Goal: Task Accomplishment & Management: Complete application form

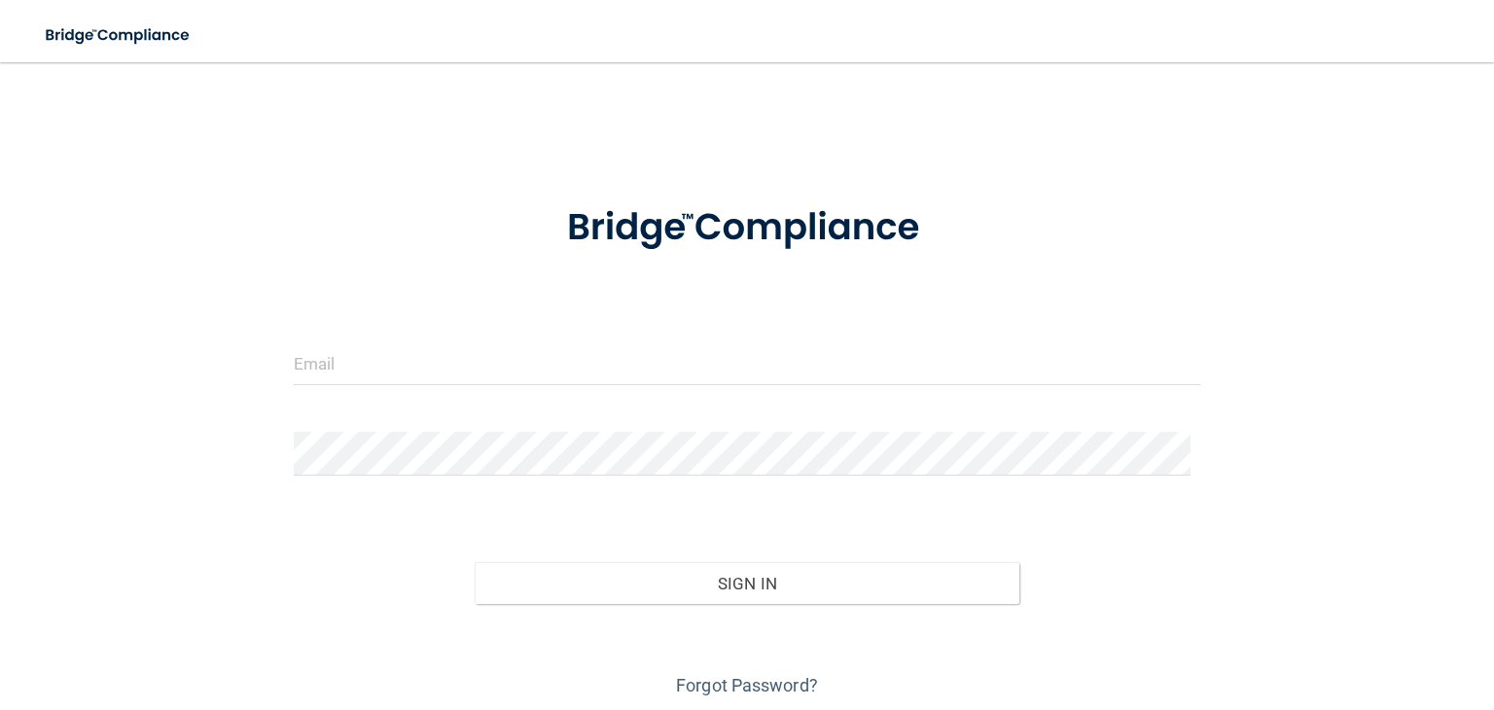
click at [771, 394] on div at bounding box center [747, 371] width 936 height 58
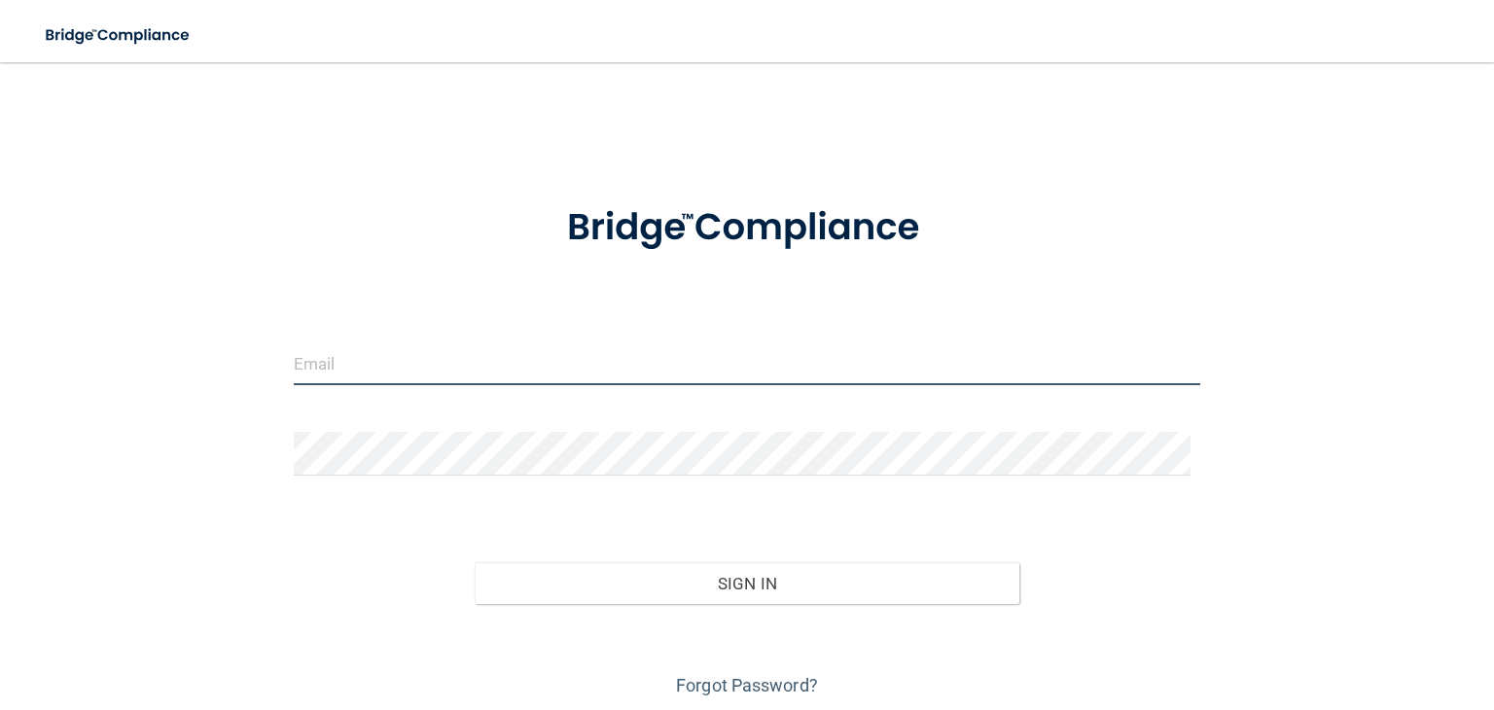
drag, startPoint x: 771, startPoint y: 378, endPoint x: 770, endPoint y: 366, distance: 12.7
click at [770, 373] on input "email" at bounding box center [747, 364] width 907 height 44
type input "[EMAIL_ADDRESS][DOMAIN_NAME]"
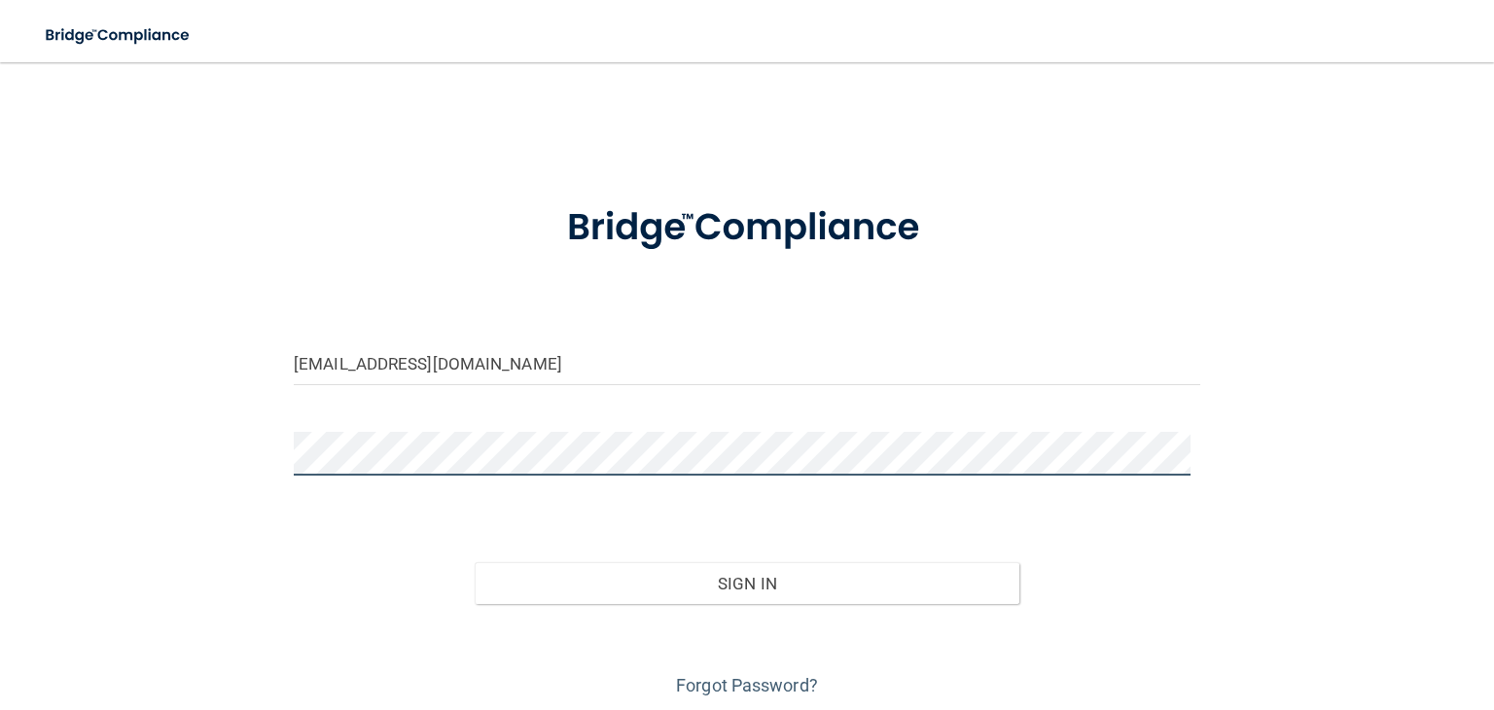
click at [475, 562] on button "Sign In" at bounding box center [747, 583] width 544 height 43
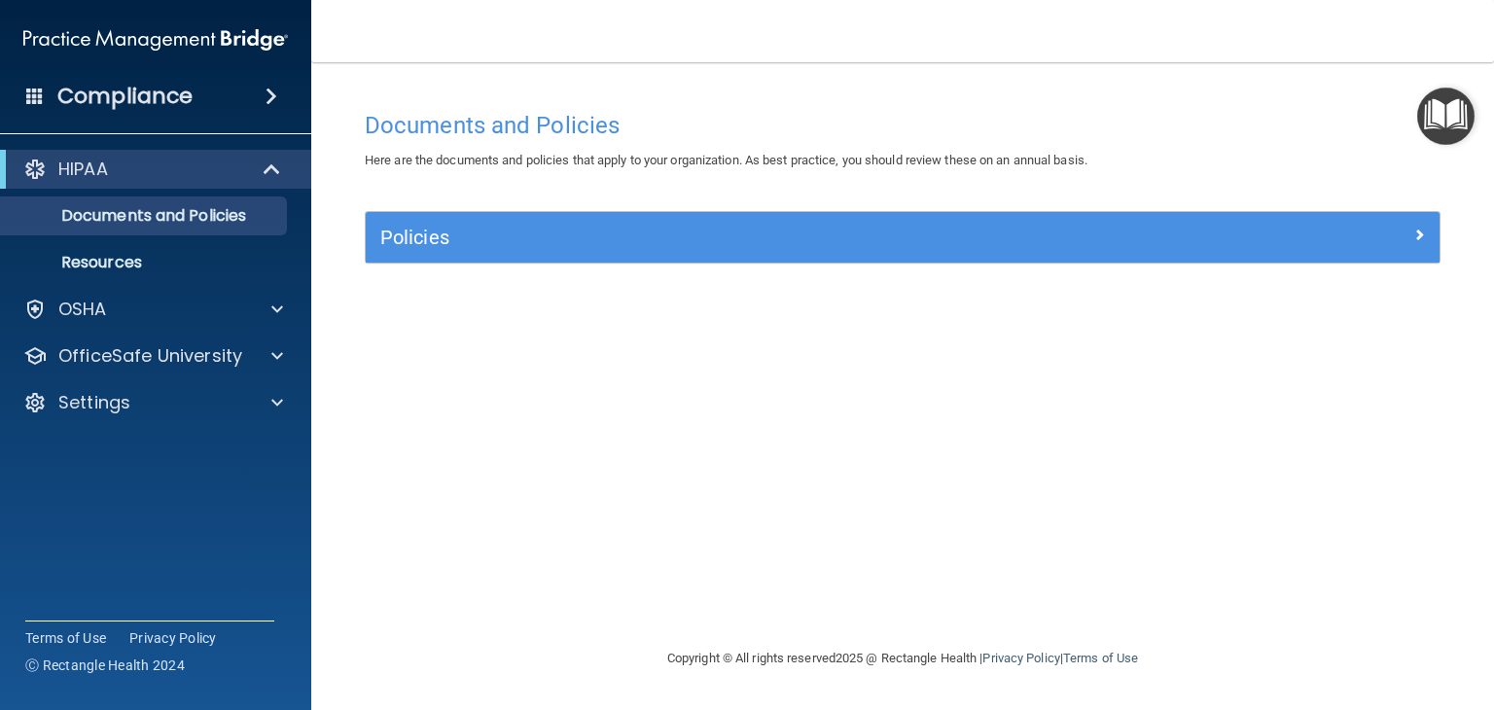
click at [278, 186] on div "HIPAA" at bounding box center [155, 169] width 311 height 39
click at [274, 176] on span at bounding box center [274, 169] width 17 height 23
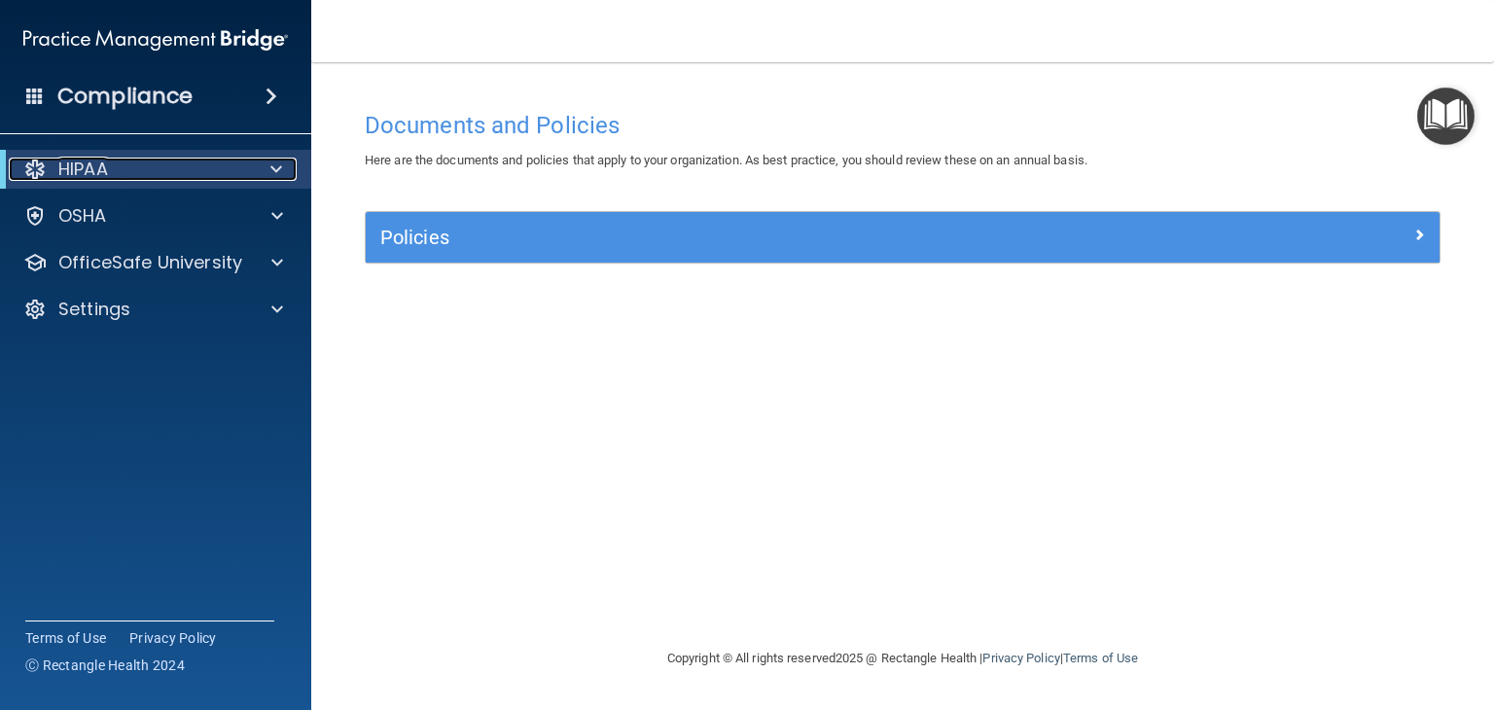
click at [279, 168] on span at bounding box center [276, 169] width 12 height 23
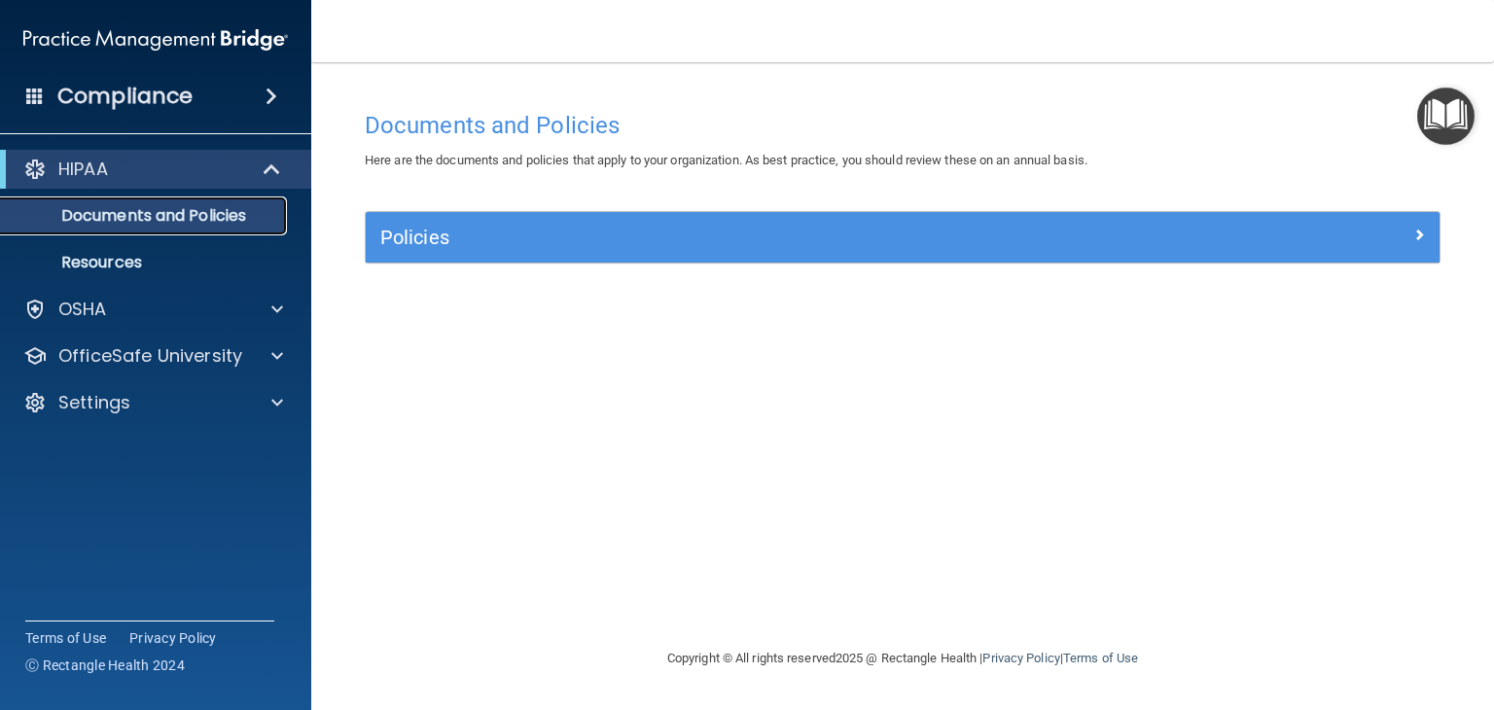
click at [160, 217] on p "Documents and Policies" at bounding box center [146, 215] width 266 height 19
click at [160, 246] on link "Resources" at bounding box center [134, 262] width 306 height 39
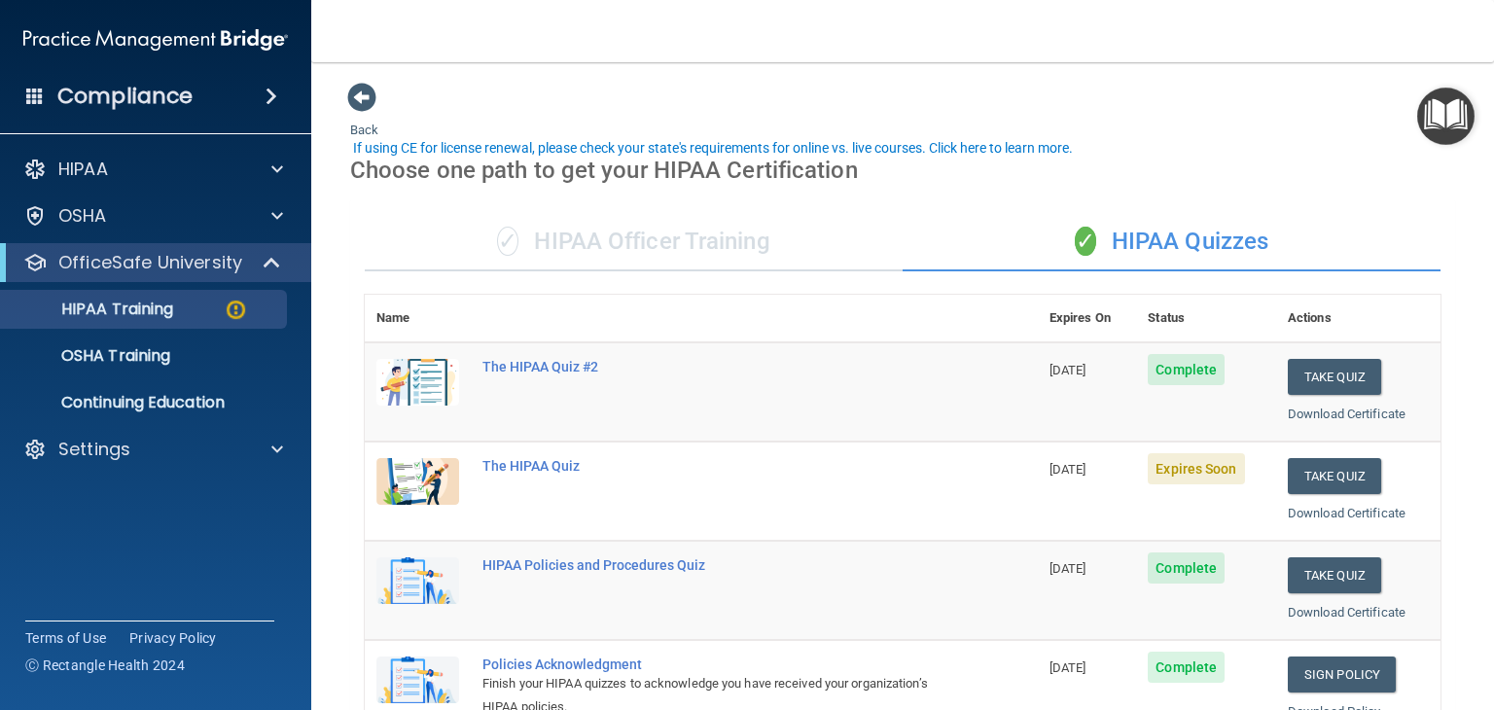
scroll to position [97, 0]
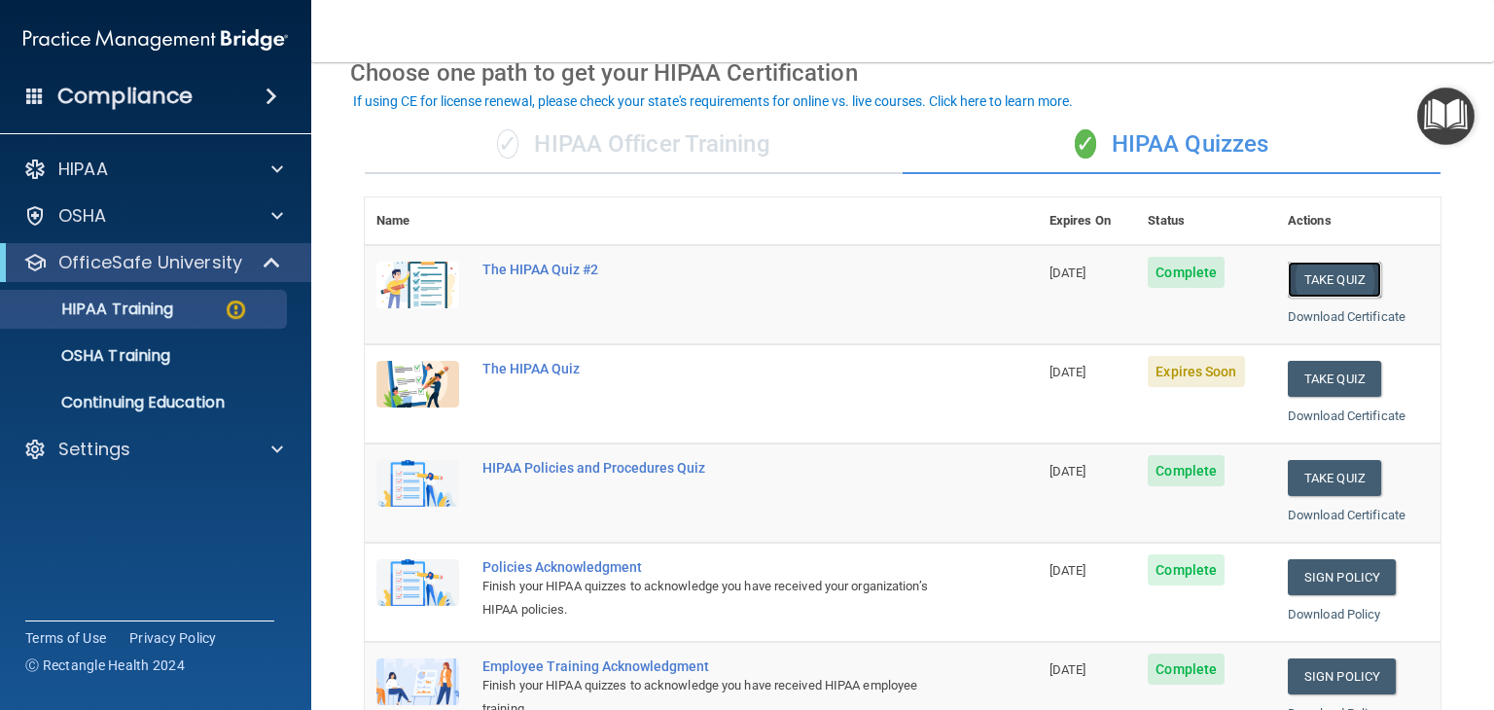
click at [1331, 282] on button "Take Quiz" at bounding box center [1334, 280] width 93 height 36
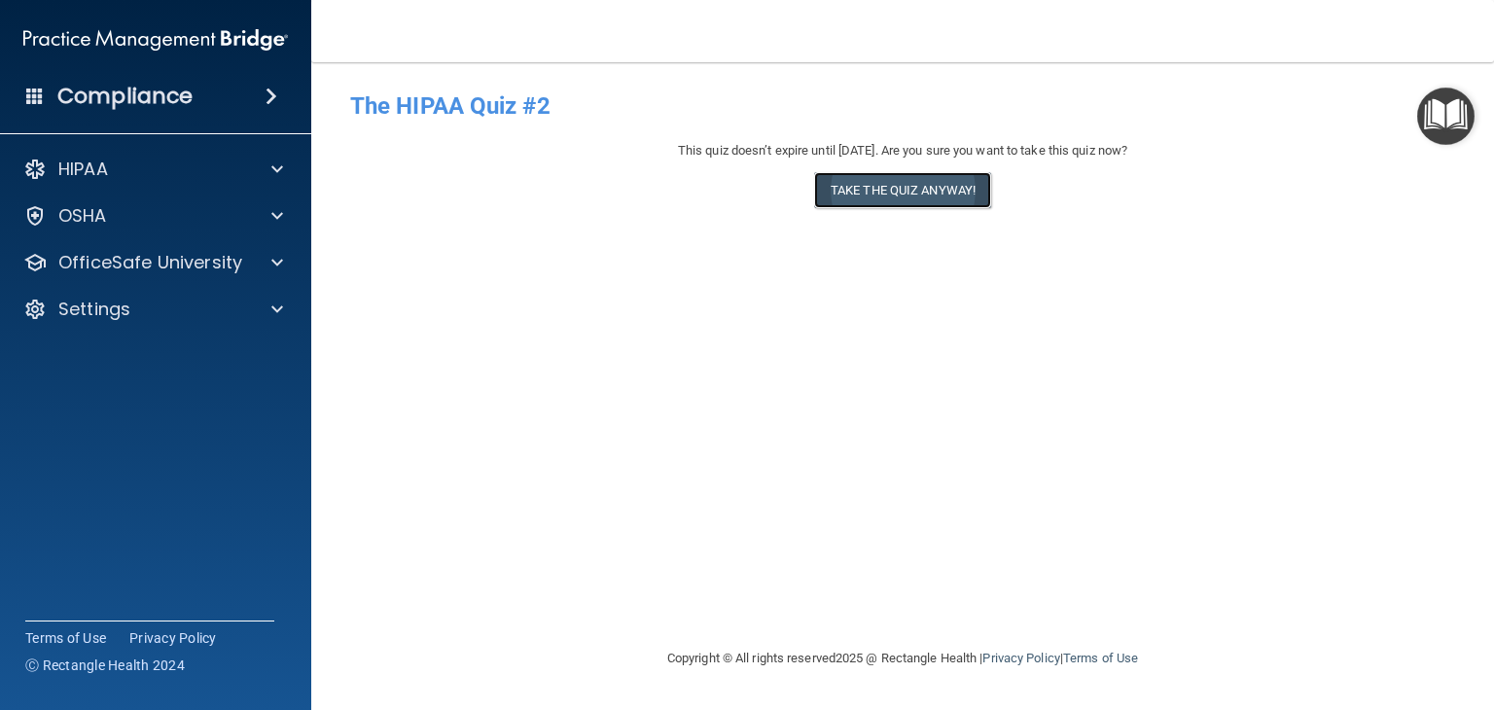
click at [864, 188] on button "Take the quiz anyway!" at bounding box center [902, 190] width 177 height 36
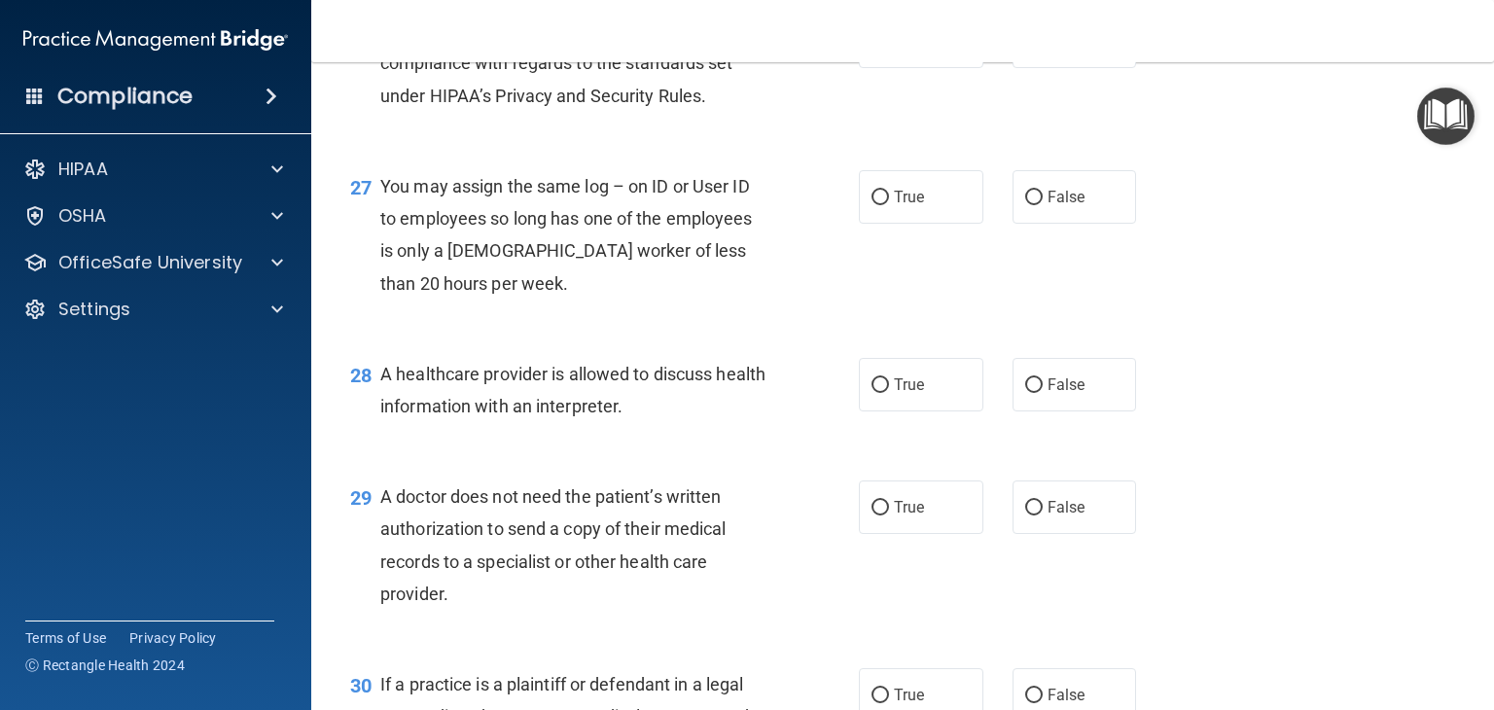
scroll to position [4660, 0]
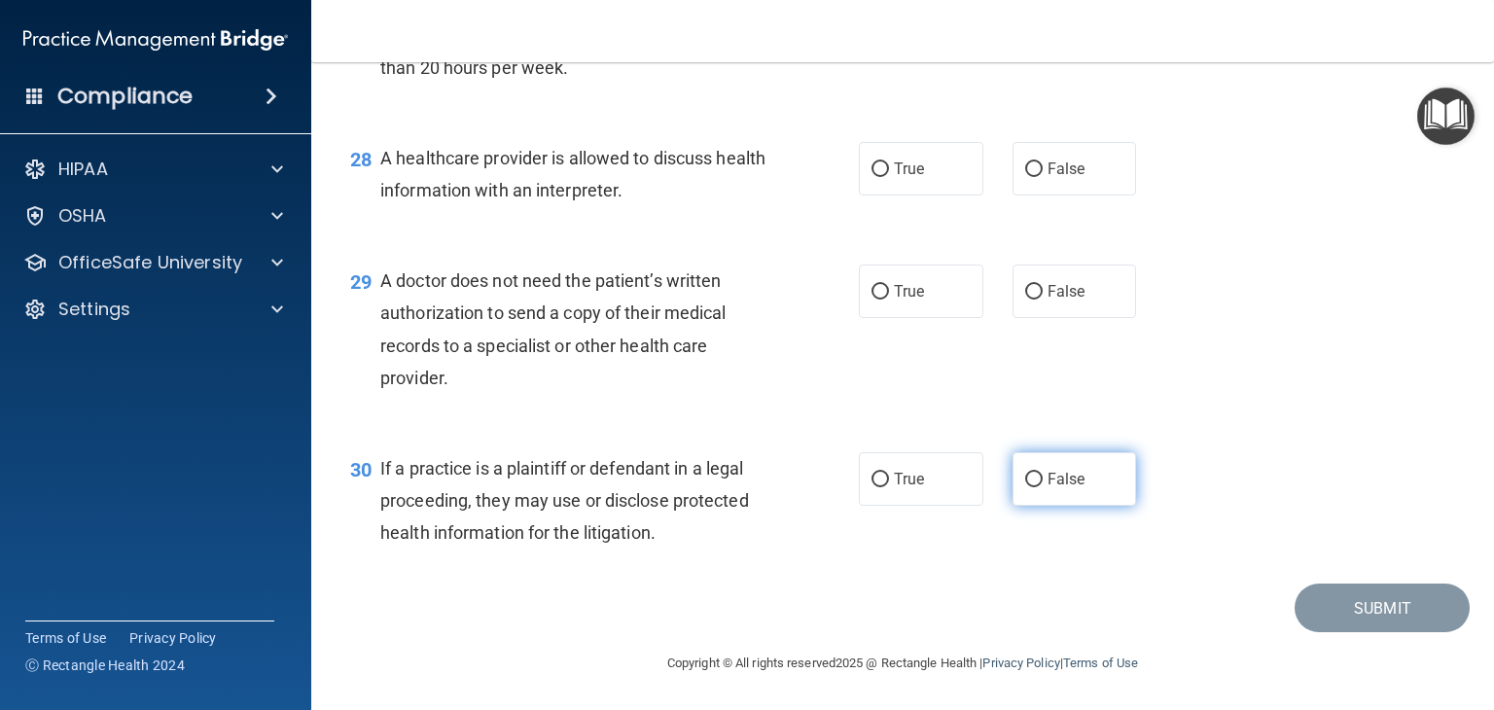
click at [1031, 474] on input "False" at bounding box center [1035, 480] width 18 height 15
radio input "true"
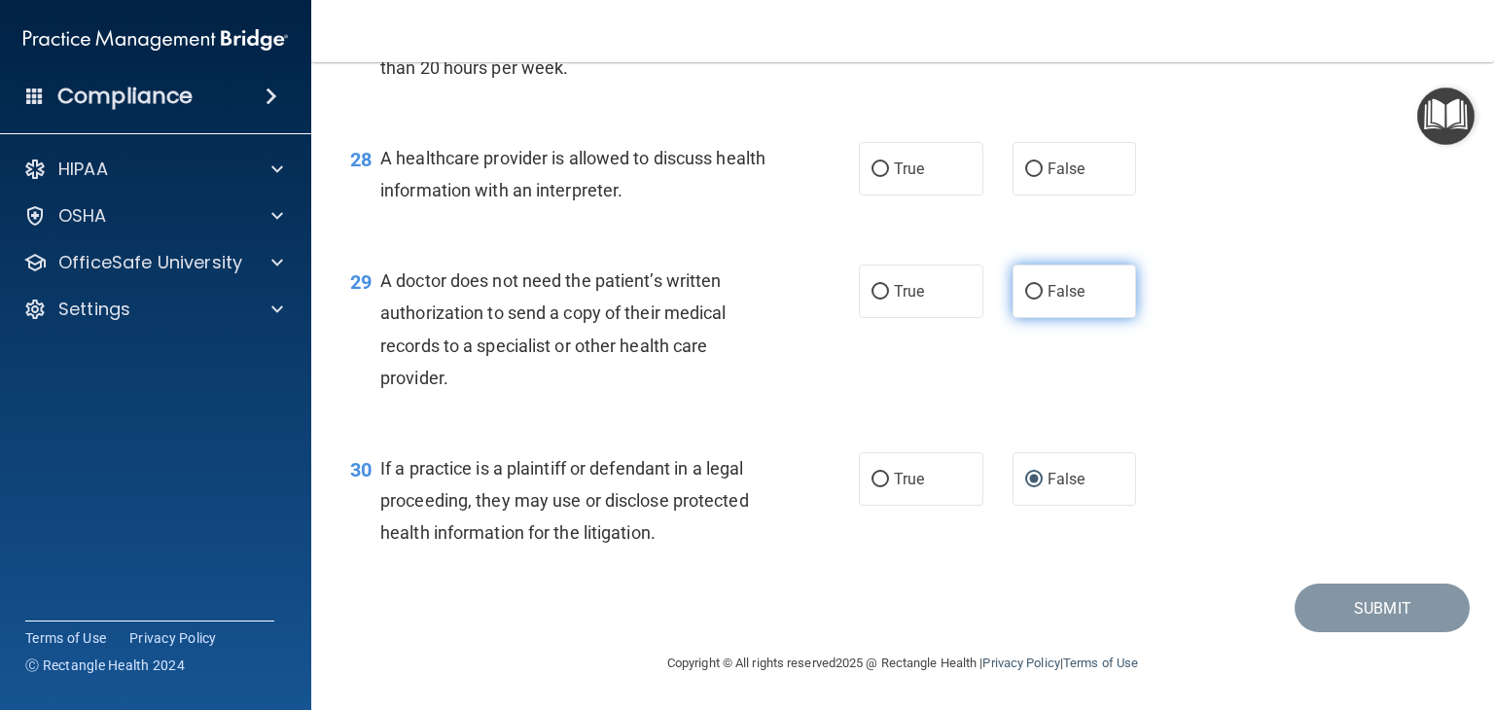
click at [1048, 291] on span "False" at bounding box center [1067, 291] width 38 height 18
click at [1043, 291] on input "False" at bounding box center [1035, 292] width 18 height 15
radio input "true"
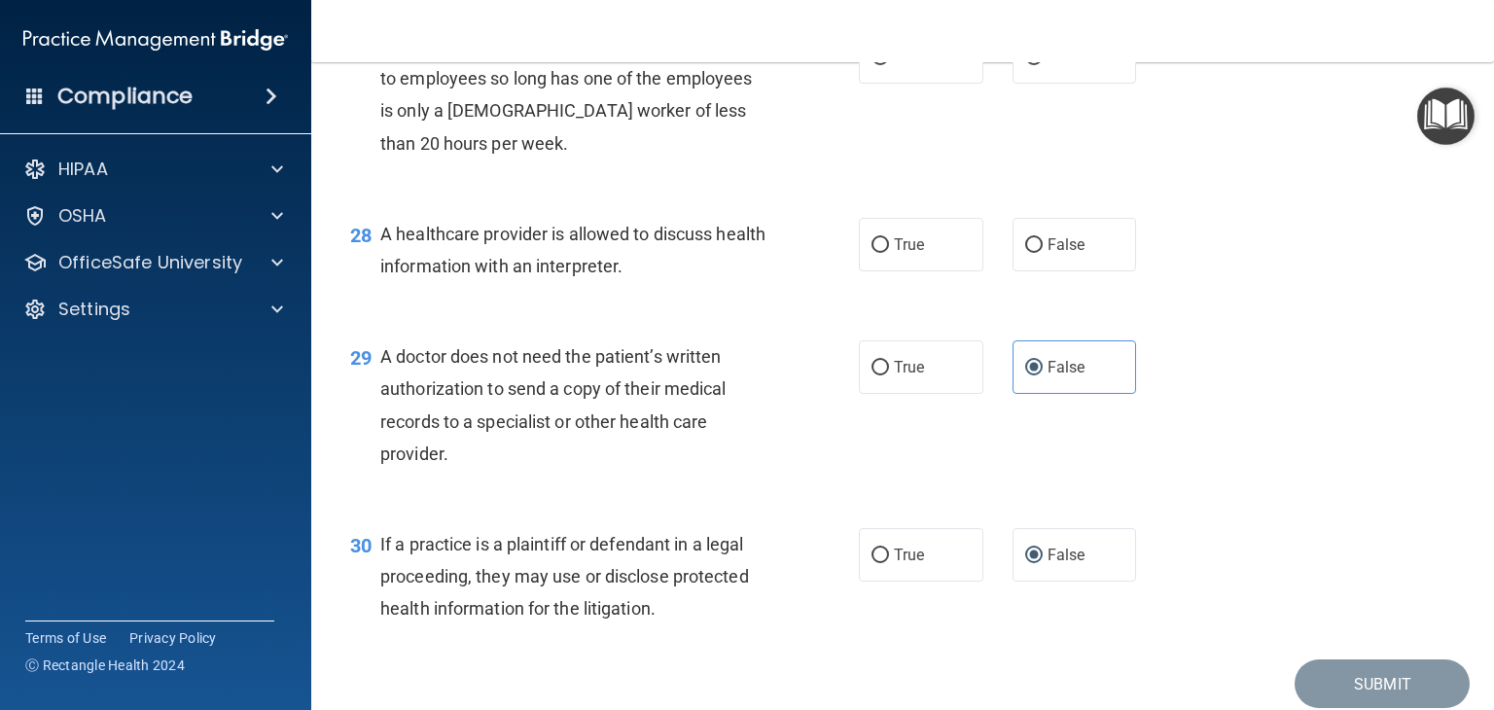
scroll to position [4465, 0]
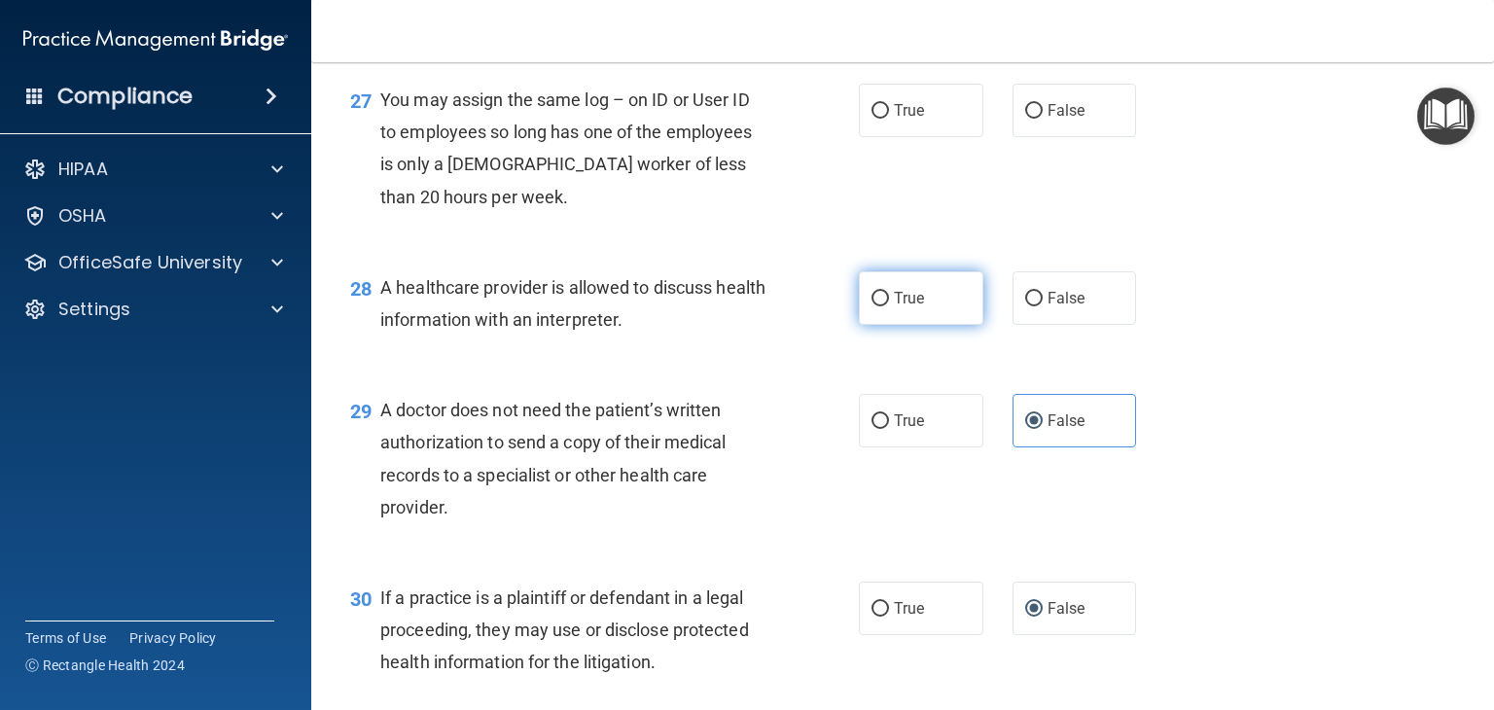
click at [887, 325] on label "True" at bounding box center [921, 298] width 125 height 54
click at [887, 306] on input "True" at bounding box center [881, 299] width 18 height 15
radio input "true"
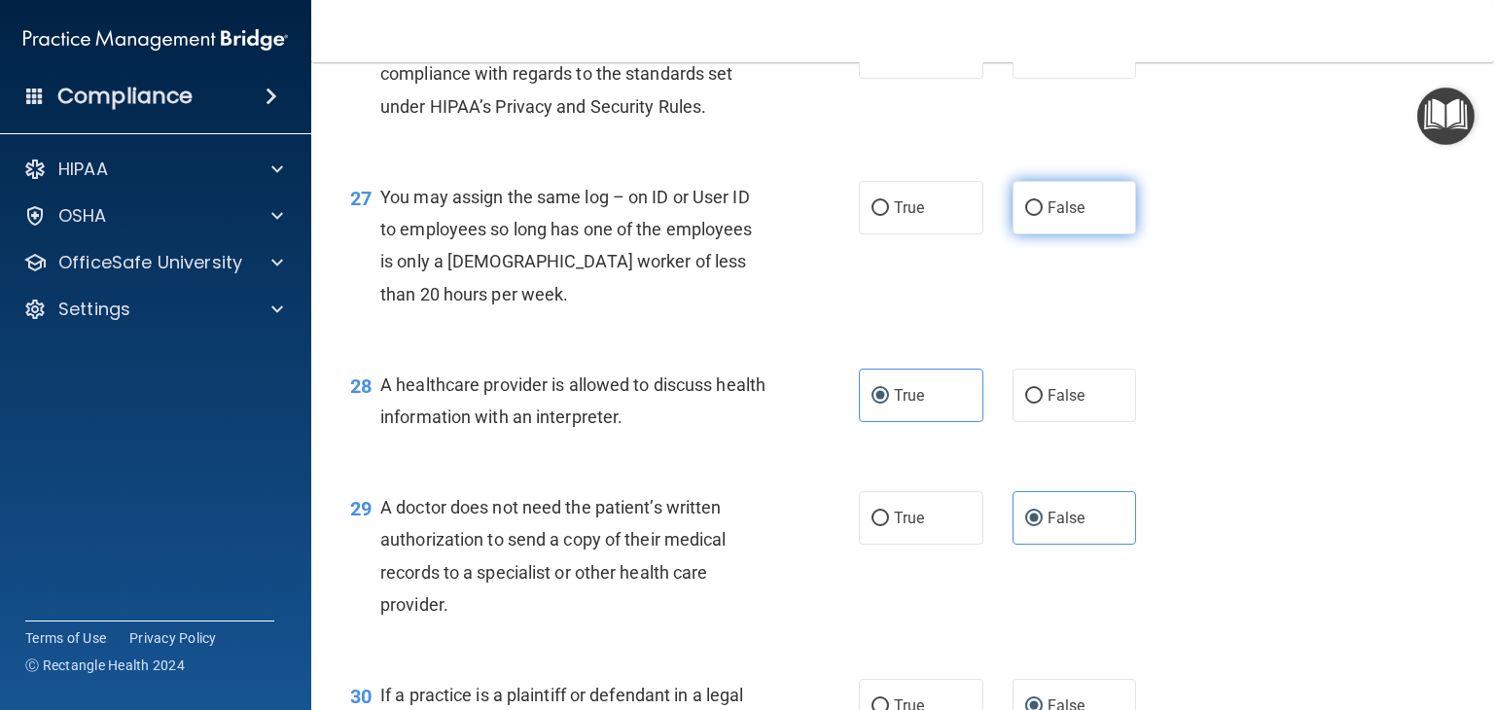
click at [1109, 234] on label "False" at bounding box center [1075, 208] width 125 height 54
click at [1043, 216] on input "False" at bounding box center [1035, 208] width 18 height 15
radio input "true"
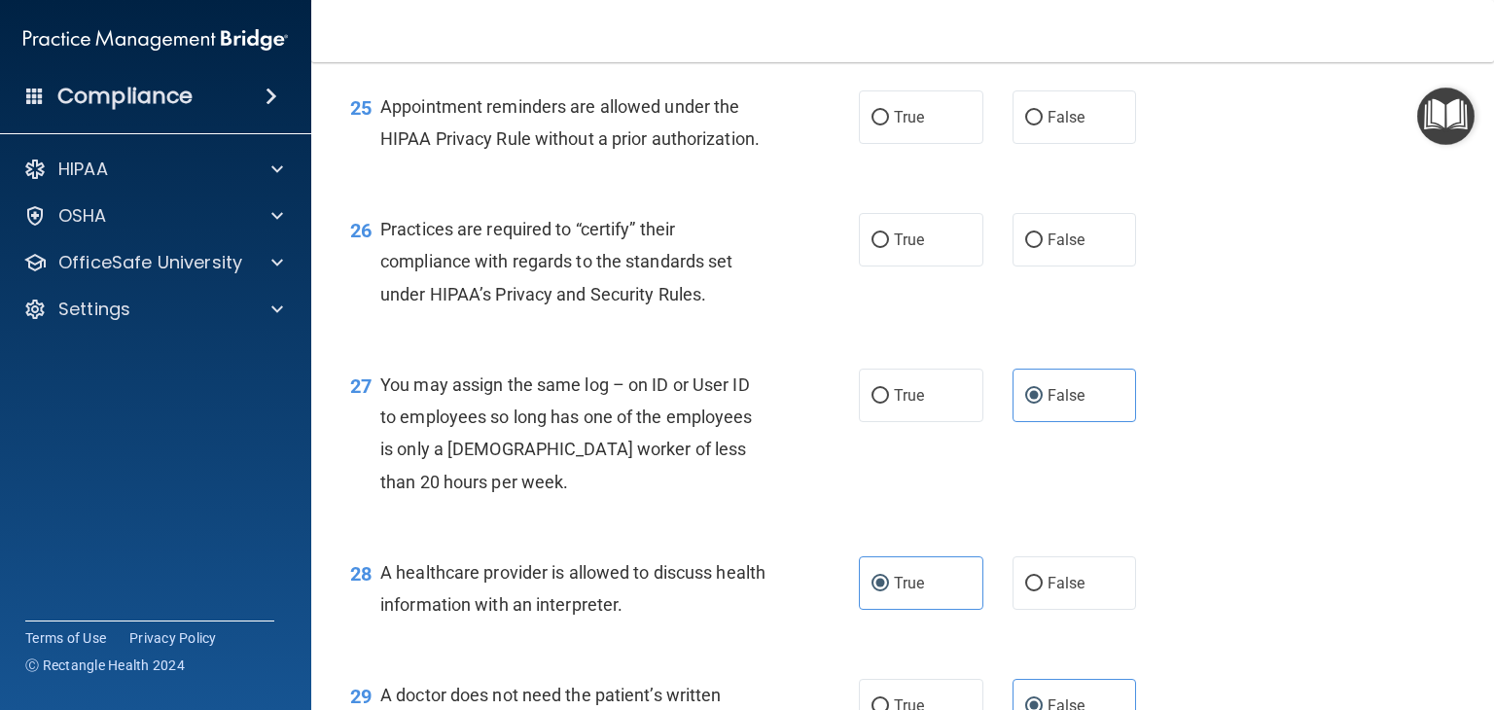
scroll to position [4173, 0]
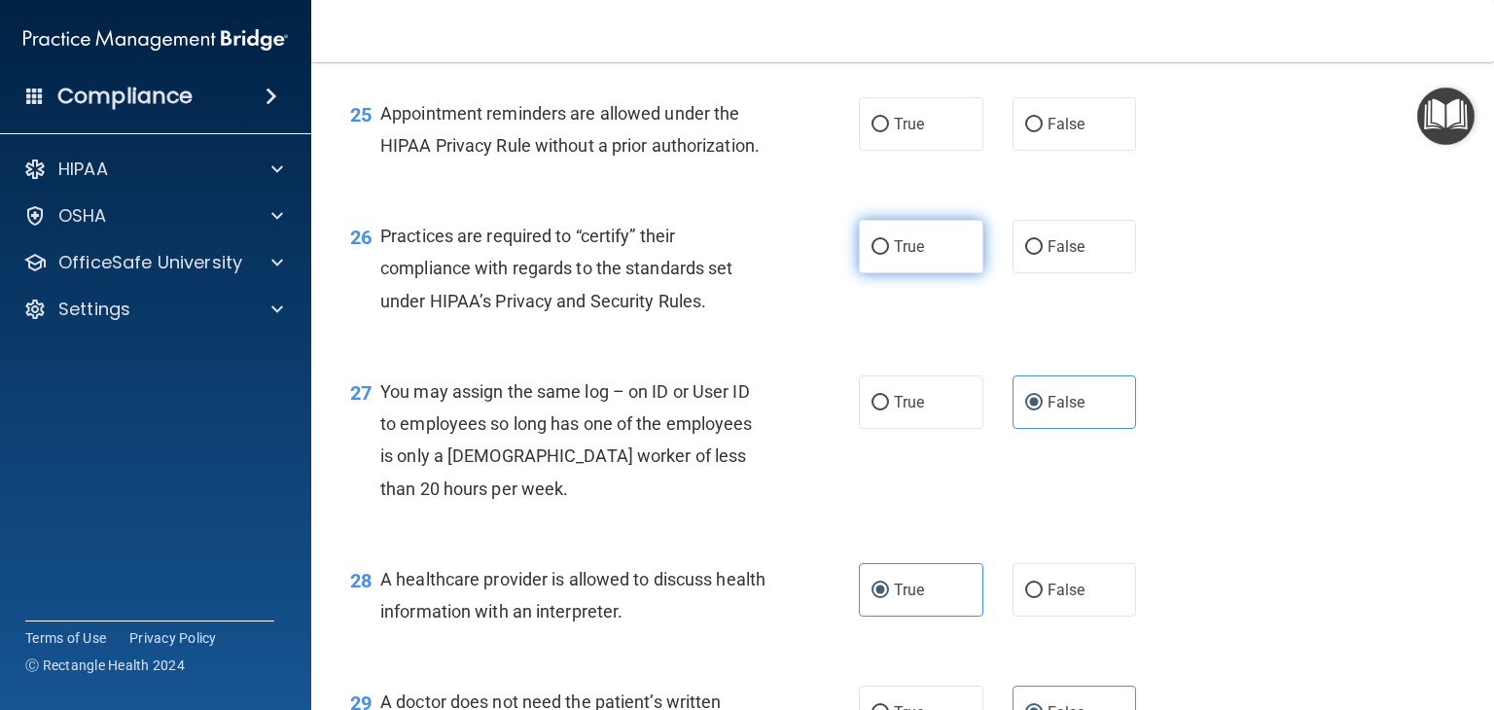
click at [881, 273] on label "True" at bounding box center [921, 247] width 125 height 54
click at [881, 255] on input "True" at bounding box center [881, 247] width 18 height 15
radio input "true"
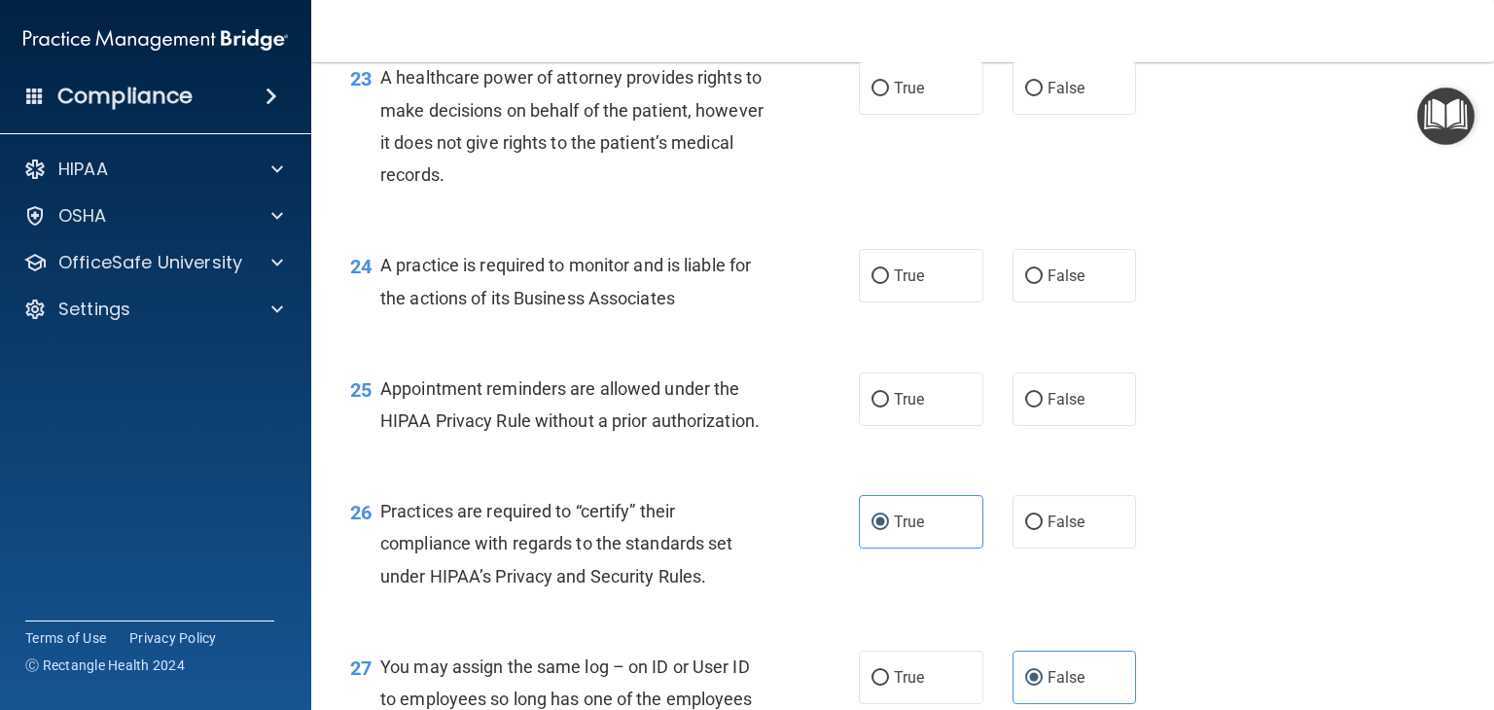
scroll to position [3881, 0]
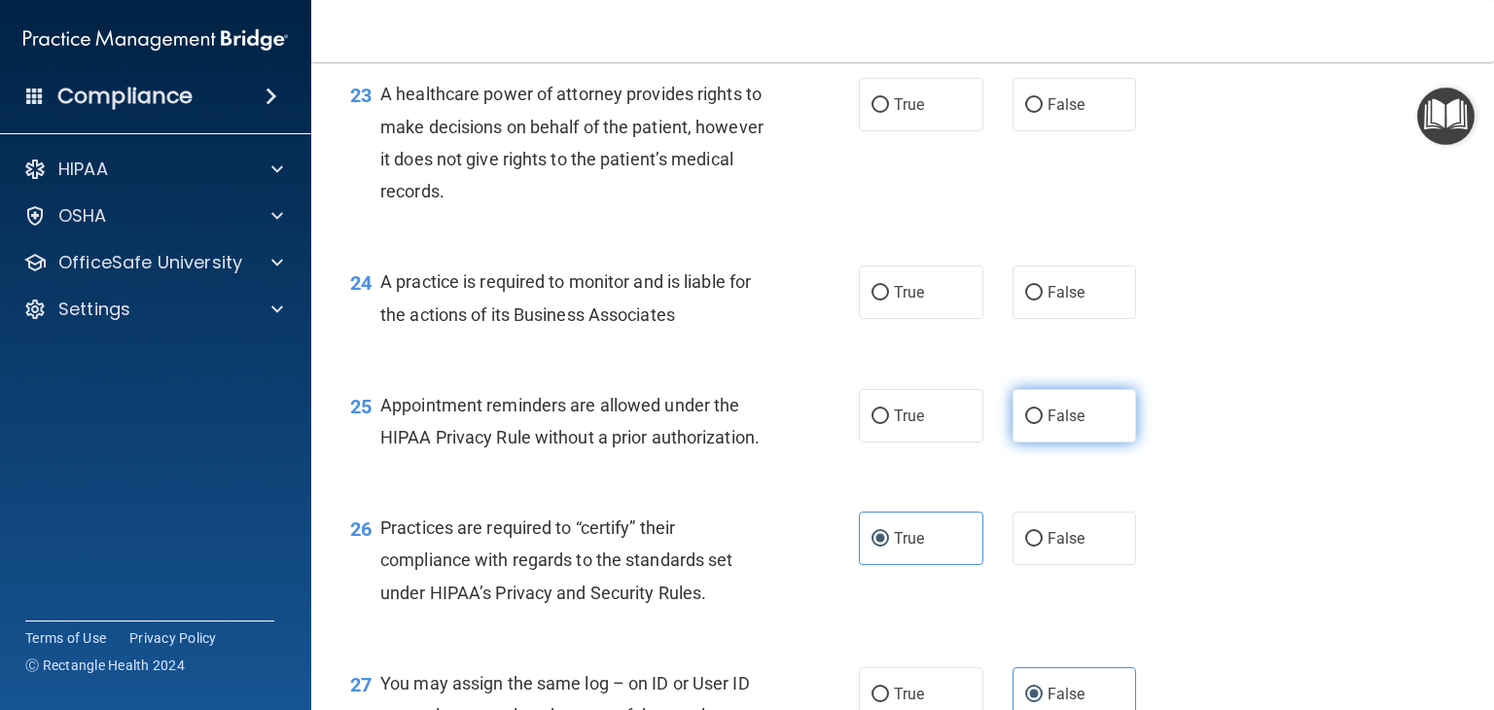
click at [1062, 443] on label "False" at bounding box center [1075, 416] width 125 height 54
click at [1043, 424] on input "False" at bounding box center [1035, 417] width 18 height 15
radio input "true"
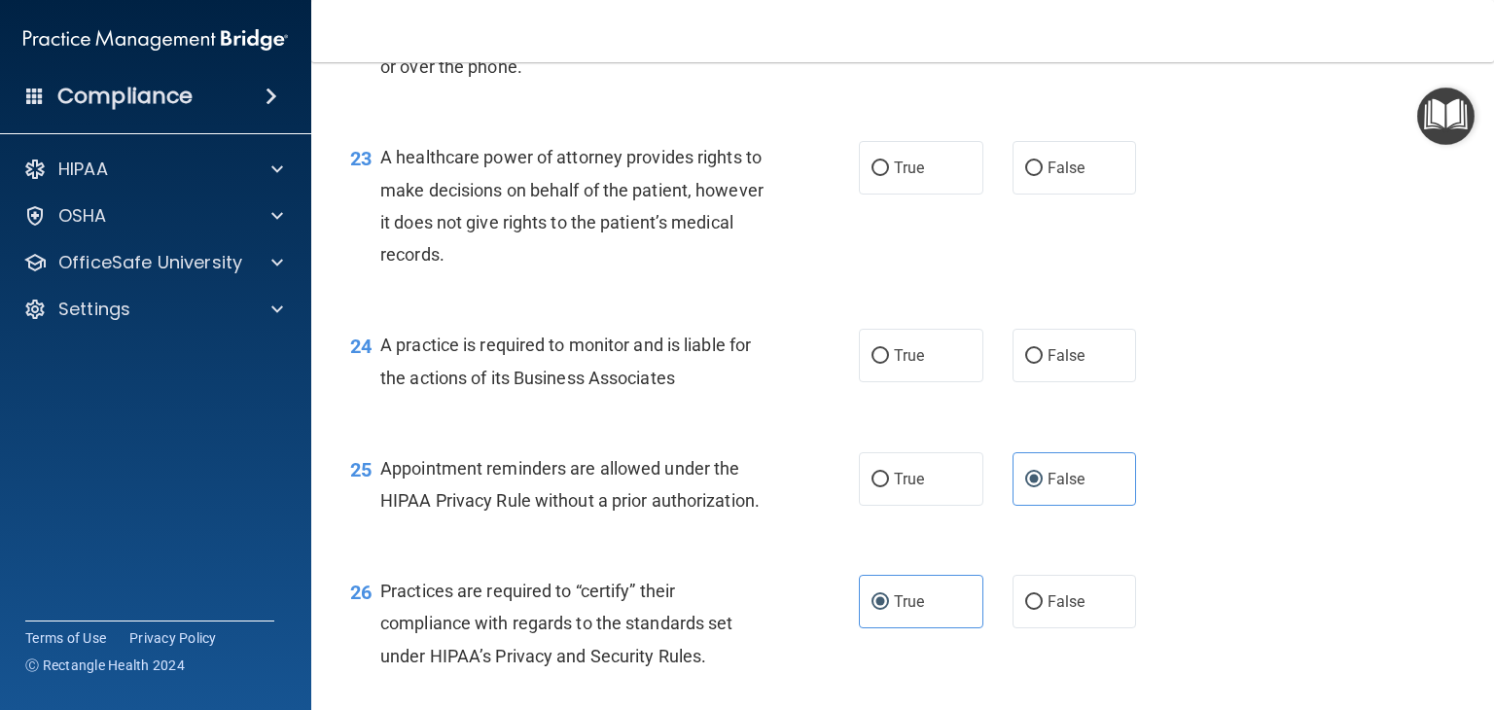
scroll to position [3784, 0]
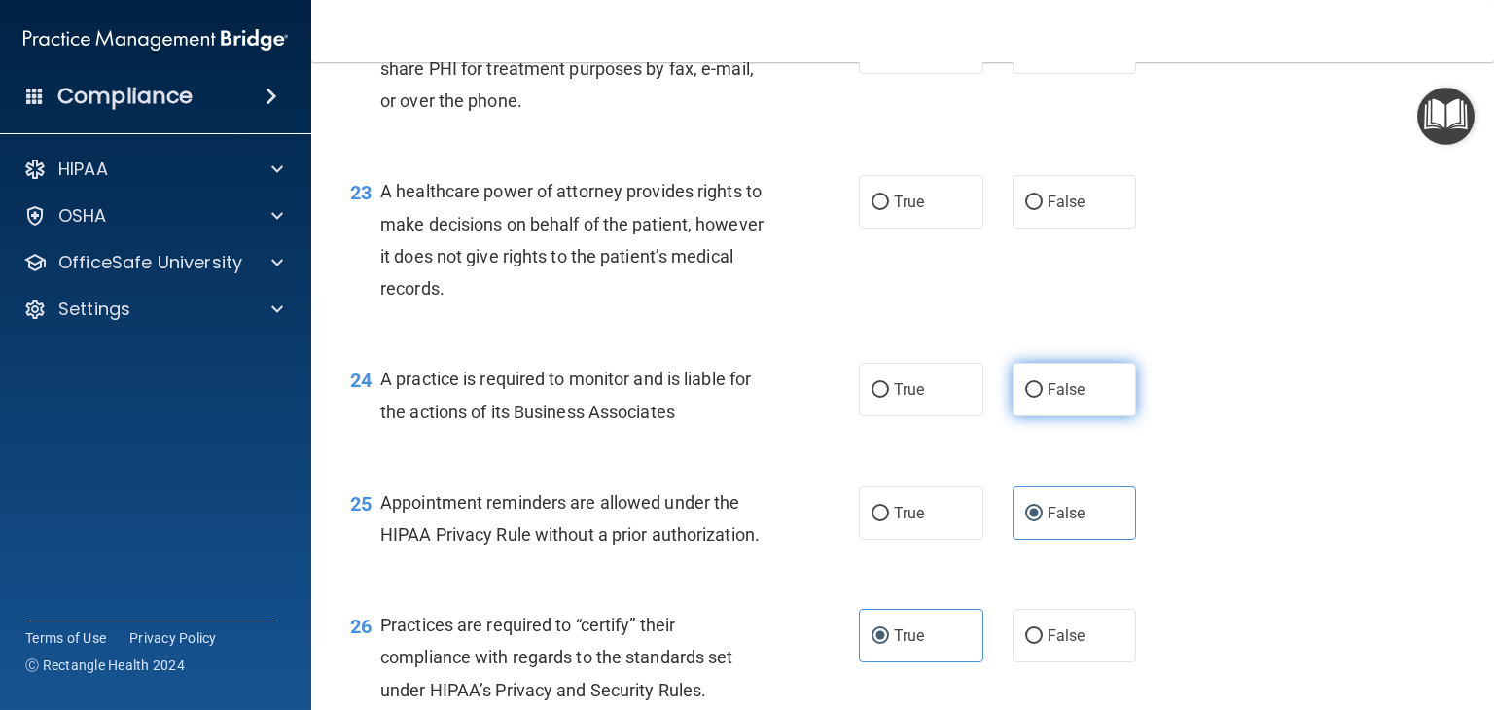
click at [1090, 416] on label "False" at bounding box center [1075, 390] width 125 height 54
click at [1043, 398] on input "False" at bounding box center [1035, 390] width 18 height 15
radio input "true"
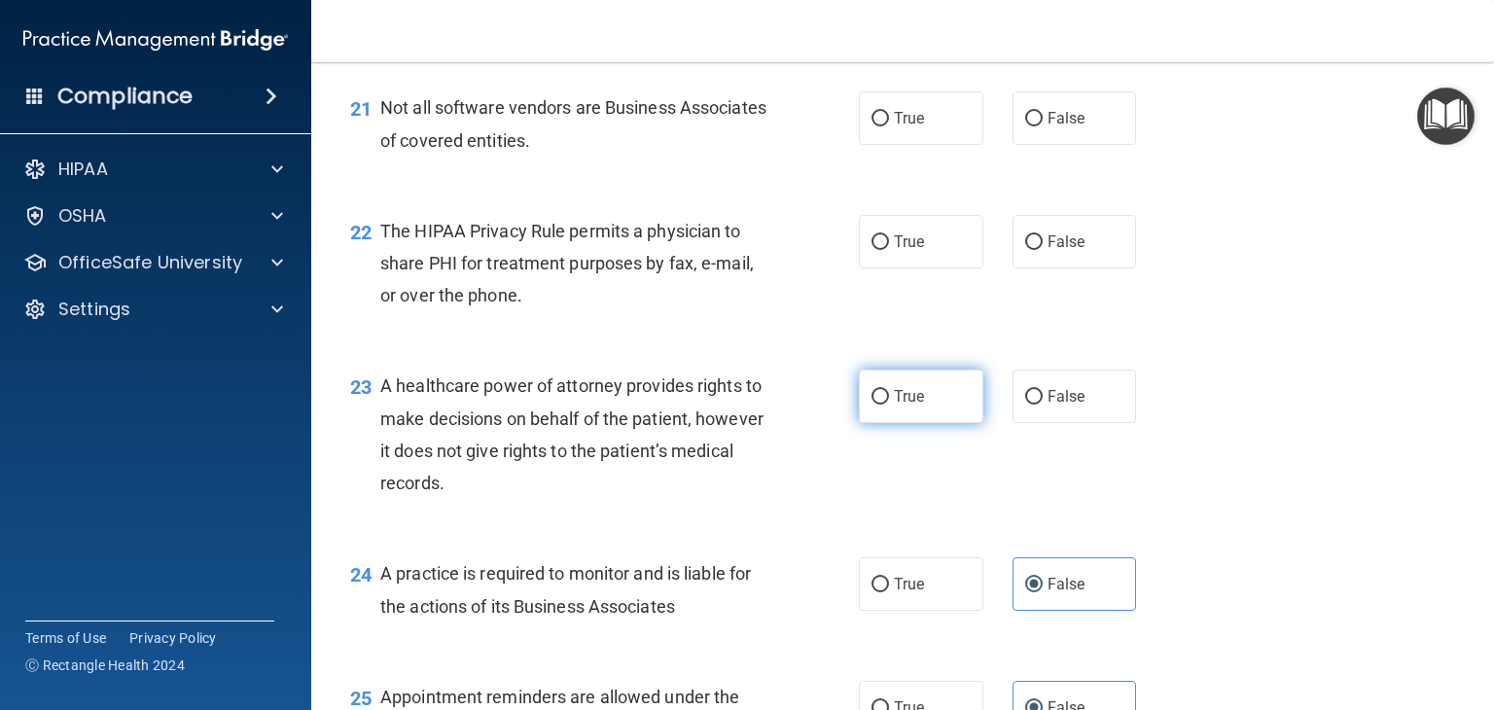
click at [892, 423] on label "True" at bounding box center [921, 397] width 125 height 54
click at [889, 405] on input "True" at bounding box center [881, 397] width 18 height 15
radio input "true"
click at [1044, 423] on label "False" at bounding box center [1075, 397] width 125 height 54
click at [1043, 405] on input "False" at bounding box center [1035, 397] width 18 height 15
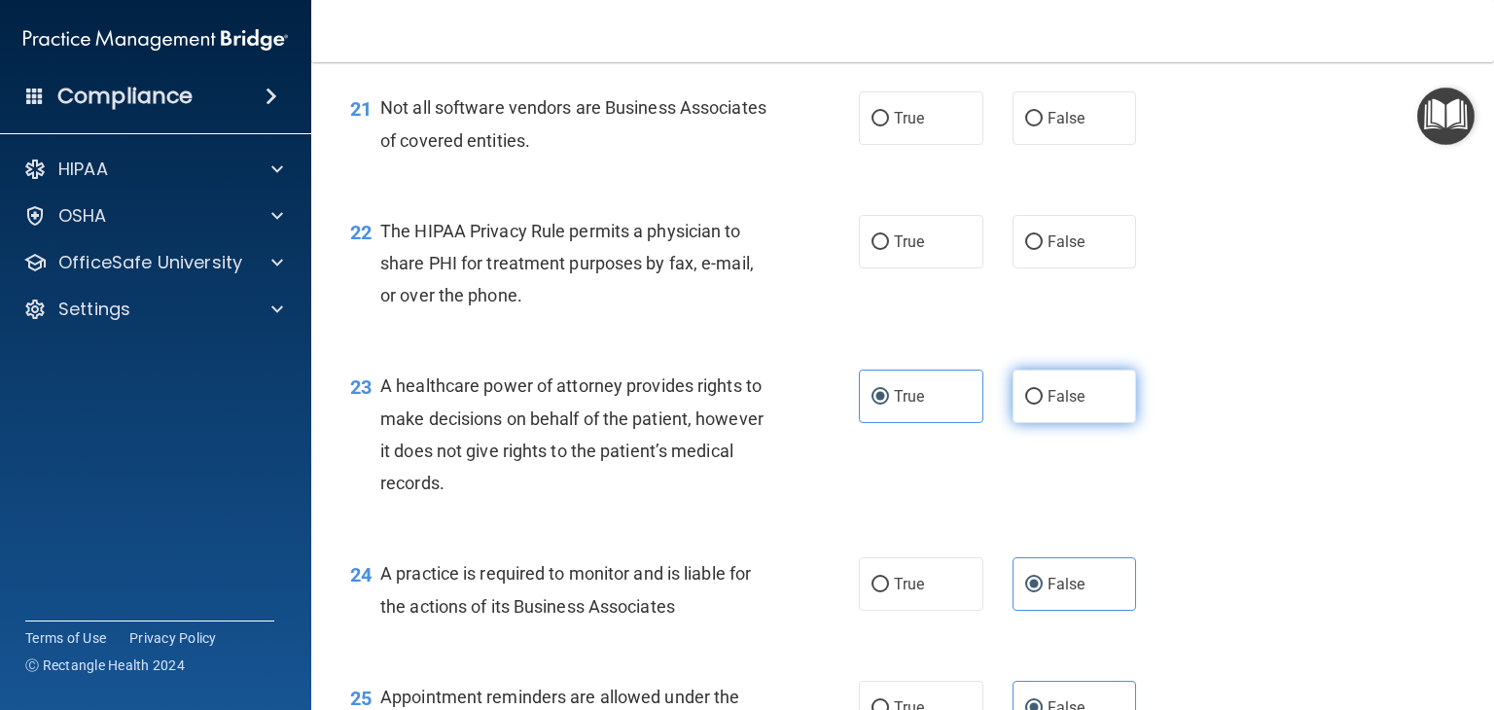
radio input "true"
radio input "false"
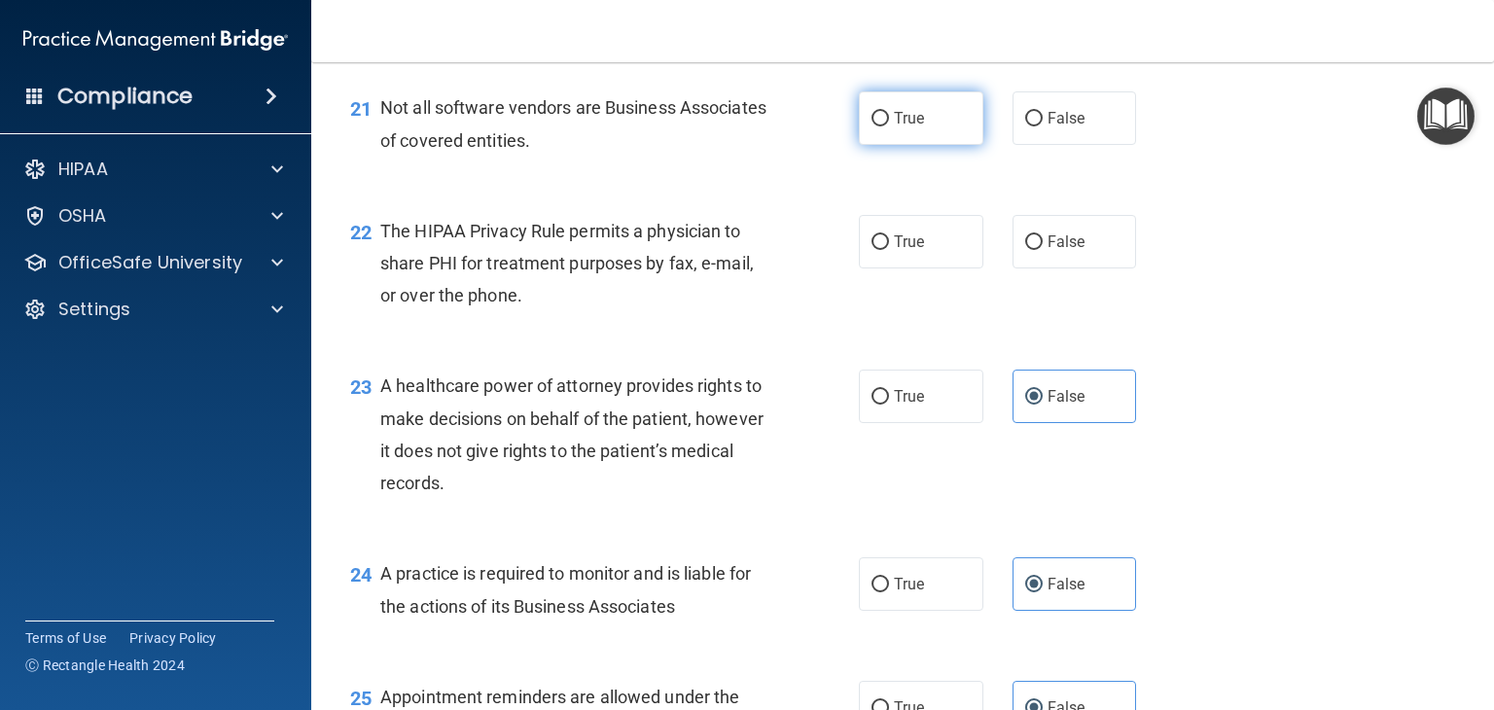
click at [929, 145] on label "True" at bounding box center [921, 118] width 125 height 54
click at [889, 126] on input "True" at bounding box center [881, 119] width 18 height 15
radio input "true"
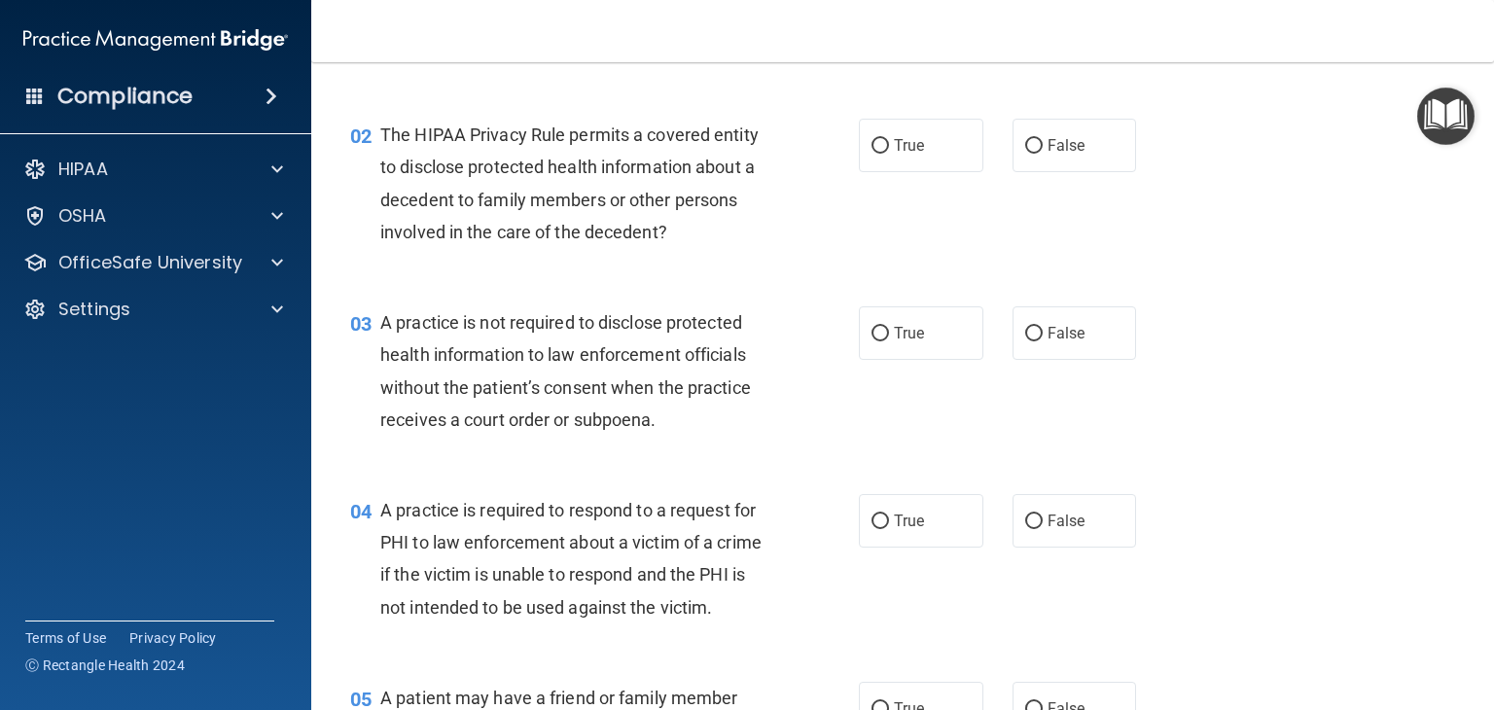
scroll to position [0, 0]
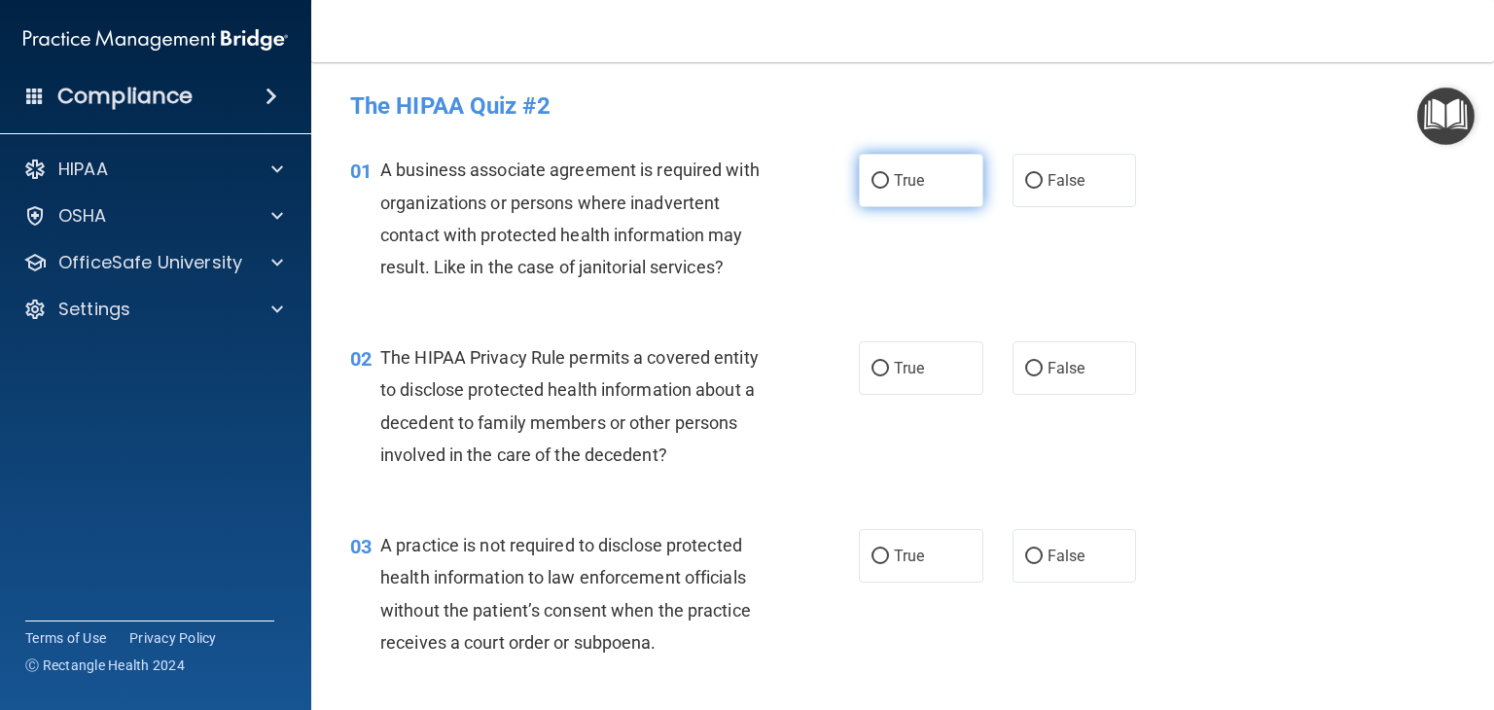
click at [883, 177] on label "True" at bounding box center [921, 181] width 125 height 54
click at [883, 177] on input "True" at bounding box center [881, 181] width 18 height 15
radio input "true"
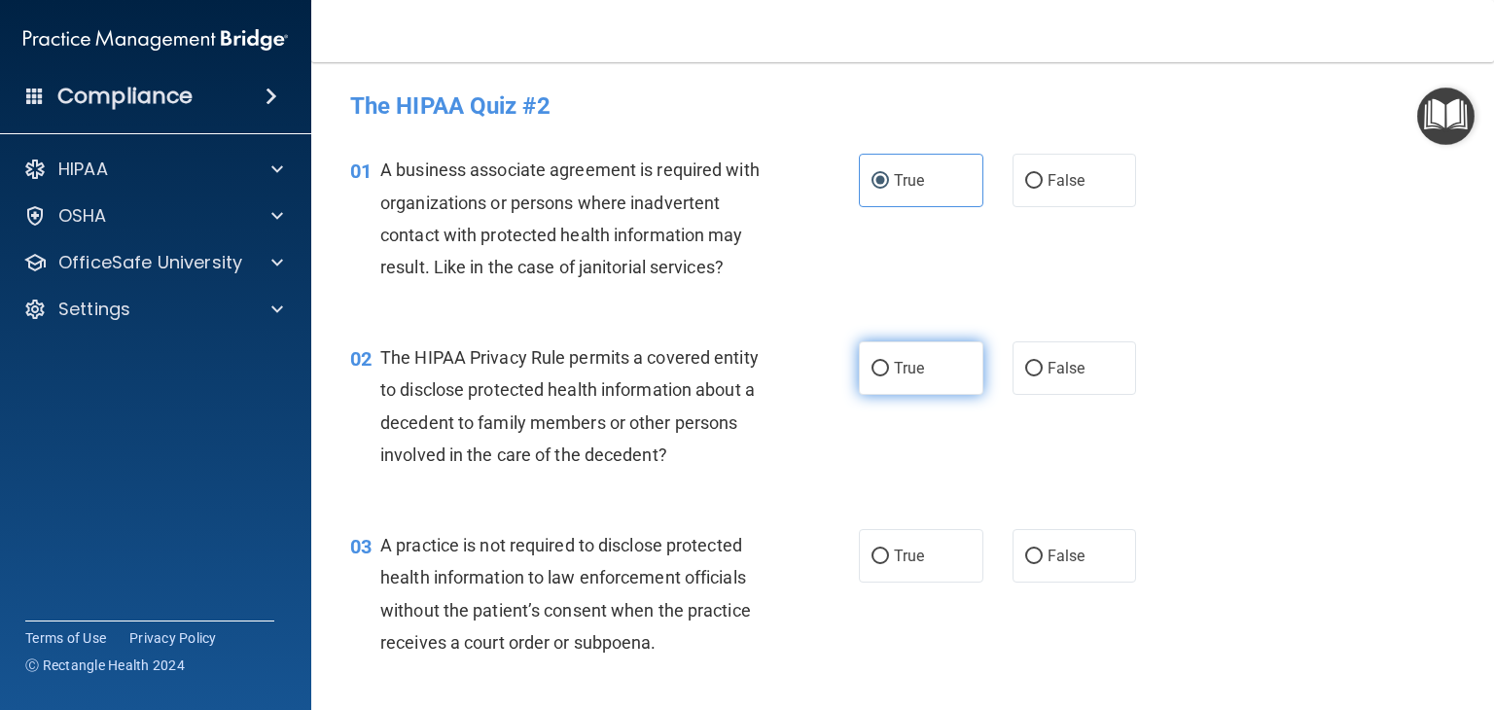
click at [900, 368] on span "True" at bounding box center [909, 368] width 30 height 18
click at [889, 368] on input "True" at bounding box center [881, 369] width 18 height 15
radio input "true"
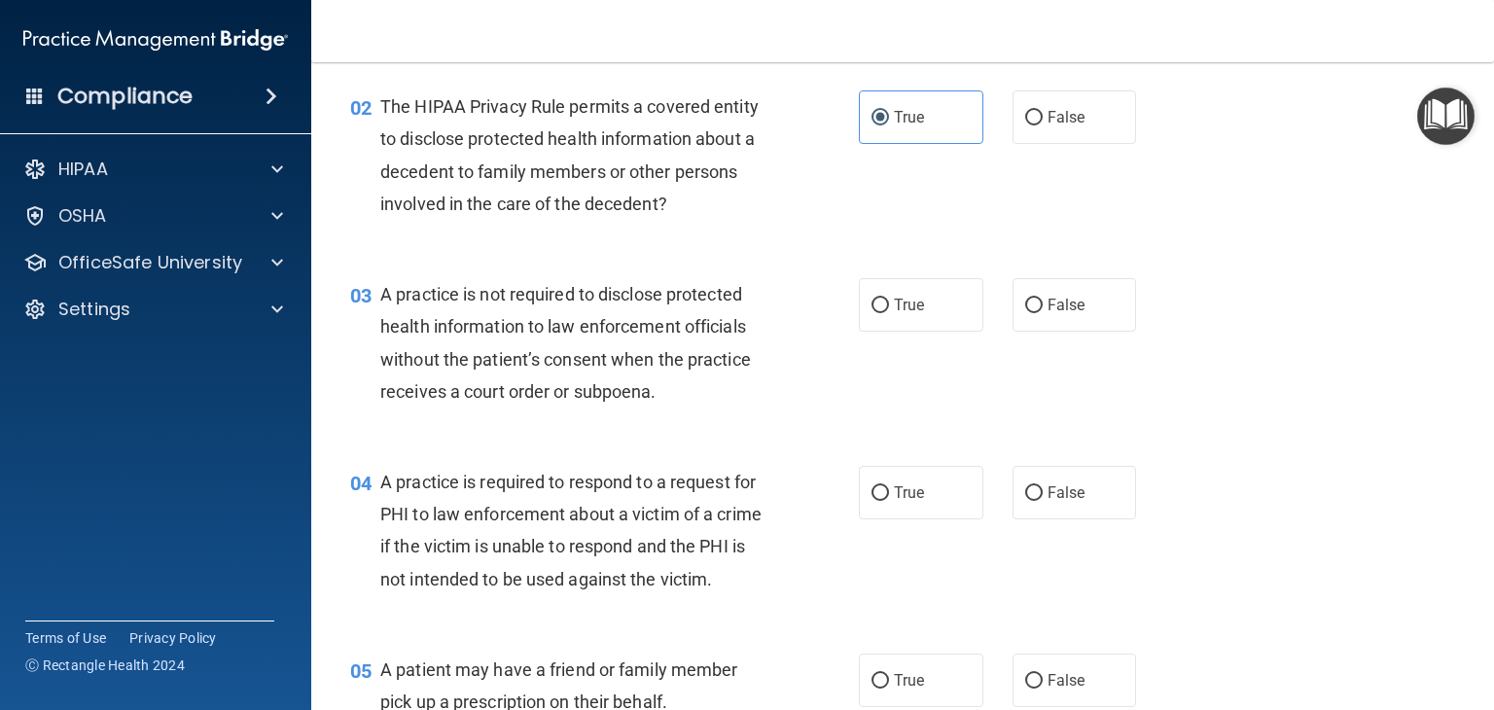
scroll to position [292, 0]
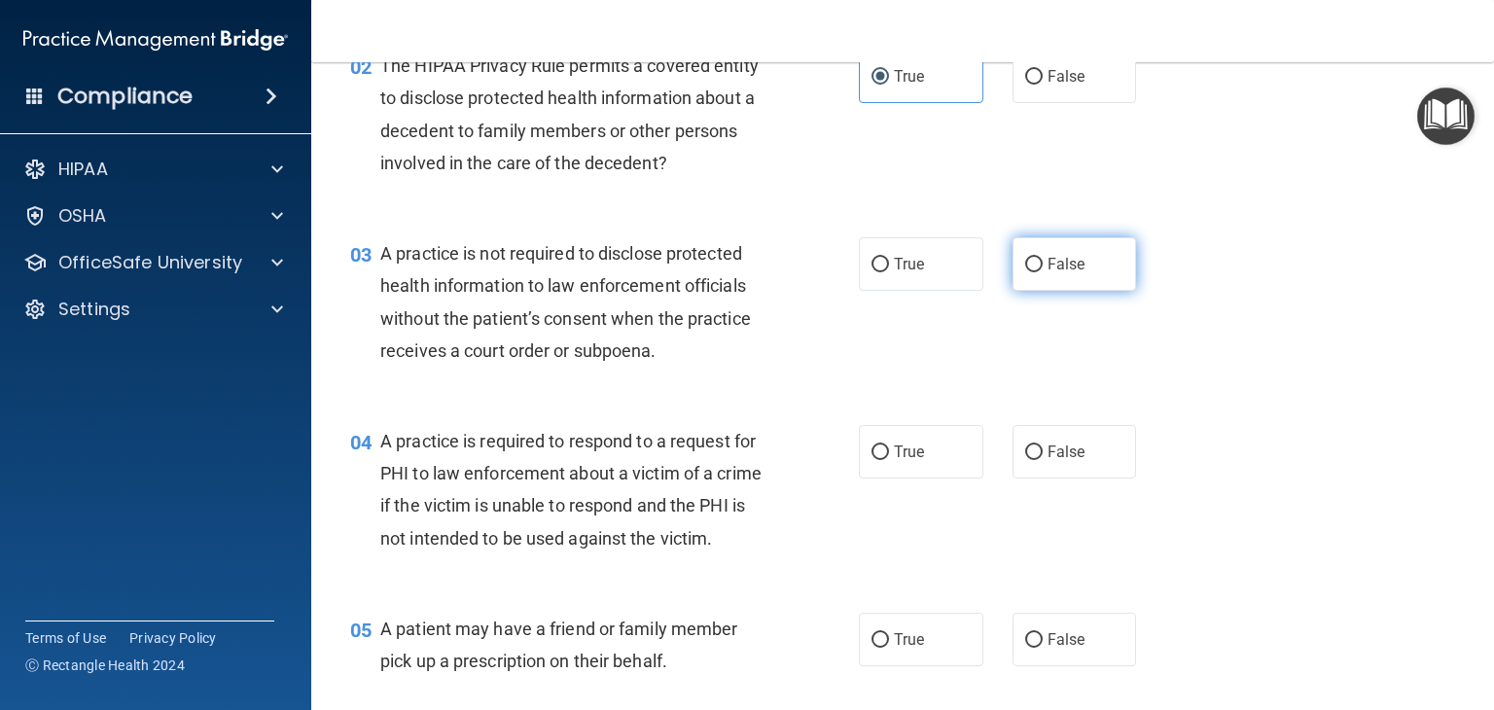
click at [1059, 277] on label "False" at bounding box center [1075, 264] width 125 height 54
click at [1043, 272] on input "False" at bounding box center [1035, 265] width 18 height 15
radio input "true"
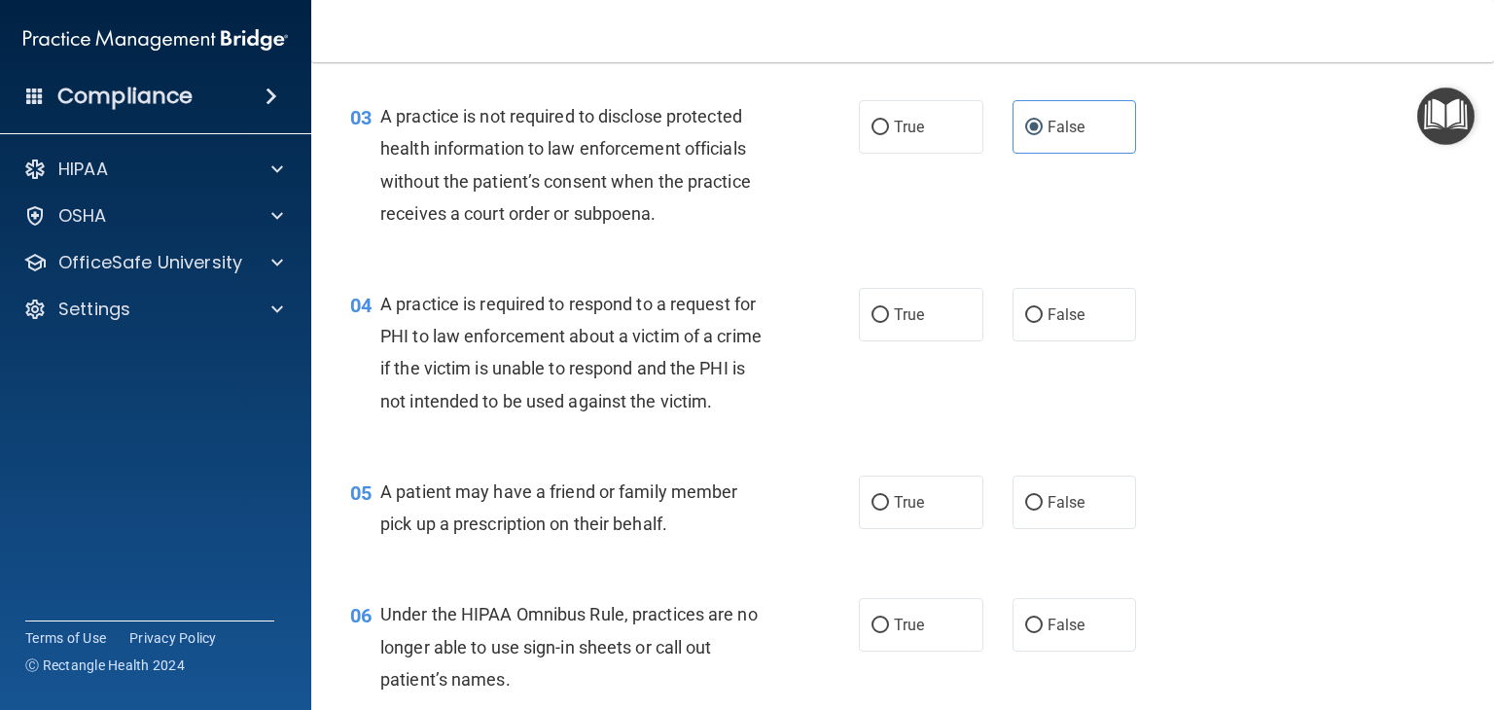
scroll to position [389, 0]
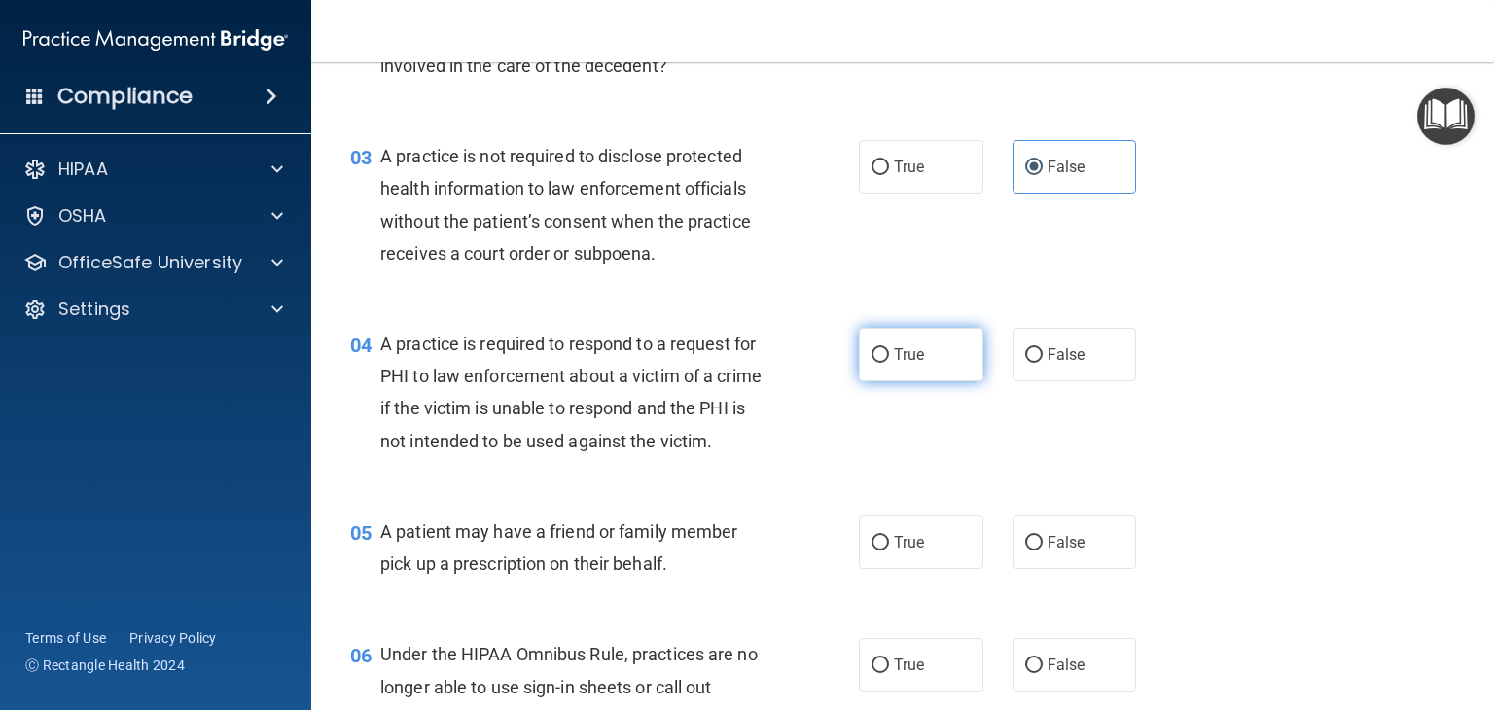
click at [907, 339] on label "True" at bounding box center [921, 355] width 125 height 54
click at [889, 348] on input "True" at bounding box center [881, 355] width 18 height 15
radio input "true"
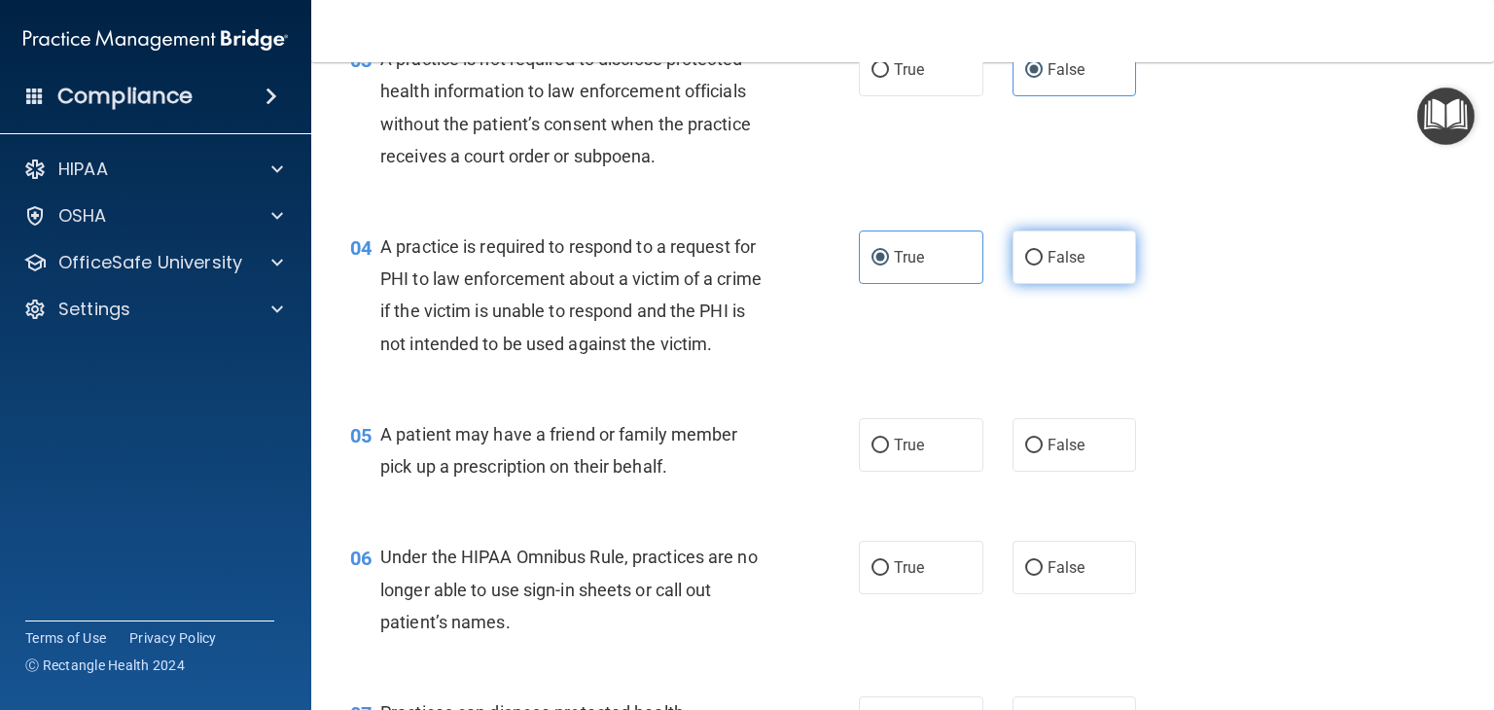
click at [1032, 275] on label "False" at bounding box center [1075, 258] width 125 height 54
click at [1032, 266] on input "False" at bounding box center [1035, 258] width 18 height 15
radio input "true"
radio input "false"
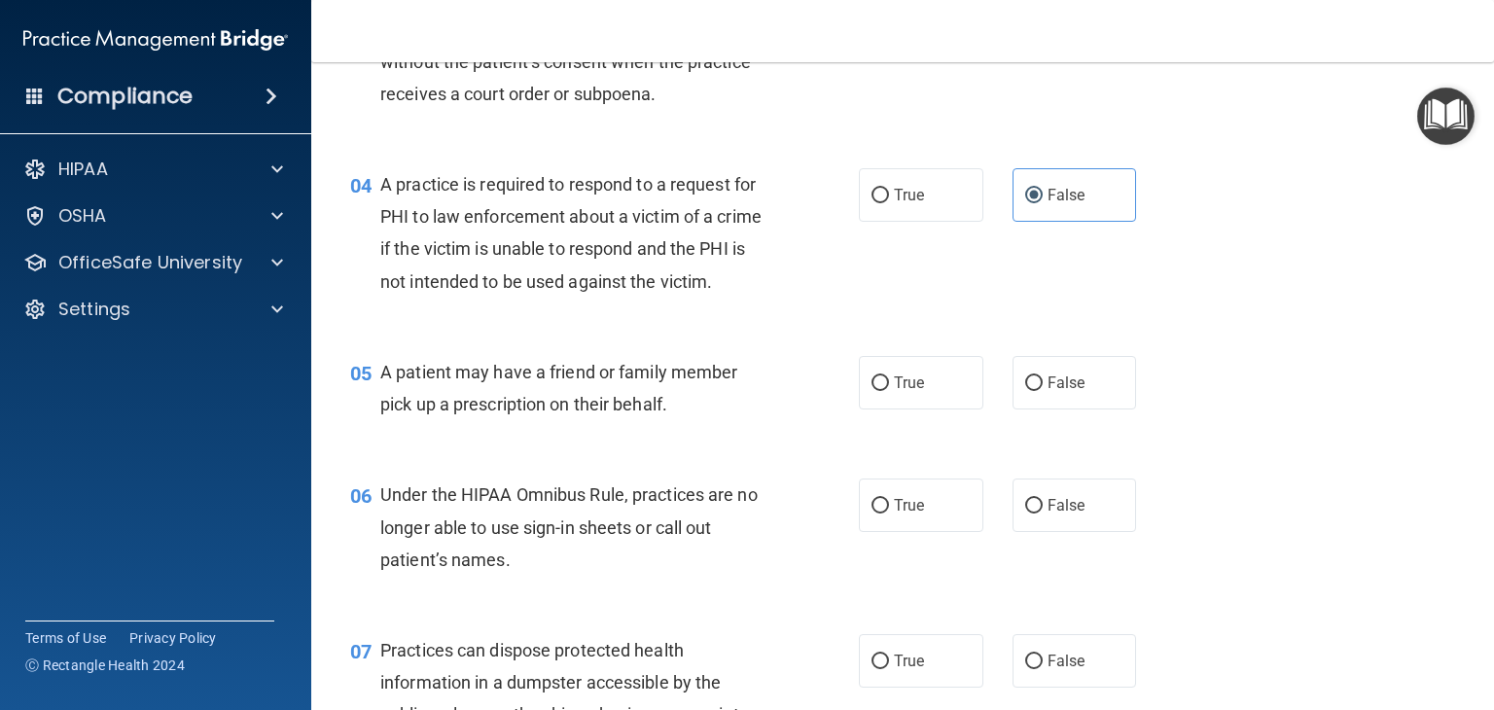
scroll to position [584, 0]
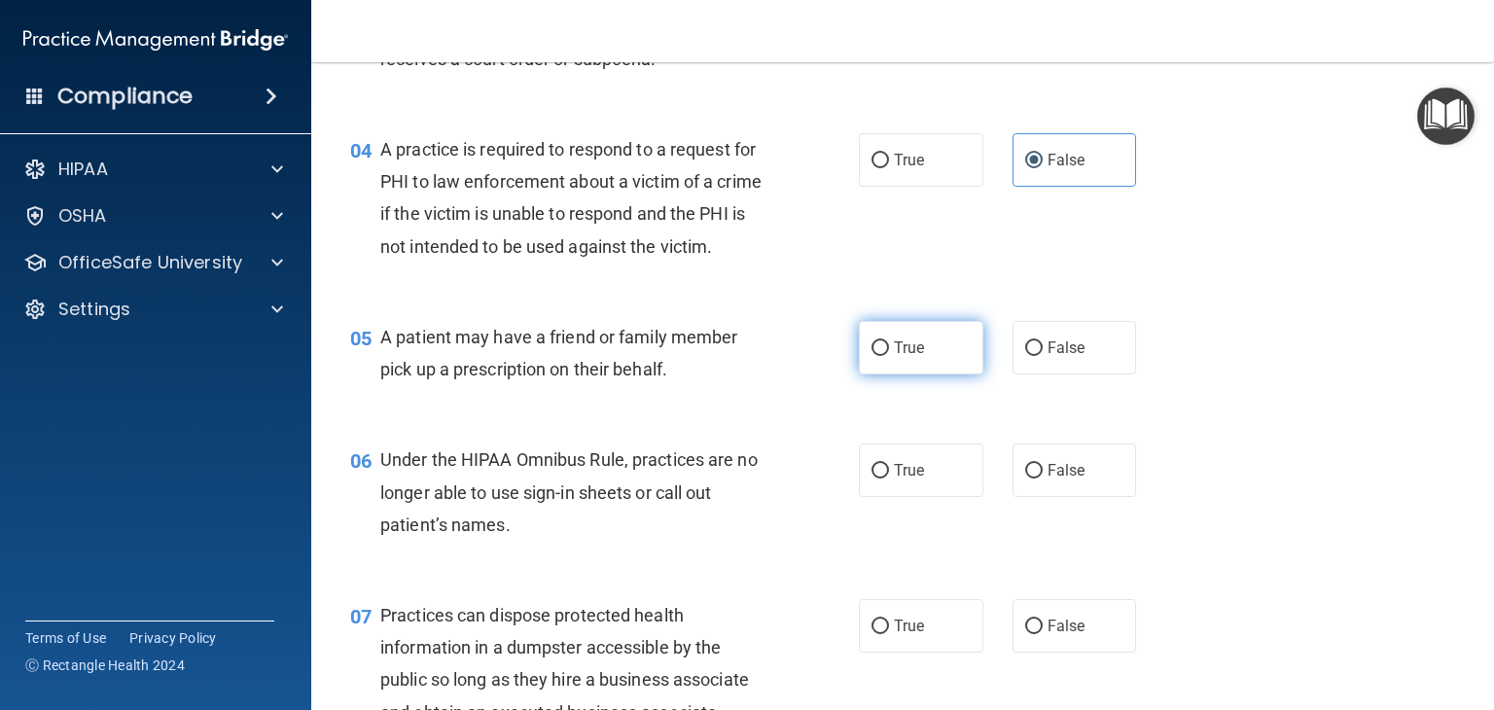
click at [943, 366] on label "True" at bounding box center [921, 348] width 125 height 54
click at [889, 356] on input "True" at bounding box center [881, 349] width 18 height 15
radio input "true"
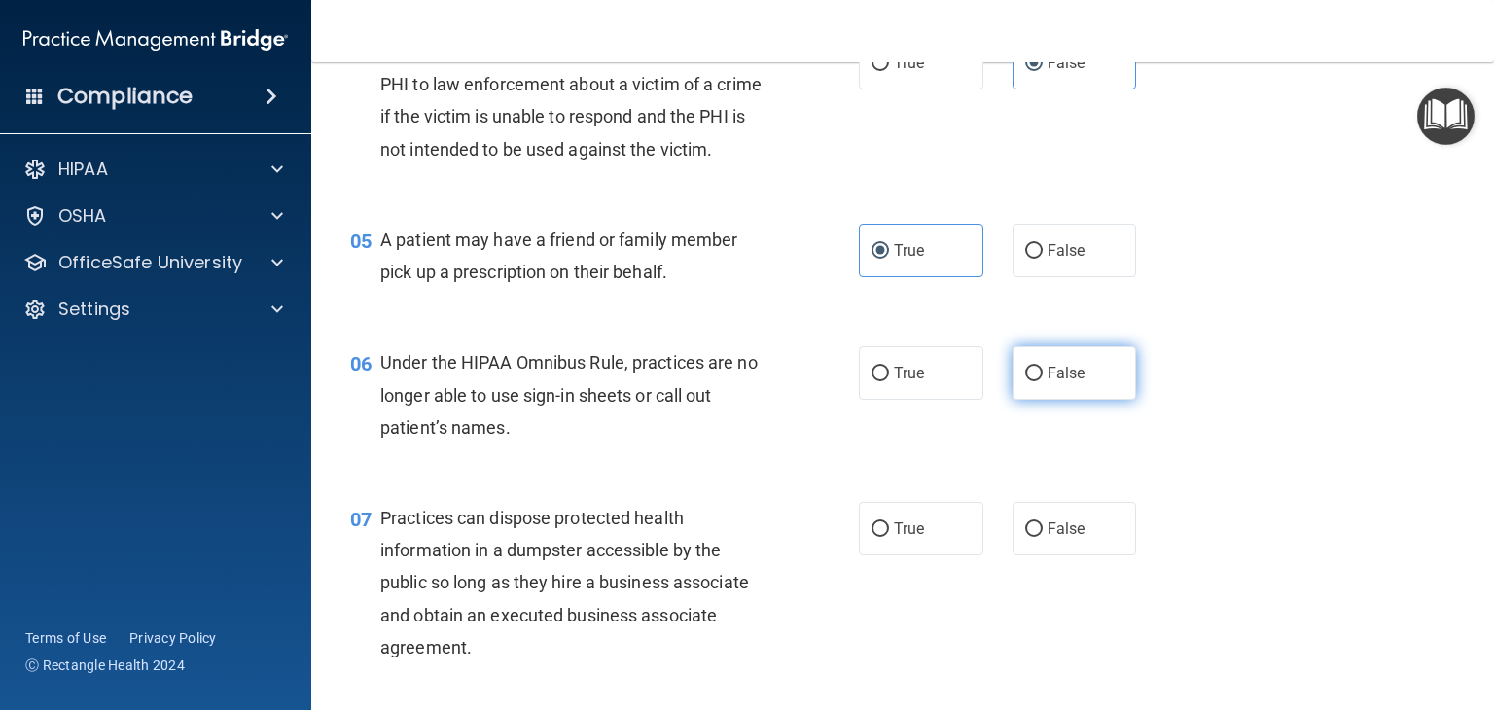
click at [1085, 400] on label "False" at bounding box center [1075, 373] width 125 height 54
click at [1043, 381] on input "False" at bounding box center [1035, 374] width 18 height 15
radio input "true"
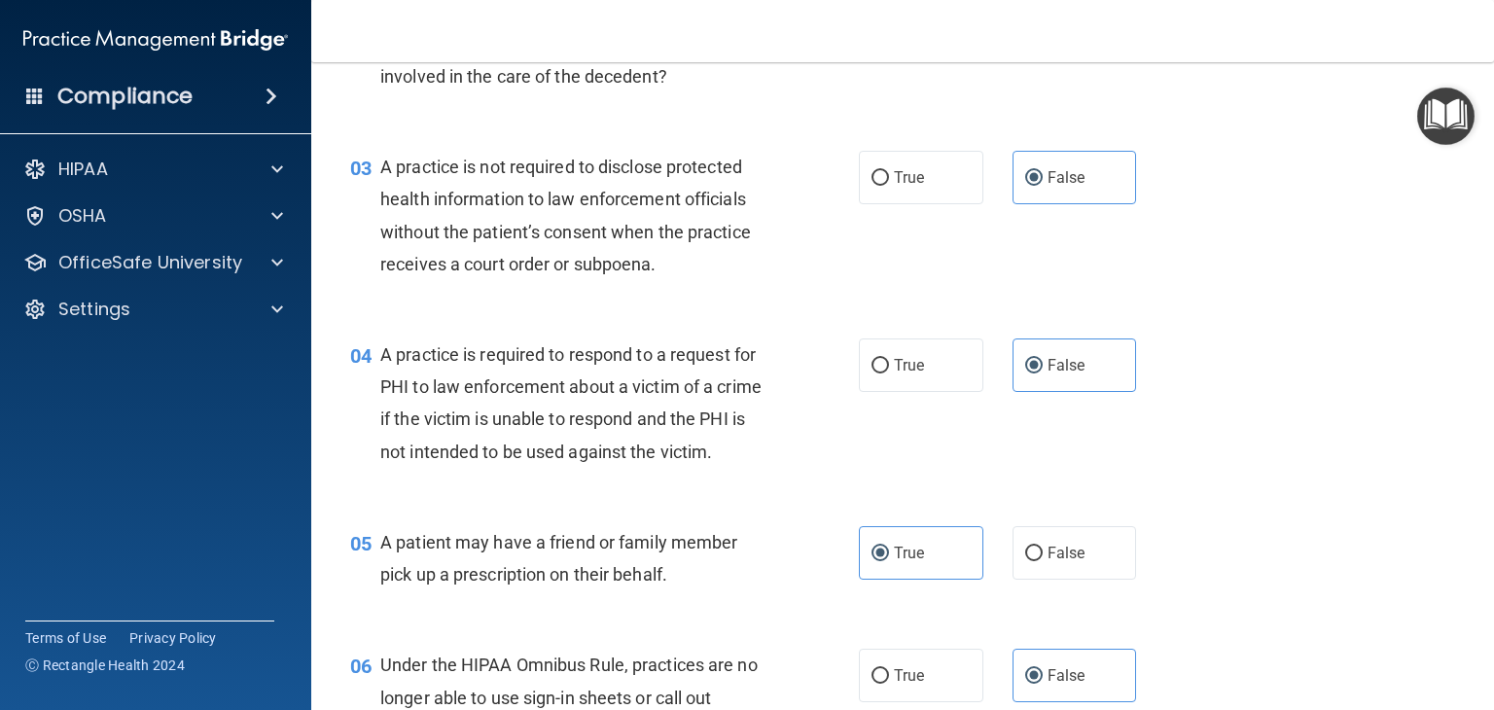
scroll to position [962, 0]
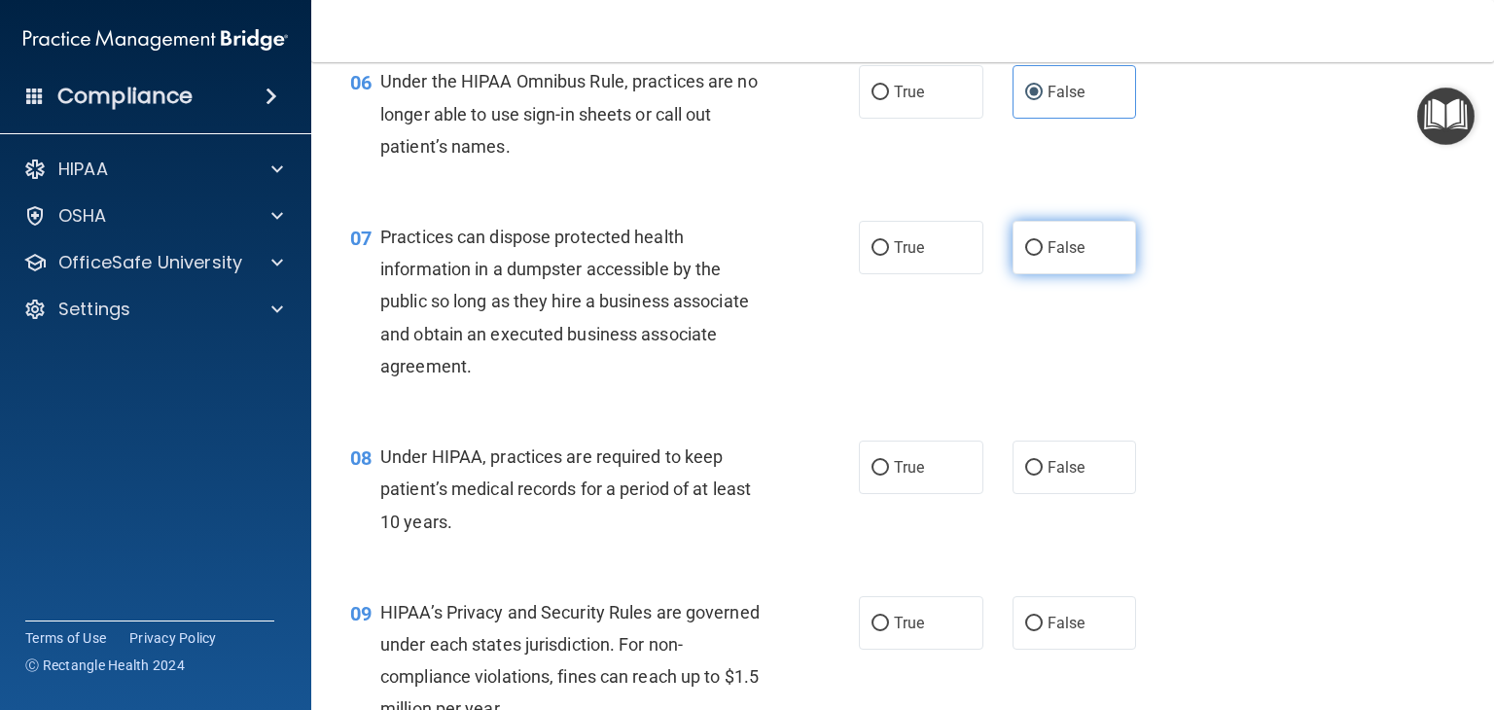
click at [1049, 257] on span "False" at bounding box center [1067, 247] width 38 height 18
click at [1043, 256] on input "False" at bounding box center [1035, 248] width 18 height 15
radio input "true"
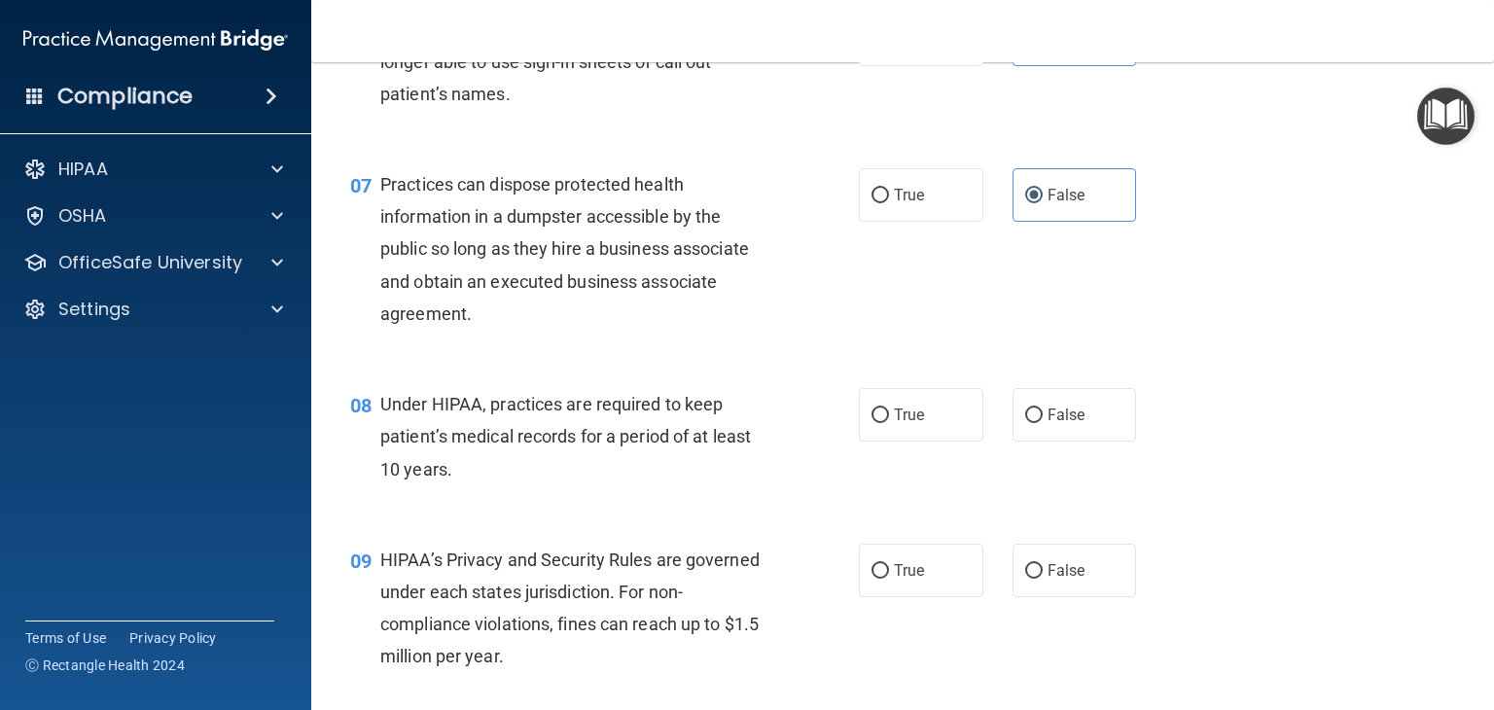
scroll to position [1060, 0]
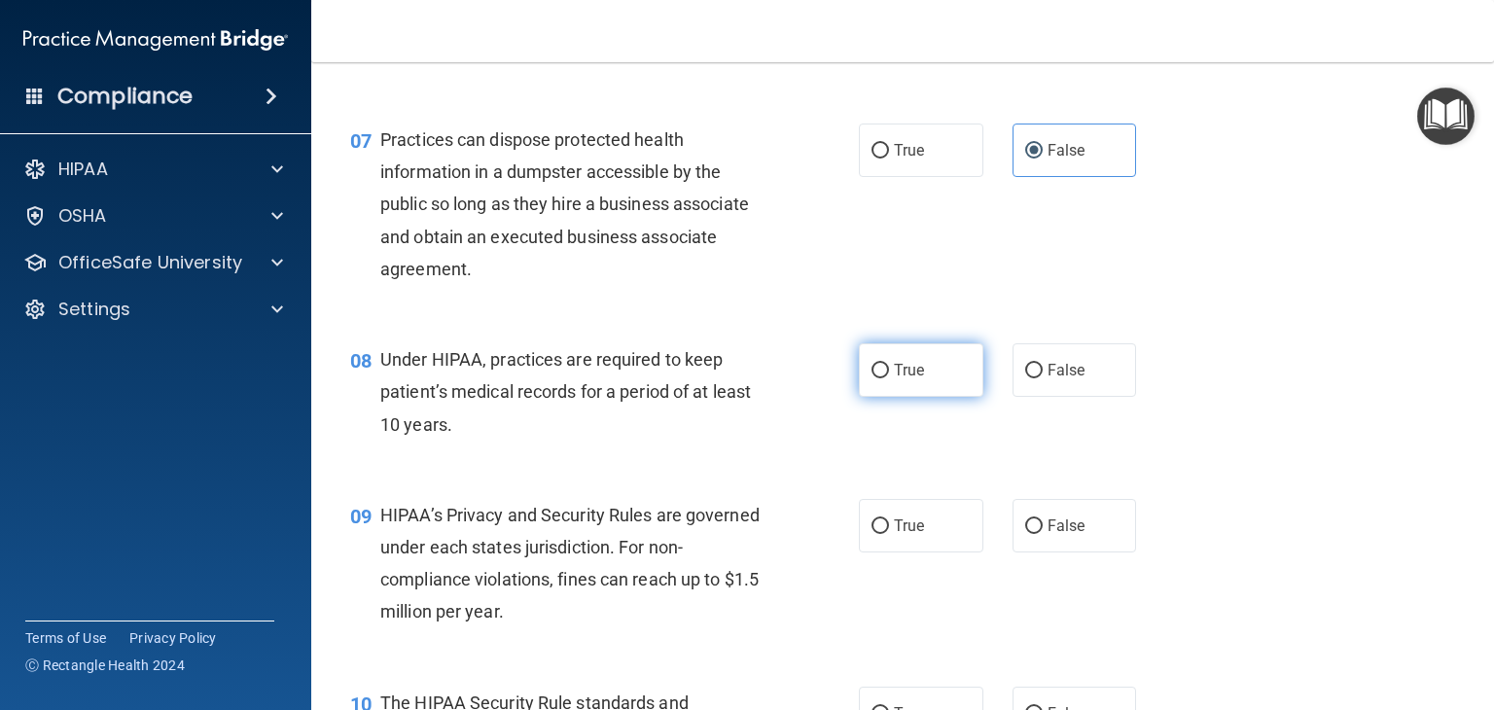
click at [957, 397] on label "True" at bounding box center [921, 370] width 125 height 54
click at [889, 378] on input "True" at bounding box center [881, 371] width 18 height 15
radio input "true"
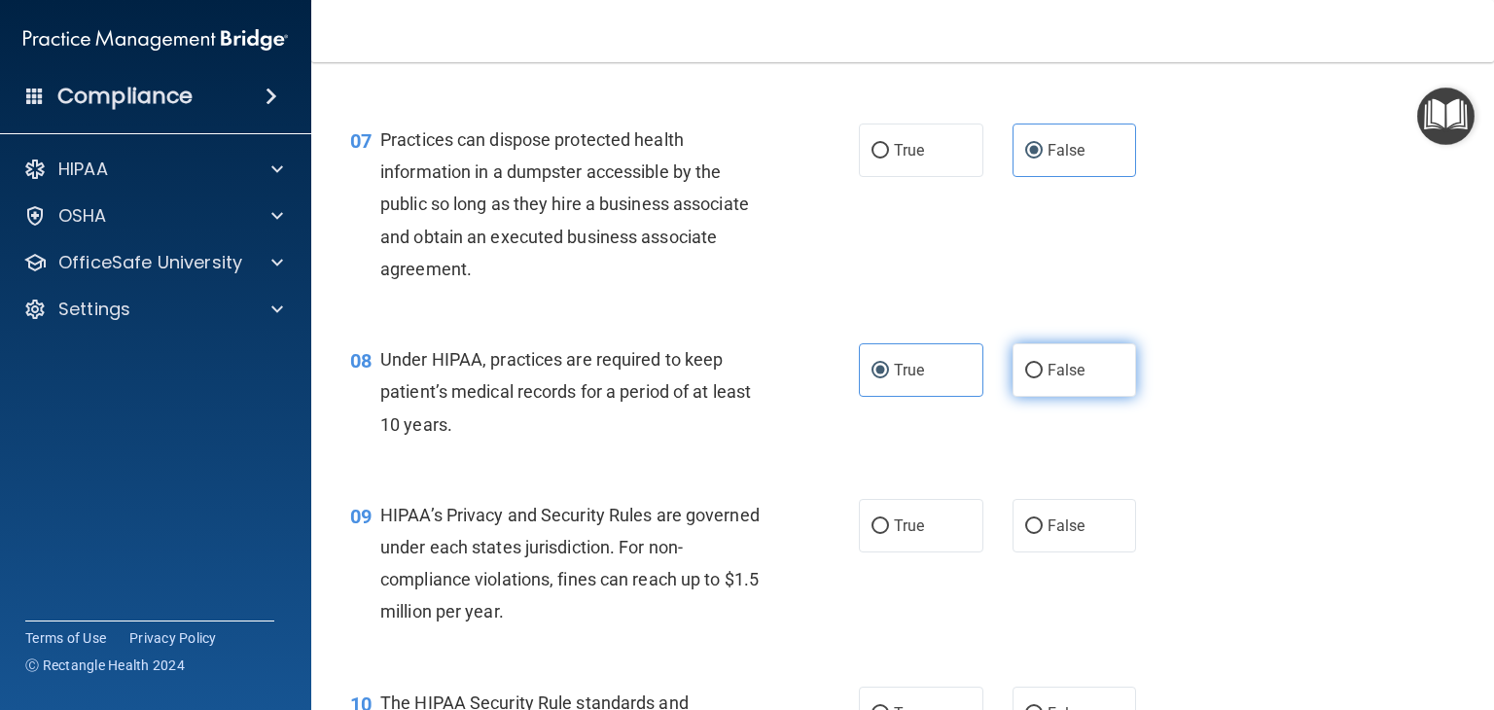
click at [1081, 397] on label "False" at bounding box center [1075, 370] width 125 height 54
click at [1043, 378] on input "False" at bounding box center [1035, 371] width 18 height 15
radio input "true"
radio input "false"
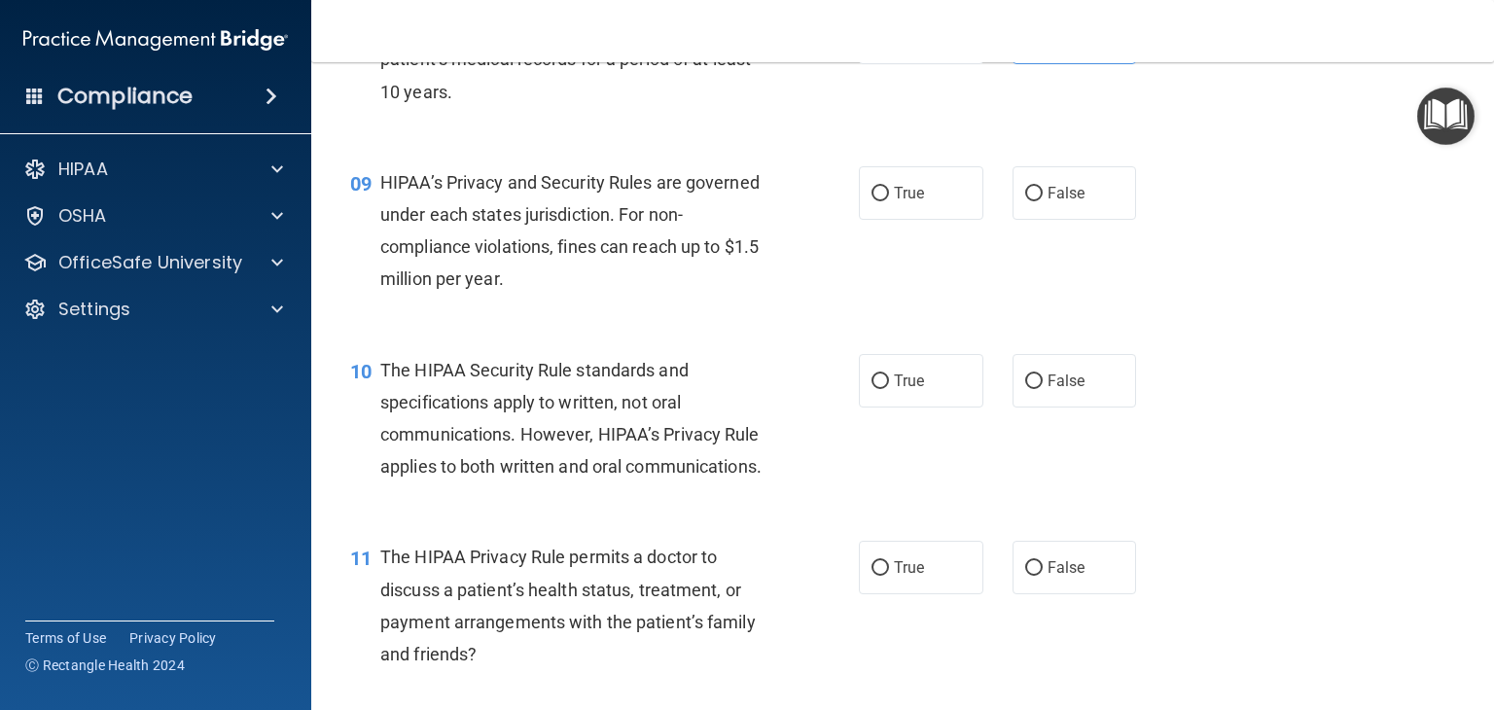
scroll to position [1351, 0]
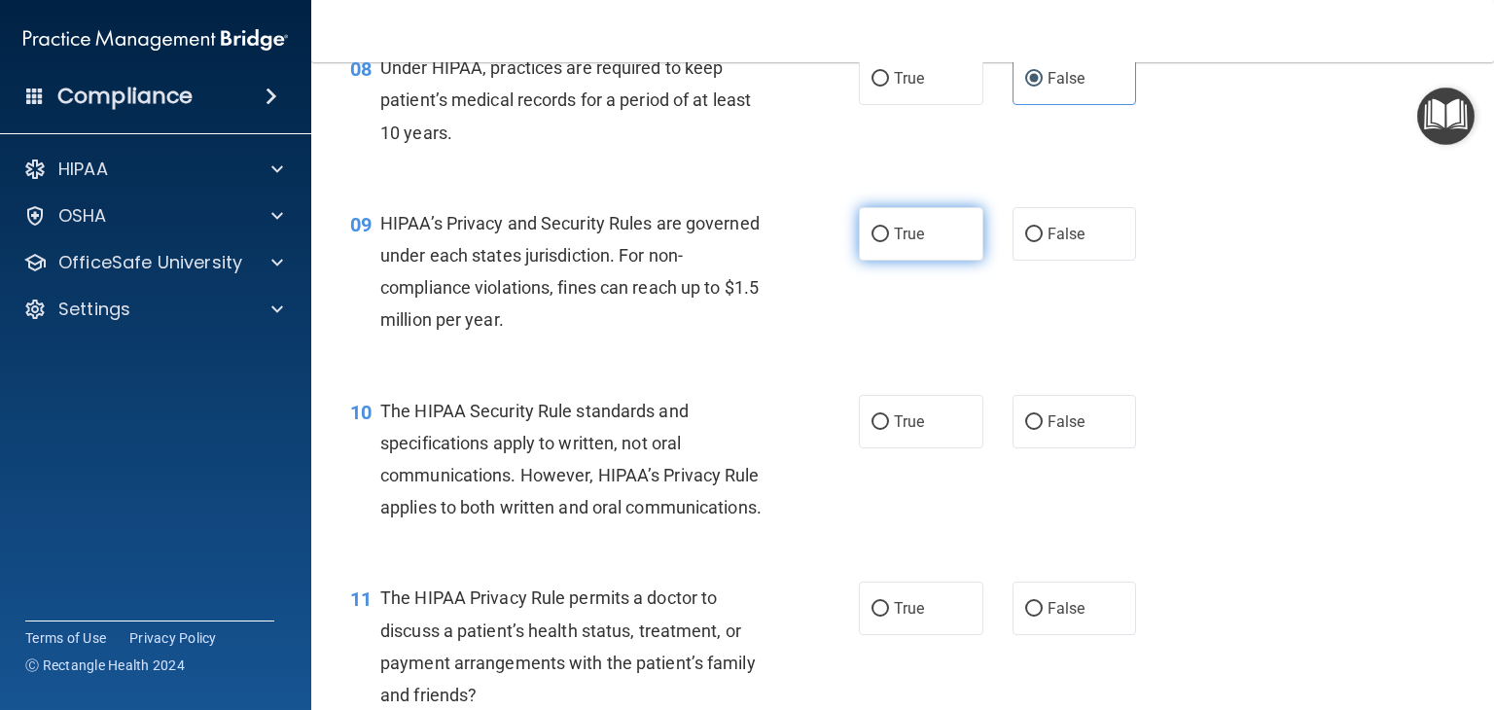
click at [918, 261] on label "True" at bounding box center [921, 234] width 125 height 54
click at [889, 242] on input "True" at bounding box center [881, 235] width 18 height 15
radio input "true"
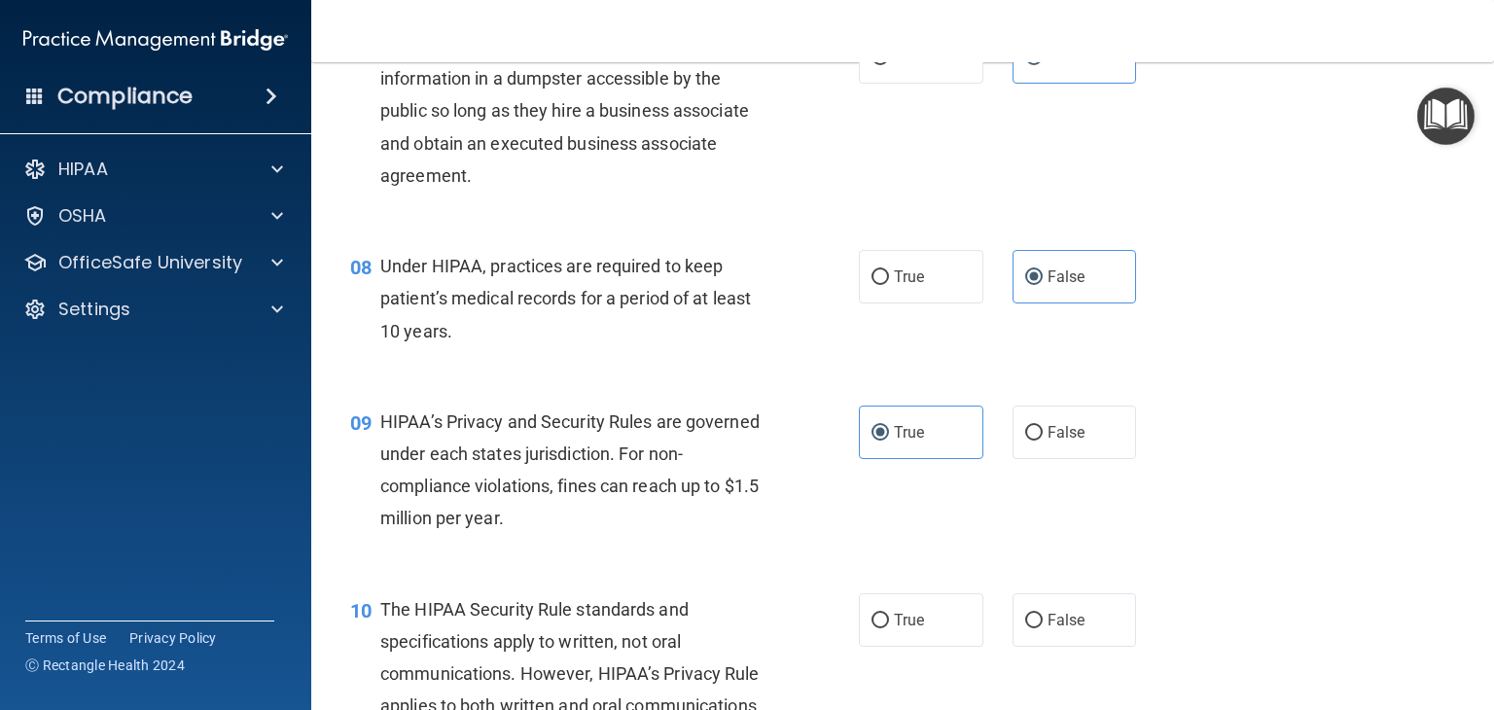
scroll to position [1265, 0]
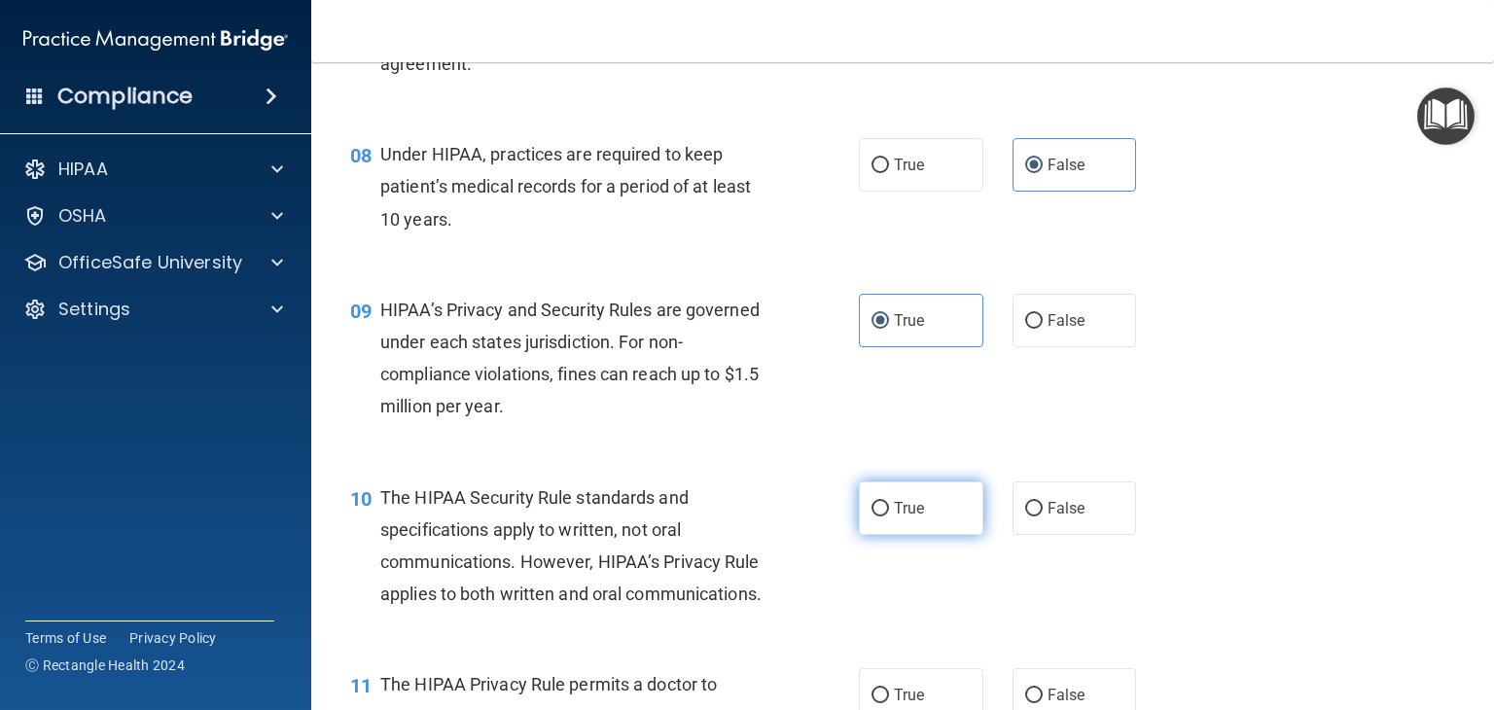
click at [953, 535] on label "True" at bounding box center [921, 509] width 125 height 54
click at [889, 517] on input "True" at bounding box center [881, 509] width 18 height 15
radio input "true"
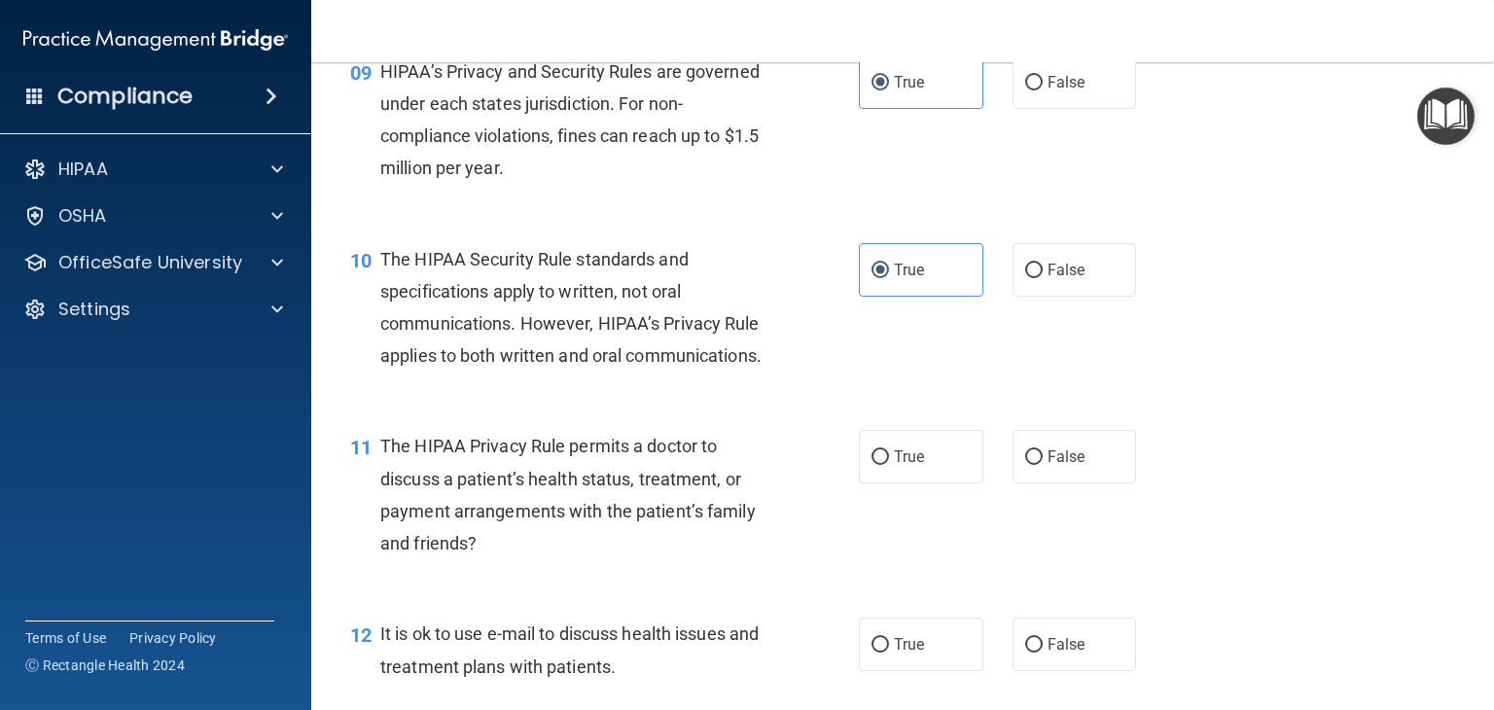
scroll to position [1849, 0]
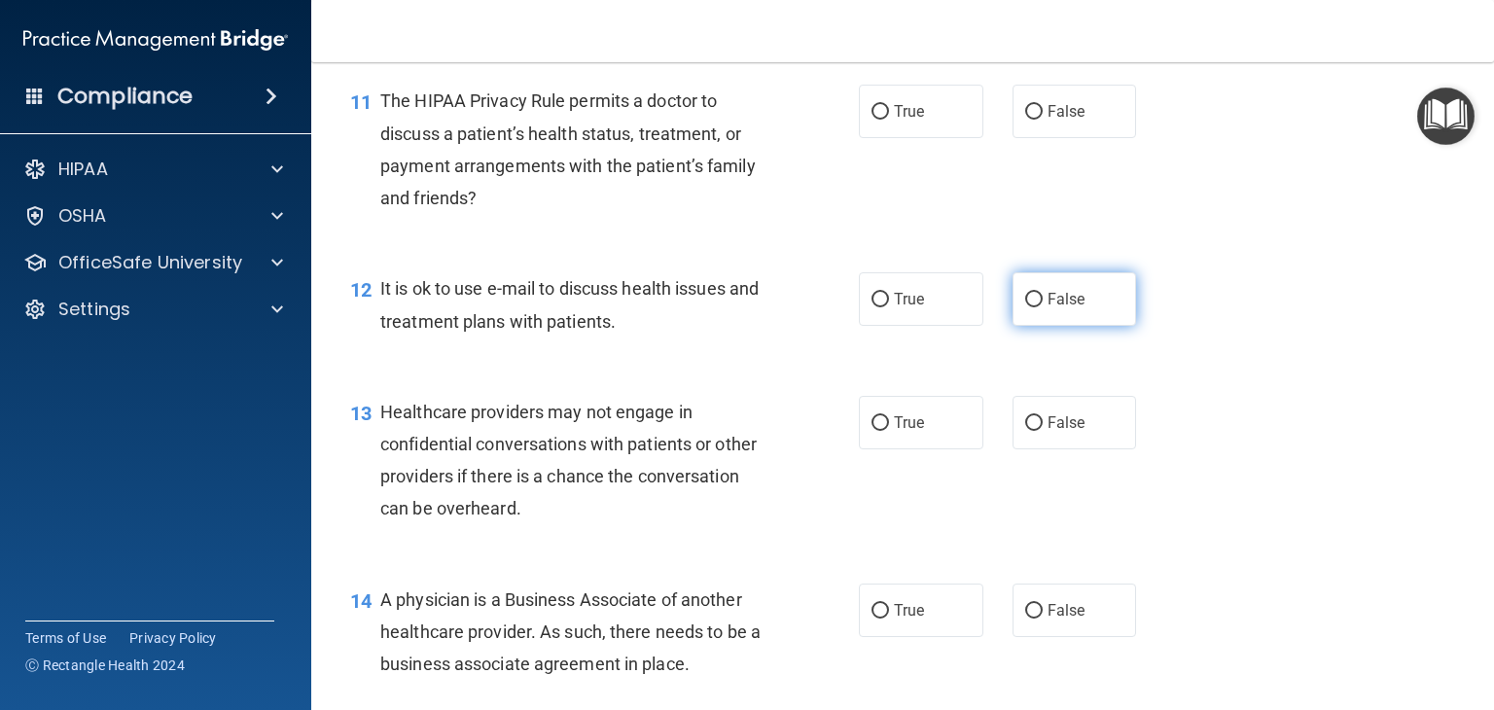
click at [1086, 326] on label "False" at bounding box center [1075, 299] width 125 height 54
click at [1043, 307] on input "False" at bounding box center [1035, 300] width 18 height 15
radio input "true"
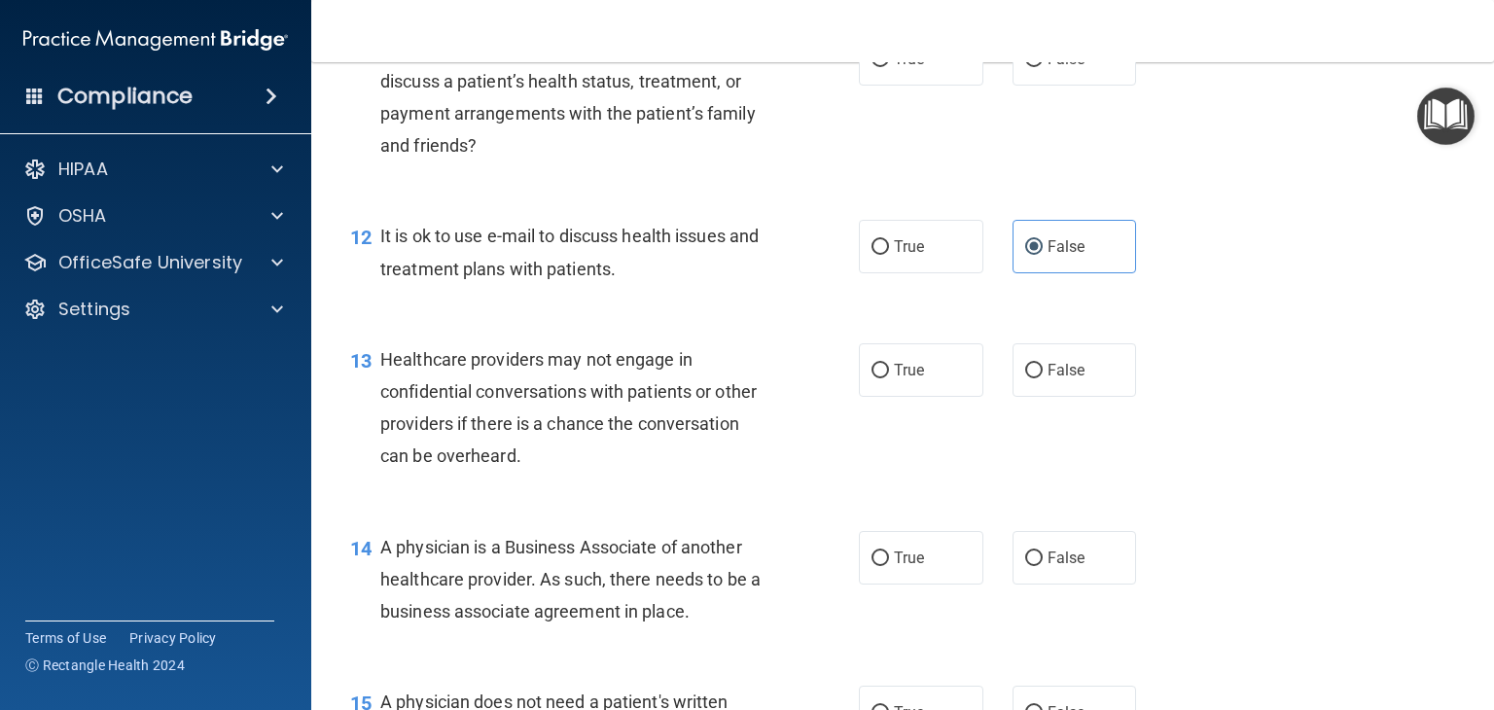
scroll to position [1946, 0]
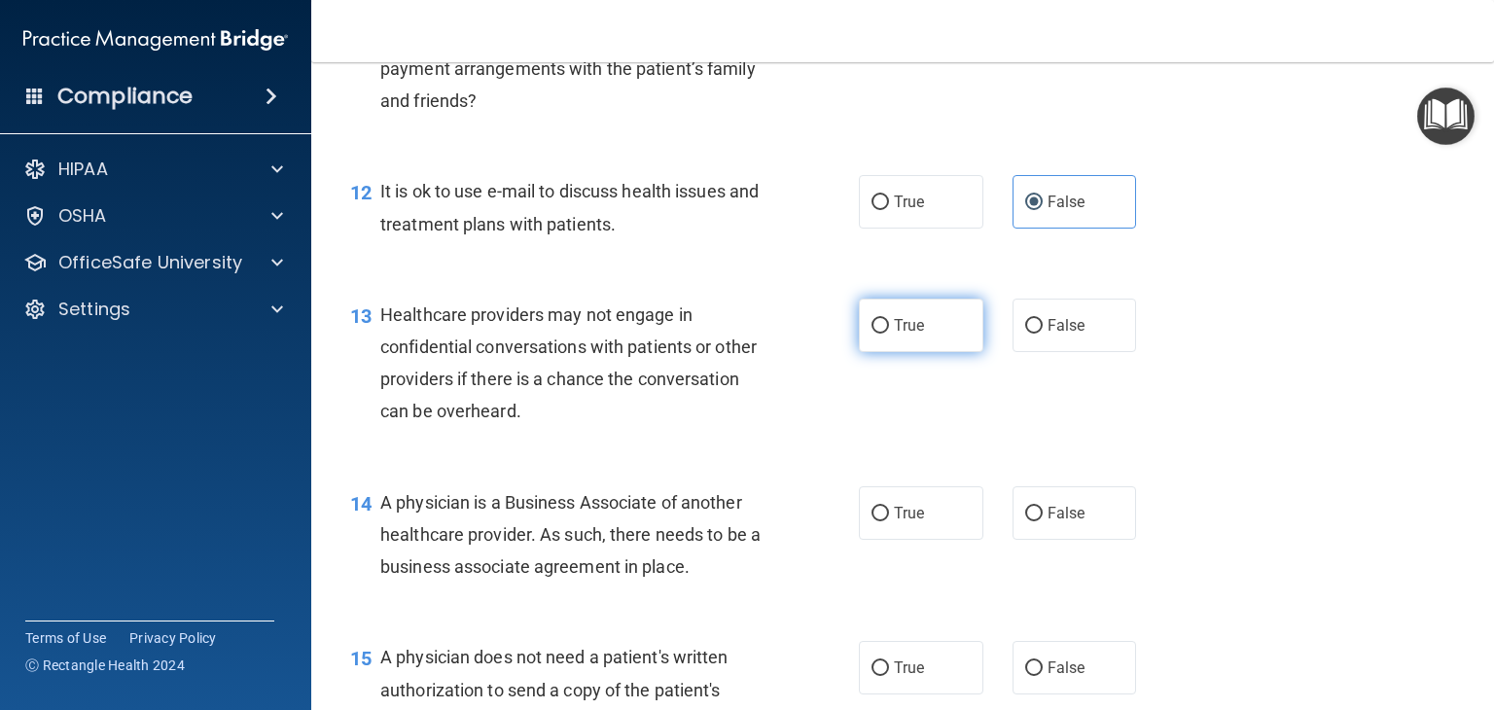
click at [895, 335] on span "True" at bounding box center [909, 325] width 30 height 18
click at [889, 334] on input "True" at bounding box center [881, 326] width 18 height 15
radio input "true"
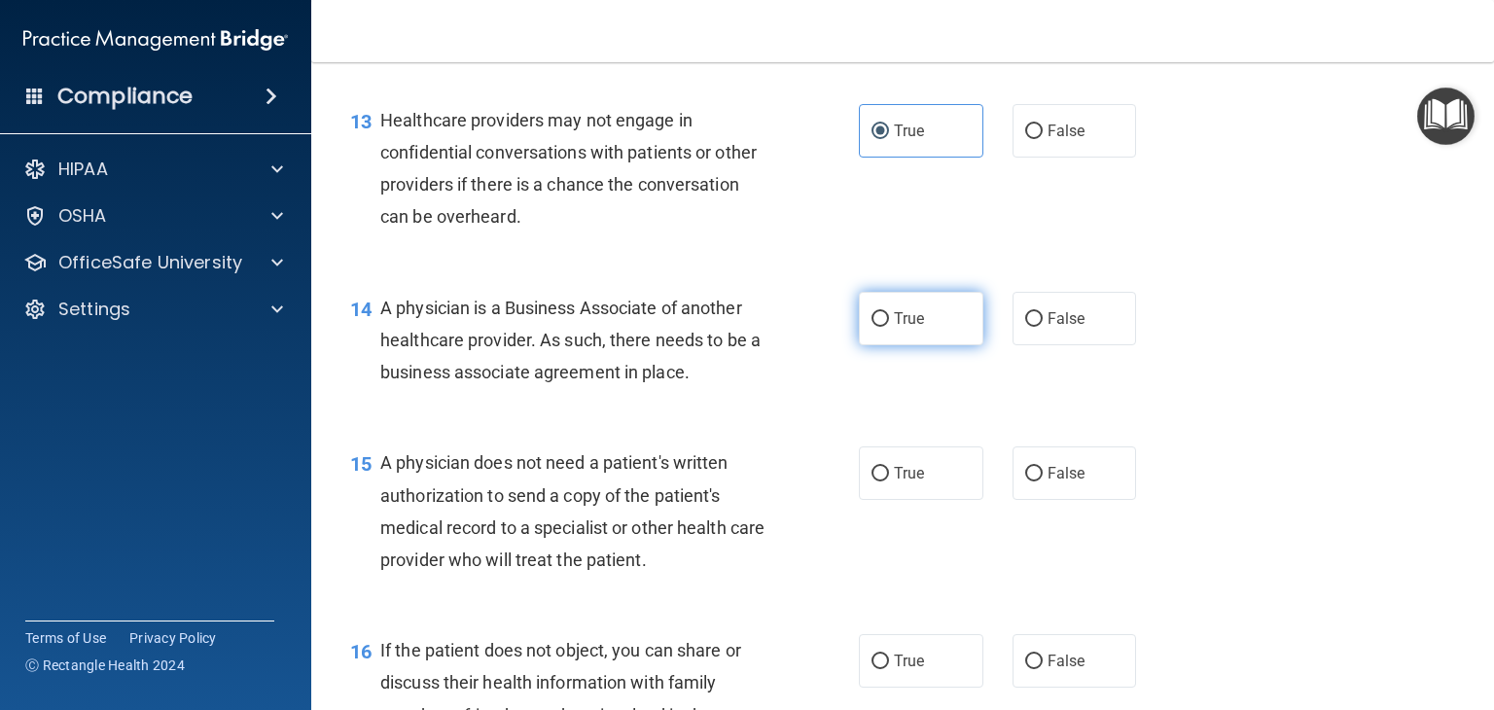
click at [949, 345] on label "True" at bounding box center [921, 319] width 125 height 54
click at [889, 327] on input "True" at bounding box center [881, 319] width 18 height 15
radio input "true"
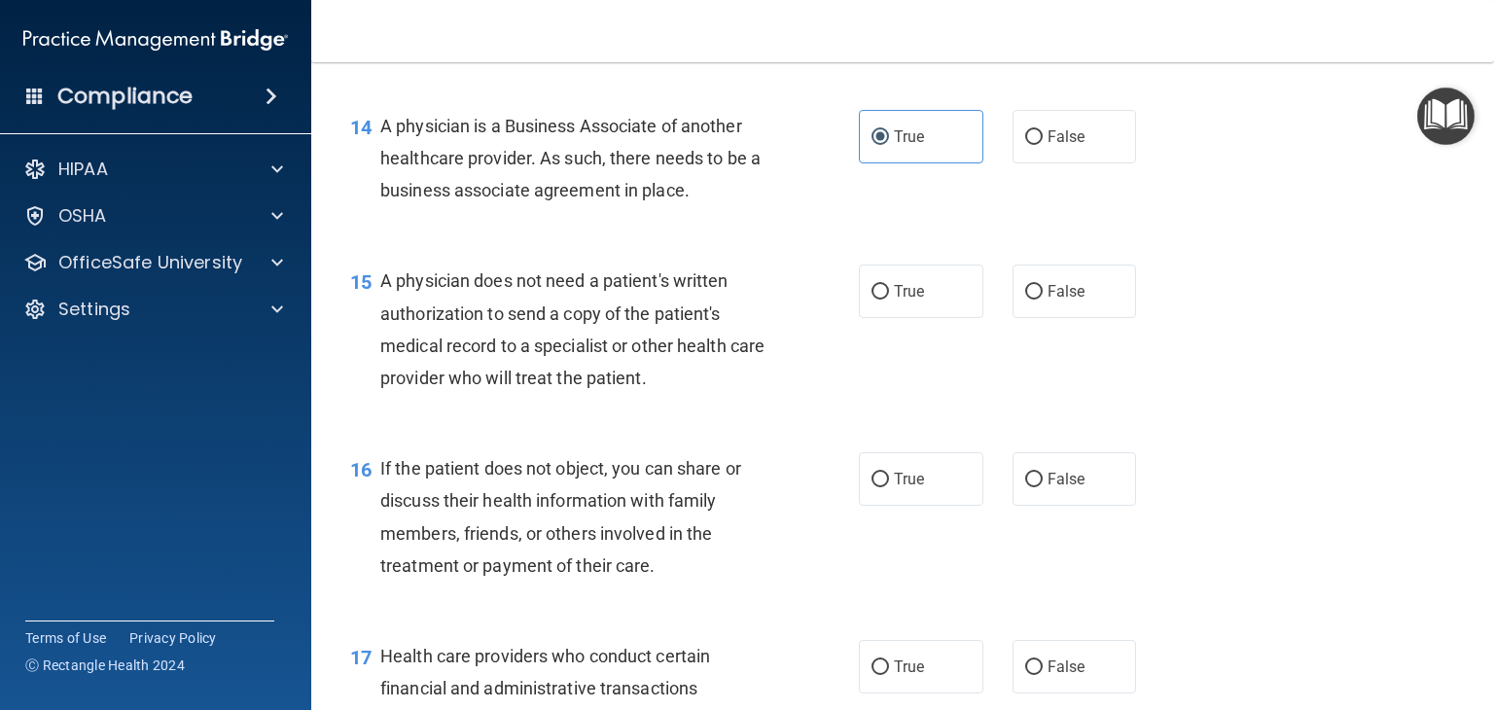
scroll to position [2335, 0]
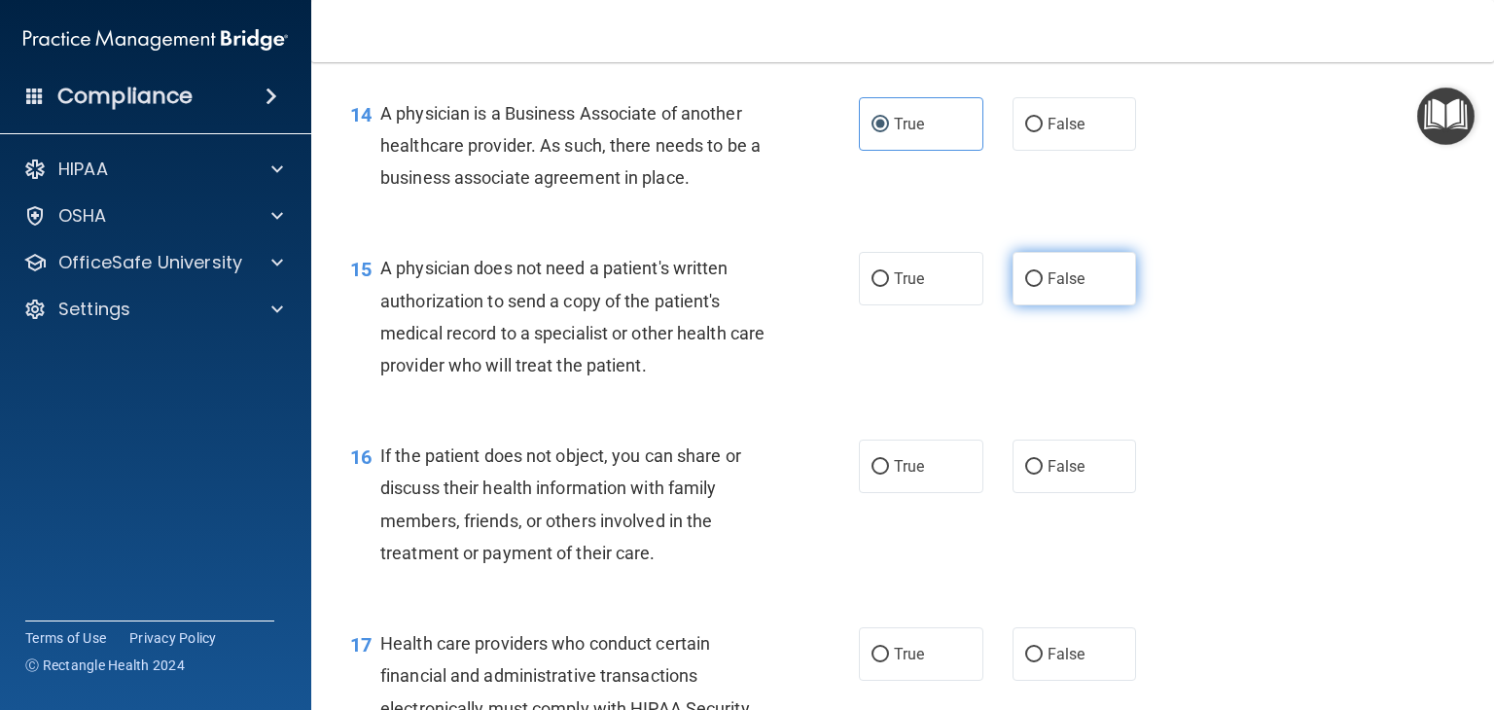
drag, startPoint x: 1085, startPoint y: 301, endPoint x: 1056, endPoint y: 368, distance: 73.2
click at [1071, 342] on div "15 A physician does not need a patient's written authorization to send a copy o…" at bounding box center [903, 322] width 1134 height 188
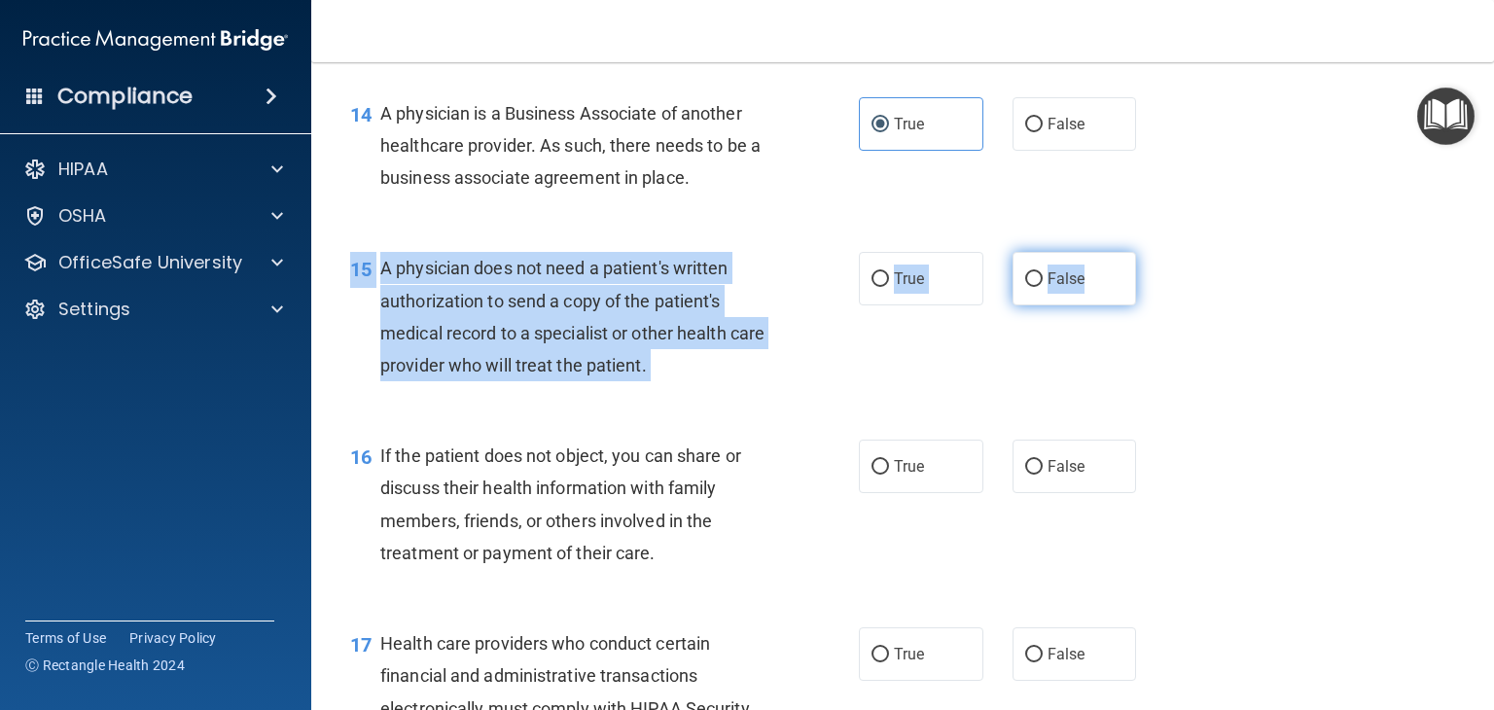
click at [1056, 306] on label "False" at bounding box center [1075, 279] width 125 height 54
click at [1043, 287] on input "False" at bounding box center [1035, 279] width 18 height 15
radio input "true"
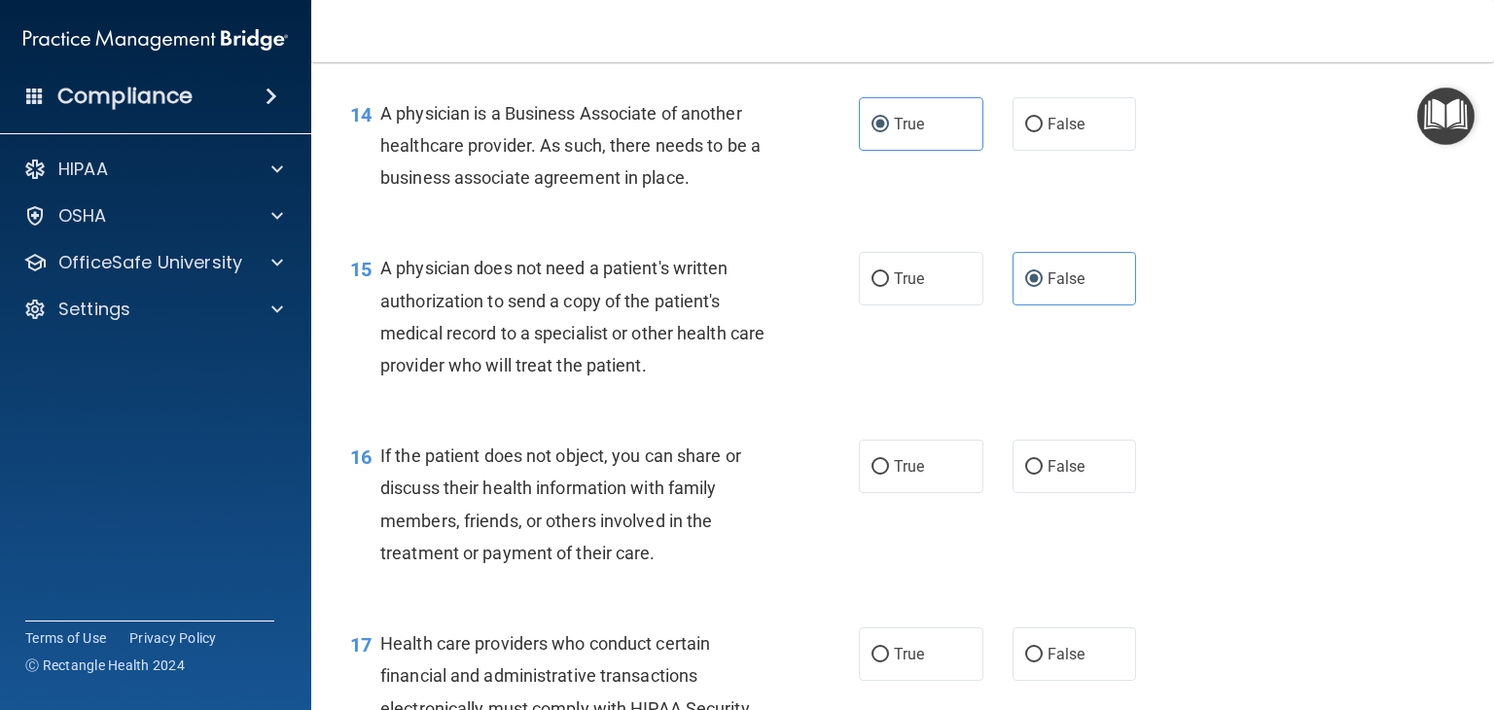
scroll to position [2530, 0]
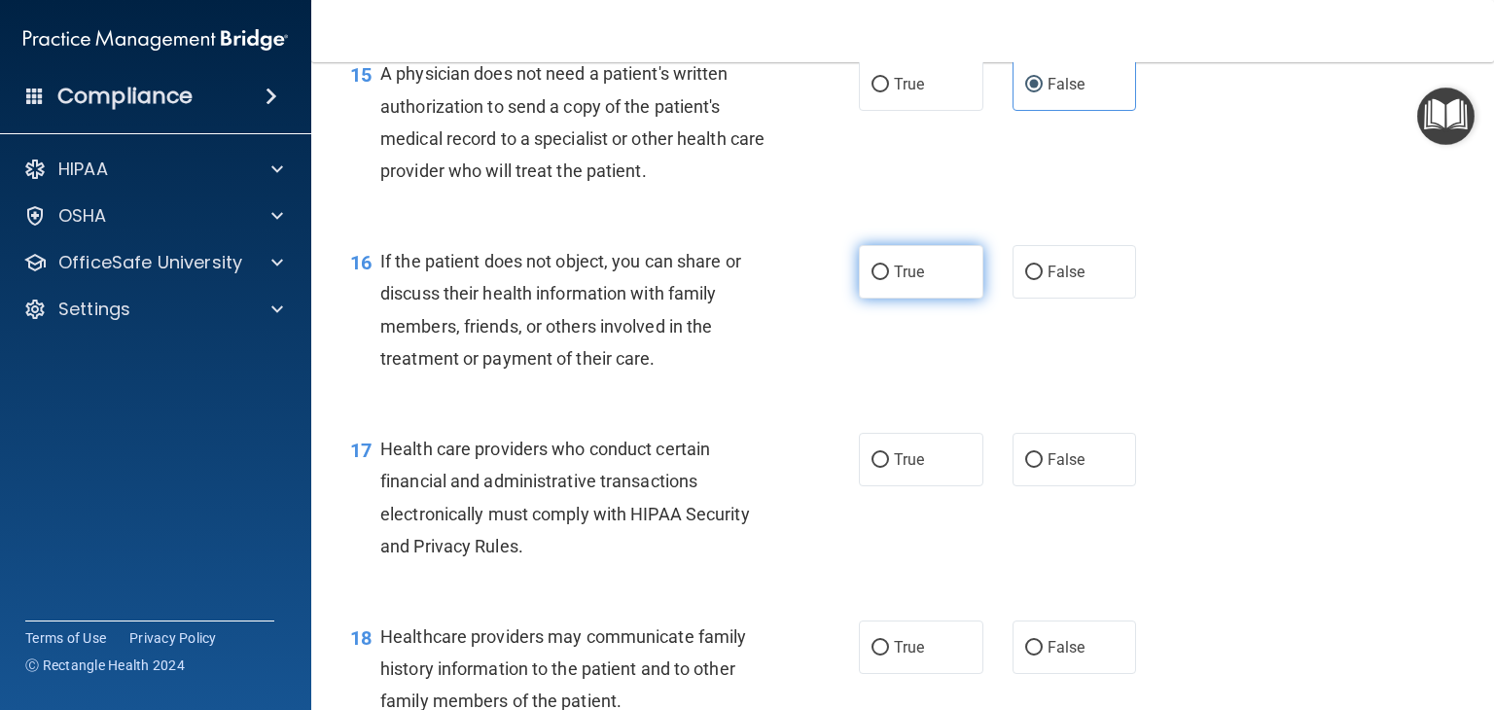
click at [915, 299] on label "True" at bounding box center [921, 272] width 125 height 54
click at [889, 280] on input "True" at bounding box center [881, 273] width 18 height 15
radio input "true"
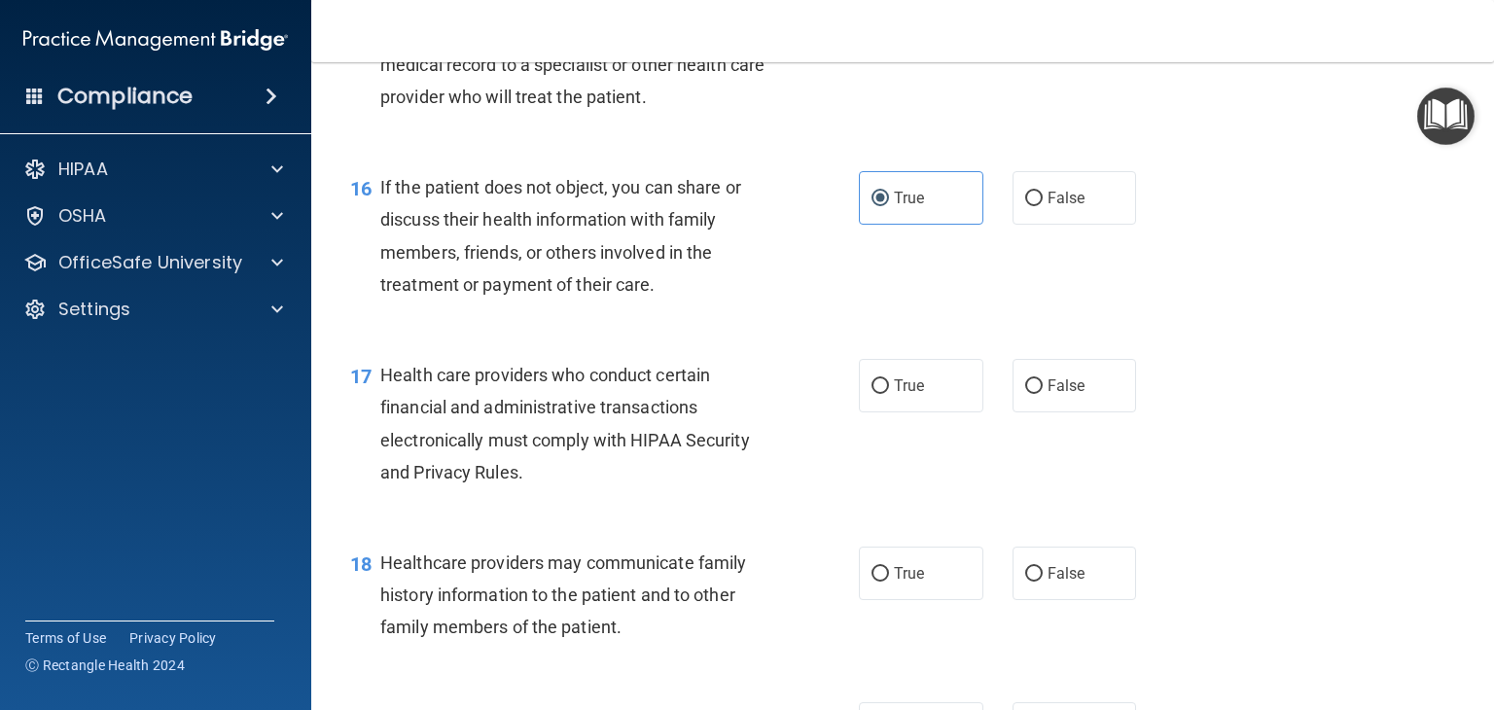
scroll to position [2822, 0]
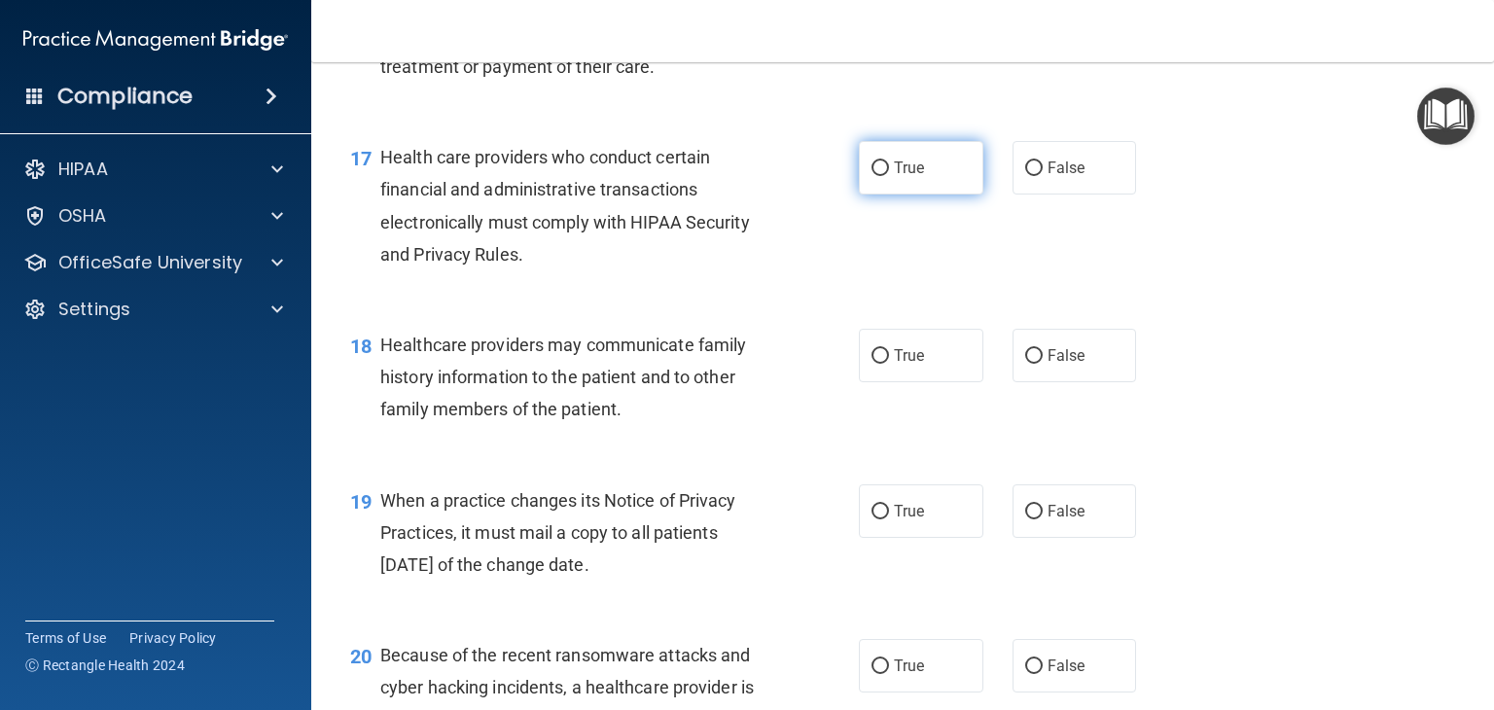
click at [928, 195] on label "True" at bounding box center [921, 168] width 125 height 54
click at [889, 176] on input "True" at bounding box center [881, 169] width 18 height 15
radio input "true"
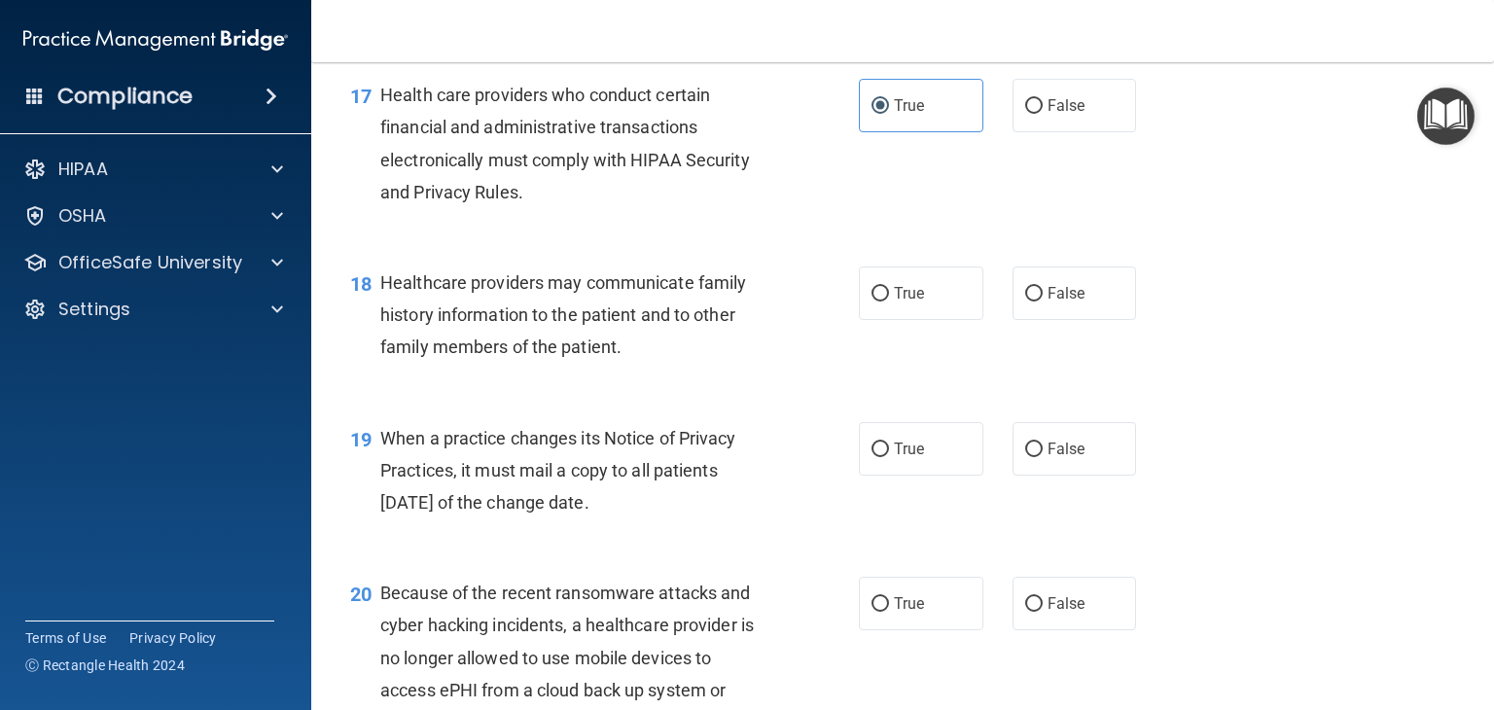
scroll to position [2919, 0]
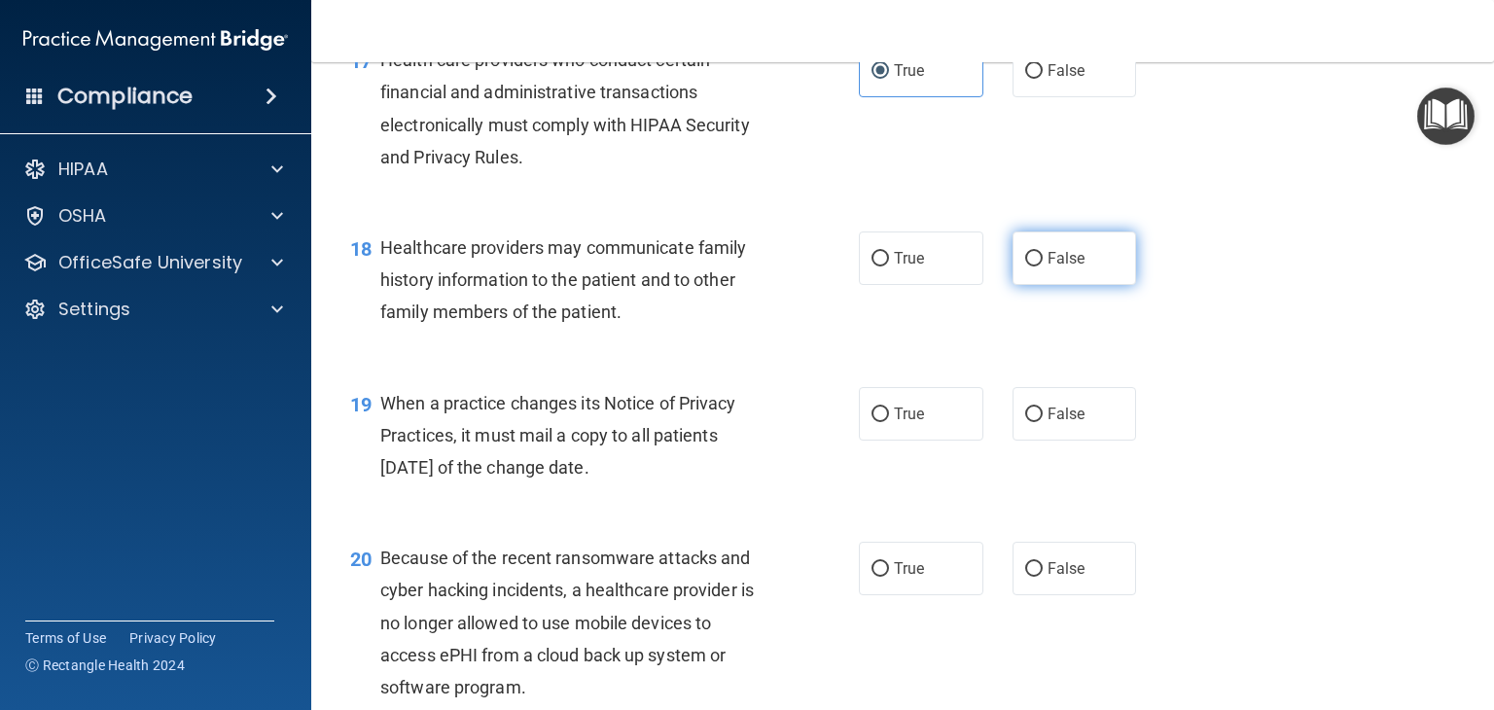
click at [1046, 285] on label "False" at bounding box center [1075, 259] width 125 height 54
click at [1043, 267] on input "False" at bounding box center [1035, 259] width 18 height 15
radio input "true"
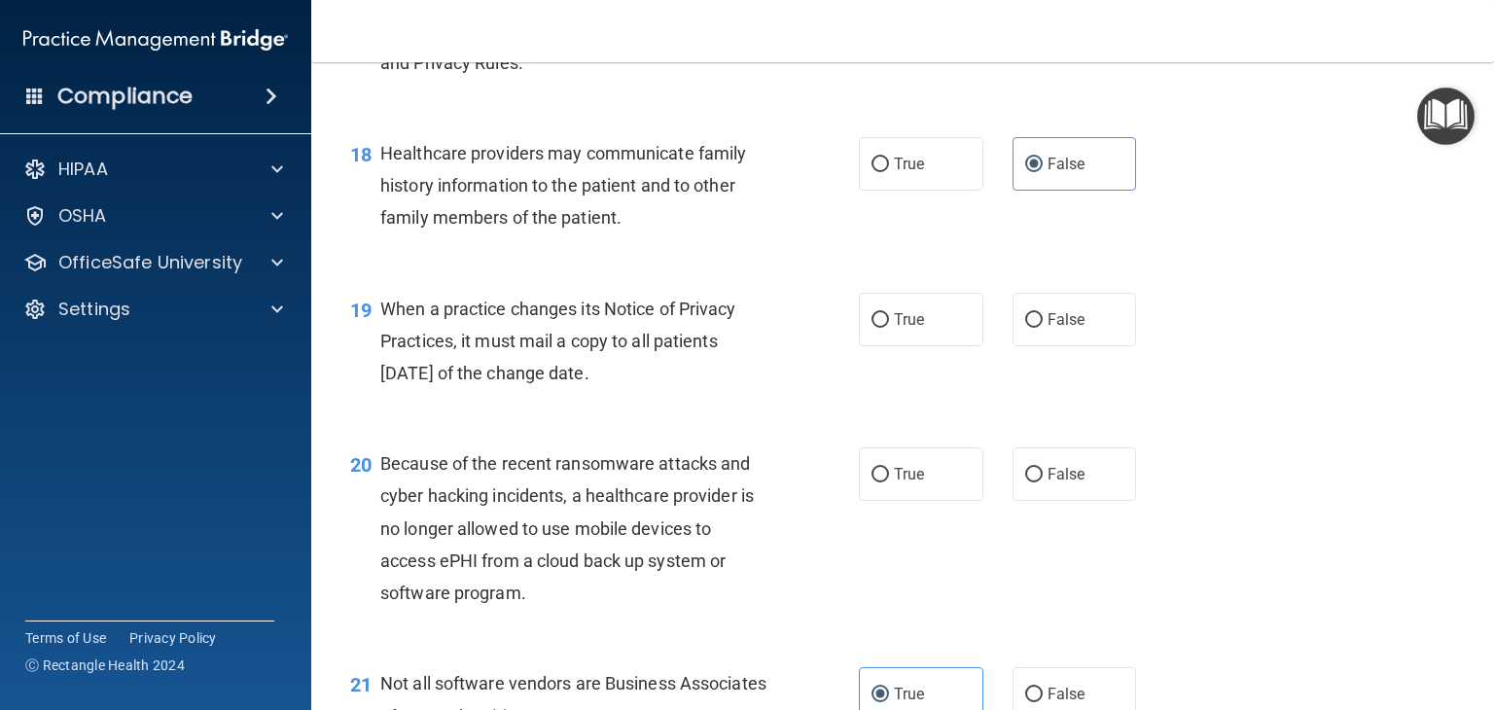
scroll to position [3016, 0]
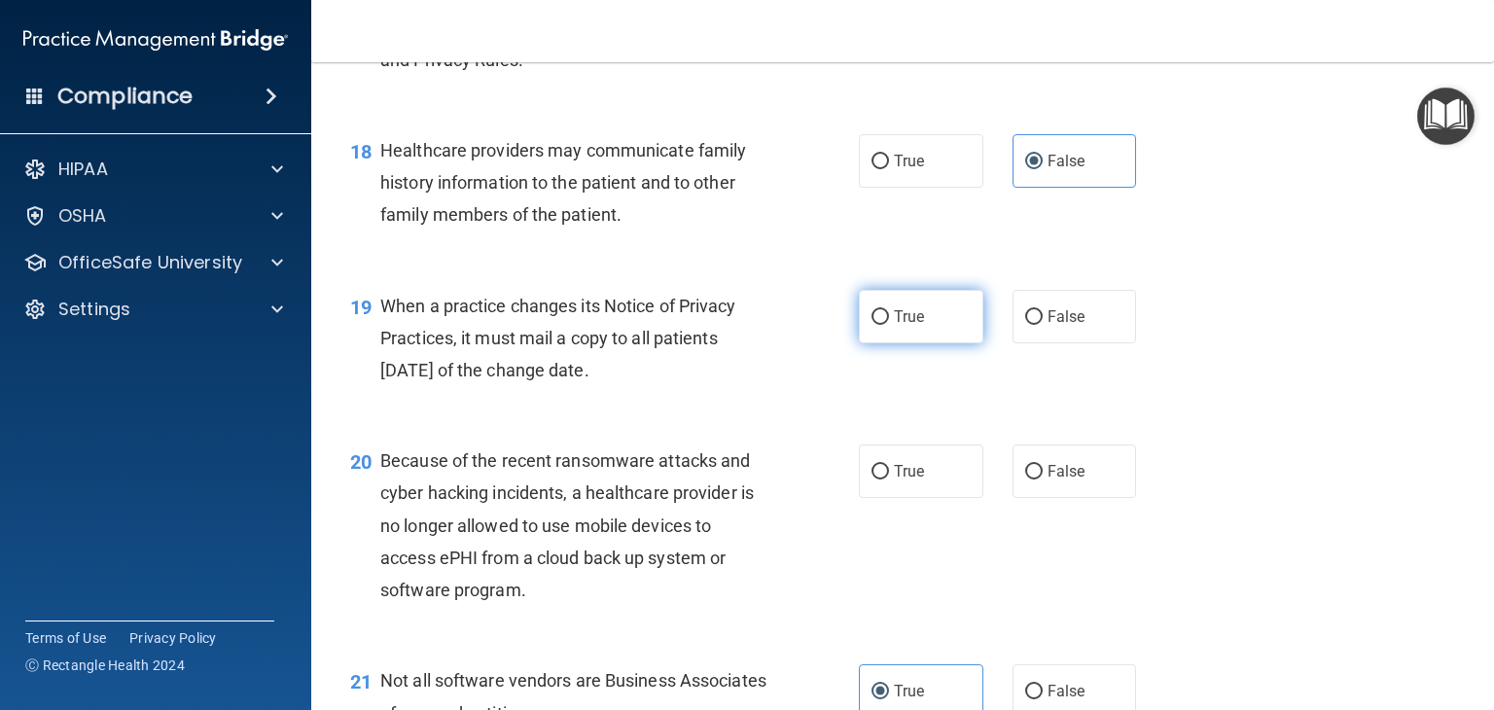
click at [946, 343] on label "True" at bounding box center [921, 317] width 125 height 54
click at [889, 325] on input "True" at bounding box center [881, 317] width 18 height 15
radio input "true"
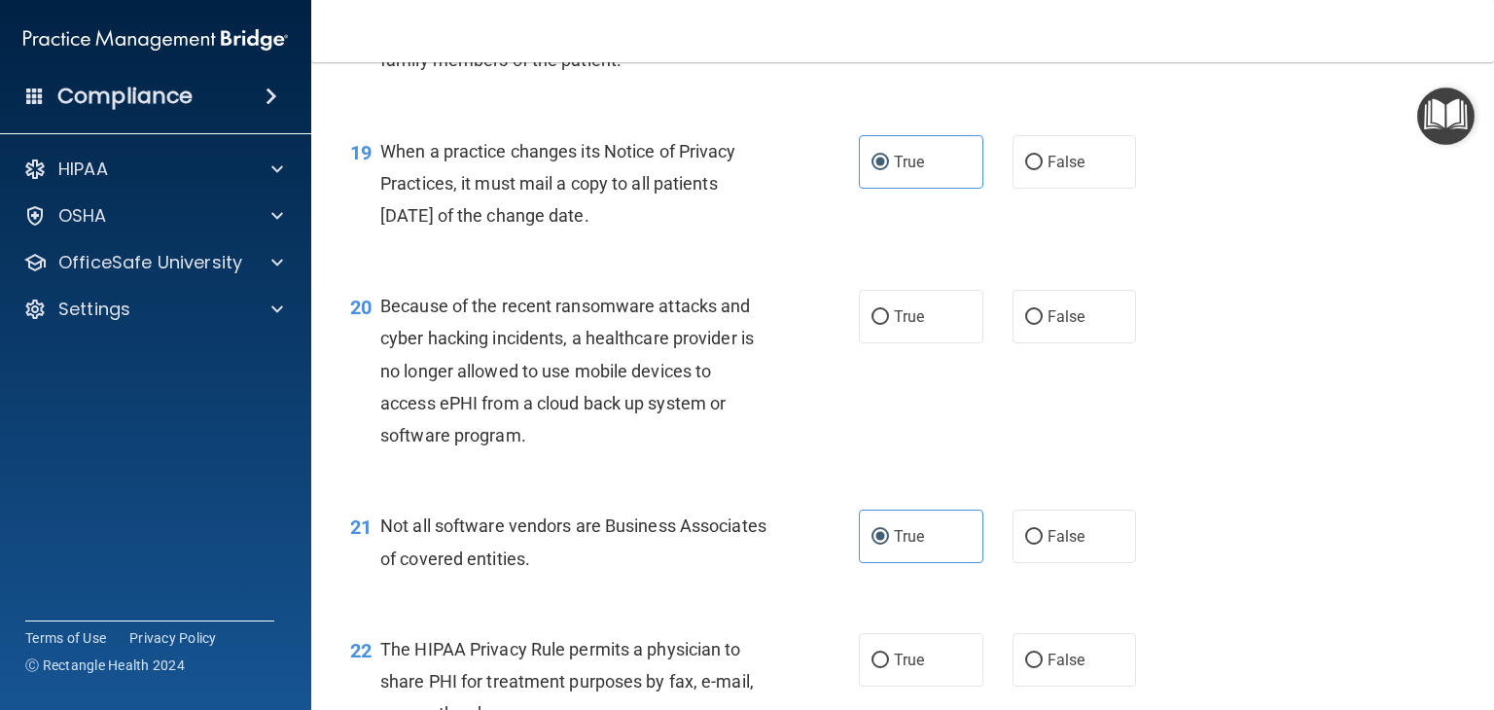
scroll to position [3211, 0]
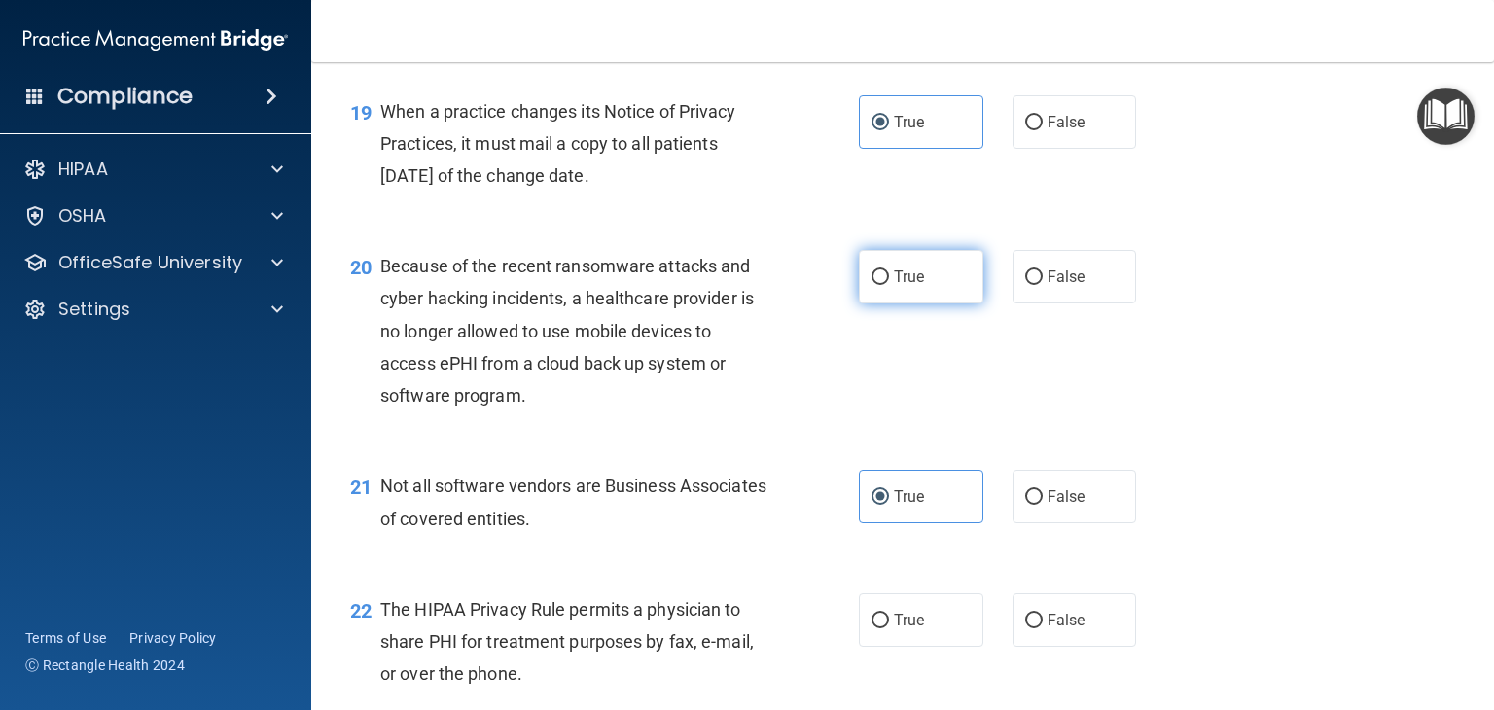
click at [913, 286] on span "True" at bounding box center [909, 277] width 30 height 18
click at [889, 285] on input "True" at bounding box center [881, 277] width 18 height 15
radio input "true"
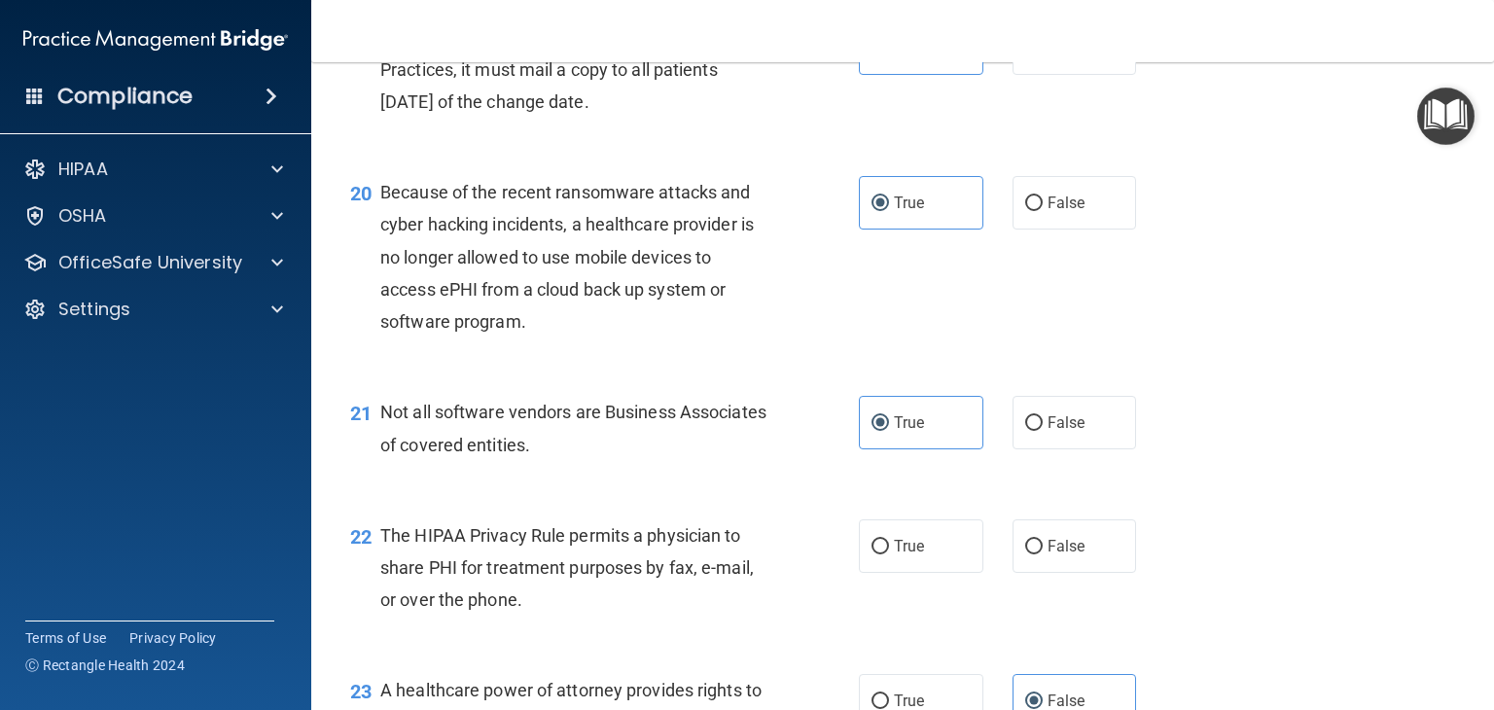
scroll to position [3503, 0]
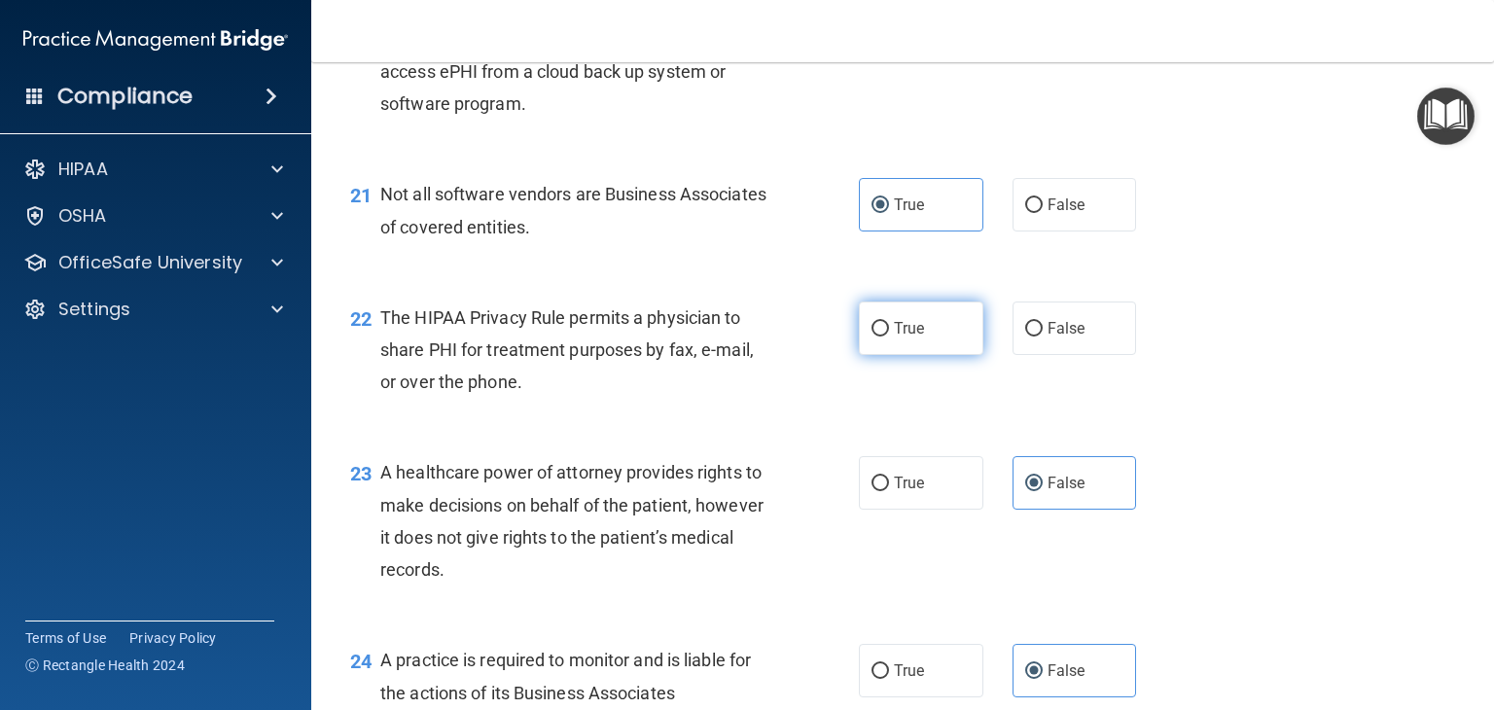
click at [922, 355] on label "True" at bounding box center [921, 329] width 125 height 54
click at [889, 337] on input "True" at bounding box center [881, 329] width 18 height 15
radio input "true"
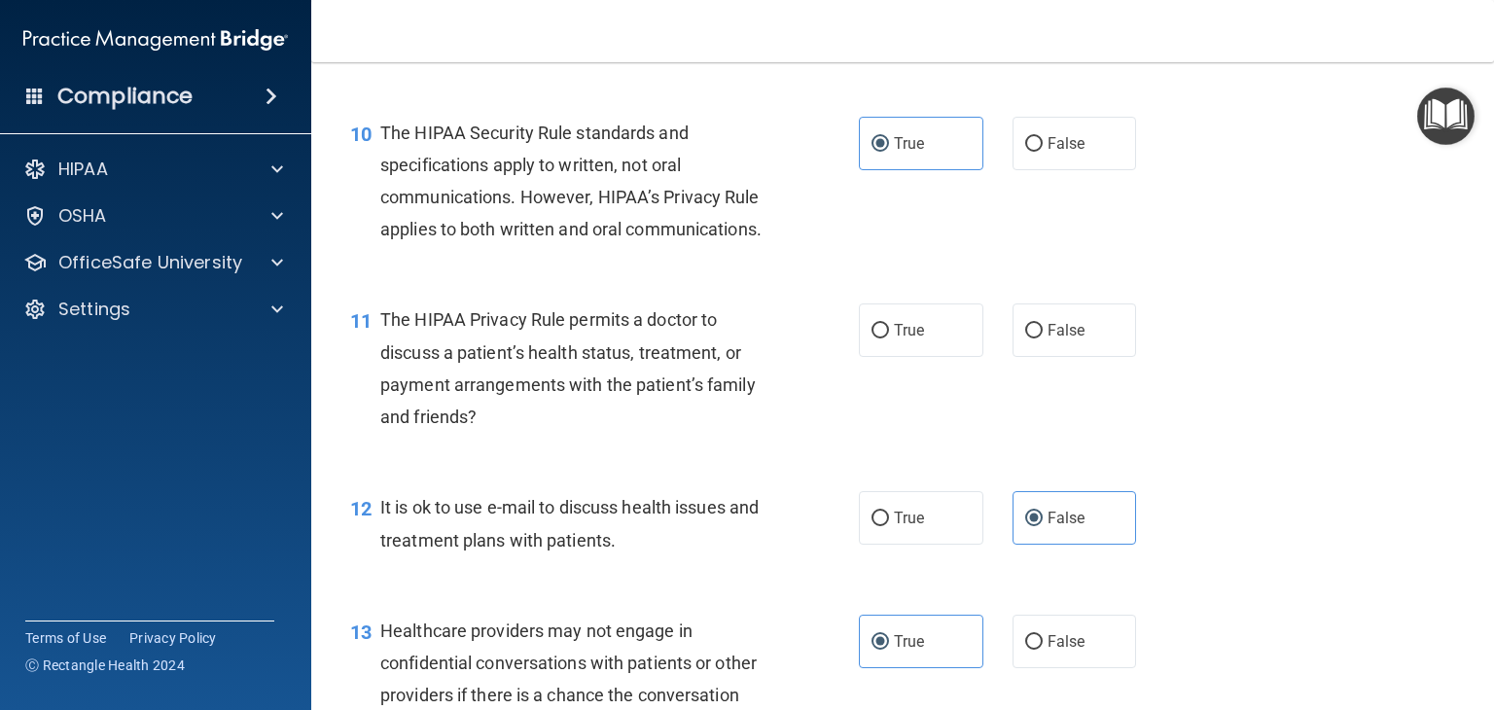
scroll to position [1654, 0]
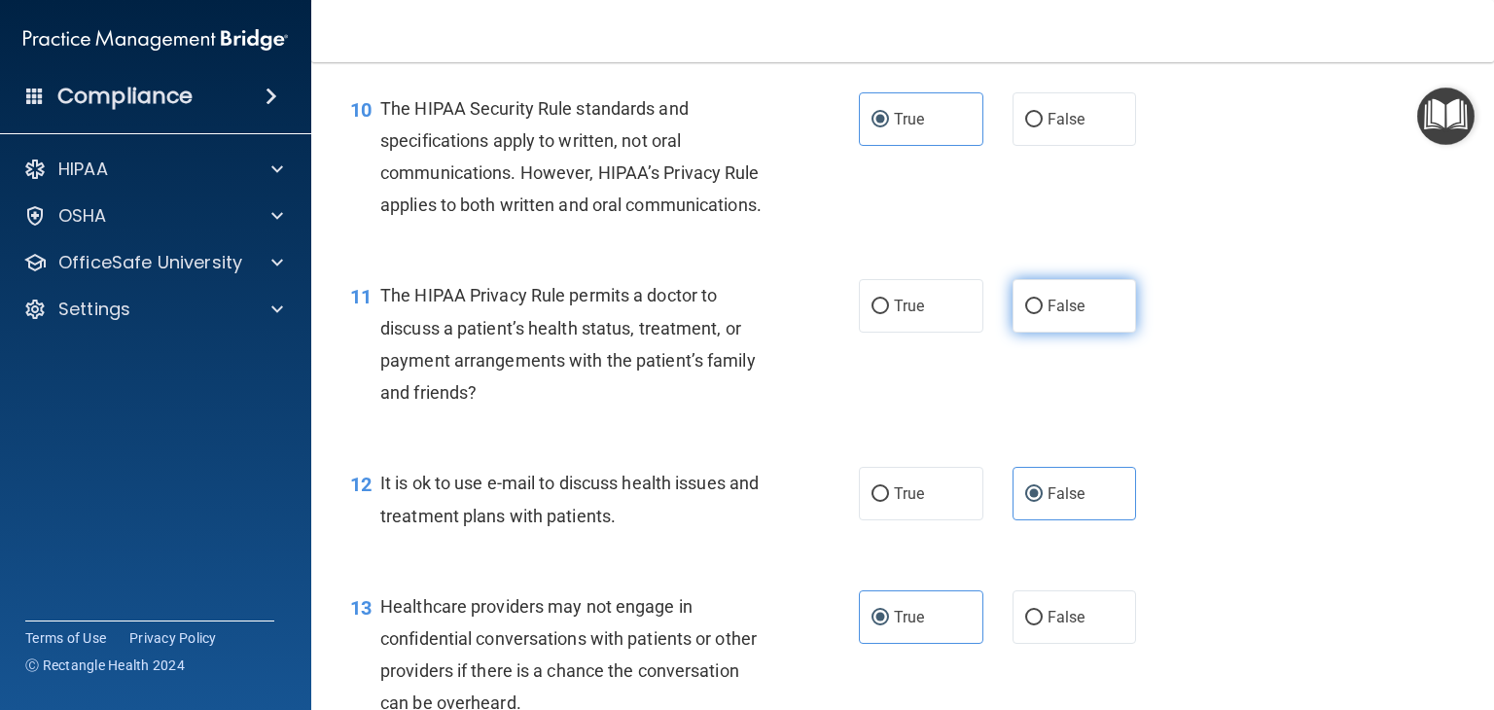
click at [1060, 315] on span "False" at bounding box center [1067, 306] width 38 height 18
click at [1043, 314] on input "False" at bounding box center [1035, 307] width 18 height 15
radio input "true"
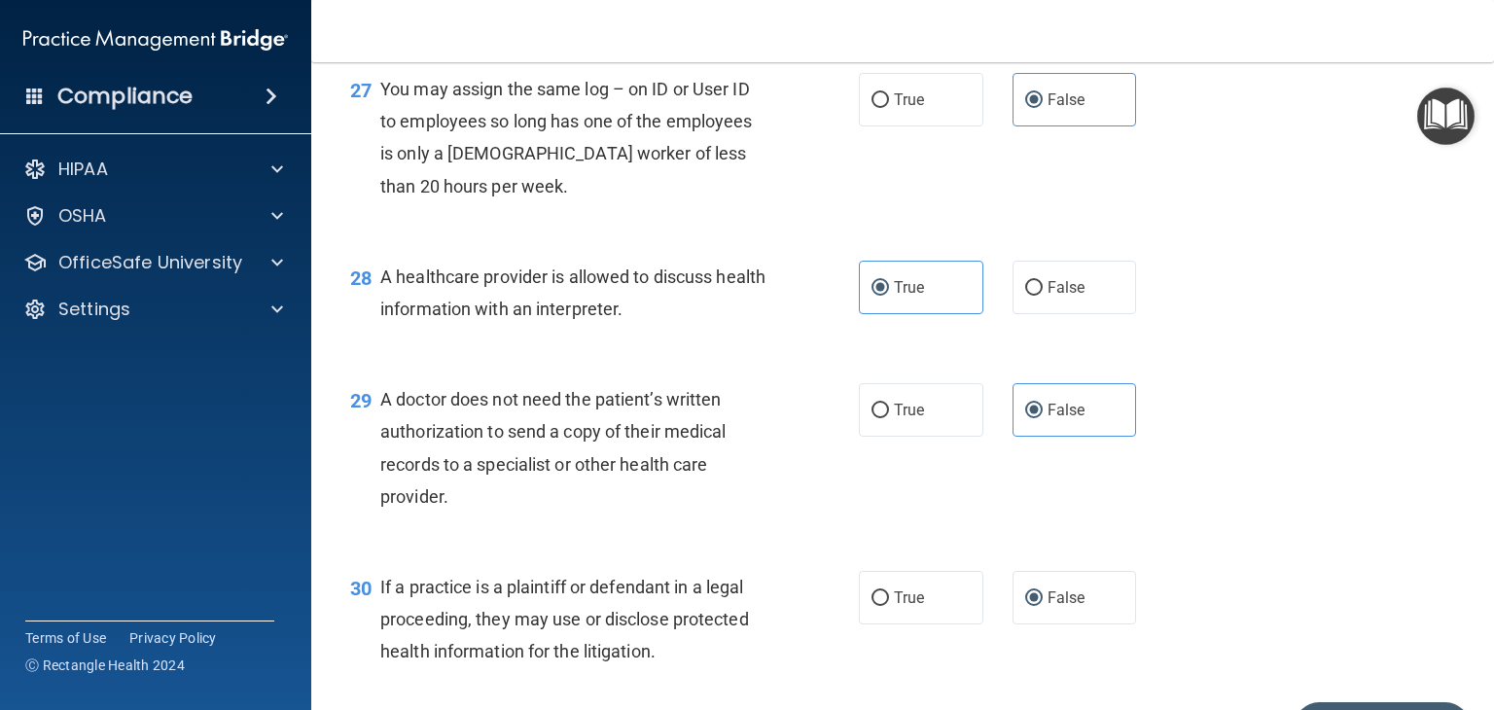
scroll to position [4660, 0]
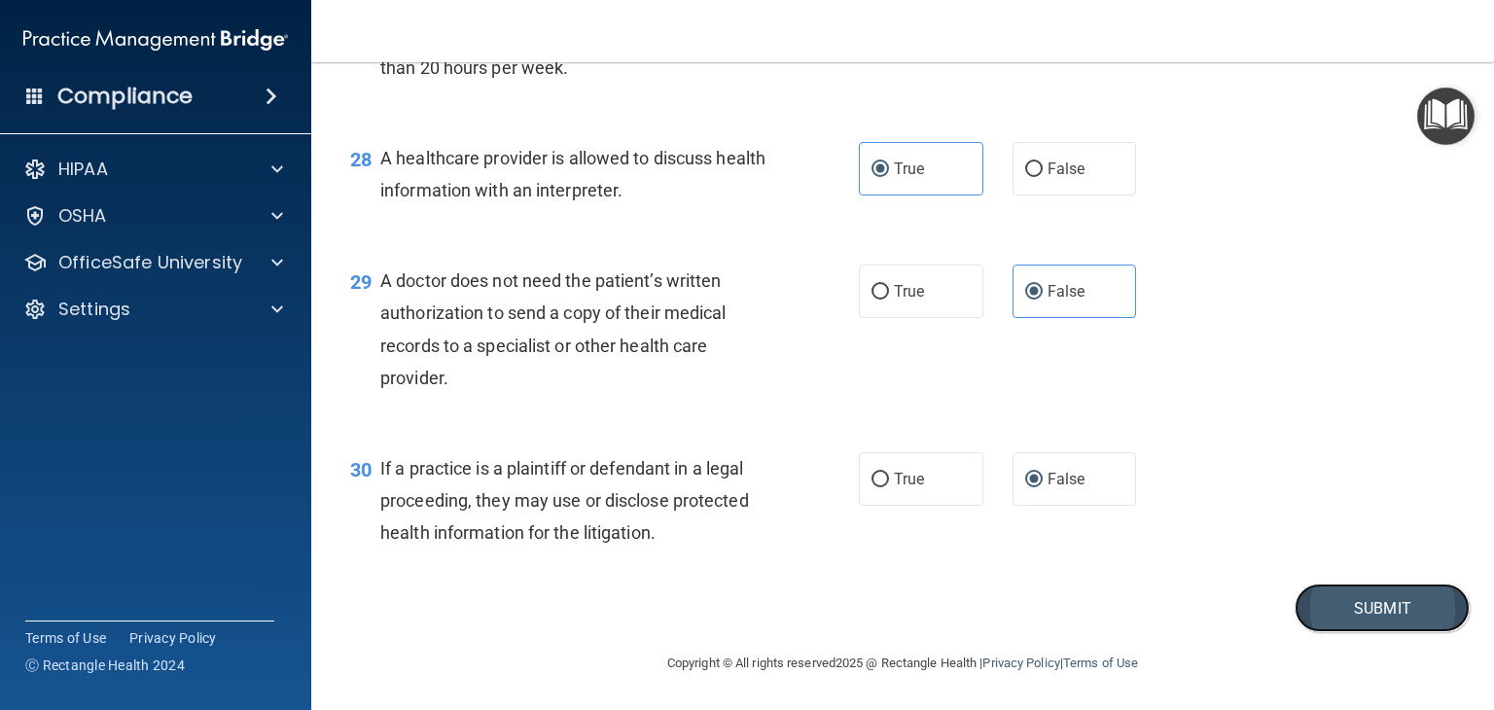
click at [1382, 619] on button "Submit" at bounding box center [1382, 609] width 175 height 50
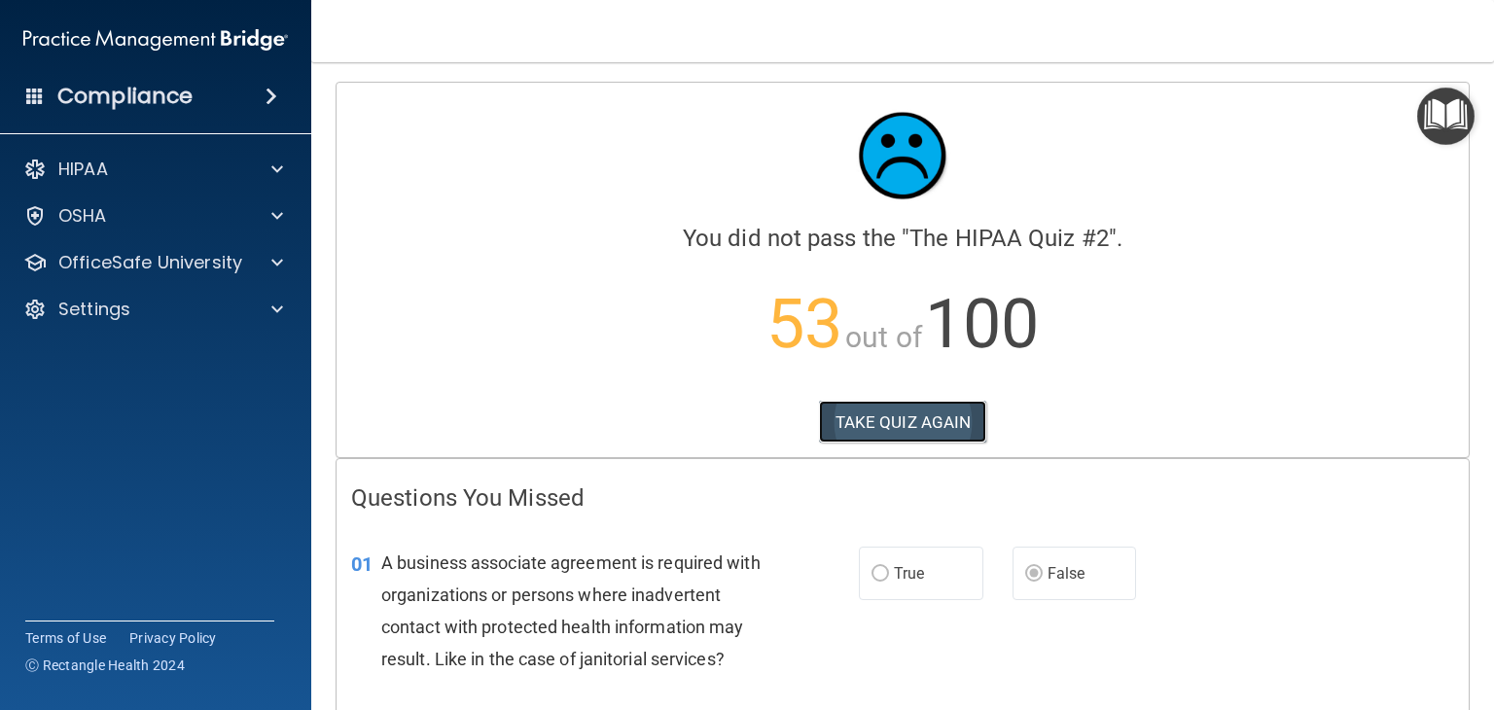
click at [961, 425] on button "TAKE QUIZ AGAIN" at bounding box center [903, 422] width 168 height 43
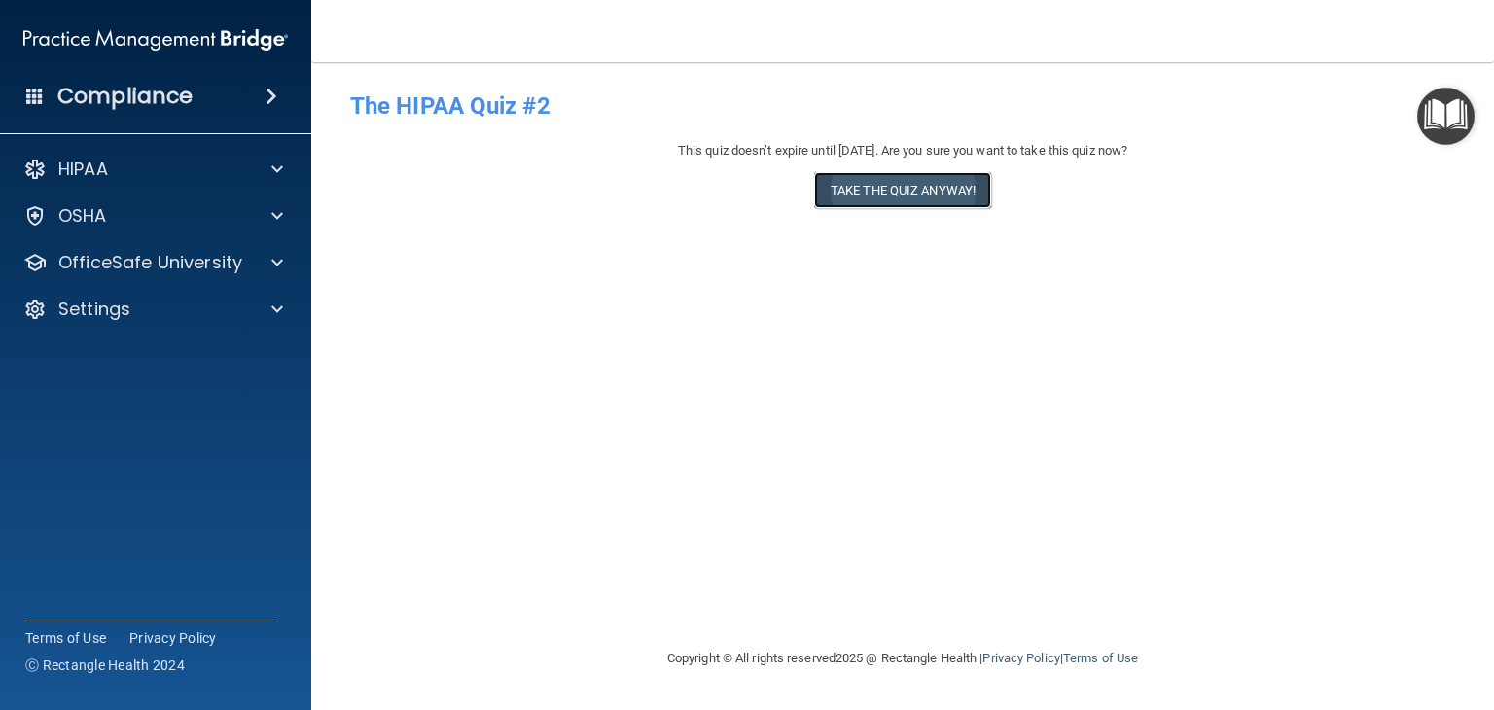
click at [936, 203] on button "Take the quiz anyway!" at bounding box center [902, 190] width 177 height 36
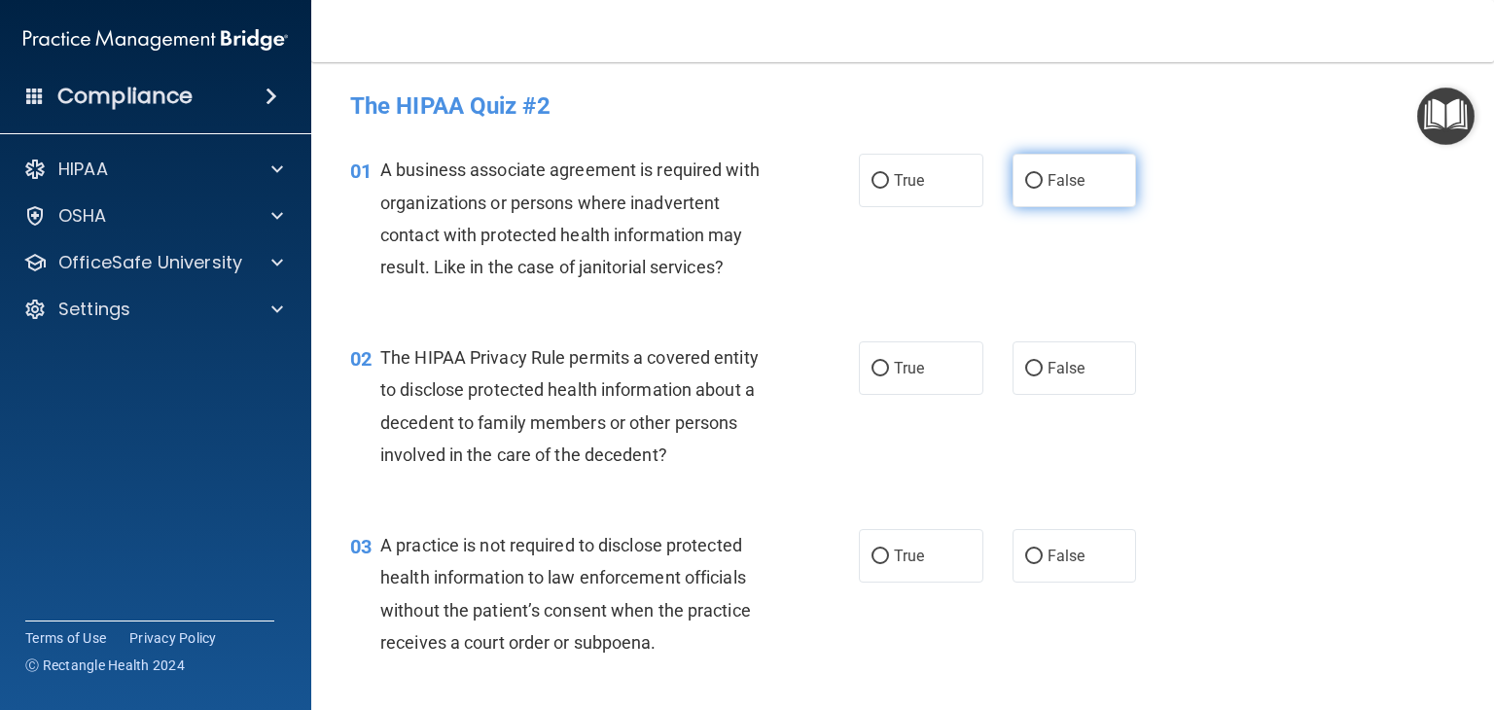
click at [1113, 188] on label "False" at bounding box center [1075, 181] width 125 height 54
click at [1043, 188] on input "False" at bounding box center [1035, 181] width 18 height 15
radio input "true"
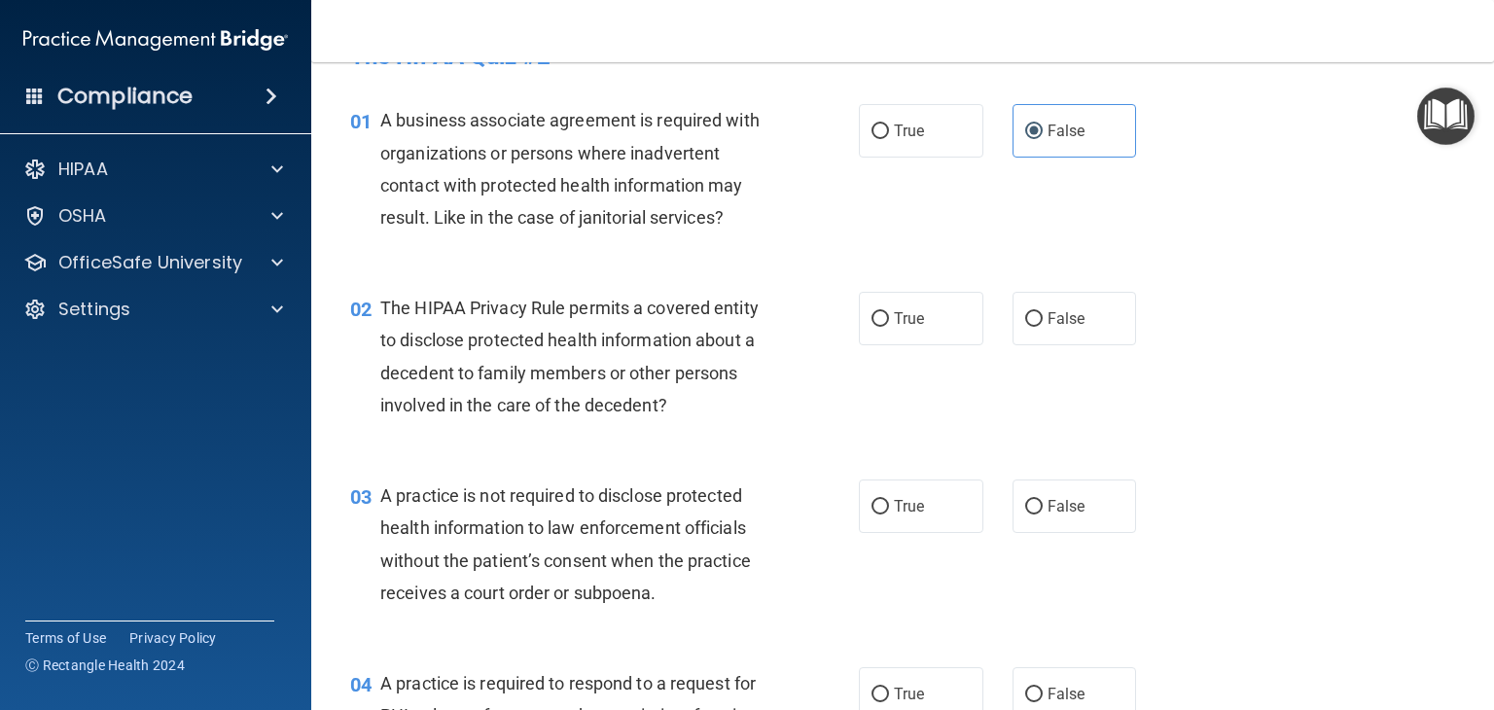
scroll to position [97, 0]
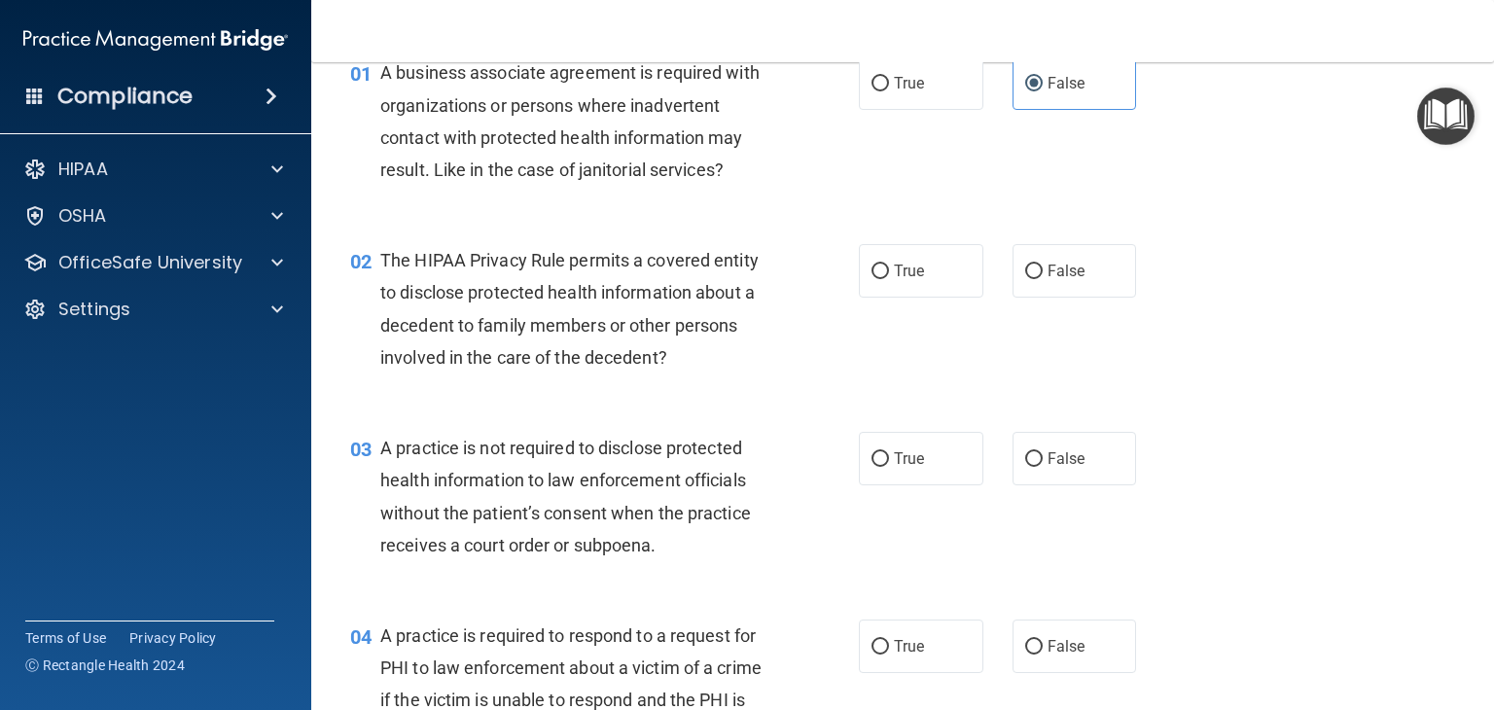
click at [926, 301] on div "02 The HIPAA Privacy Rule permits a covered entity to disclose protected health…" at bounding box center [903, 314] width 1134 height 188
click at [923, 296] on label "True" at bounding box center [921, 271] width 125 height 54
click at [889, 279] on input "True" at bounding box center [881, 272] width 18 height 15
radio input "true"
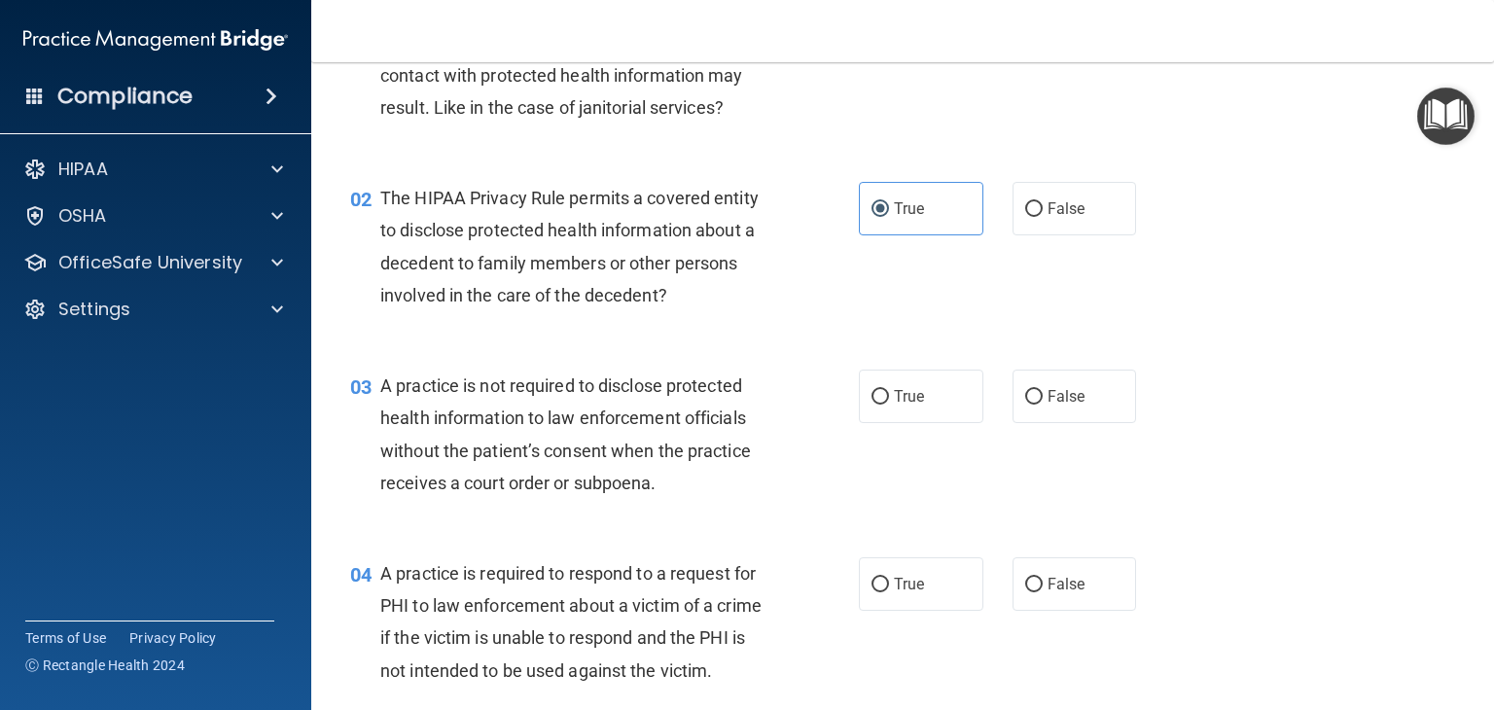
scroll to position [195, 0]
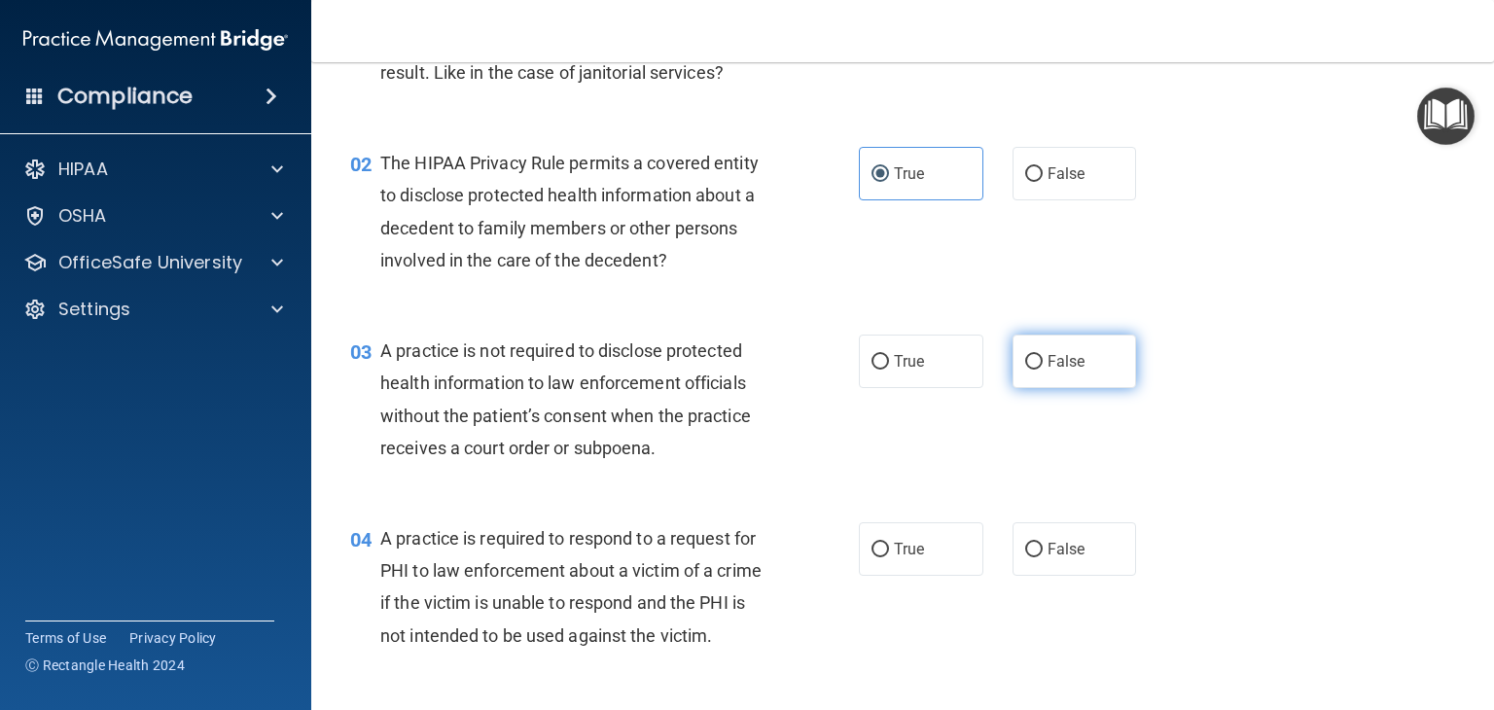
click at [1109, 378] on label "False" at bounding box center [1075, 362] width 125 height 54
click at [1043, 370] on input "False" at bounding box center [1035, 362] width 18 height 15
radio input "true"
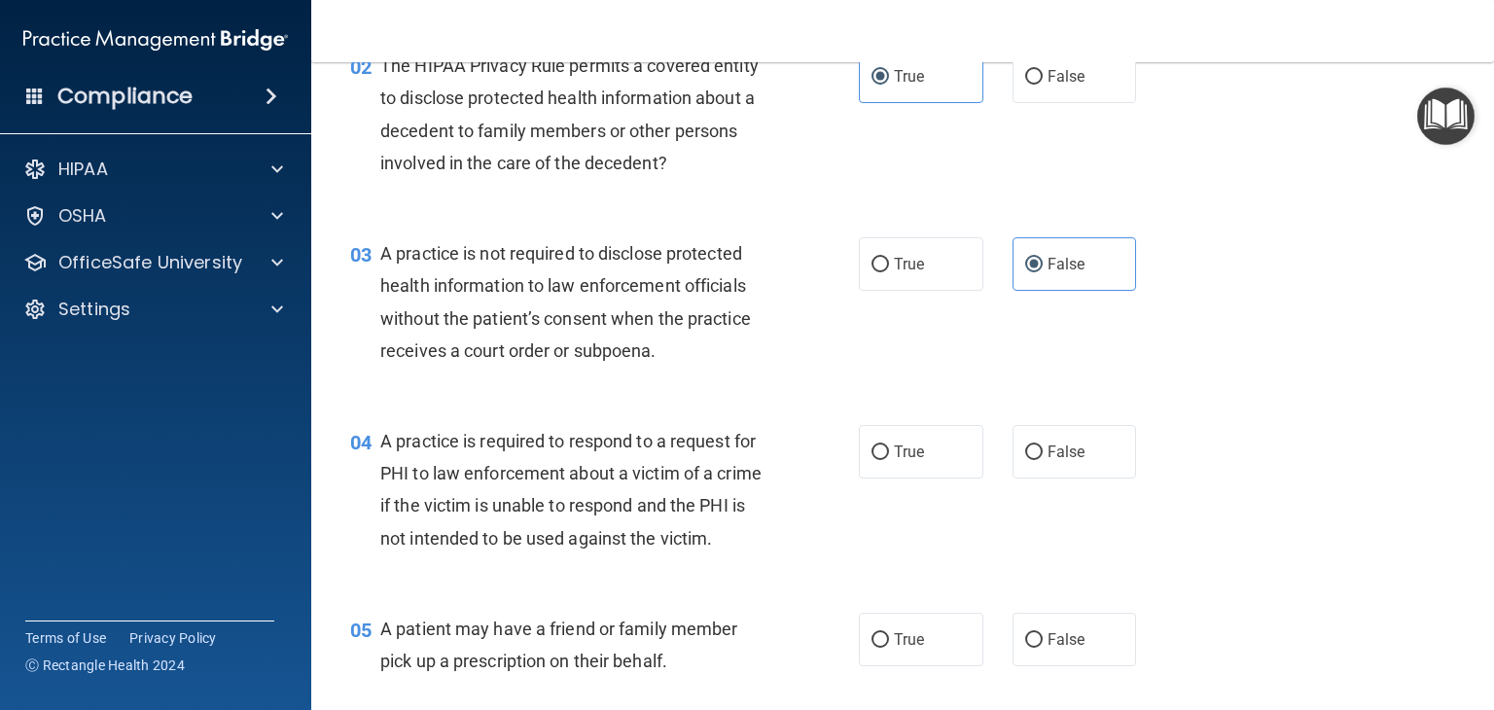
scroll to position [389, 0]
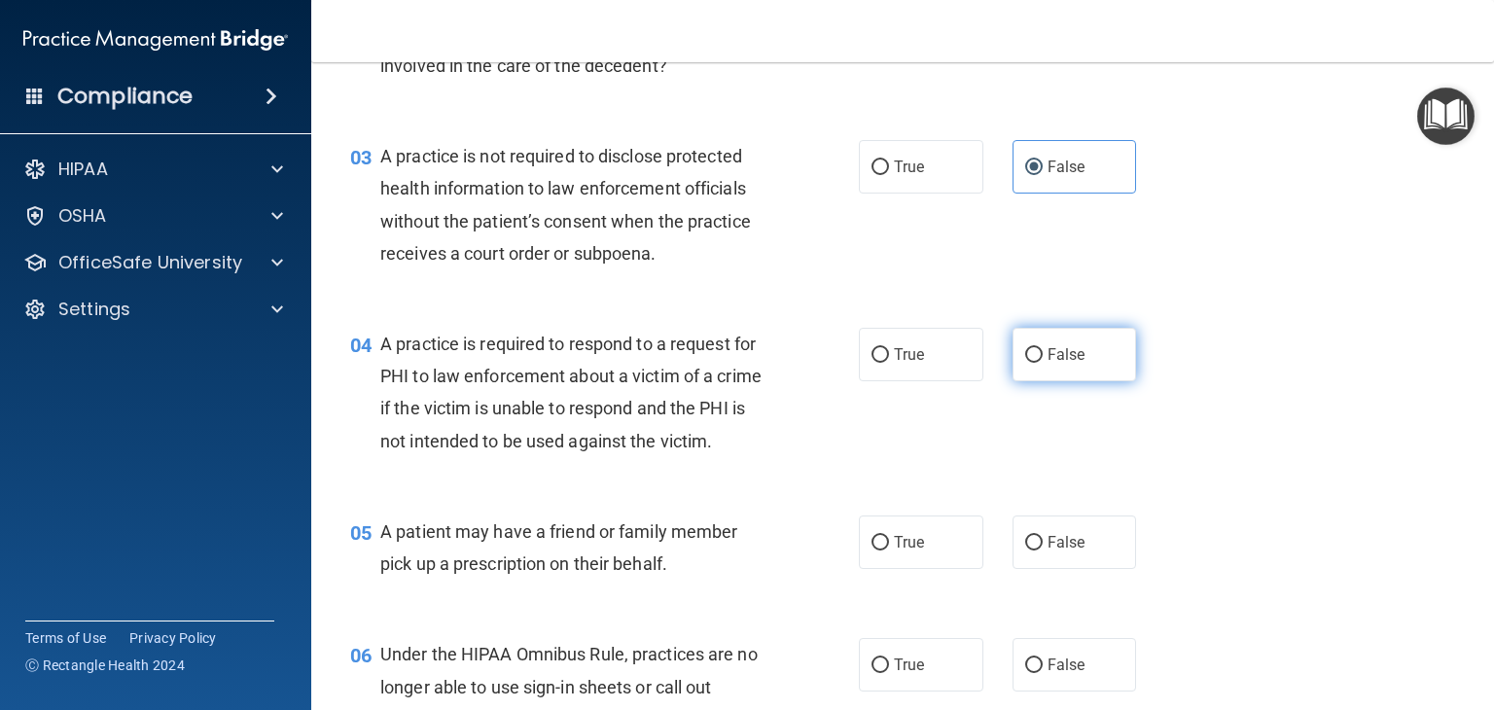
click at [1079, 354] on label "False" at bounding box center [1075, 355] width 125 height 54
click at [1043, 354] on input "False" at bounding box center [1035, 355] width 18 height 15
radio input "true"
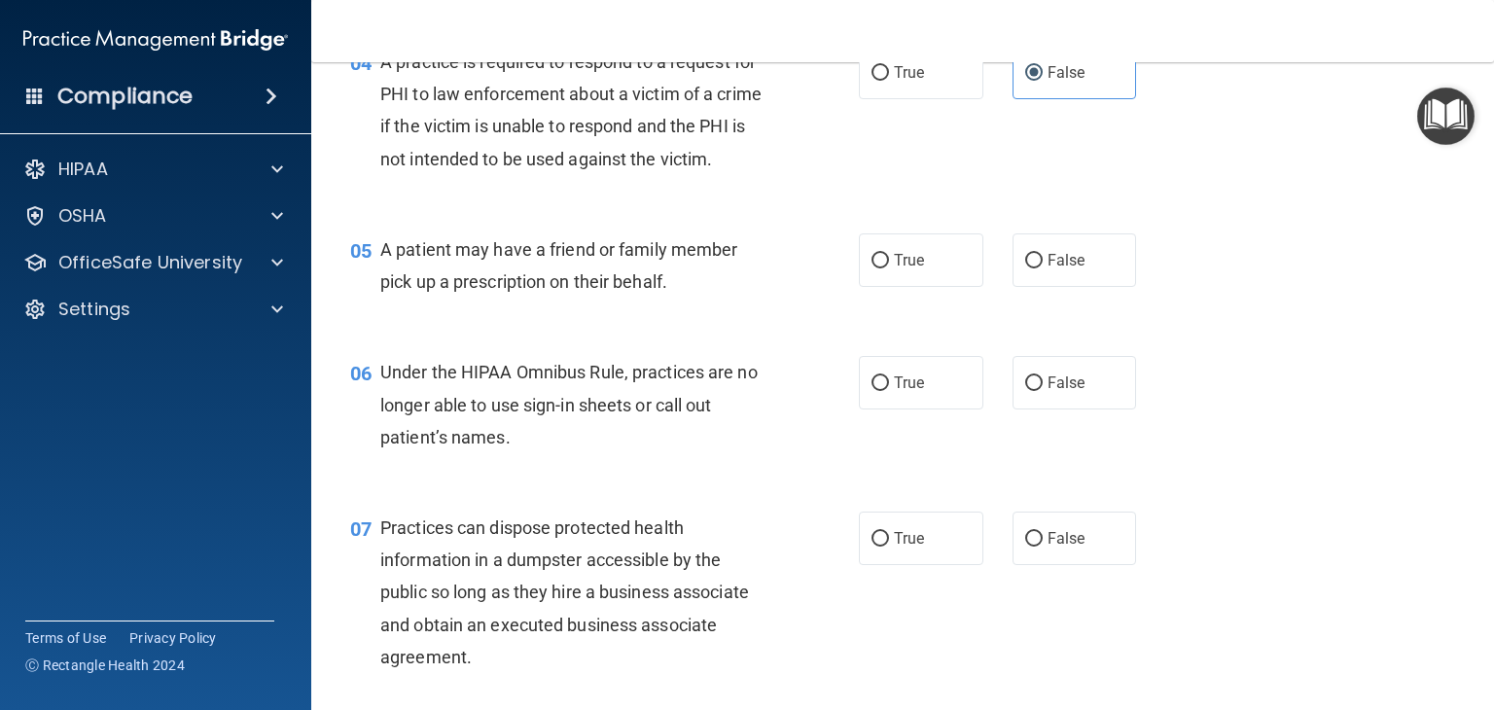
scroll to position [681, 0]
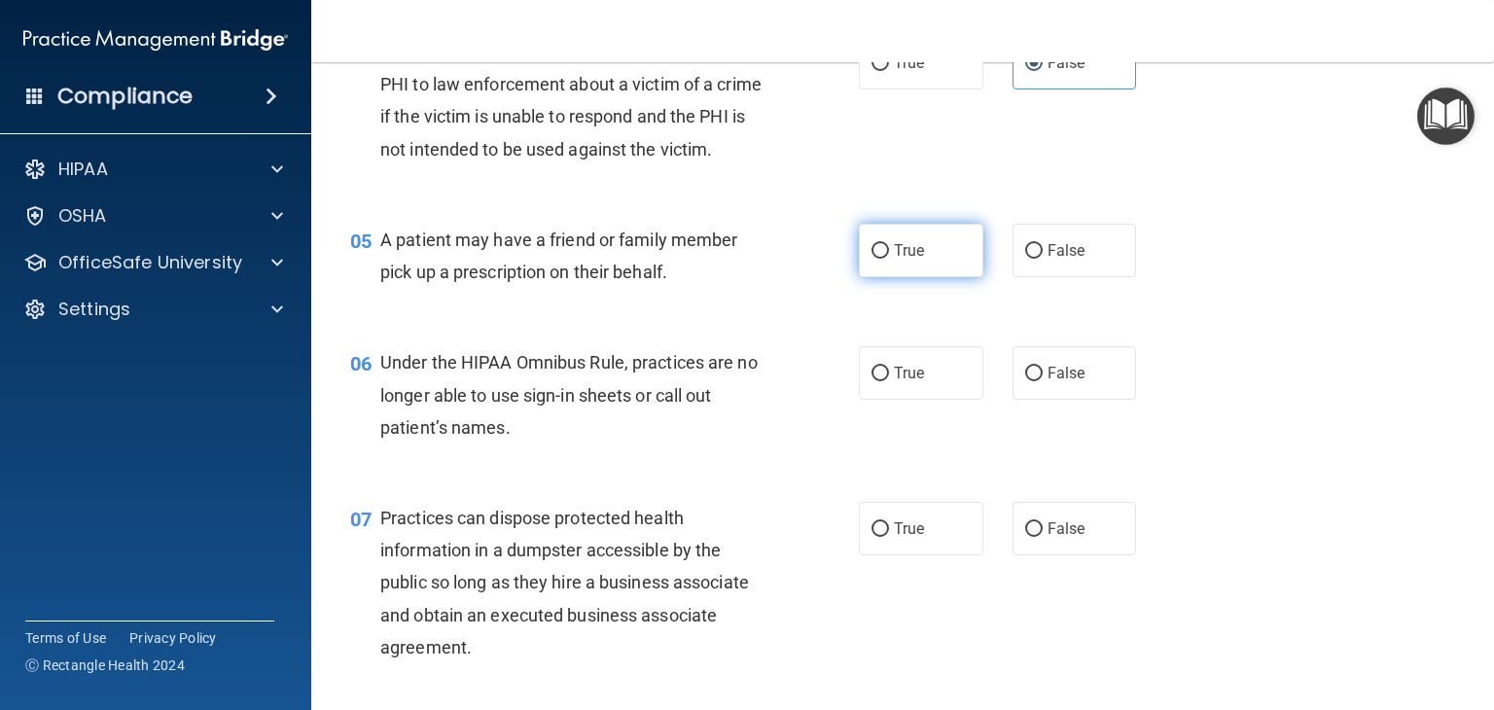
click at [943, 277] on label "True" at bounding box center [921, 251] width 125 height 54
click at [889, 259] on input "True" at bounding box center [881, 251] width 18 height 15
radio input "true"
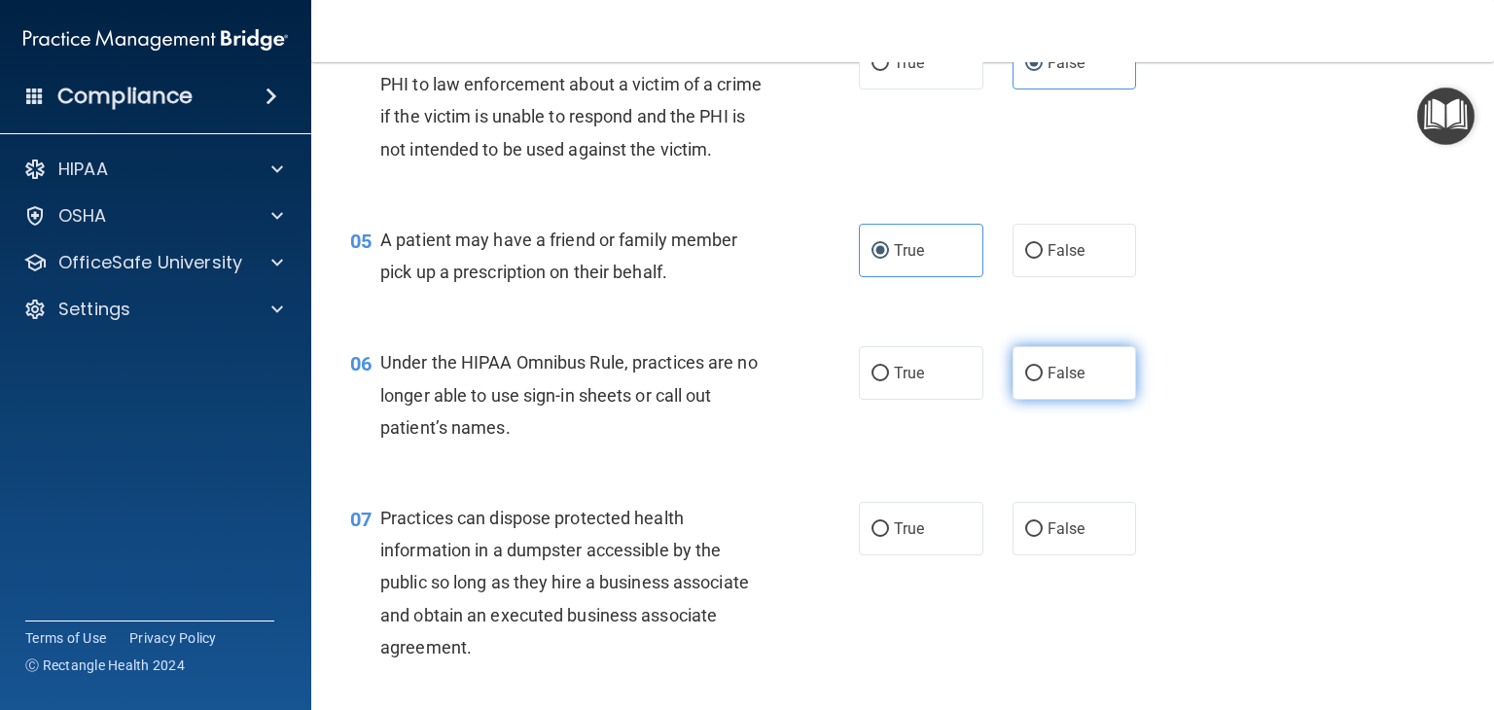
click at [1092, 400] on label "False" at bounding box center [1075, 373] width 125 height 54
click at [1043, 381] on input "False" at bounding box center [1035, 374] width 18 height 15
radio input "true"
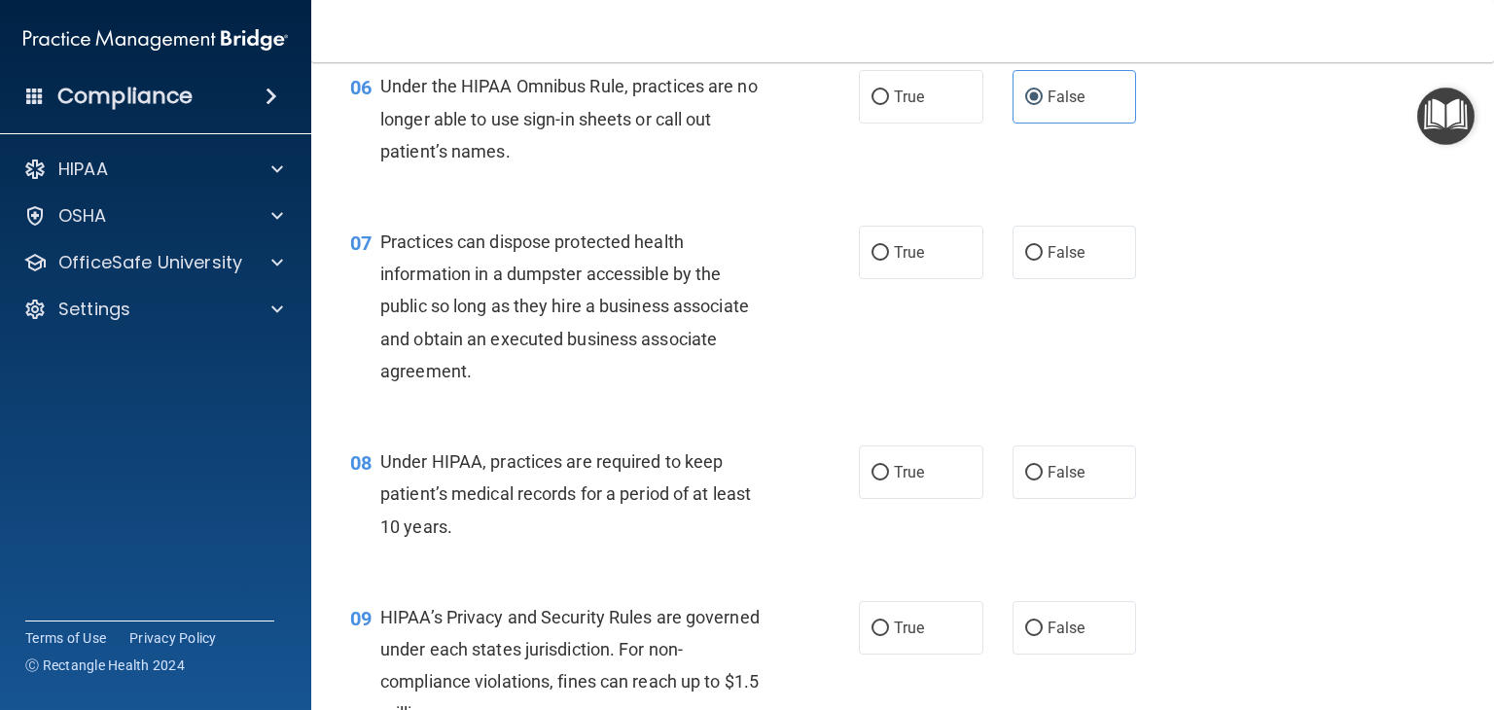
scroll to position [973, 0]
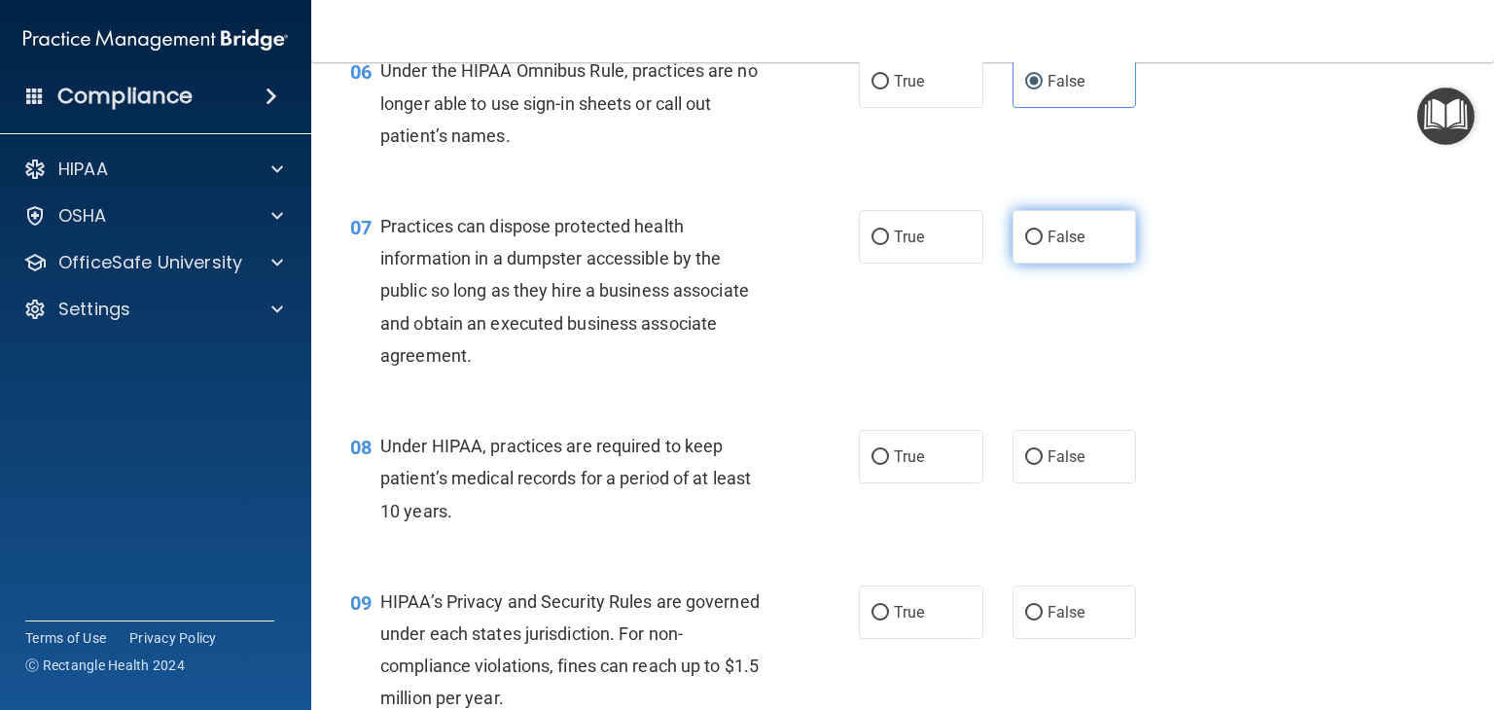
click at [1059, 246] on span "False" at bounding box center [1067, 237] width 38 height 18
click at [1043, 245] on input "False" at bounding box center [1035, 238] width 18 height 15
radio input "true"
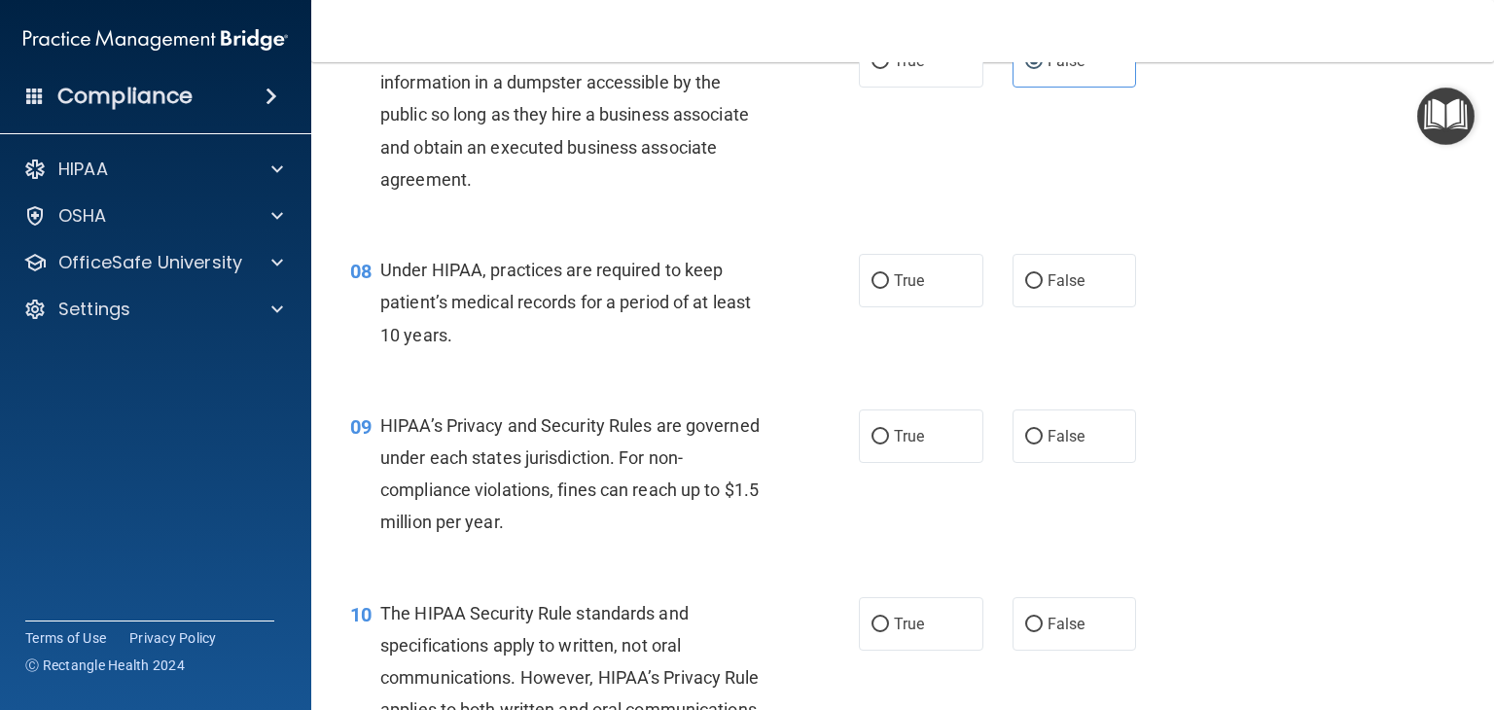
scroll to position [1168, 0]
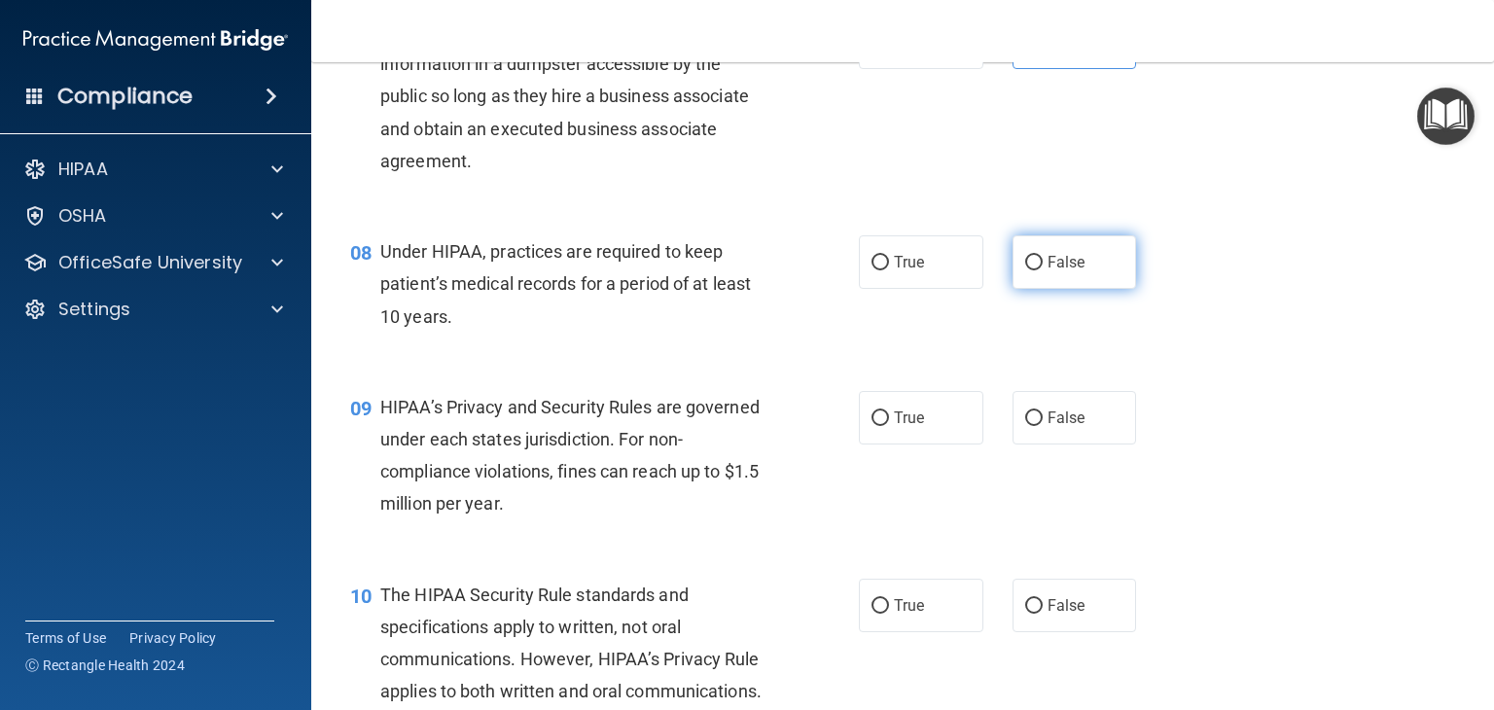
click at [1016, 289] on label "False" at bounding box center [1075, 262] width 125 height 54
click at [1026, 270] on input "False" at bounding box center [1035, 263] width 18 height 15
radio input "true"
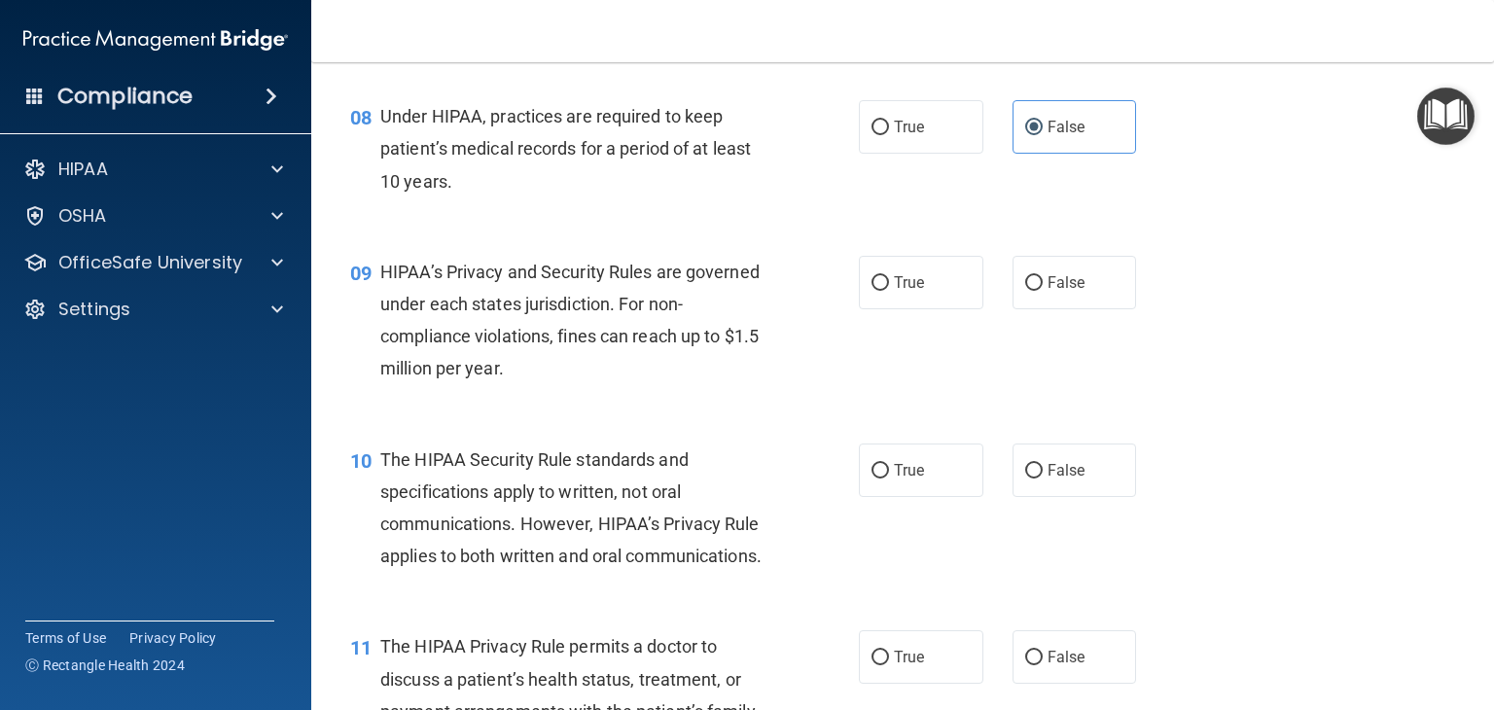
scroll to position [1362, 0]
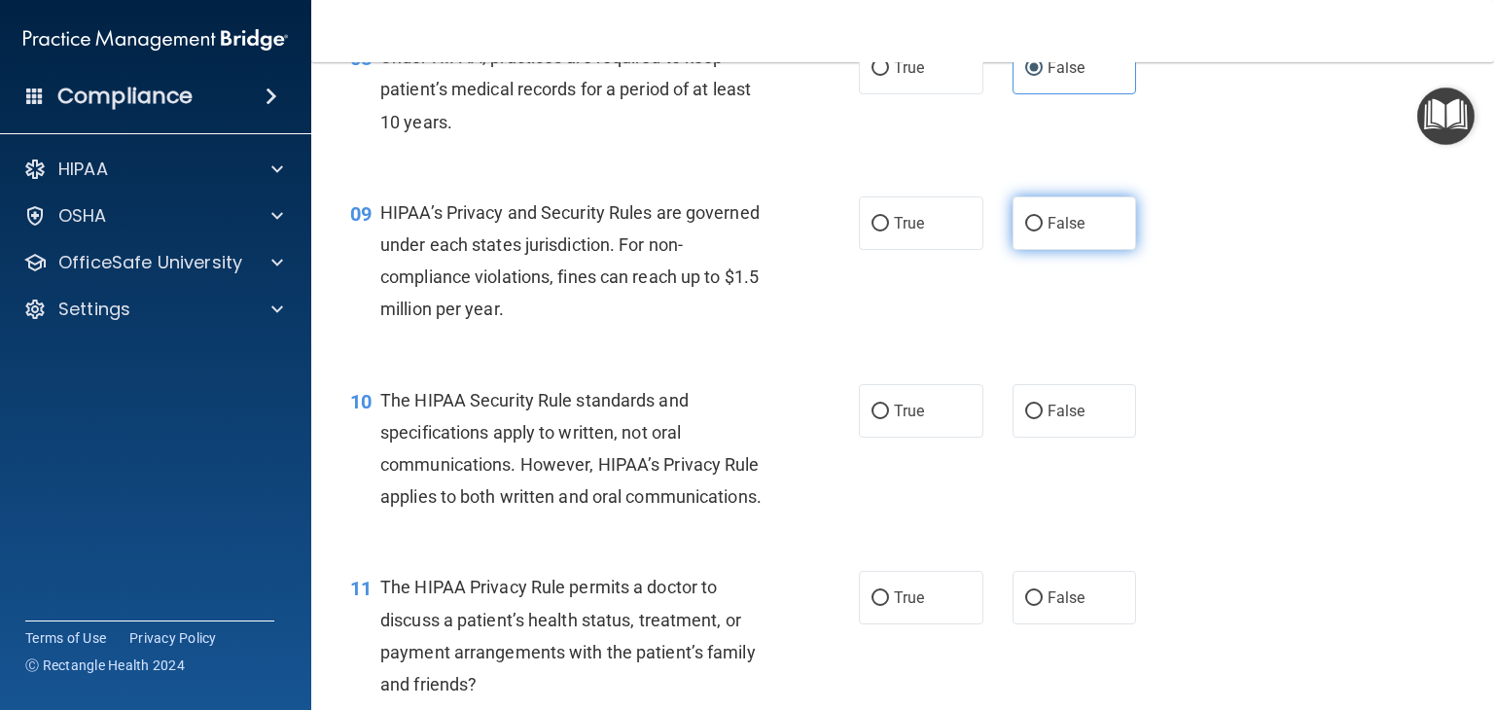
click at [1048, 233] on span "False" at bounding box center [1067, 223] width 38 height 18
click at [1041, 232] on input "False" at bounding box center [1035, 224] width 18 height 15
radio input "true"
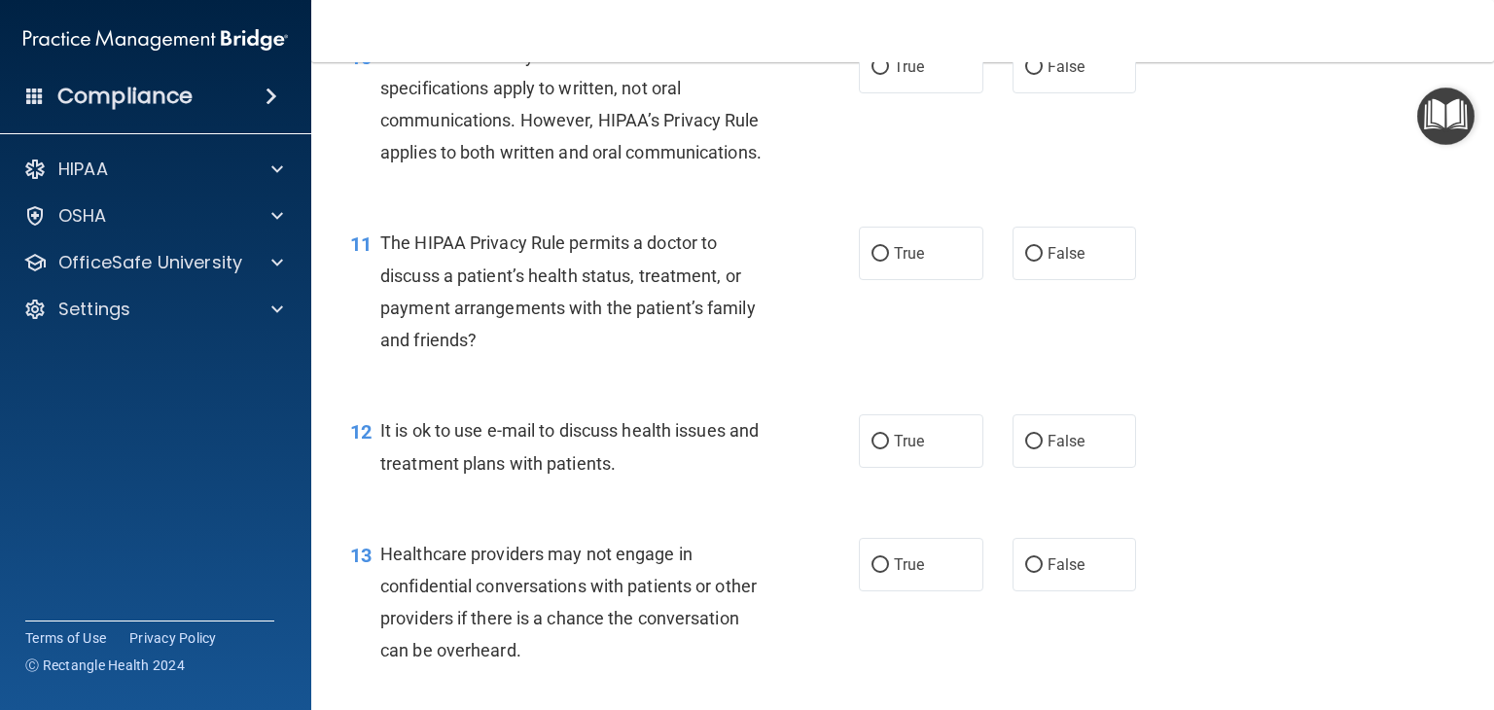
scroll to position [1751, 0]
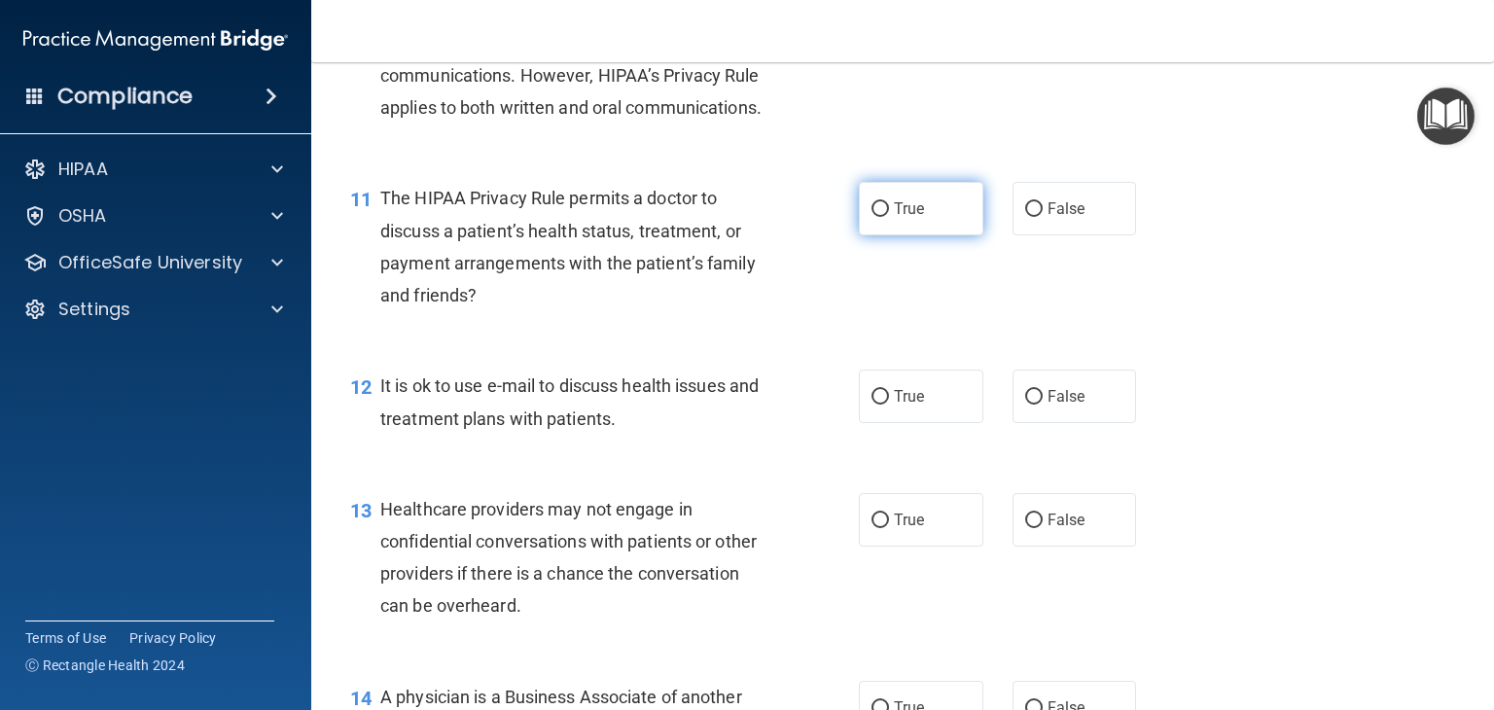
click at [931, 235] on label "True" at bounding box center [921, 209] width 125 height 54
click at [889, 217] on input "True" at bounding box center [881, 209] width 18 height 15
radio input "true"
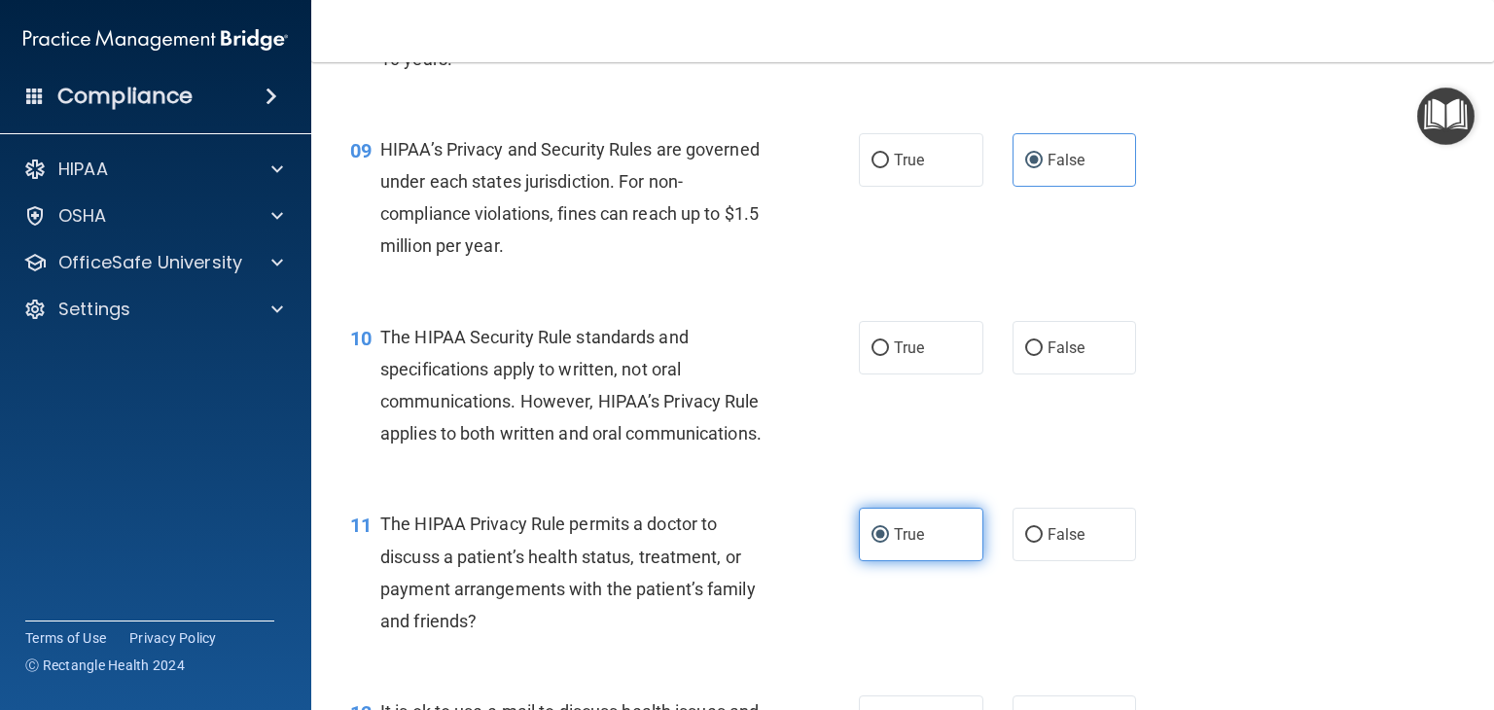
scroll to position [1459, 0]
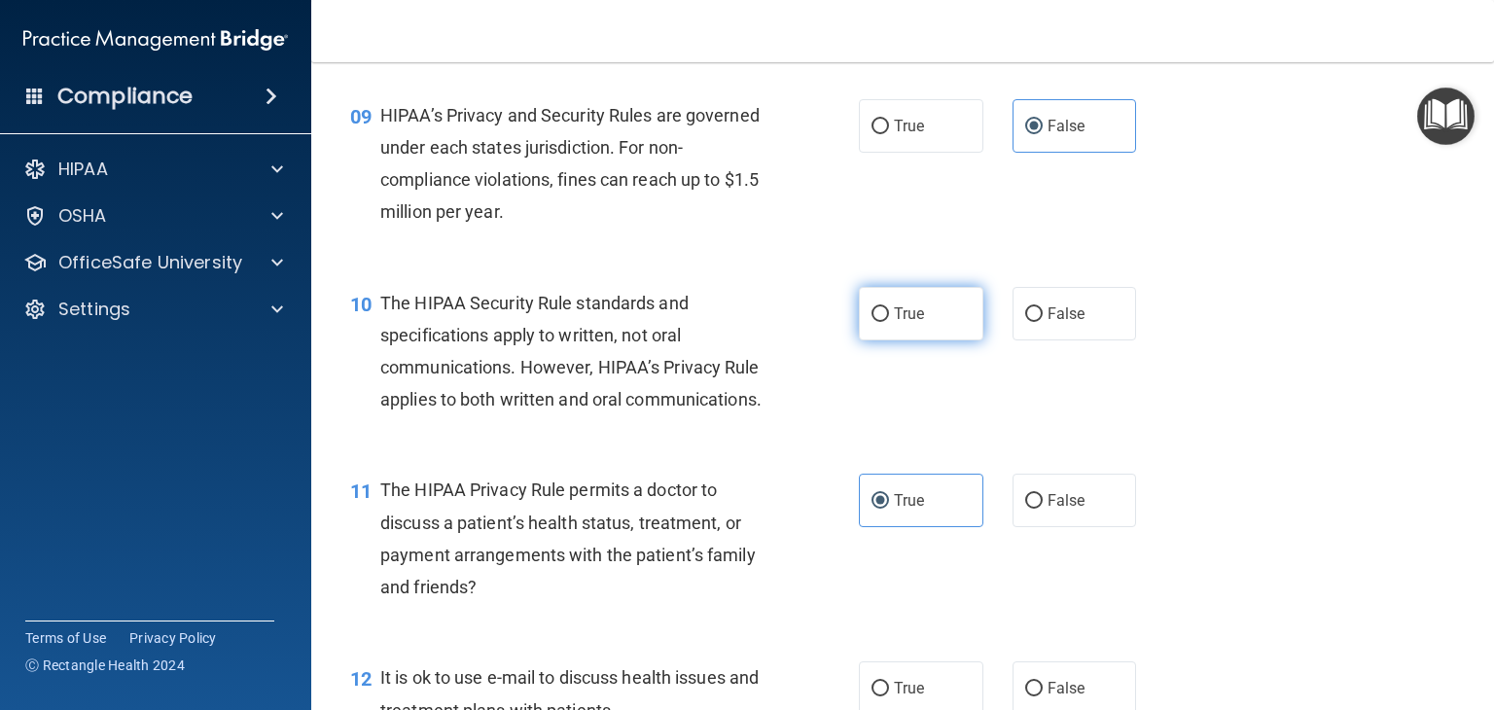
click at [929, 341] on label "True" at bounding box center [921, 314] width 125 height 54
click at [889, 322] on input "True" at bounding box center [881, 314] width 18 height 15
radio input "true"
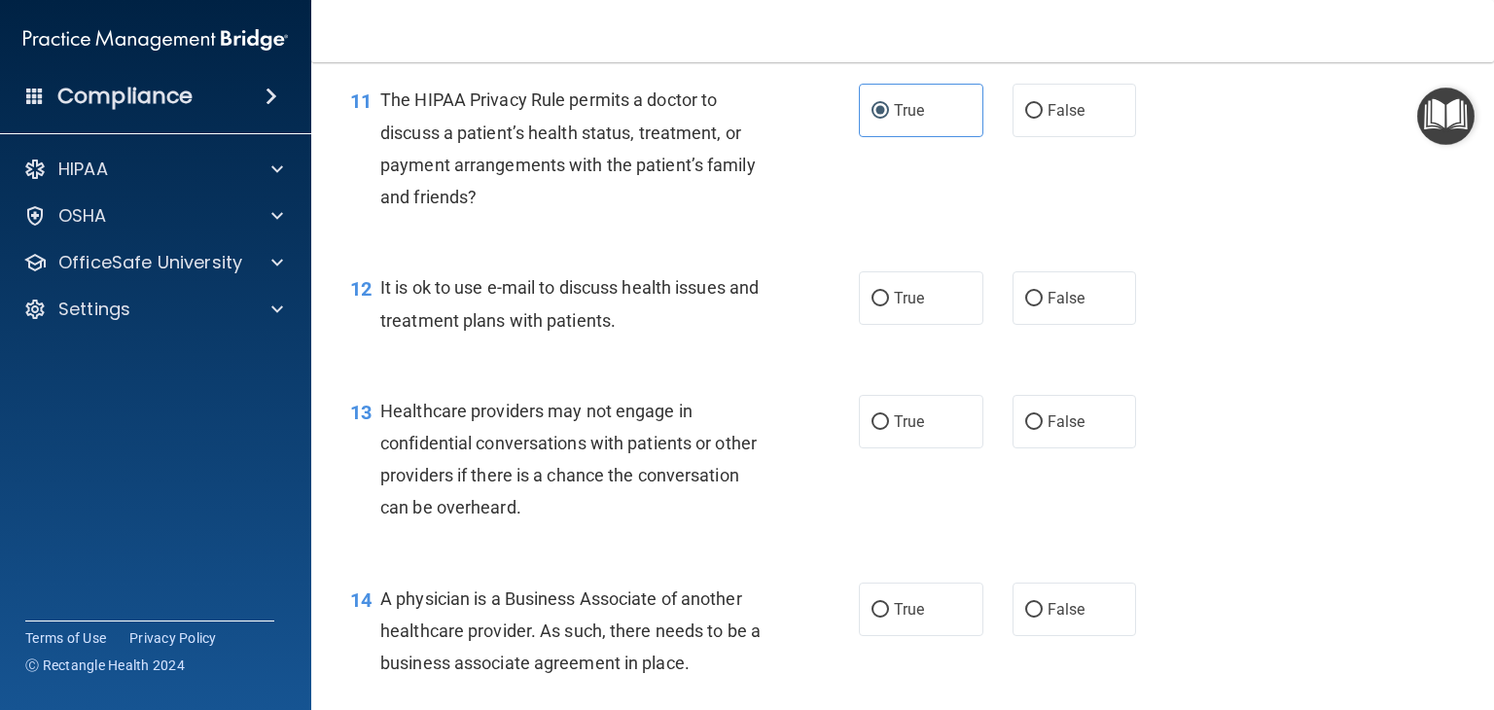
scroll to position [1946, 0]
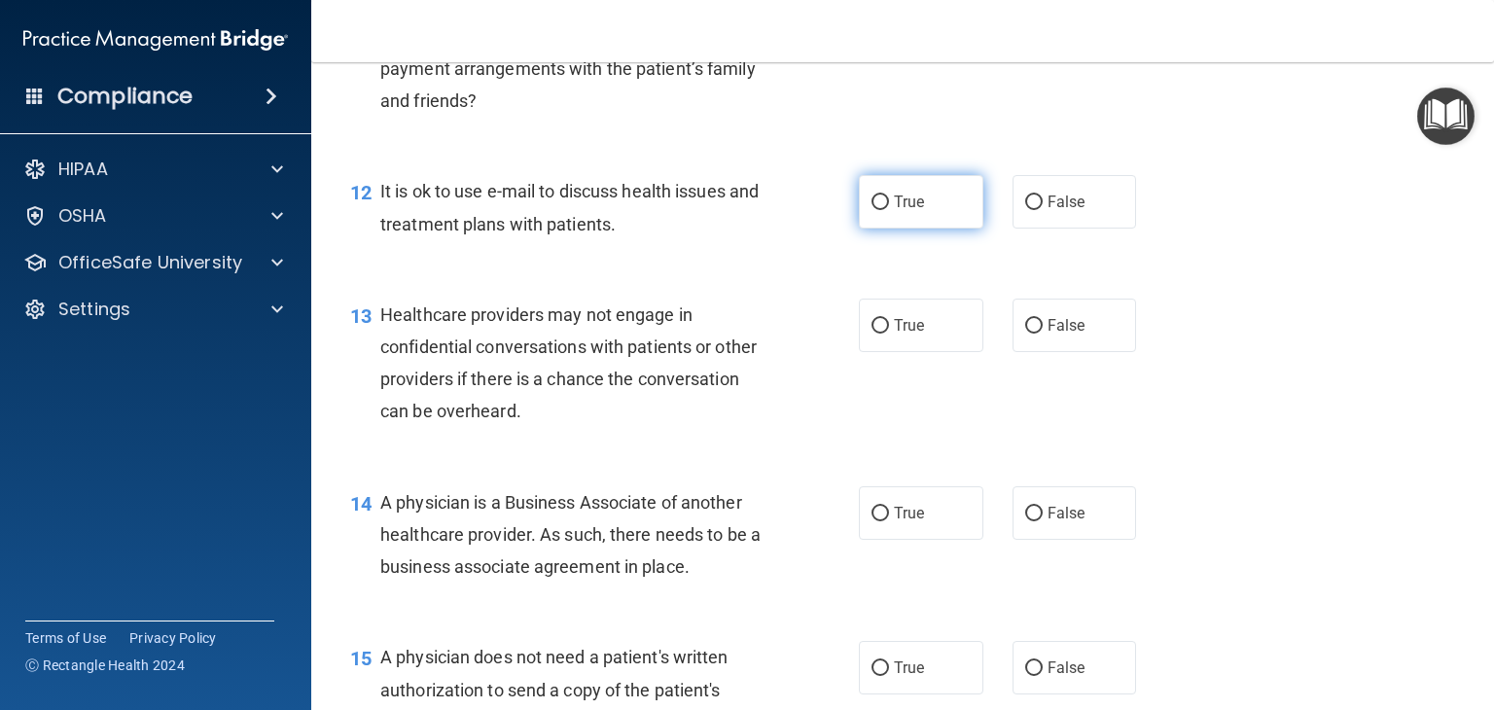
click at [931, 229] on label "True" at bounding box center [921, 202] width 125 height 54
click at [889, 210] on input "True" at bounding box center [881, 203] width 18 height 15
radio input "true"
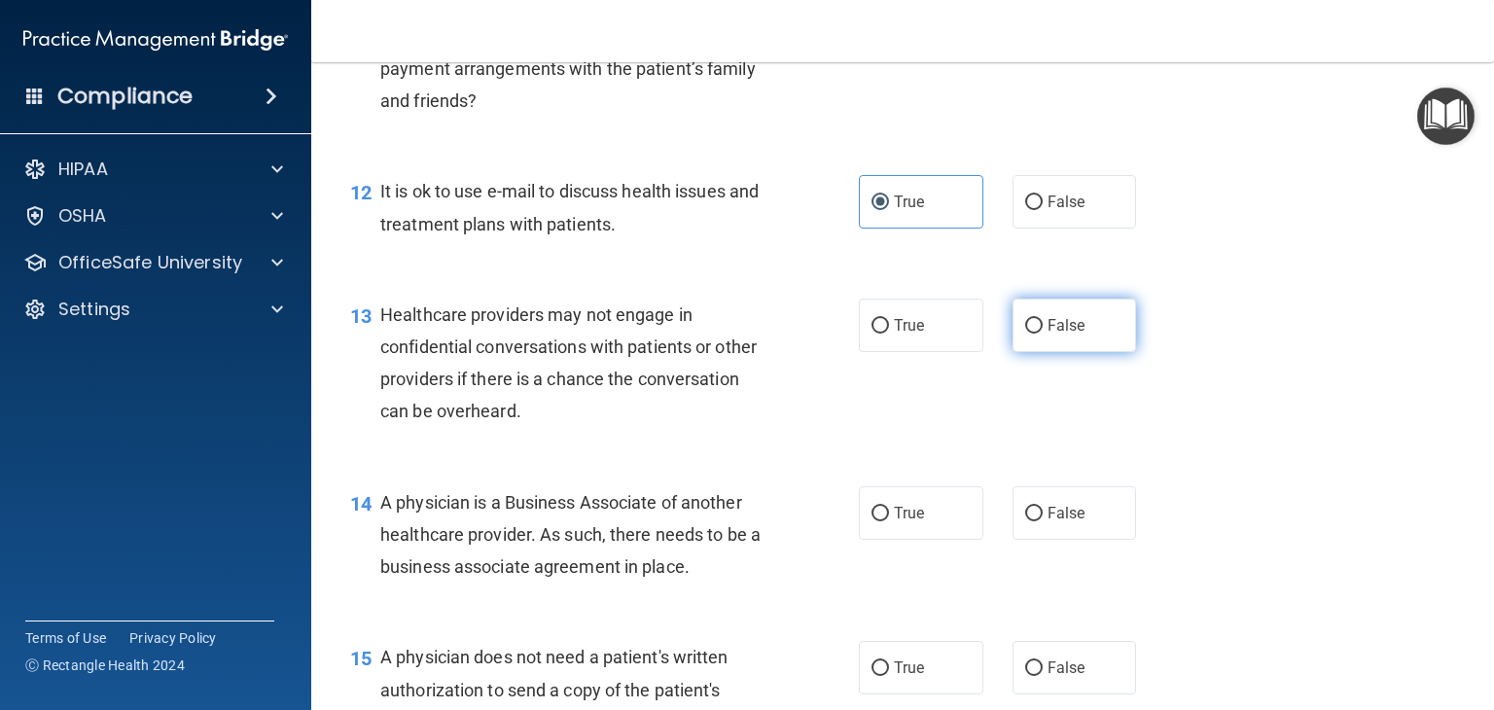
click at [1075, 352] on label "False" at bounding box center [1075, 326] width 125 height 54
click at [1043, 334] on input "False" at bounding box center [1035, 326] width 18 height 15
radio input "true"
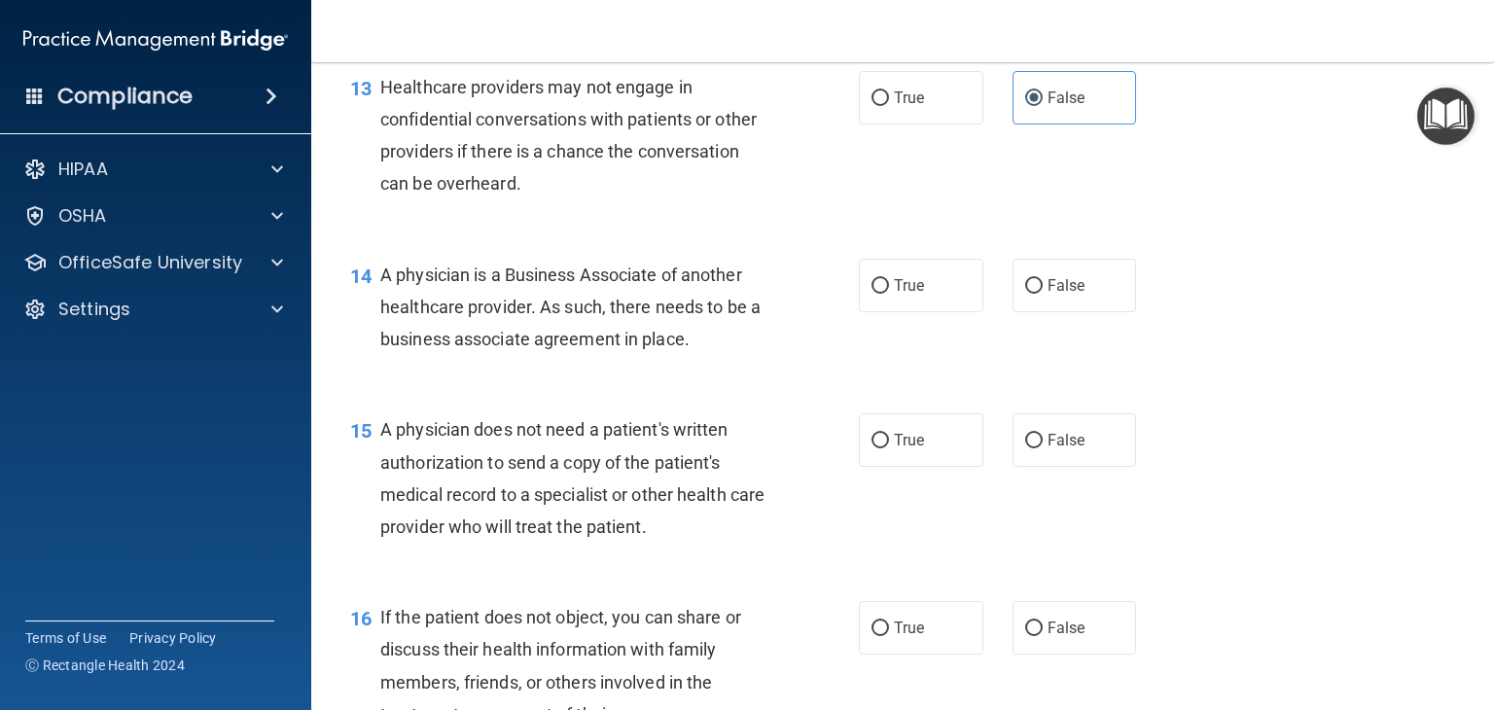
scroll to position [2141, 0]
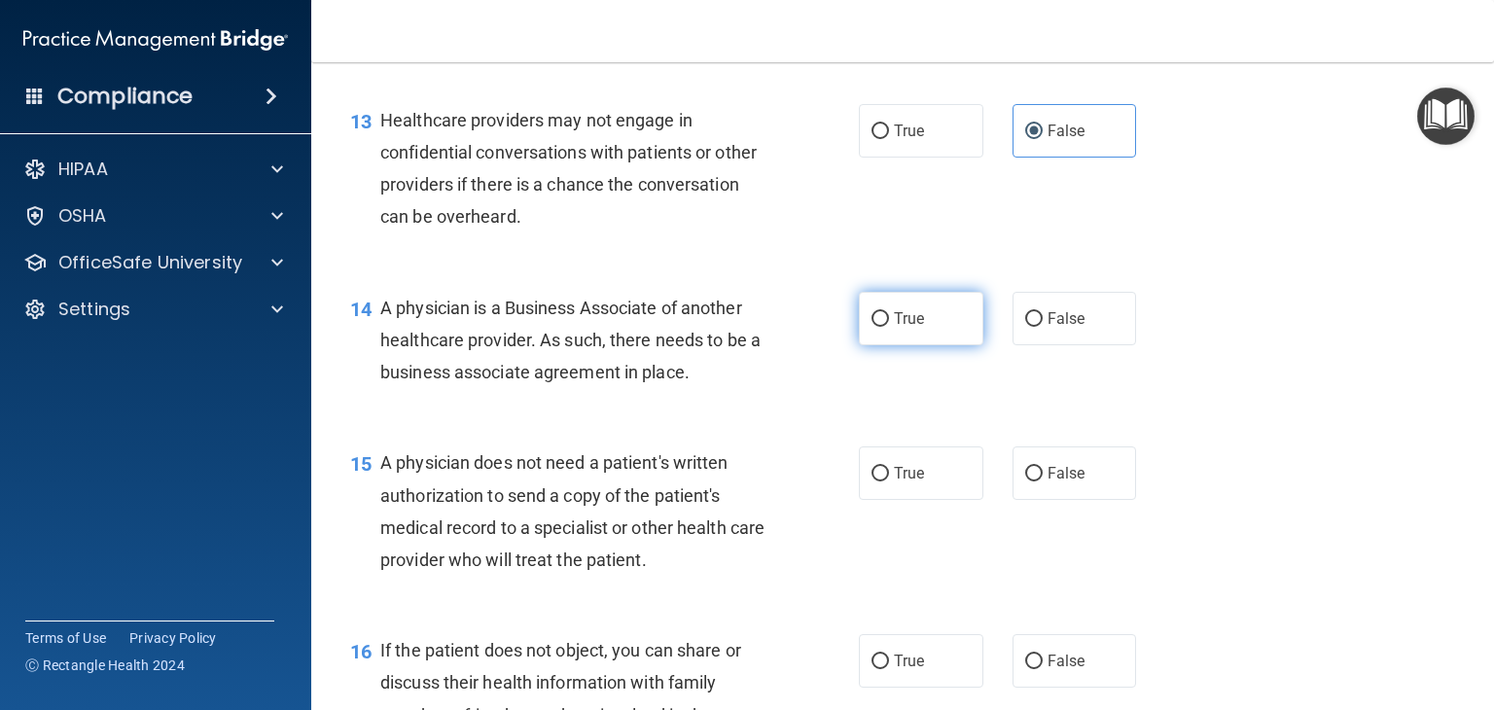
click at [946, 345] on label "True" at bounding box center [921, 319] width 125 height 54
click at [889, 327] on input "True" at bounding box center [881, 319] width 18 height 15
radio input "true"
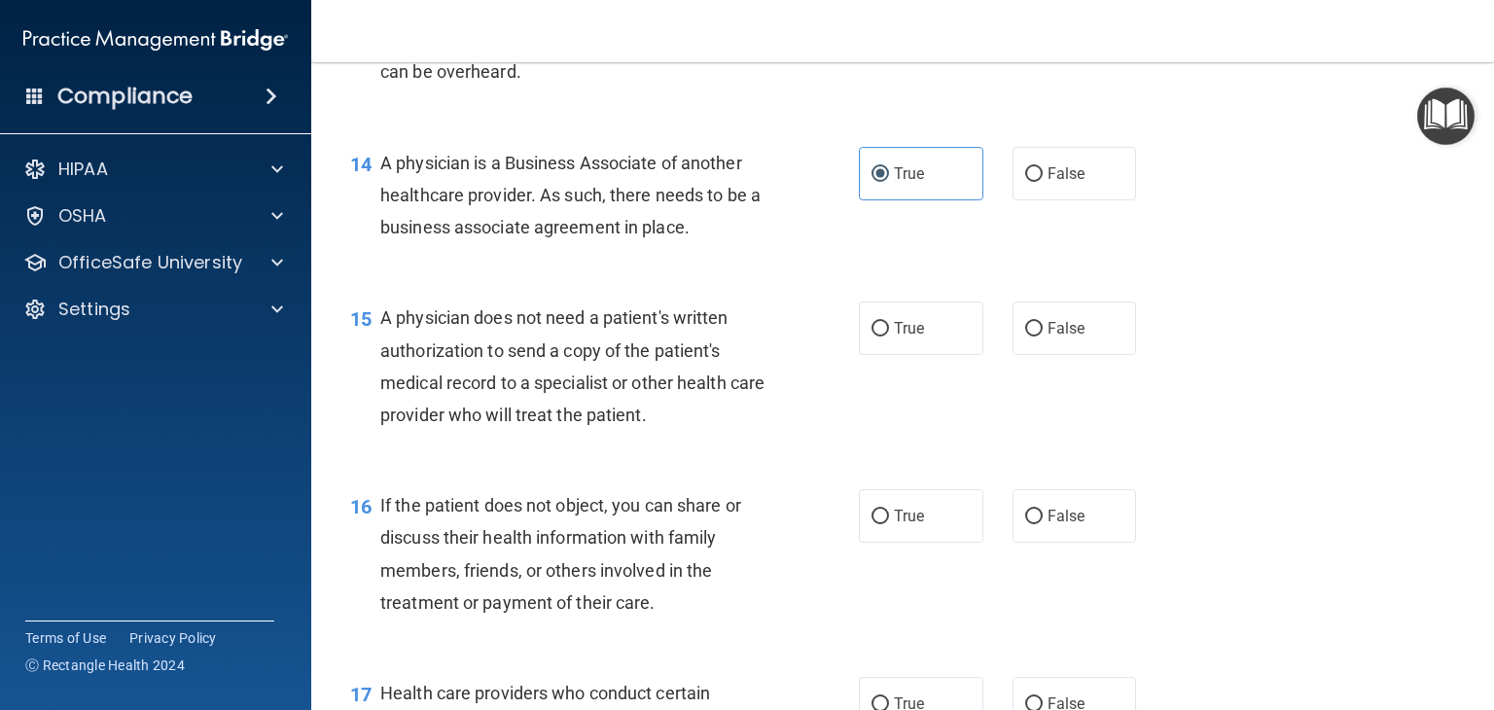
scroll to position [2335, 0]
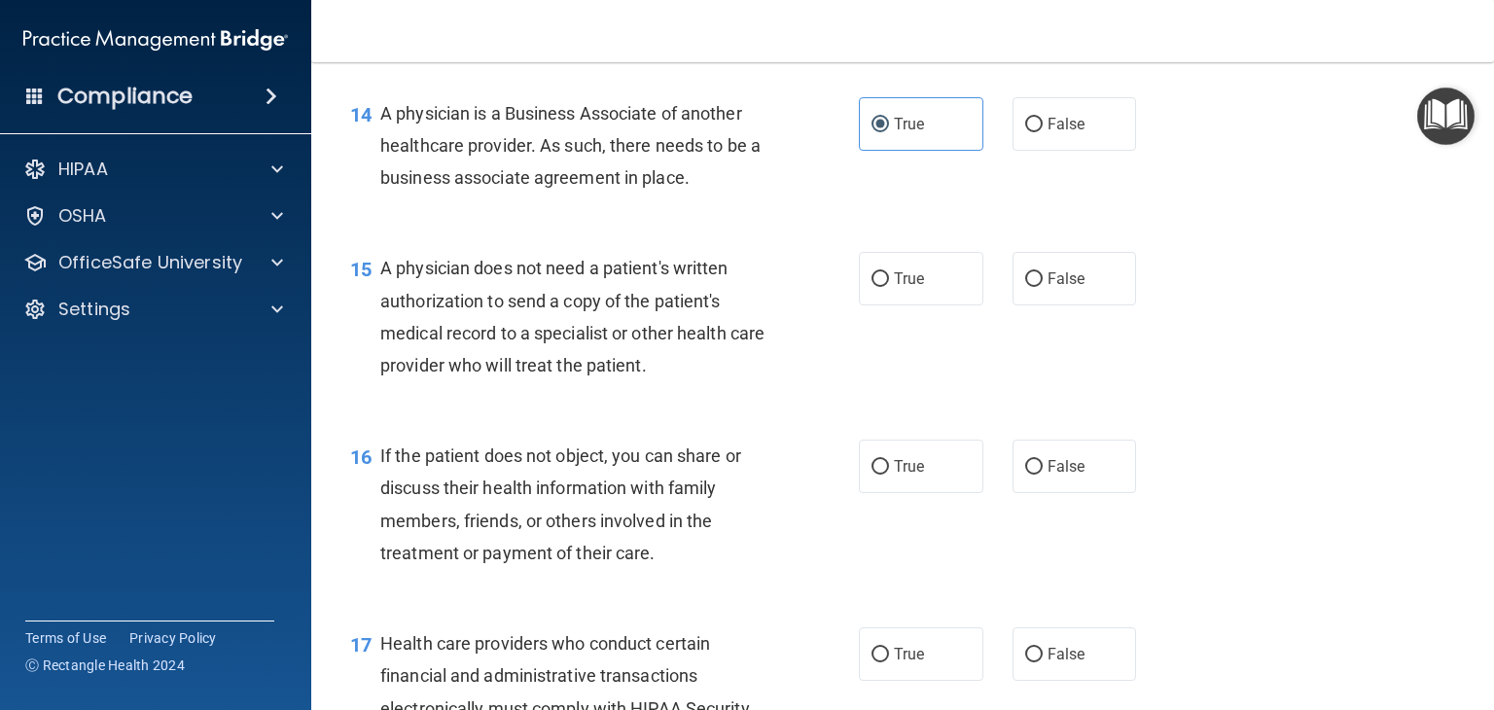
click at [977, 306] on div "True False" at bounding box center [1008, 279] width 299 height 54
click at [940, 306] on label "True" at bounding box center [921, 279] width 125 height 54
click at [889, 287] on input "True" at bounding box center [881, 279] width 18 height 15
radio input "true"
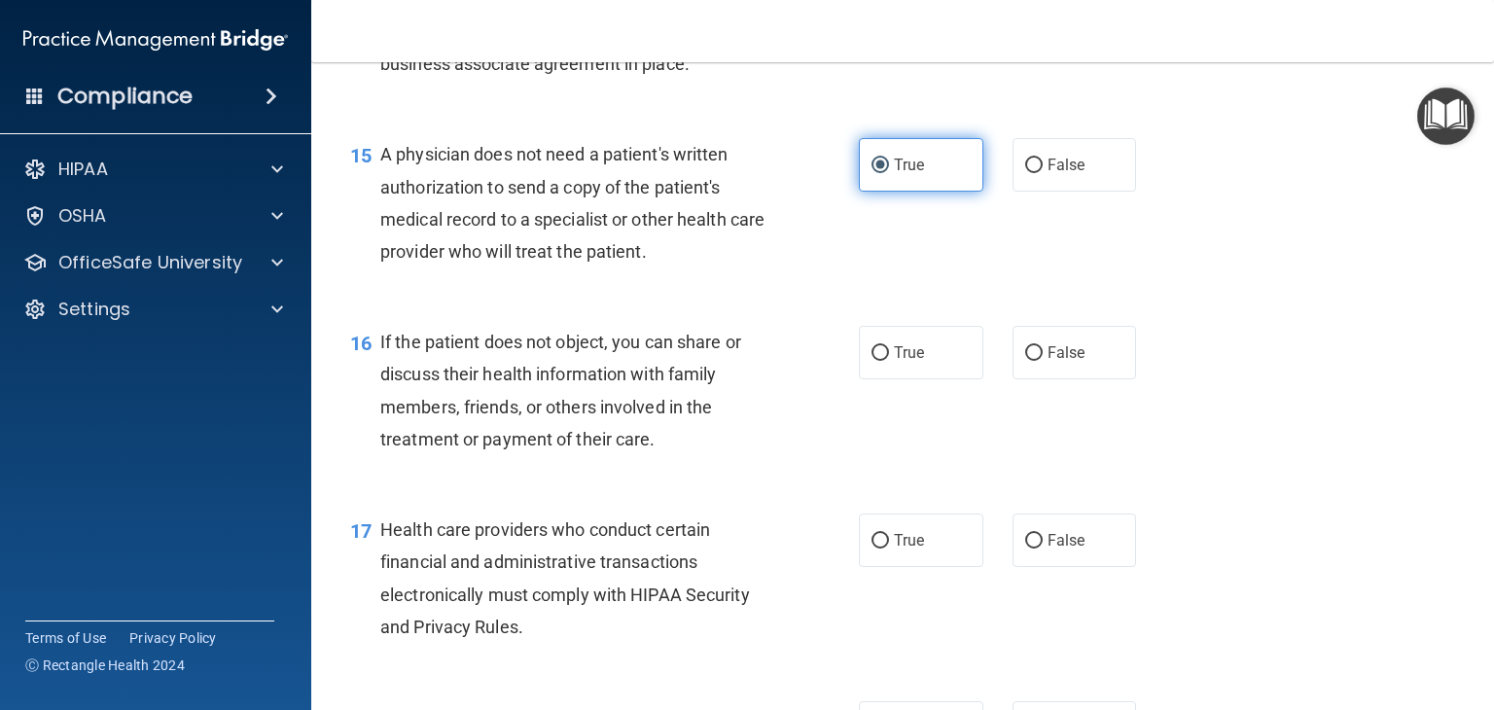
scroll to position [2627, 0]
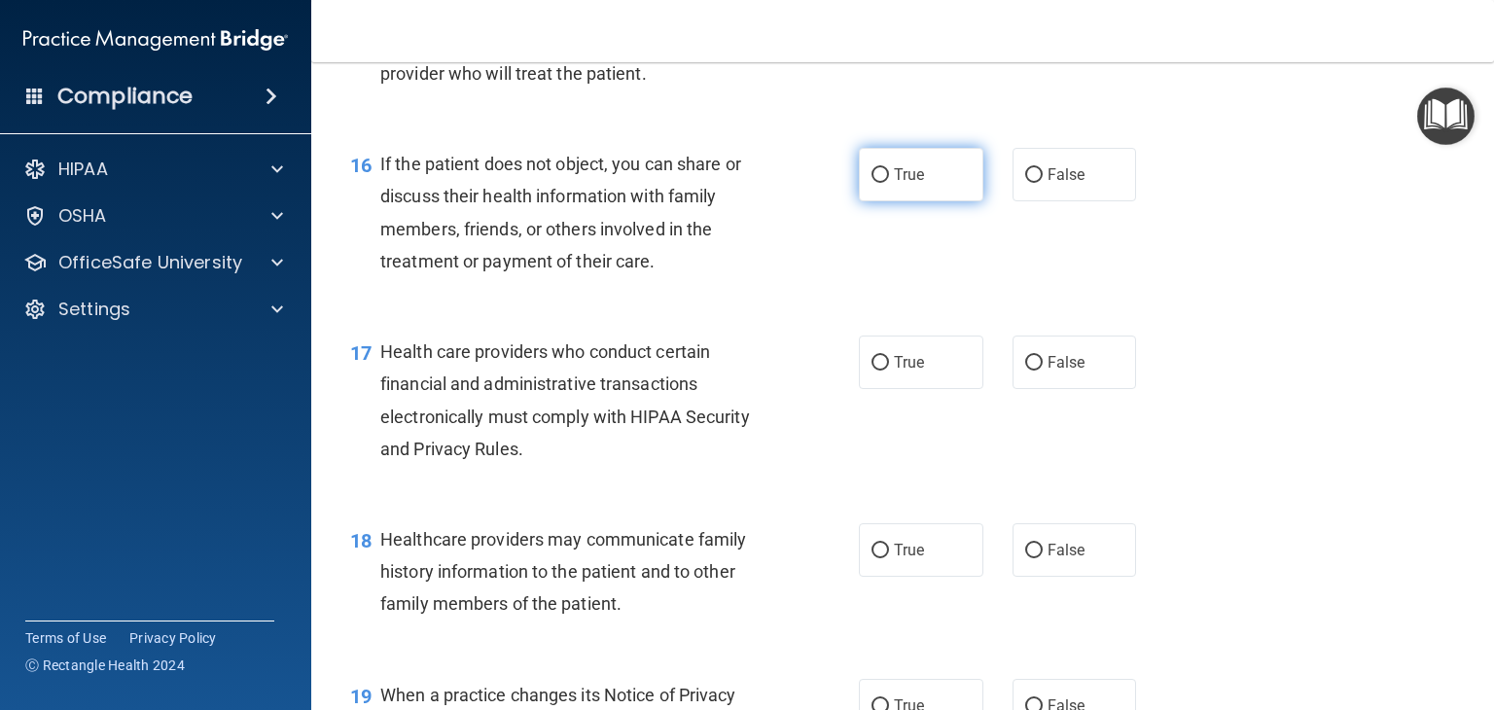
click at [939, 201] on label "True" at bounding box center [921, 175] width 125 height 54
click at [889, 183] on input "True" at bounding box center [881, 175] width 18 height 15
radio input "true"
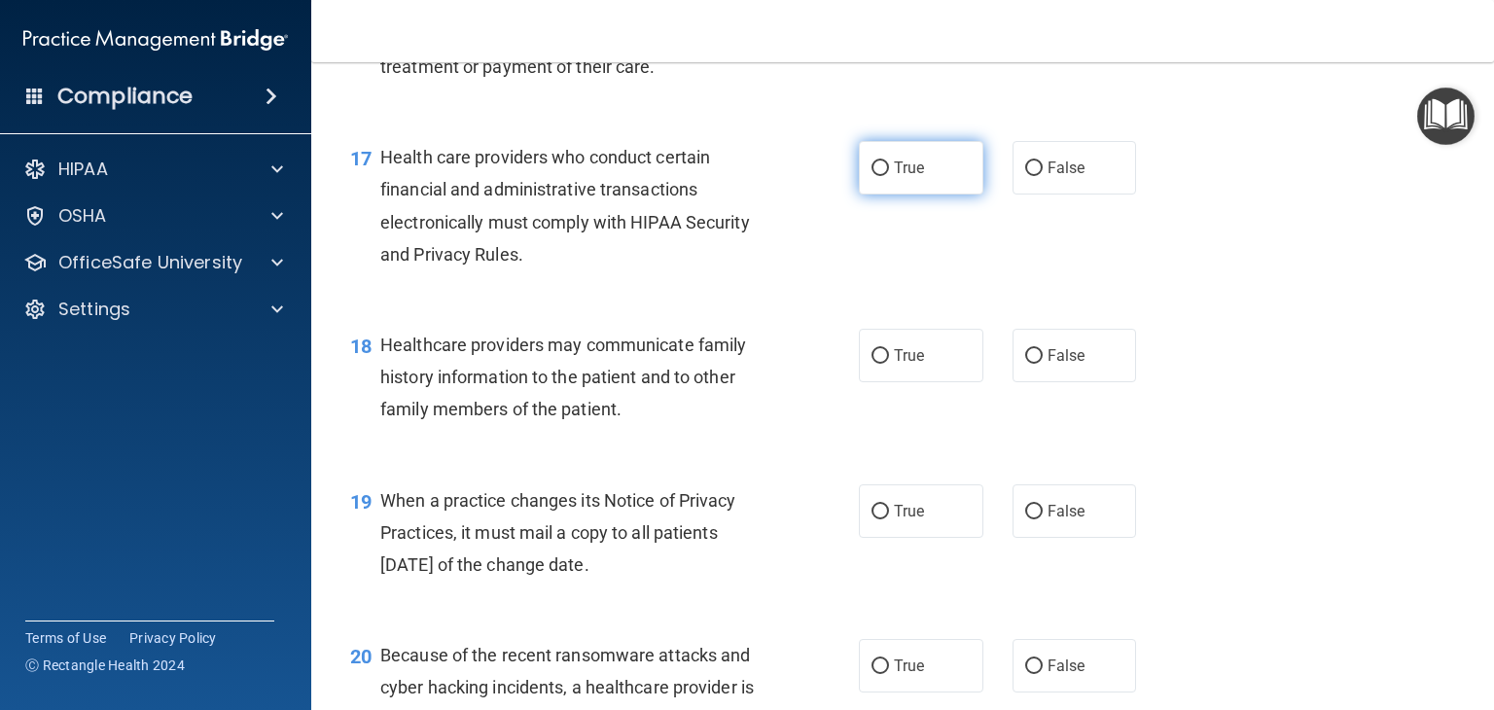
click at [941, 195] on label "True" at bounding box center [921, 168] width 125 height 54
click at [889, 176] on input "True" at bounding box center [881, 169] width 18 height 15
radio input "true"
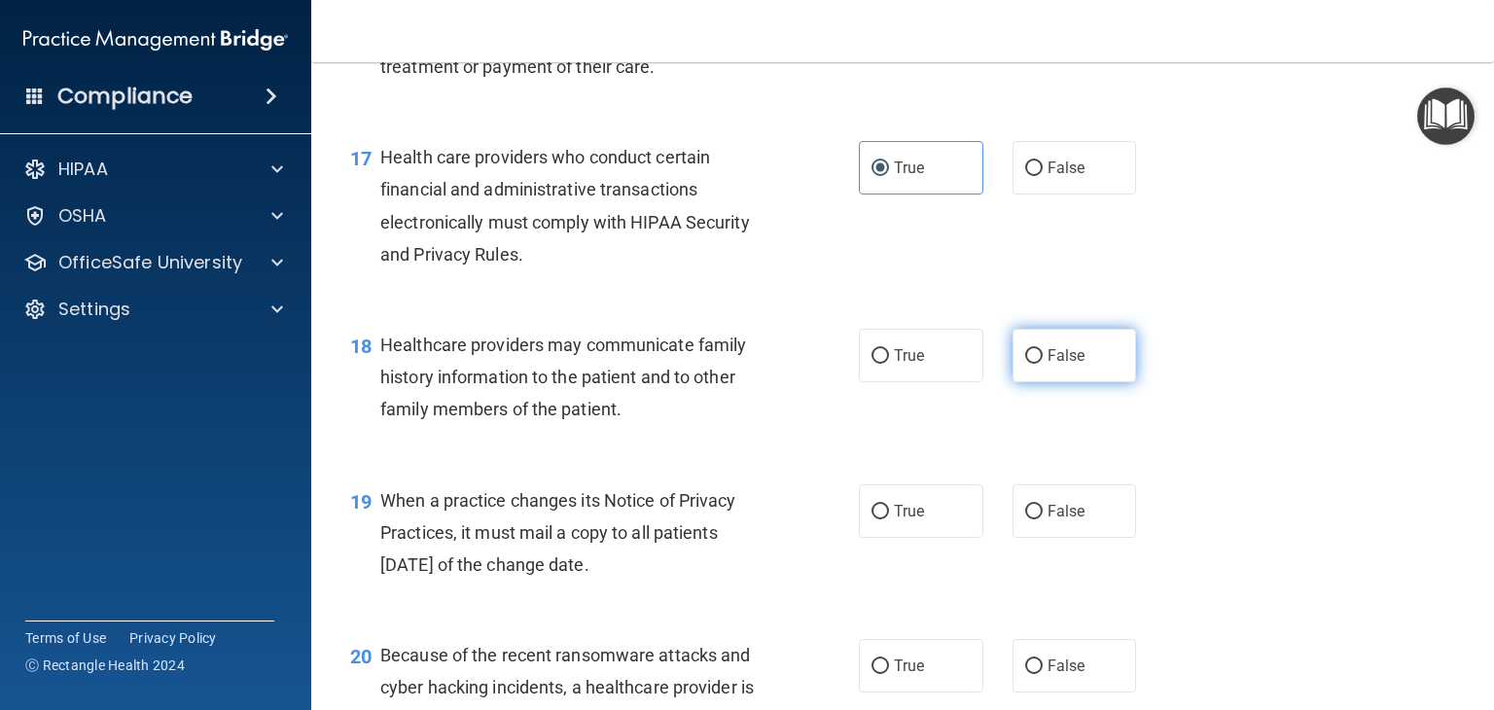
click at [1021, 382] on label "False" at bounding box center [1075, 356] width 125 height 54
click at [1026, 364] on input "False" at bounding box center [1035, 356] width 18 height 15
radio input "true"
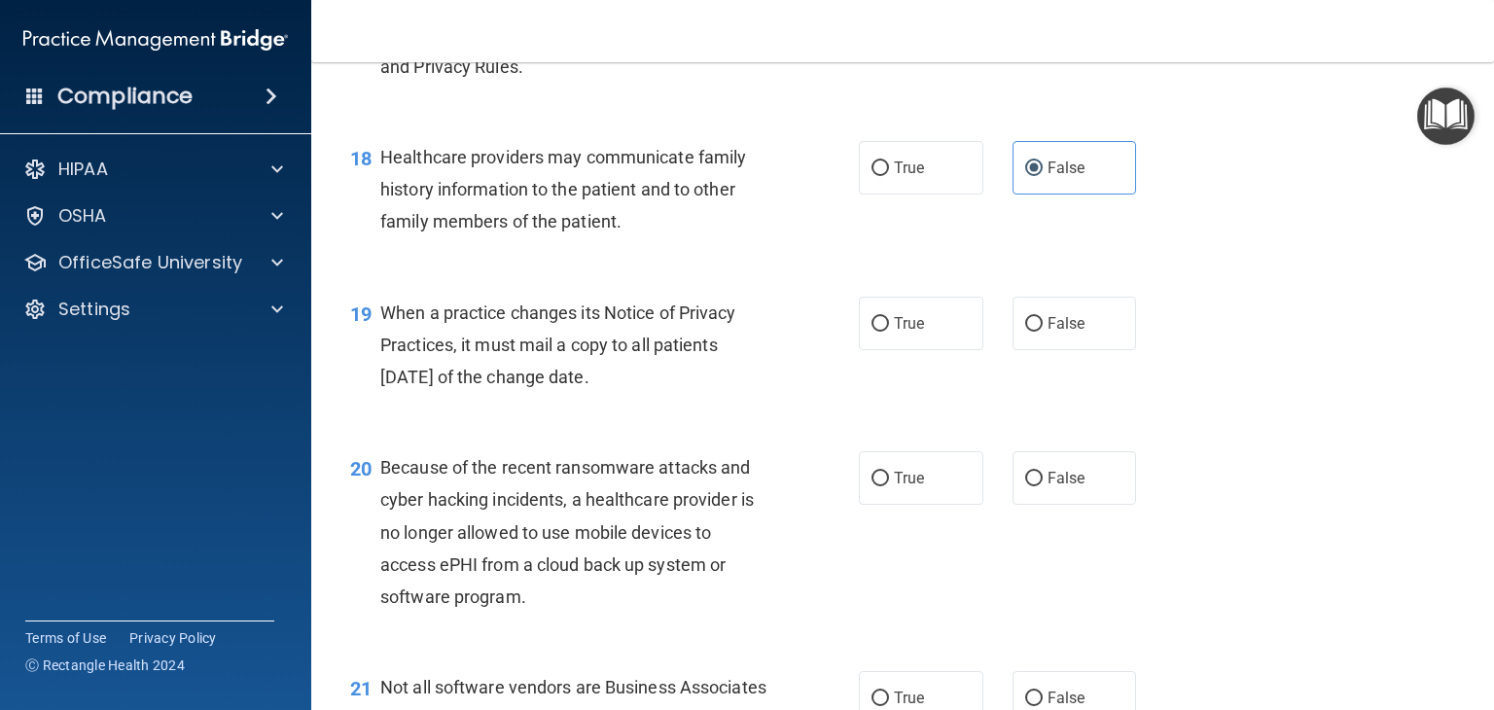
scroll to position [3016, 0]
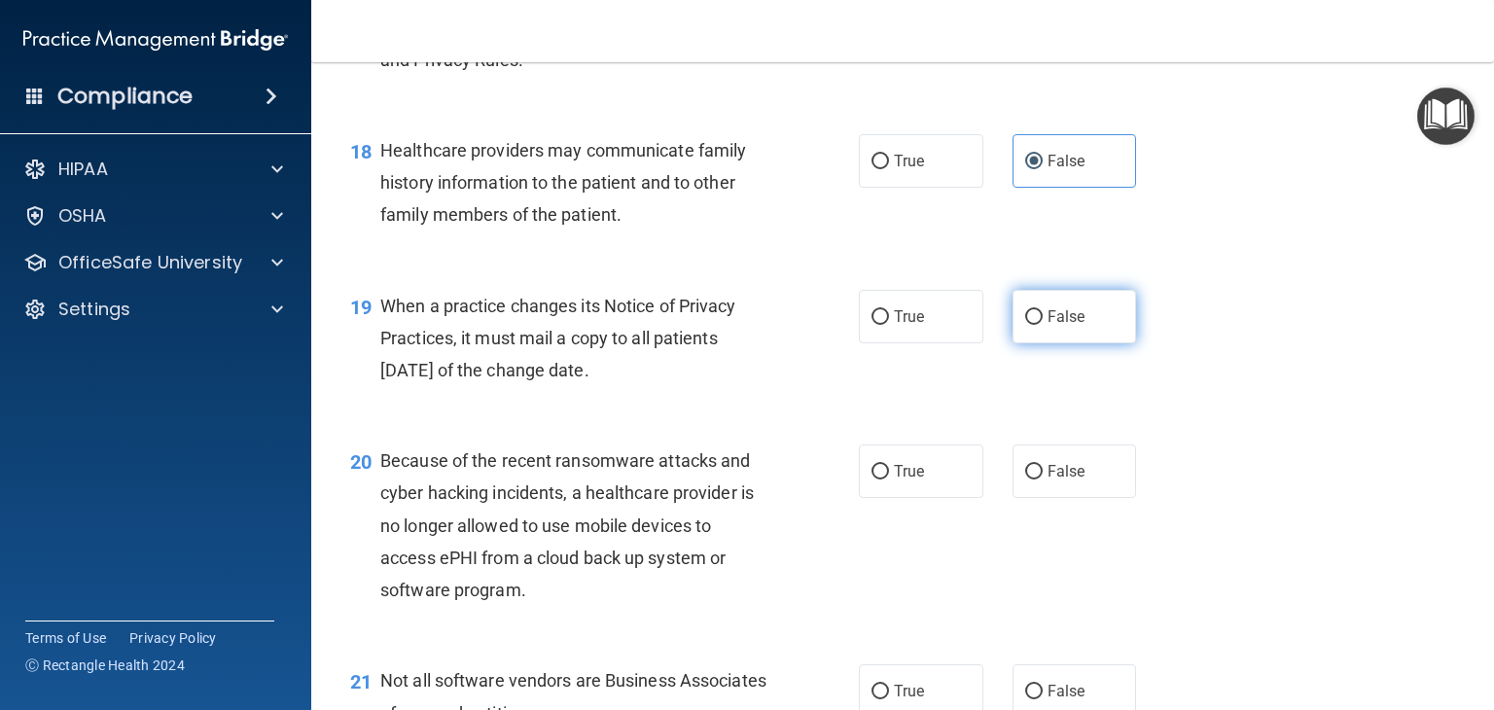
drag, startPoint x: 1062, startPoint y: 395, endPoint x: 1008, endPoint y: 406, distance: 54.6
click at [1062, 343] on label "False" at bounding box center [1075, 317] width 125 height 54
click at [1043, 325] on input "False" at bounding box center [1035, 317] width 18 height 15
radio input "true"
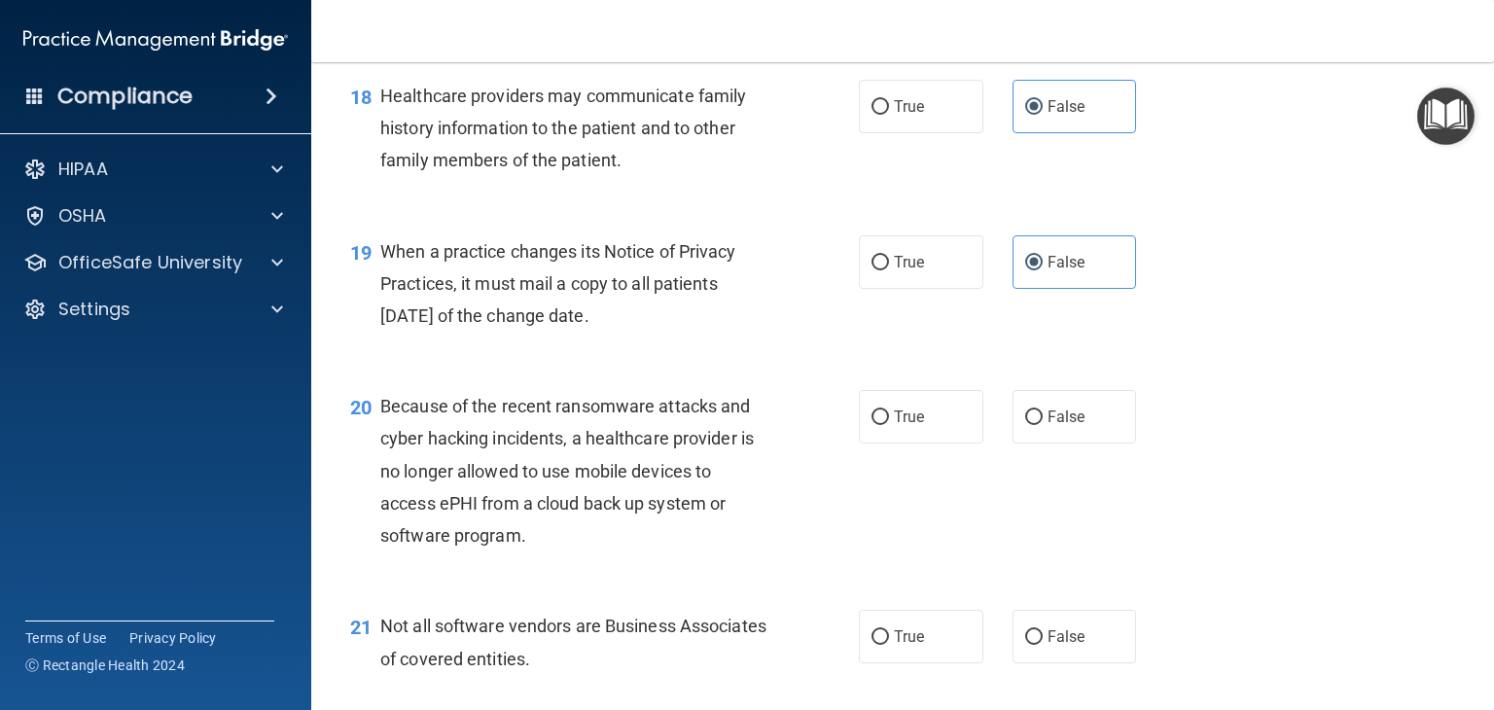
scroll to position [3211, 0]
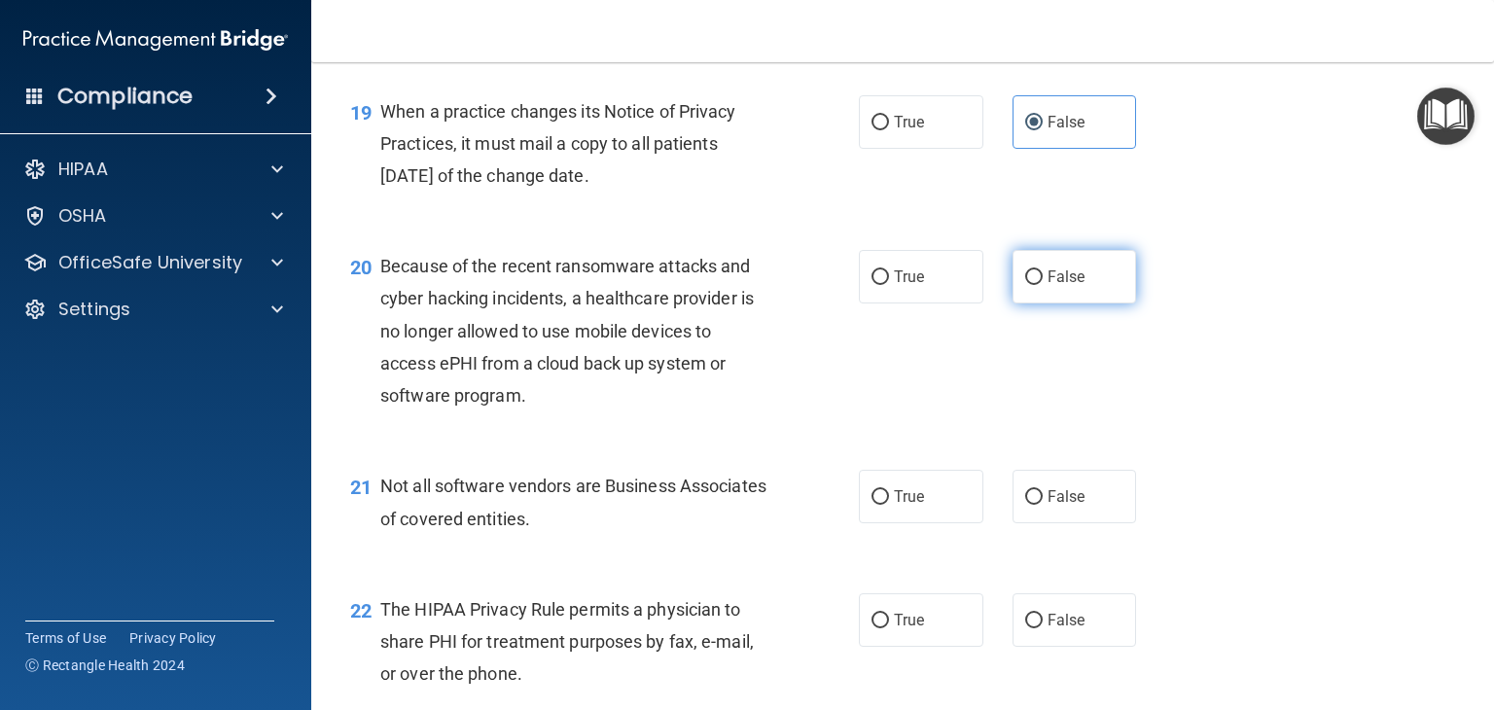
click at [1084, 304] on label "False" at bounding box center [1075, 277] width 125 height 54
click at [1043, 285] on input "False" at bounding box center [1035, 277] width 18 height 15
radio input "true"
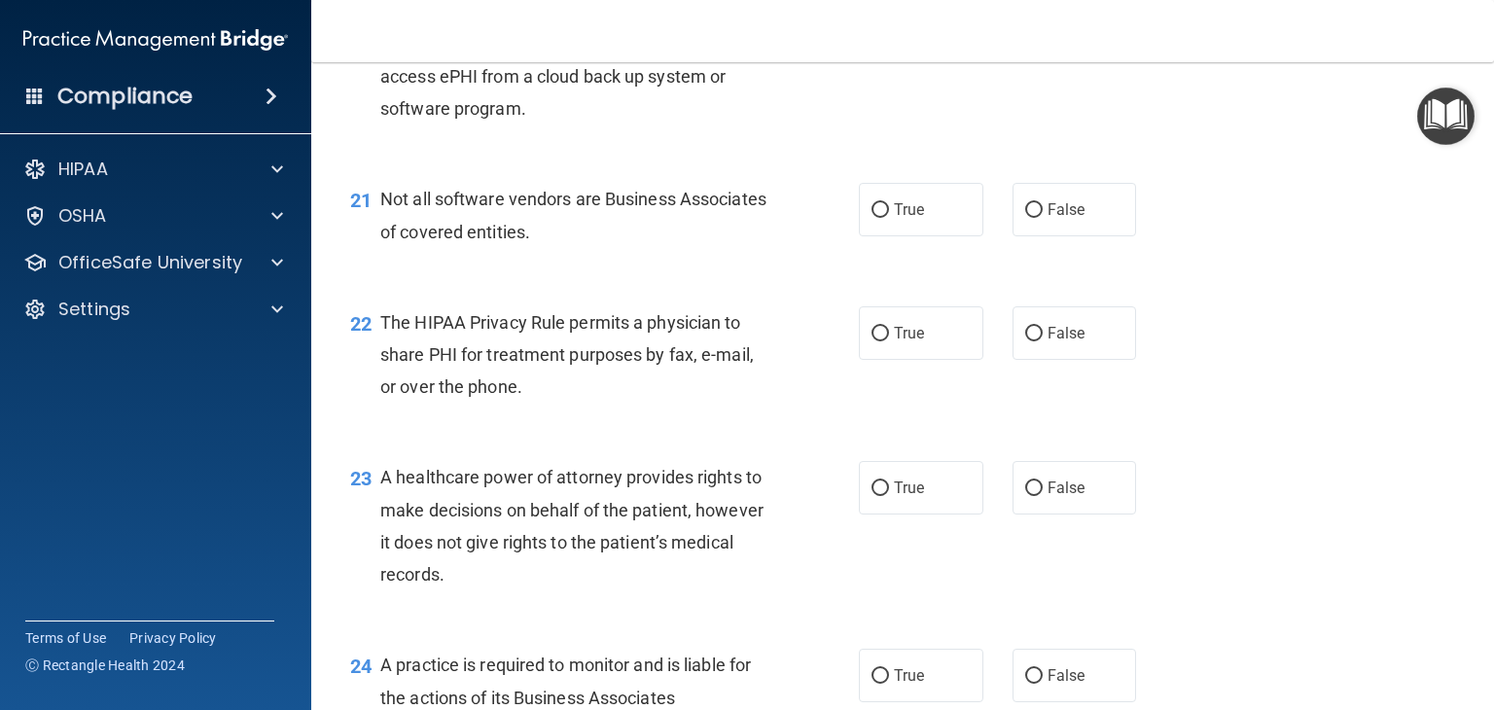
scroll to position [3503, 0]
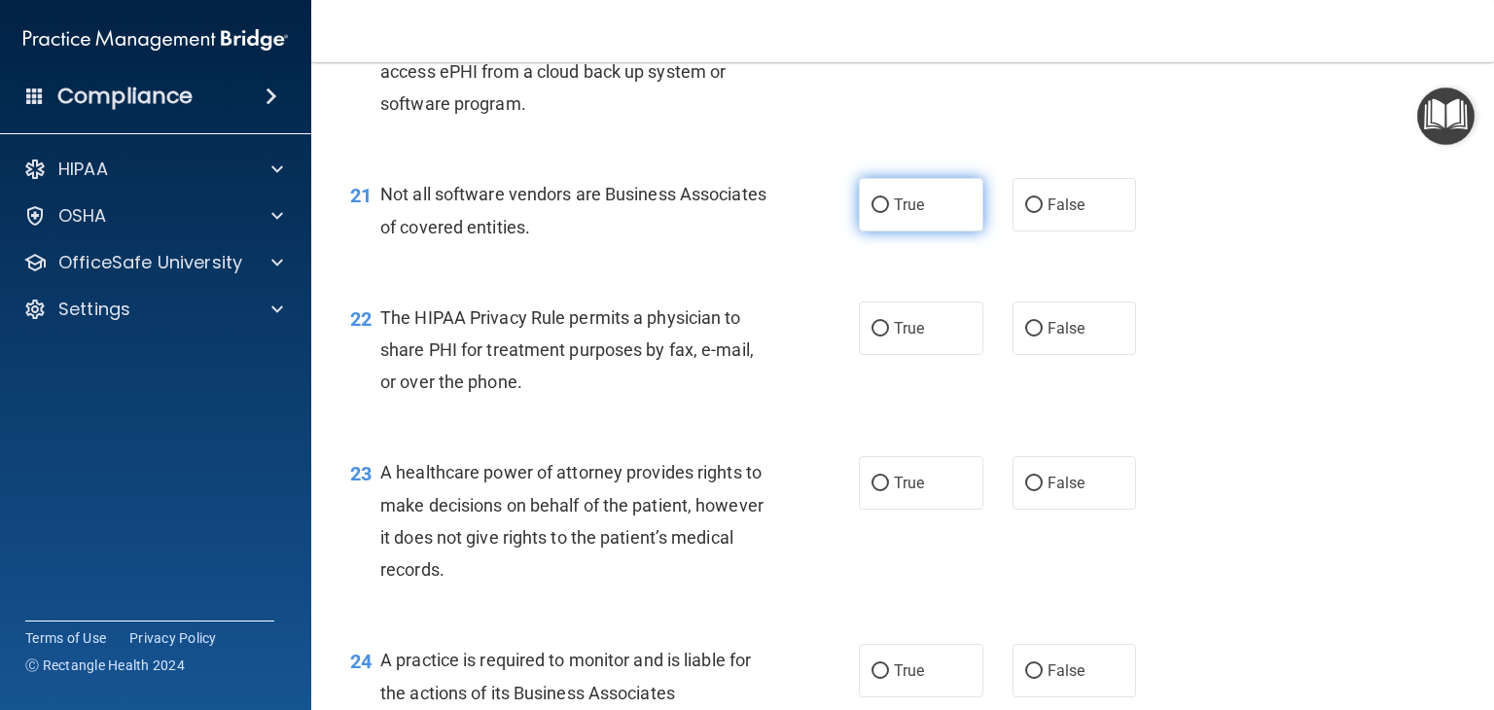
click at [922, 232] on label "True" at bounding box center [921, 205] width 125 height 54
click at [889, 213] on input "True" at bounding box center [881, 205] width 18 height 15
radio input "true"
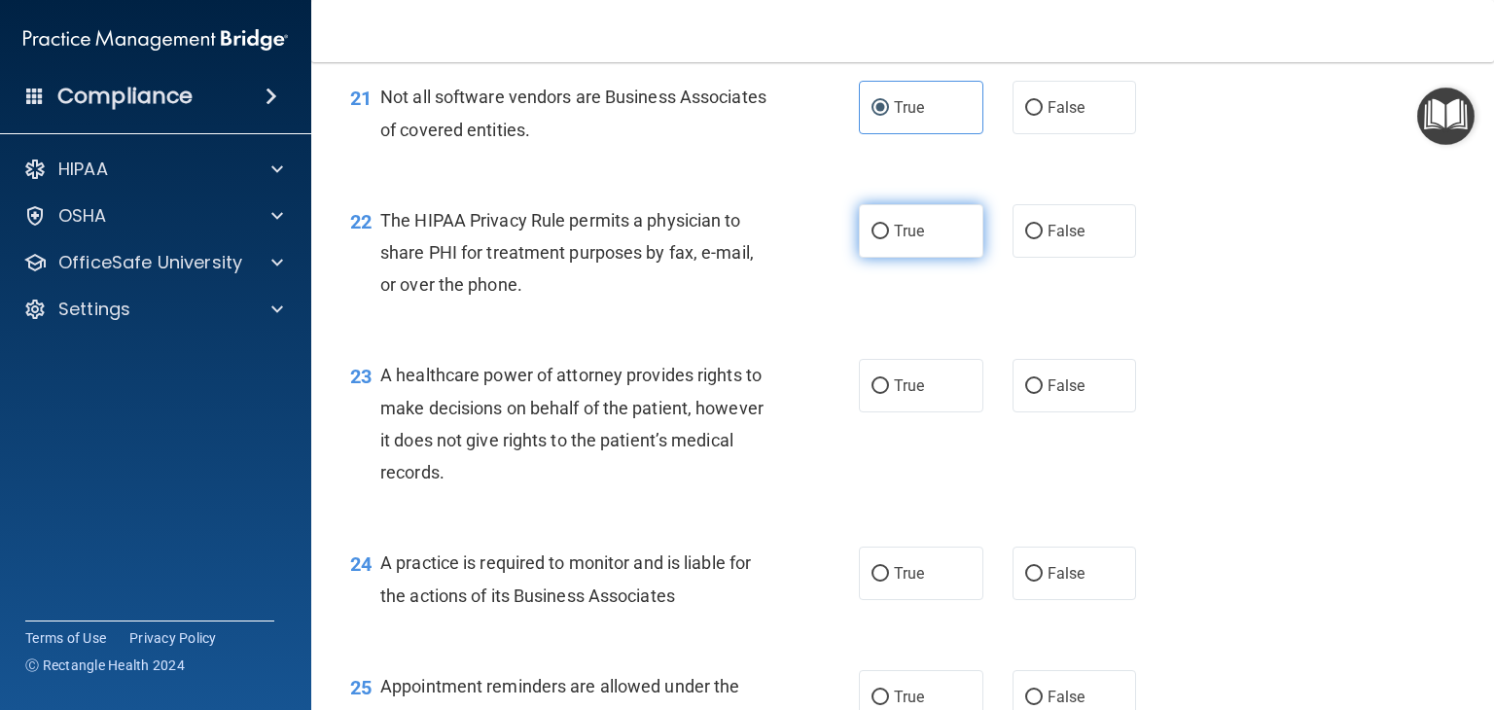
click at [956, 258] on label "True" at bounding box center [921, 231] width 125 height 54
click at [889, 239] on input "True" at bounding box center [881, 232] width 18 height 15
radio input "true"
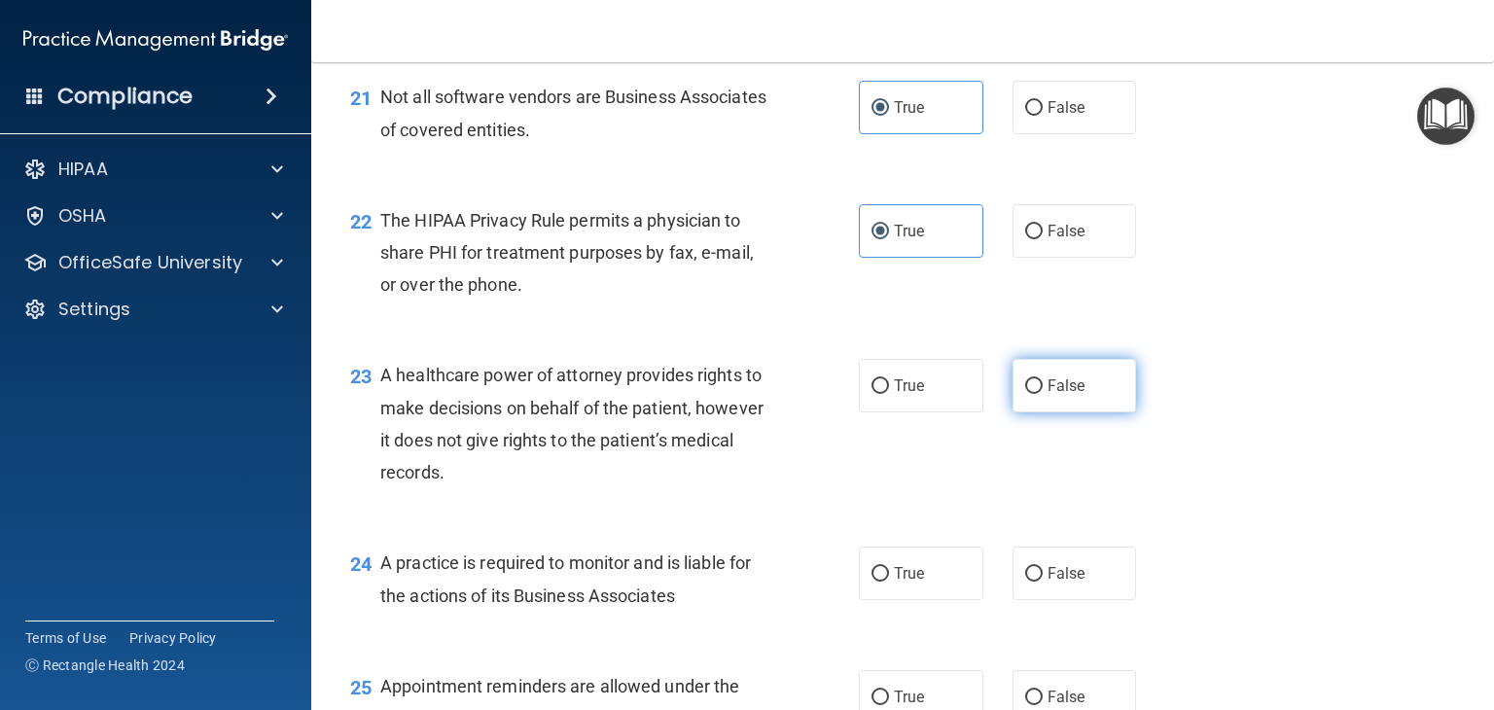
click at [1098, 413] on label "False" at bounding box center [1075, 386] width 125 height 54
click at [1043, 394] on input "False" at bounding box center [1035, 386] width 18 height 15
radio input "true"
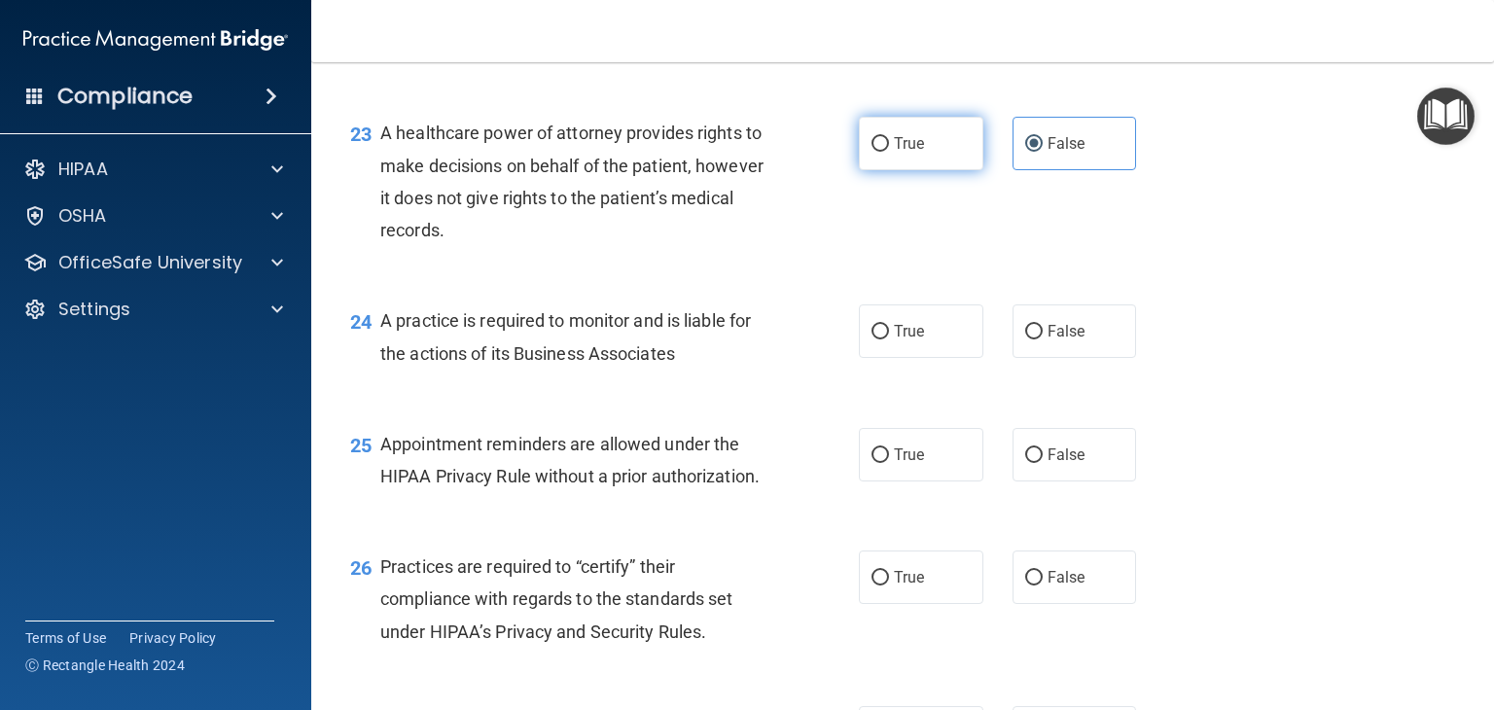
scroll to position [3892, 0]
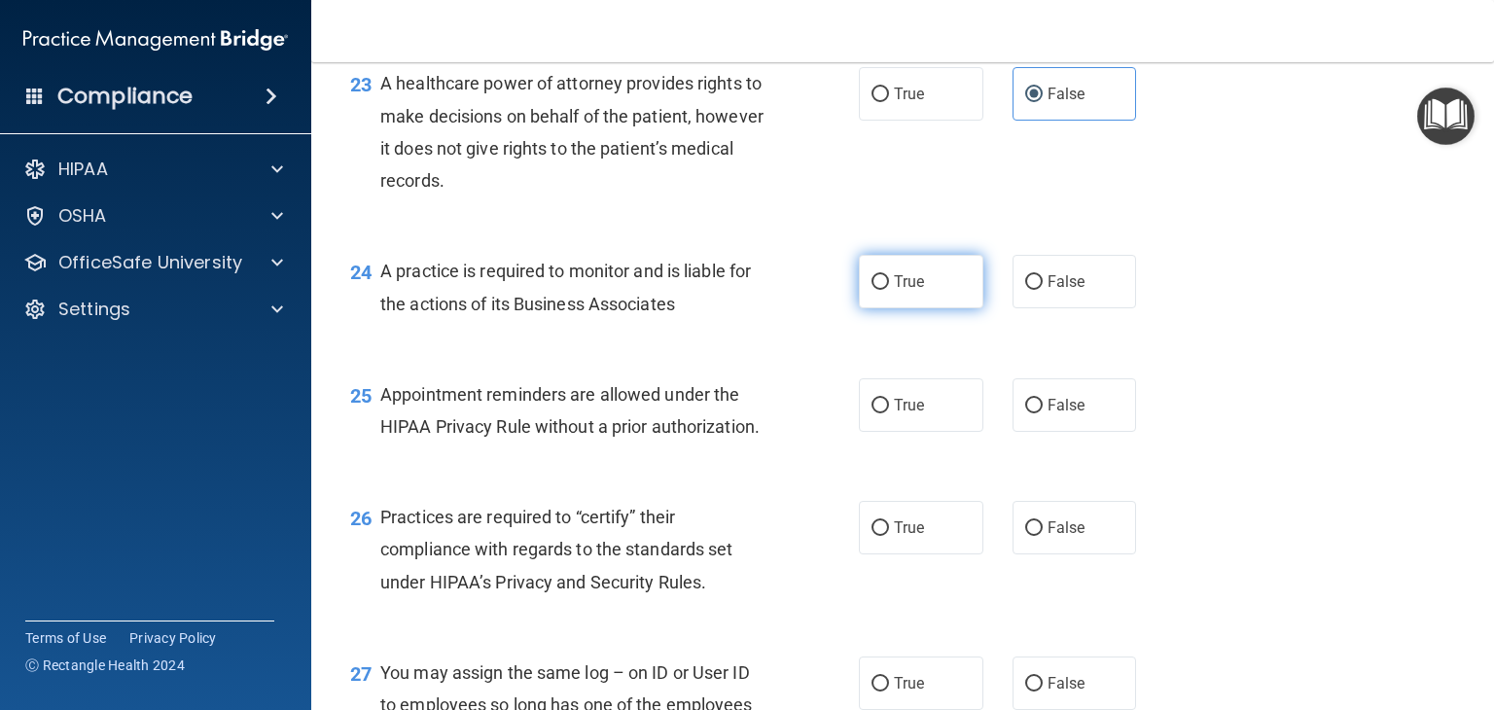
click at [922, 308] on label "True" at bounding box center [921, 282] width 125 height 54
click at [889, 290] on input "True" at bounding box center [881, 282] width 18 height 15
radio input "true"
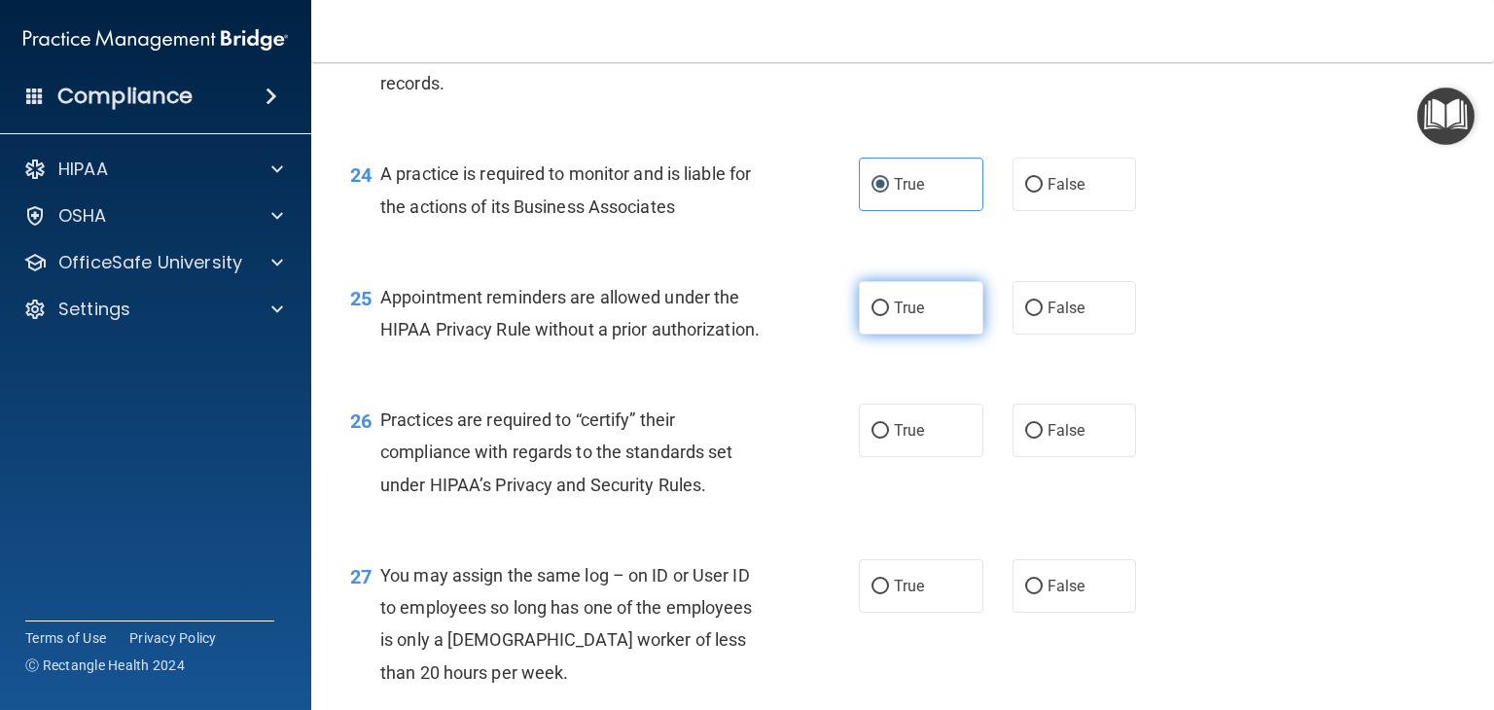
click at [950, 335] on label "True" at bounding box center [921, 308] width 125 height 54
click at [889, 316] on input "True" at bounding box center [881, 309] width 18 height 15
radio input "true"
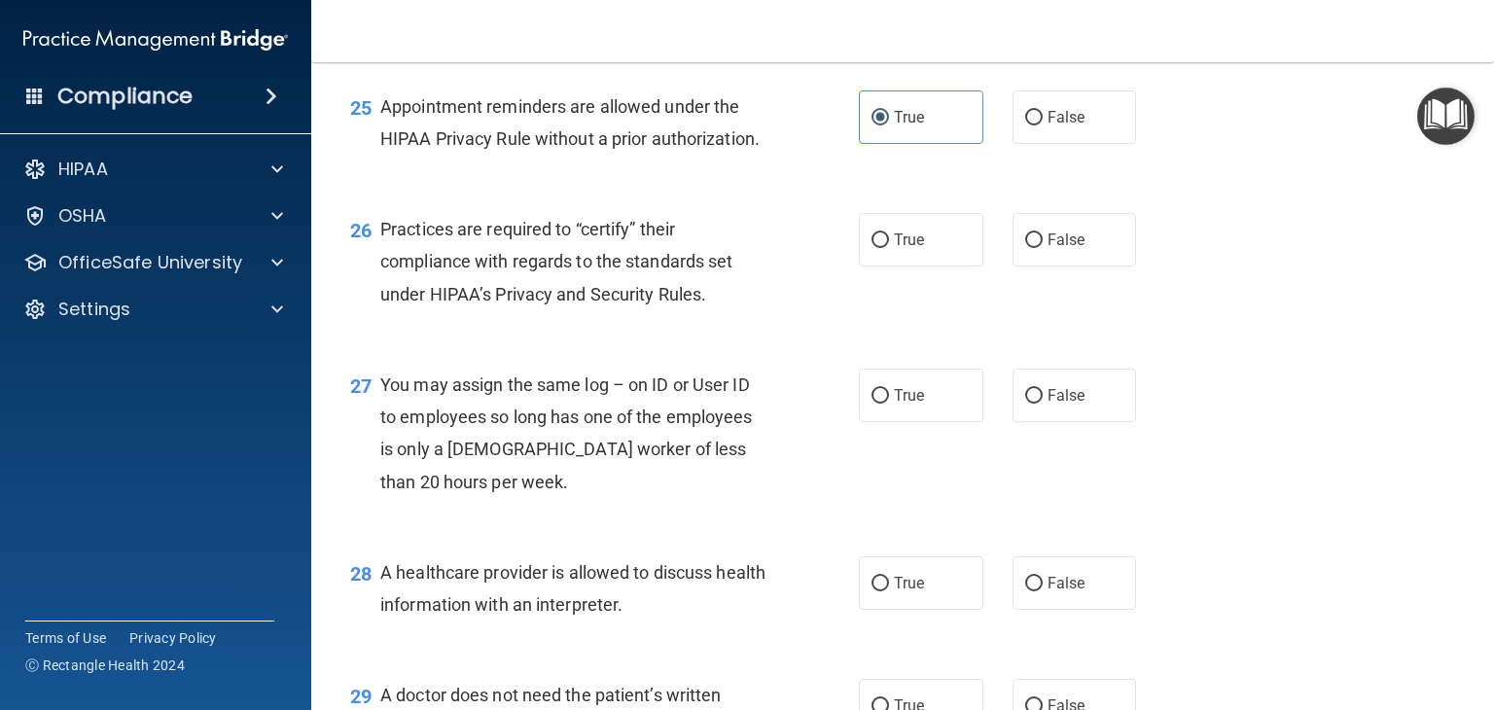
scroll to position [4184, 0]
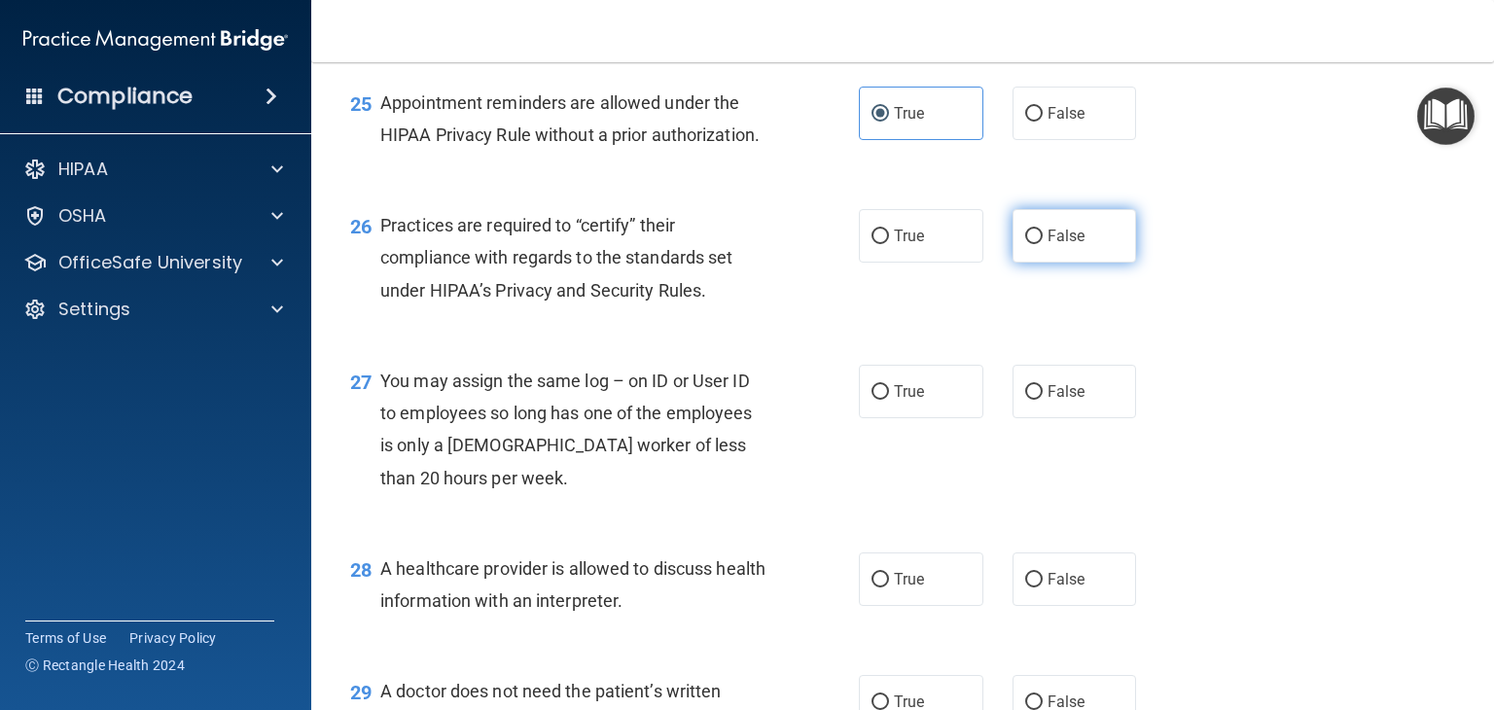
click at [1072, 245] on span "False" at bounding box center [1067, 236] width 38 height 18
click at [1043, 244] on input "False" at bounding box center [1035, 237] width 18 height 15
radio input "true"
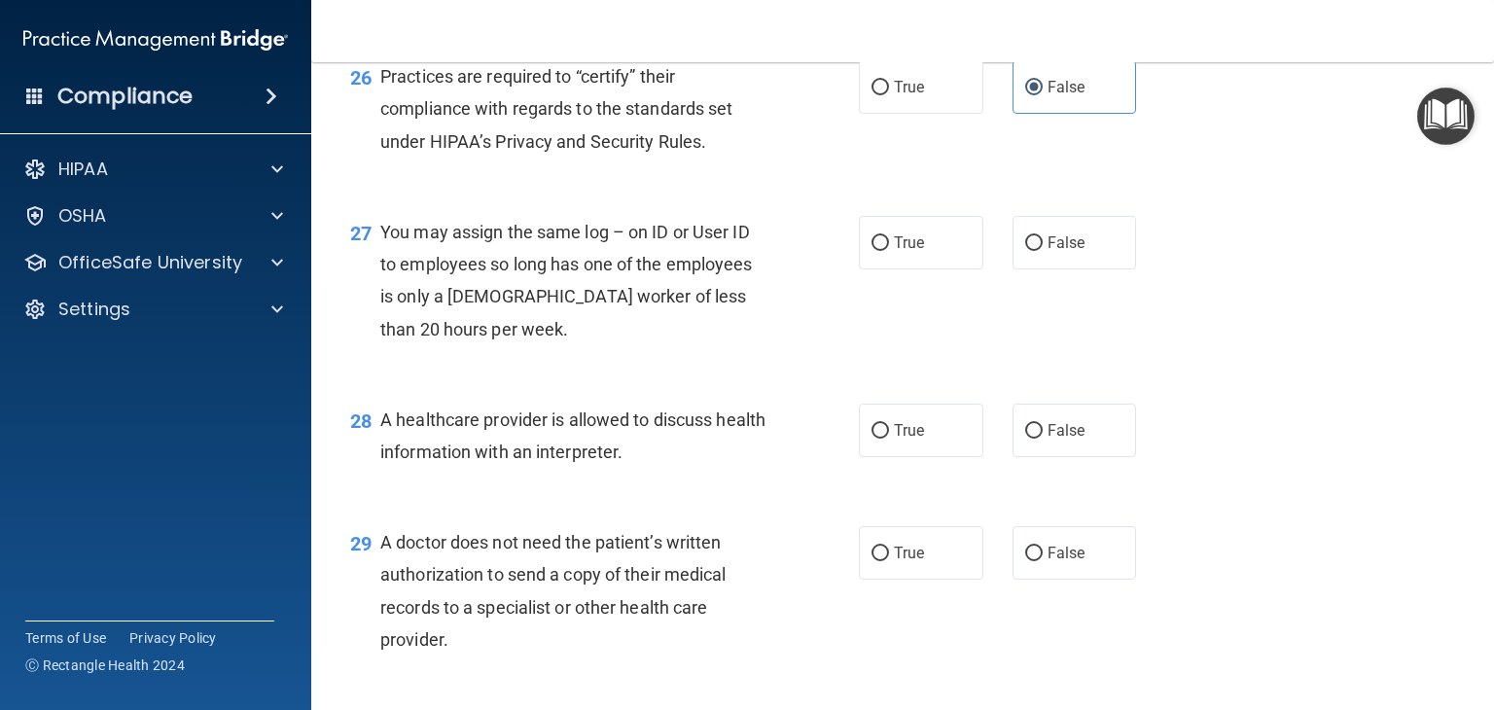
scroll to position [4378, 0]
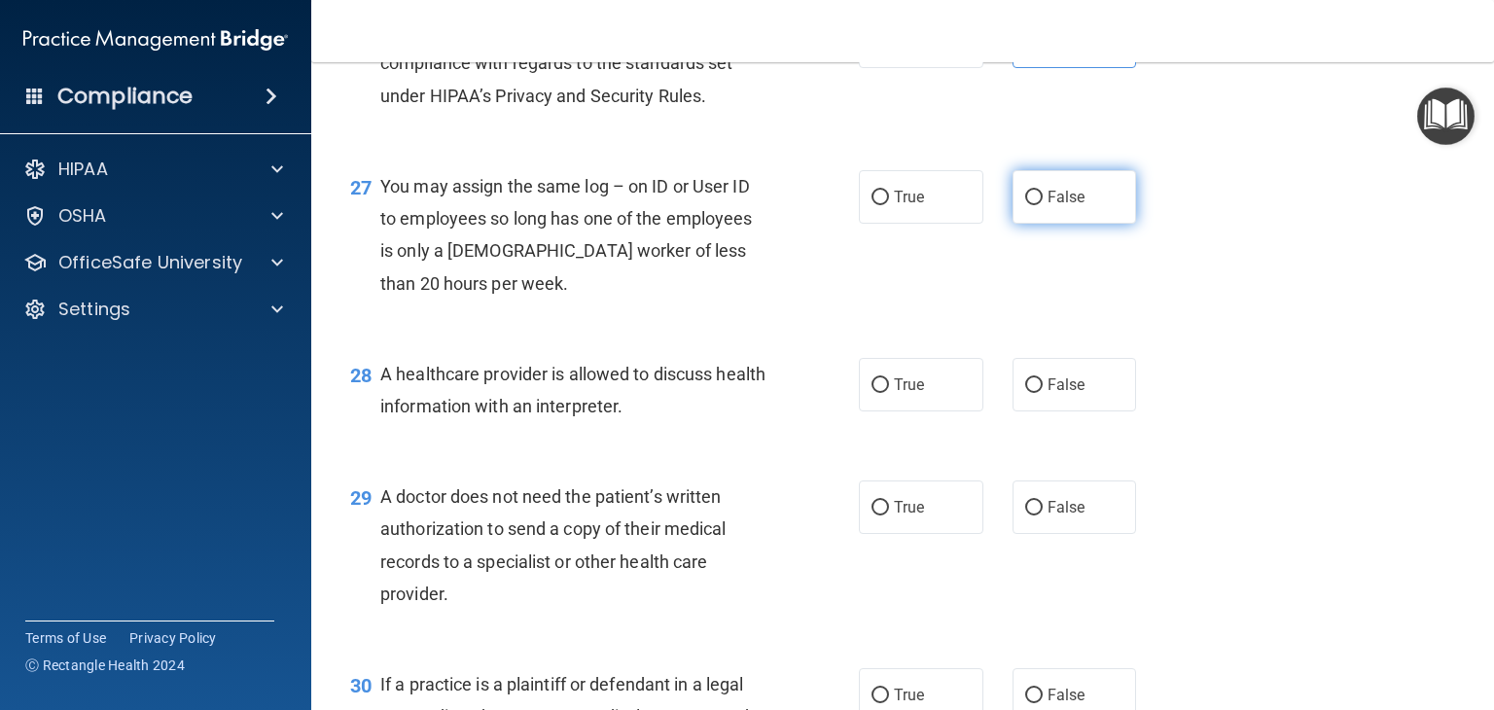
click at [1120, 224] on label "False" at bounding box center [1075, 197] width 125 height 54
click at [1043, 205] on input "False" at bounding box center [1035, 198] width 18 height 15
radio input "true"
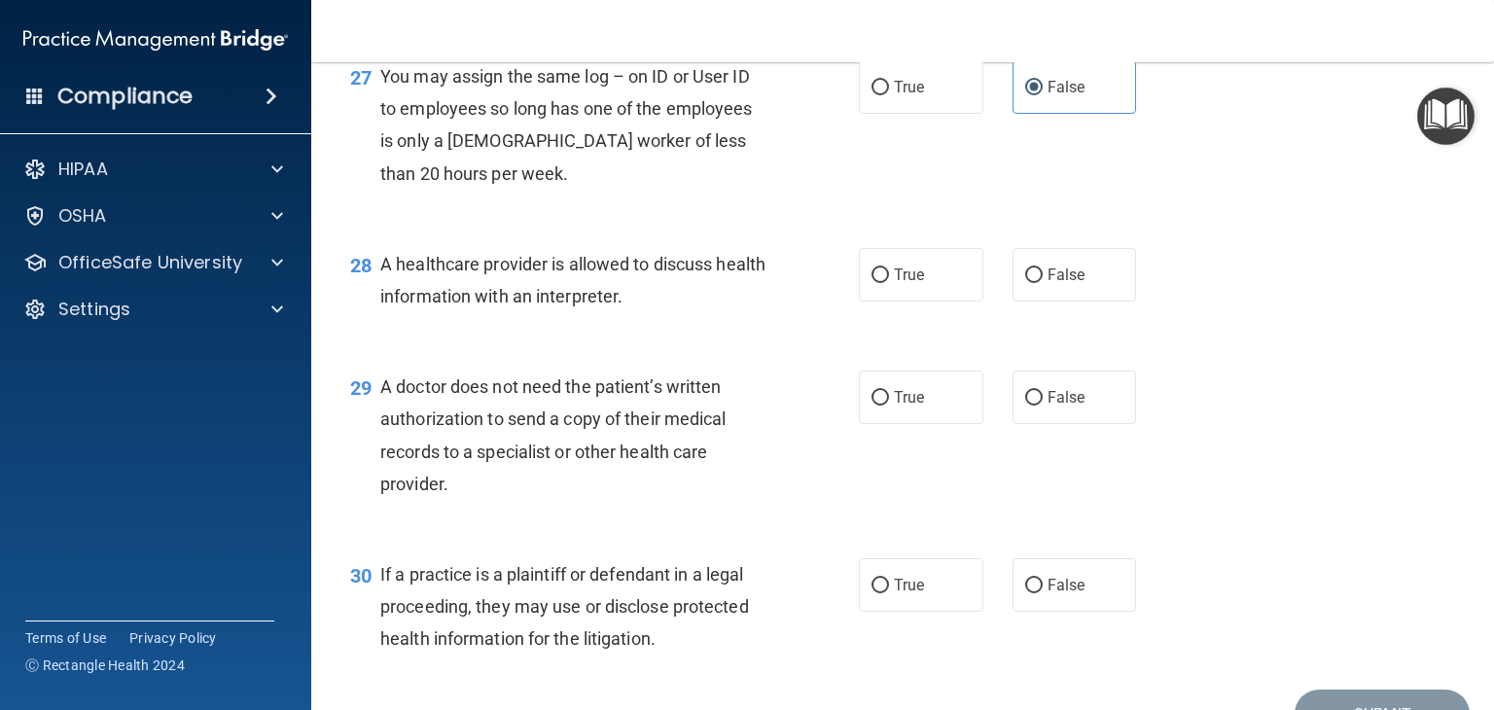
scroll to position [4573, 0]
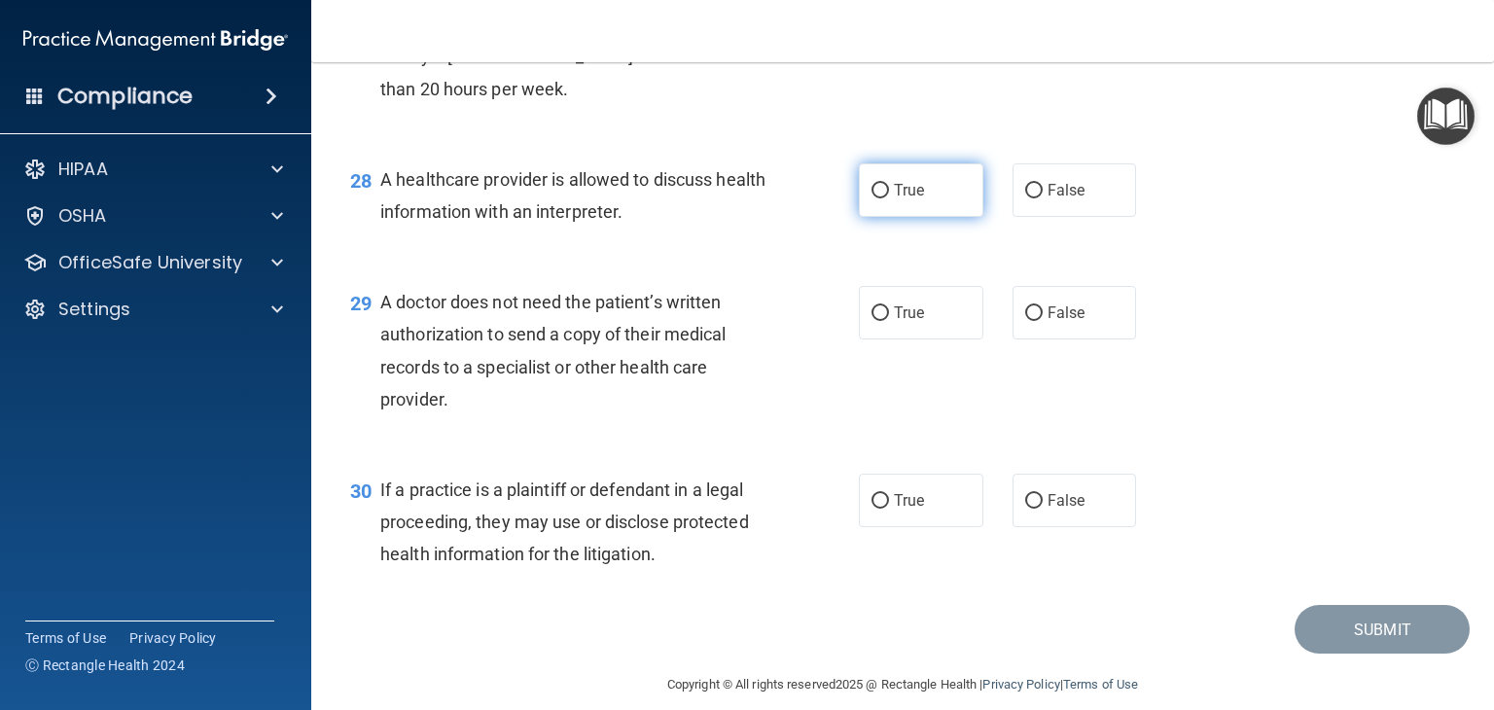
click at [965, 217] on label "True" at bounding box center [921, 190] width 125 height 54
click at [889, 198] on input "True" at bounding box center [881, 191] width 18 height 15
radio input "true"
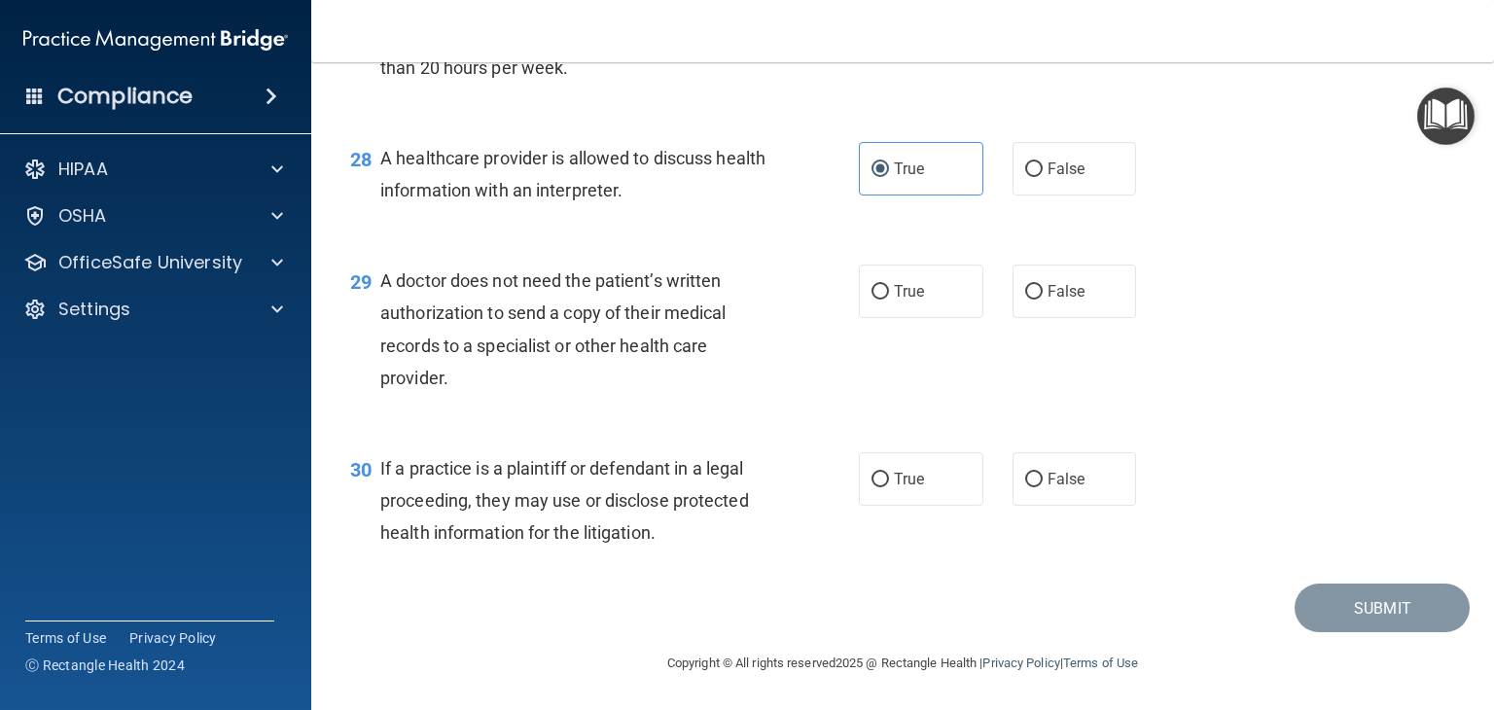
scroll to position [4660, 0]
click at [944, 312] on label "True" at bounding box center [921, 292] width 125 height 54
click at [889, 300] on input "True" at bounding box center [881, 292] width 18 height 15
radio input "true"
click at [918, 489] on label "True" at bounding box center [921, 479] width 125 height 54
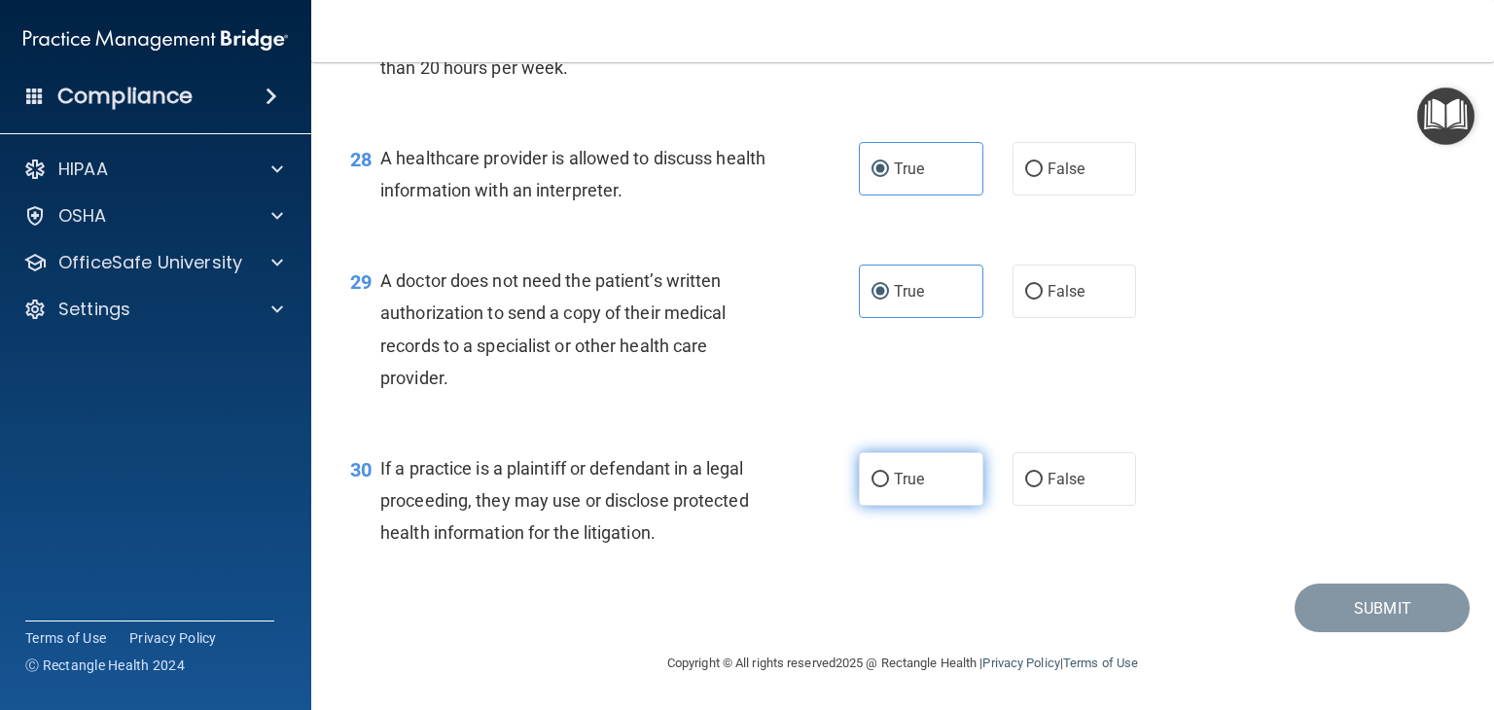
click at [889, 487] on input "True" at bounding box center [881, 480] width 18 height 15
radio input "true"
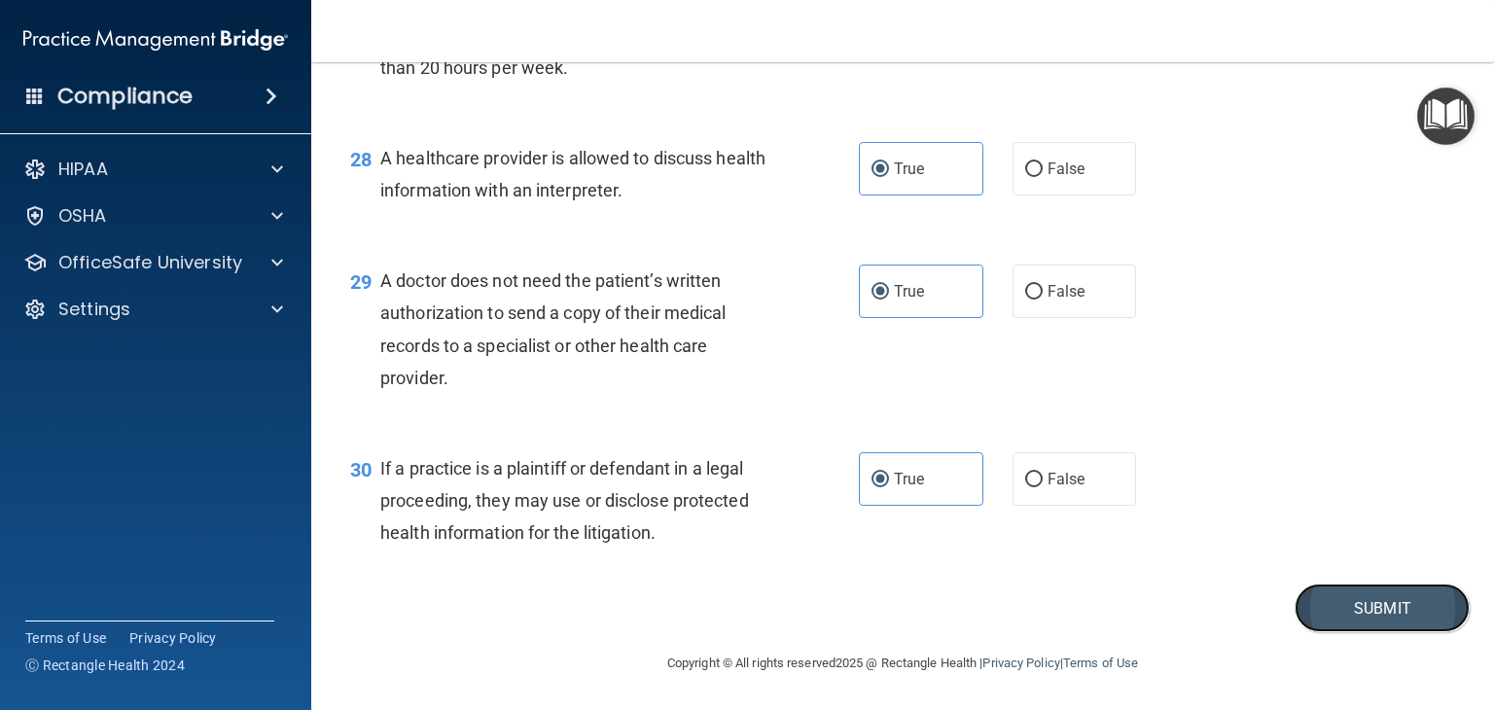
click at [1366, 594] on button "Submit" at bounding box center [1382, 609] width 175 height 50
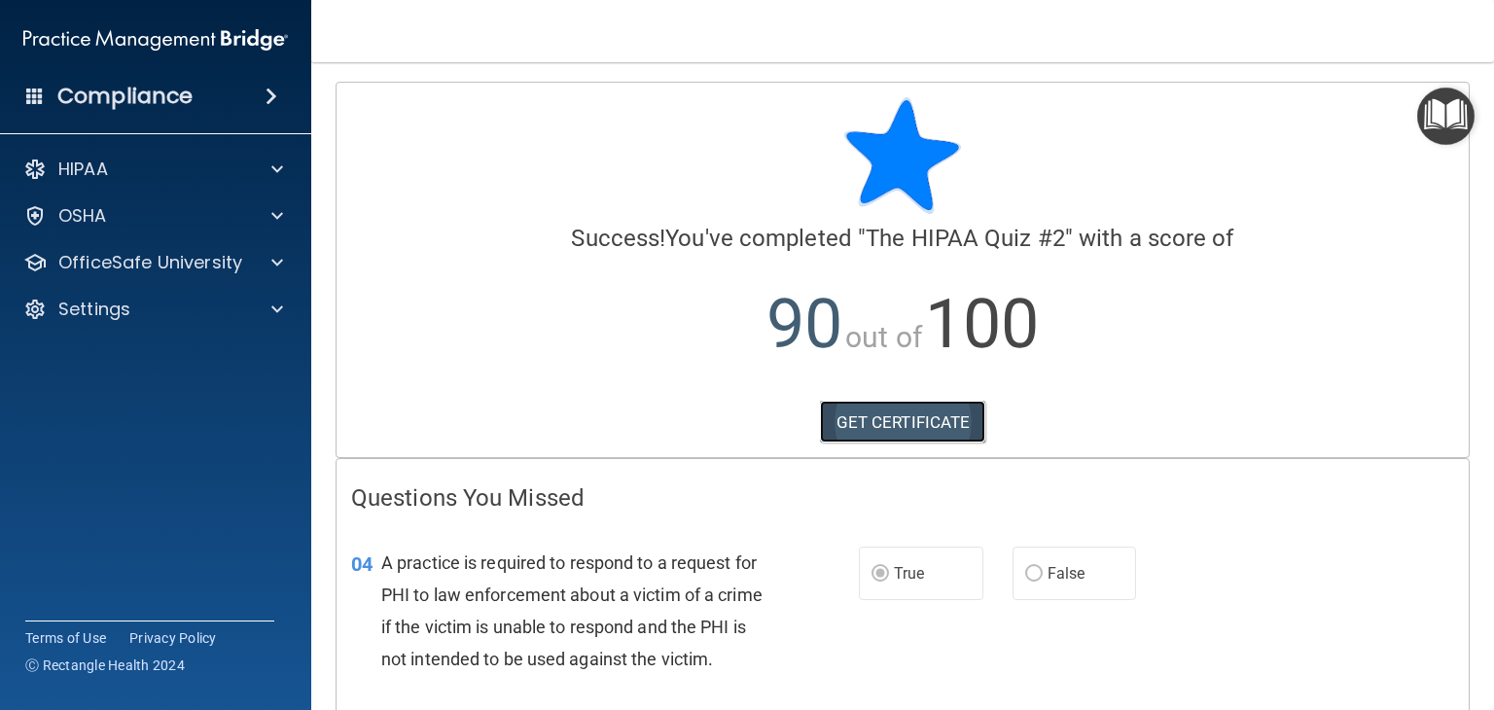
click at [942, 414] on link "GET CERTIFICATE" at bounding box center [903, 422] width 166 height 43
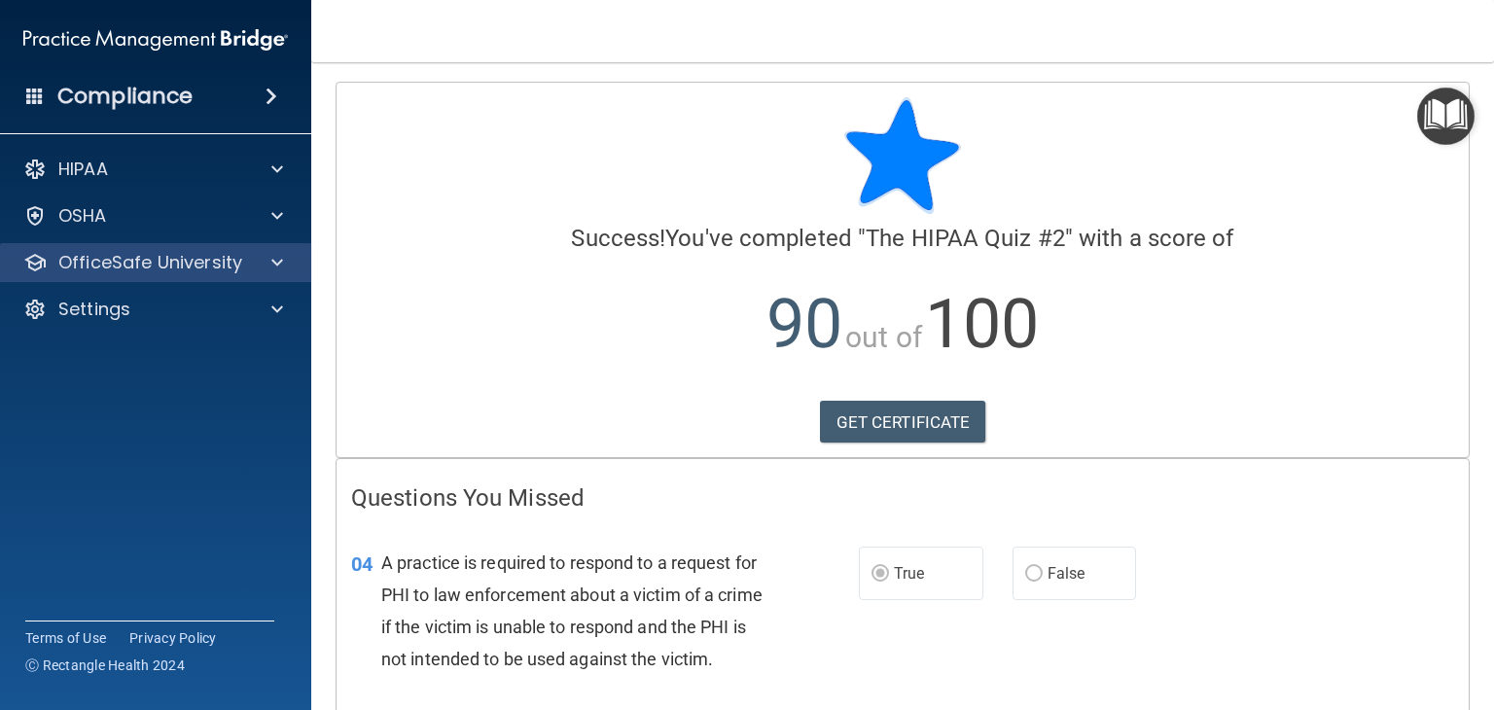
click at [300, 257] on div "OfficeSafe University" at bounding box center [156, 262] width 312 height 39
click at [289, 256] on div at bounding box center [274, 262] width 49 height 23
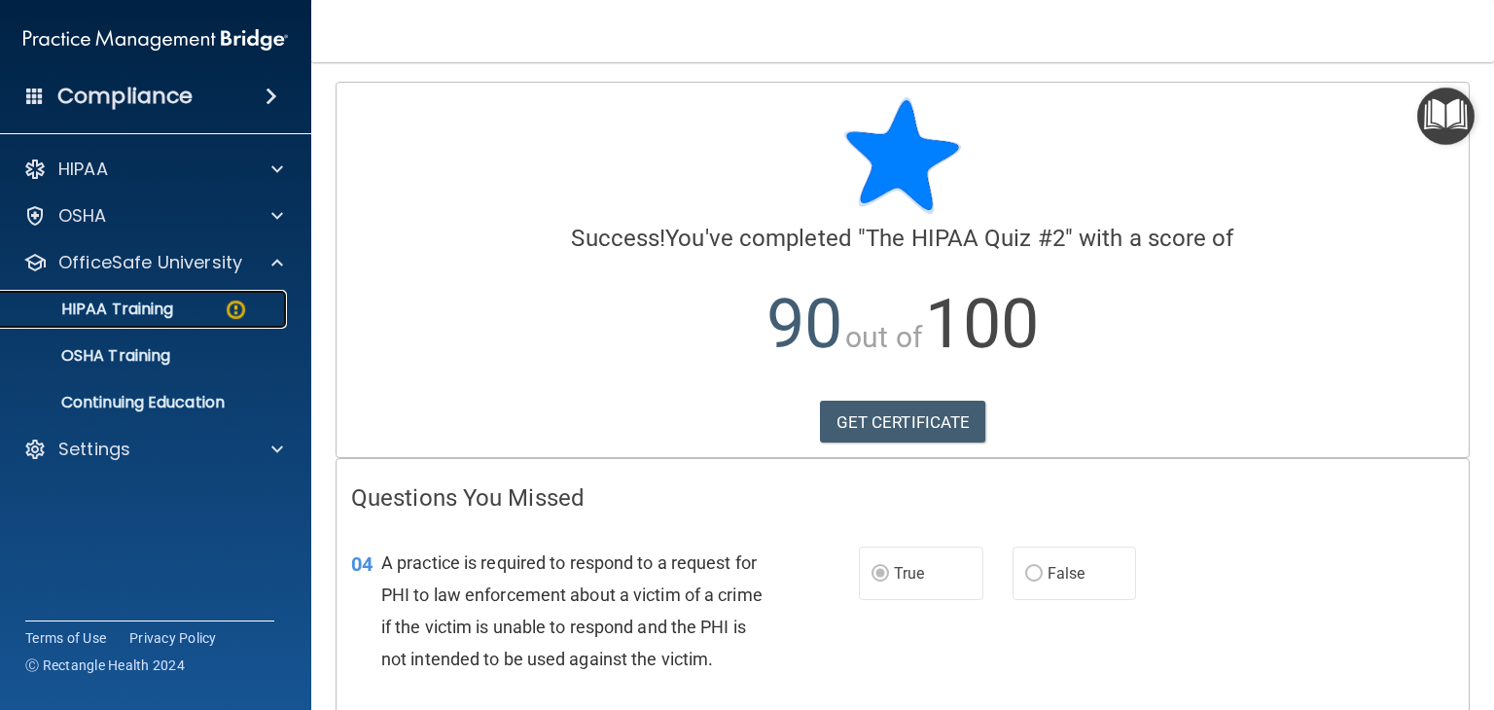
click at [152, 312] on p "HIPAA Training" at bounding box center [93, 309] width 161 height 19
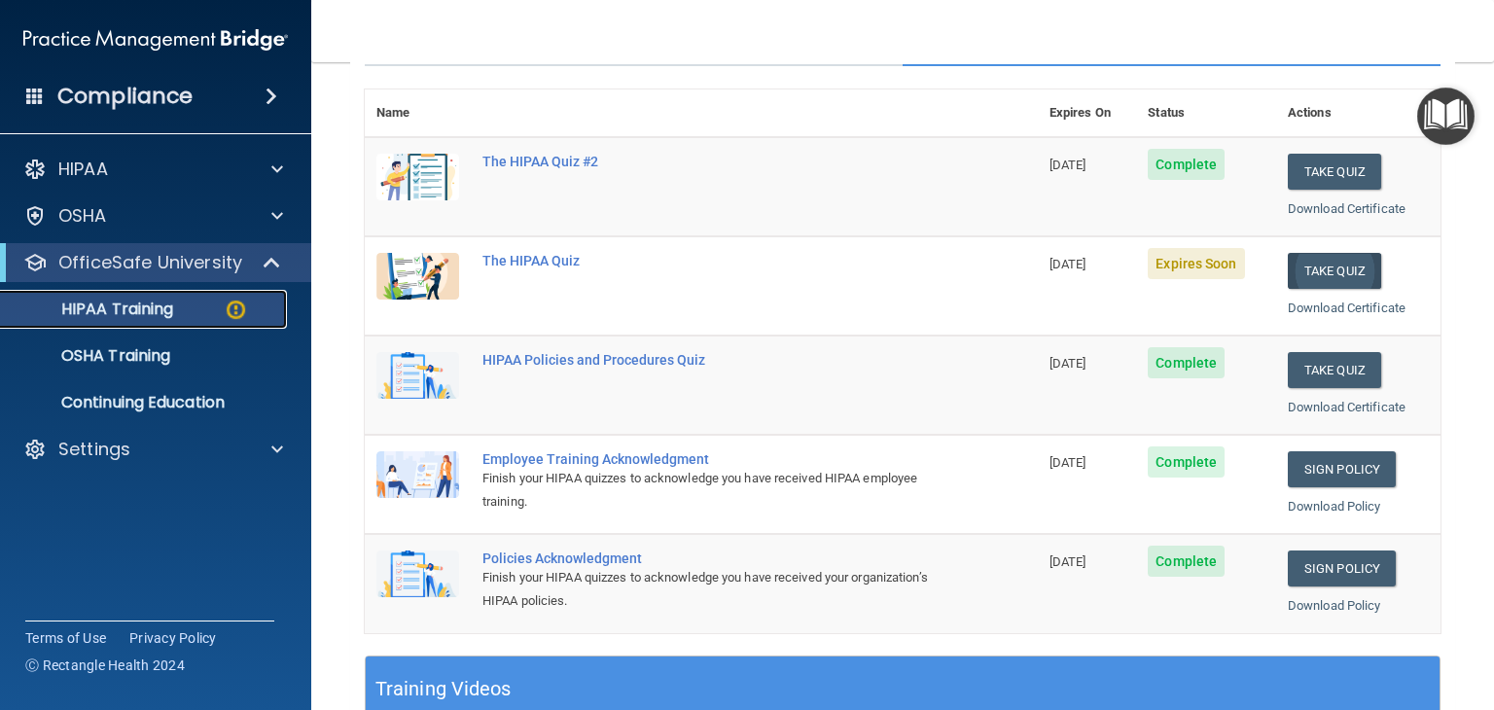
scroll to position [195, 0]
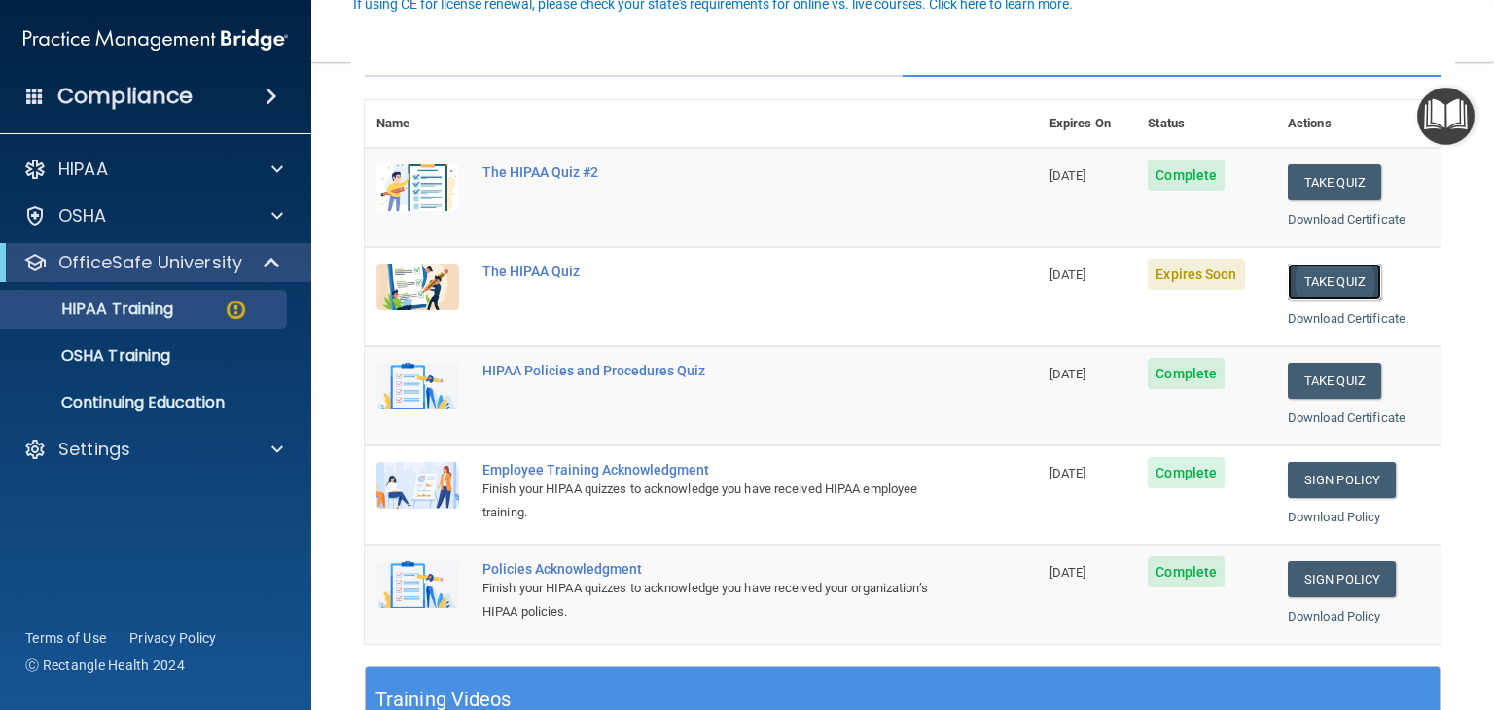
click at [1323, 277] on button "Take Quiz" at bounding box center [1334, 282] width 93 height 36
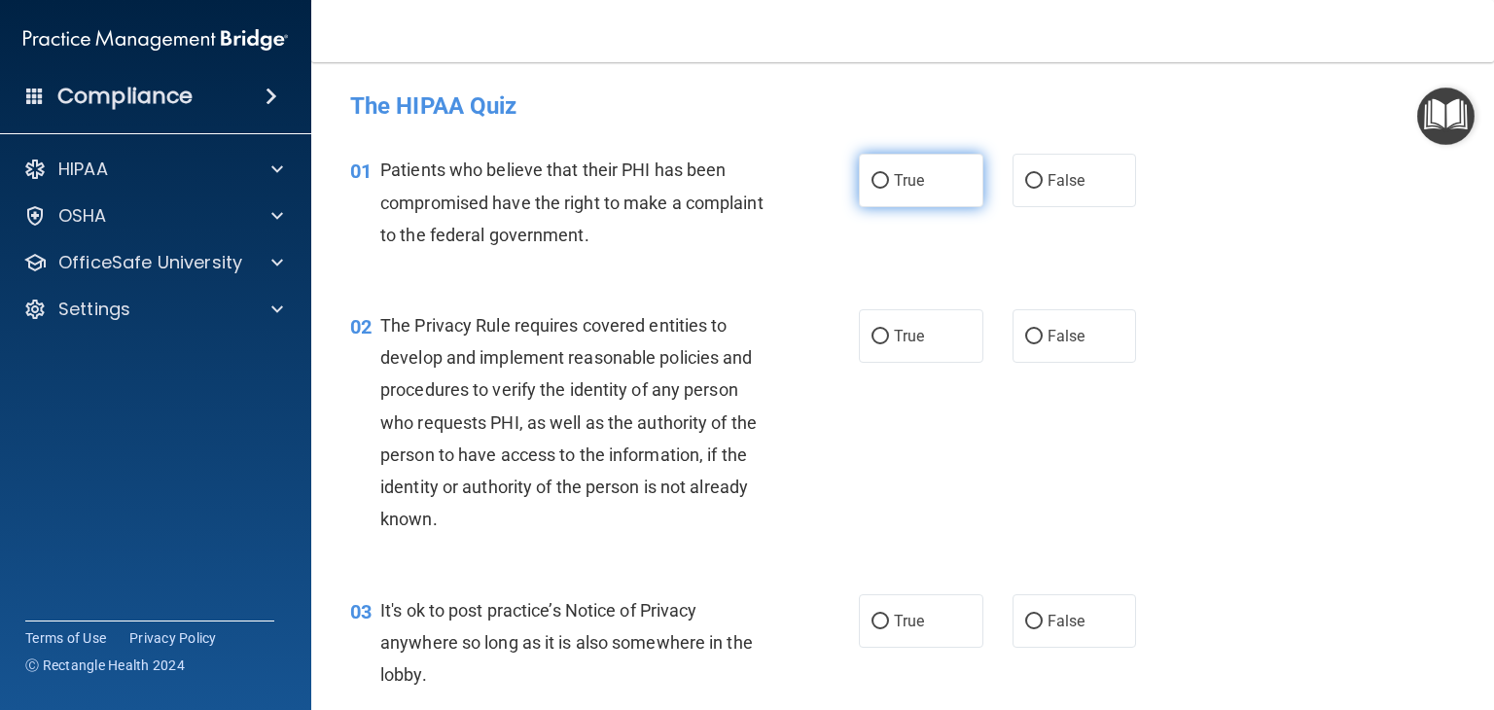
click at [921, 192] on label "True" at bounding box center [921, 181] width 125 height 54
click at [889, 189] on input "True" at bounding box center [881, 181] width 18 height 15
radio input "true"
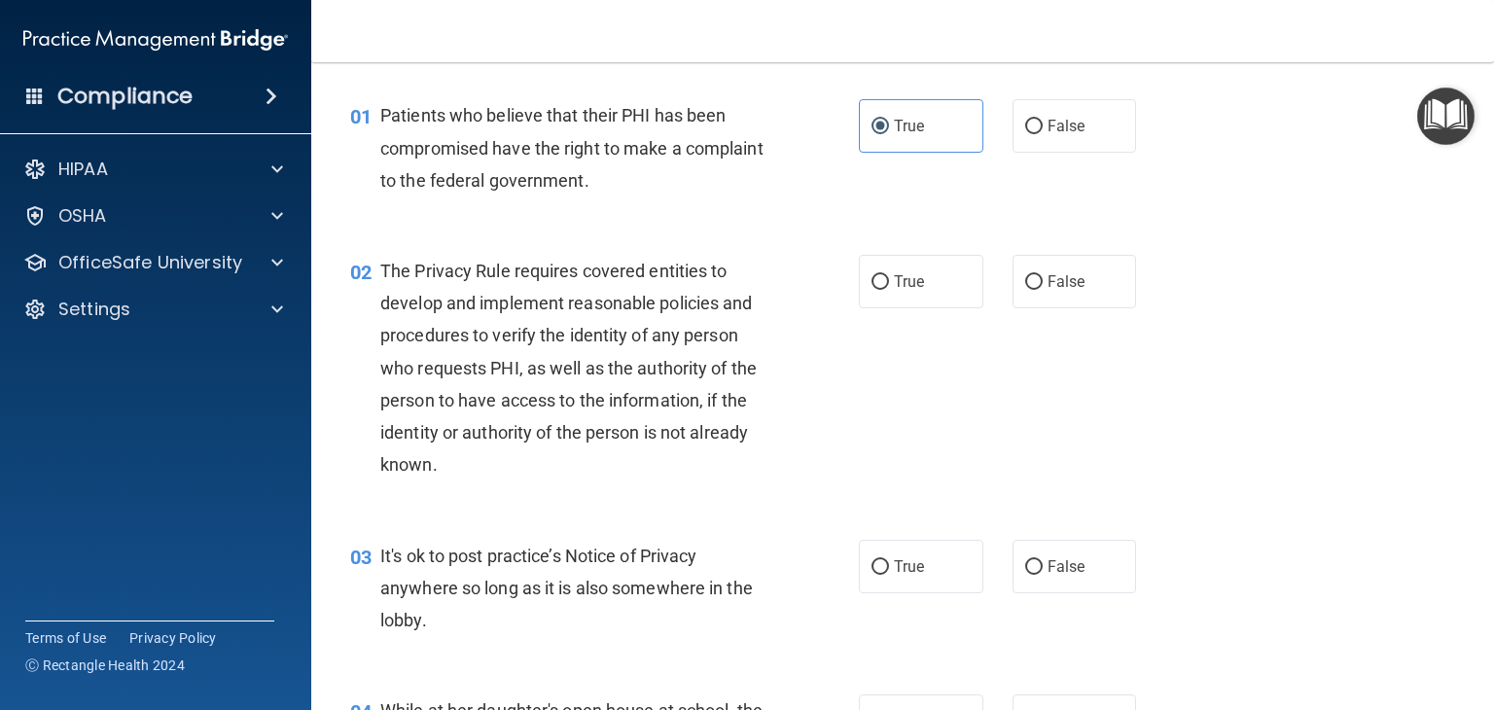
scroll to position [97, 0]
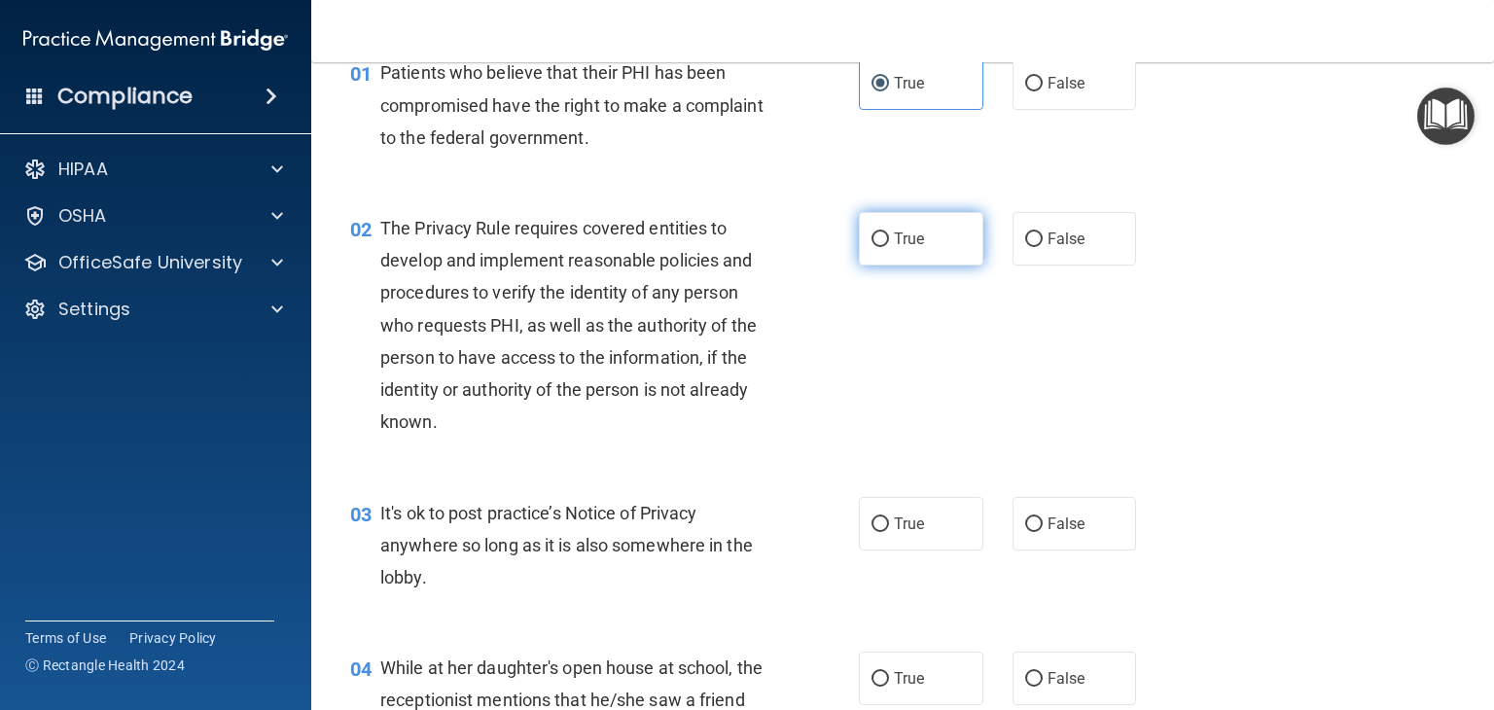
click at [885, 258] on label "True" at bounding box center [921, 239] width 125 height 54
click at [885, 247] on input "True" at bounding box center [881, 240] width 18 height 15
radio input "true"
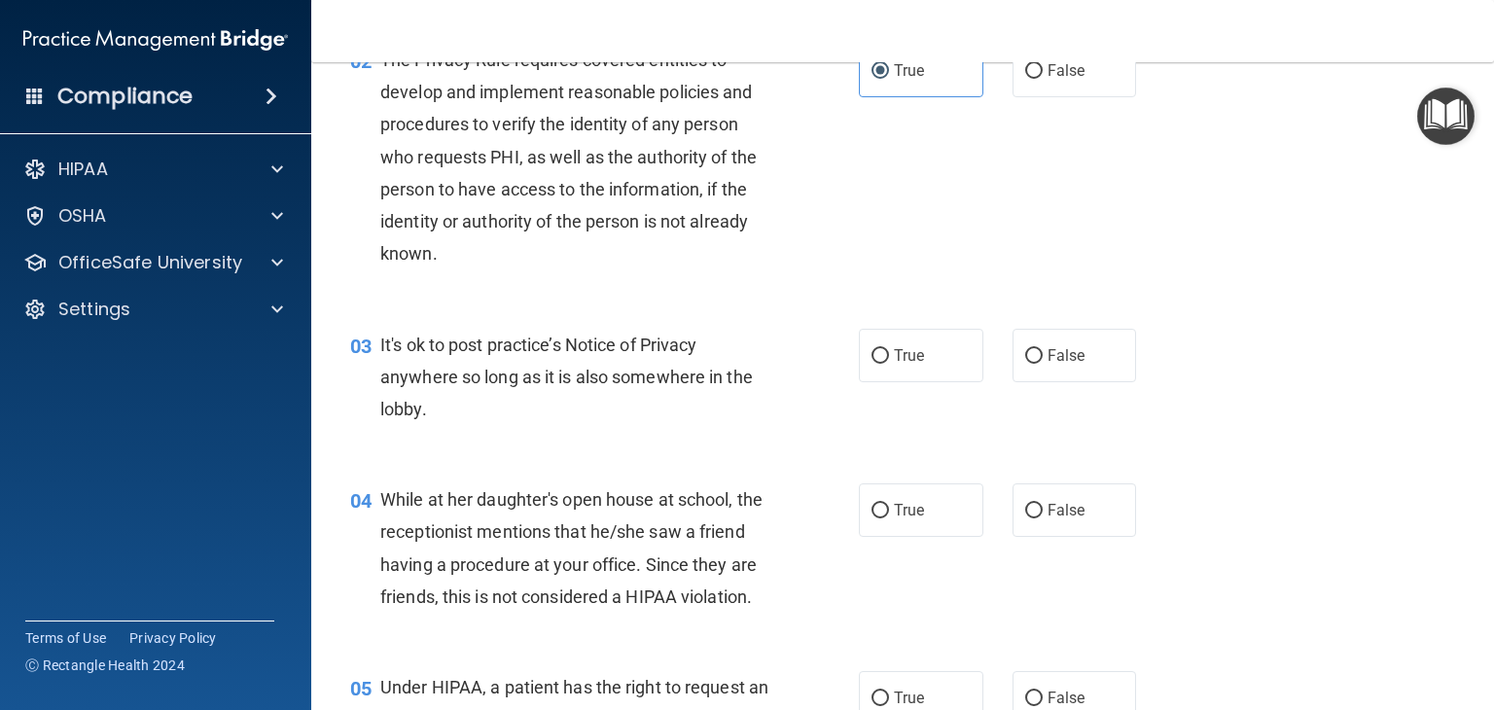
scroll to position [292, 0]
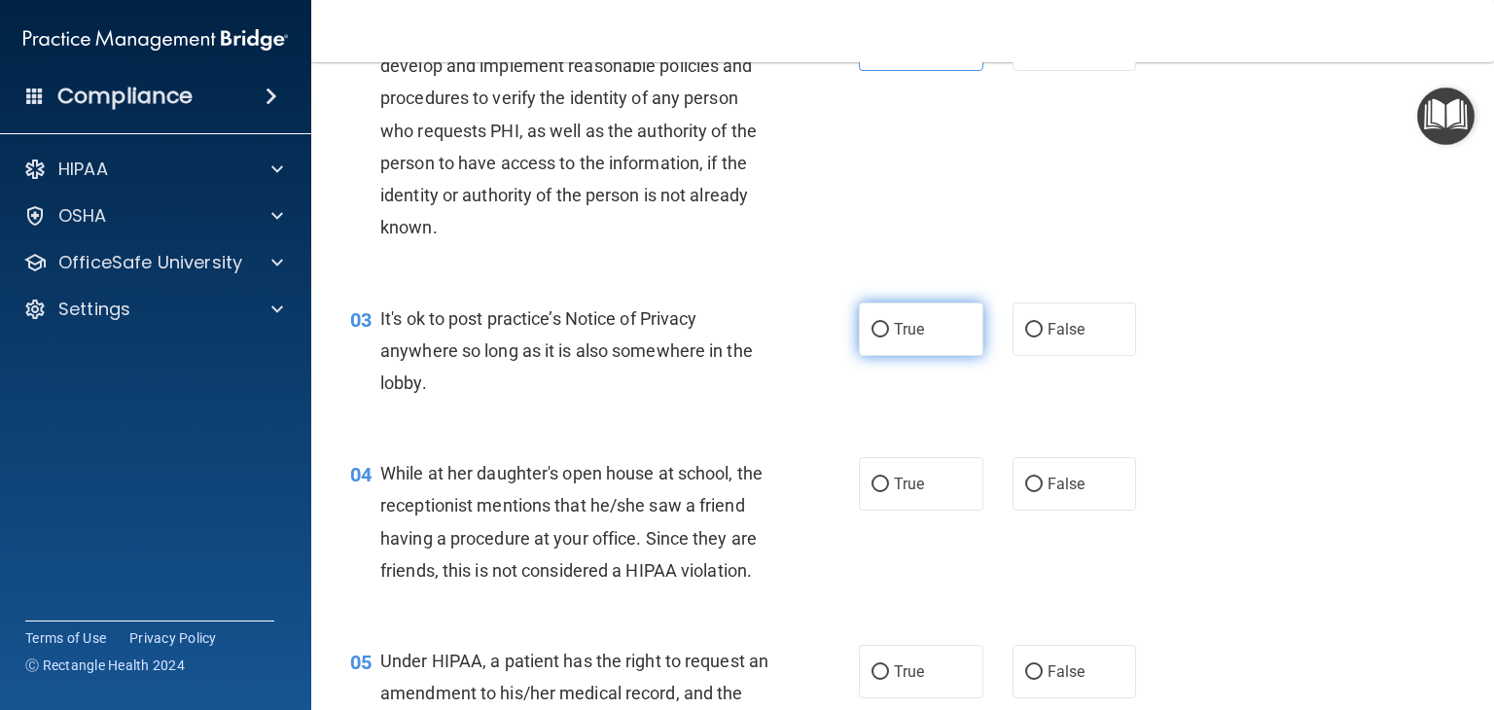
click at [872, 336] on input "True" at bounding box center [881, 330] width 18 height 15
radio input "true"
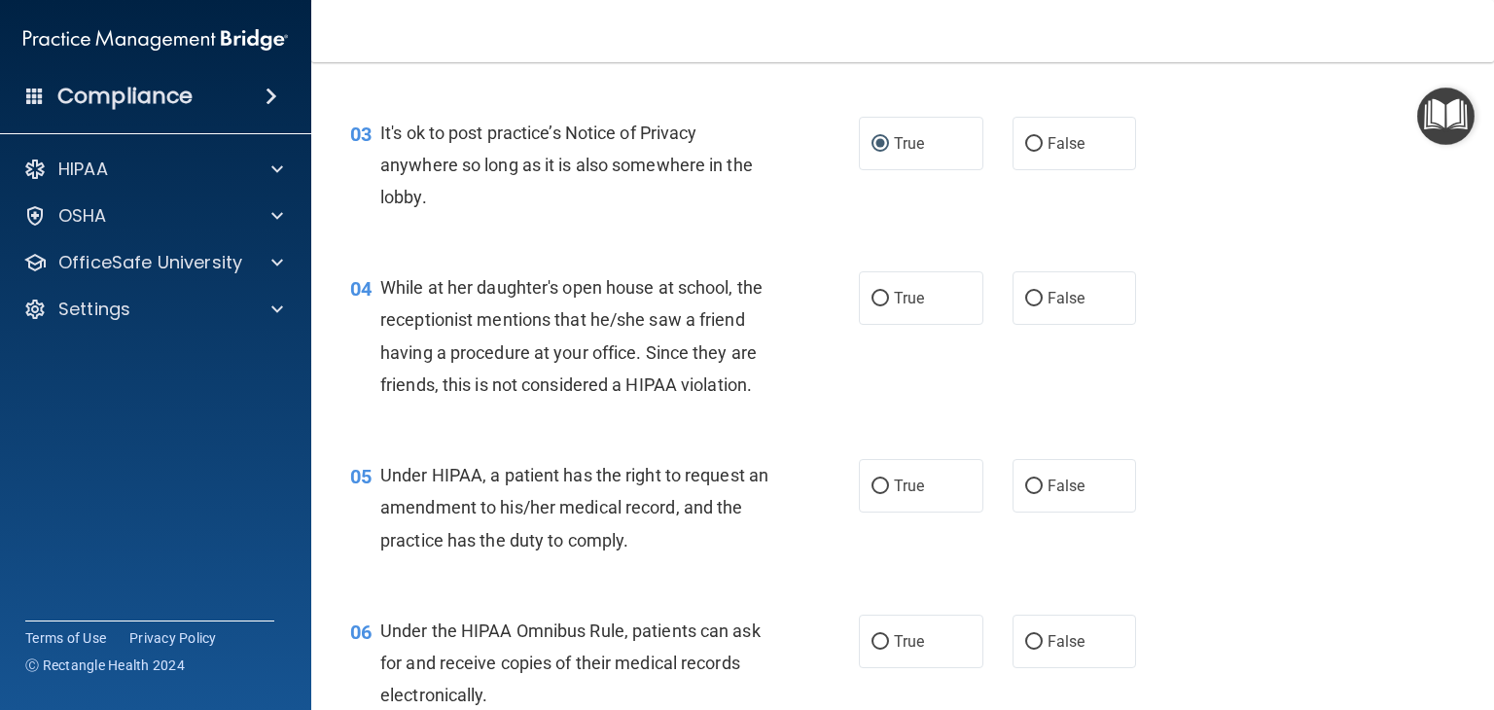
scroll to position [486, 0]
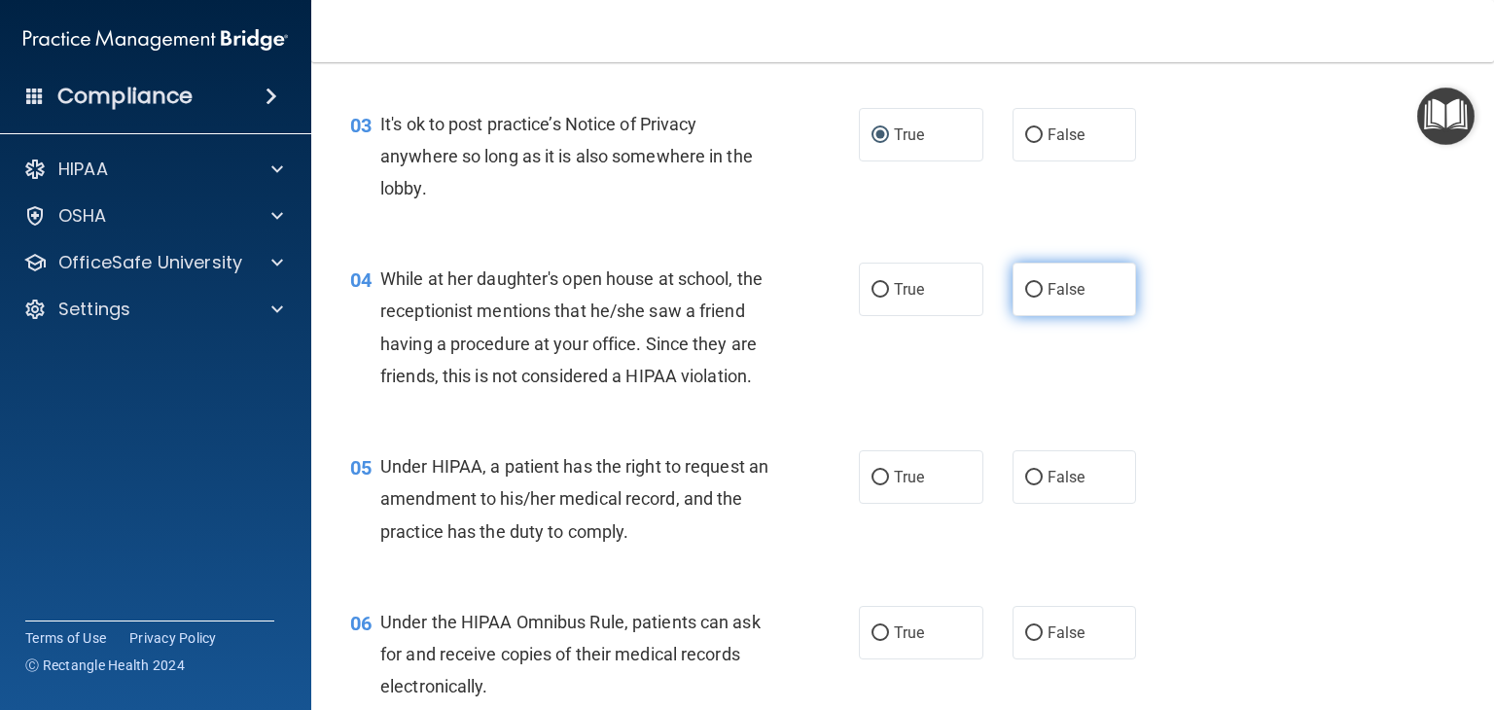
click at [1047, 306] on label "False" at bounding box center [1075, 290] width 125 height 54
click at [1043, 298] on input "False" at bounding box center [1035, 290] width 18 height 15
radio input "true"
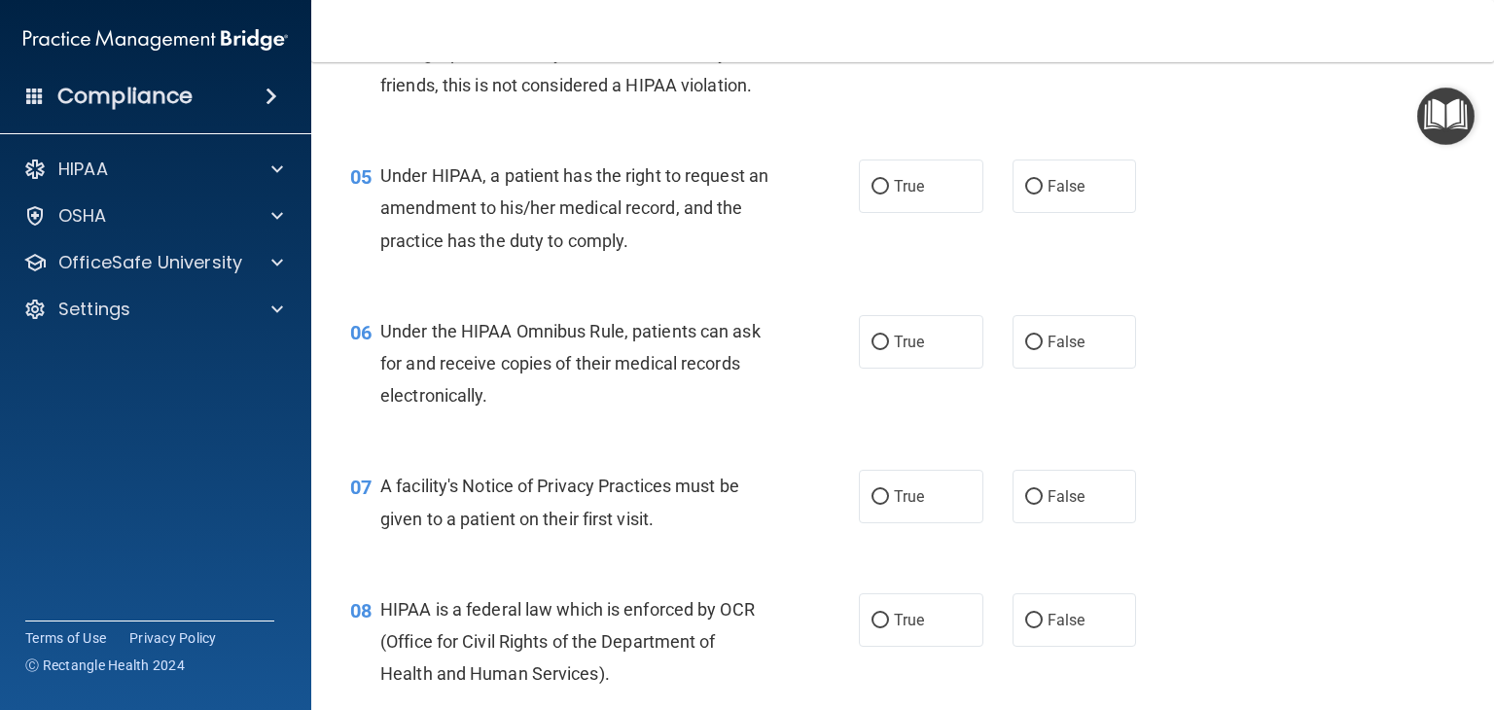
scroll to position [778, 0]
drag, startPoint x: 906, startPoint y: 224, endPoint x: 887, endPoint y: 231, distance: 19.7
click at [905, 195] on span "True" at bounding box center [909, 185] width 30 height 18
click at [889, 194] on input "True" at bounding box center [881, 186] width 18 height 15
radio input "true"
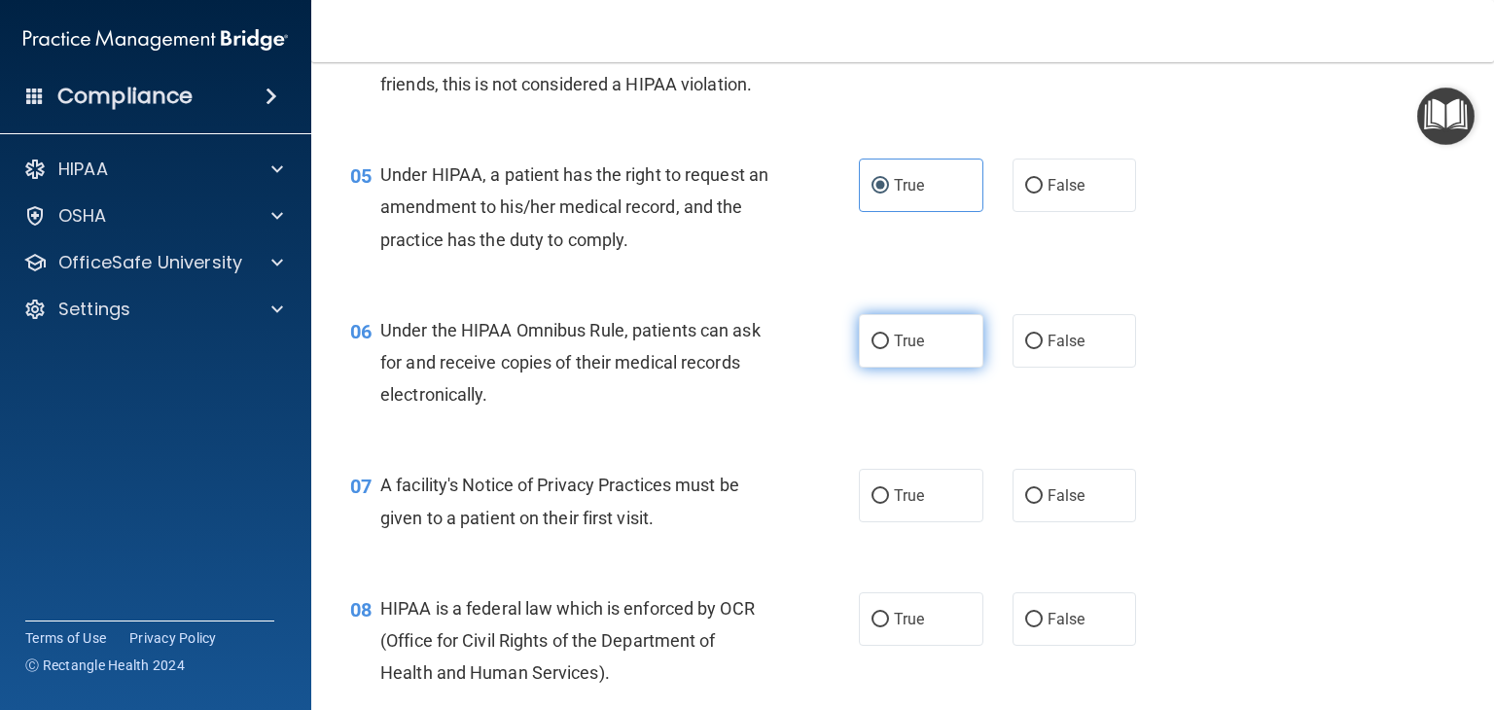
click at [959, 368] on label "True" at bounding box center [921, 341] width 125 height 54
click at [889, 349] on input "True" at bounding box center [881, 342] width 18 height 15
radio input "true"
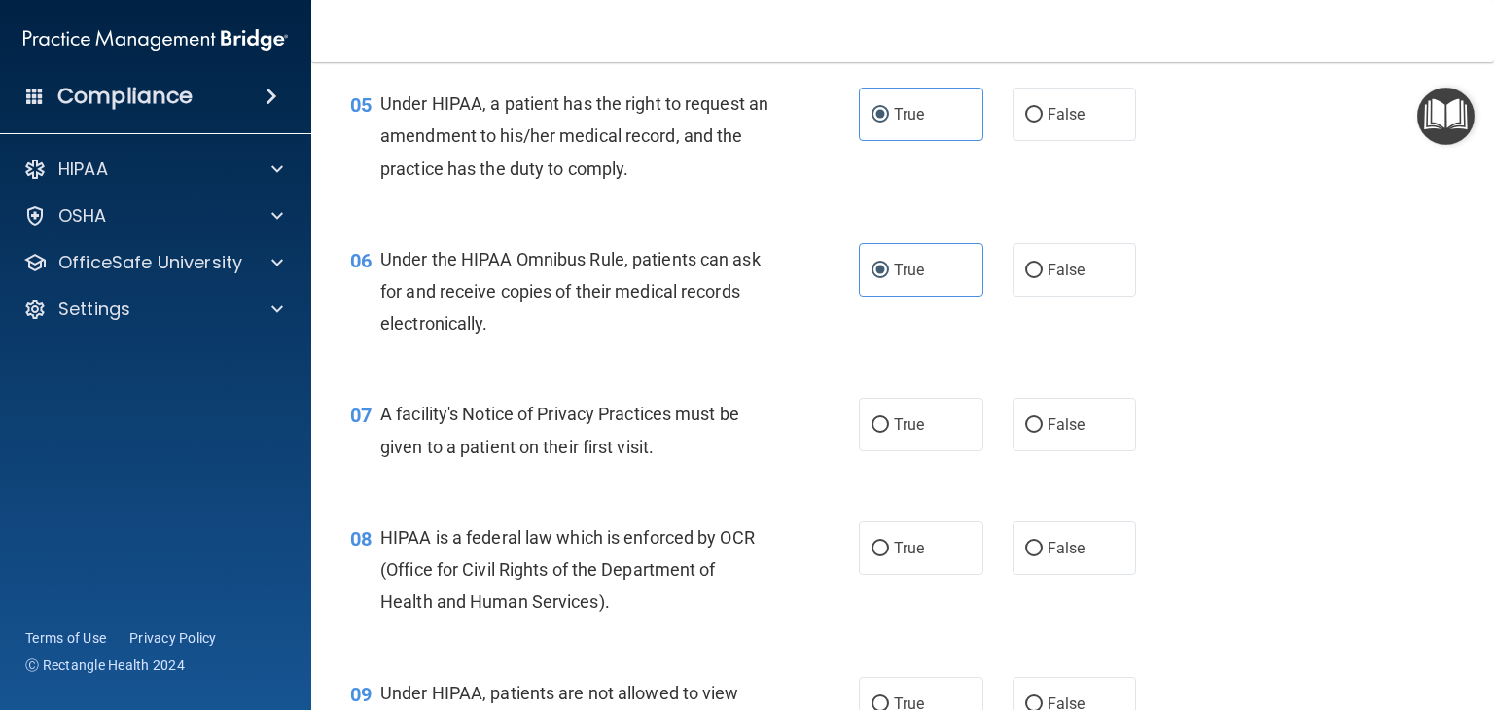
scroll to position [973, 0]
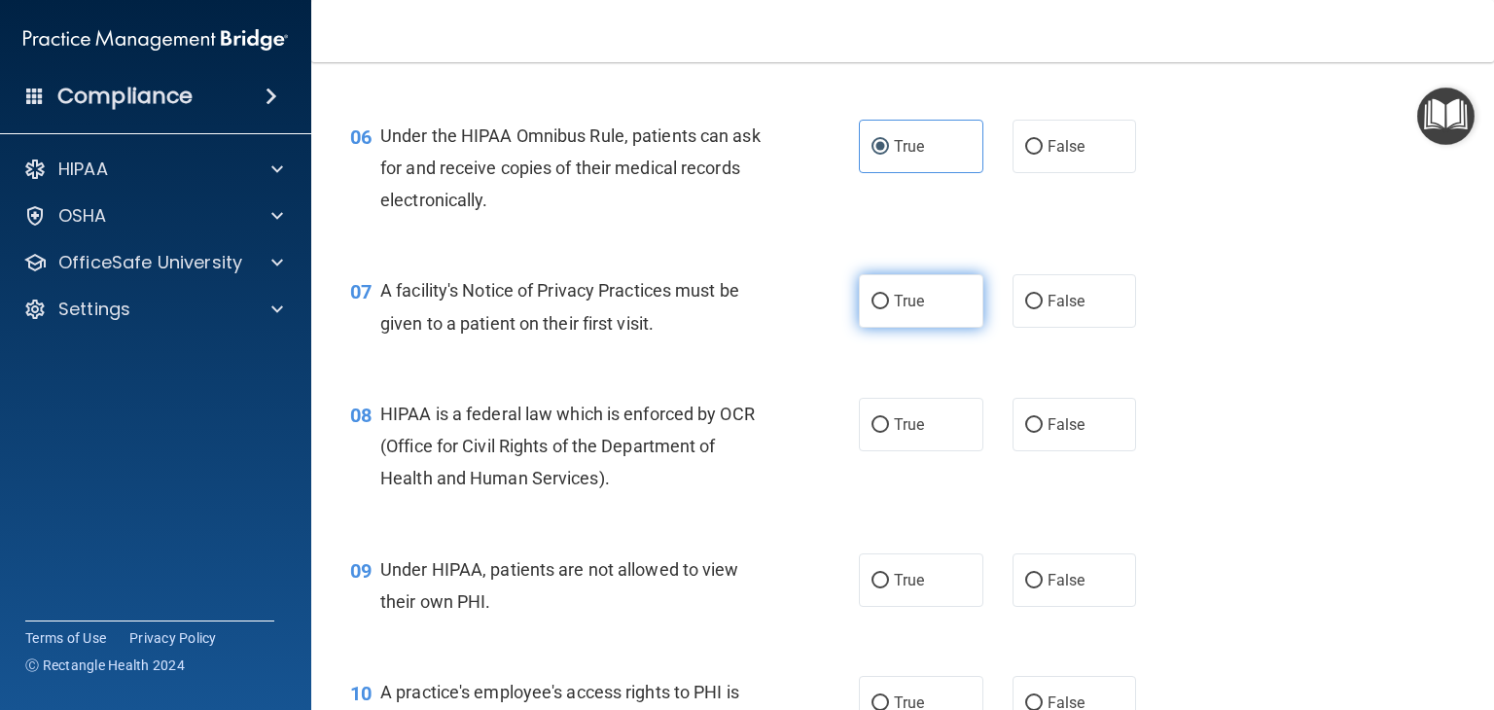
click at [939, 328] on label "True" at bounding box center [921, 301] width 125 height 54
click at [889, 309] on input "True" at bounding box center [881, 302] width 18 height 15
radio input "true"
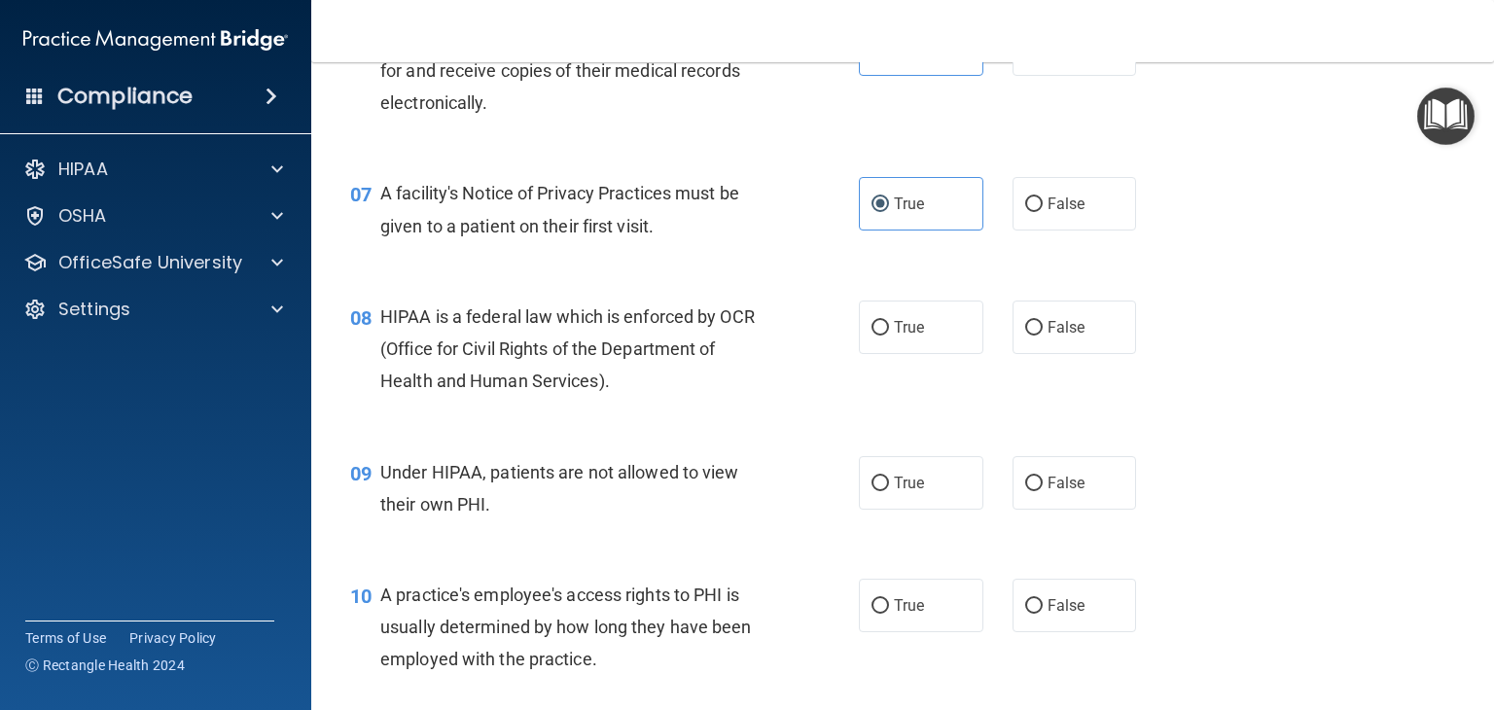
drag, startPoint x: 669, startPoint y: 356, endPoint x: 647, endPoint y: 325, distance: 38.3
drag, startPoint x: 647, startPoint y: 325, endPoint x: 666, endPoint y: 446, distance: 122.1
click at [576, 489] on div "09 Under HIPAA, patients are not allowed to view their own PHI. True False" at bounding box center [903, 493] width 1134 height 123
click at [917, 354] on label "True" at bounding box center [921, 328] width 125 height 54
click at [889, 336] on input "True" at bounding box center [881, 328] width 18 height 15
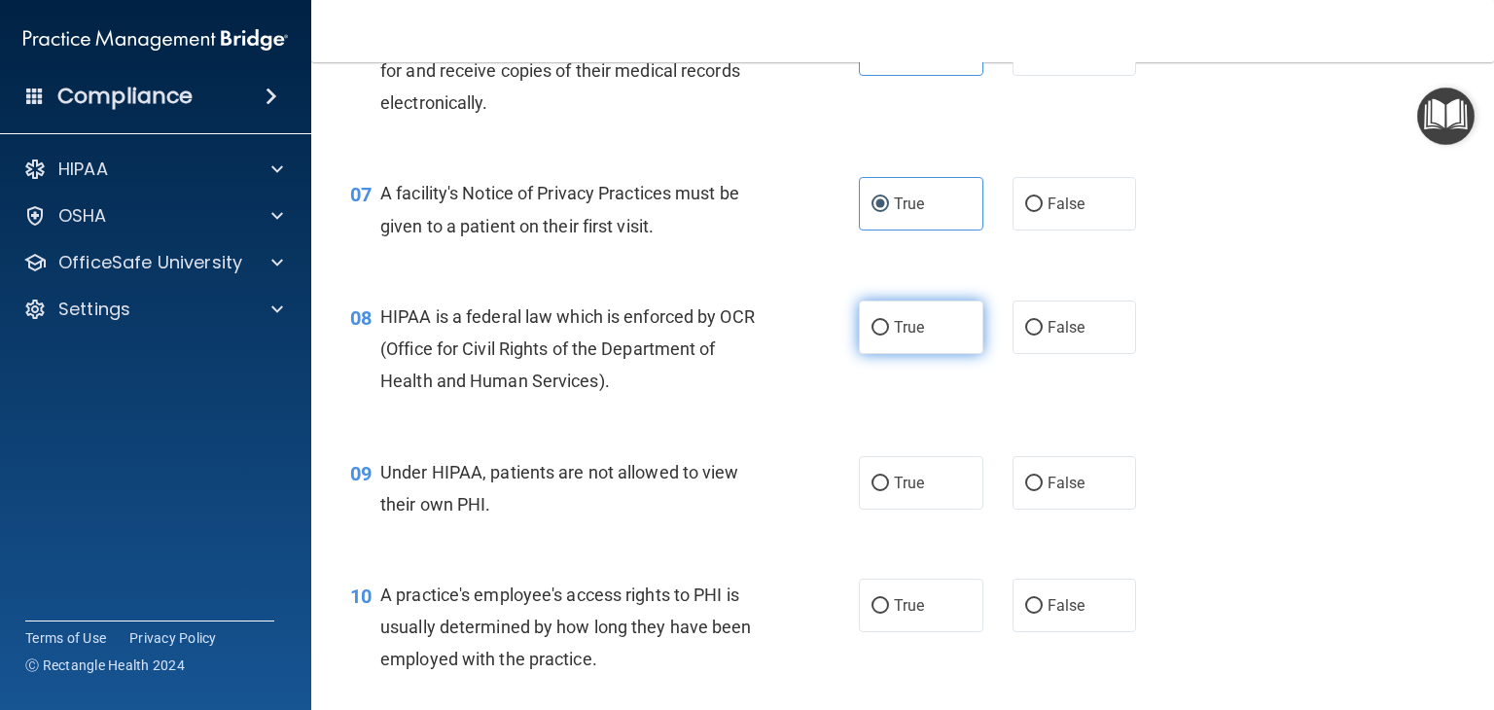
radio input "true"
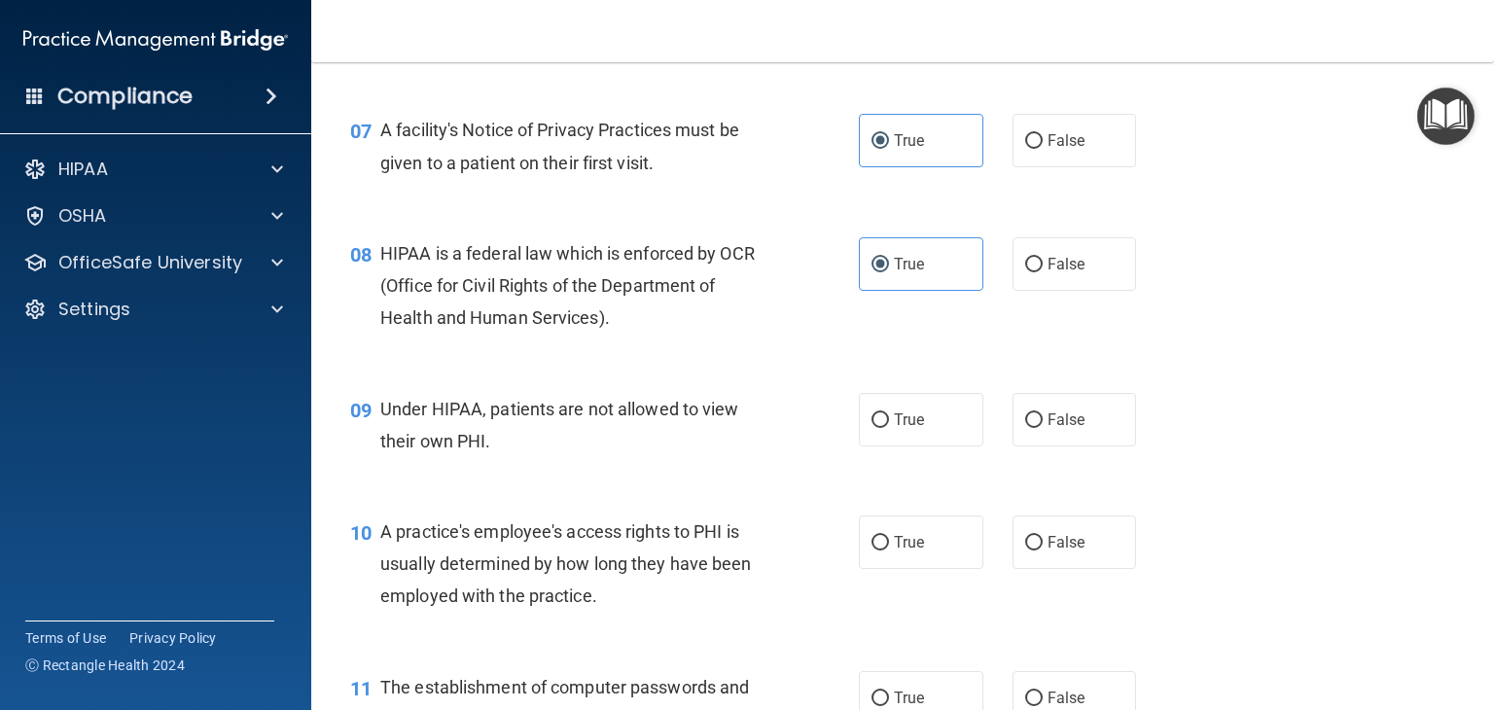
scroll to position [1265, 0]
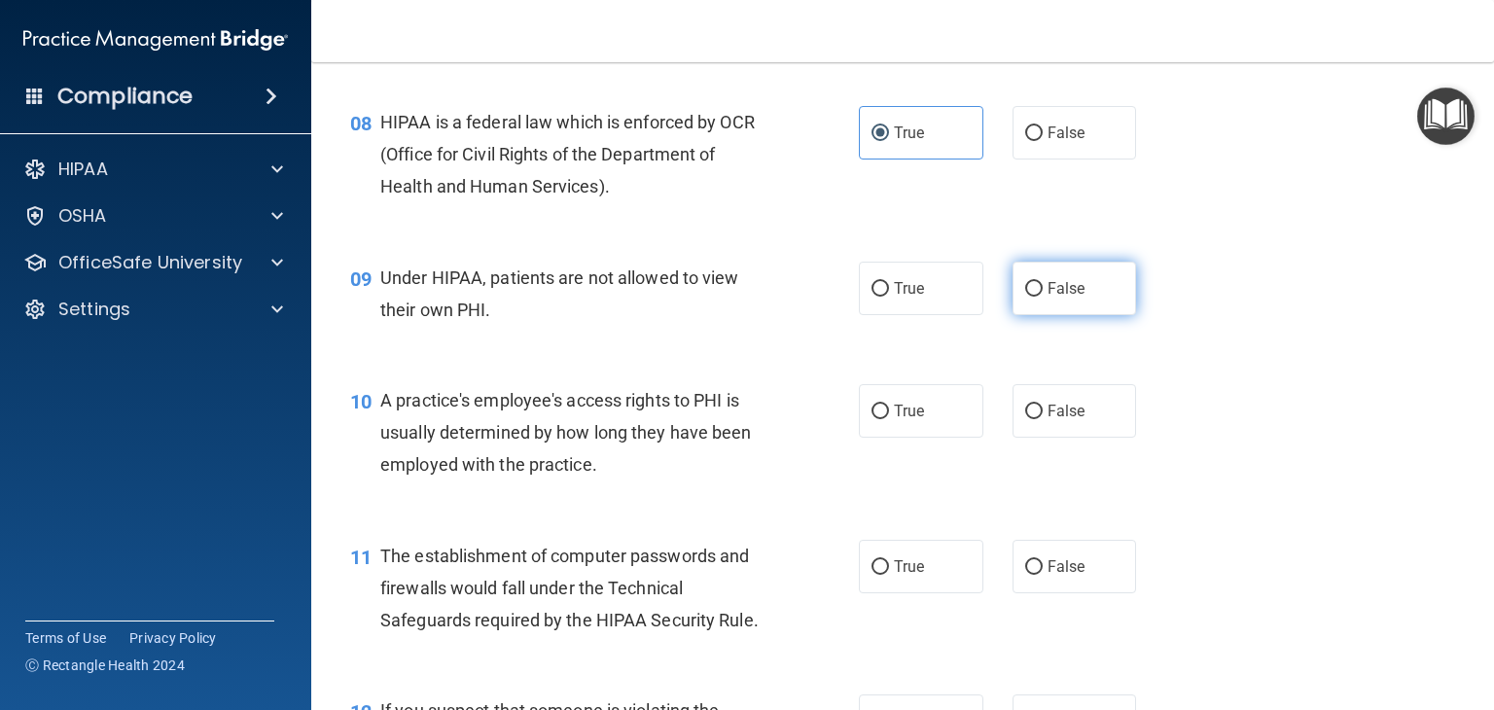
click at [1109, 315] on label "False" at bounding box center [1075, 289] width 125 height 54
click at [1043, 297] on input "False" at bounding box center [1035, 289] width 18 height 15
radio input "true"
drag, startPoint x: 1070, startPoint y: 440, endPoint x: 1087, endPoint y: 445, distance: 17.2
click at [1072, 420] on span "False" at bounding box center [1067, 411] width 38 height 18
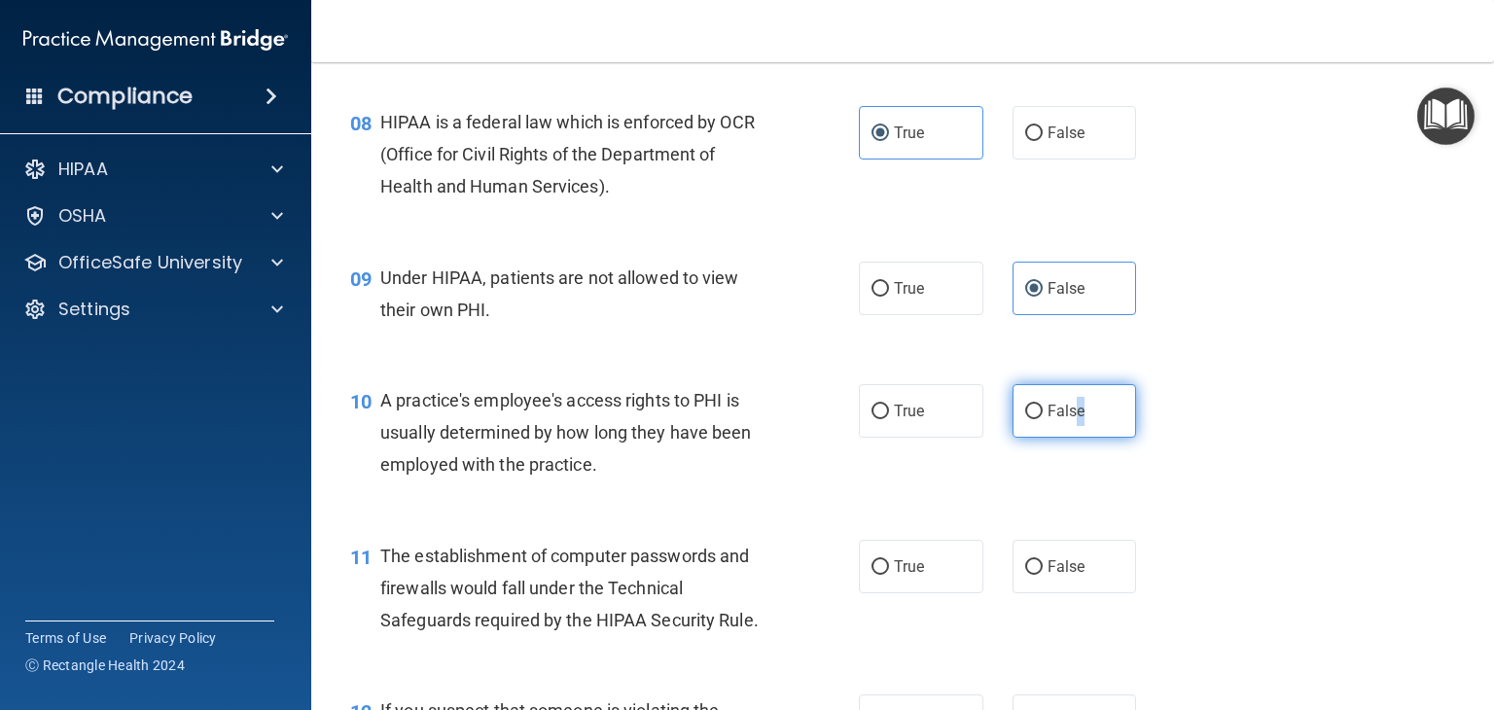
click at [1086, 438] on label "False" at bounding box center [1075, 411] width 125 height 54
click at [1043, 419] on input "False" at bounding box center [1035, 412] width 18 height 15
radio input "true"
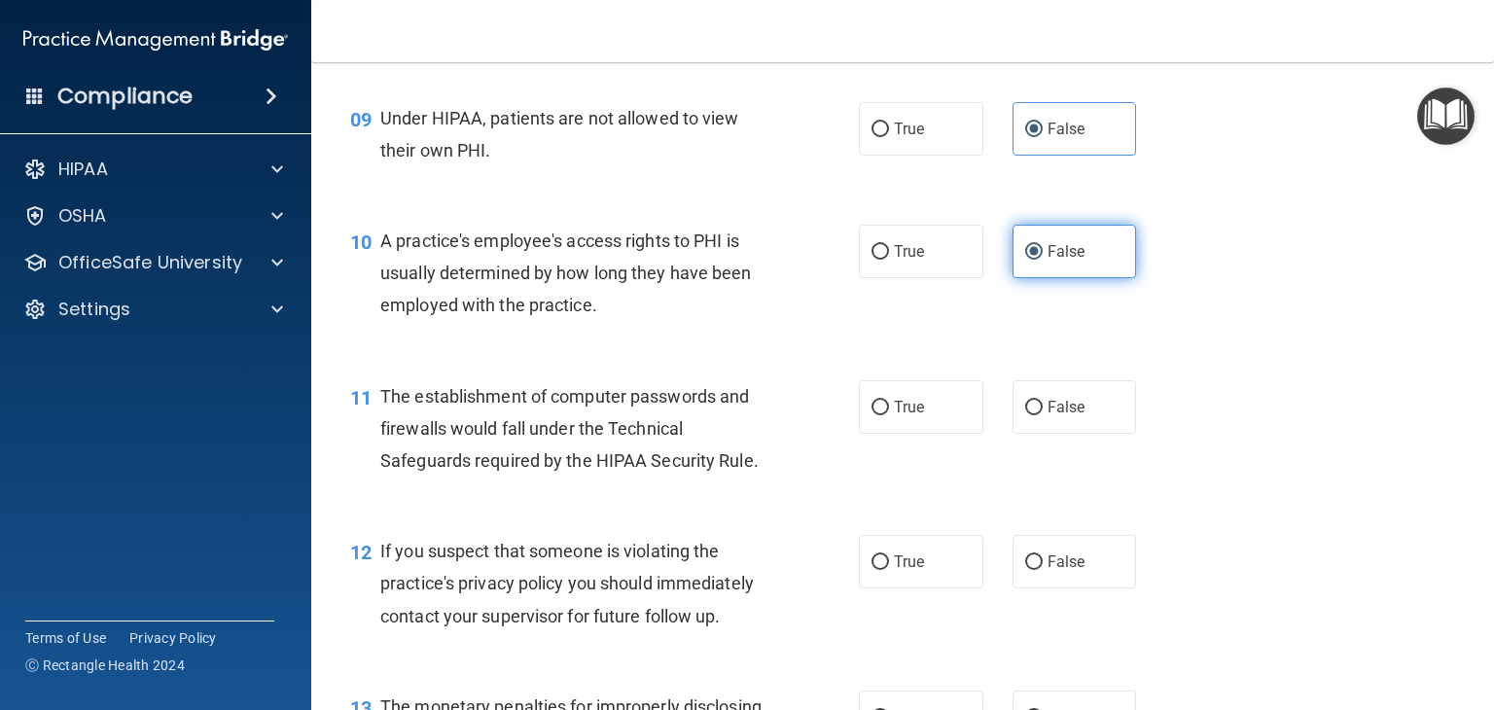
scroll to position [1459, 0]
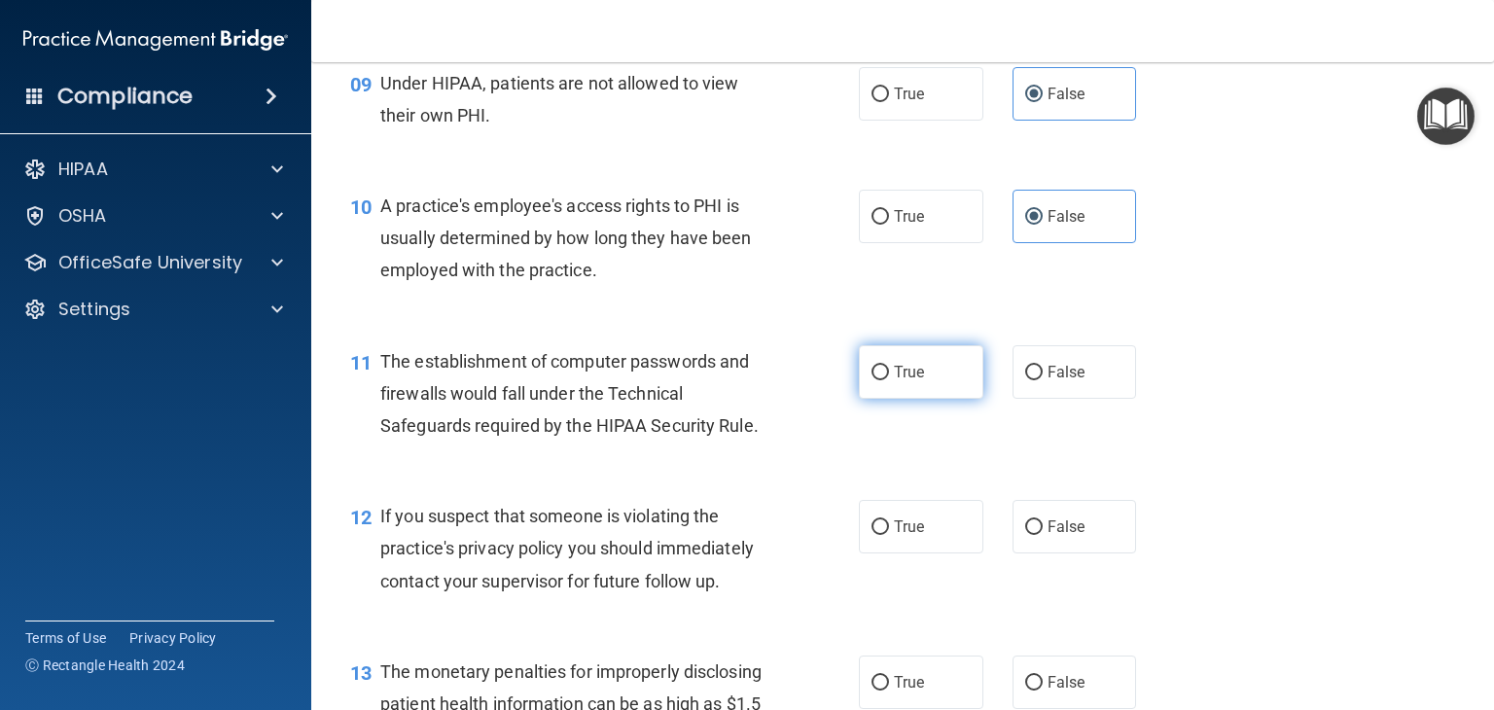
click at [938, 391] on label "True" at bounding box center [921, 372] width 125 height 54
click at [889, 380] on input "True" at bounding box center [881, 373] width 18 height 15
radio input "true"
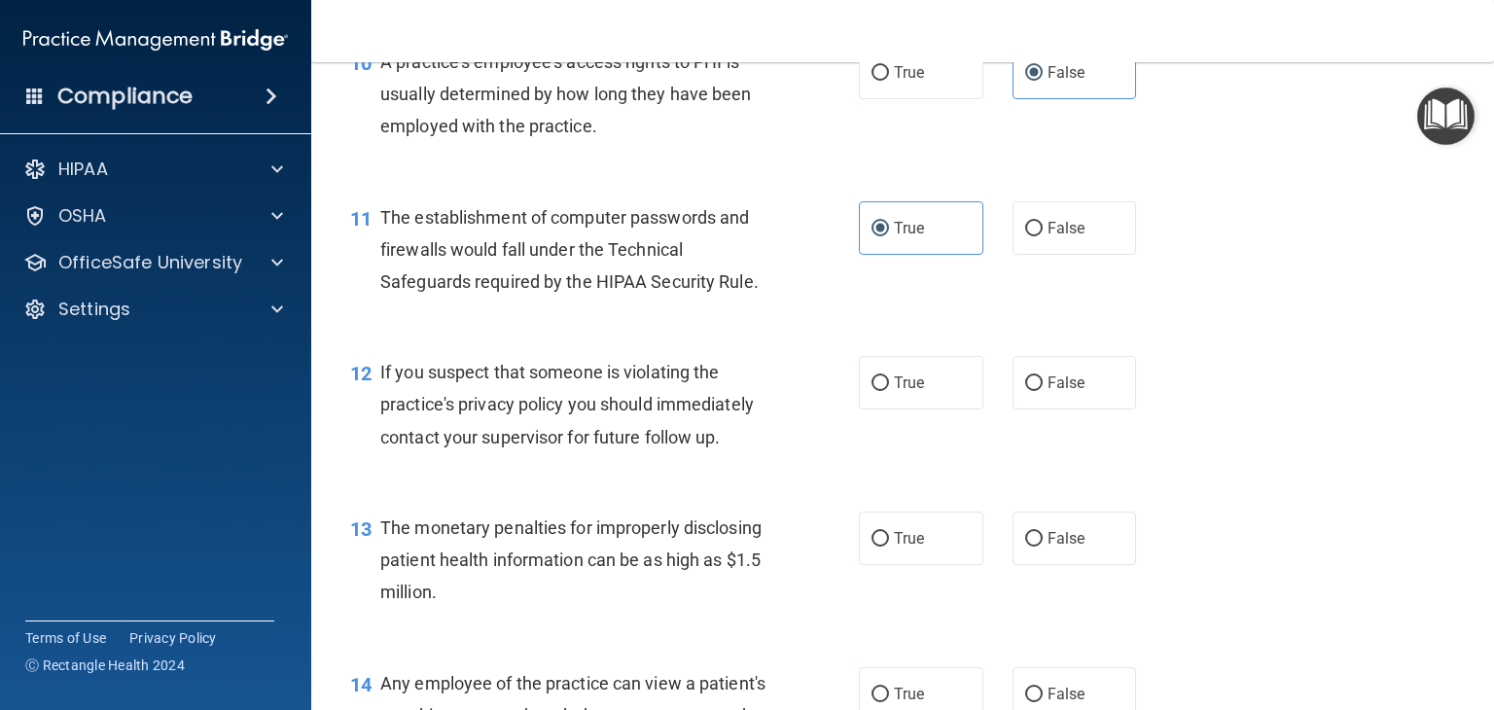
scroll to position [1751, 0]
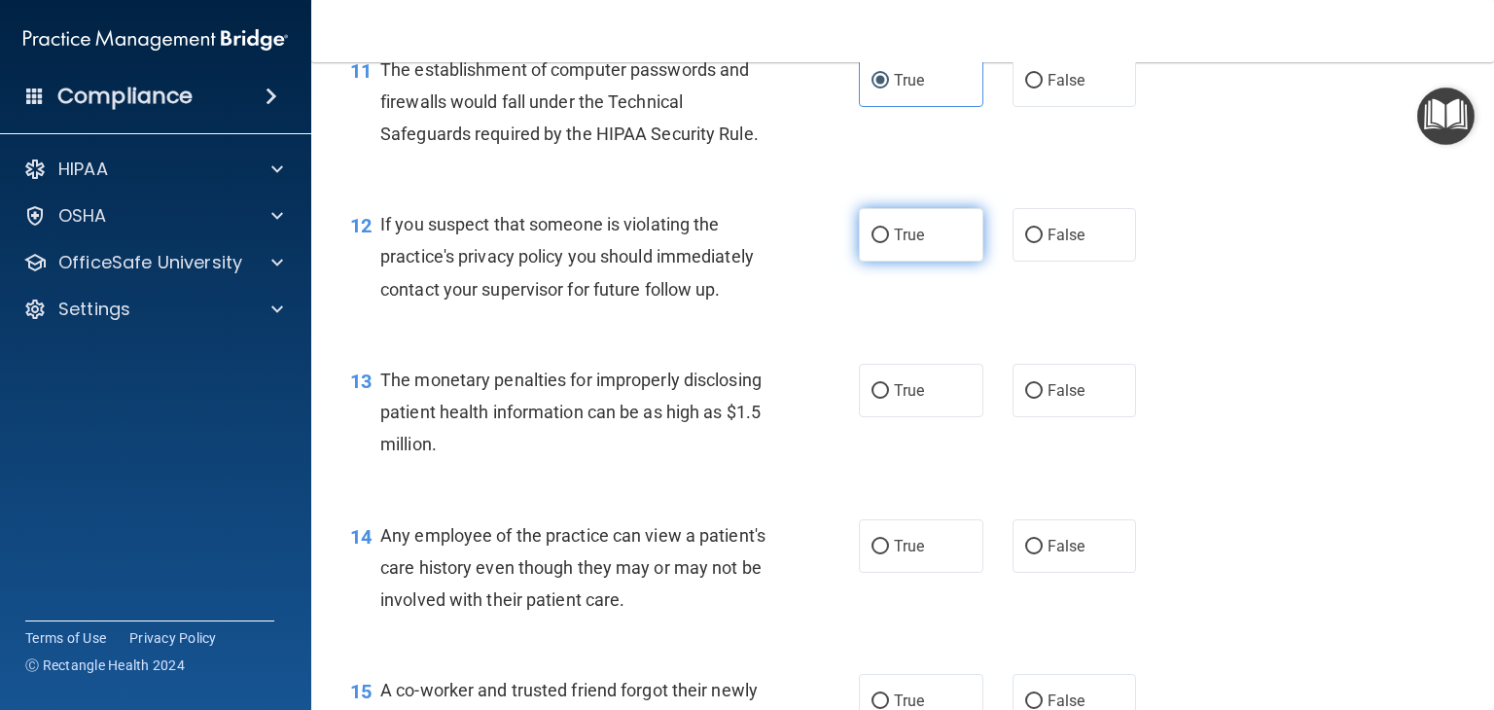
click at [950, 250] on label "True" at bounding box center [921, 235] width 125 height 54
click at [889, 243] on input "True" at bounding box center [881, 236] width 18 height 15
radio input "true"
click at [930, 417] on label "True" at bounding box center [921, 391] width 125 height 54
click at [889, 399] on input "True" at bounding box center [881, 391] width 18 height 15
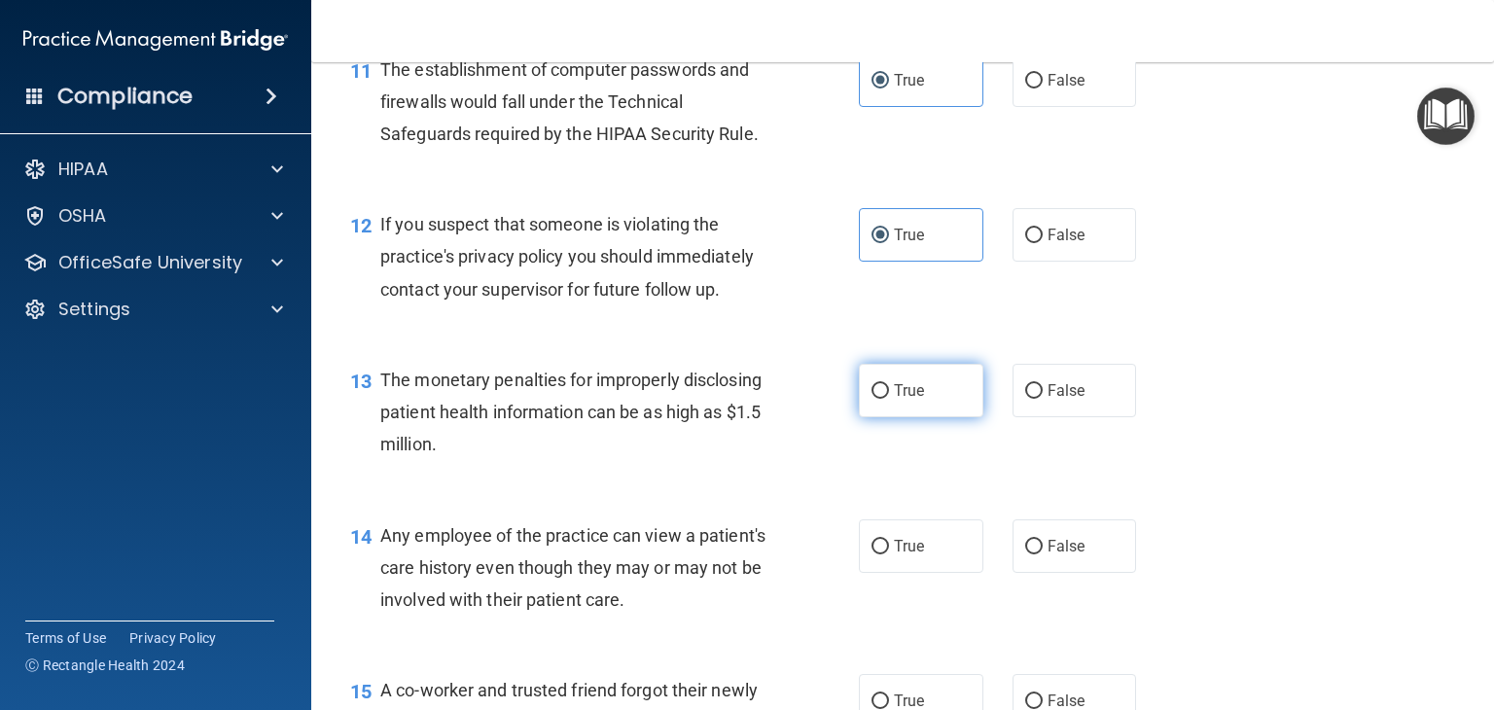
radio input "true"
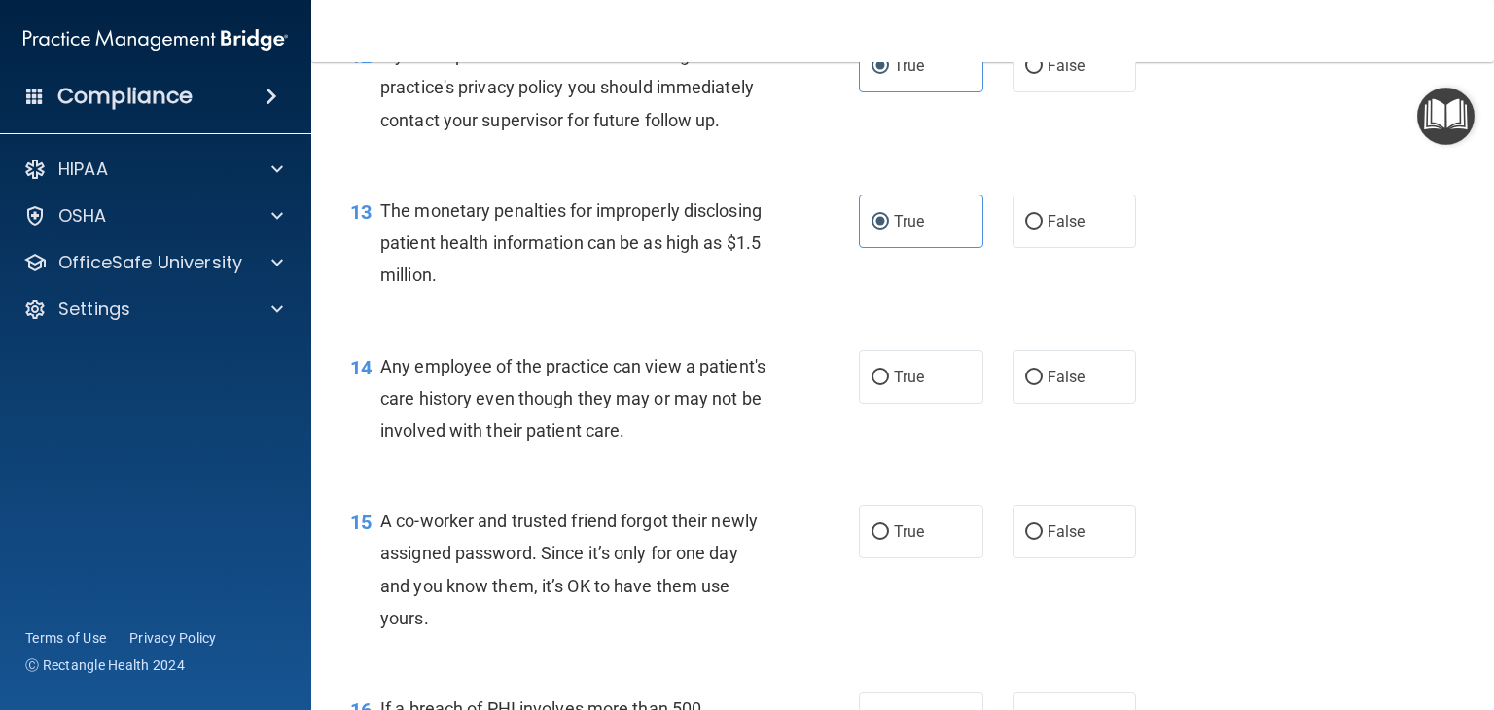
scroll to position [1946, 0]
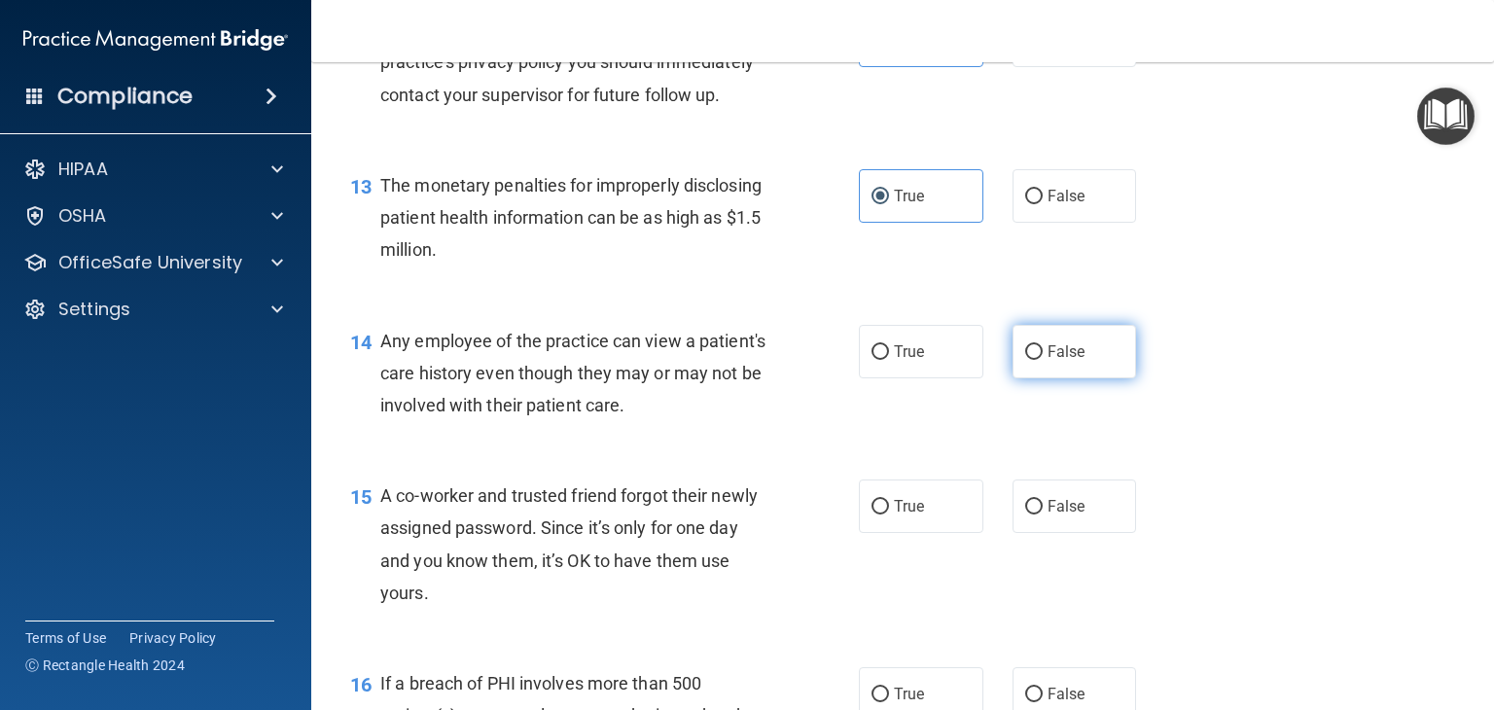
click at [1055, 378] on label "False" at bounding box center [1075, 352] width 125 height 54
click at [1043, 360] on input "False" at bounding box center [1035, 352] width 18 height 15
radio input "true"
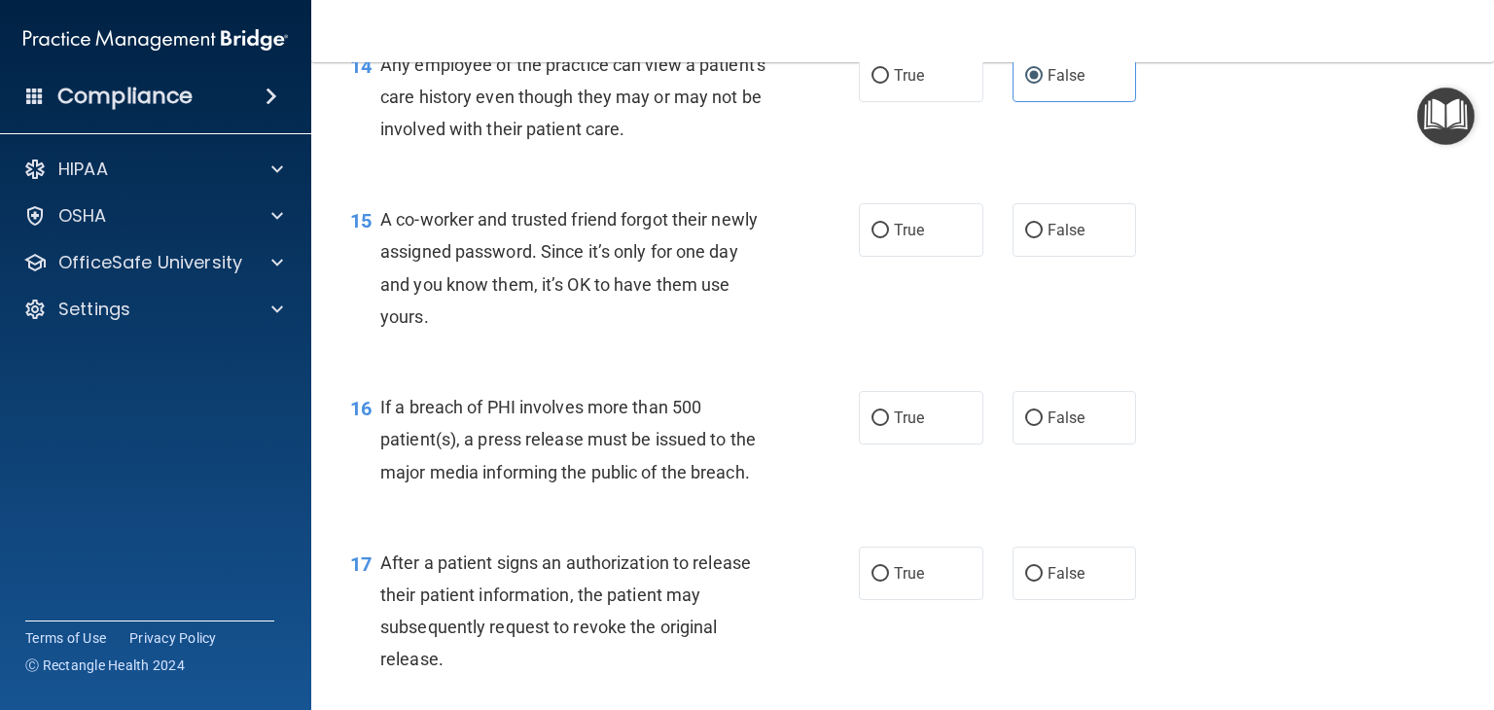
scroll to position [2238, 0]
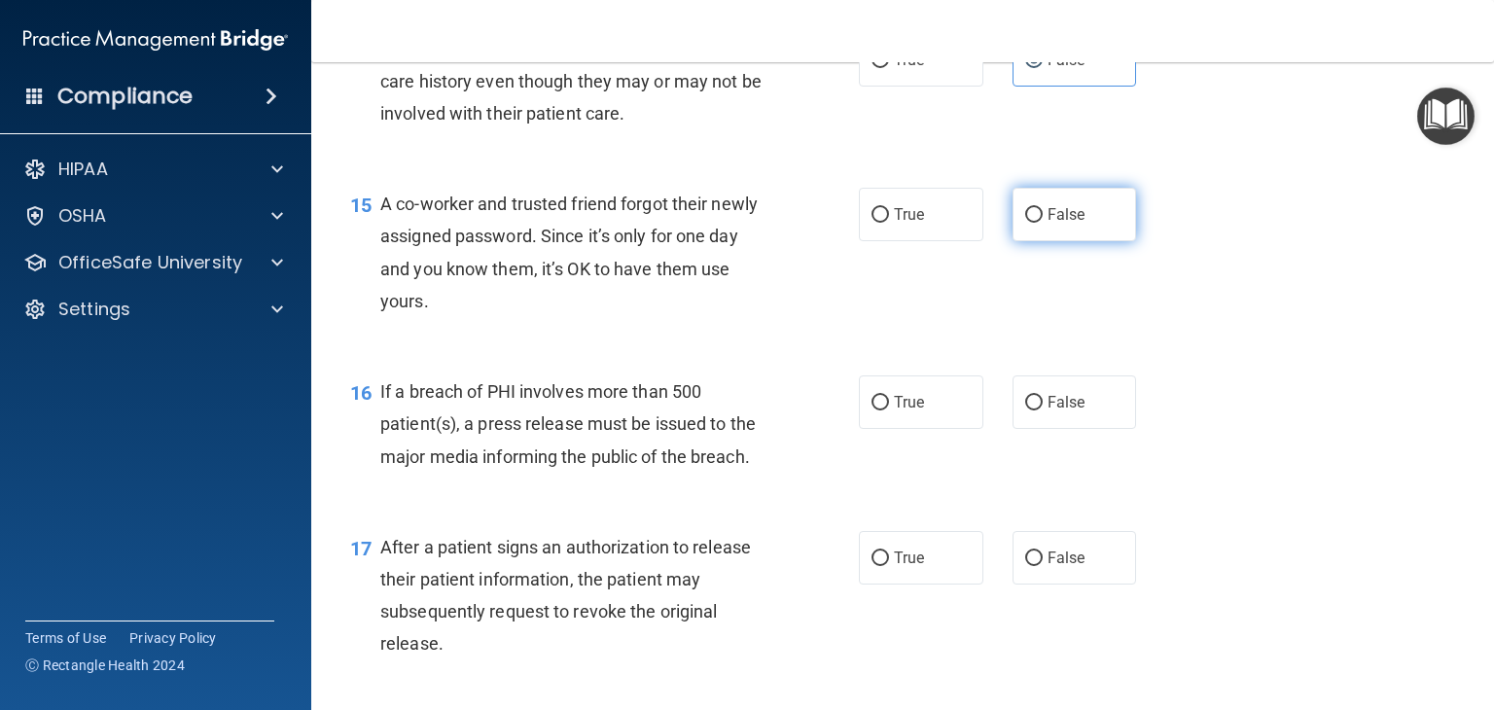
click at [1101, 241] on label "False" at bounding box center [1075, 215] width 125 height 54
click at [1043, 223] on input "False" at bounding box center [1035, 215] width 18 height 15
radio input "true"
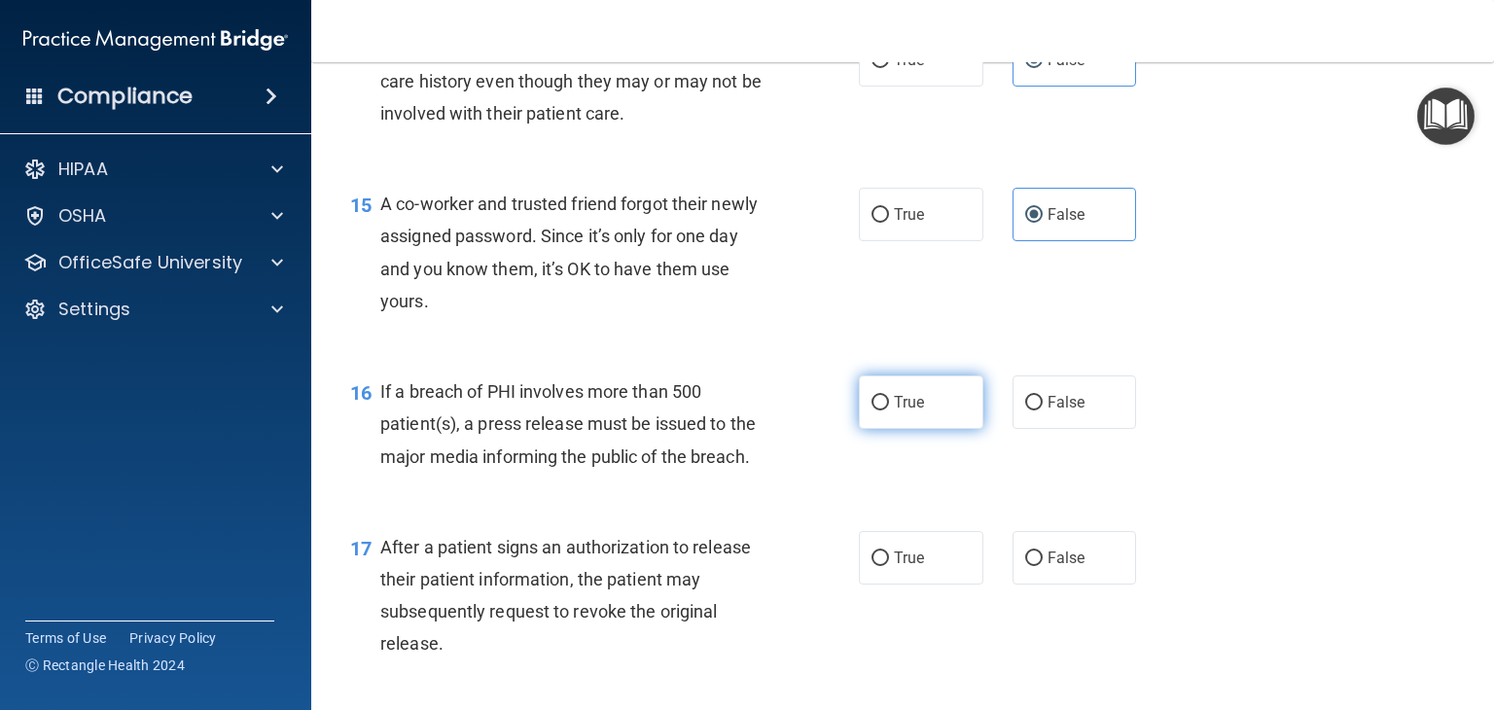
click at [952, 429] on label "True" at bounding box center [921, 403] width 125 height 54
click at [889, 411] on input "True" at bounding box center [881, 403] width 18 height 15
radio input "true"
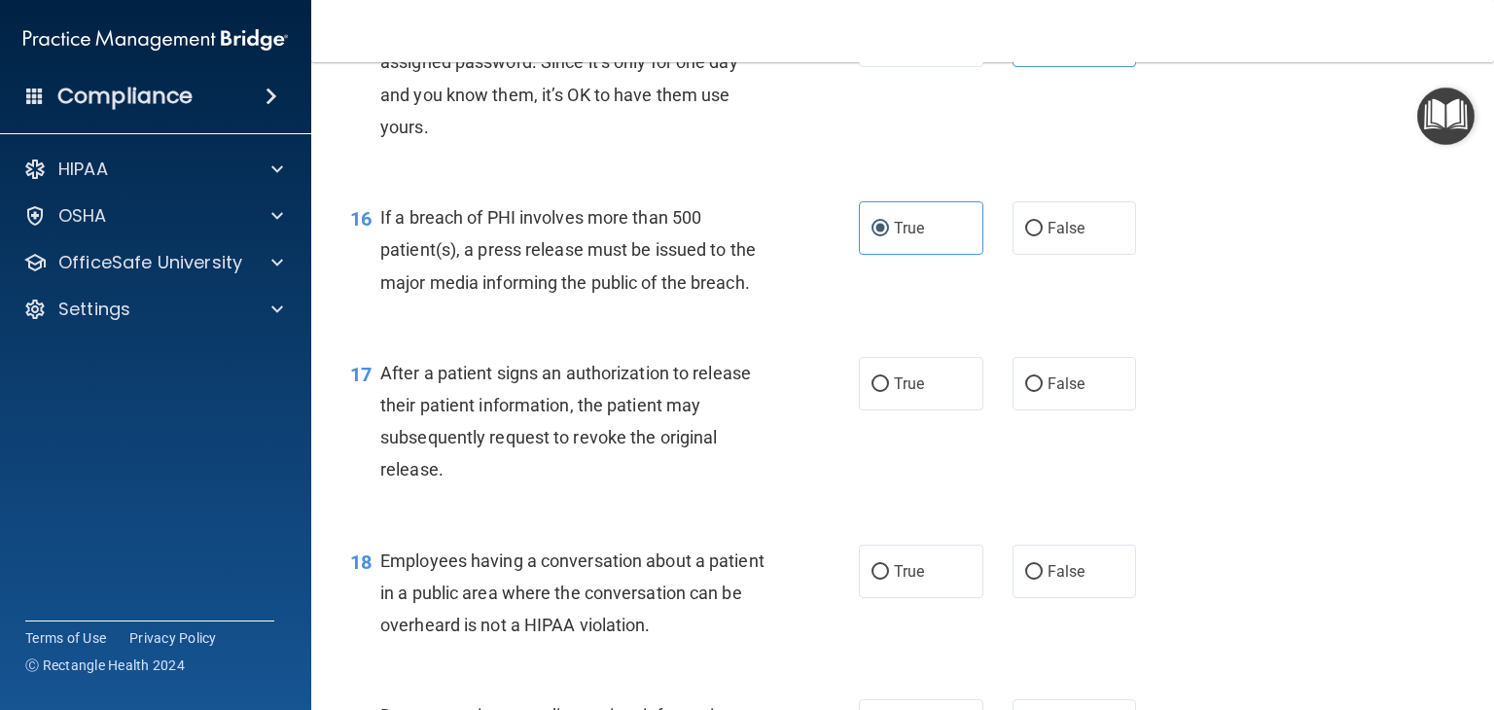
scroll to position [2432, 0]
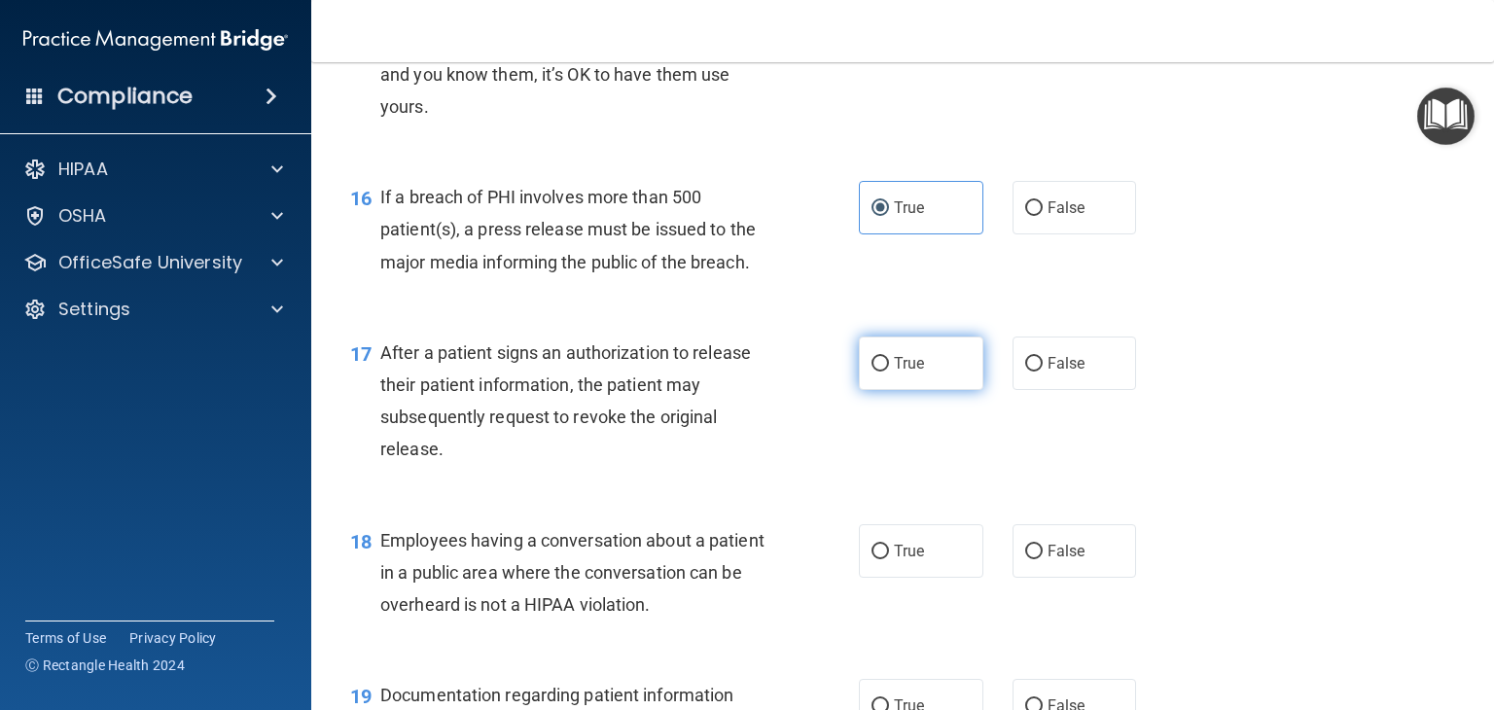
click at [926, 390] on label "True" at bounding box center [921, 364] width 125 height 54
click at [889, 372] on input "True" at bounding box center [881, 364] width 18 height 15
radio input "true"
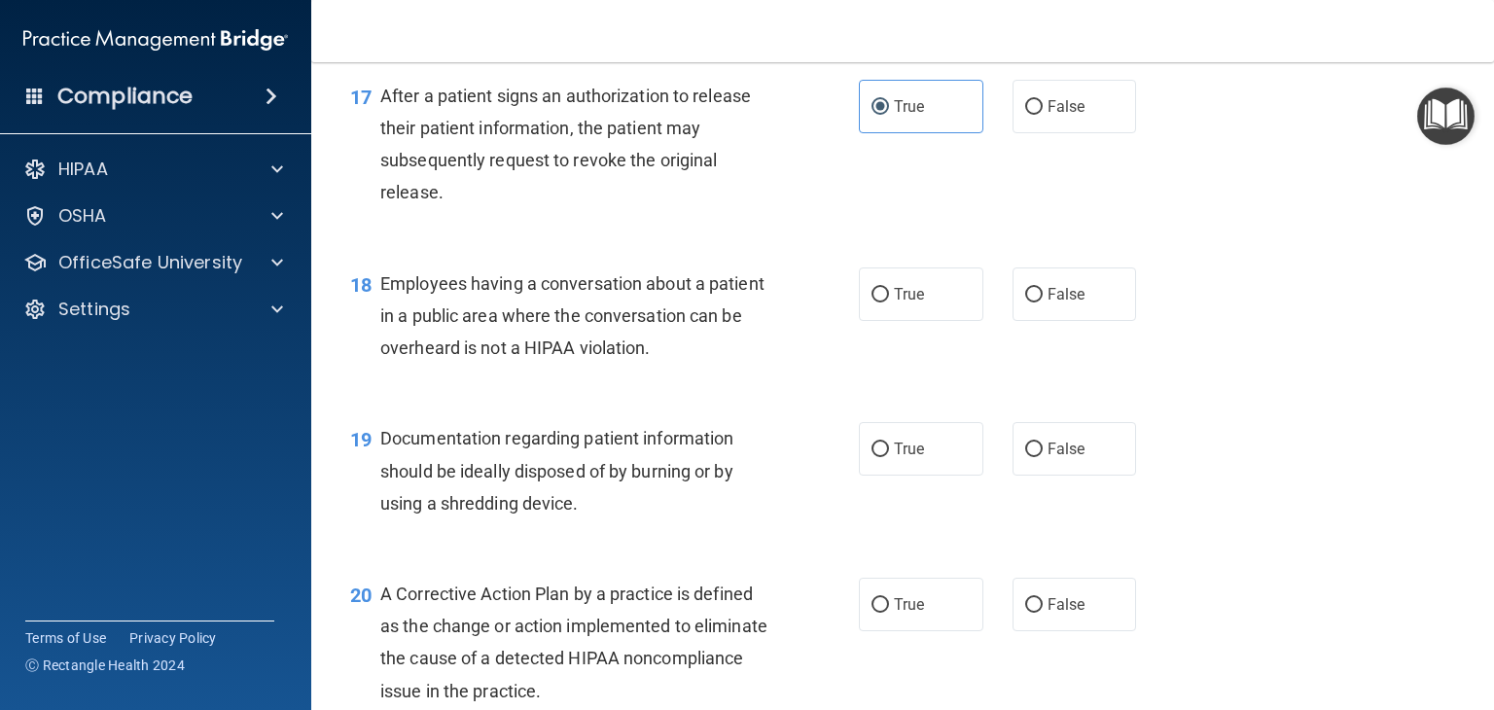
scroll to position [2724, 0]
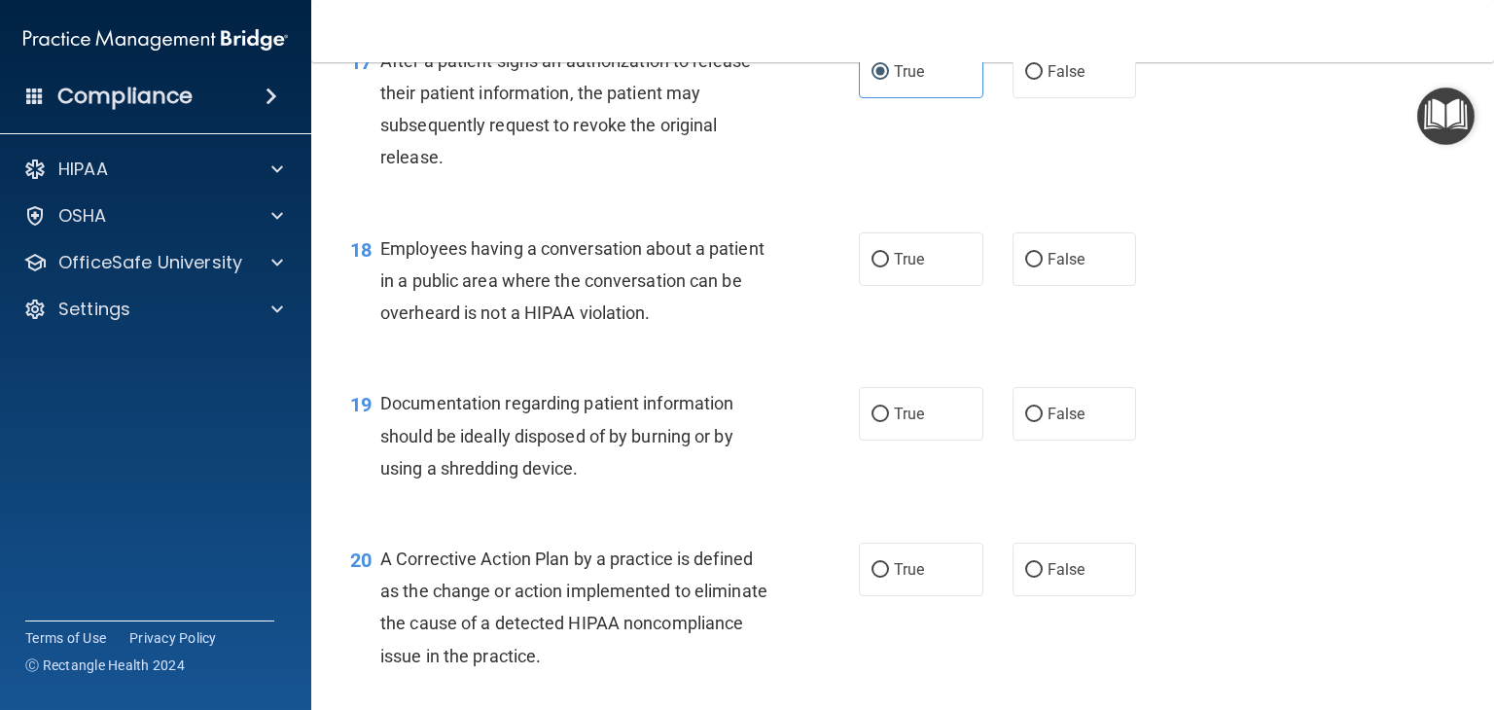
click at [1130, 286] on div "True False" at bounding box center [1008, 260] width 299 height 54
click at [1113, 286] on label "False" at bounding box center [1075, 260] width 125 height 54
click at [1043, 268] on input "False" at bounding box center [1035, 260] width 18 height 15
radio input "true"
click at [901, 423] on span "True" at bounding box center [909, 414] width 30 height 18
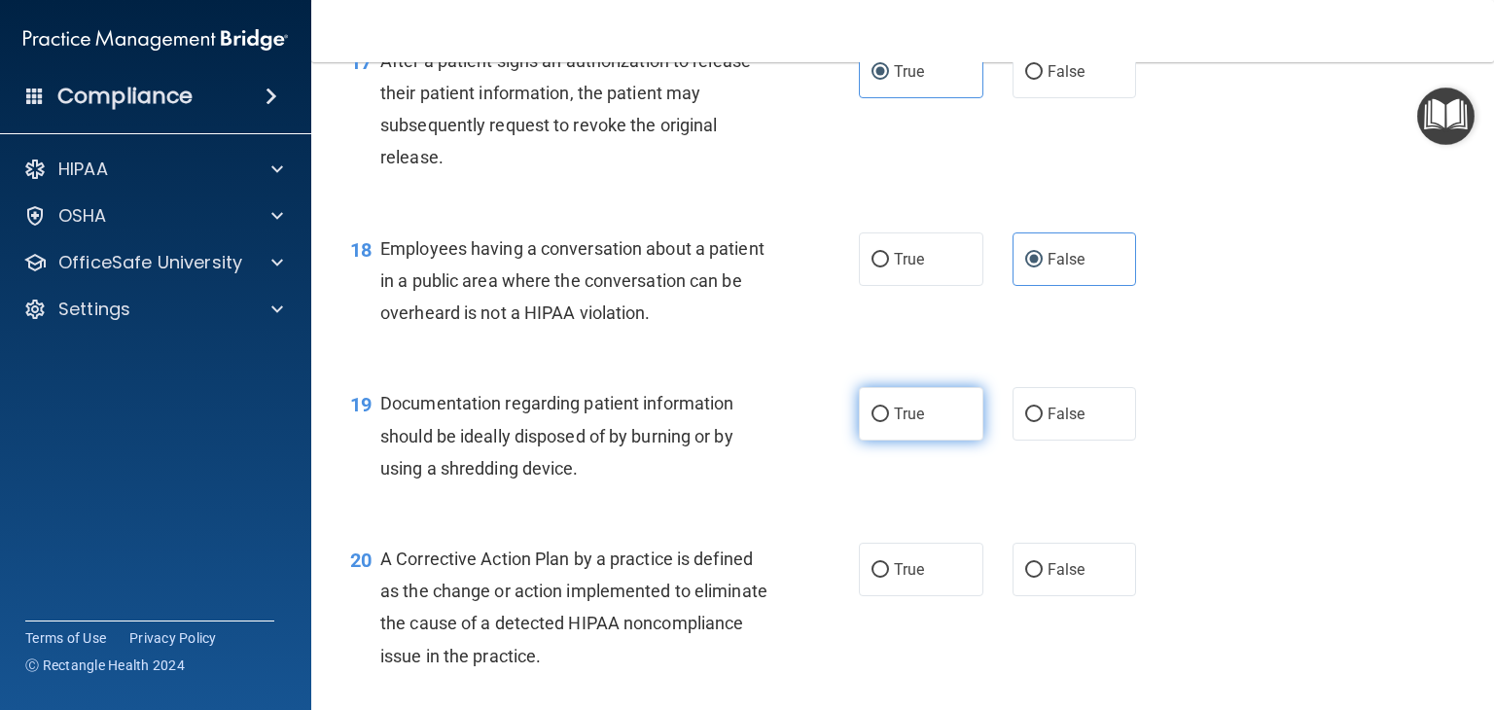
click at [889, 422] on input "True" at bounding box center [881, 415] width 18 height 15
radio input "true"
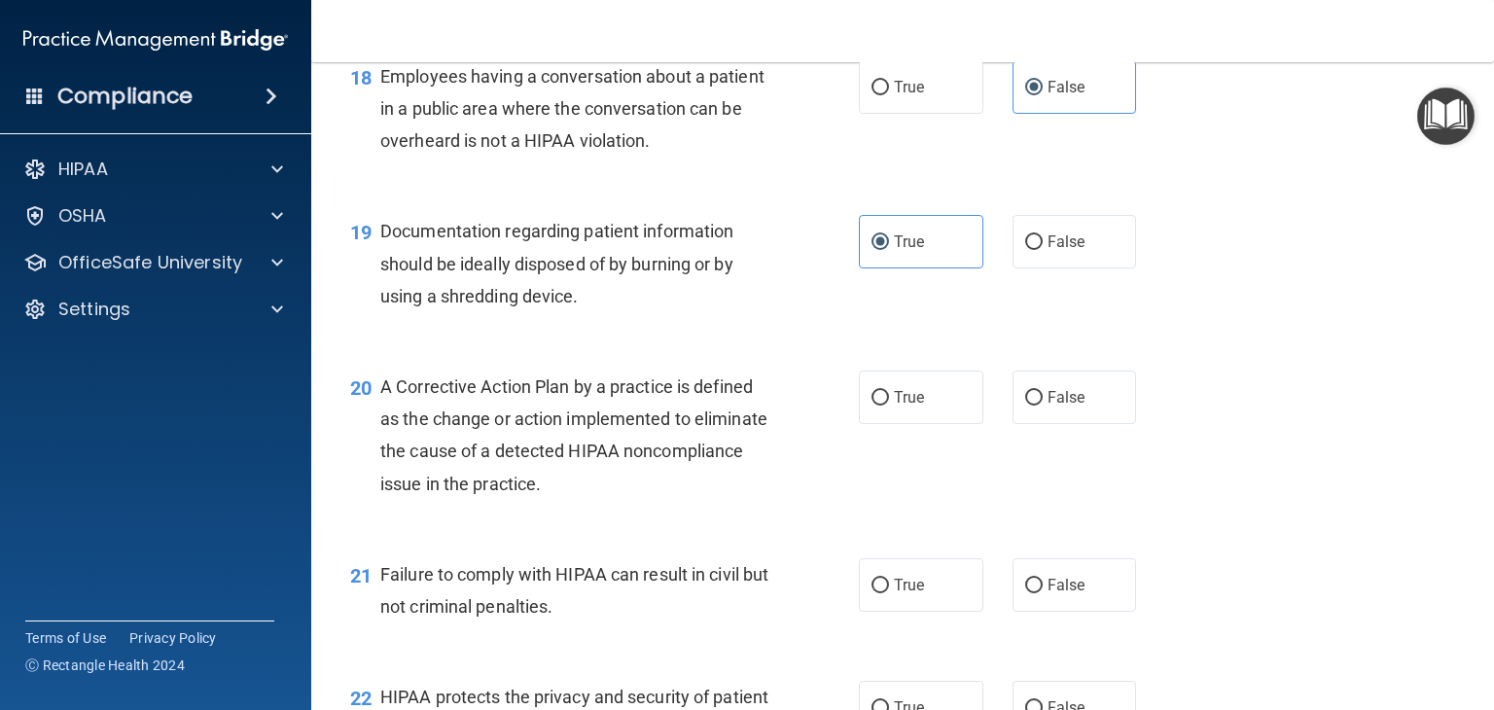
scroll to position [3113, 0]
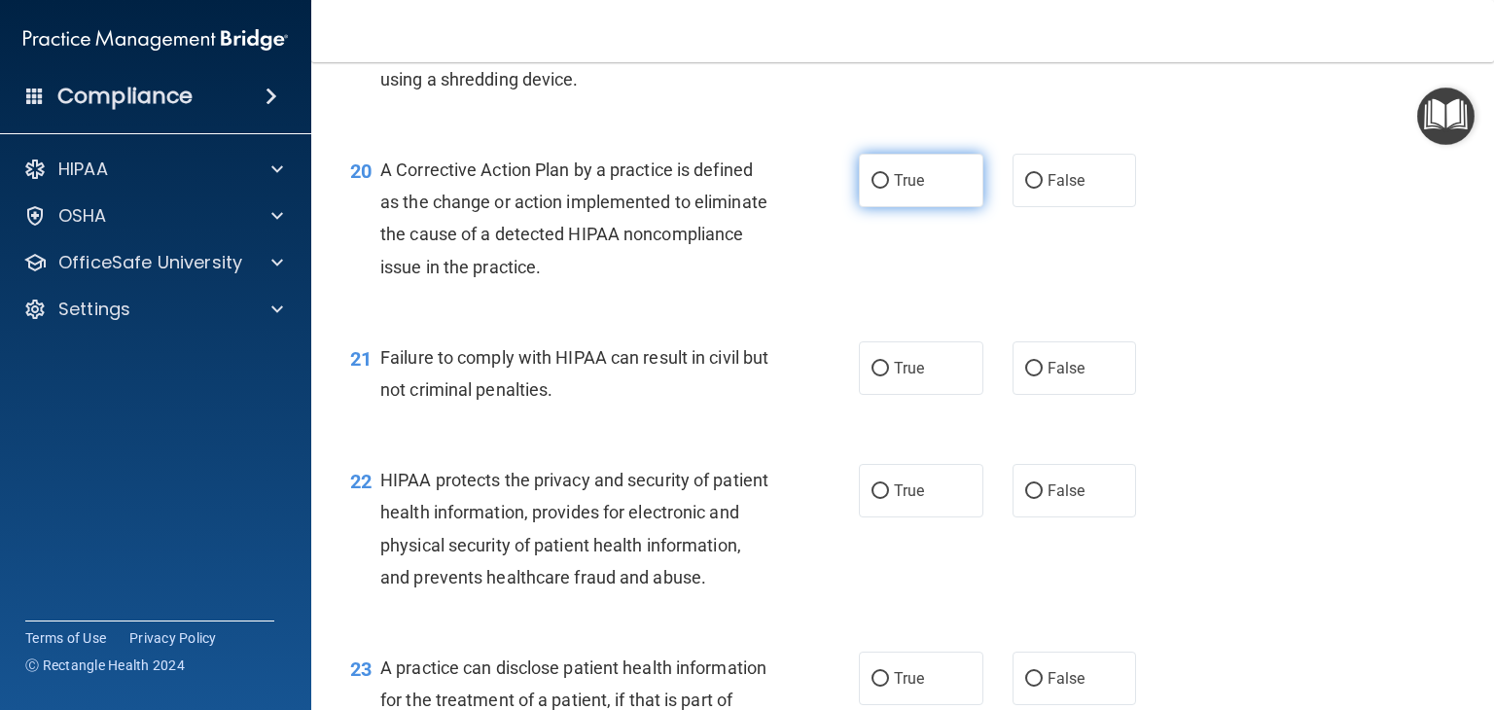
click at [883, 207] on label "True" at bounding box center [921, 181] width 125 height 54
click at [883, 189] on input "True" at bounding box center [881, 181] width 18 height 15
radio input "true"
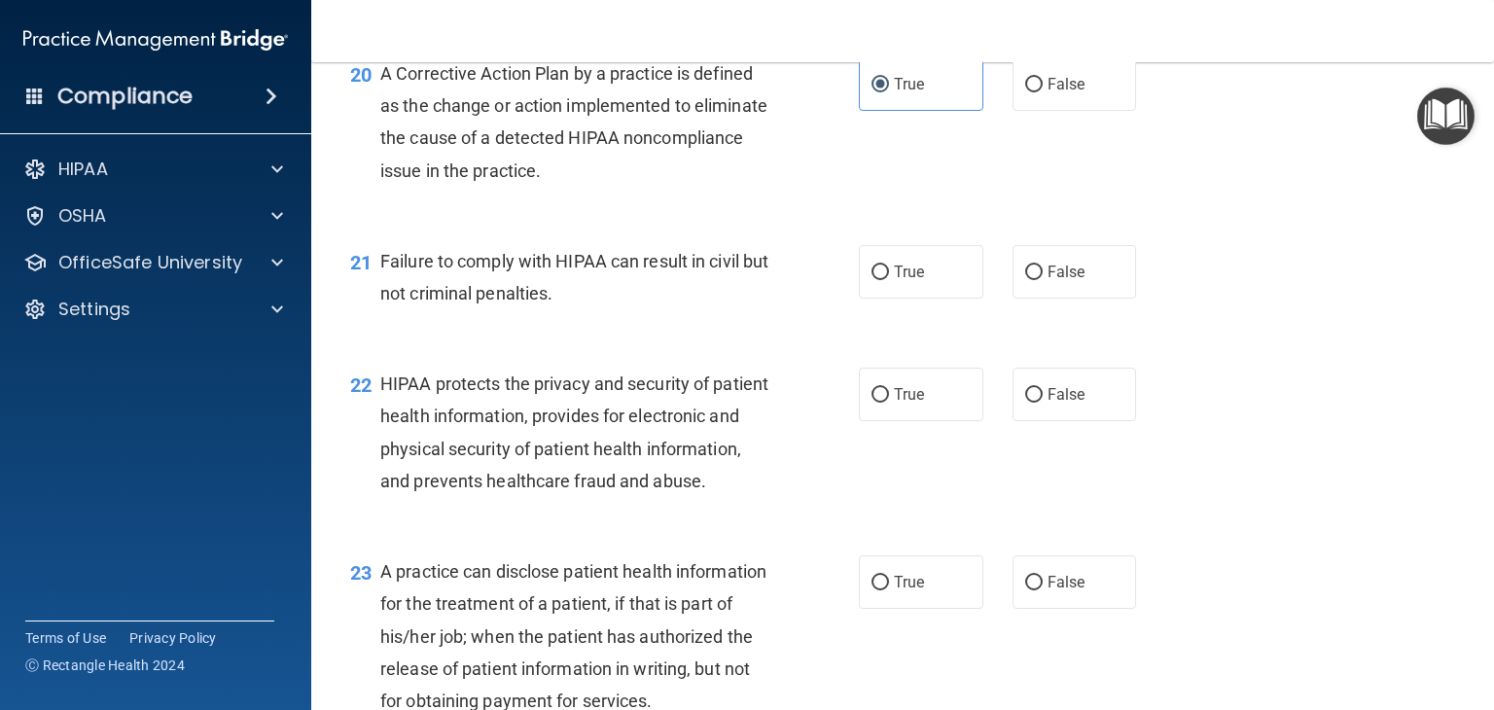
scroll to position [3211, 0]
click at [1105, 298] on label "False" at bounding box center [1075, 271] width 125 height 54
click at [1043, 279] on input "False" at bounding box center [1035, 272] width 18 height 15
radio input "true"
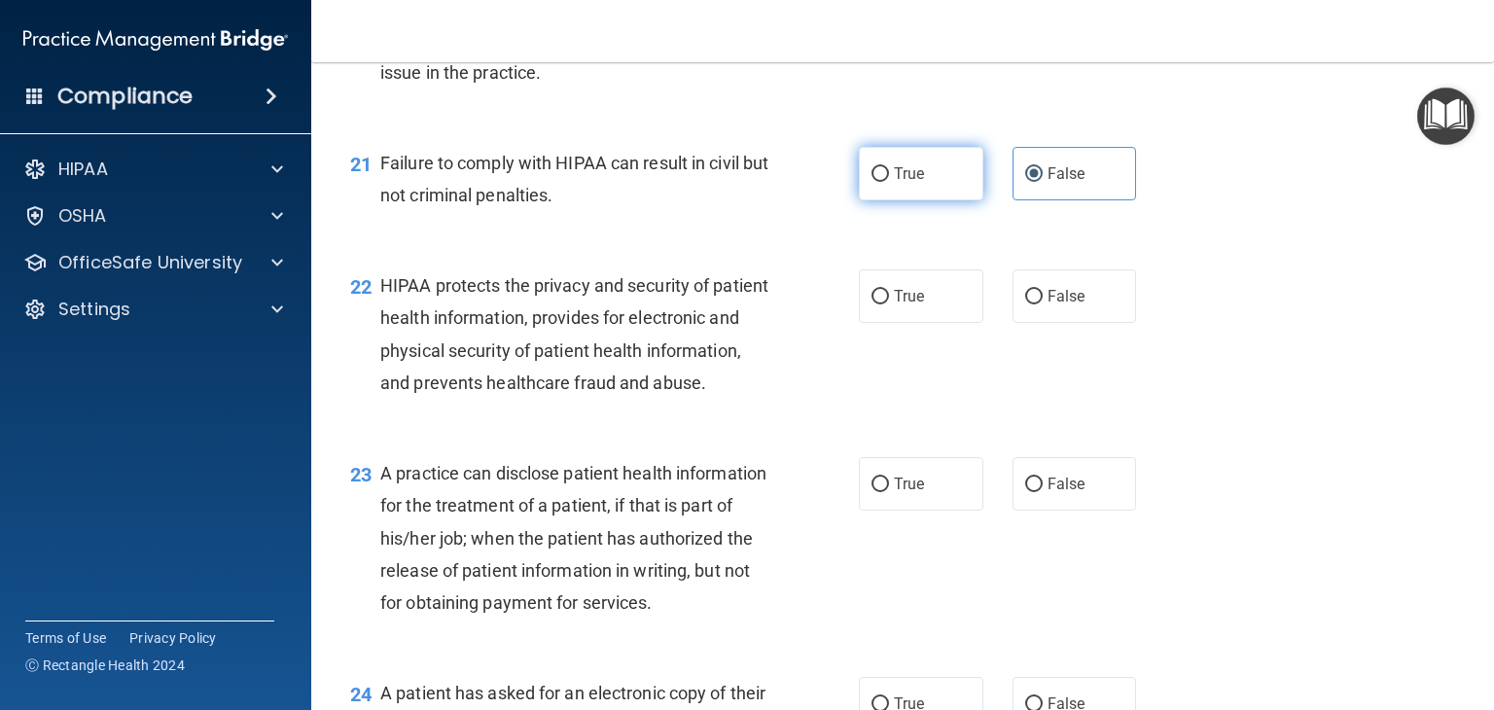
click at [963, 200] on label "True" at bounding box center [921, 174] width 125 height 54
click at [889, 182] on input "True" at bounding box center [881, 174] width 18 height 15
radio input "true"
radio input "false"
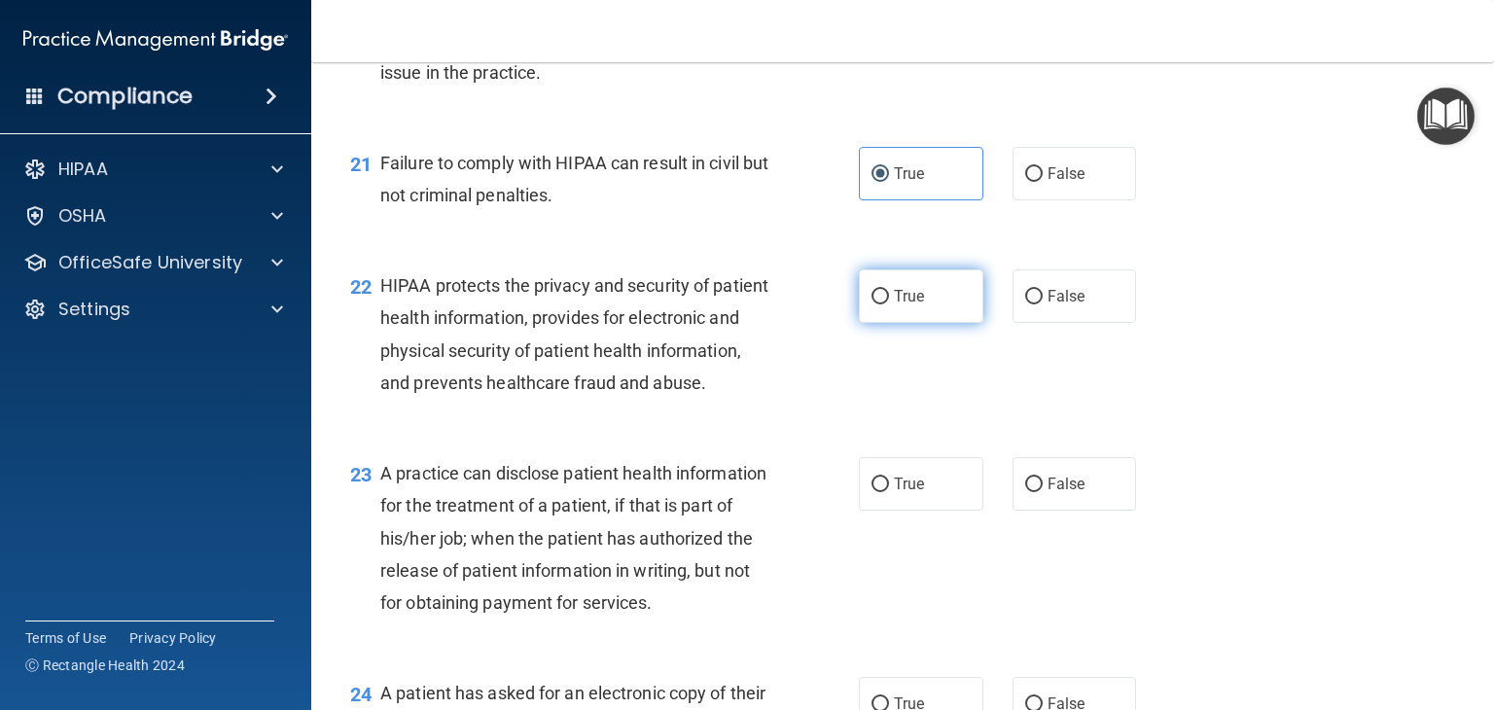
click at [946, 323] on label "True" at bounding box center [921, 297] width 125 height 54
click at [889, 305] on input "True" at bounding box center [881, 297] width 18 height 15
radio input "true"
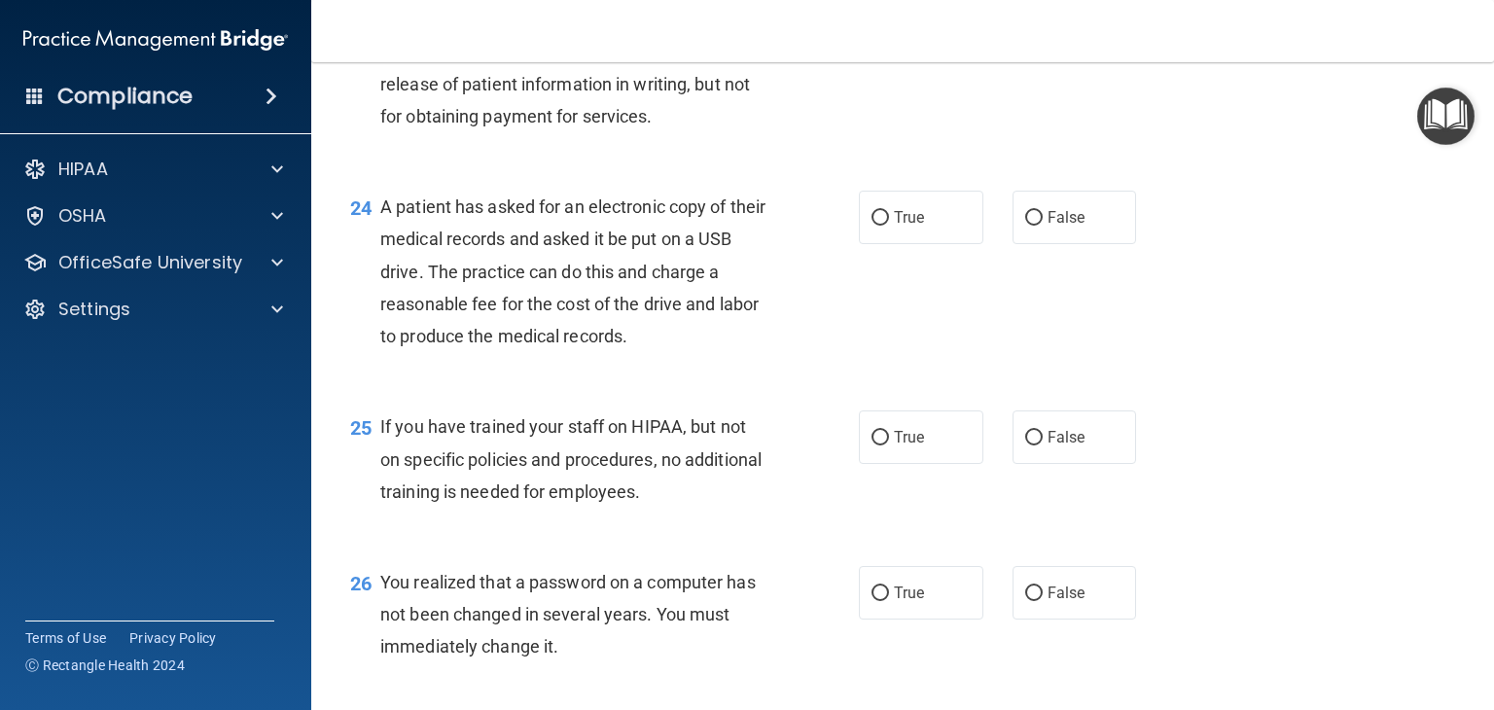
scroll to position [3600, 0]
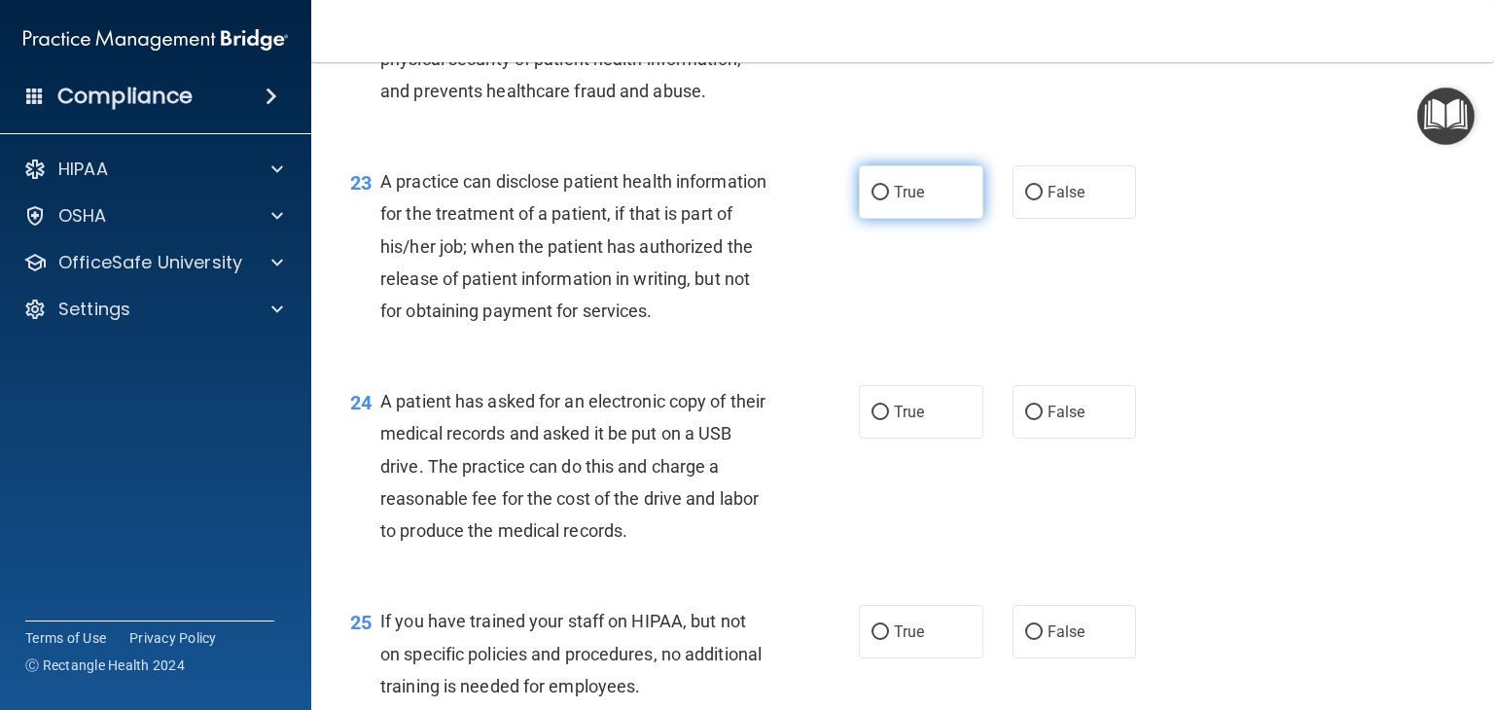
click at [933, 219] on label "True" at bounding box center [921, 192] width 125 height 54
click at [889, 200] on input "True" at bounding box center [881, 193] width 18 height 15
radio input "true"
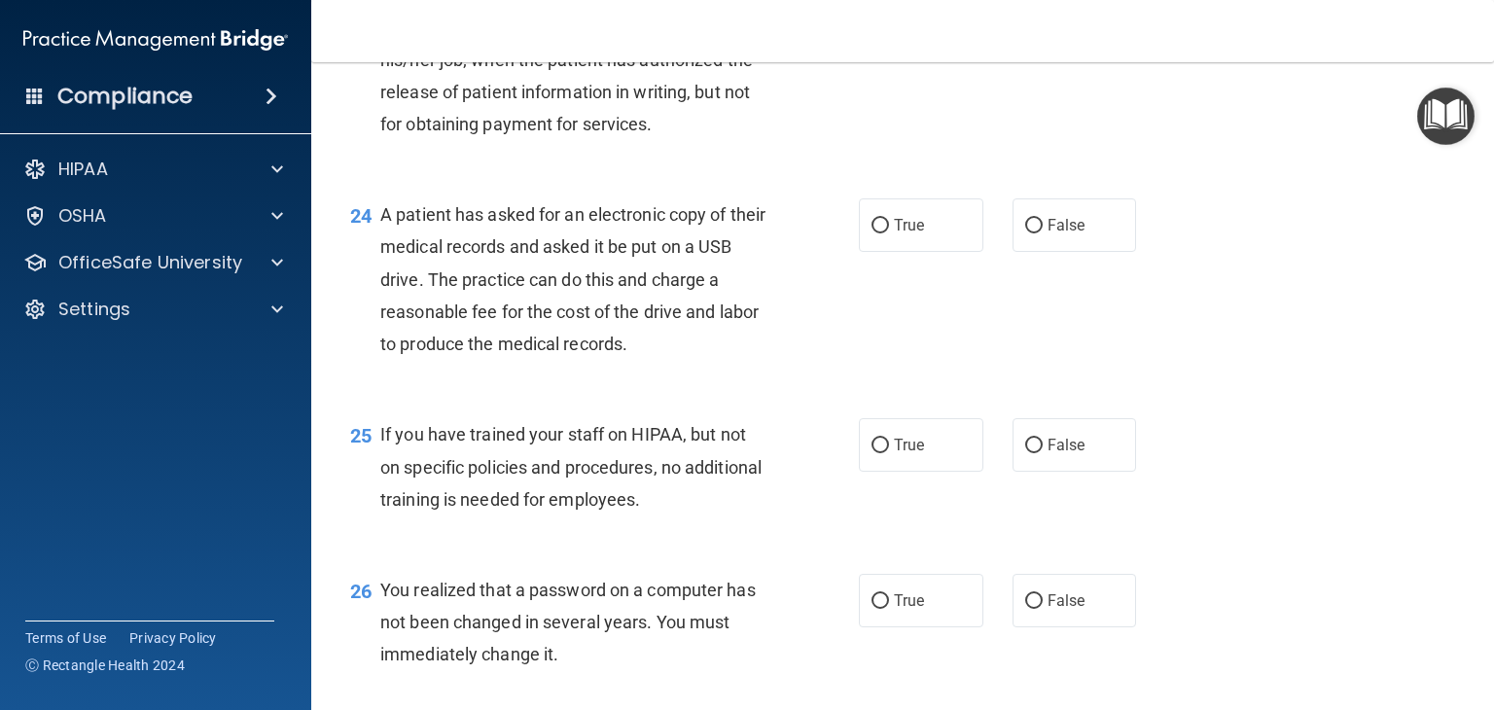
scroll to position [3795, 0]
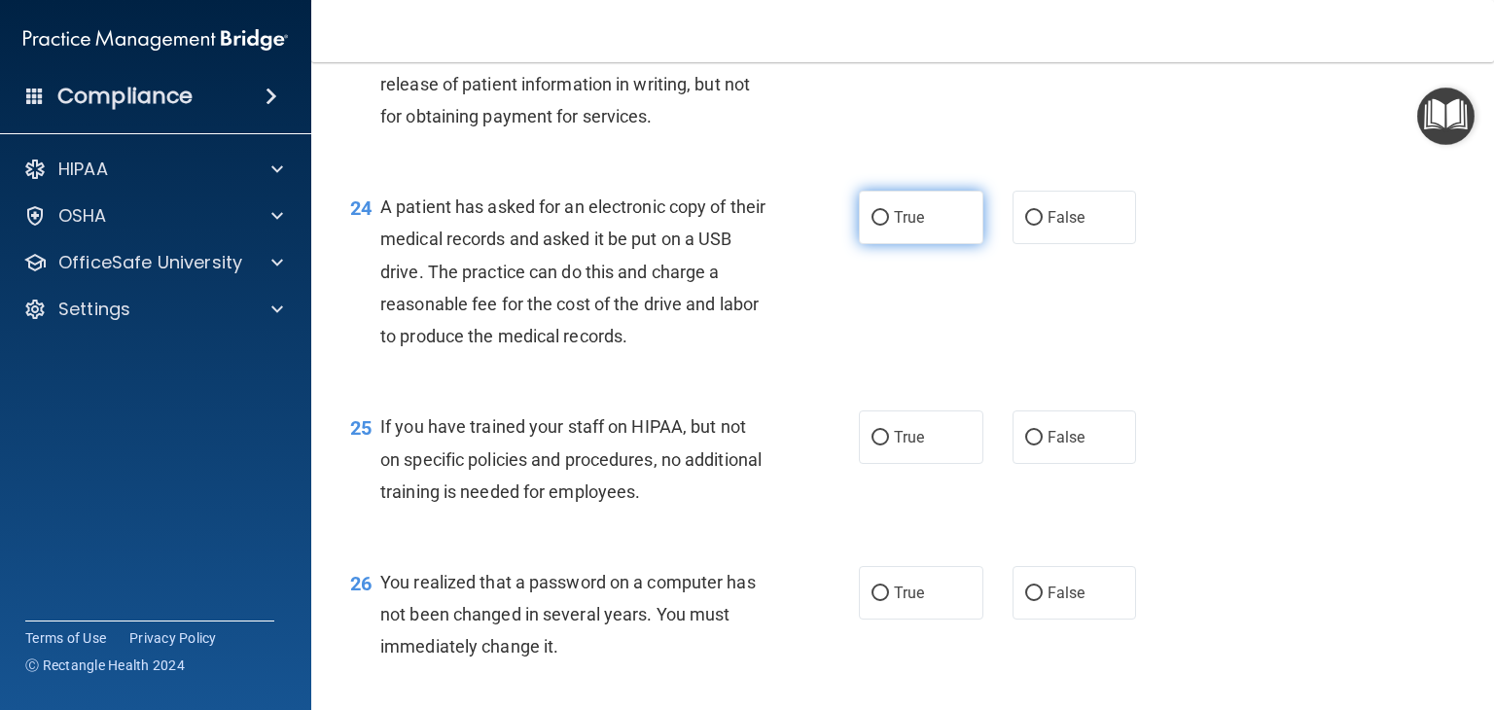
click at [906, 244] on label "True" at bounding box center [921, 218] width 125 height 54
click at [889, 226] on input "True" at bounding box center [881, 218] width 18 height 15
radio input "true"
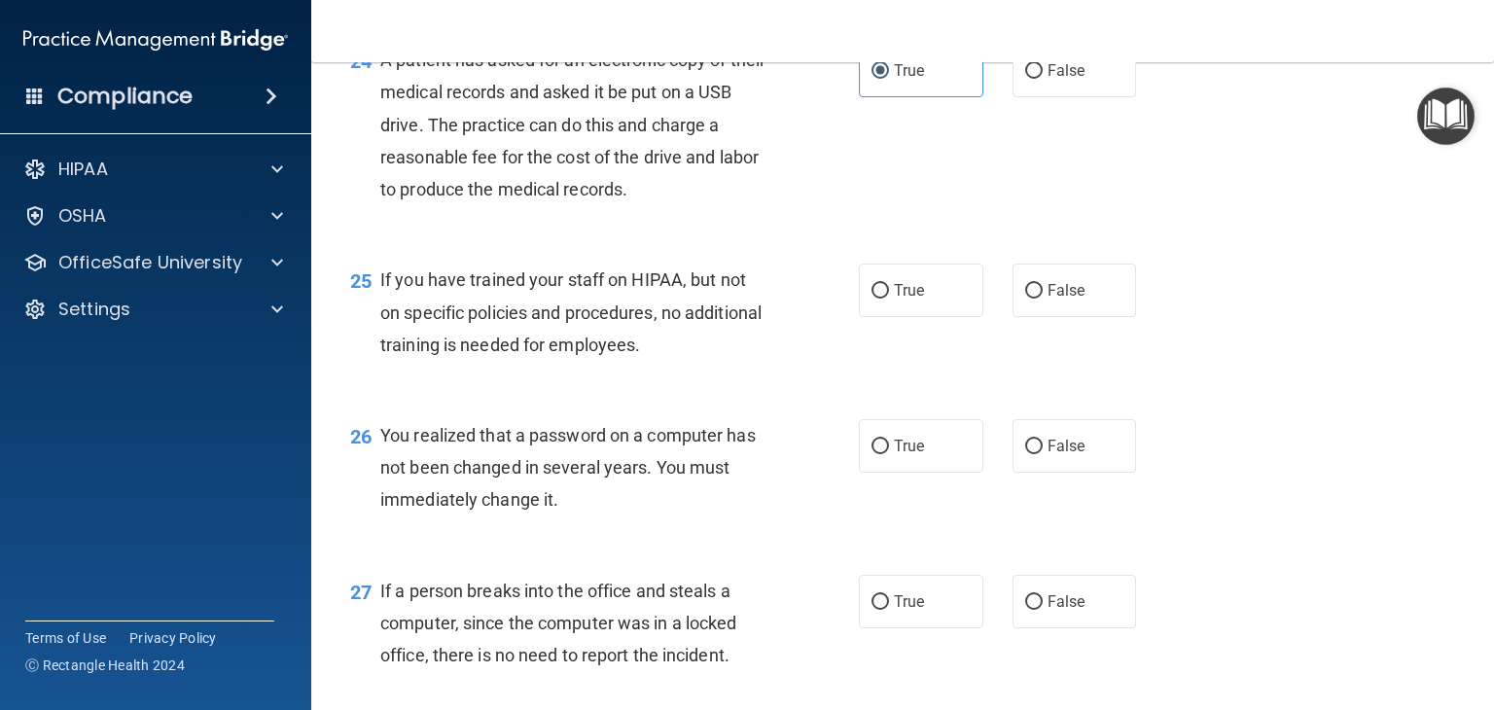
scroll to position [4184, 0]
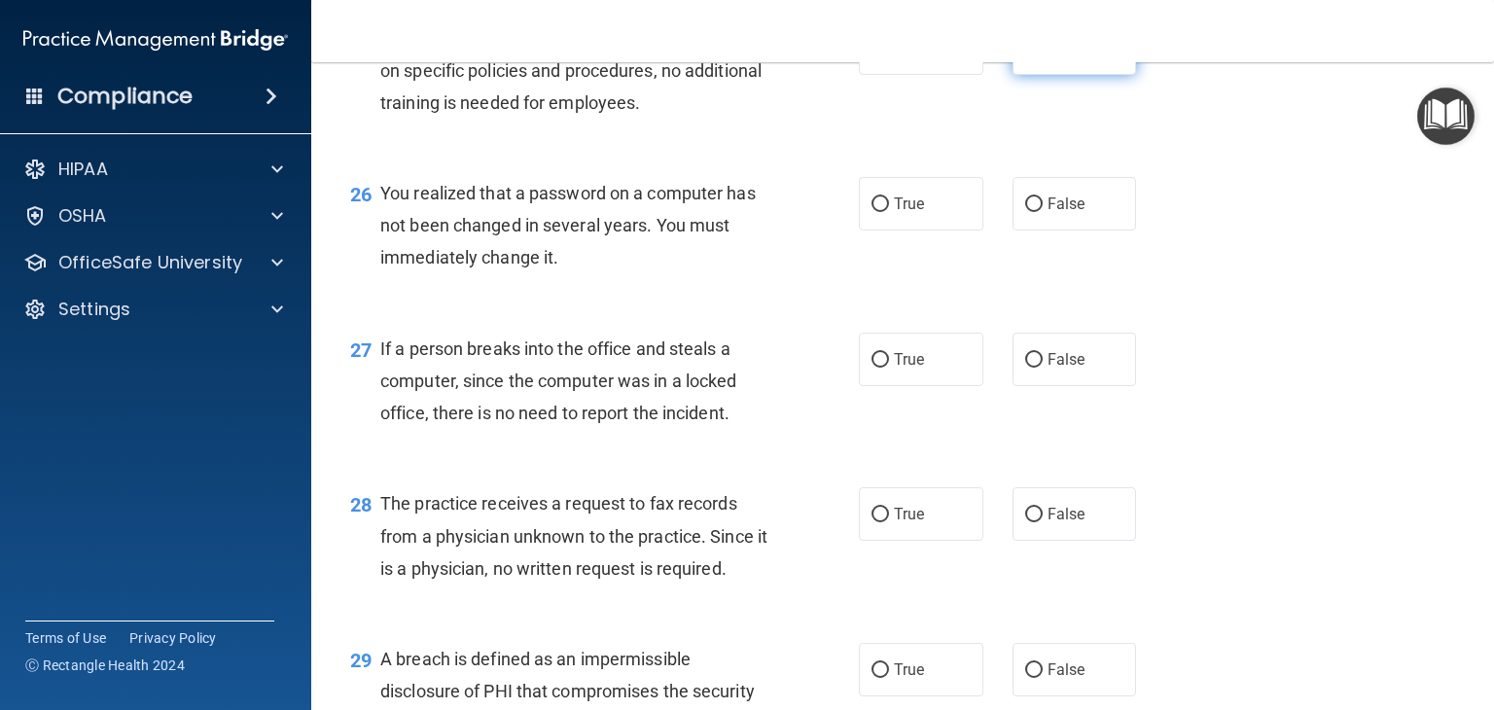
click at [1085, 75] on label "False" at bounding box center [1075, 48] width 125 height 54
click at [1043, 56] on input "False" at bounding box center [1035, 49] width 18 height 15
radio input "true"
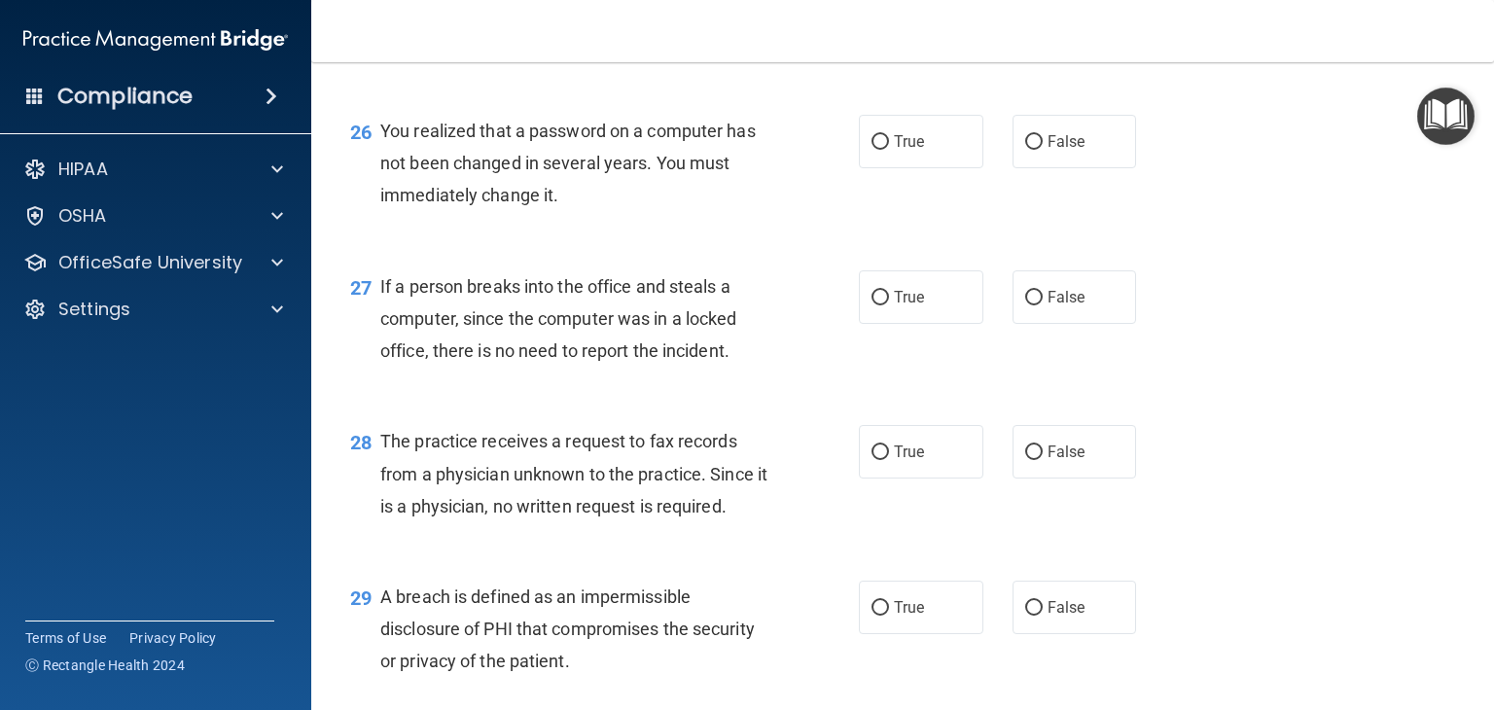
scroll to position [4281, 0]
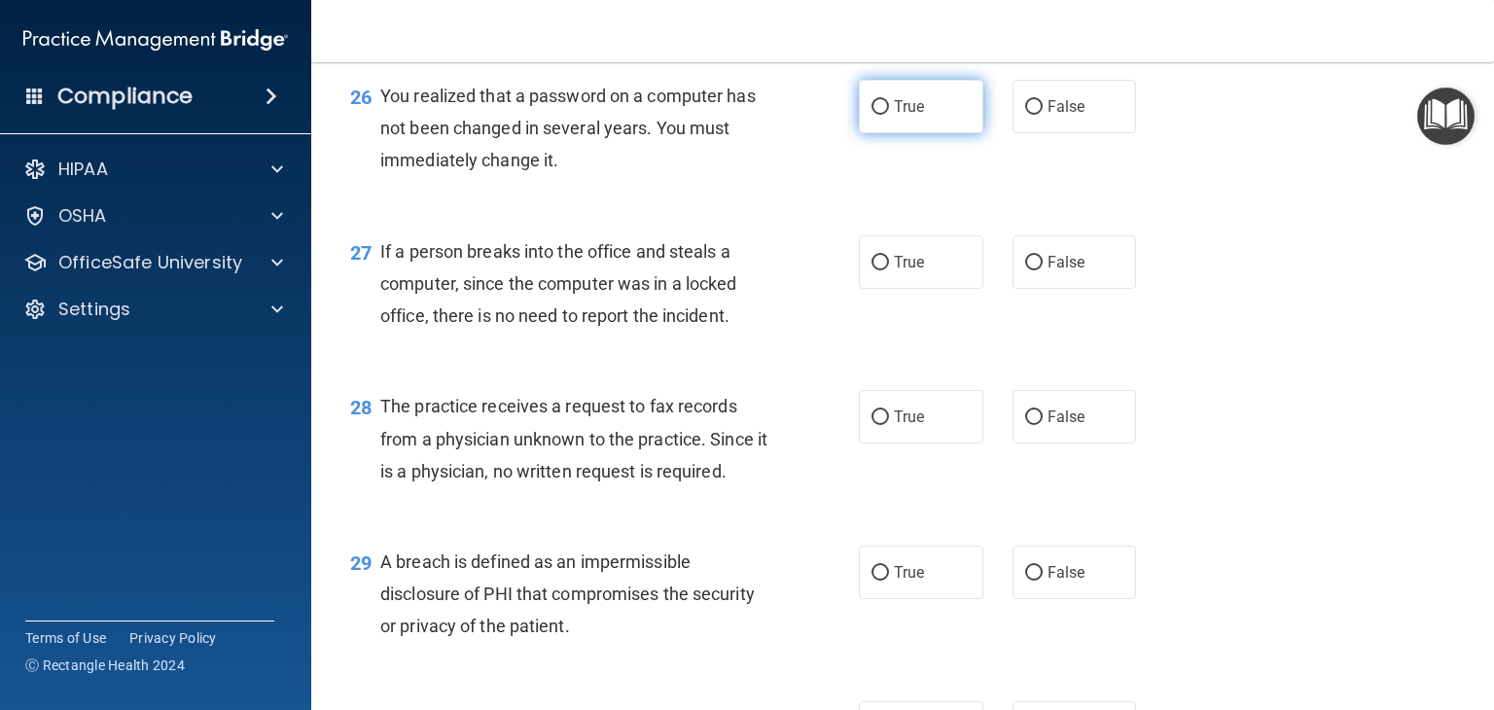
click at [906, 116] on span "True" at bounding box center [909, 106] width 30 height 18
click at [889, 115] on input "True" at bounding box center [881, 107] width 18 height 15
radio input "true"
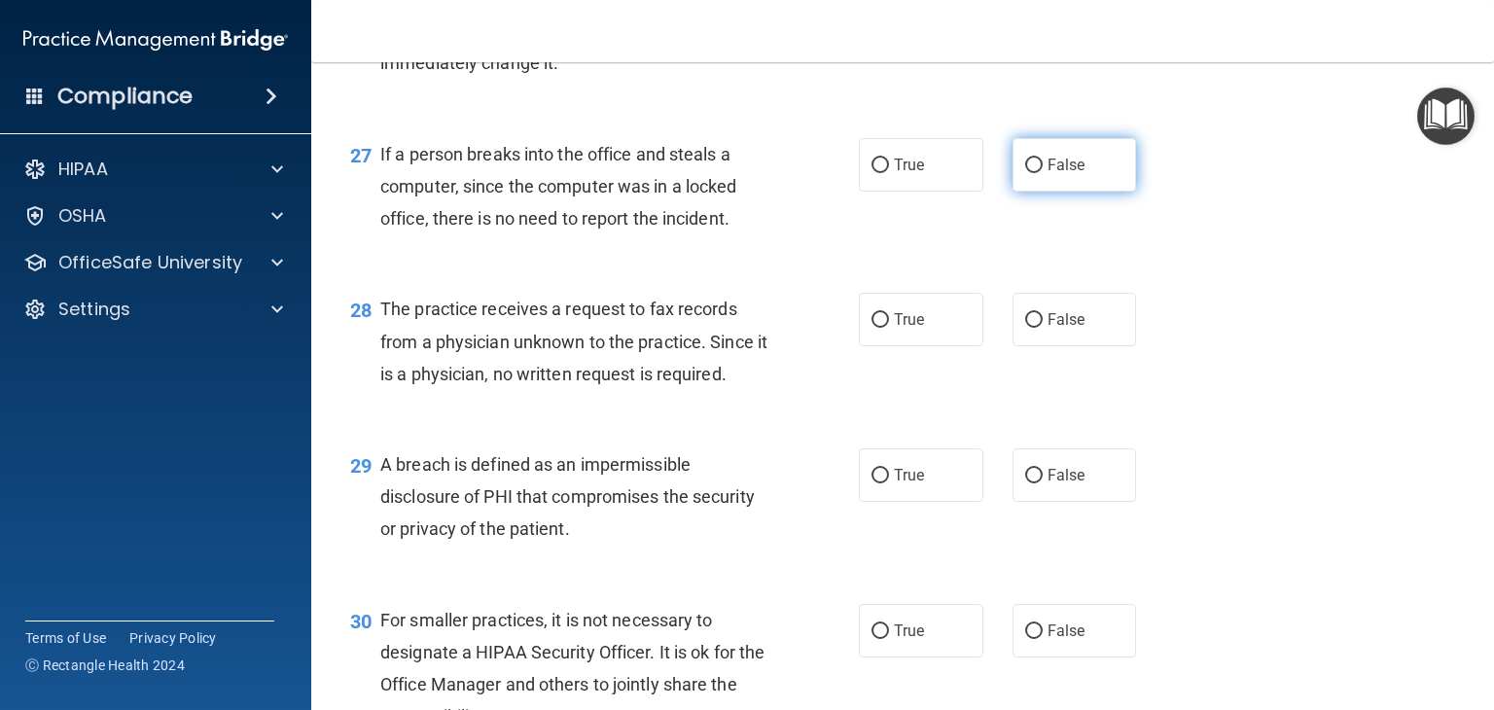
click at [1062, 192] on label "False" at bounding box center [1075, 165] width 125 height 54
click at [1043, 173] on input "False" at bounding box center [1035, 166] width 18 height 15
radio input "true"
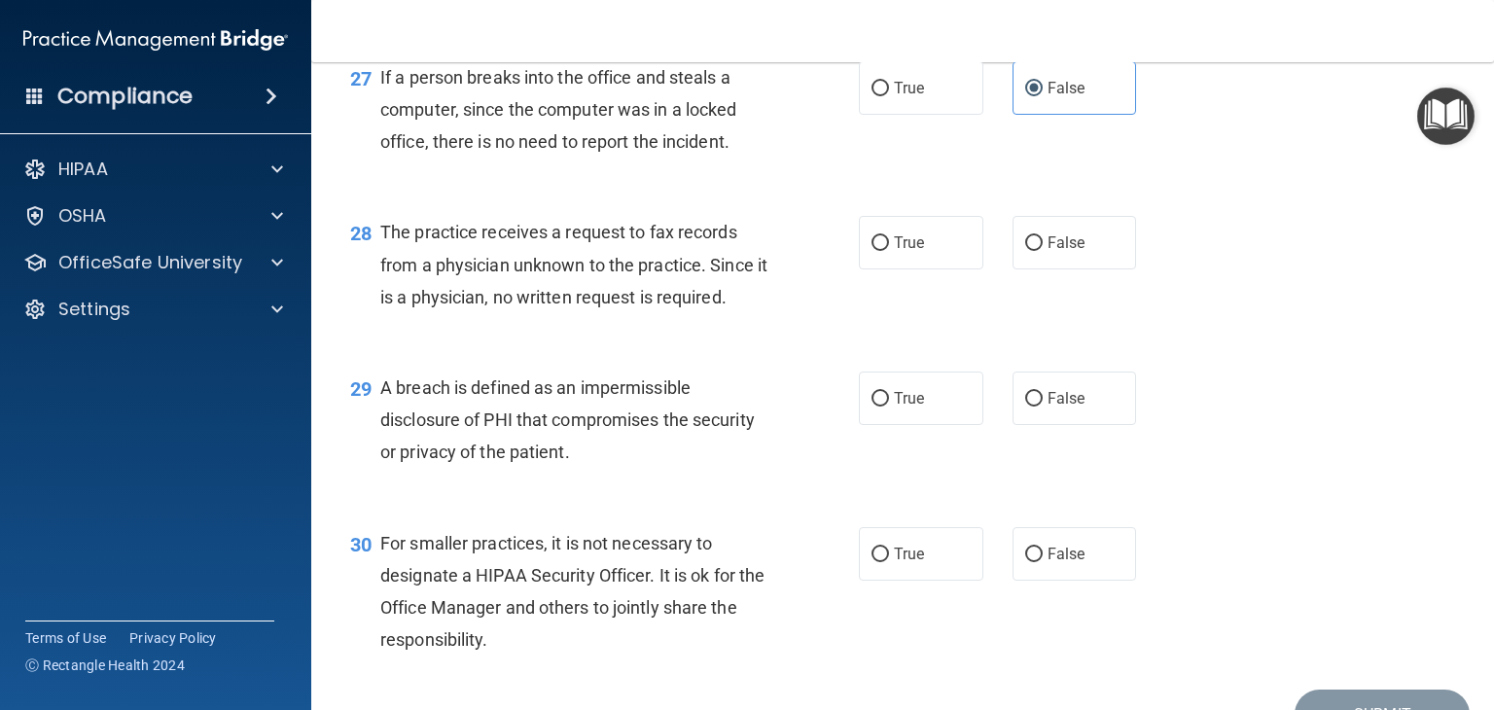
scroll to position [4573, 0]
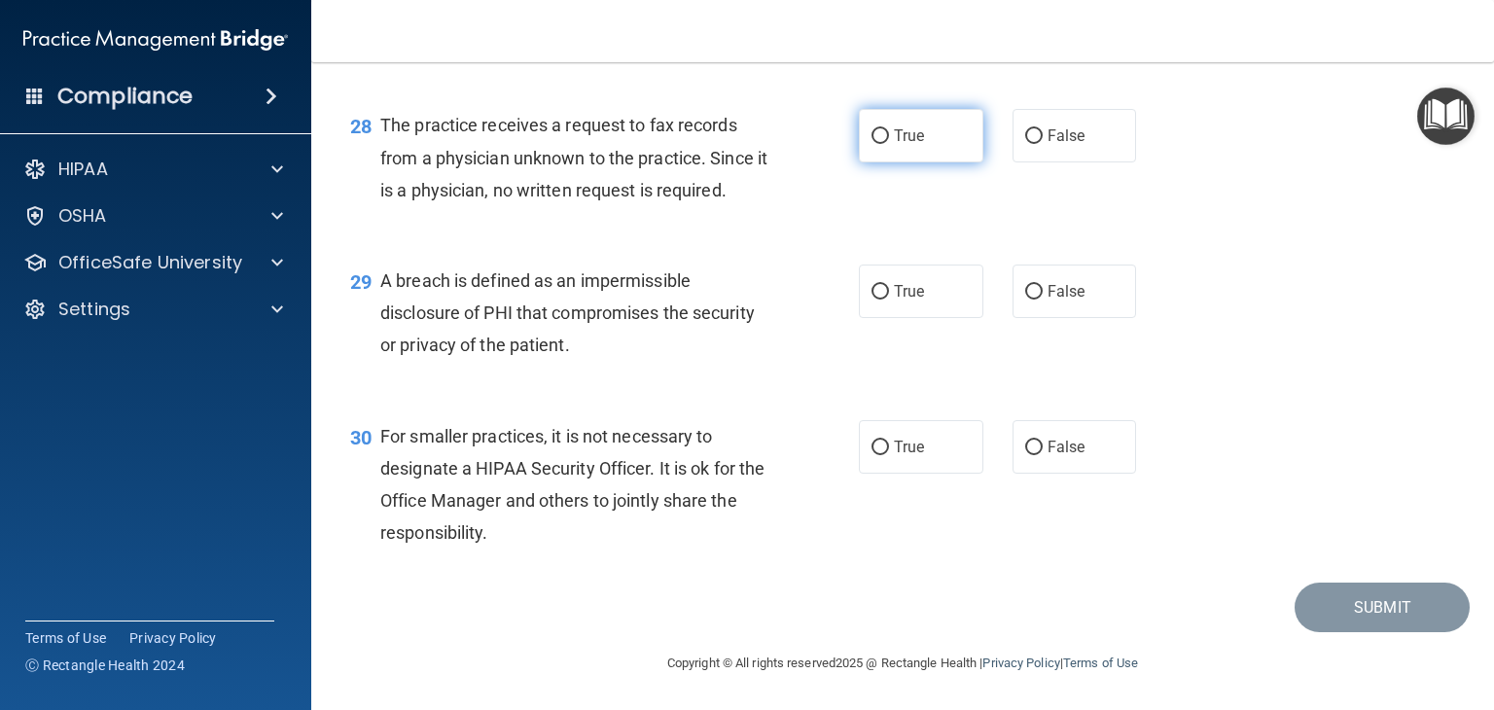
click at [933, 162] on label "True" at bounding box center [921, 136] width 125 height 54
click at [889, 144] on input "True" at bounding box center [881, 136] width 18 height 15
radio input "true"
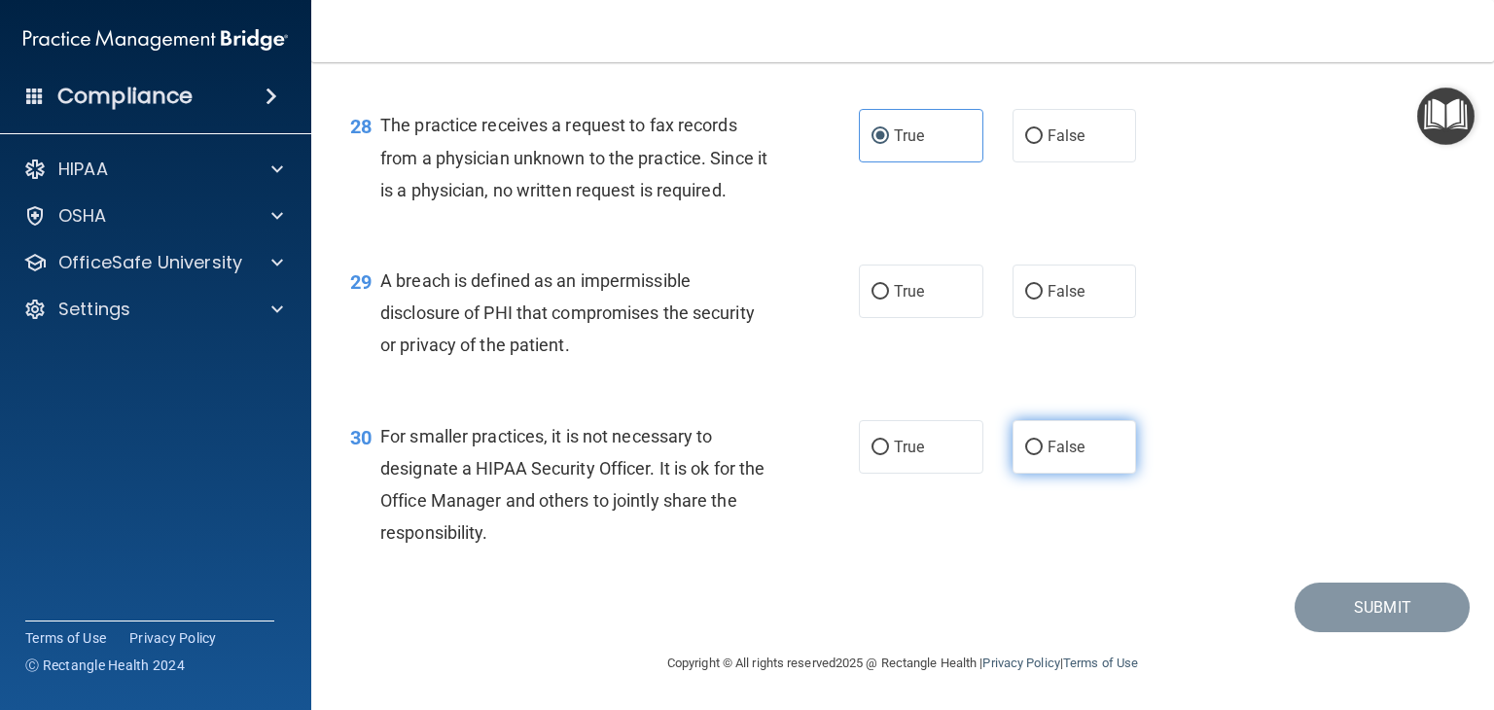
click at [1101, 461] on label "False" at bounding box center [1075, 447] width 125 height 54
click at [1043, 455] on input "False" at bounding box center [1035, 448] width 18 height 15
radio input "true"
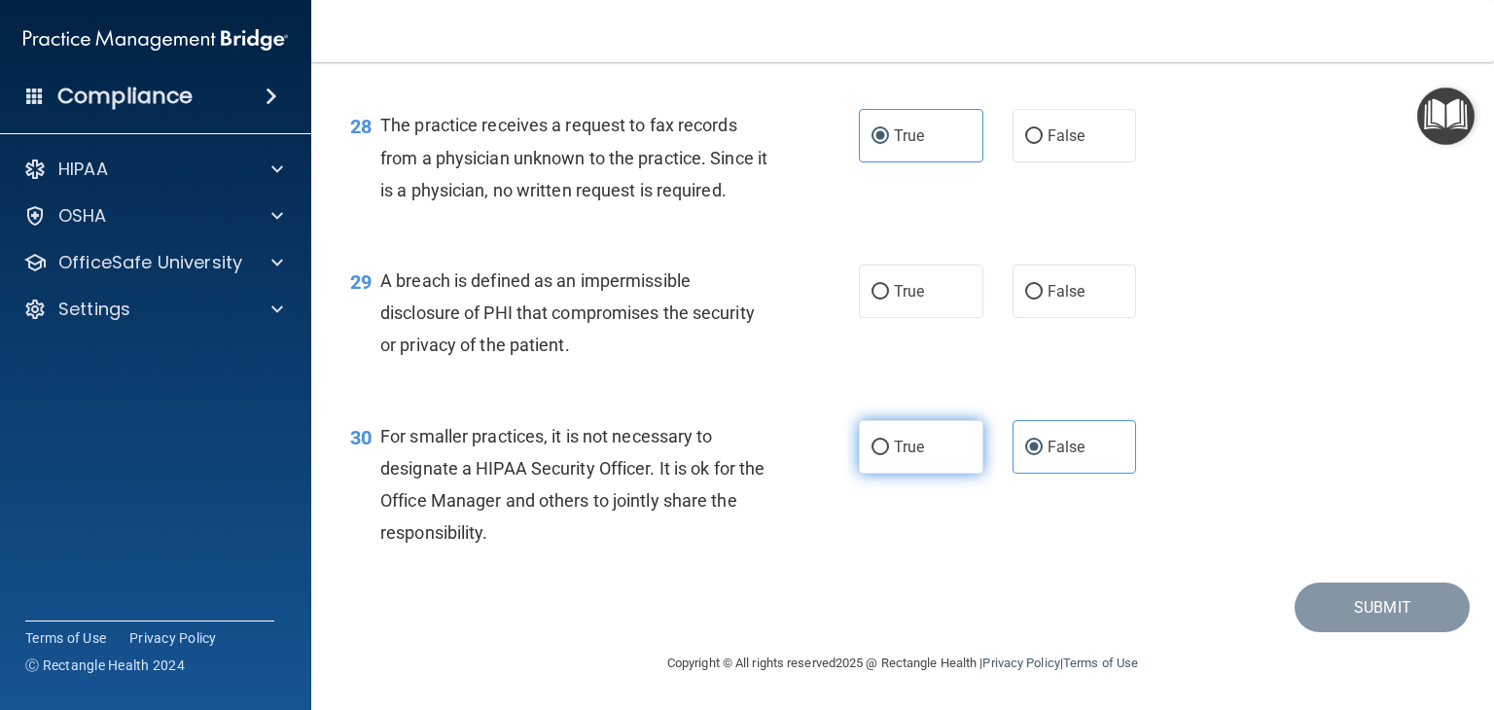
click at [940, 460] on label "True" at bounding box center [921, 447] width 125 height 54
click at [889, 455] on input "True" at bounding box center [881, 448] width 18 height 15
radio input "true"
radio input "false"
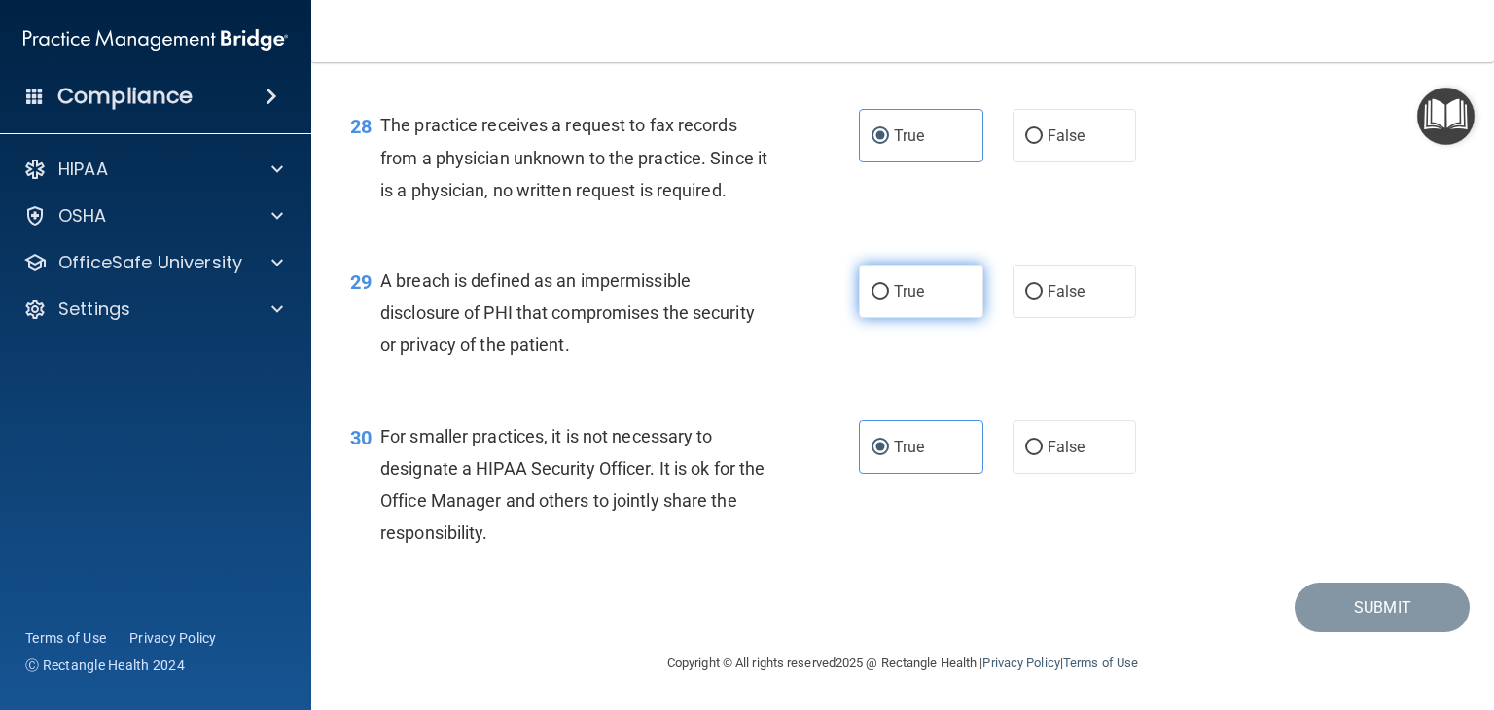
click at [929, 303] on label "True" at bounding box center [921, 292] width 125 height 54
click at [889, 300] on input "True" at bounding box center [881, 292] width 18 height 15
radio input "true"
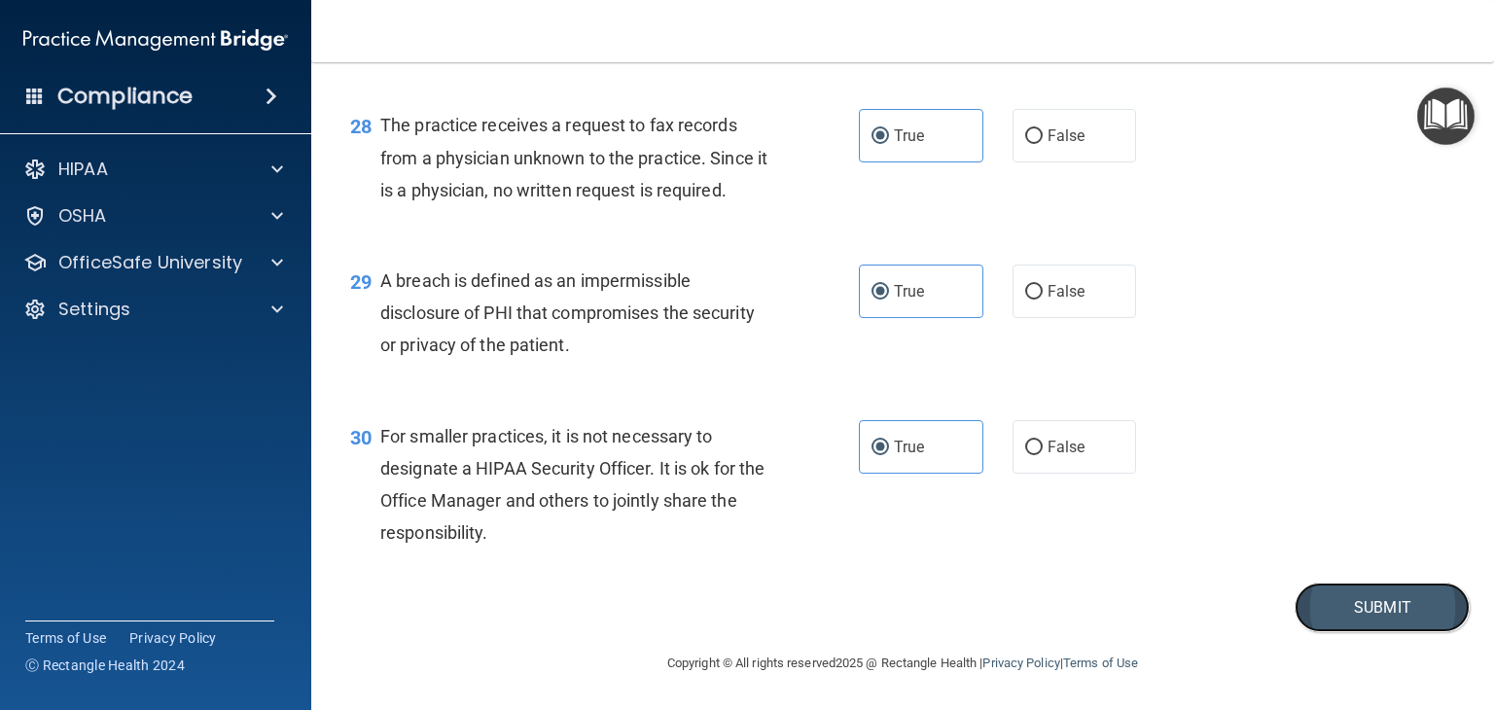
click at [1348, 620] on button "Submit" at bounding box center [1382, 608] width 175 height 50
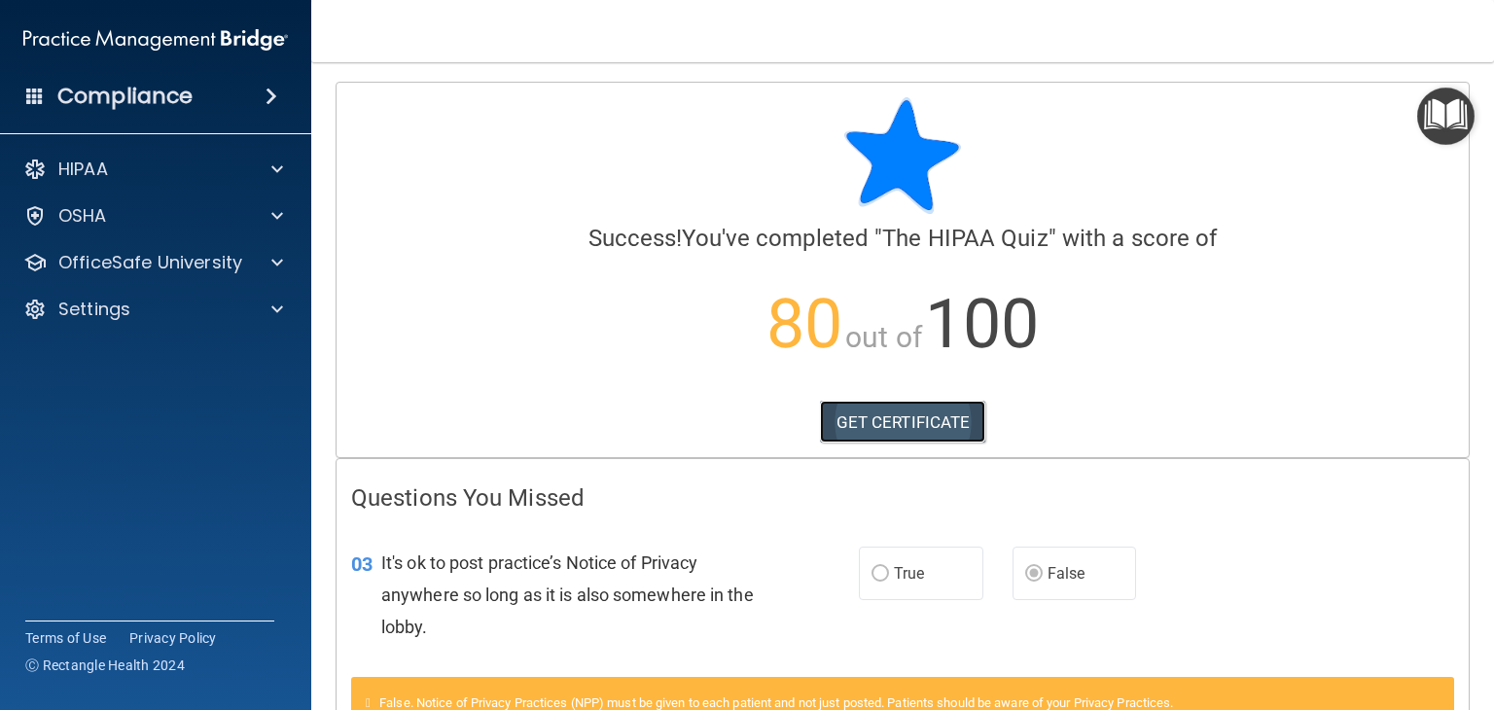
click at [889, 415] on link "GET CERTIFICATE" at bounding box center [903, 422] width 166 height 43
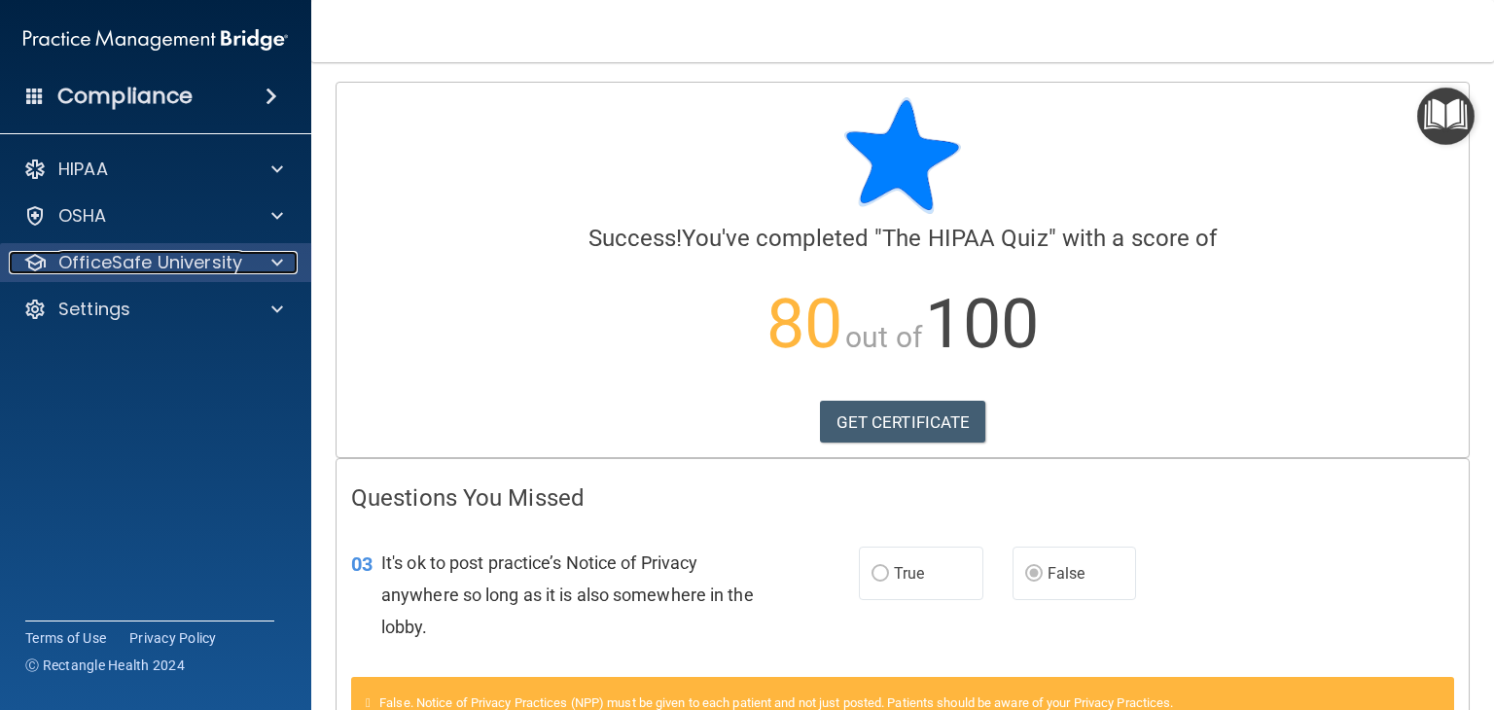
click at [284, 270] on div at bounding box center [274, 262] width 49 height 23
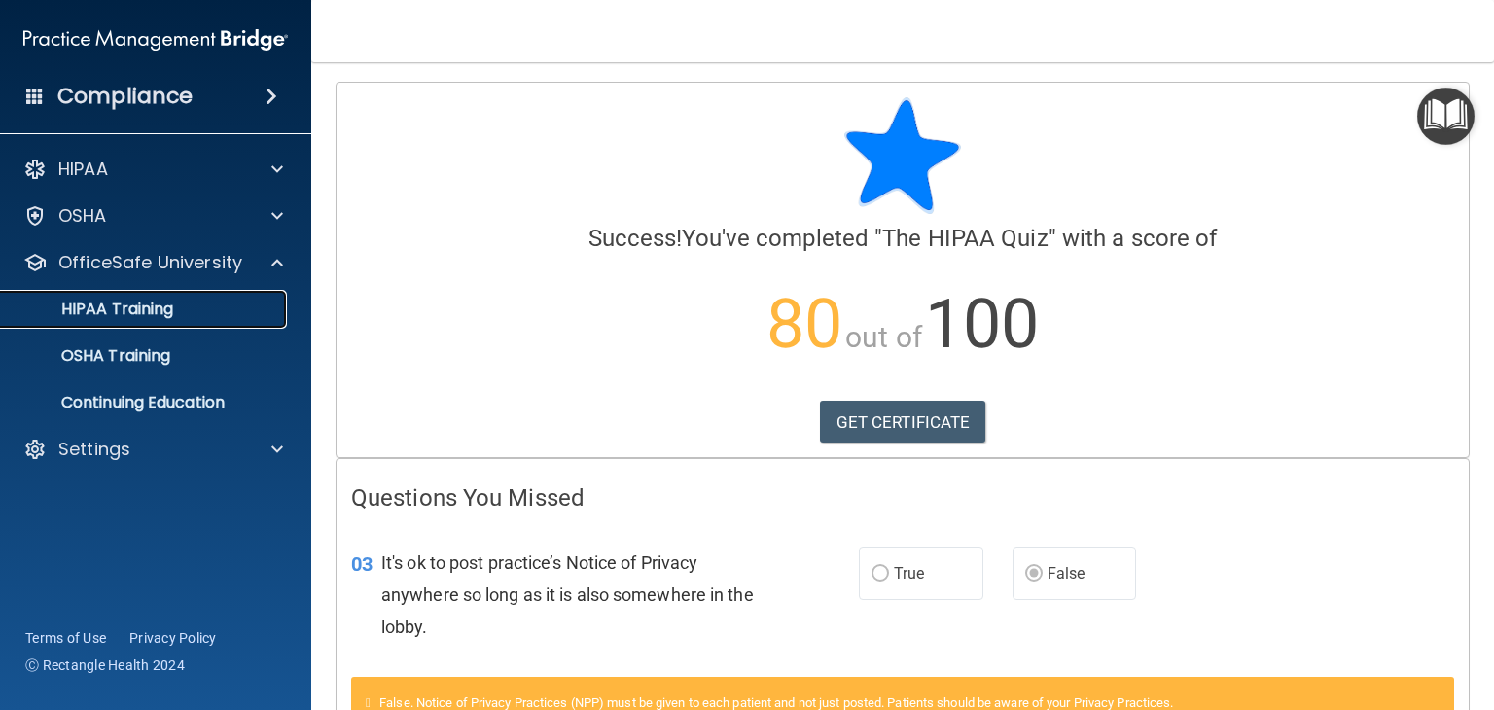
click at [241, 307] on div "HIPAA Training" at bounding box center [146, 309] width 266 height 19
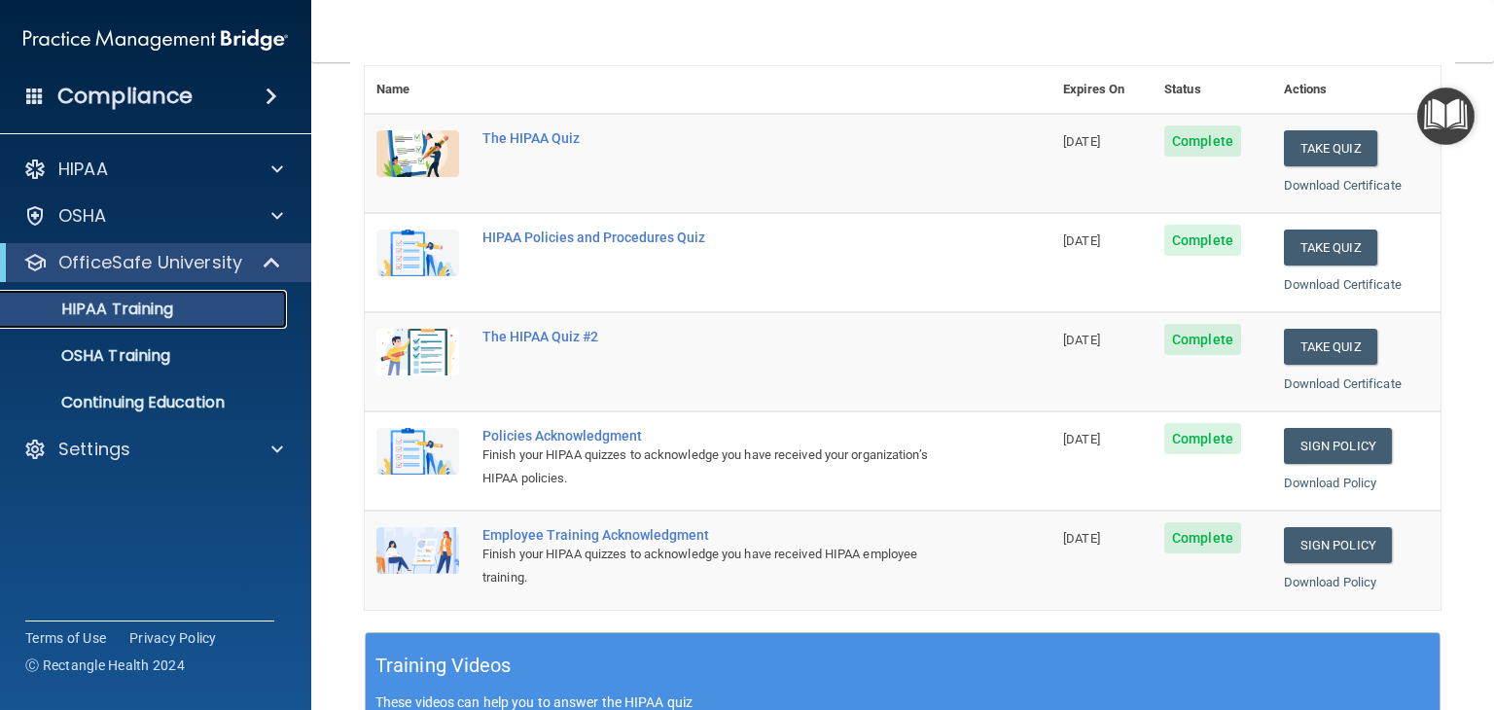
scroll to position [195, 0]
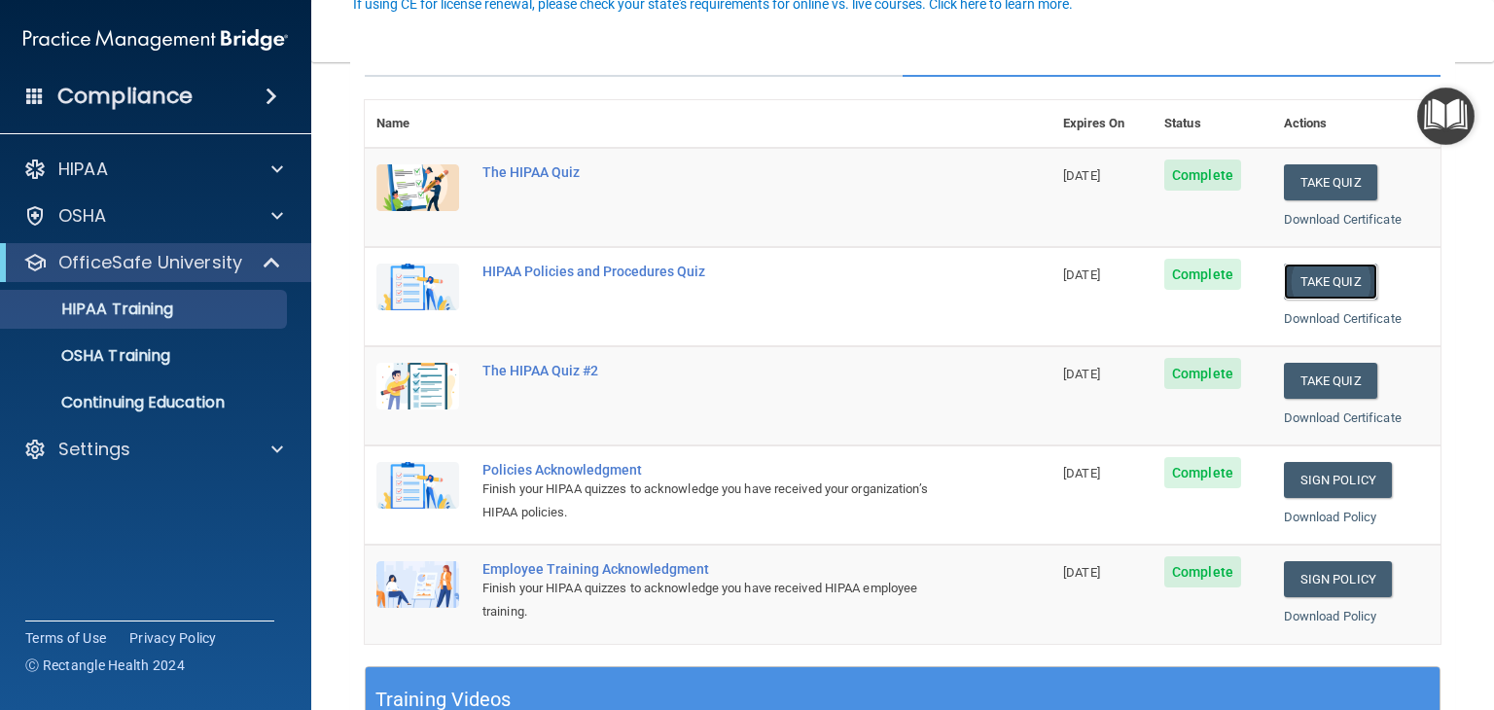
click at [1301, 270] on button "Take Quiz" at bounding box center [1330, 282] width 93 height 36
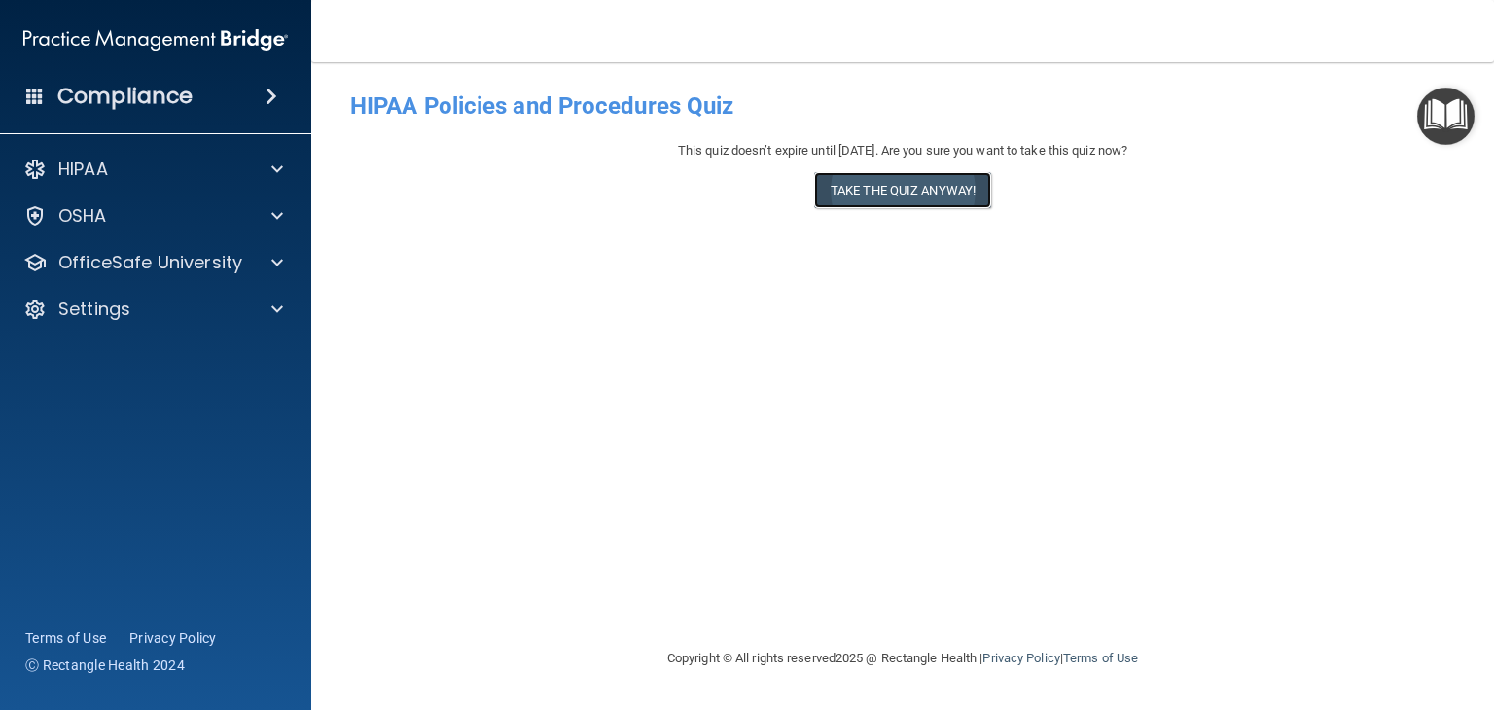
click at [883, 190] on button "Take the quiz anyway!" at bounding box center [902, 190] width 177 height 36
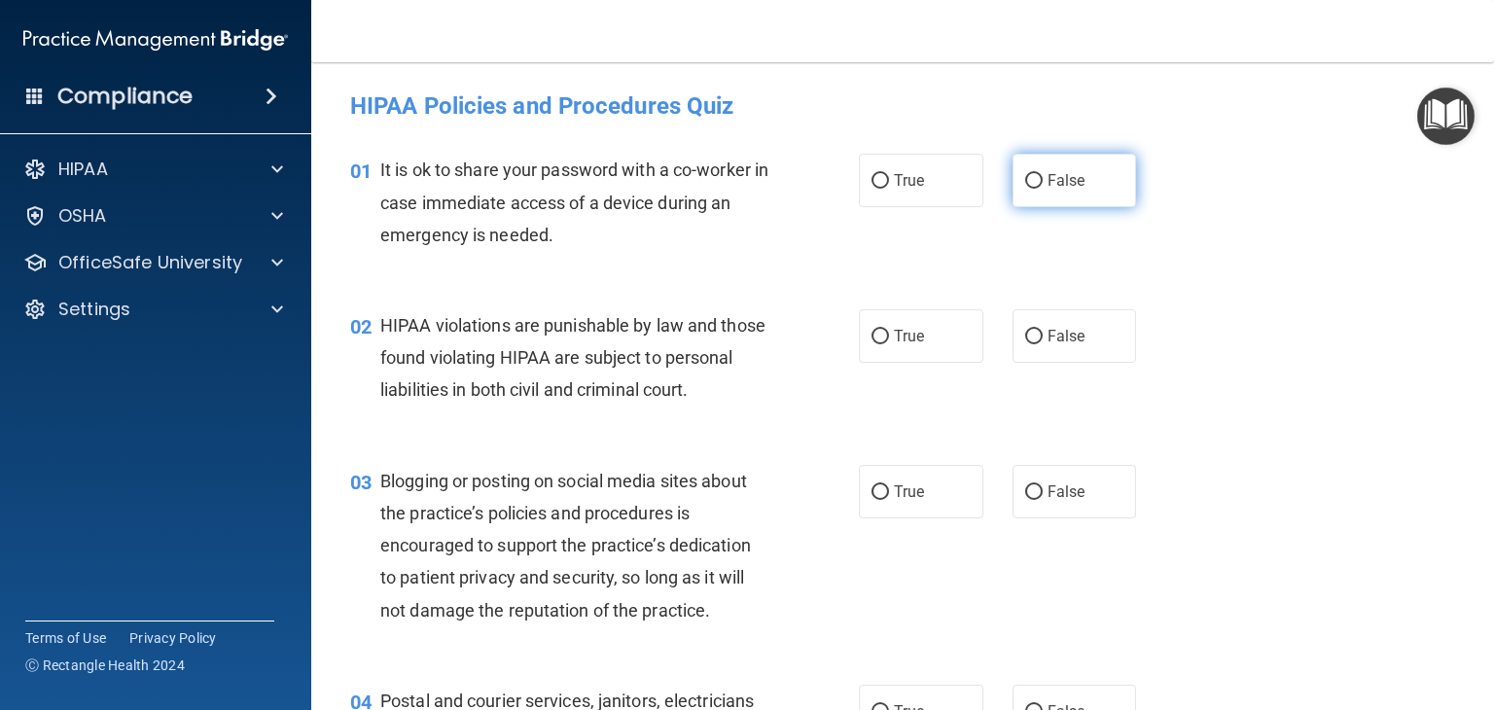
click at [1090, 202] on label "False" at bounding box center [1075, 181] width 125 height 54
click at [1043, 189] on input "False" at bounding box center [1035, 181] width 18 height 15
radio input "true"
click at [961, 340] on label "True" at bounding box center [921, 336] width 125 height 54
click at [889, 340] on input "True" at bounding box center [881, 337] width 18 height 15
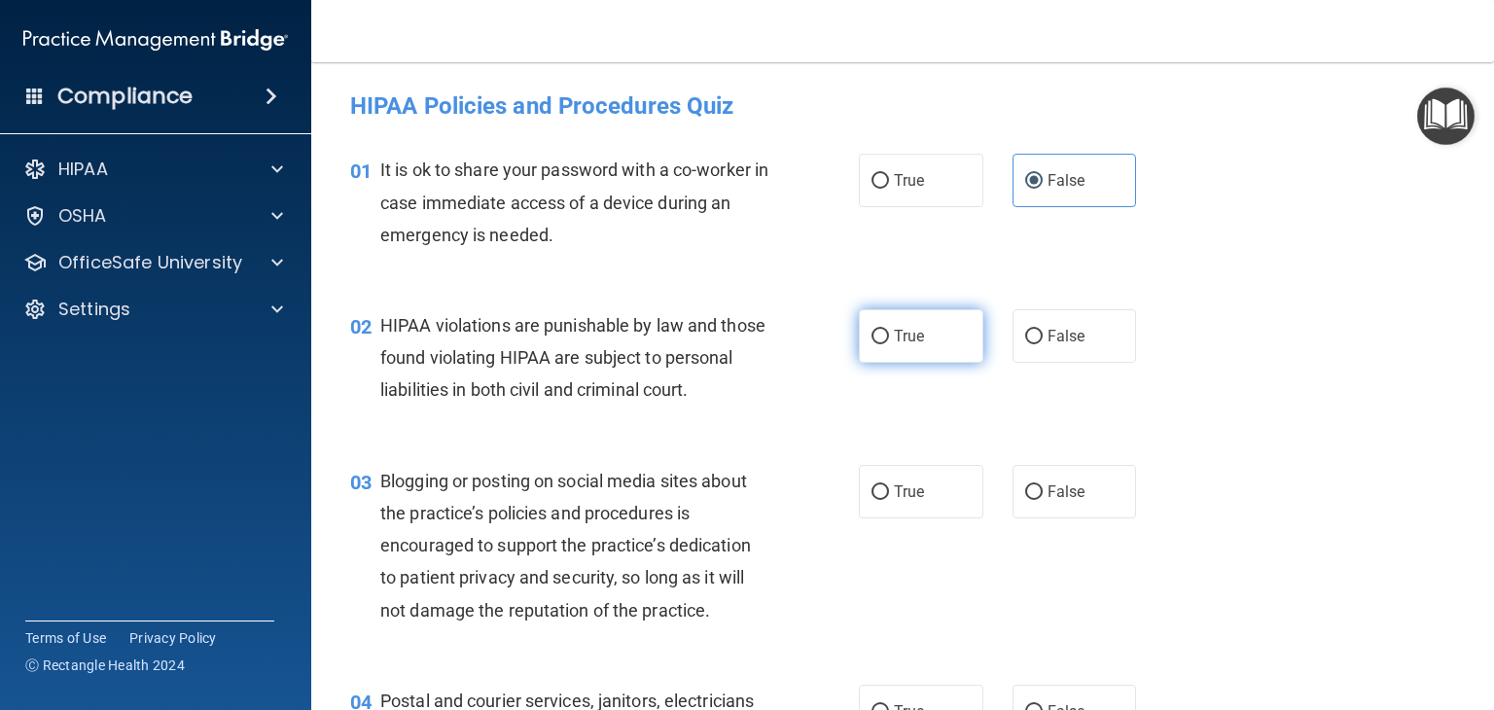
radio input "true"
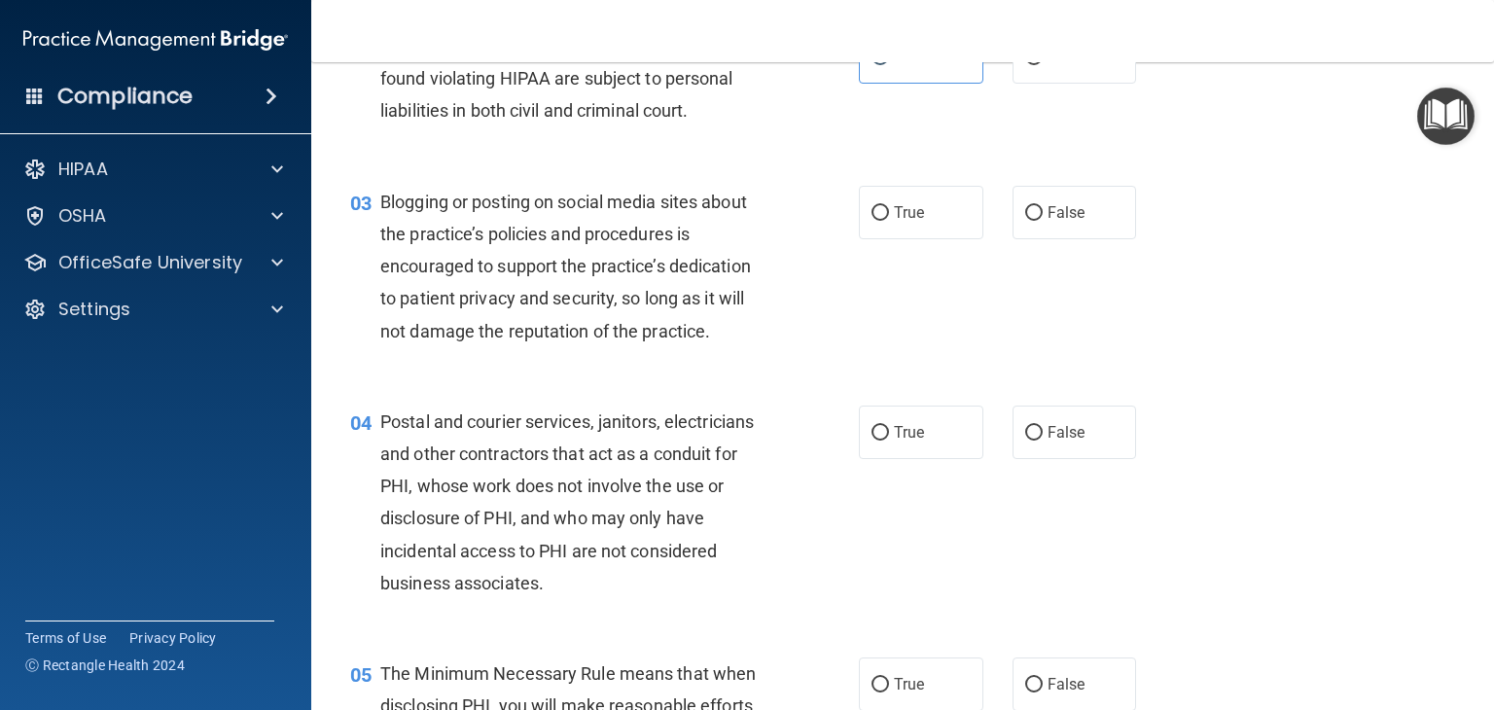
scroll to position [292, 0]
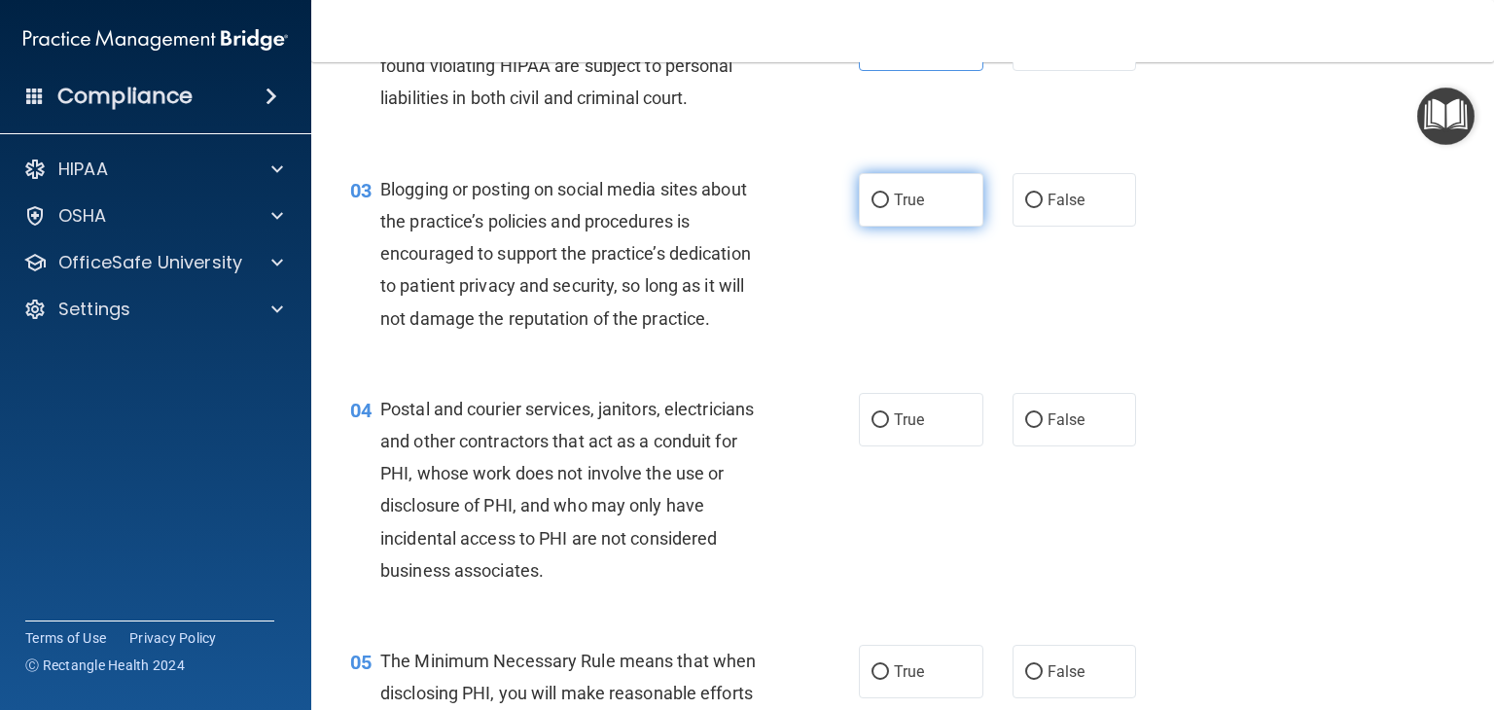
click at [934, 227] on label "True" at bounding box center [921, 200] width 125 height 54
click at [889, 208] on input "True" at bounding box center [881, 201] width 18 height 15
radio input "true"
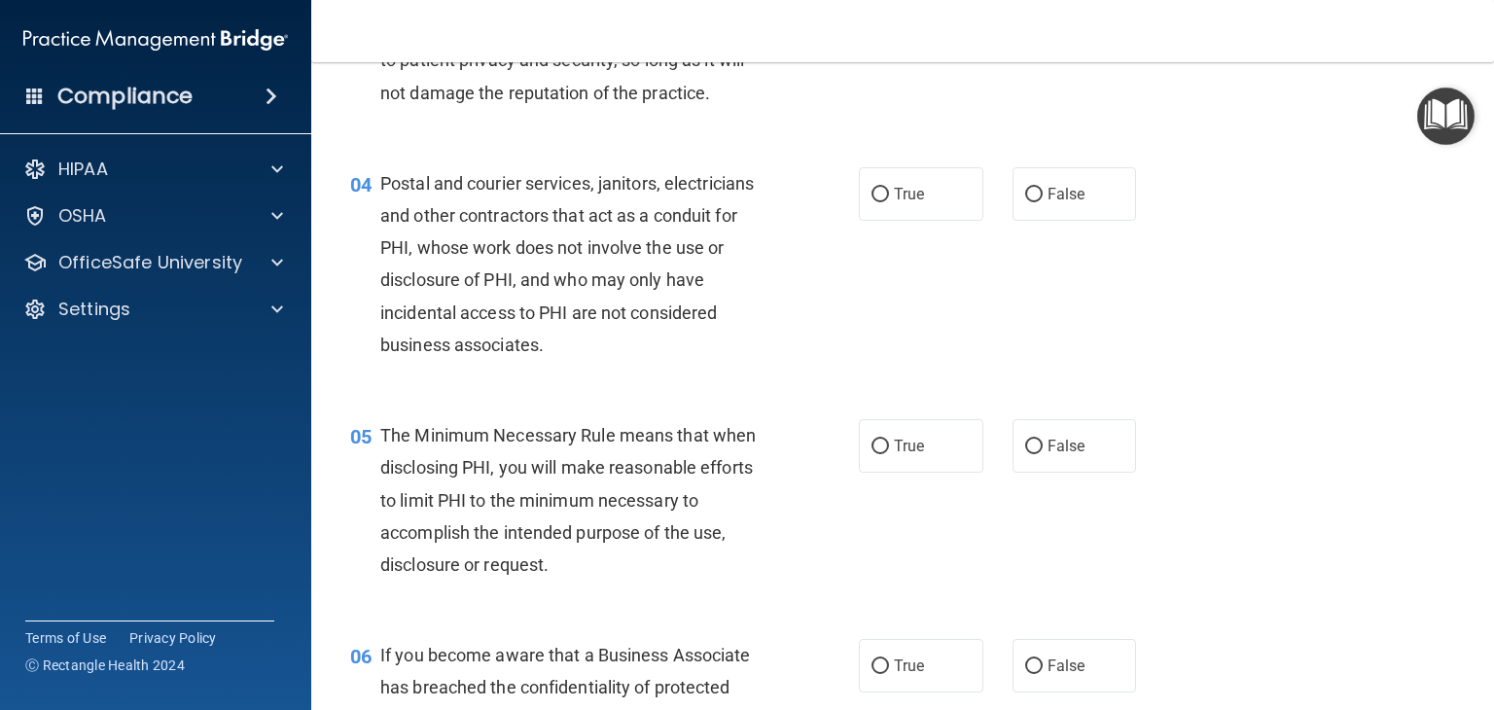
scroll to position [584, 0]
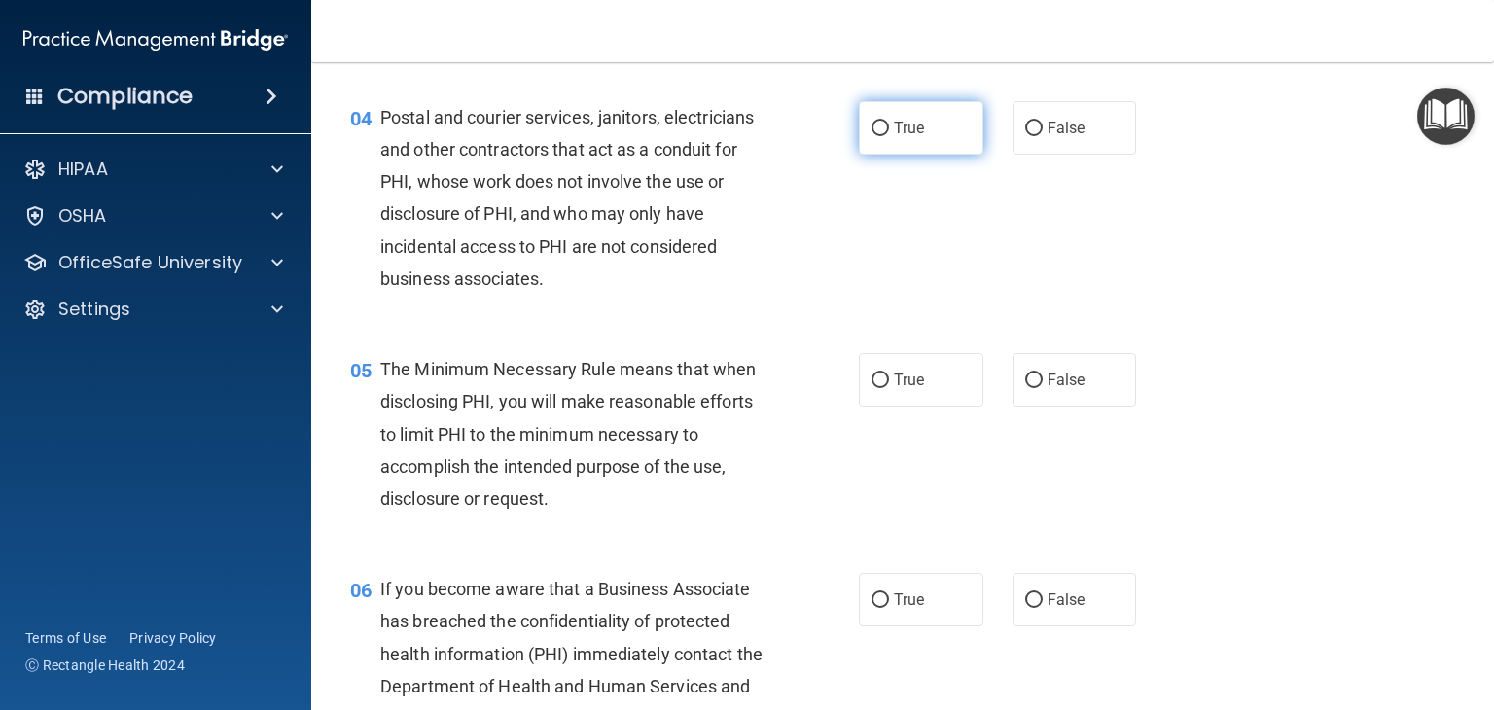
click at [918, 155] on label "True" at bounding box center [921, 128] width 125 height 54
click at [889, 136] on input "True" at bounding box center [881, 129] width 18 height 15
radio input "true"
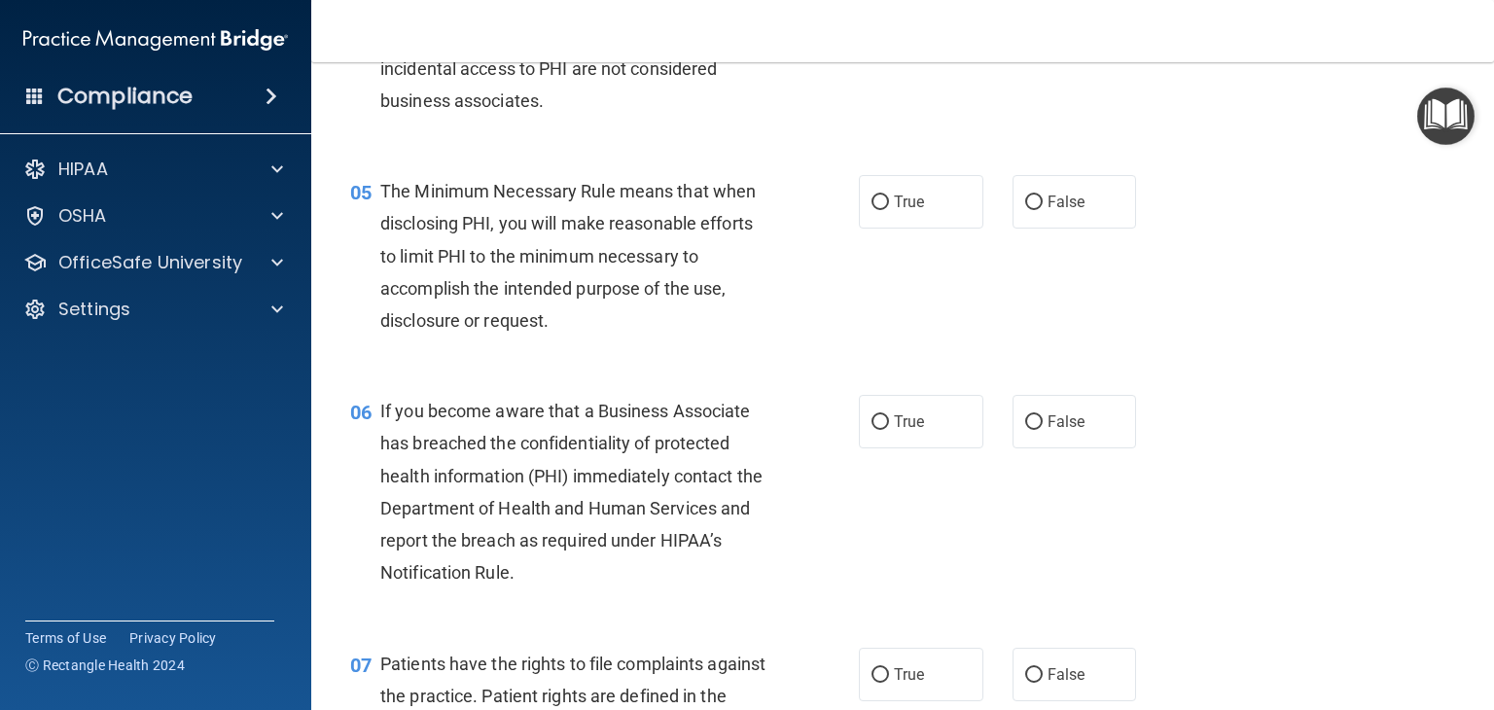
scroll to position [778, 0]
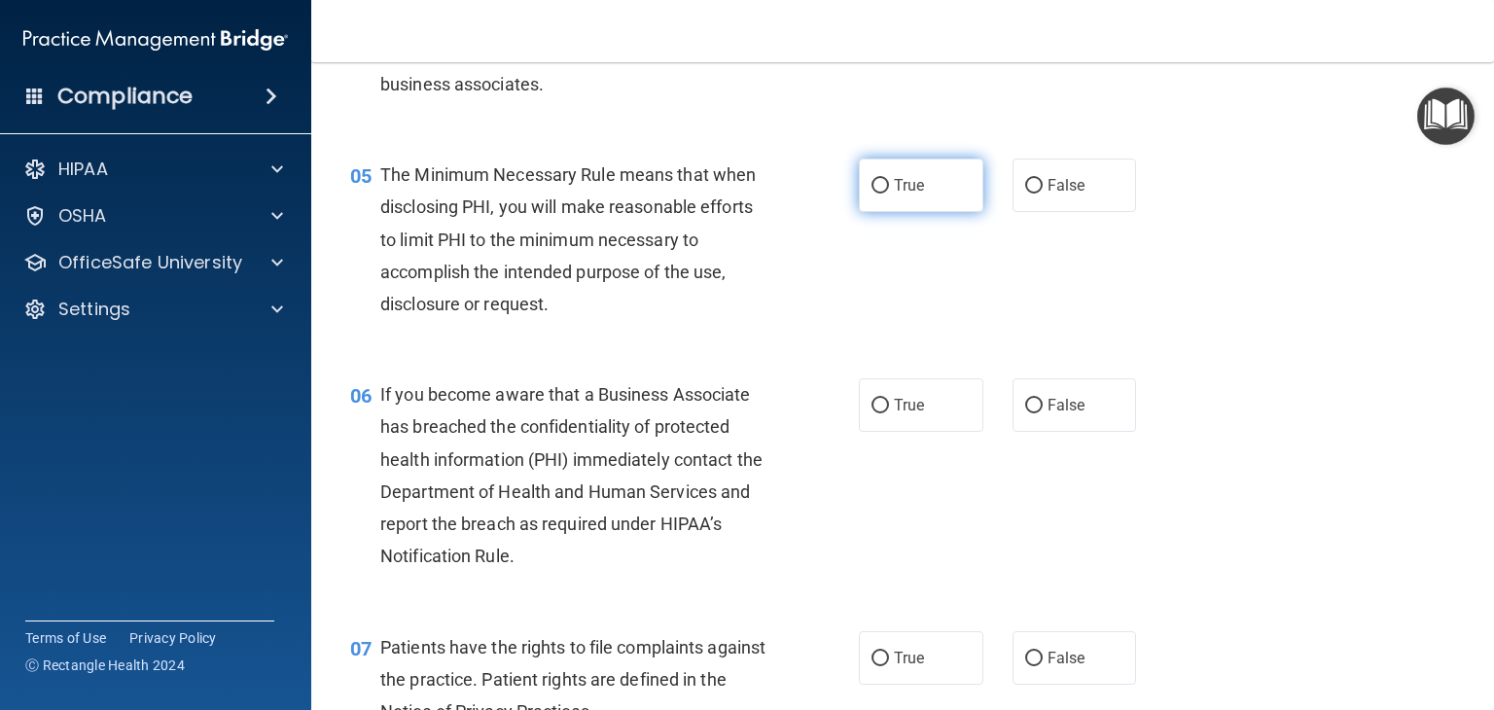
click at [953, 212] on label "True" at bounding box center [921, 186] width 125 height 54
click at [889, 194] on input "True" at bounding box center [881, 186] width 18 height 15
radio input "true"
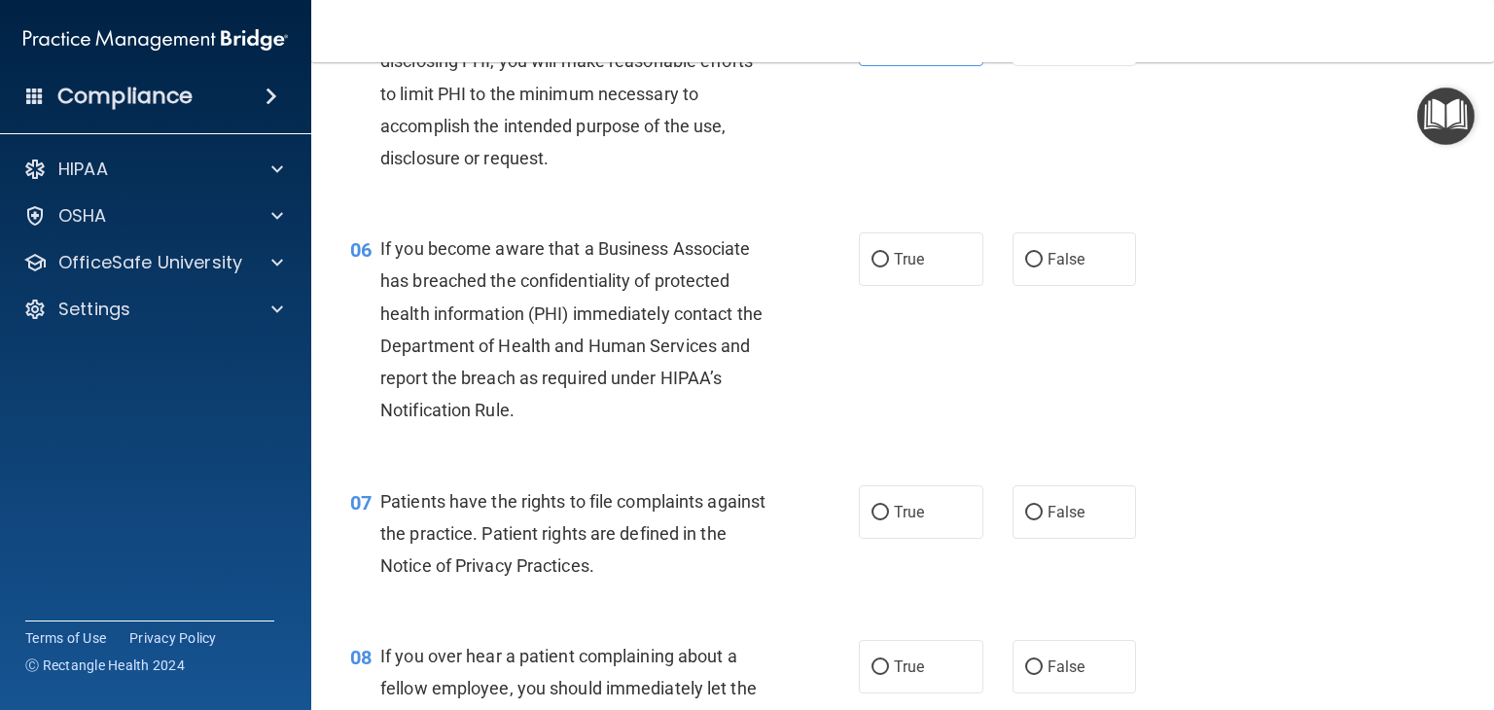
scroll to position [973, 0]
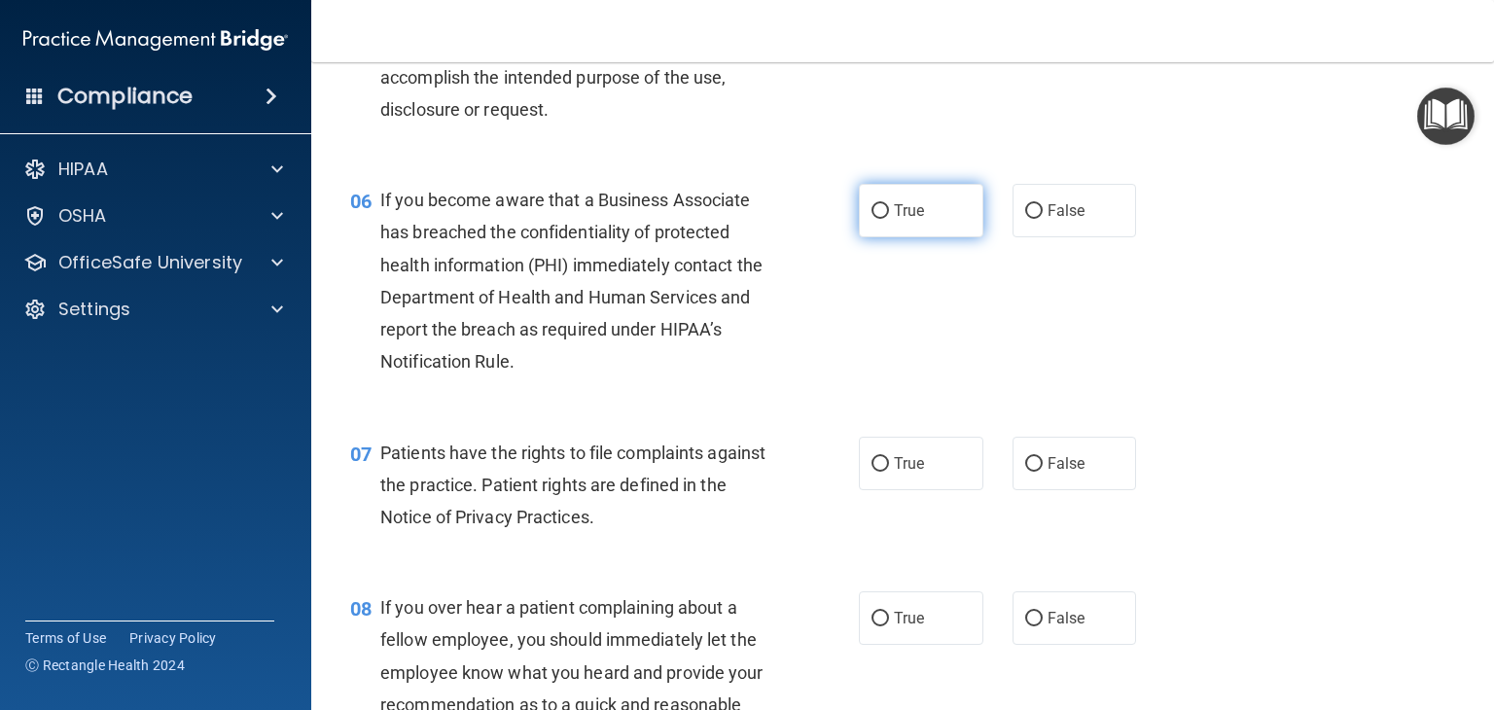
click at [944, 237] on label "True" at bounding box center [921, 211] width 125 height 54
click at [889, 219] on input "True" at bounding box center [881, 211] width 18 height 15
radio input "true"
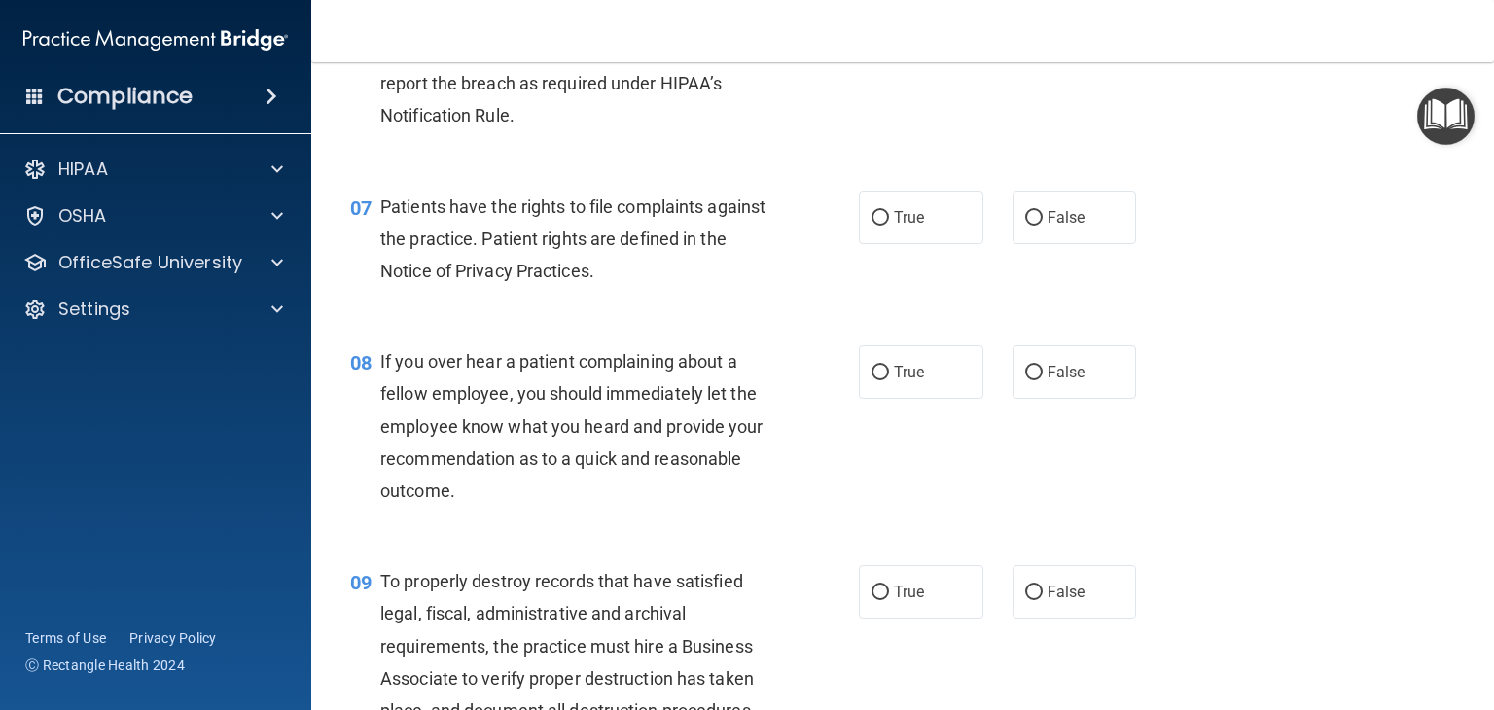
scroll to position [1265, 0]
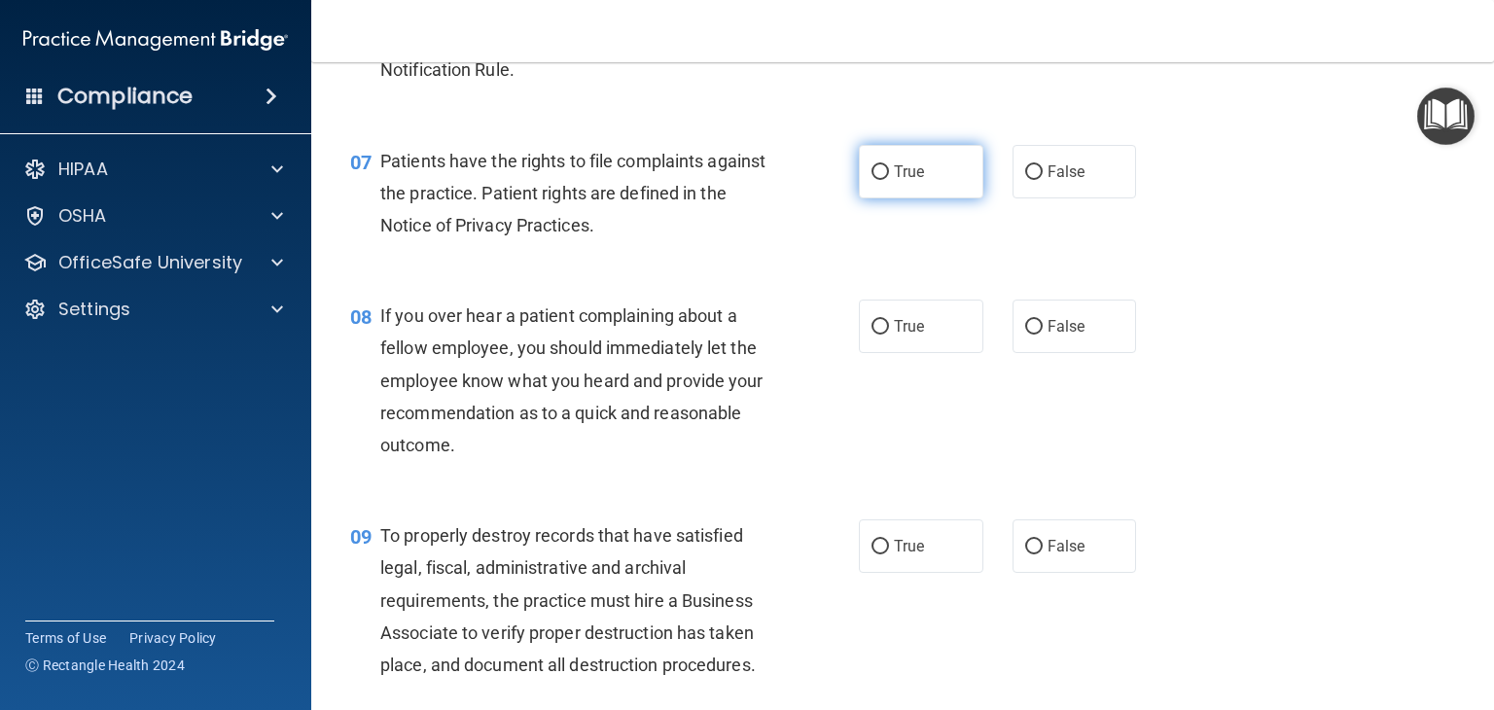
click at [942, 192] on label "True" at bounding box center [921, 172] width 125 height 54
click at [889, 180] on input "True" at bounding box center [881, 172] width 18 height 15
radio input "true"
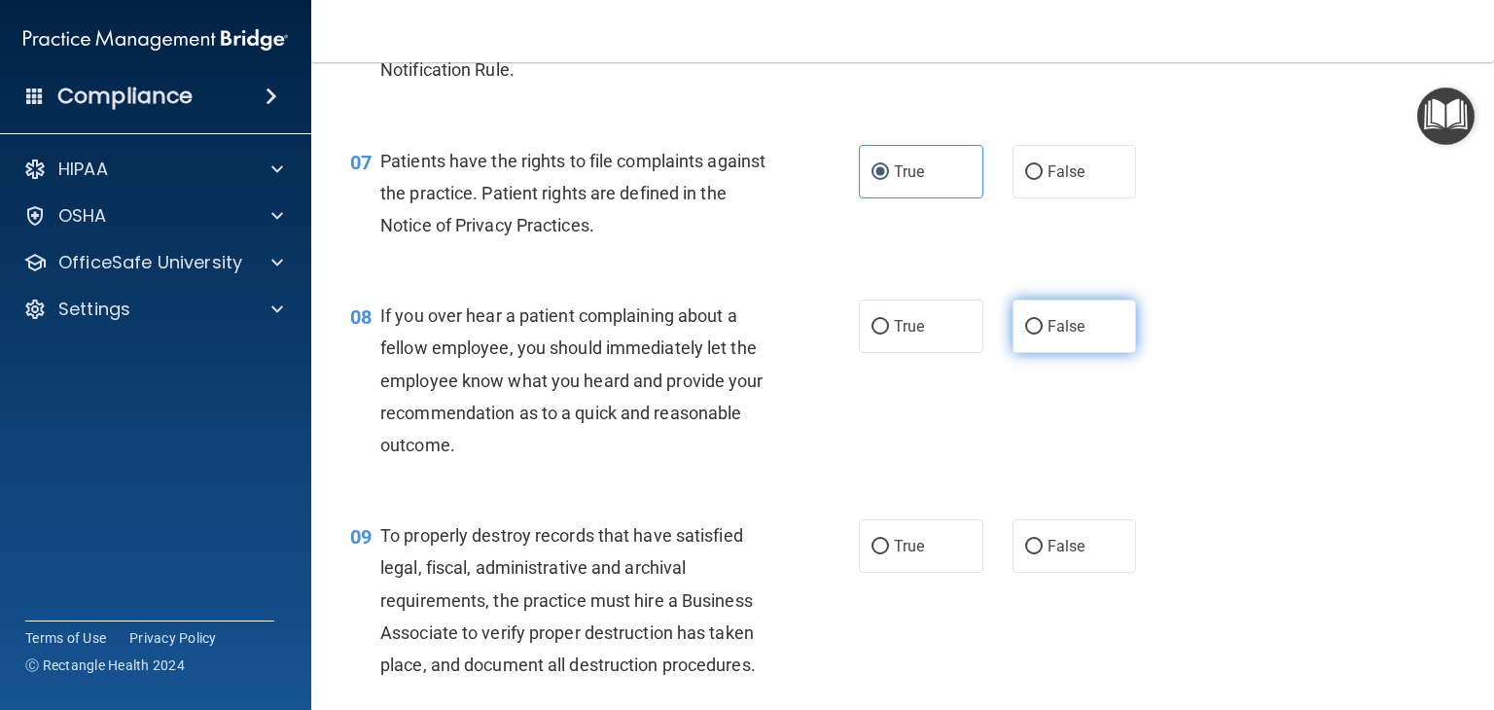
click at [1061, 353] on label "False" at bounding box center [1075, 327] width 125 height 54
click at [1043, 335] on input "False" at bounding box center [1035, 327] width 18 height 15
radio input "true"
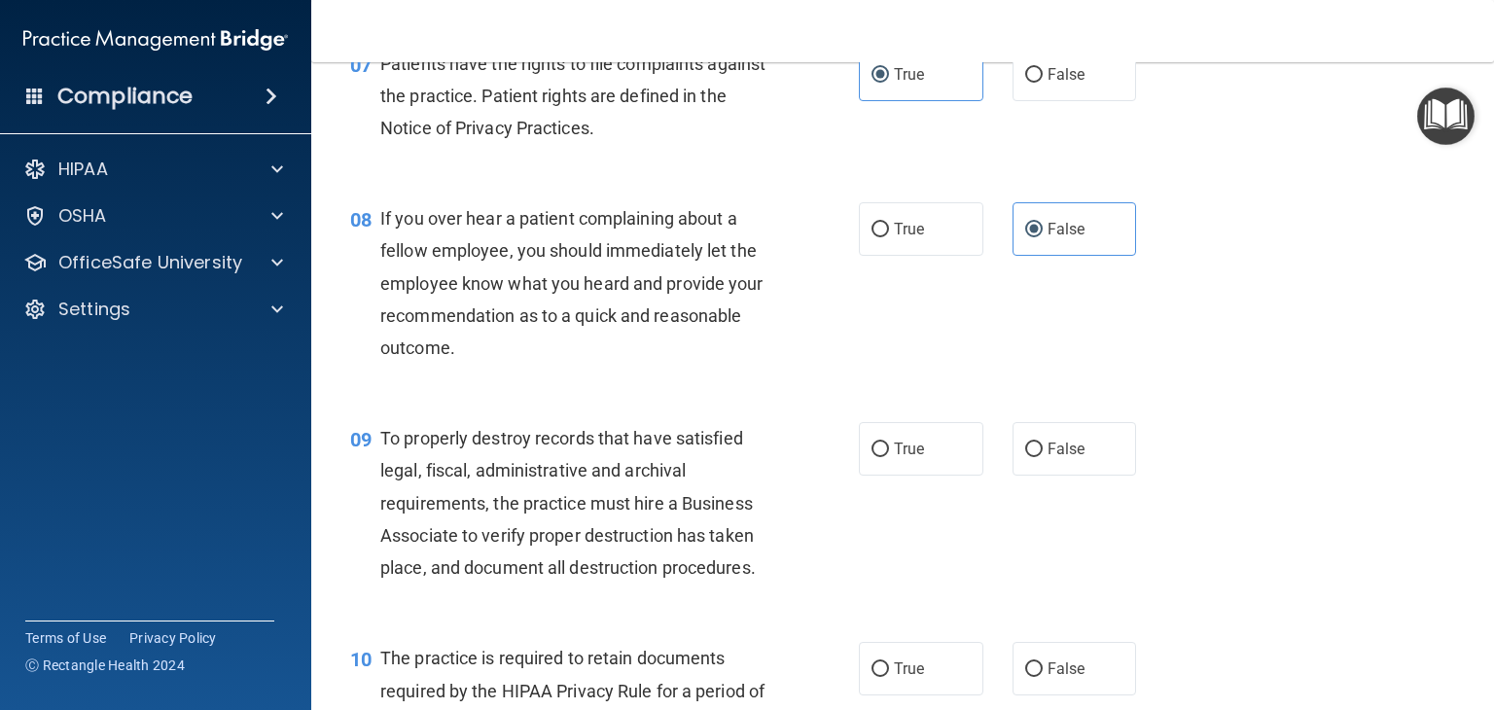
scroll to position [1557, 0]
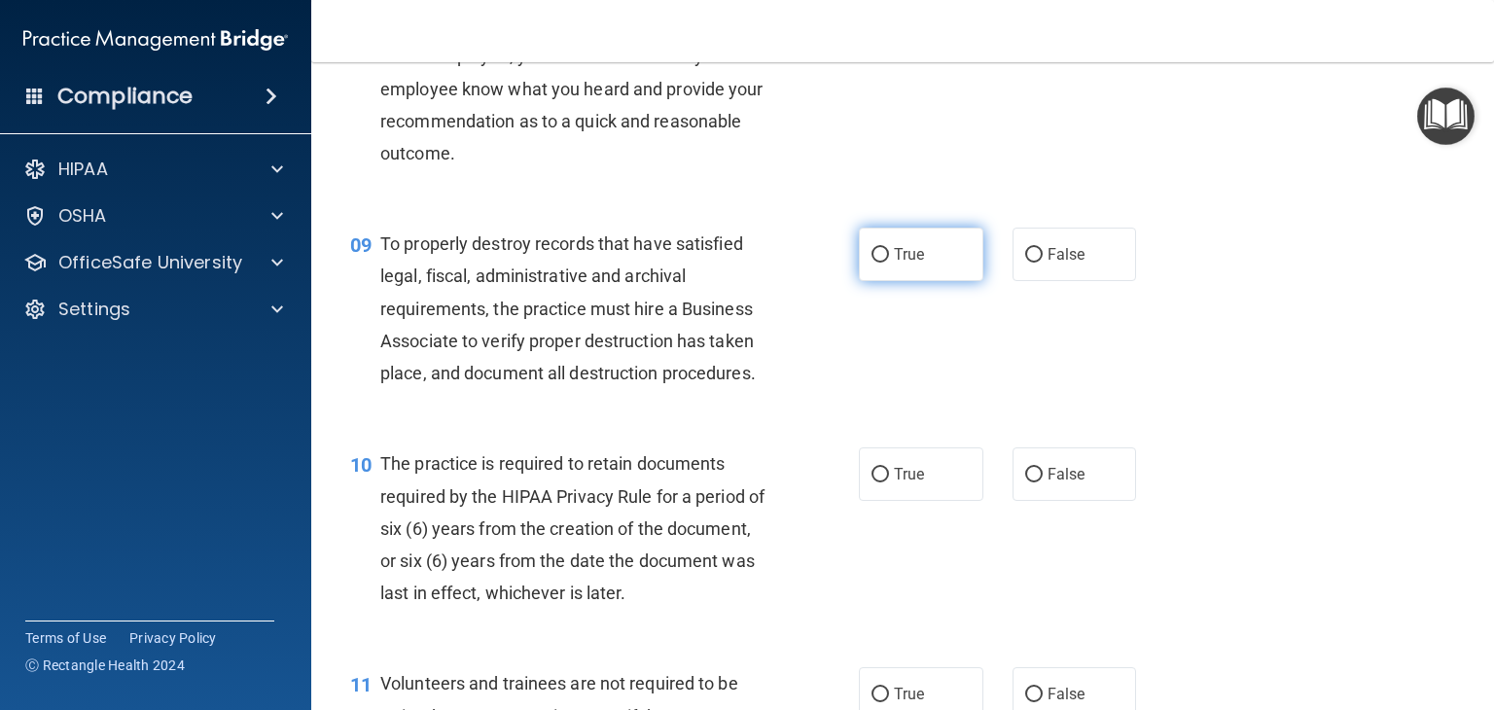
click at [960, 271] on label "True" at bounding box center [921, 255] width 125 height 54
click at [889, 263] on input "True" at bounding box center [881, 255] width 18 height 15
radio input "true"
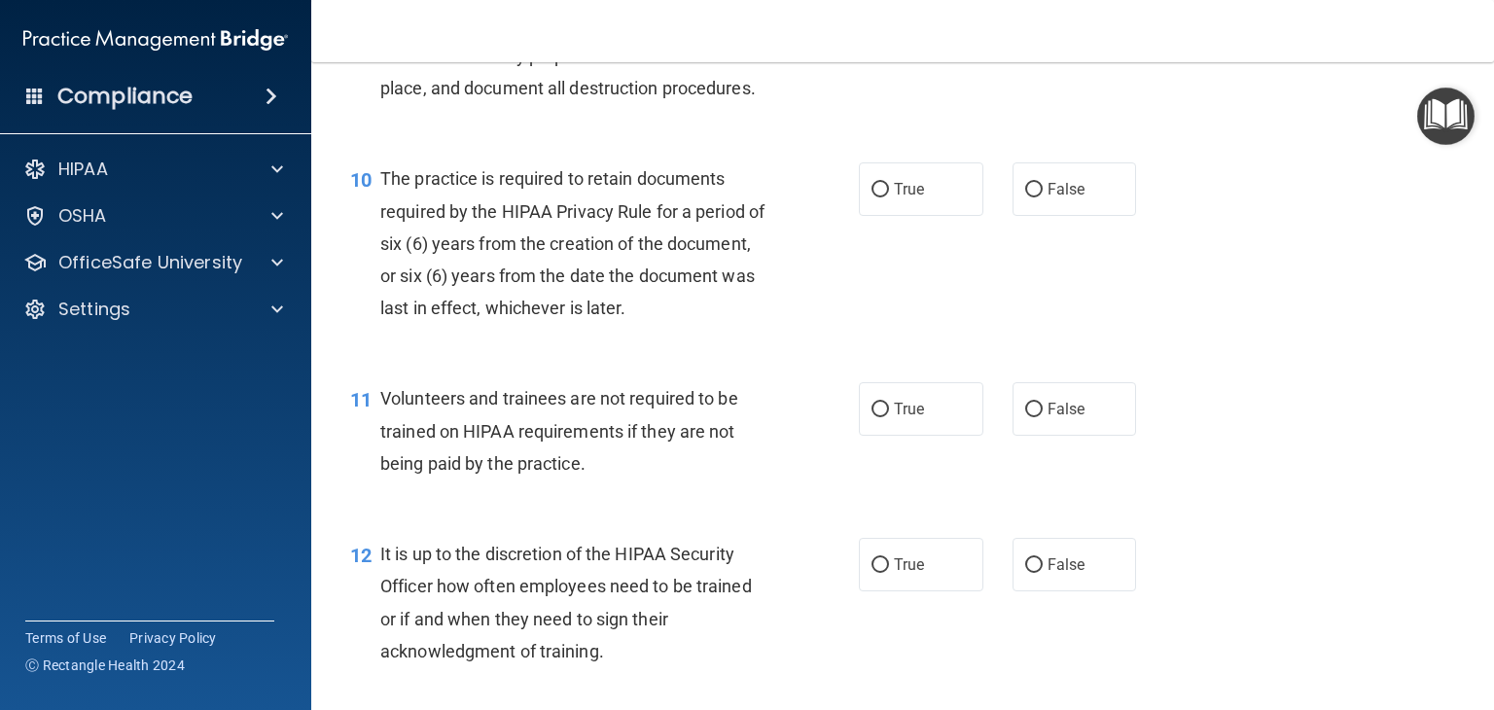
scroll to position [1849, 0]
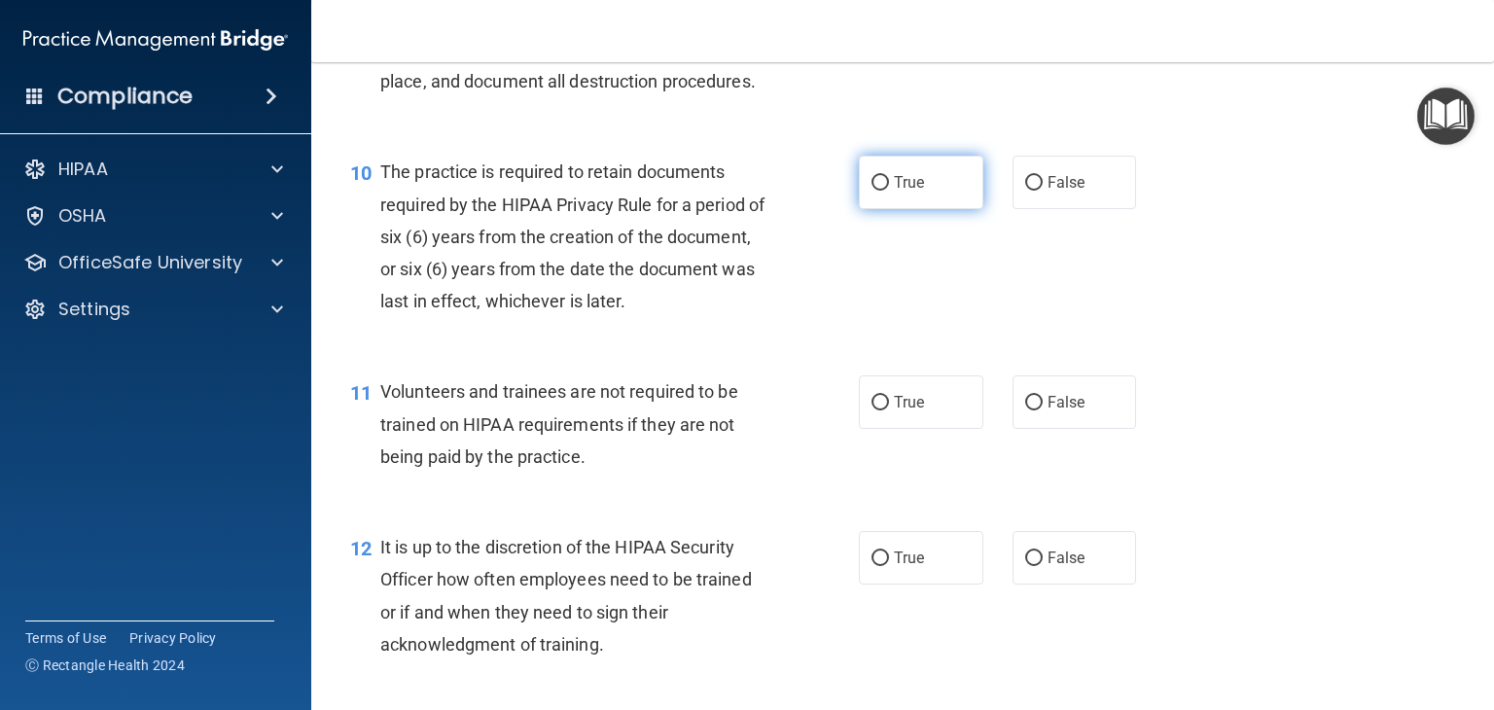
click at [957, 209] on label "True" at bounding box center [921, 183] width 125 height 54
click at [889, 191] on input "True" at bounding box center [881, 183] width 18 height 15
radio input "true"
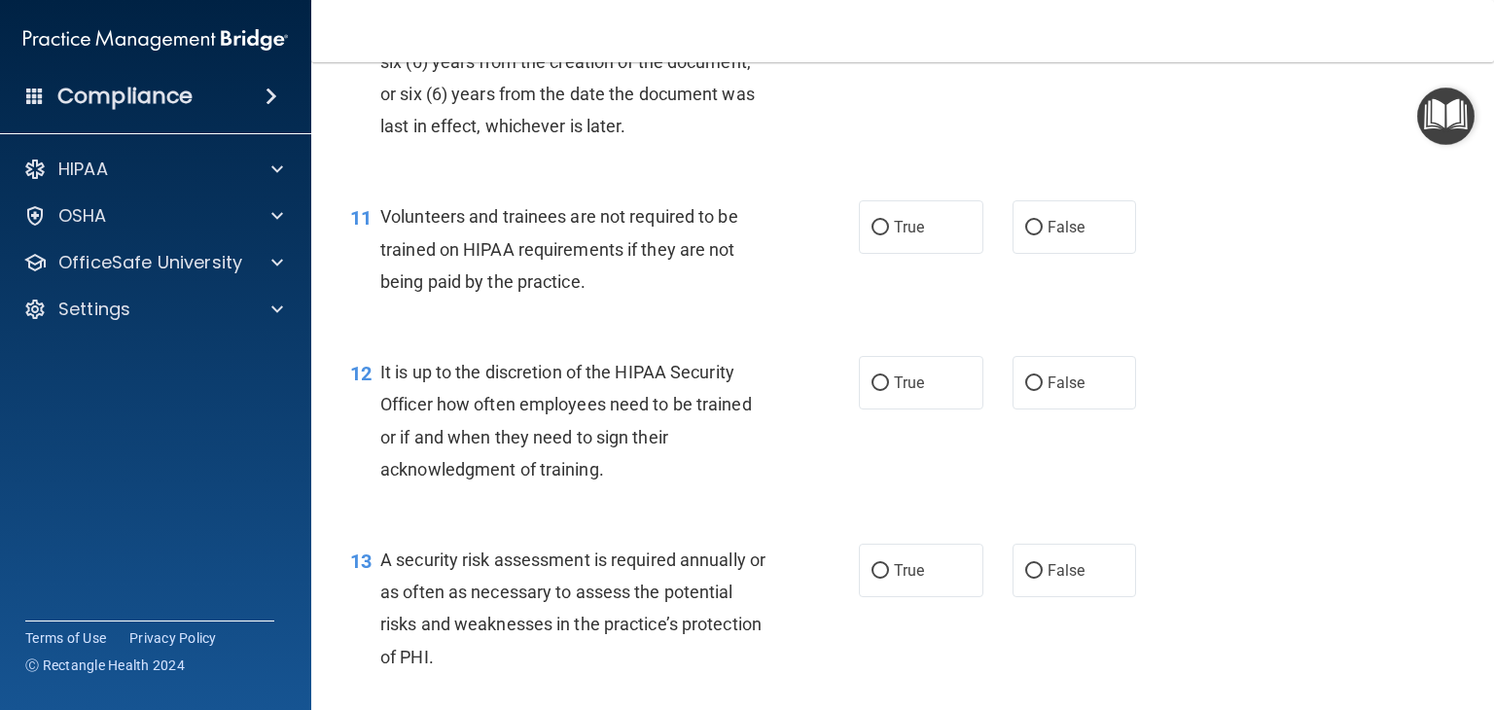
scroll to position [2043, 0]
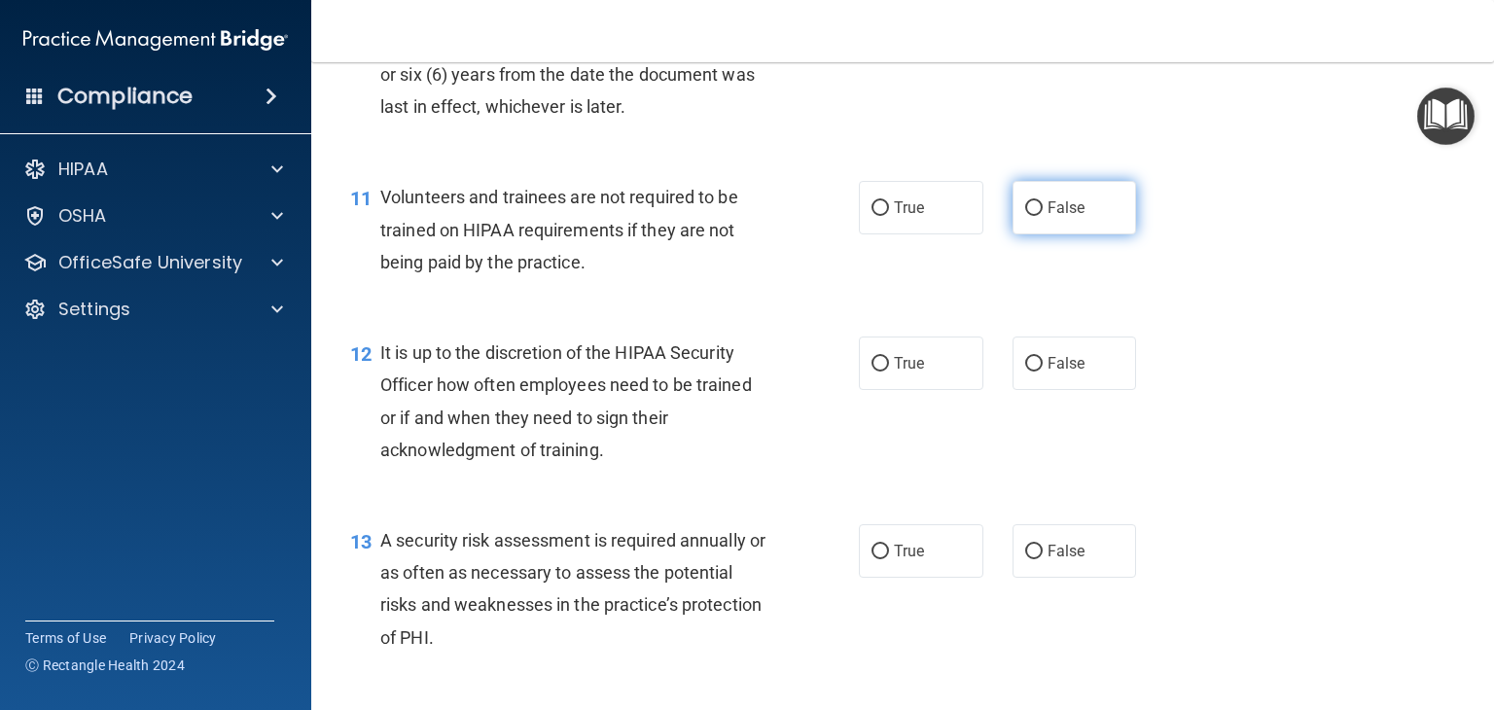
click at [1105, 234] on label "False" at bounding box center [1075, 208] width 125 height 54
click at [1043, 216] on input "False" at bounding box center [1035, 208] width 18 height 15
radio input "true"
click at [962, 390] on label "True" at bounding box center [921, 364] width 125 height 54
click at [889, 372] on input "True" at bounding box center [881, 364] width 18 height 15
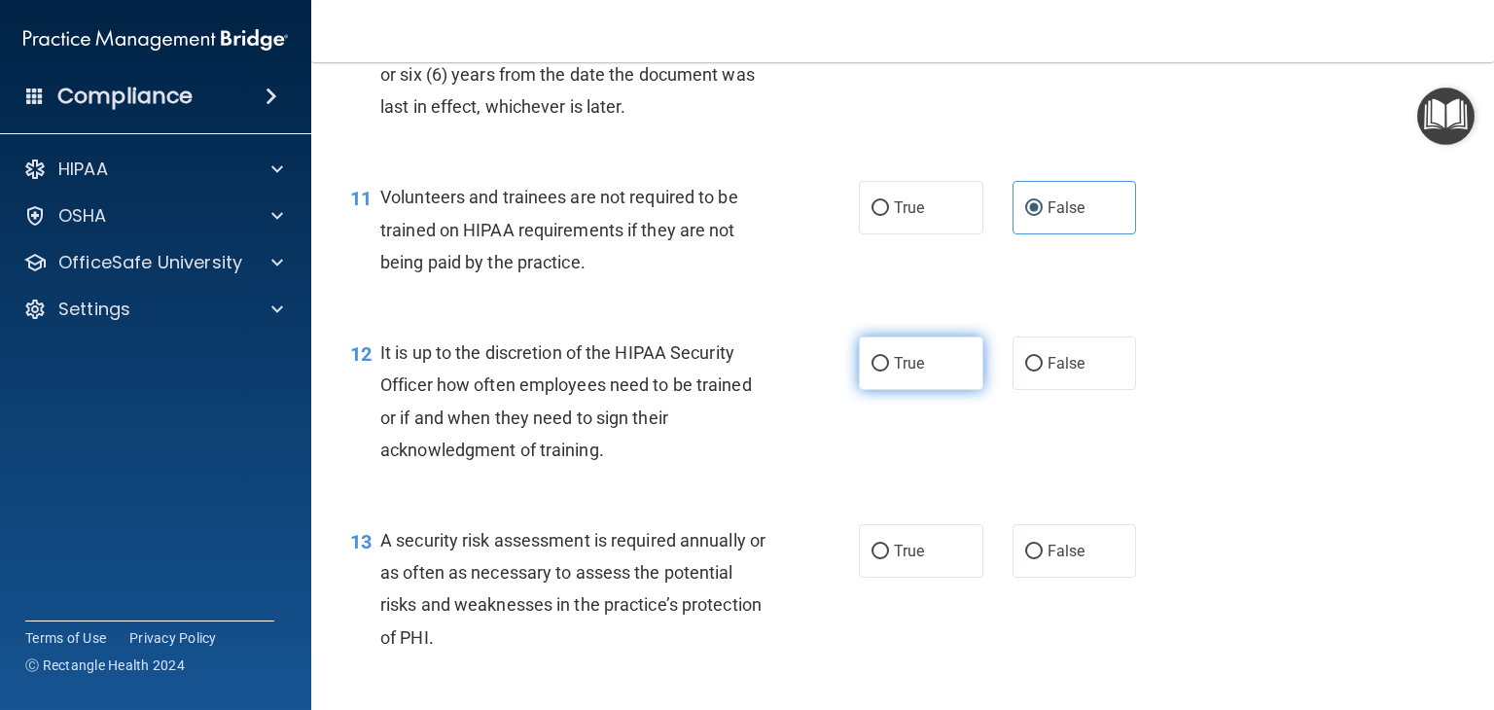
radio input "true"
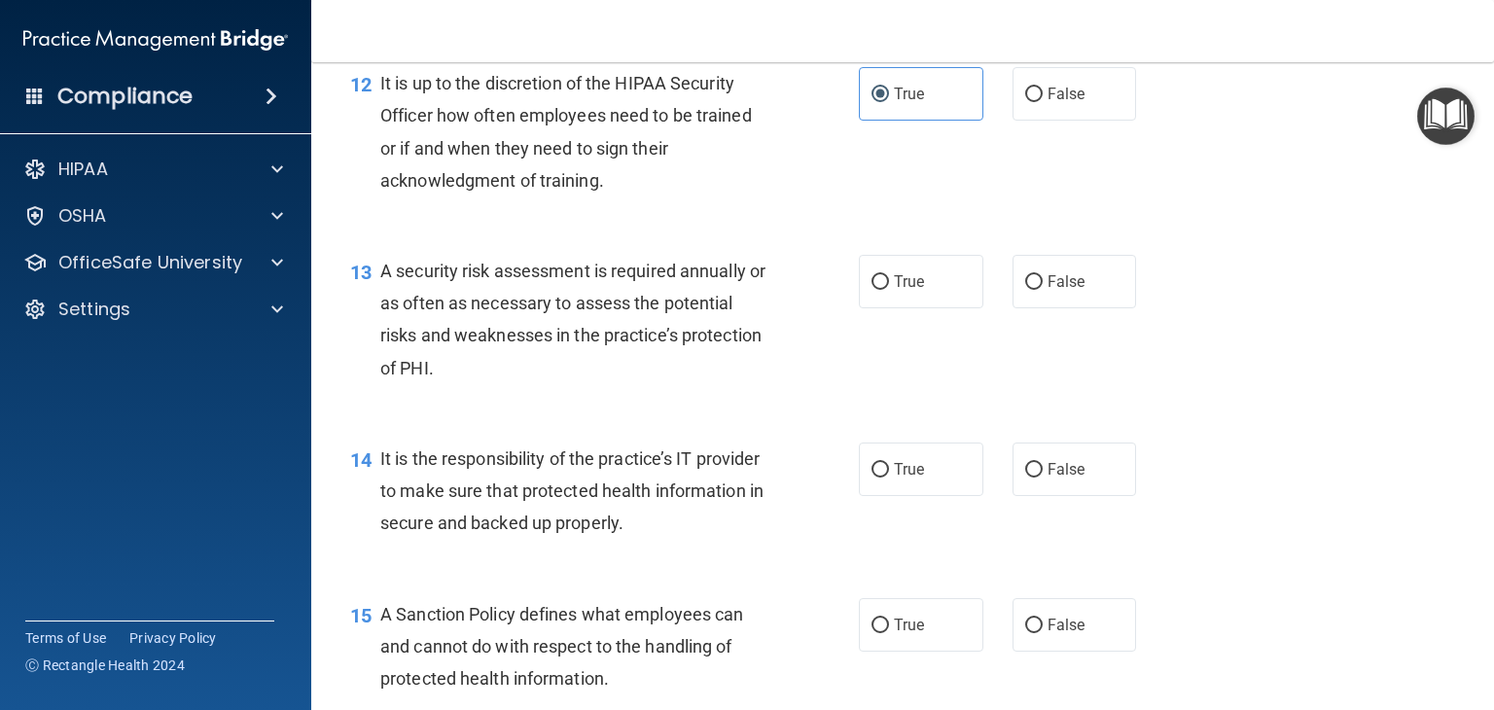
scroll to position [2432, 0]
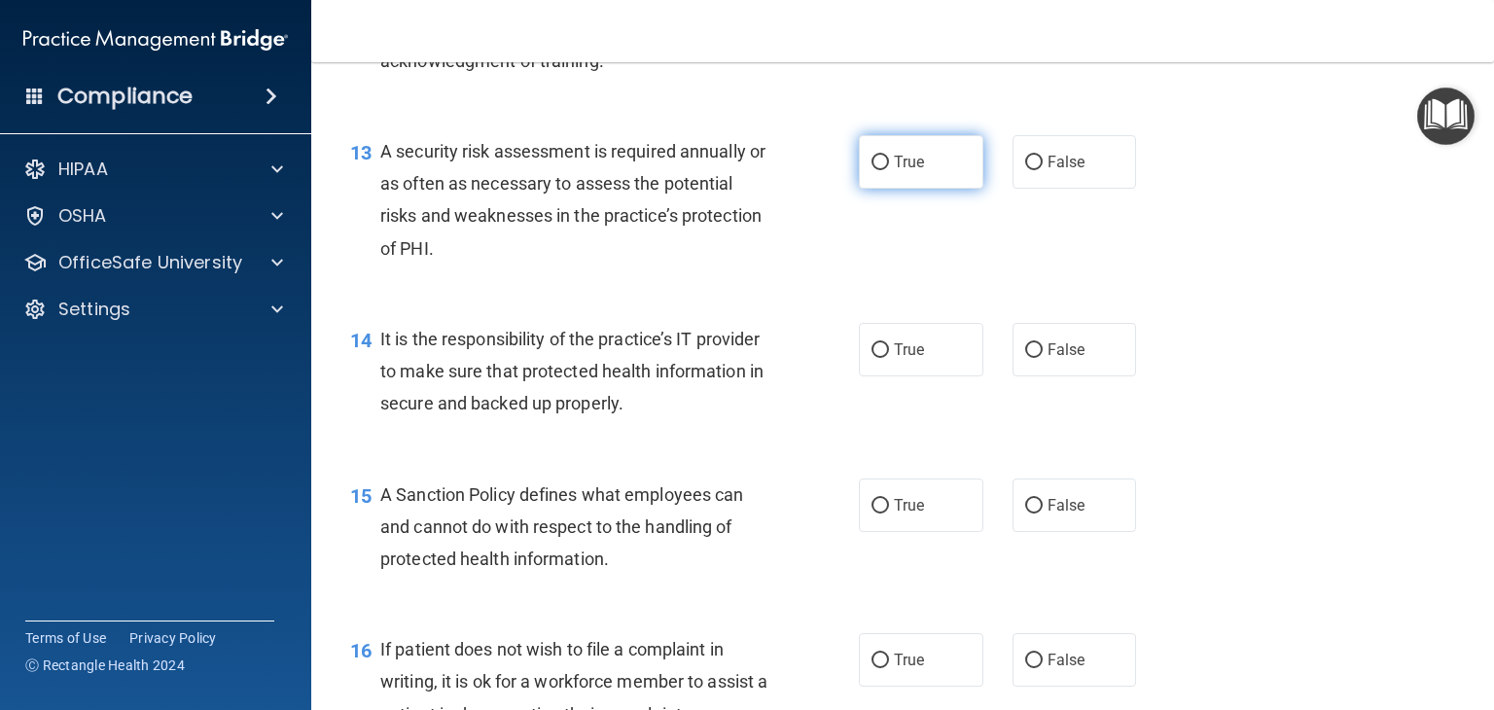
click at [914, 171] on span "True" at bounding box center [909, 162] width 30 height 18
click at [889, 170] on input "True" at bounding box center [881, 163] width 18 height 15
radio input "true"
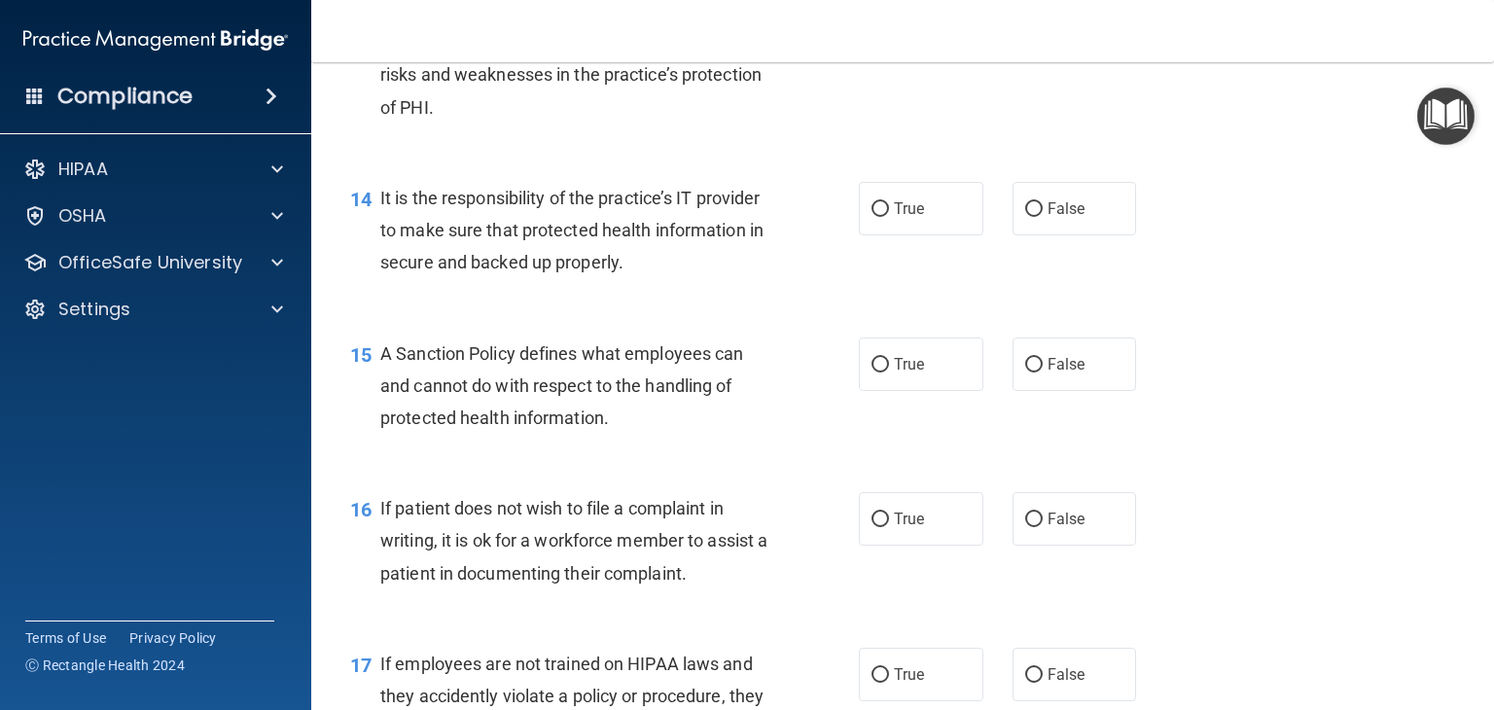
scroll to position [2530, 0]
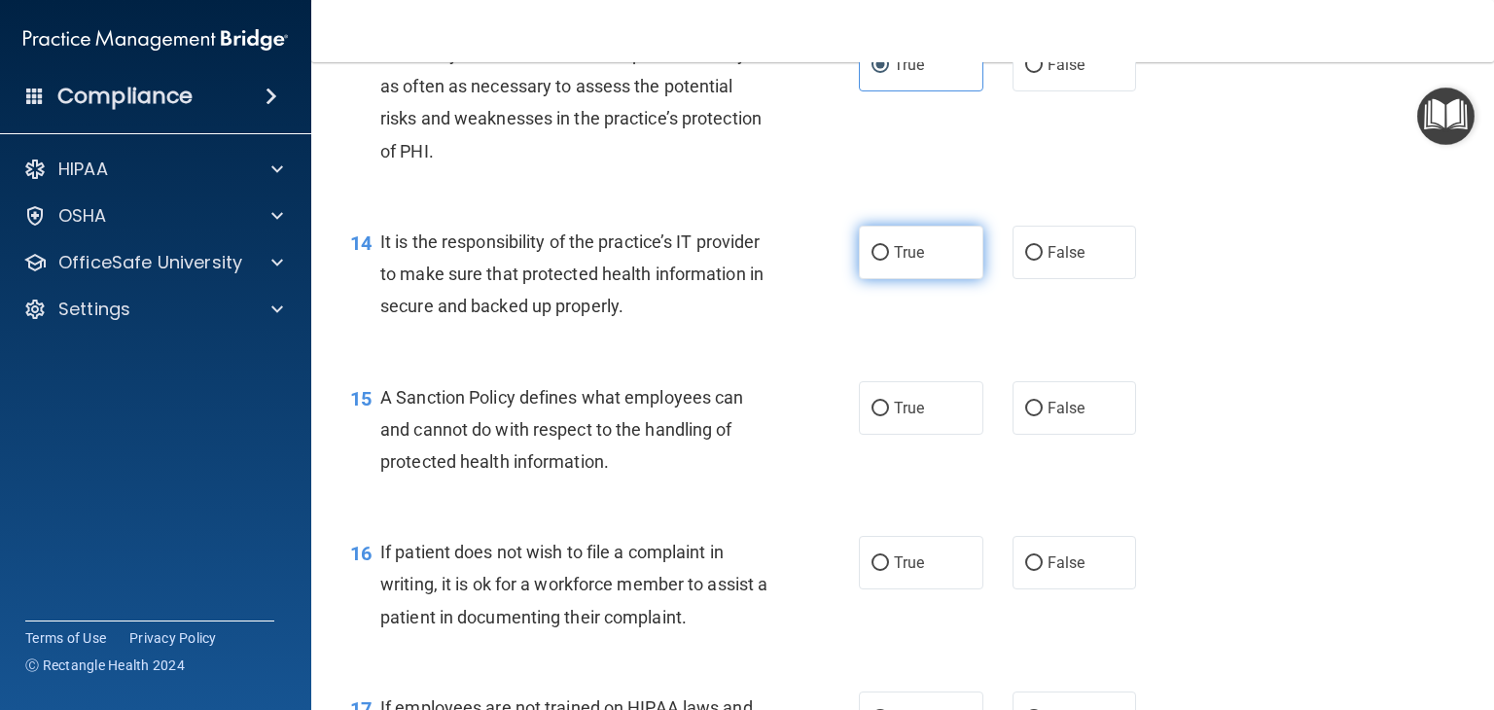
click at [954, 279] on label "True" at bounding box center [921, 253] width 125 height 54
click at [889, 261] on input "True" at bounding box center [881, 253] width 18 height 15
radio input "true"
click at [944, 435] on label "True" at bounding box center [921, 408] width 125 height 54
click at [889, 416] on input "True" at bounding box center [881, 409] width 18 height 15
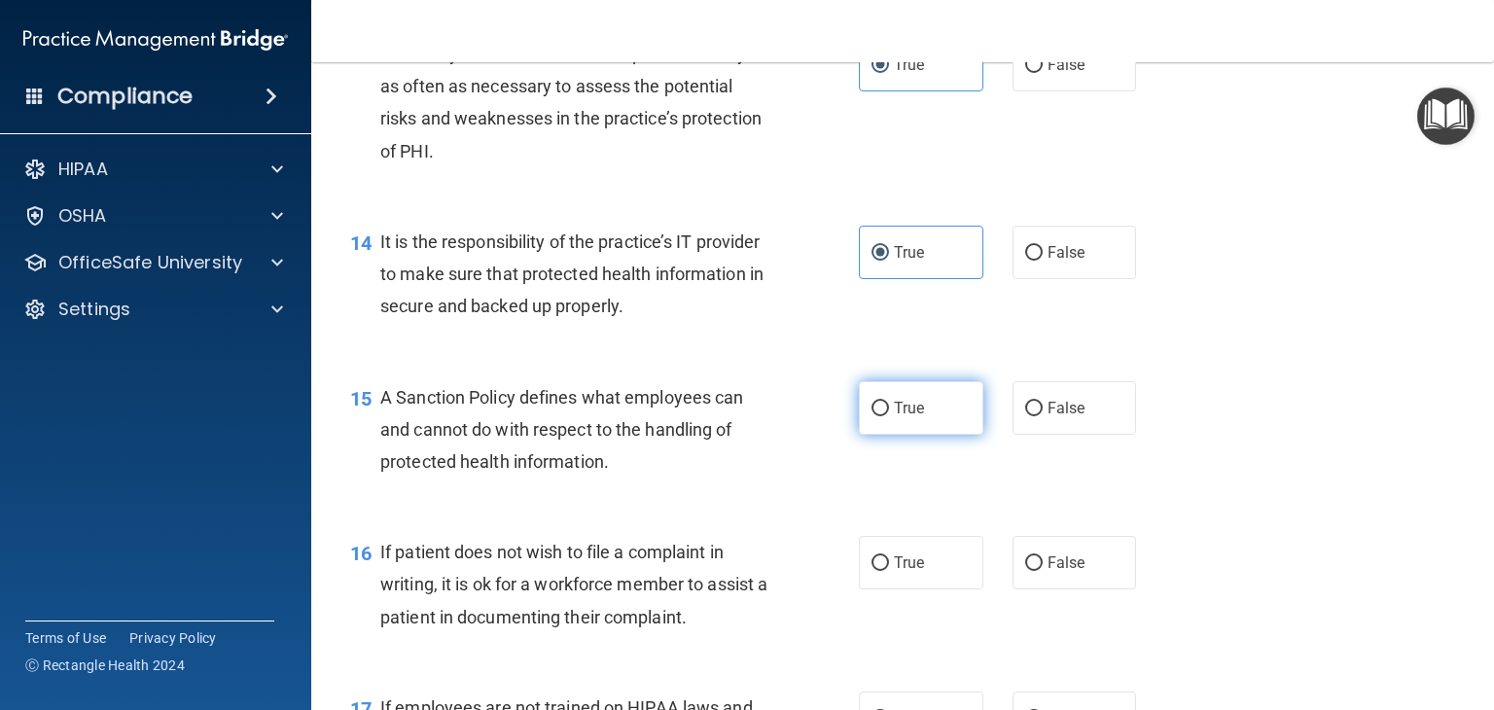
radio input "true"
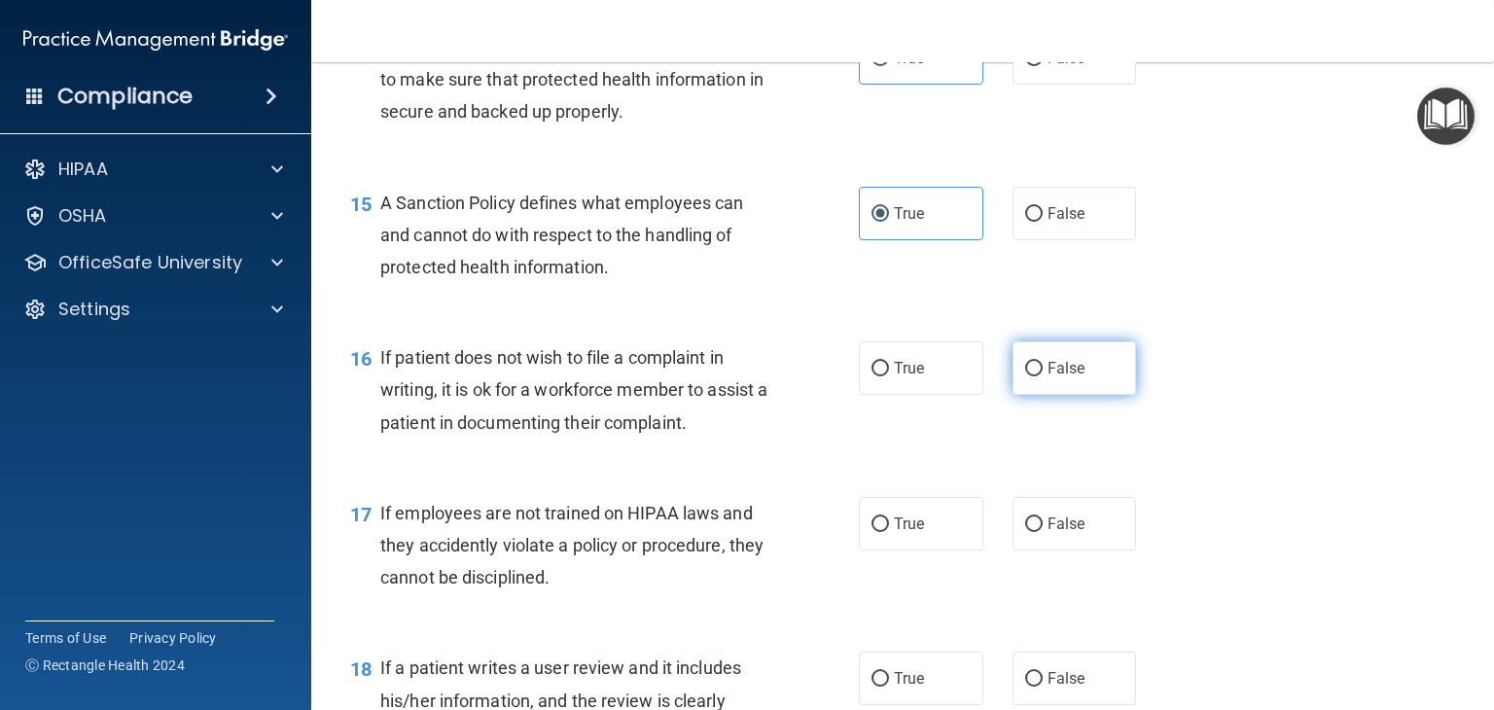
click at [1059, 378] on span "False" at bounding box center [1067, 368] width 38 height 18
click at [1043, 377] on input "False" at bounding box center [1035, 369] width 18 height 15
radio input "true"
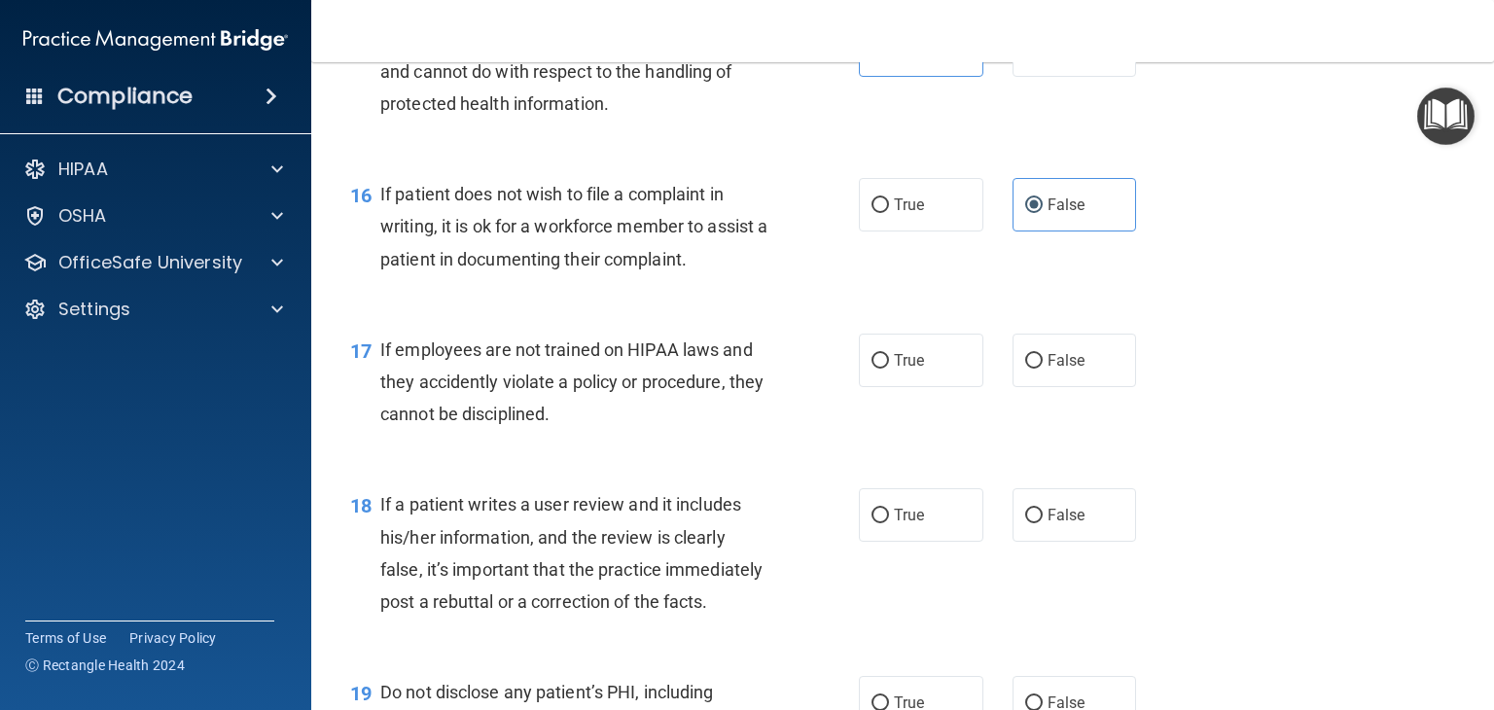
scroll to position [3113, 0]
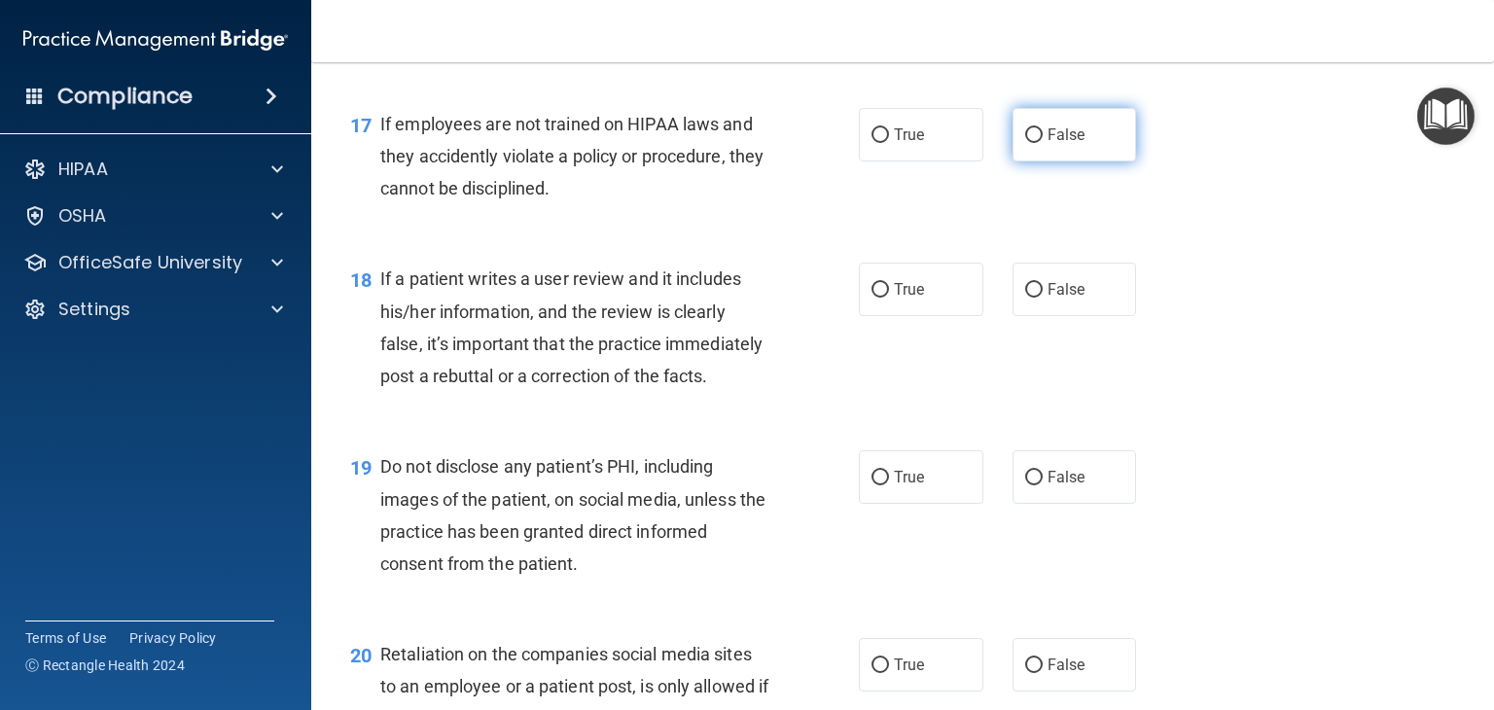
click at [1053, 144] on span "False" at bounding box center [1067, 135] width 38 height 18
click at [1043, 143] on input "False" at bounding box center [1035, 135] width 18 height 15
radio input "true"
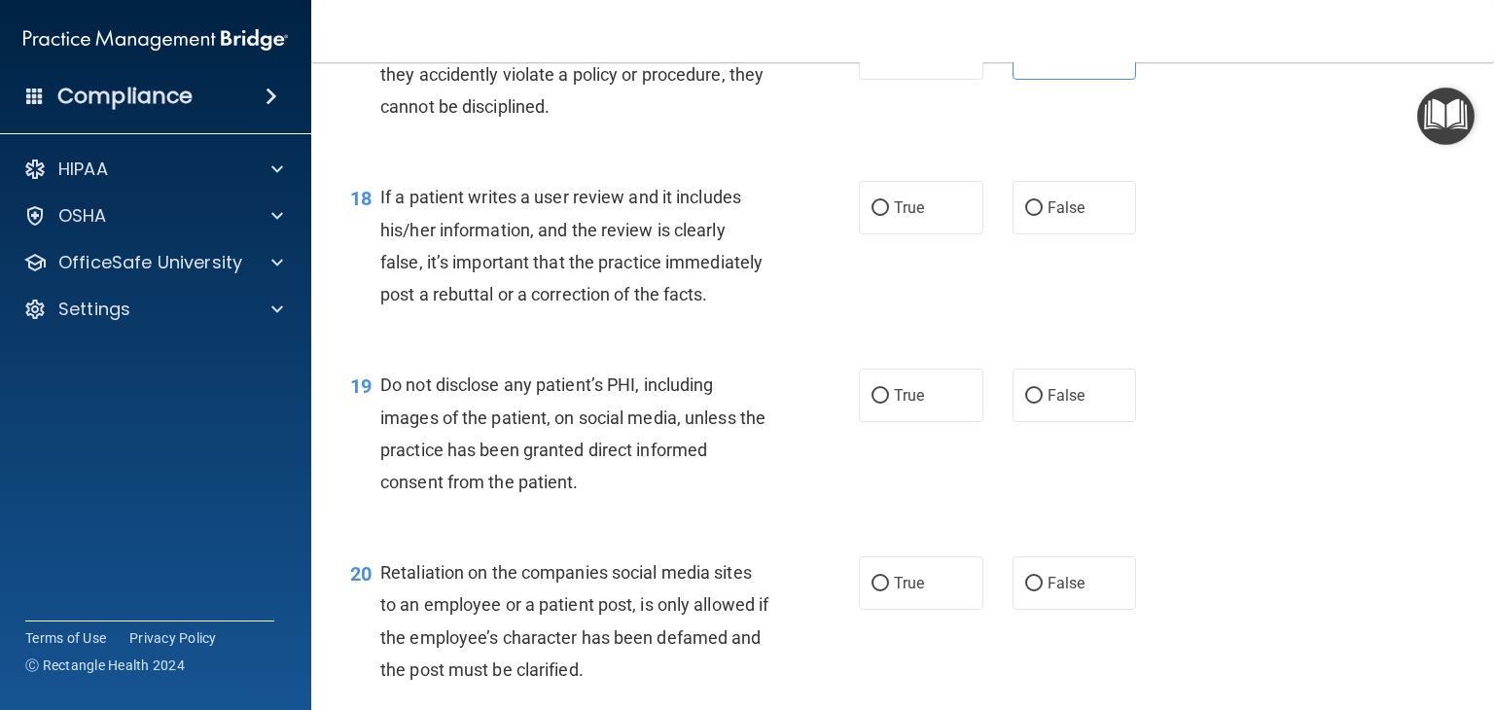
scroll to position [3308, 0]
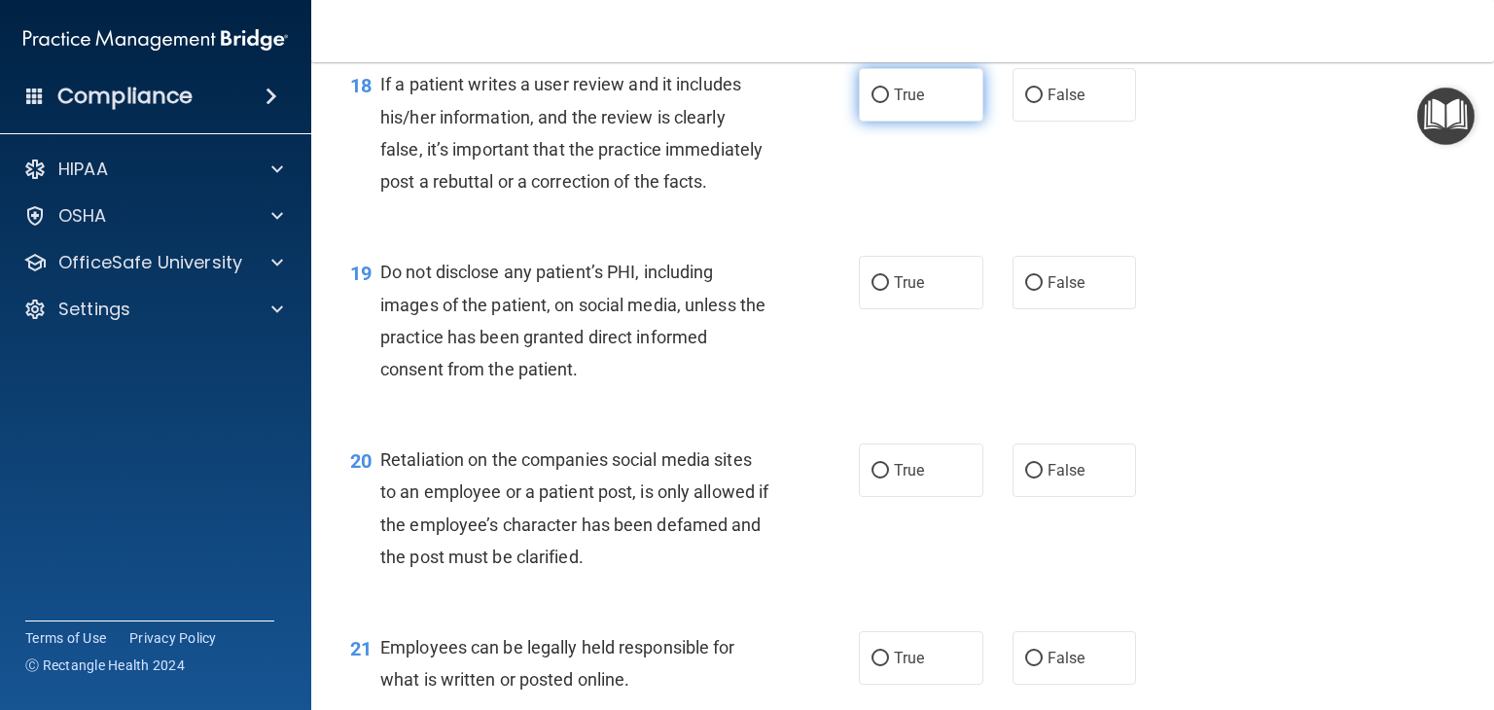
click at [914, 122] on label "True" at bounding box center [921, 95] width 125 height 54
click at [889, 103] on input "True" at bounding box center [881, 96] width 18 height 15
radio input "true"
click at [1028, 122] on label "False" at bounding box center [1075, 95] width 125 height 54
click at [1028, 103] on input "False" at bounding box center [1035, 96] width 18 height 15
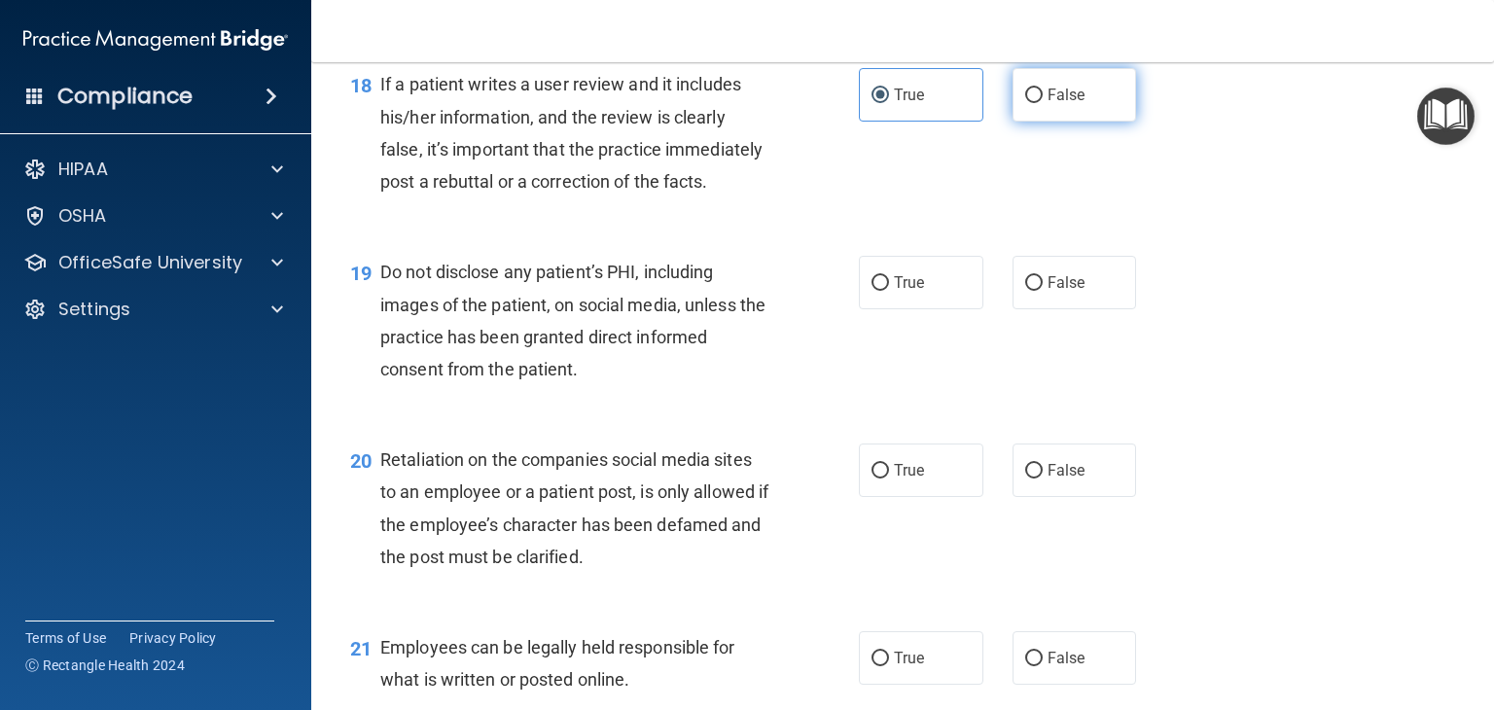
radio input "true"
radio input "false"
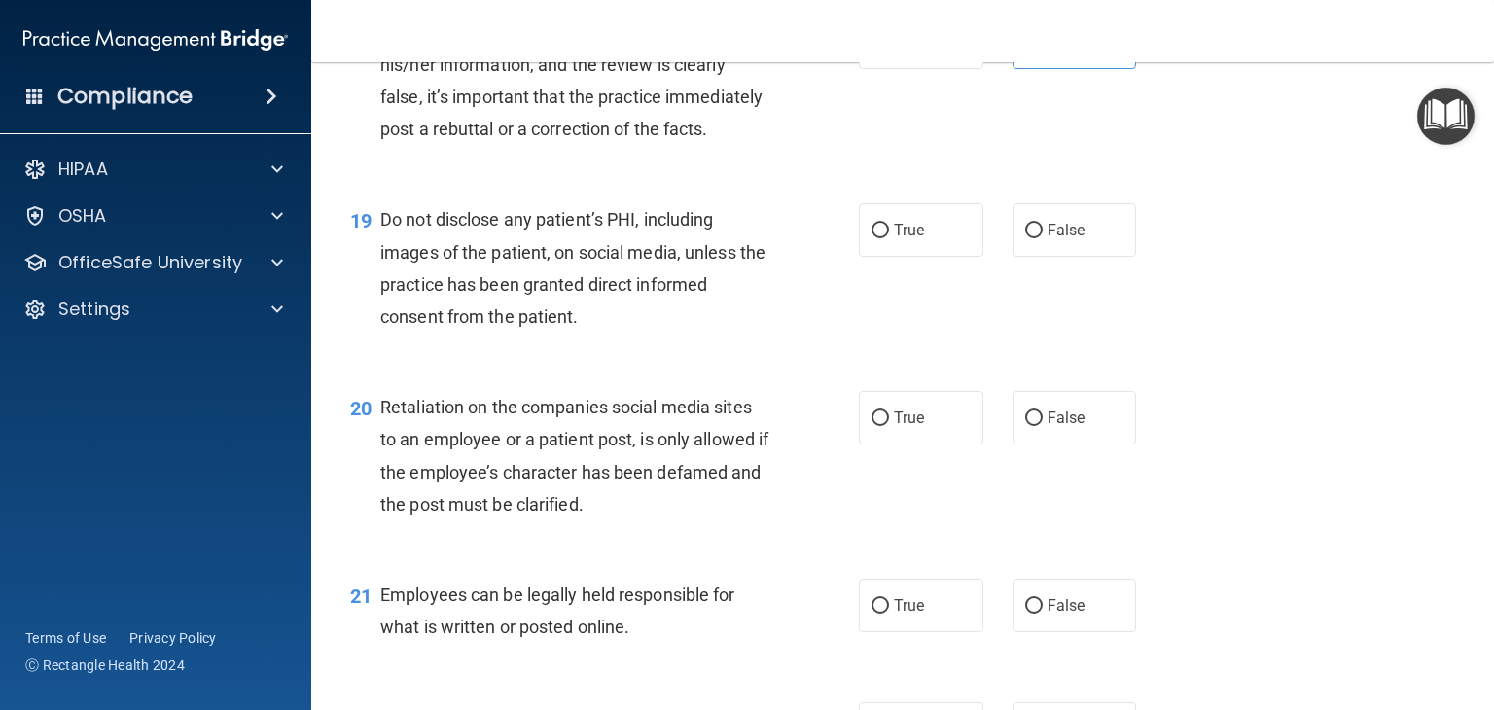
scroll to position [3405, 0]
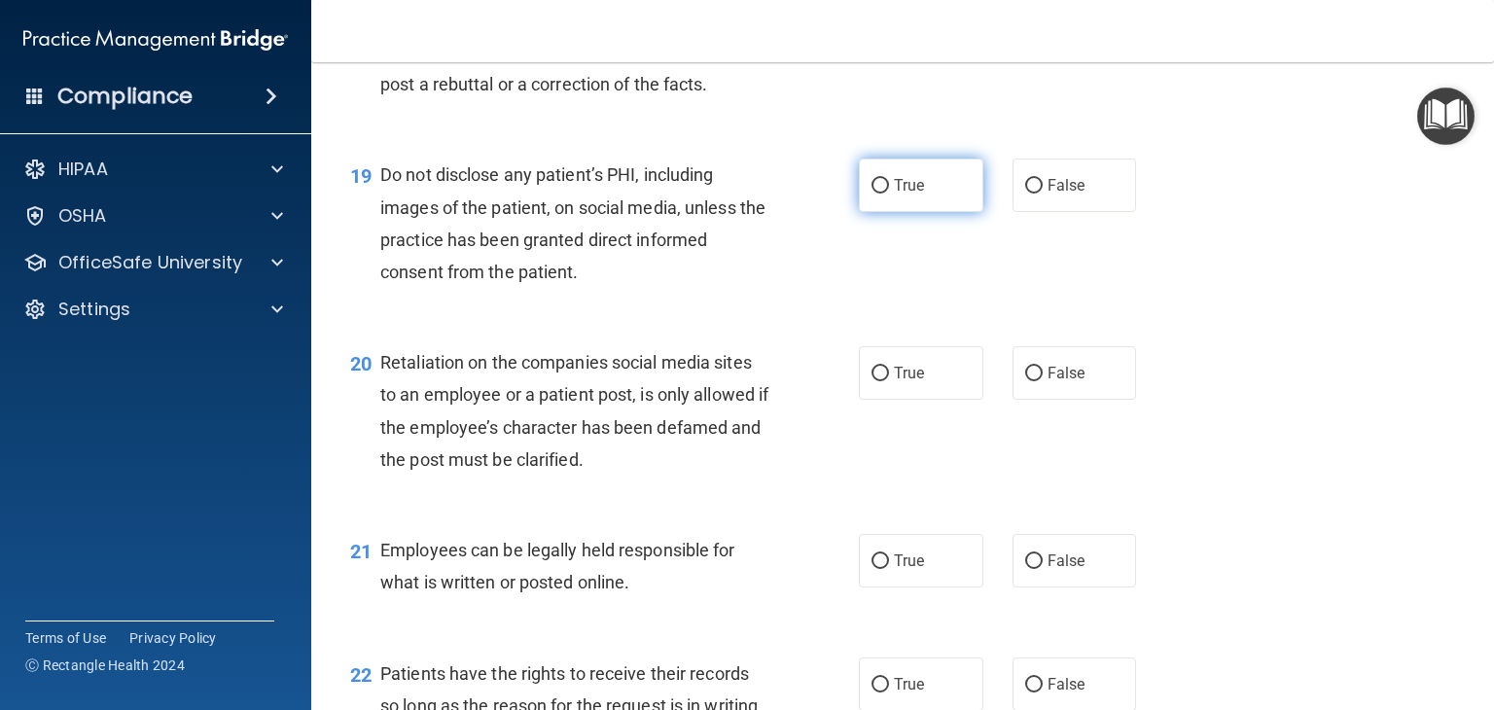
drag, startPoint x: 887, startPoint y: 237, endPoint x: 911, endPoint y: 253, distance: 28.1
click at [891, 212] on label "True" at bounding box center [921, 186] width 125 height 54
click at [904, 212] on label "True" at bounding box center [921, 186] width 125 height 54
click at [889, 194] on input "True" at bounding box center [881, 186] width 18 height 15
radio input "true"
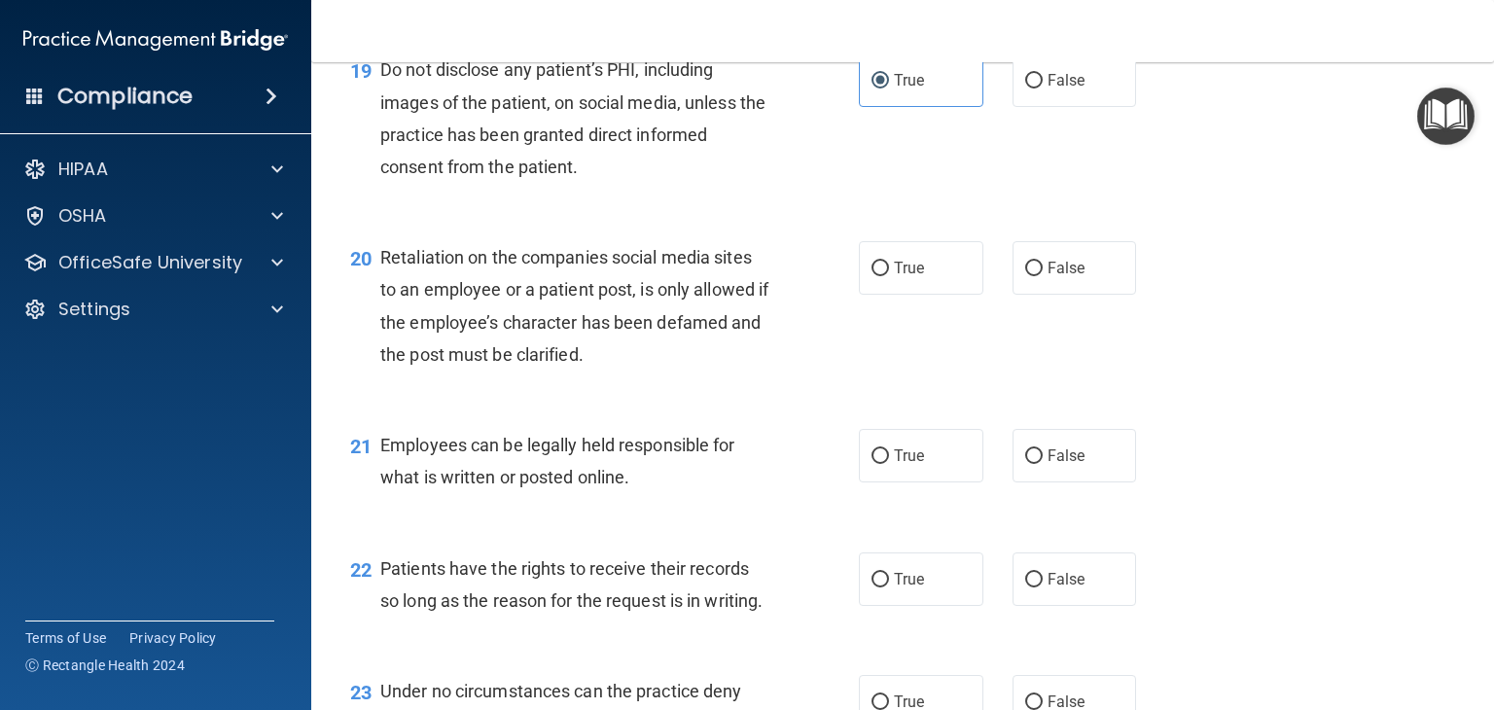
scroll to position [3600, 0]
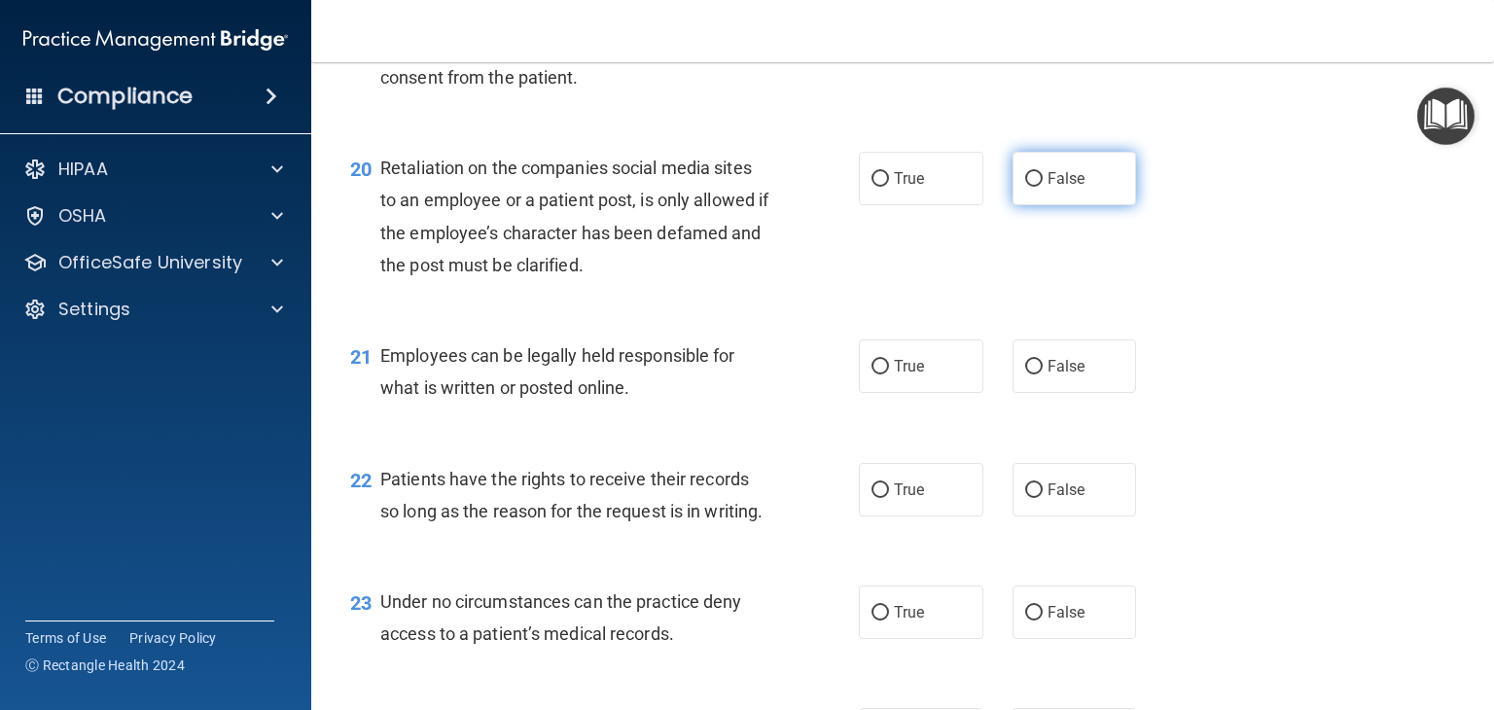
click at [1039, 205] on label "False" at bounding box center [1075, 179] width 125 height 54
click at [1039, 187] on input "False" at bounding box center [1035, 179] width 18 height 15
radio input "true"
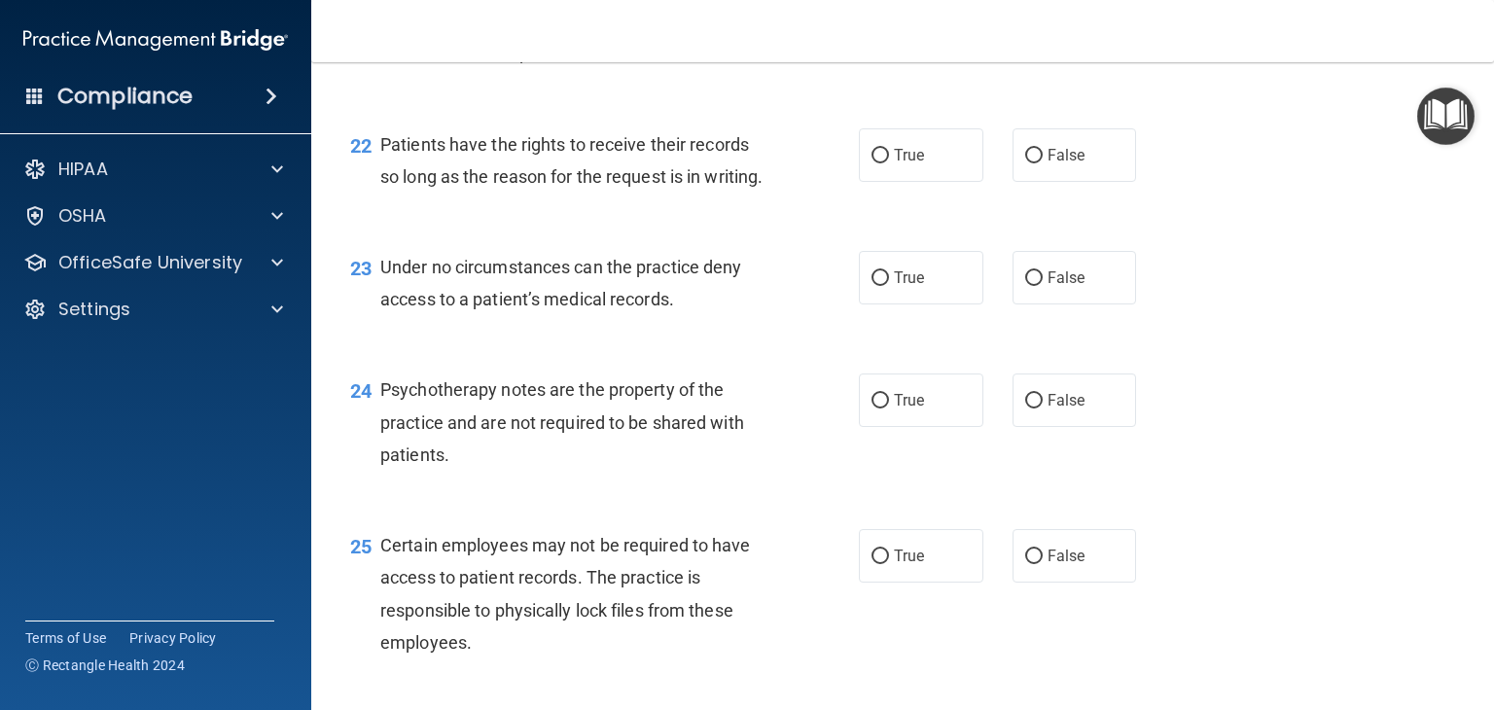
scroll to position [3892, 0]
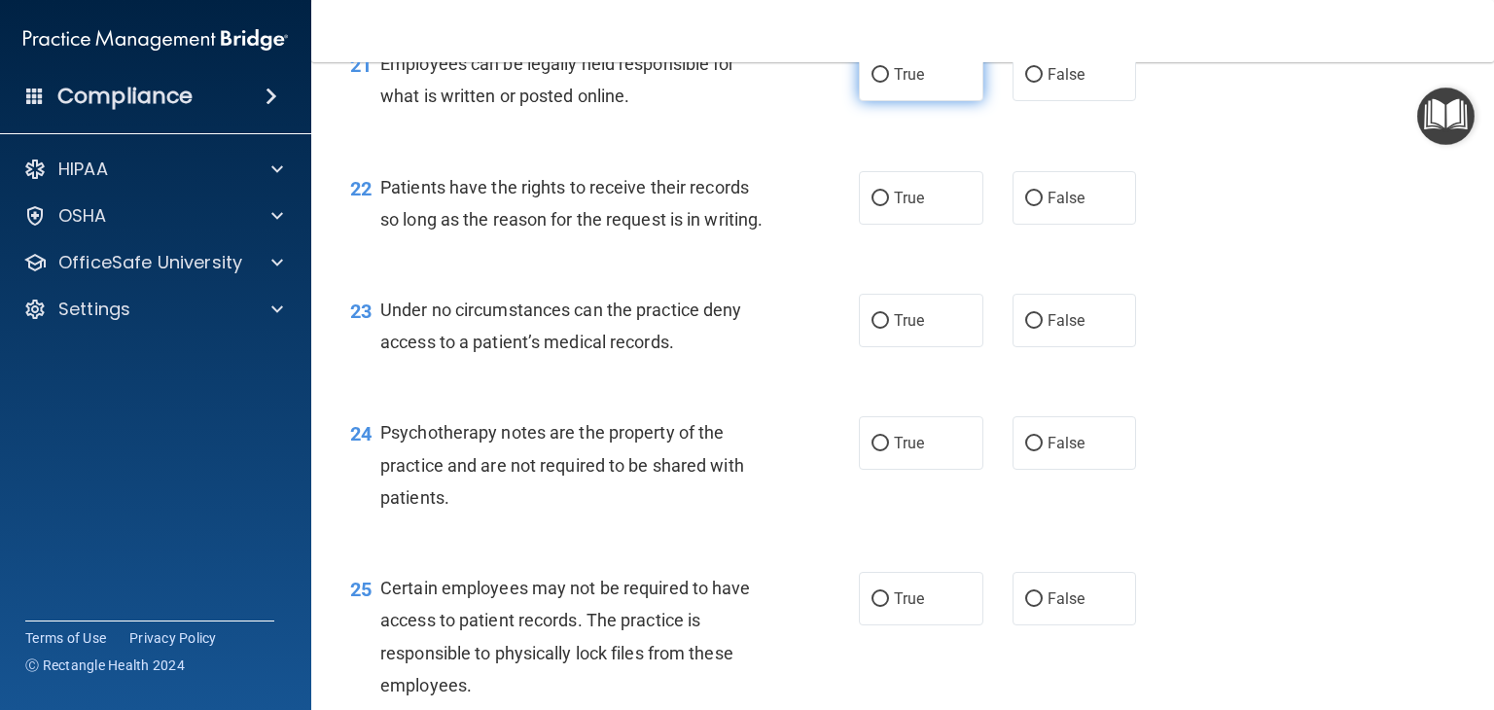
click at [965, 101] on label "True" at bounding box center [921, 75] width 125 height 54
click at [889, 83] on input "True" at bounding box center [881, 75] width 18 height 15
radio input "true"
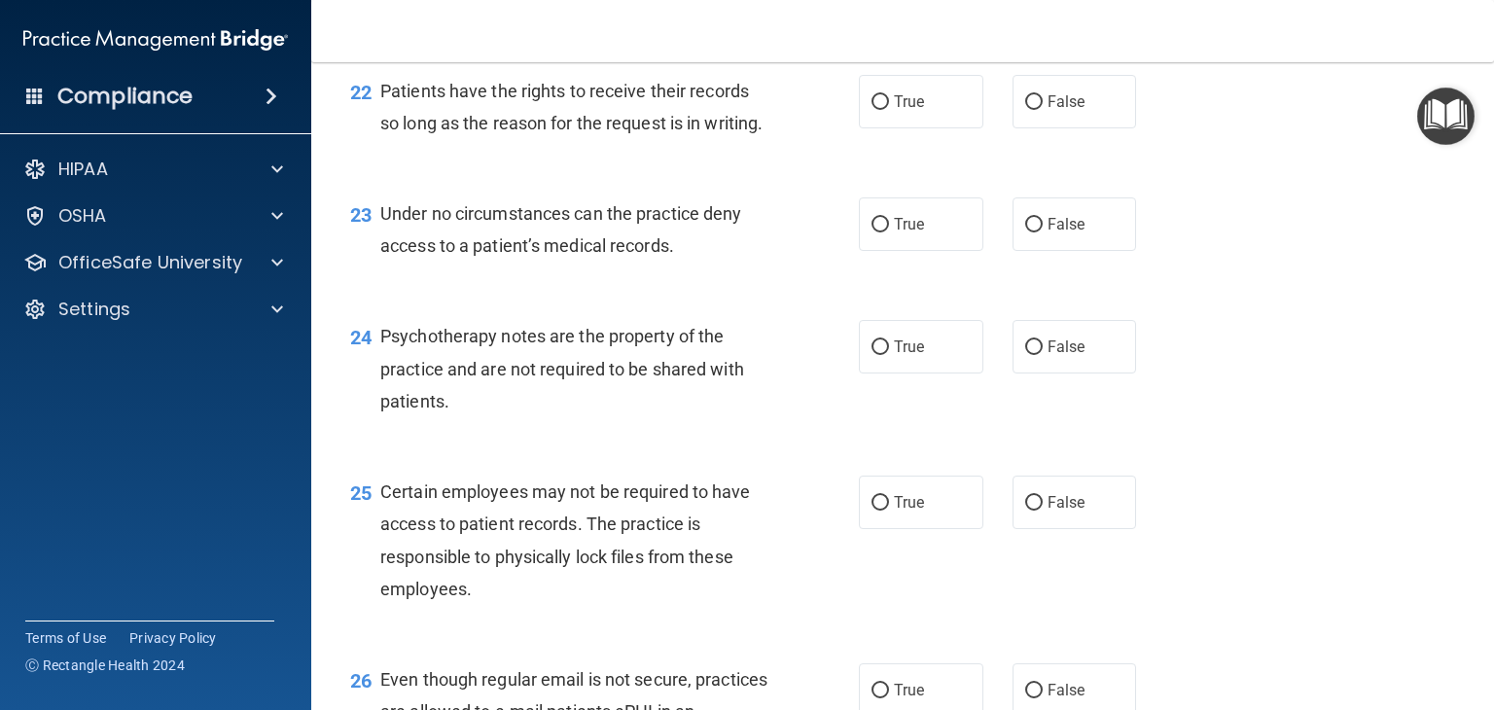
scroll to position [3989, 0]
click at [960, 127] on label "True" at bounding box center [921, 101] width 125 height 54
click at [889, 109] on input "True" at bounding box center [881, 101] width 18 height 15
radio input "true"
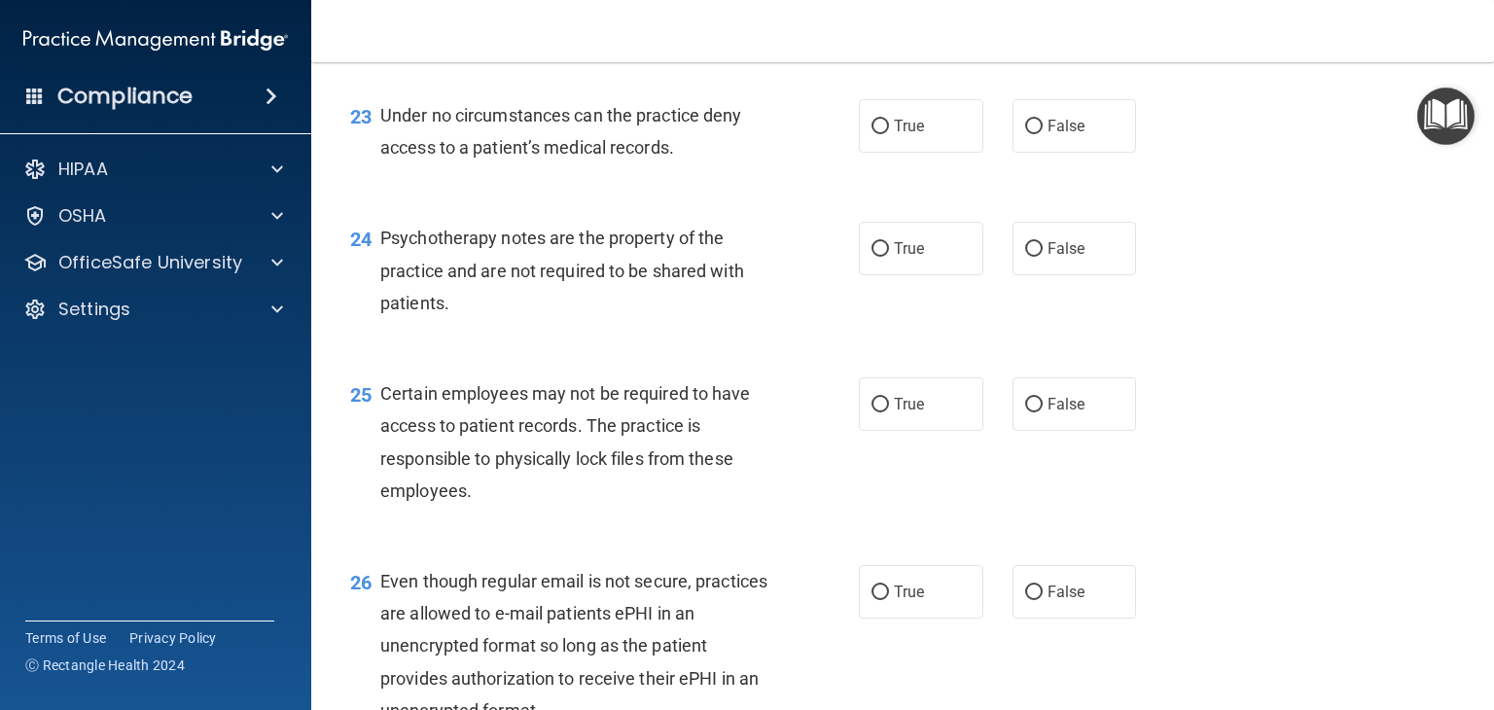
click at [934, 198] on div "23 Under no circumstances can the practice deny access to a patient’s medical r…" at bounding box center [903, 136] width 1134 height 123
click at [938, 153] on label "True" at bounding box center [921, 126] width 125 height 54
click at [889, 134] on input "True" at bounding box center [881, 127] width 18 height 15
radio input "true"
click at [914, 258] on span "True" at bounding box center [909, 248] width 30 height 18
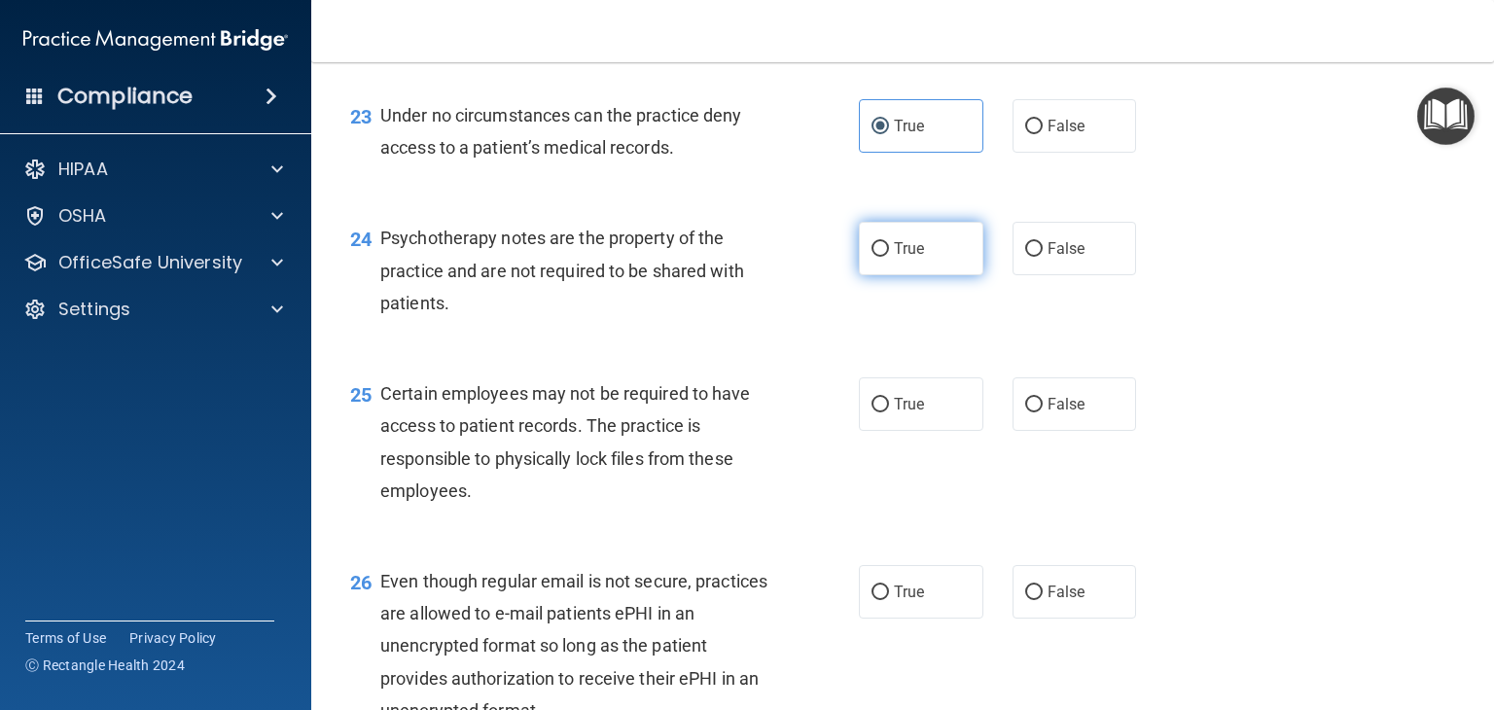
click at [889, 257] on input "True" at bounding box center [881, 249] width 18 height 15
radio input "true"
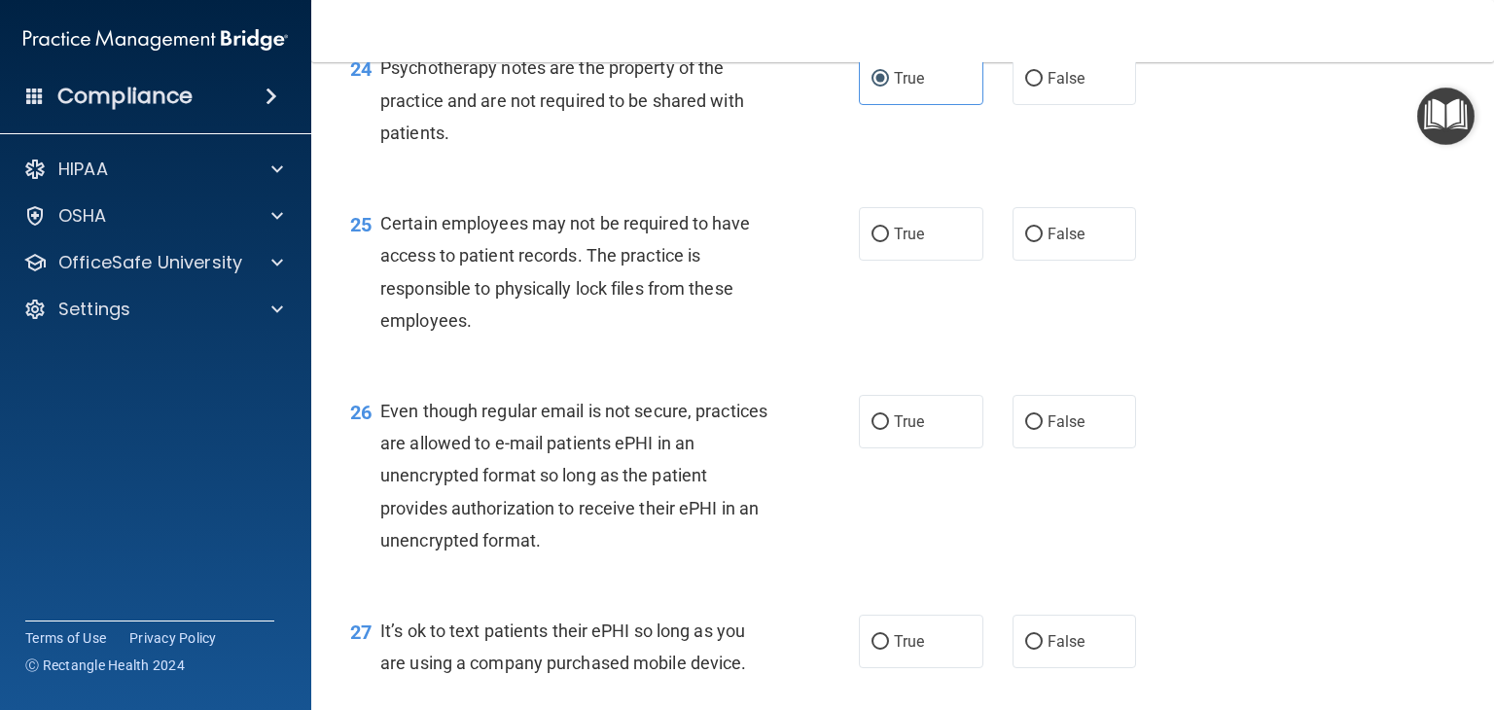
scroll to position [4281, 0]
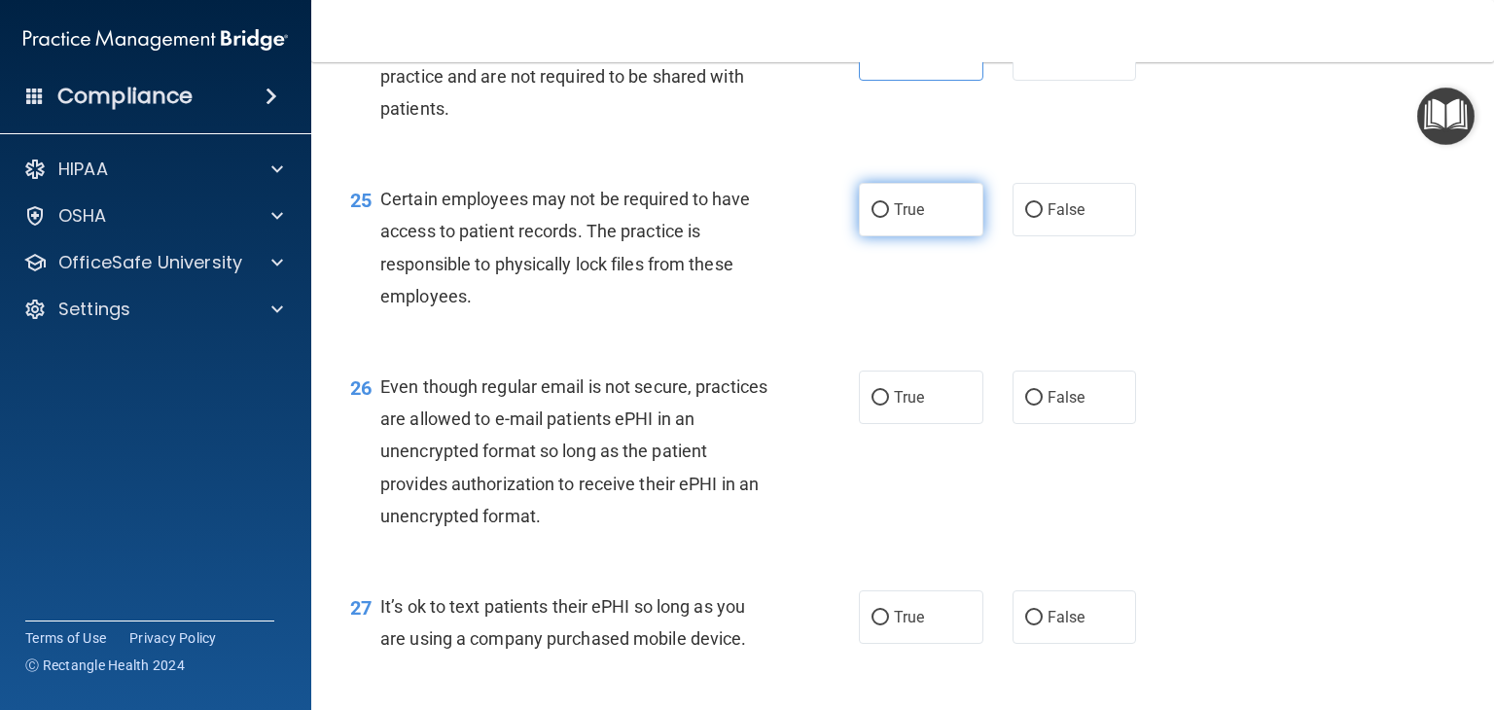
click at [947, 236] on label "True" at bounding box center [921, 210] width 125 height 54
click at [889, 218] on input "True" at bounding box center [881, 210] width 18 height 15
radio input "true"
click at [1090, 424] on label "False" at bounding box center [1075, 398] width 125 height 54
click at [1043, 406] on input "False" at bounding box center [1035, 398] width 18 height 15
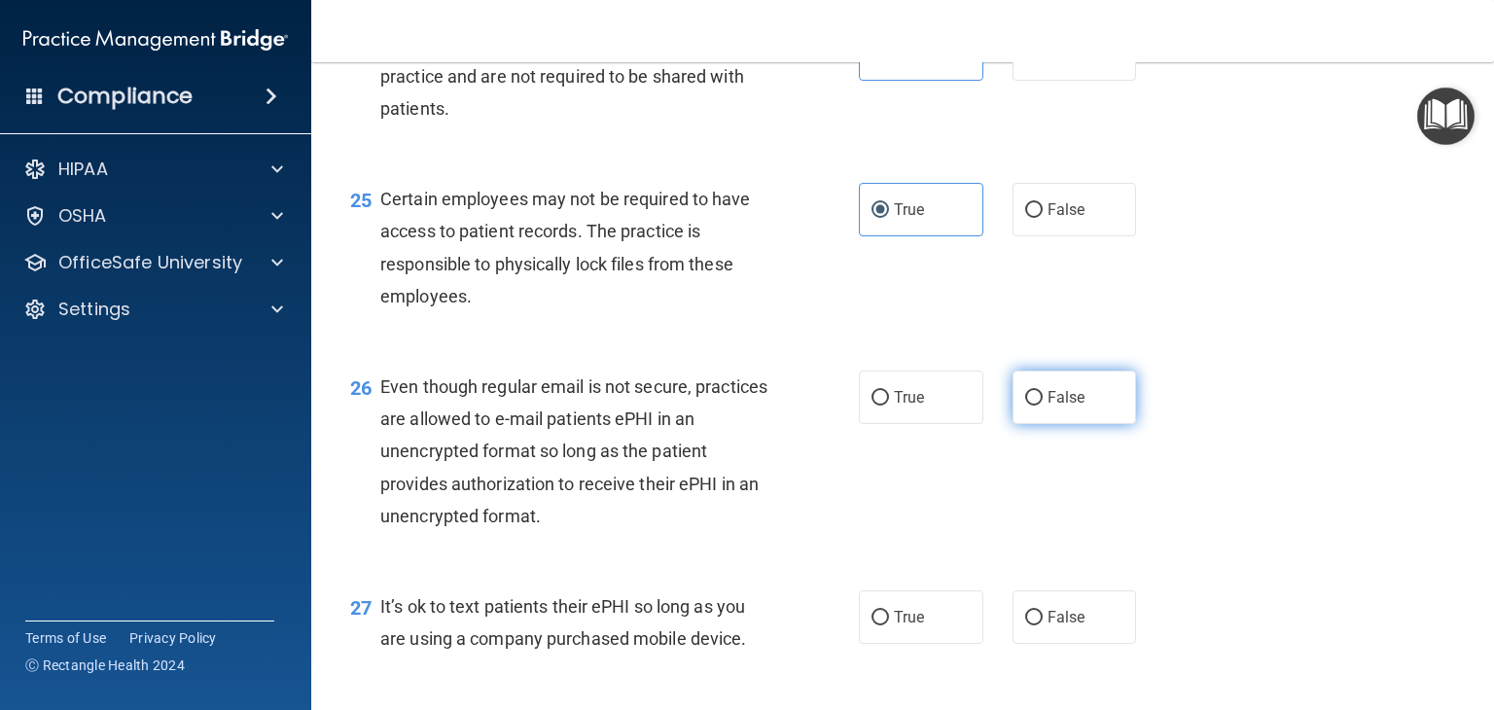
radio input "true"
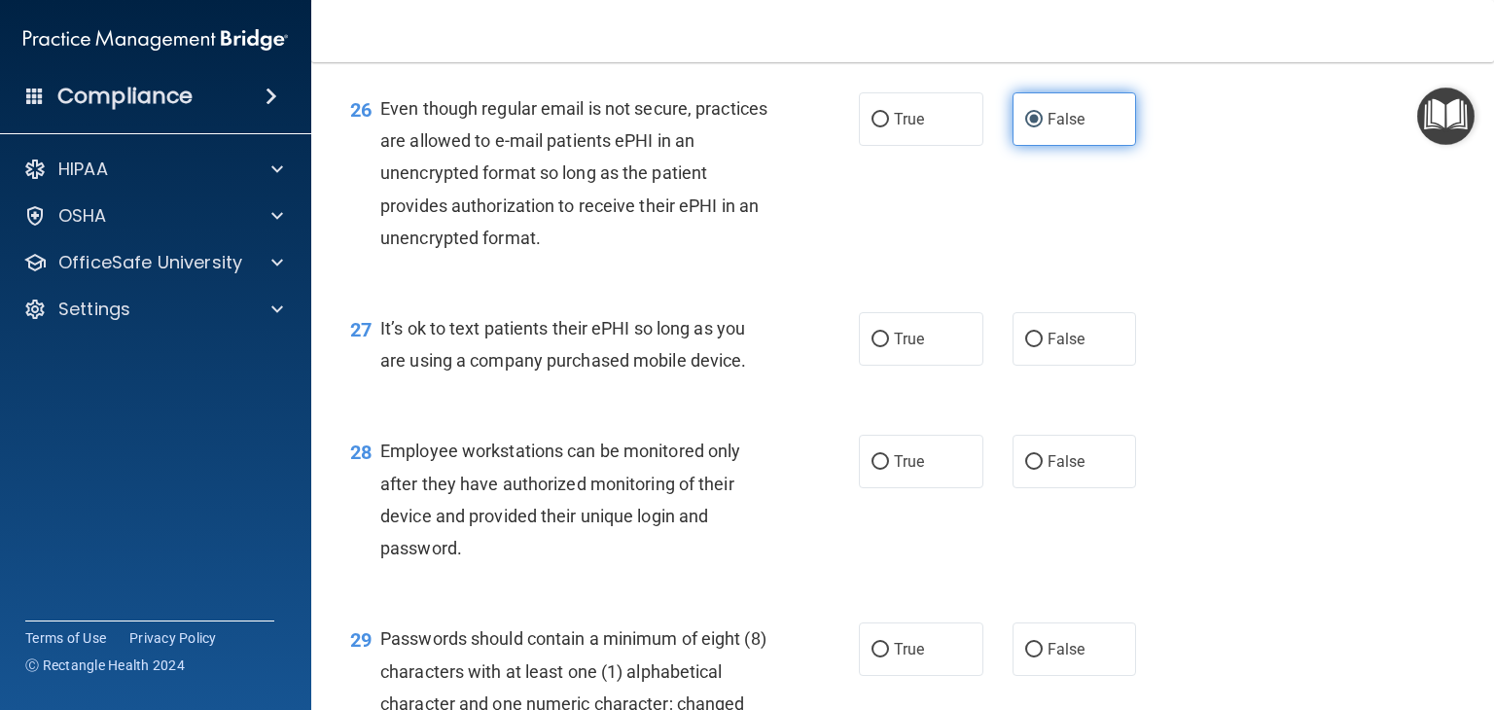
scroll to position [4573, 0]
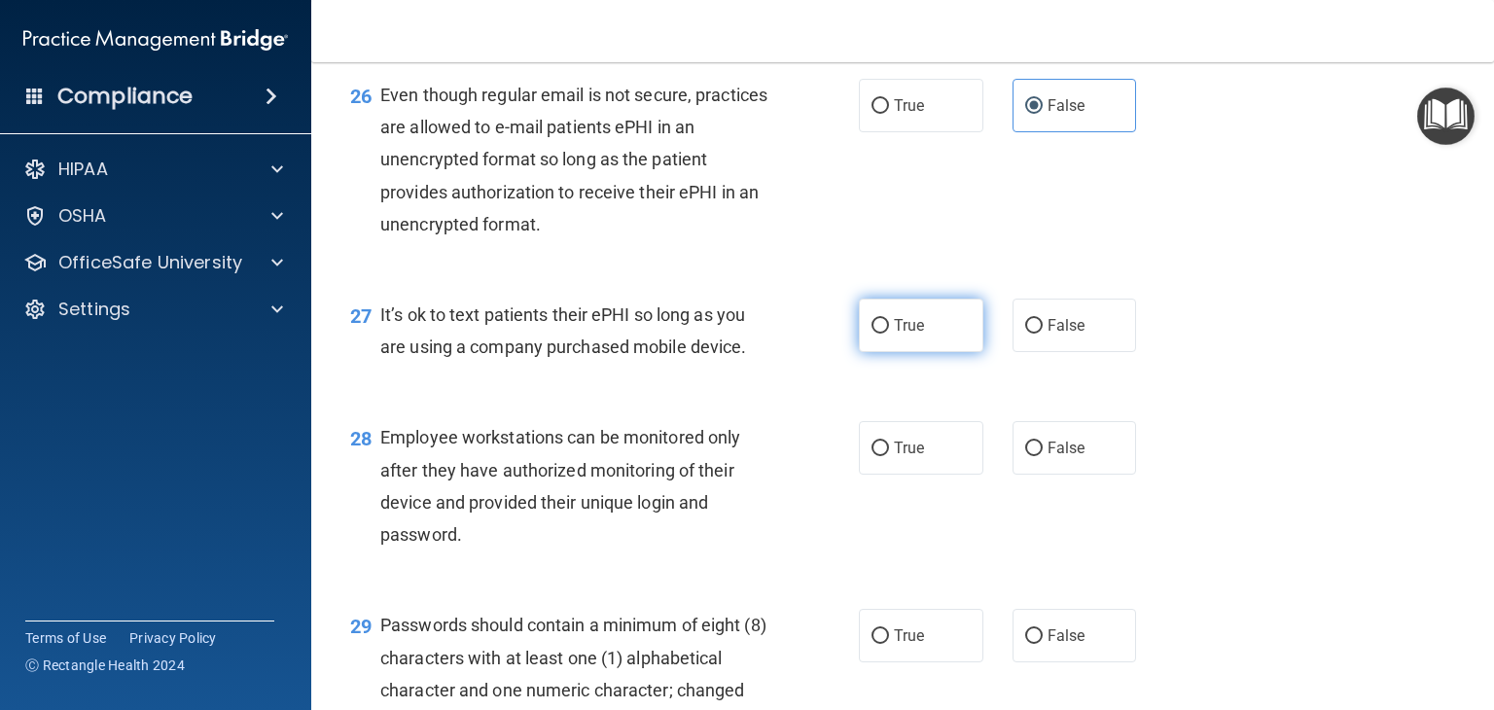
click at [949, 352] on label "True" at bounding box center [921, 326] width 125 height 54
click at [889, 334] on input "True" at bounding box center [881, 326] width 18 height 15
radio input "true"
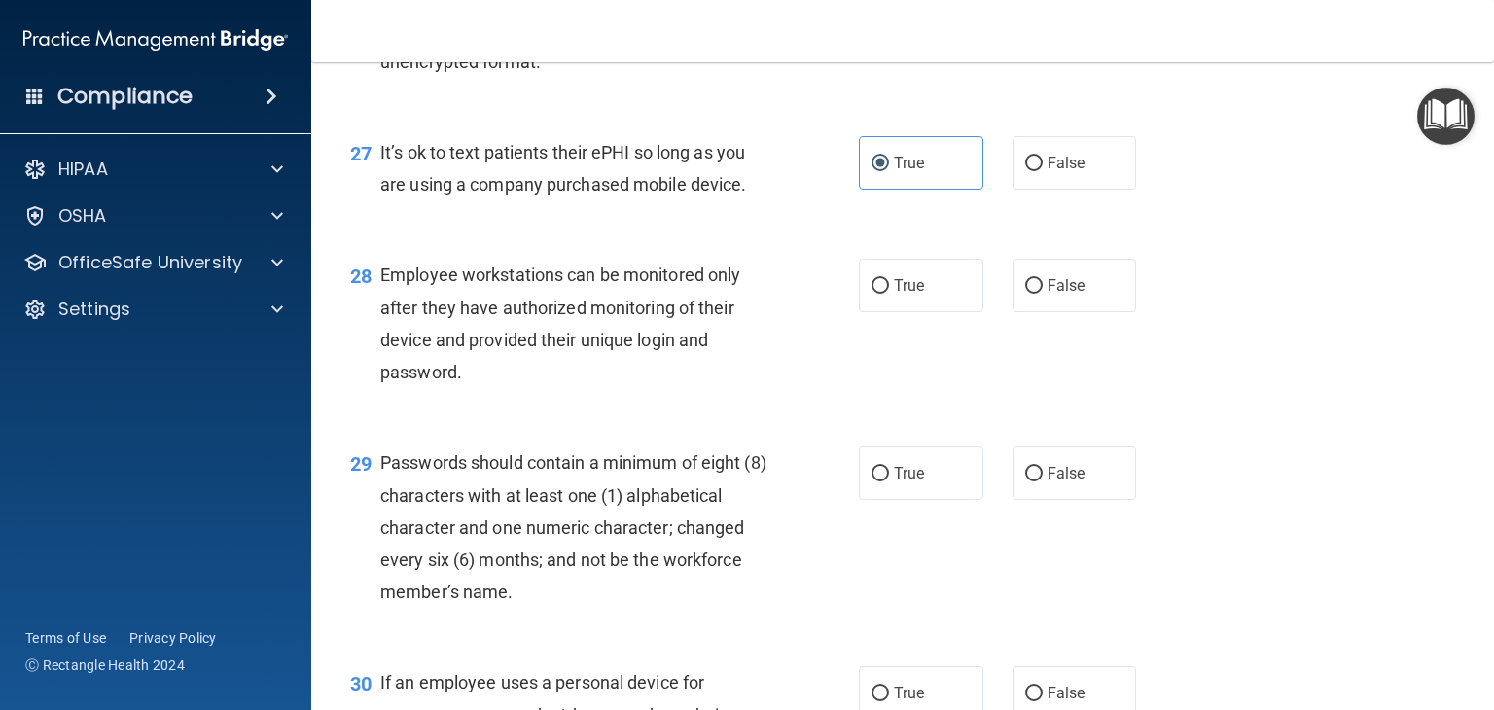
scroll to position [4865, 0]
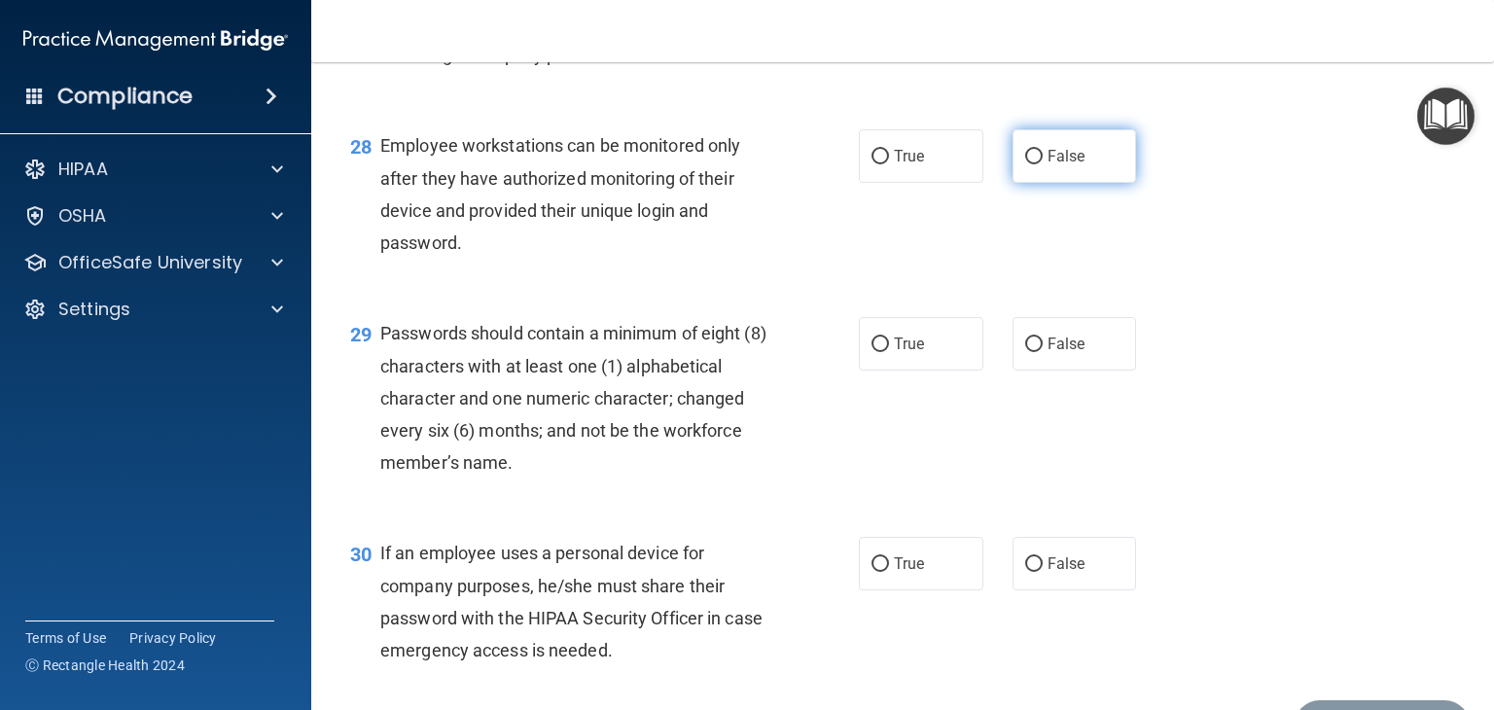
click at [1080, 183] on label "False" at bounding box center [1075, 156] width 125 height 54
click at [1043, 164] on input "False" at bounding box center [1035, 157] width 18 height 15
radio input "true"
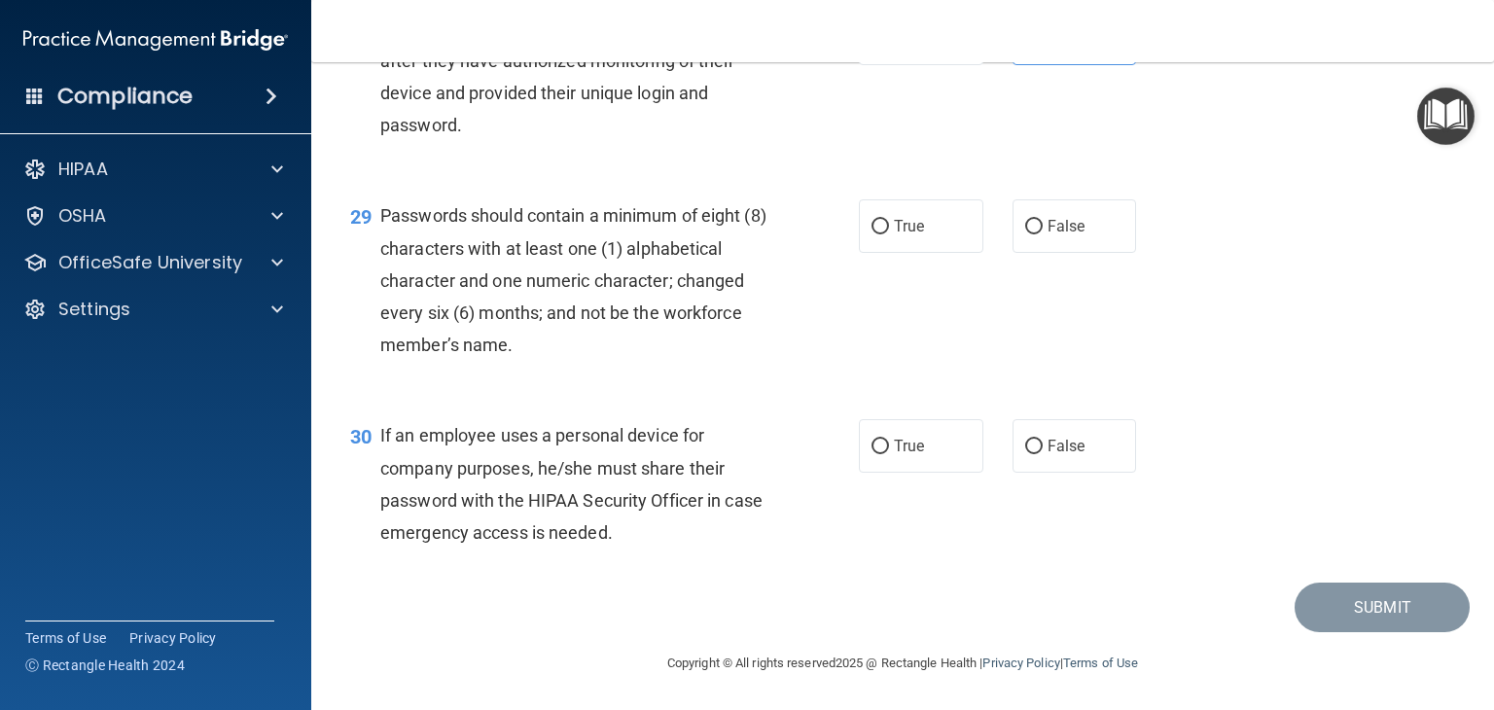
scroll to position [5080, 0]
click at [918, 246] on label "True" at bounding box center [921, 226] width 125 height 54
click at [889, 234] on input "True" at bounding box center [881, 227] width 18 height 15
radio input "true"
click at [1089, 469] on label "False" at bounding box center [1075, 446] width 125 height 54
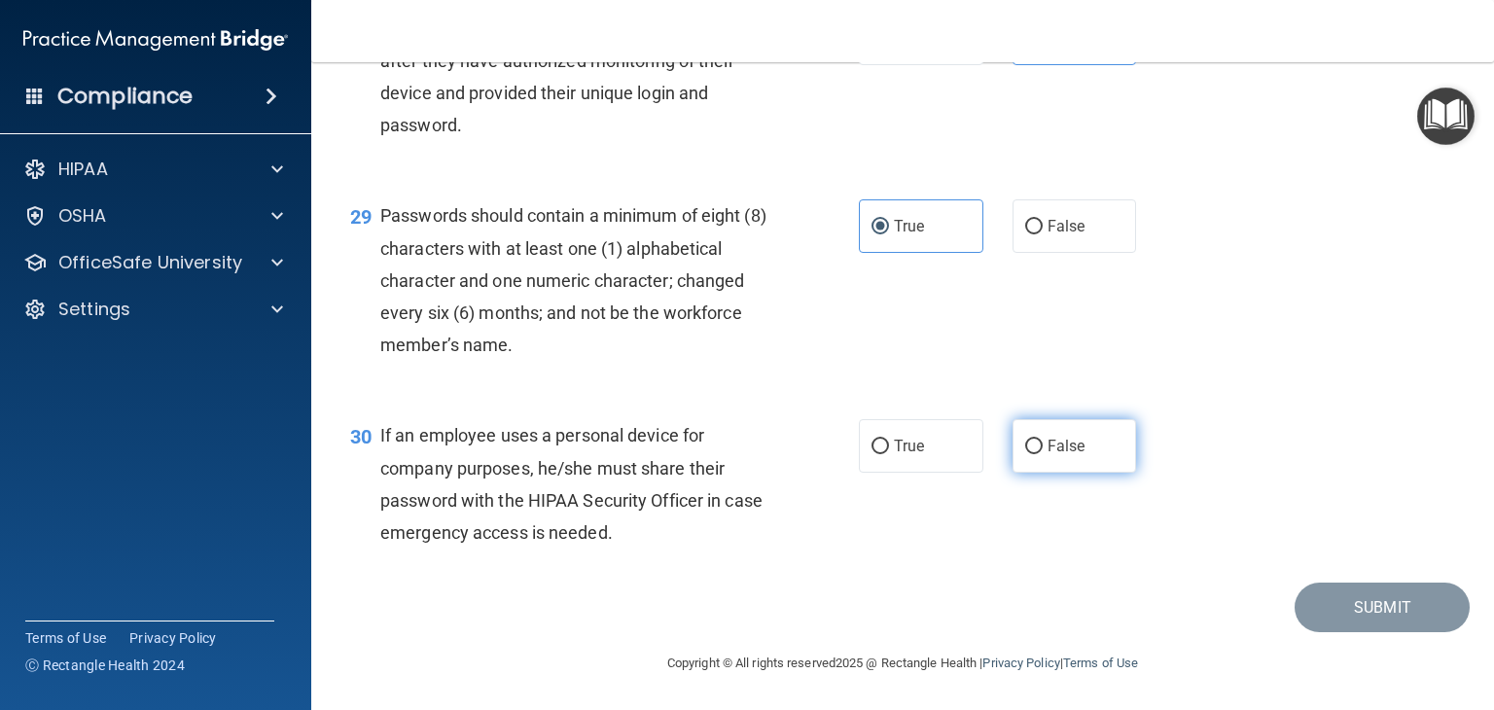
click at [1043, 454] on input "False" at bounding box center [1035, 447] width 18 height 15
radio input "true"
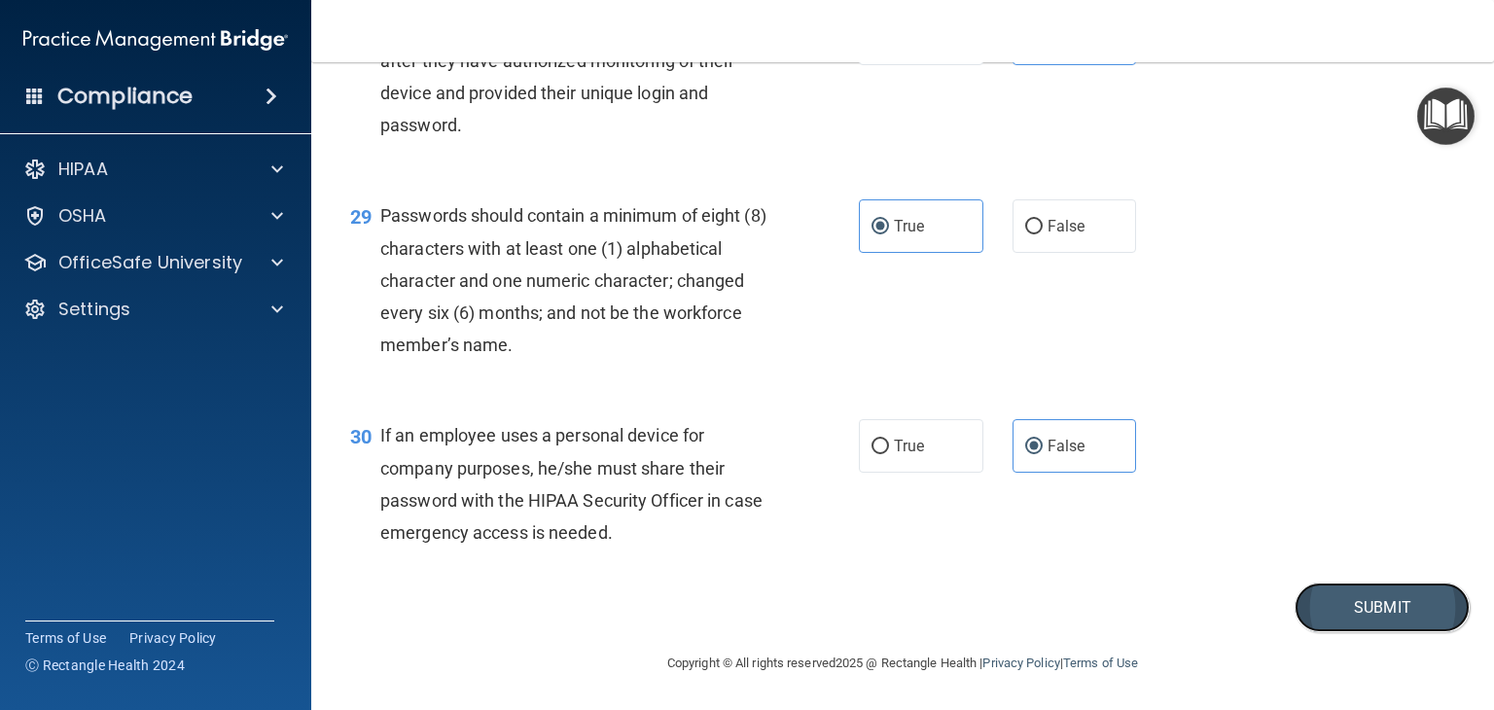
click at [1365, 600] on button "Submit" at bounding box center [1382, 608] width 175 height 50
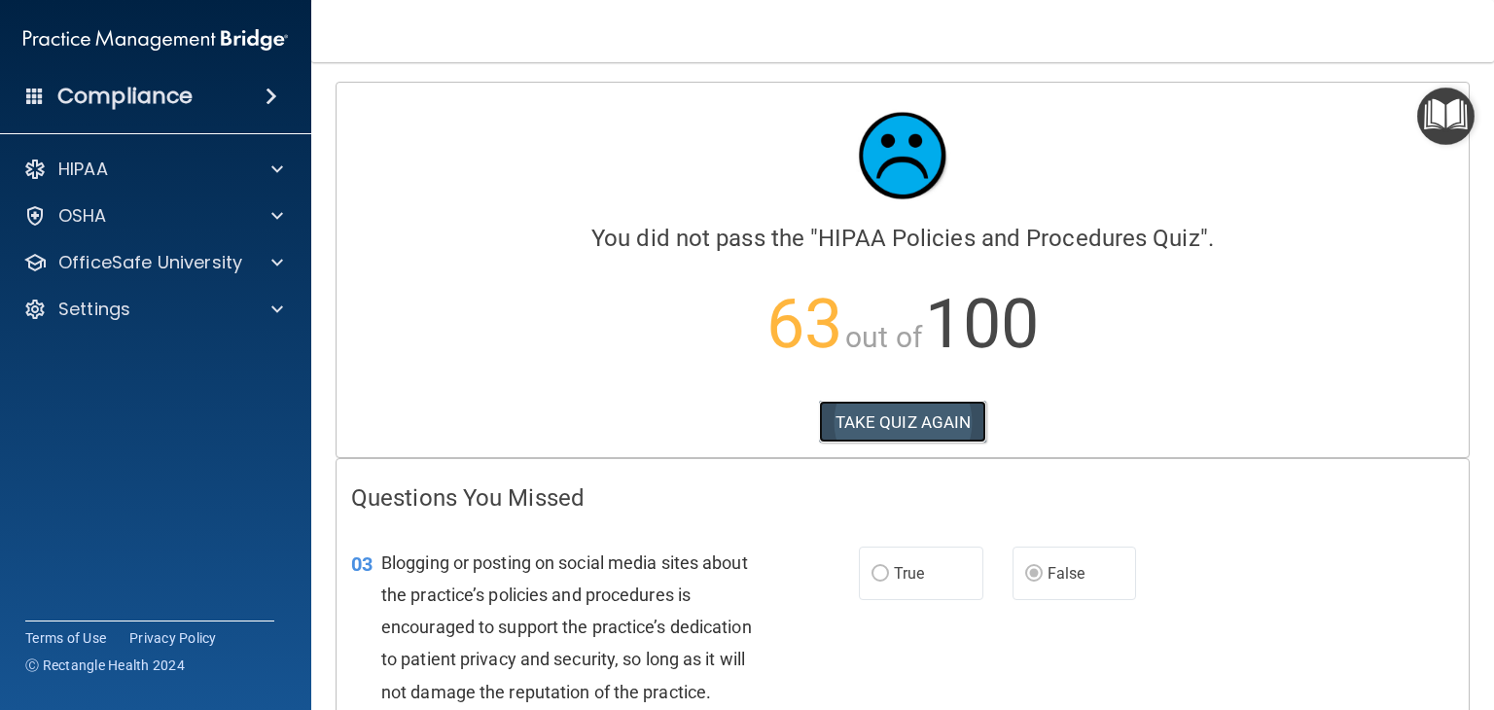
click at [921, 429] on button "TAKE QUIZ AGAIN" at bounding box center [903, 422] width 168 height 43
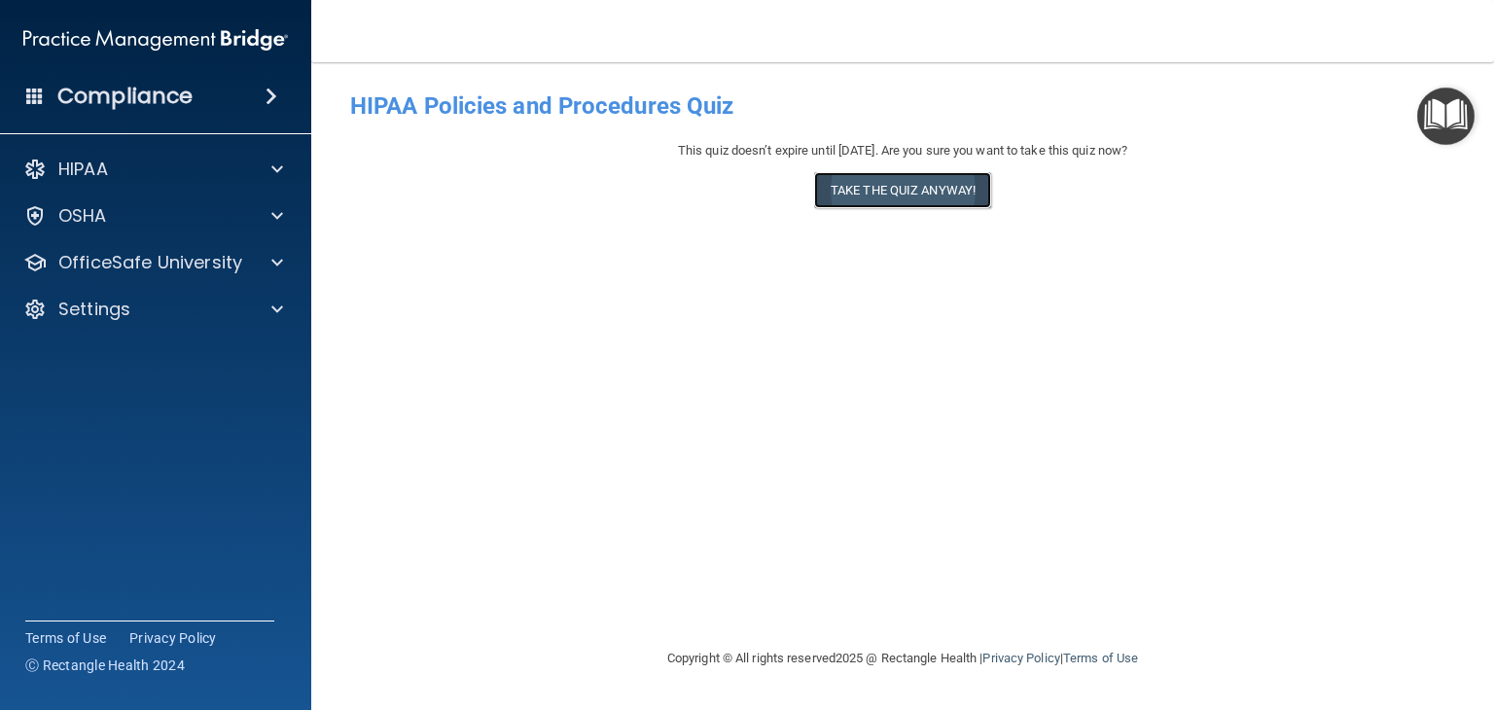
click at [939, 202] on button "Take the quiz anyway!" at bounding box center [902, 190] width 177 height 36
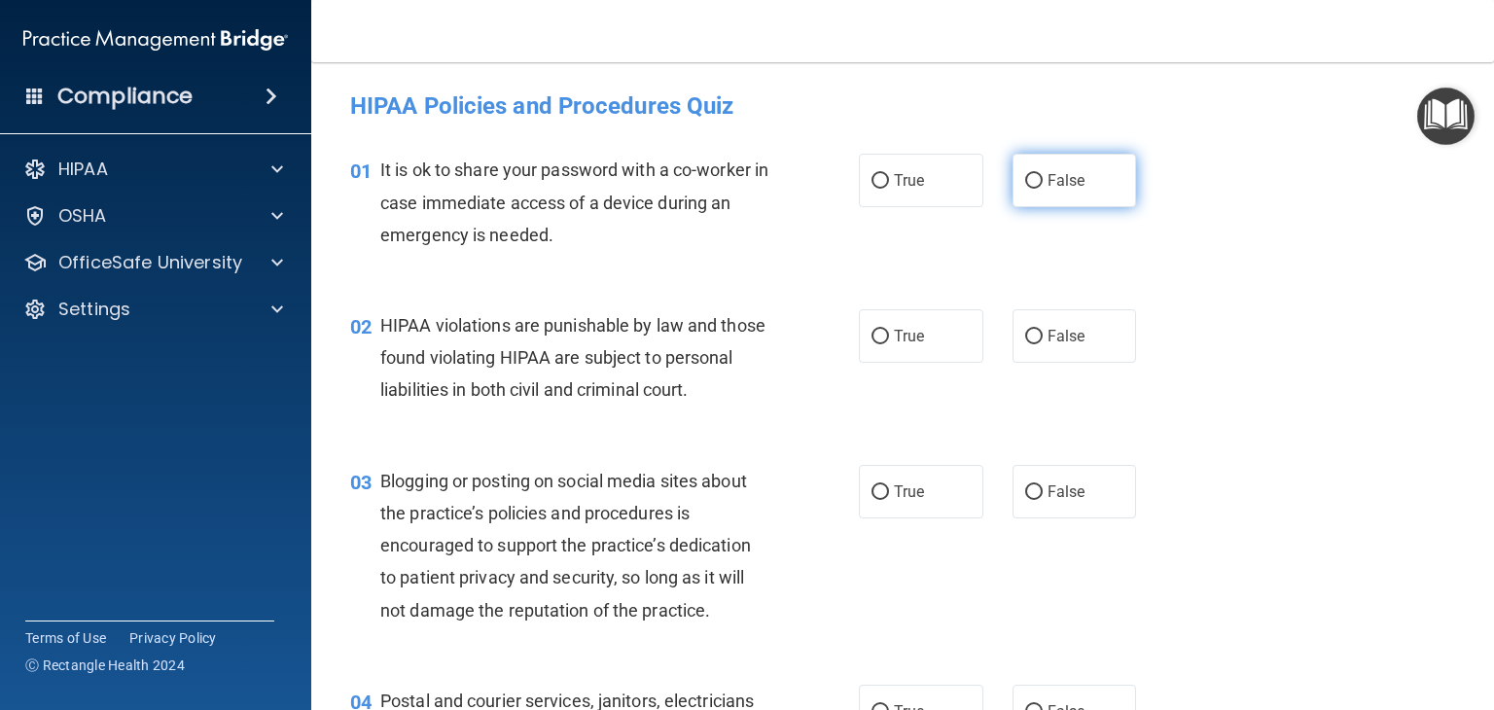
click at [1098, 177] on label "False" at bounding box center [1075, 181] width 125 height 54
click at [1043, 177] on input "False" at bounding box center [1035, 181] width 18 height 15
radio input "true"
click at [950, 349] on label "True" at bounding box center [921, 336] width 125 height 54
click at [889, 344] on input "True" at bounding box center [881, 337] width 18 height 15
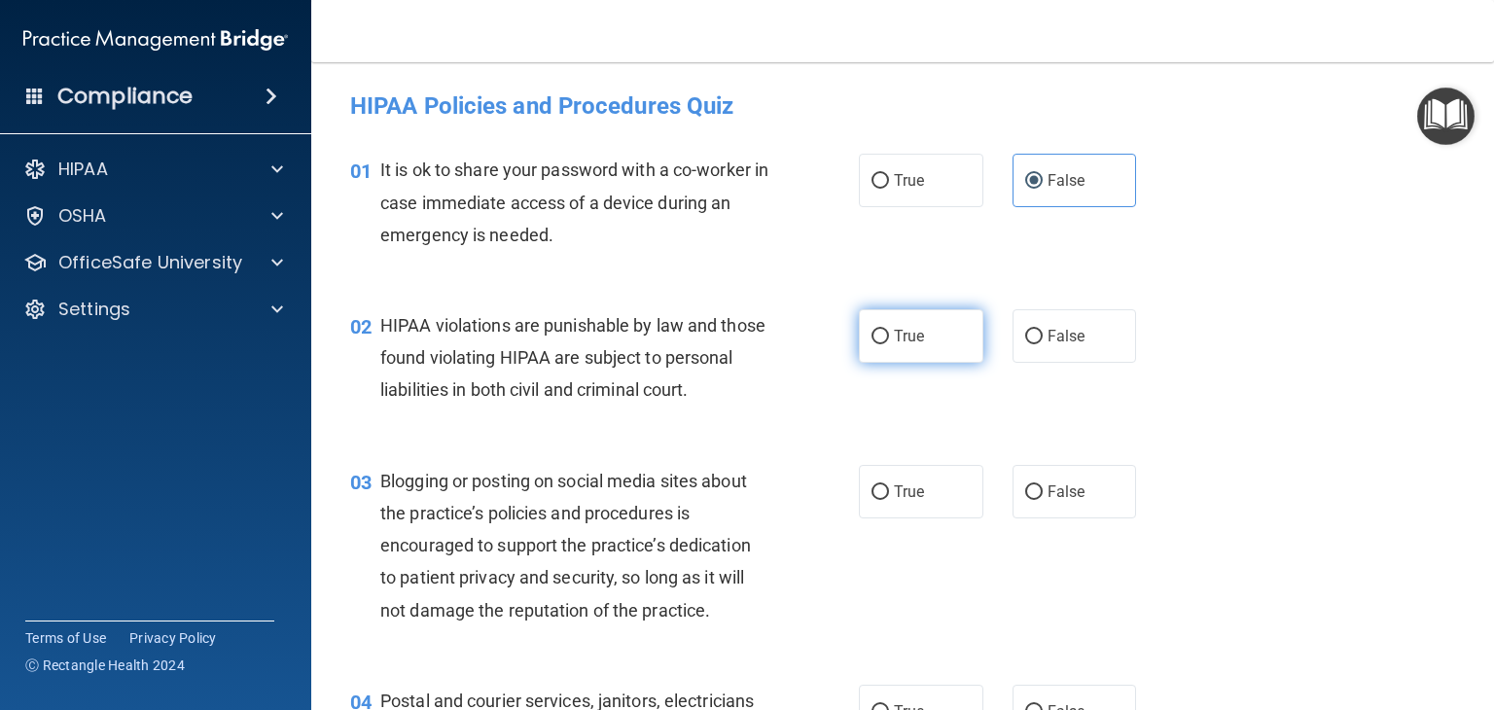
radio input "true"
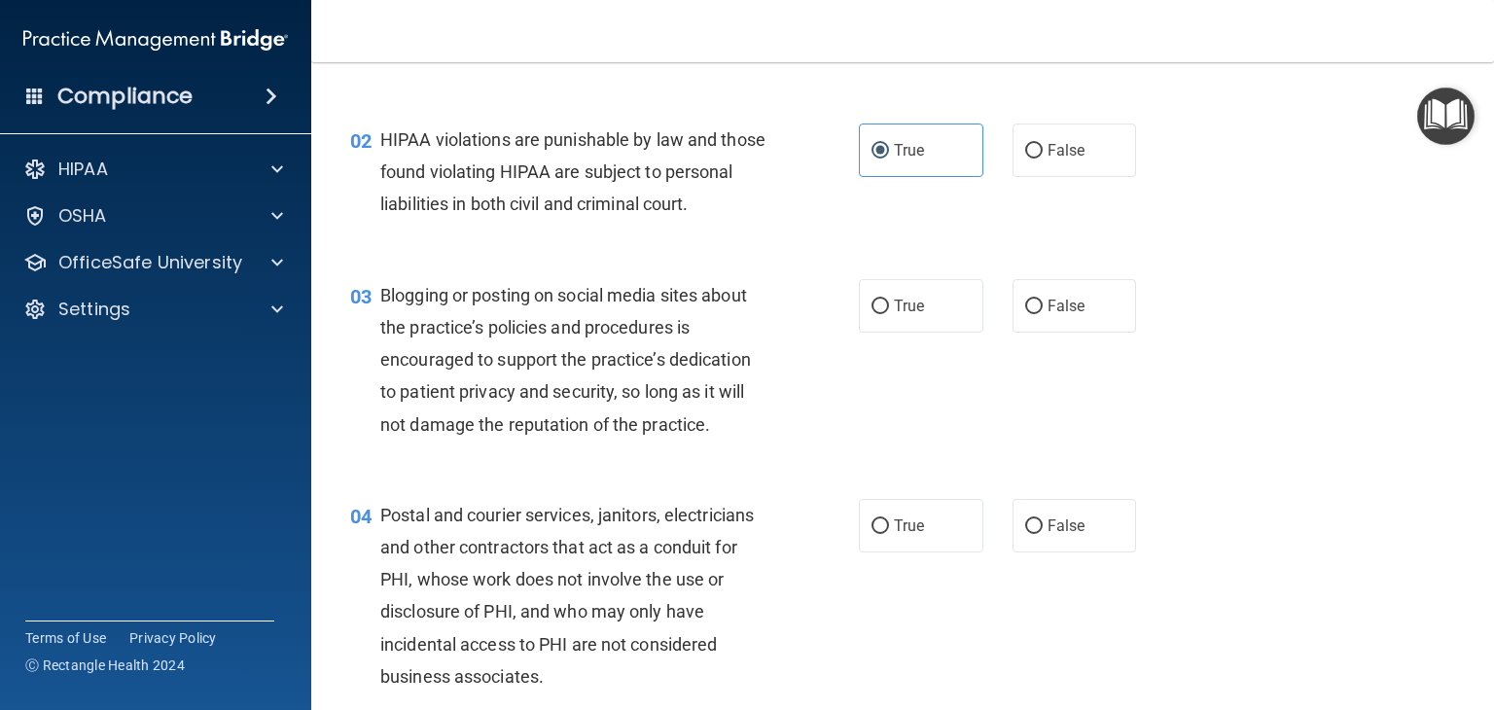
scroll to position [195, 0]
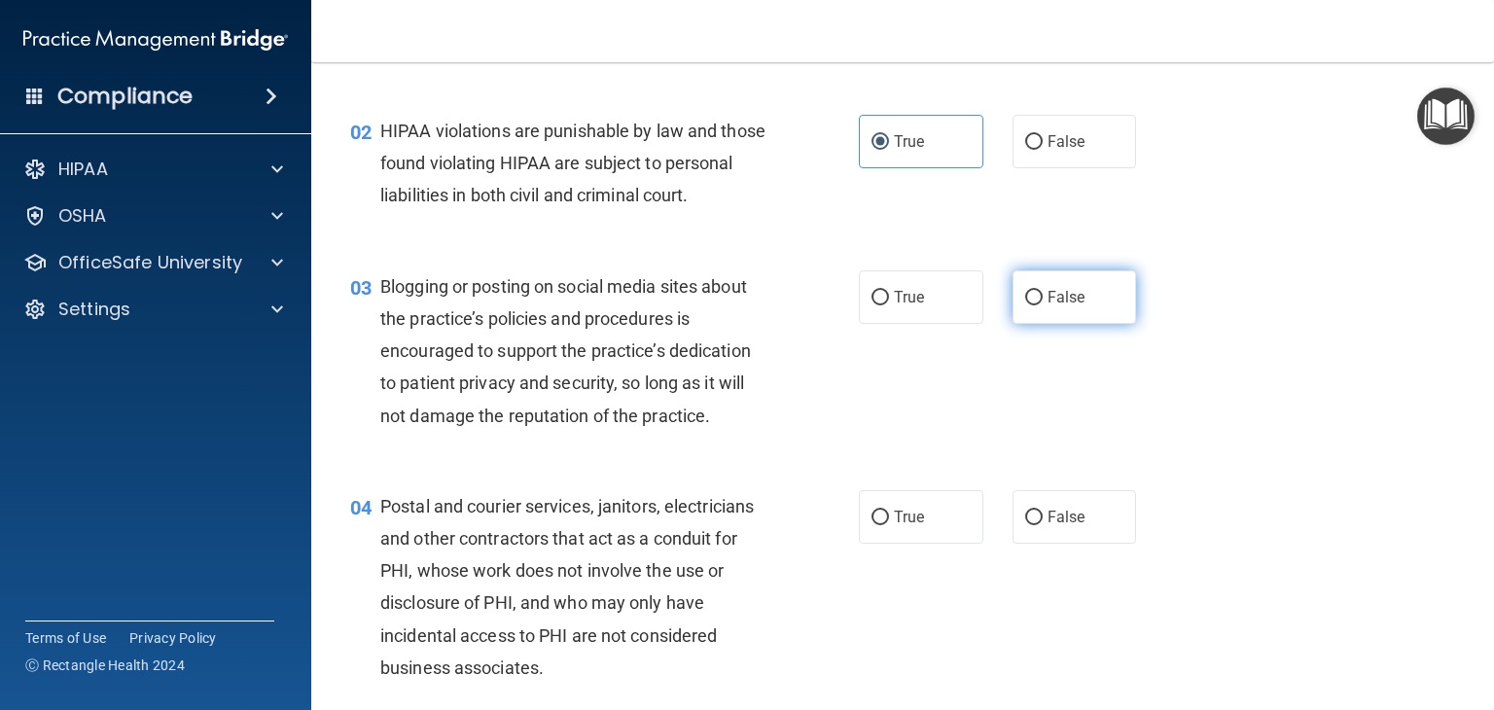
click at [1105, 324] on label "False" at bounding box center [1075, 297] width 125 height 54
click at [1043, 306] on input "False" at bounding box center [1035, 298] width 18 height 15
radio input "true"
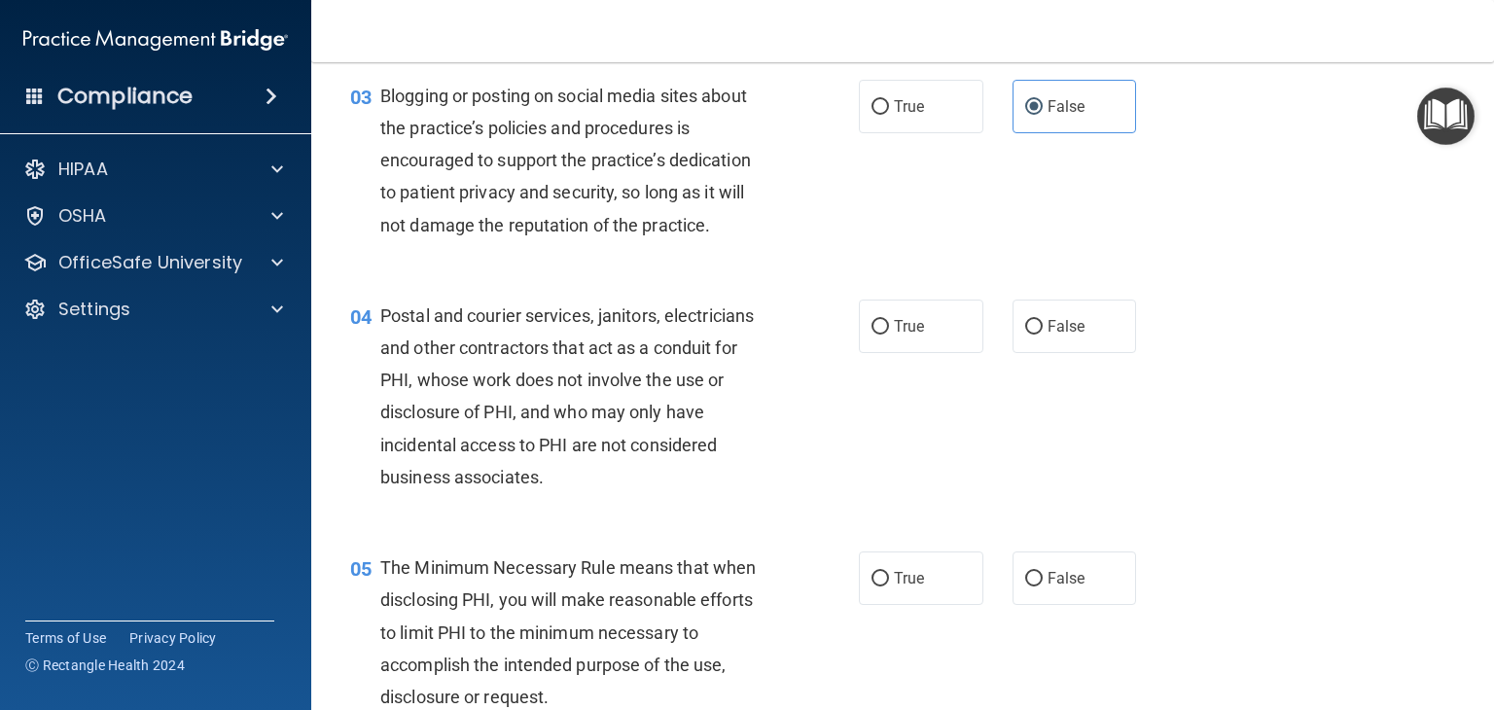
scroll to position [389, 0]
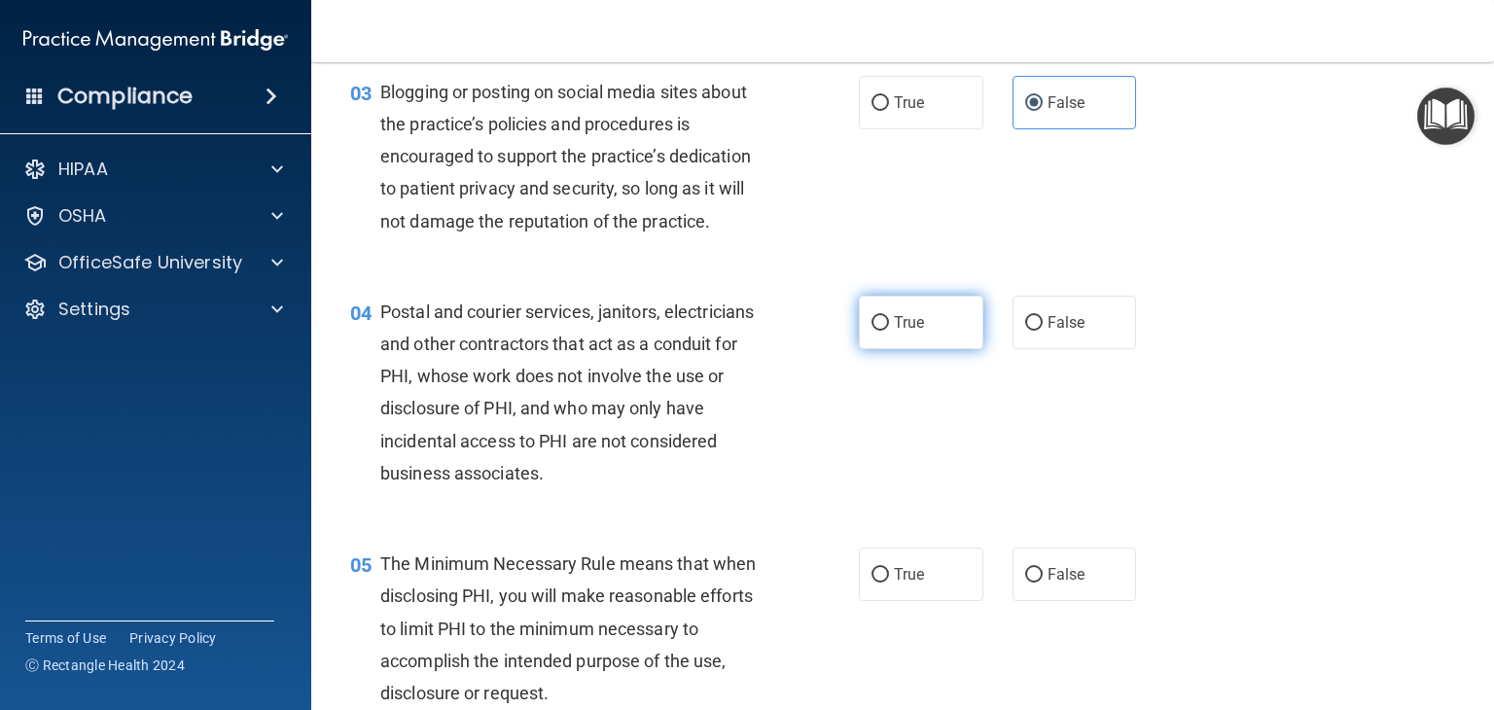
click at [919, 349] on label "True" at bounding box center [921, 323] width 125 height 54
click at [889, 331] on input "True" at bounding box center [881, 323] width 18 height 15
radio input "true"
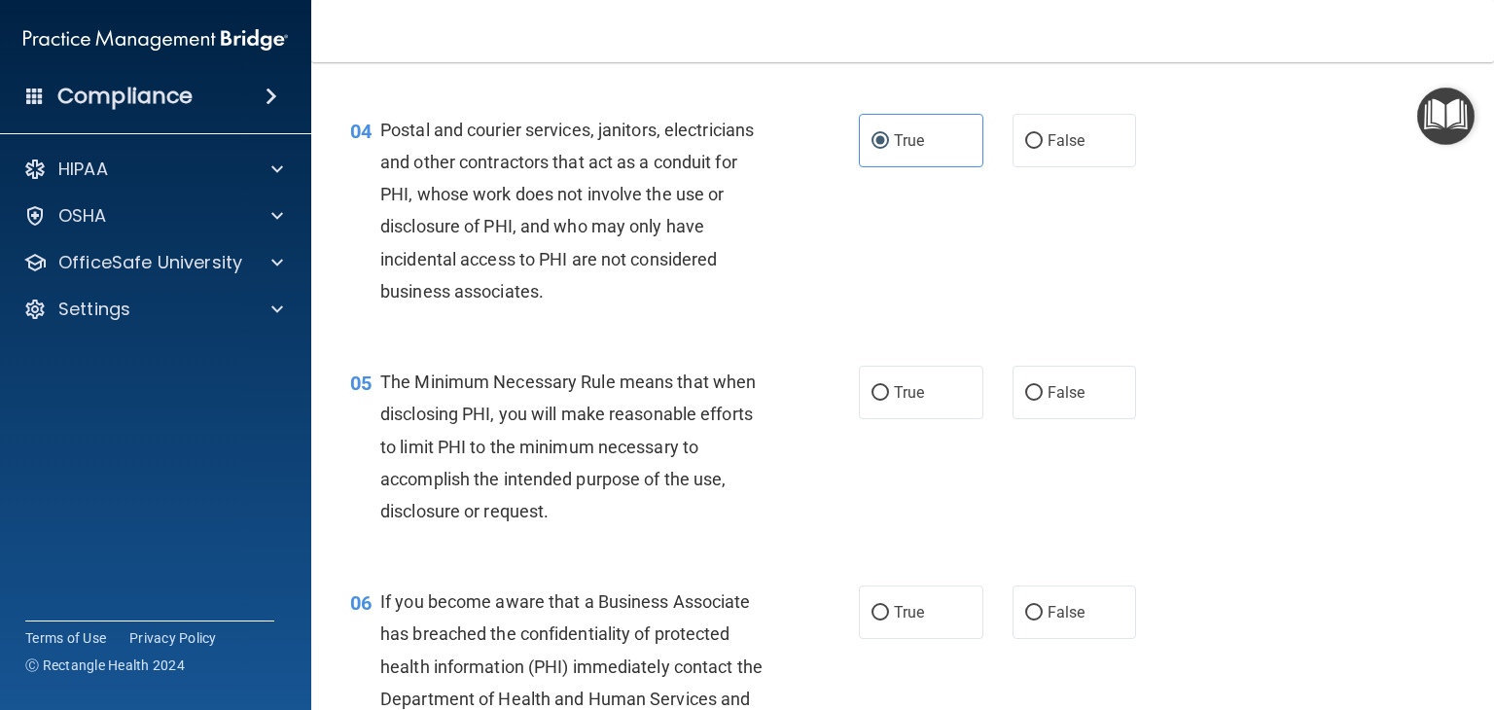
scroll to position [584, 0]
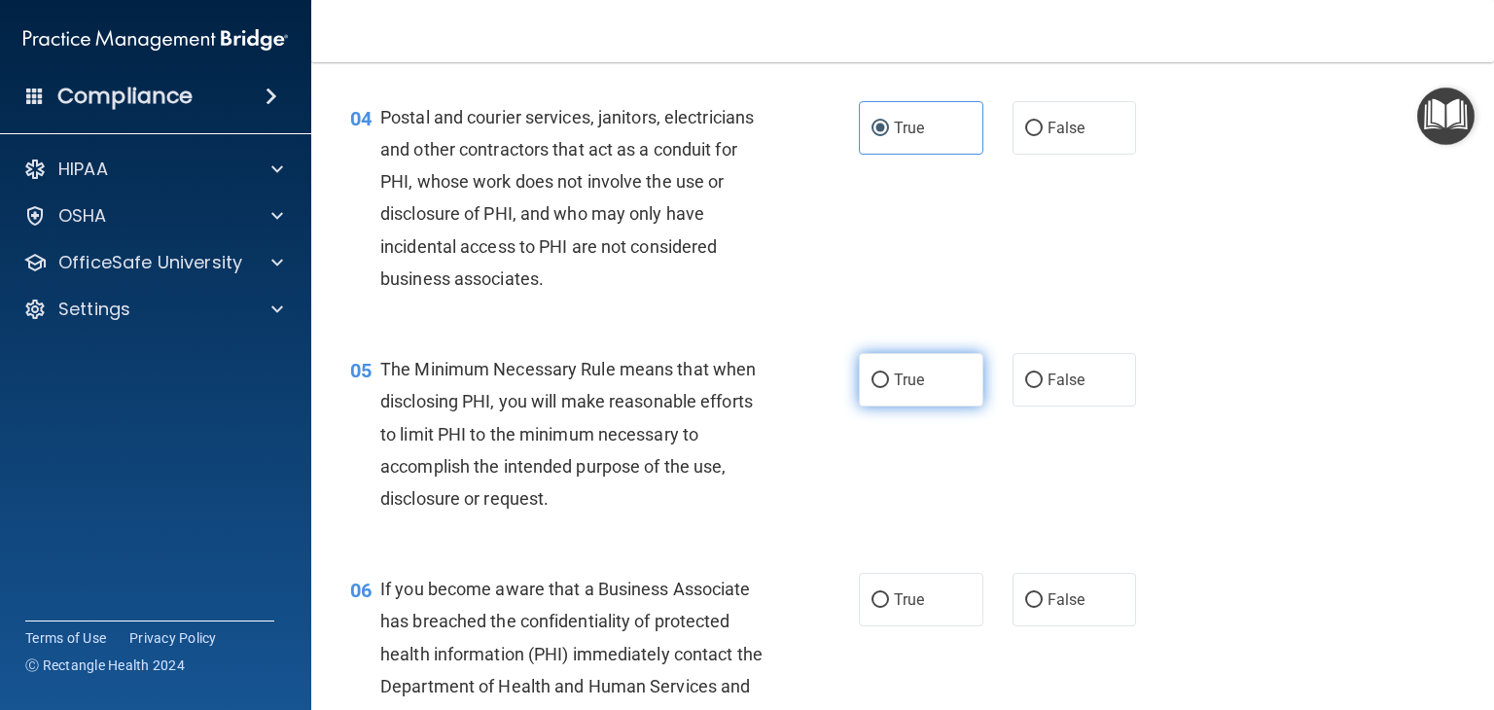
click at [961, 407] on label "True" at bounding box center [921, 380] width 125 height 54
click at [889, 388] on input "True" at bounding box center [881, 381] width 18 height 15
radio input "true"
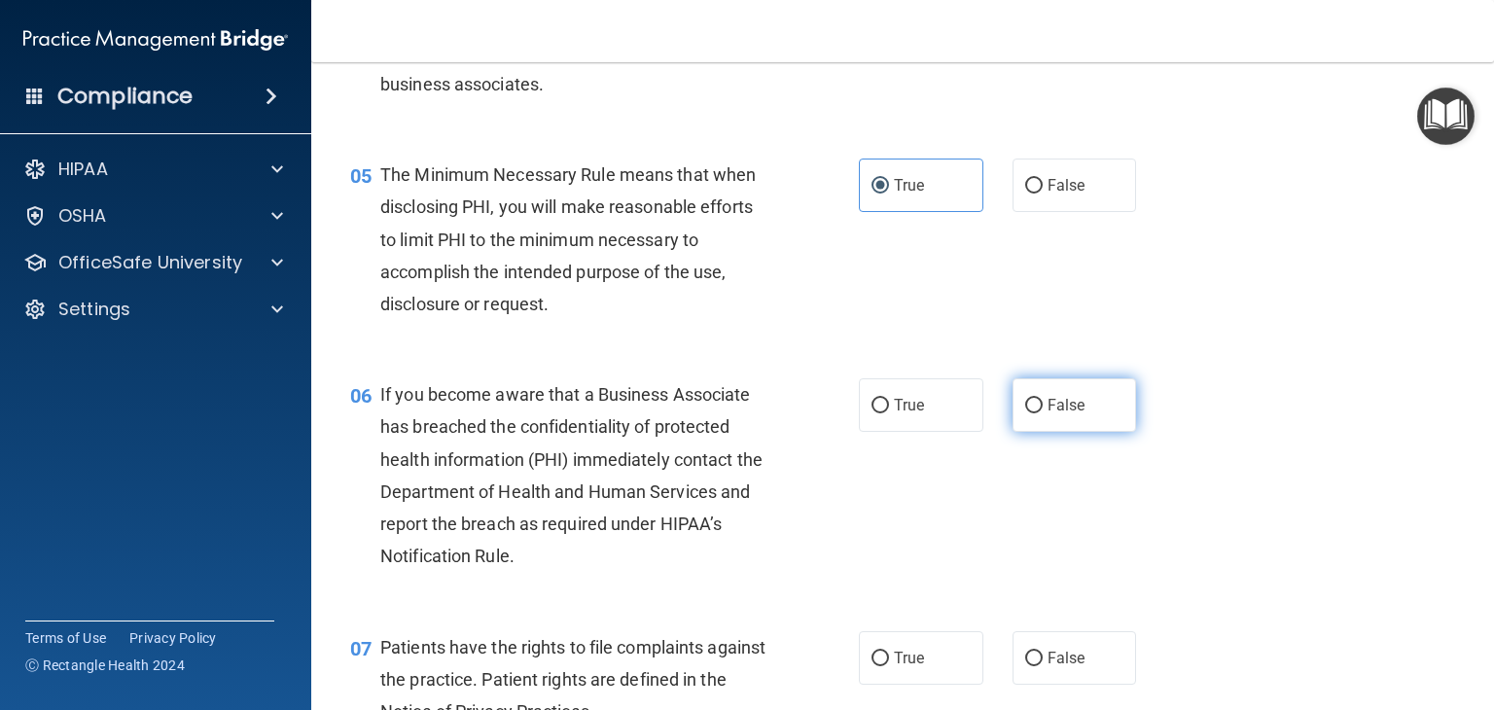
click at [1097, 432] on label "False" at bounding box center [1075, 405] width 125 height 54
click at [1043, 414] on input "False" at bounding box center [1035, 406] width 18 height 15
radio input "true"
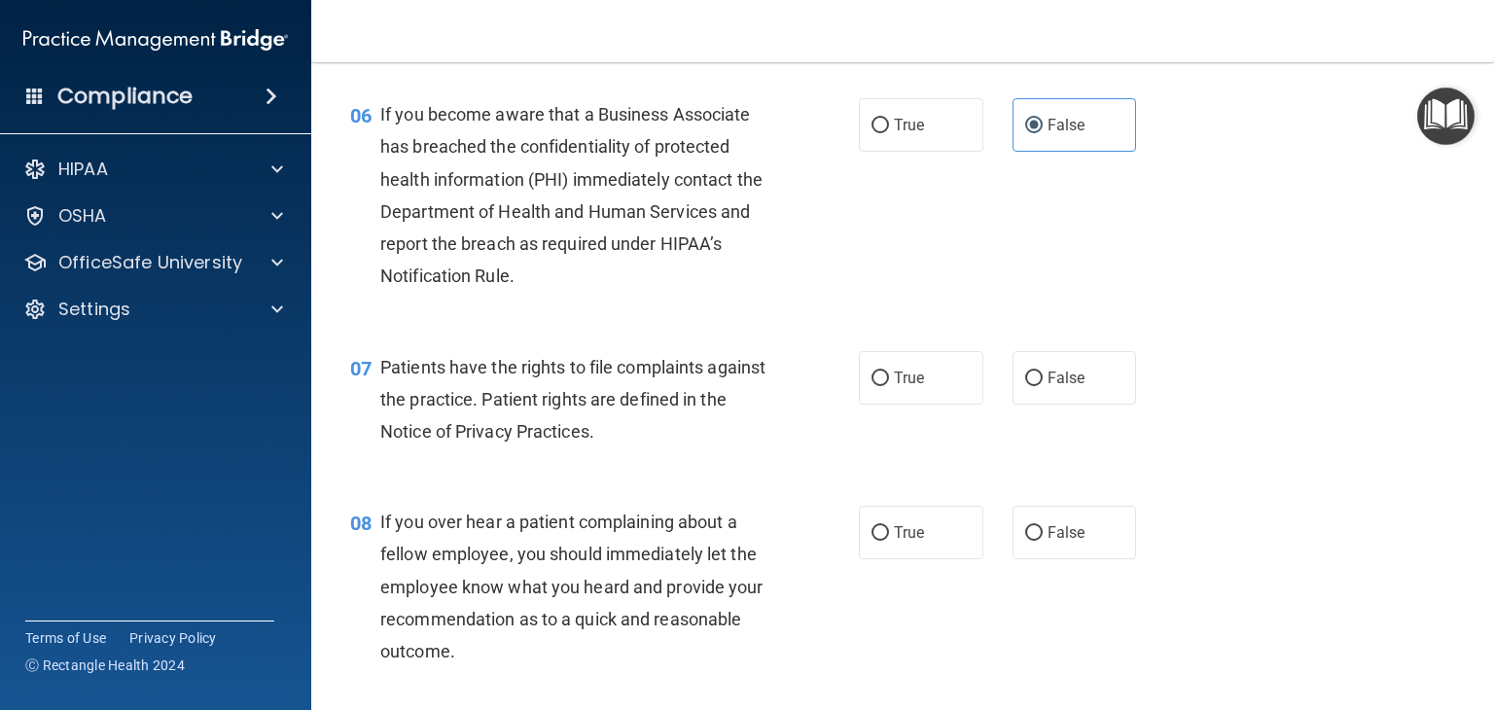
scroll to position [1070, 0]
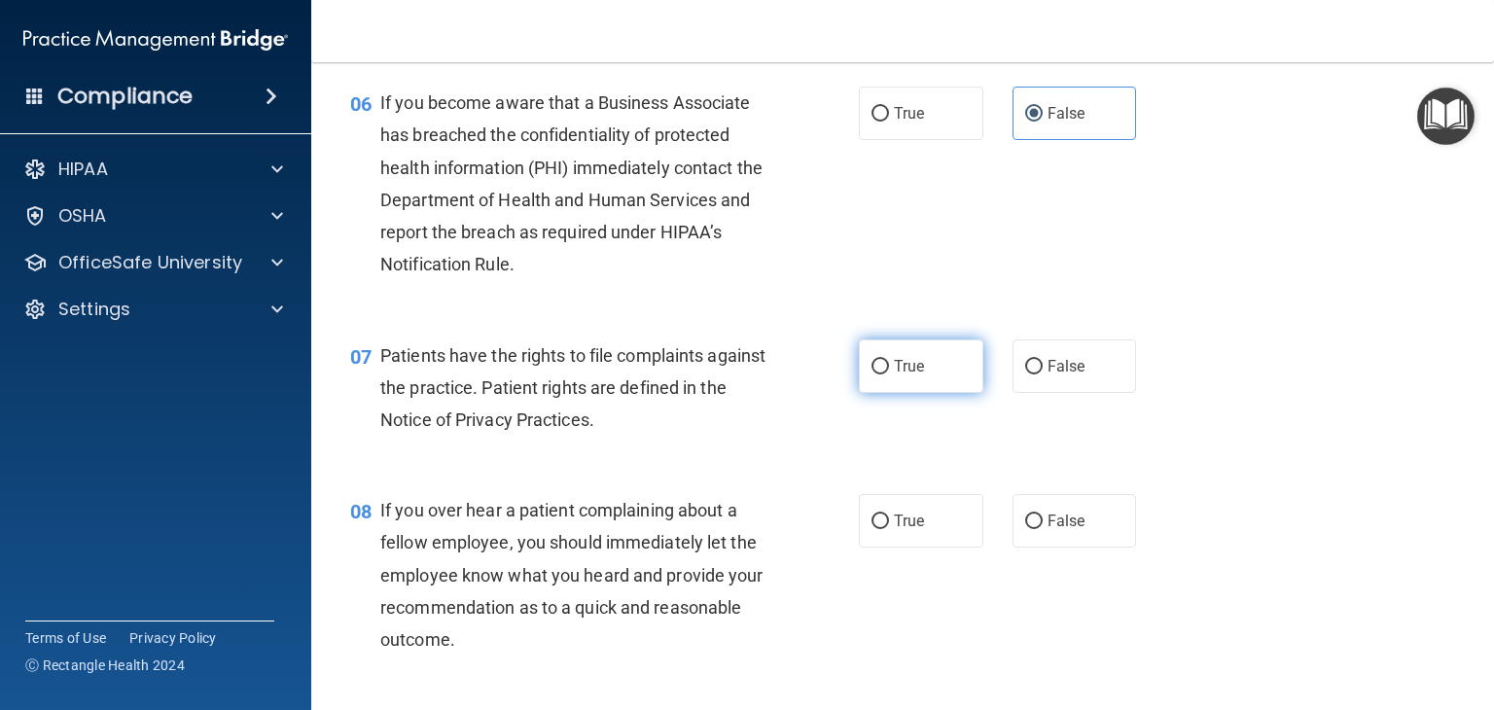
click at [895, 393] on label "True" at bounding box center [921, 367] width 125 height 54
click at [889, 375] on input "True" at bounding box center [881, 367] width 18 height 15
radio input "true"
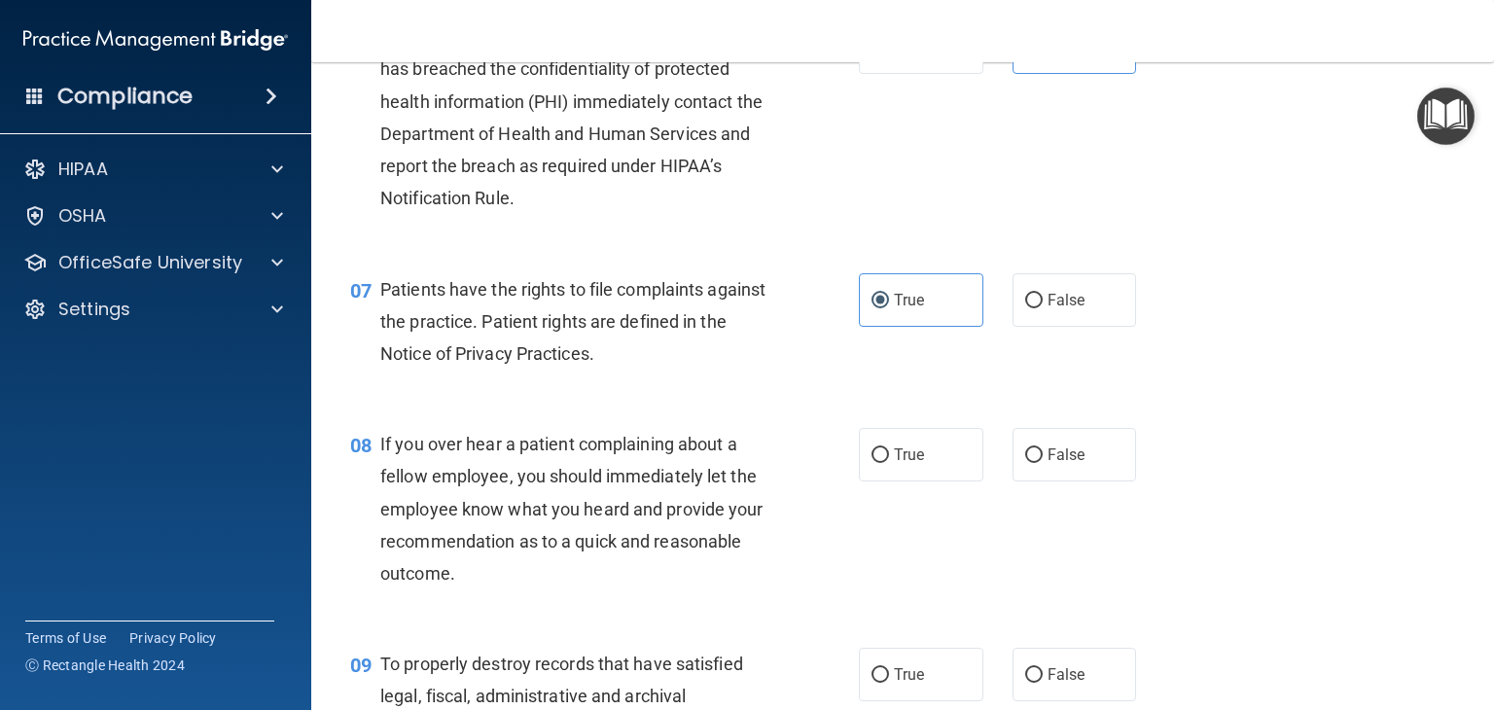
scroll to position [1265, 0]
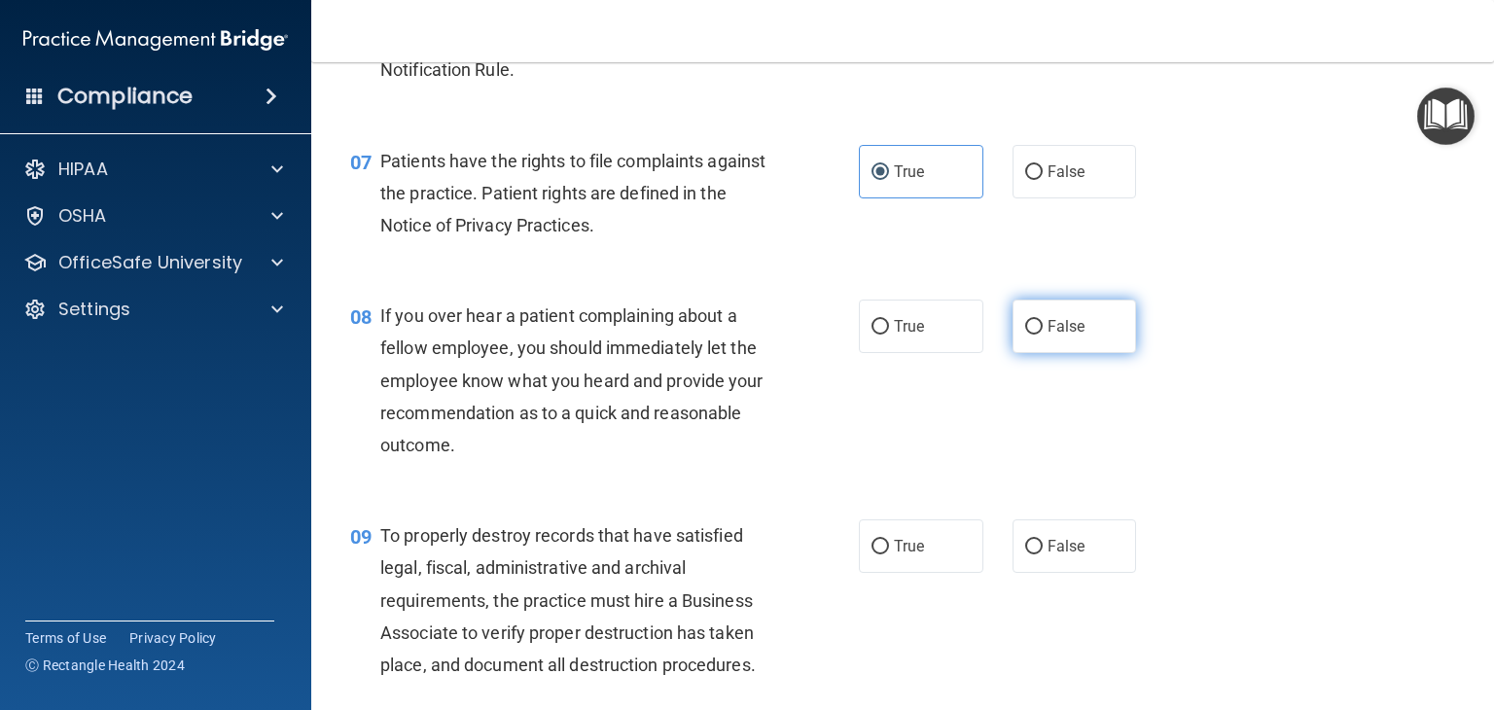
click at [1048, 336] on span "False" at bounding box center [1067, 326] width 38 height 18
click at [1043, 335] on input "False" at bounding box center [1035, 327] width 18 height 15
radio input "true"
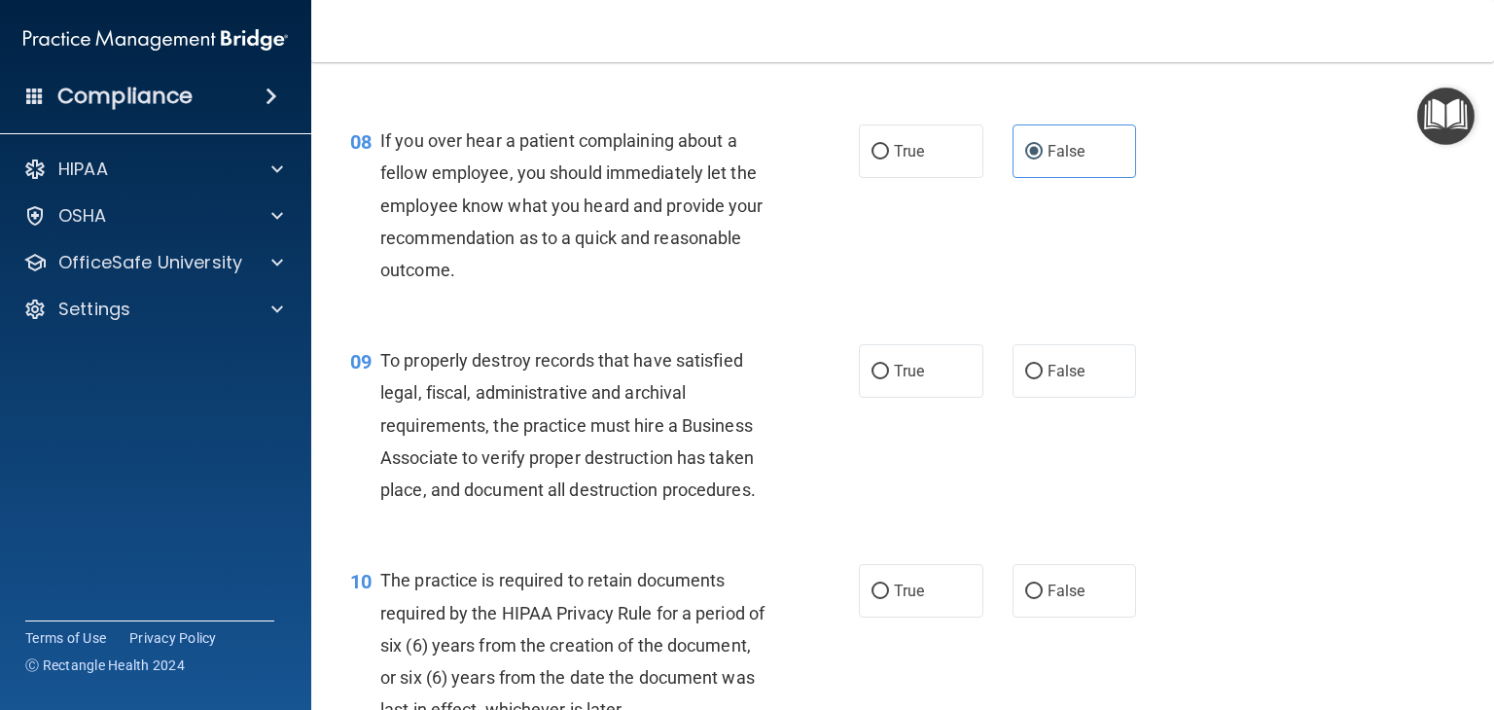
scroll to position [1459, 0]
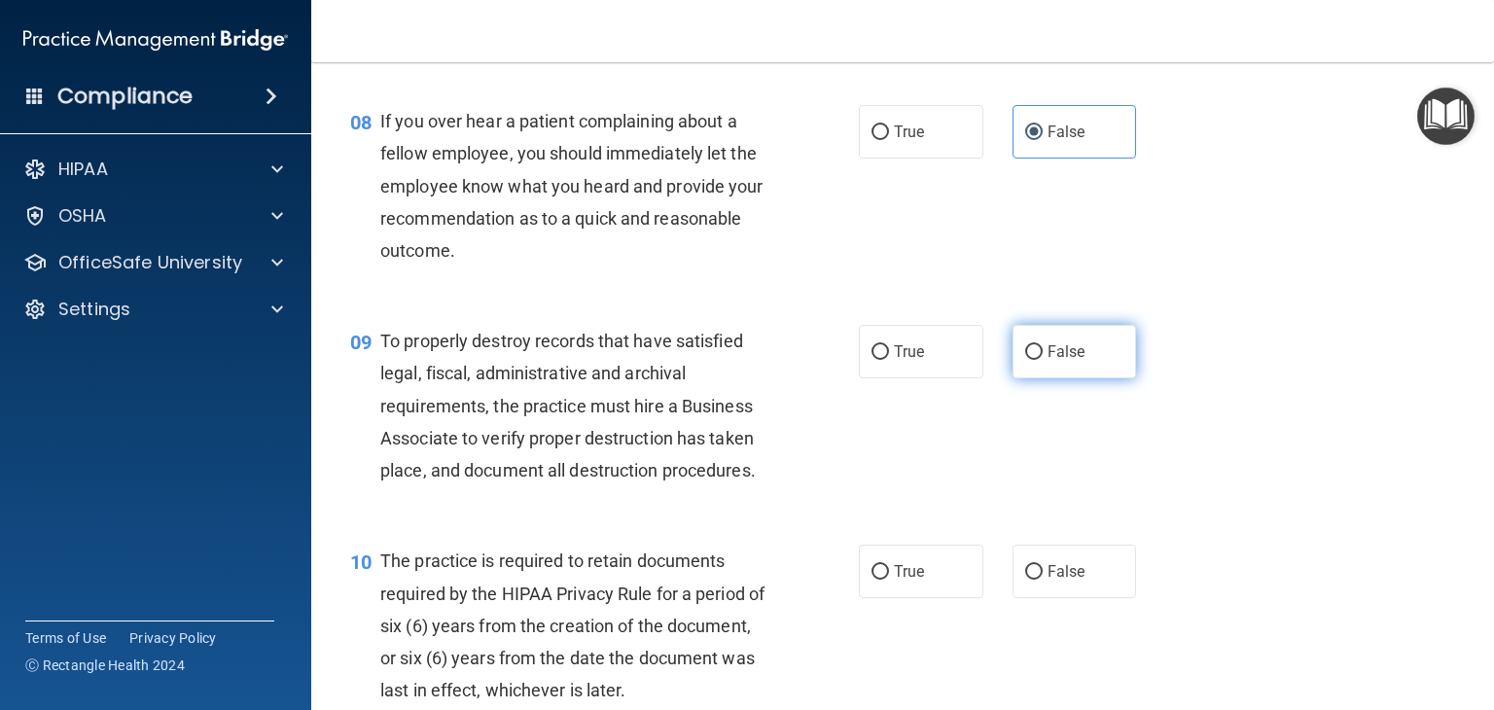
click at [1090, 378] on label "False" at bounding box center [1075, 352] width 125 height 54
click at [1043, 360] on input "False" at bounding box center [1035, 352] width 18 height 15
radio input "true"
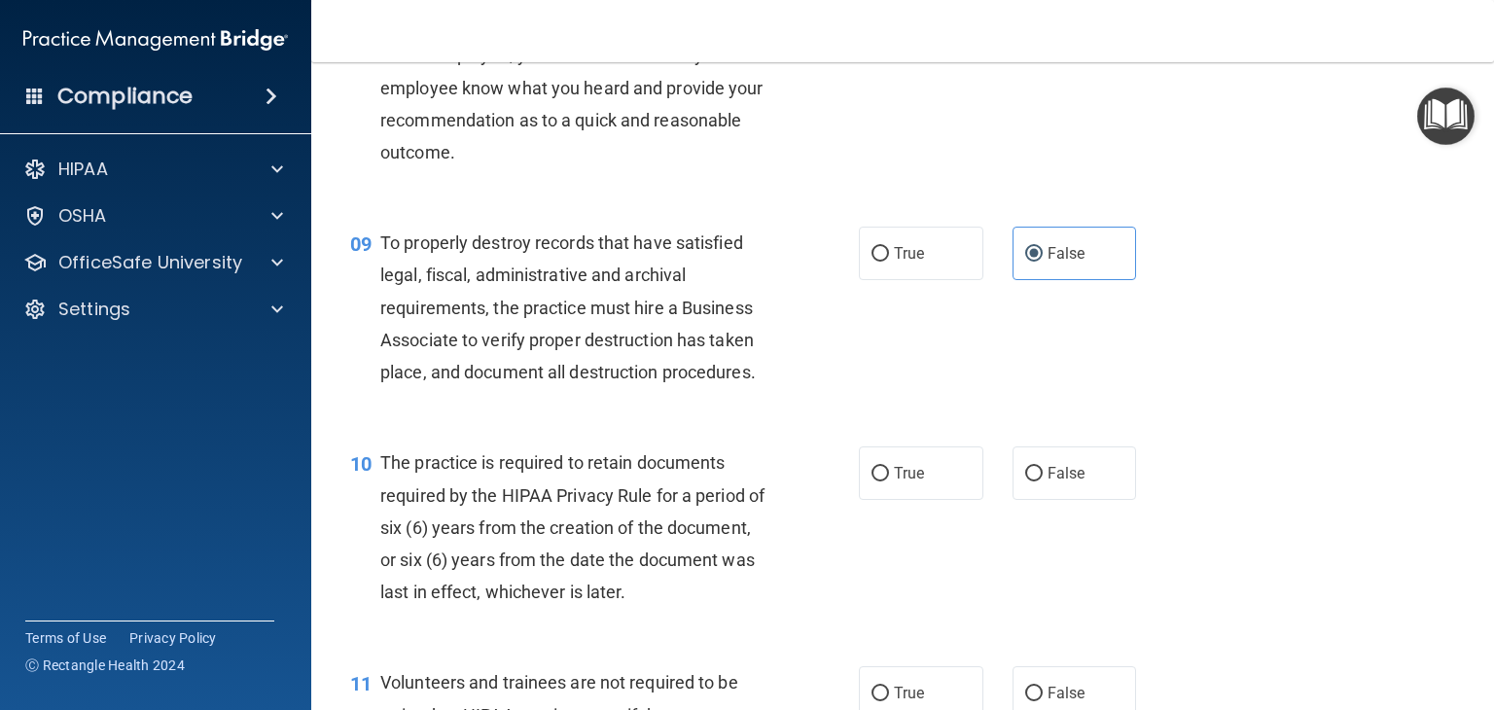
scroll to position [1751, 0]
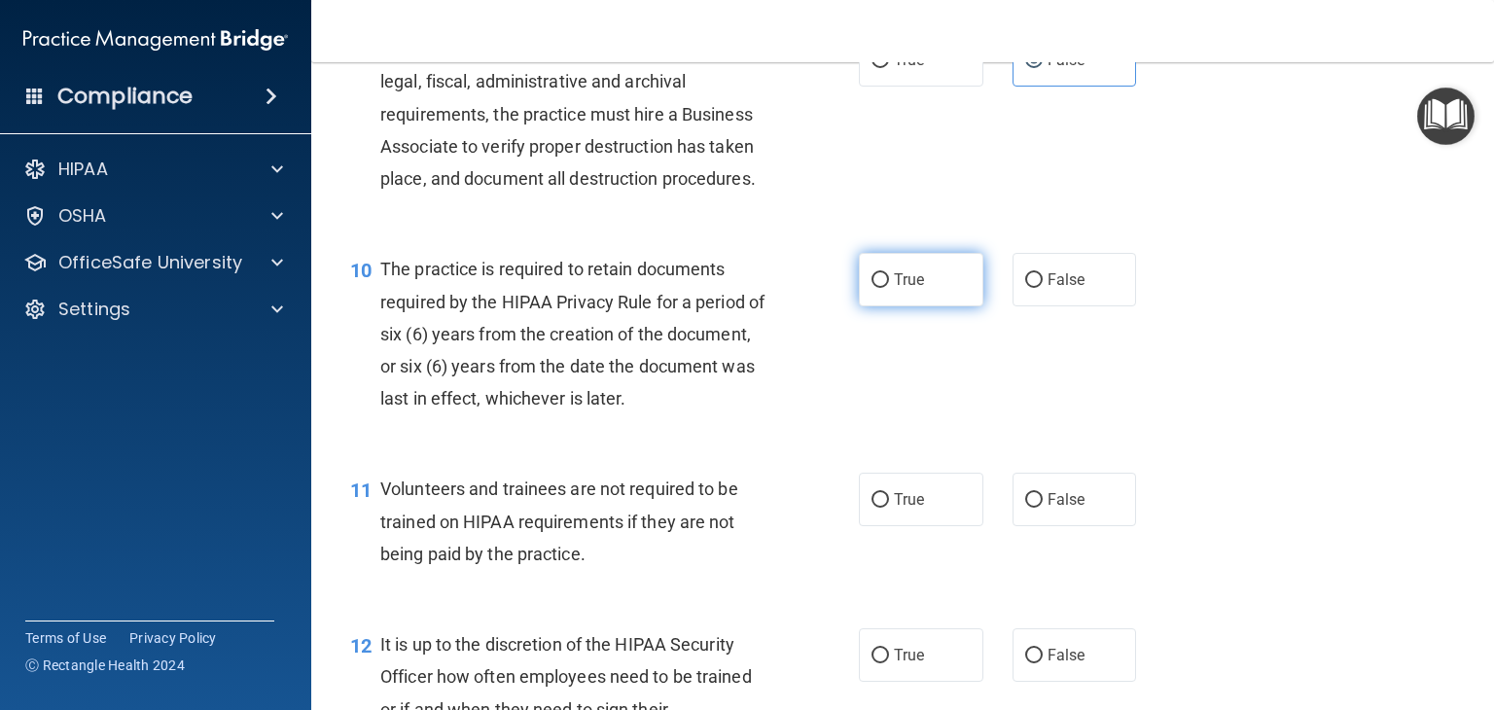
click at [932, 306] on label "True" at bounding box center [921, 280] width 125 height 54
click at [889, 288] on input "True" at bounding box center [881, 280] width 18 height 15
radio input "true"
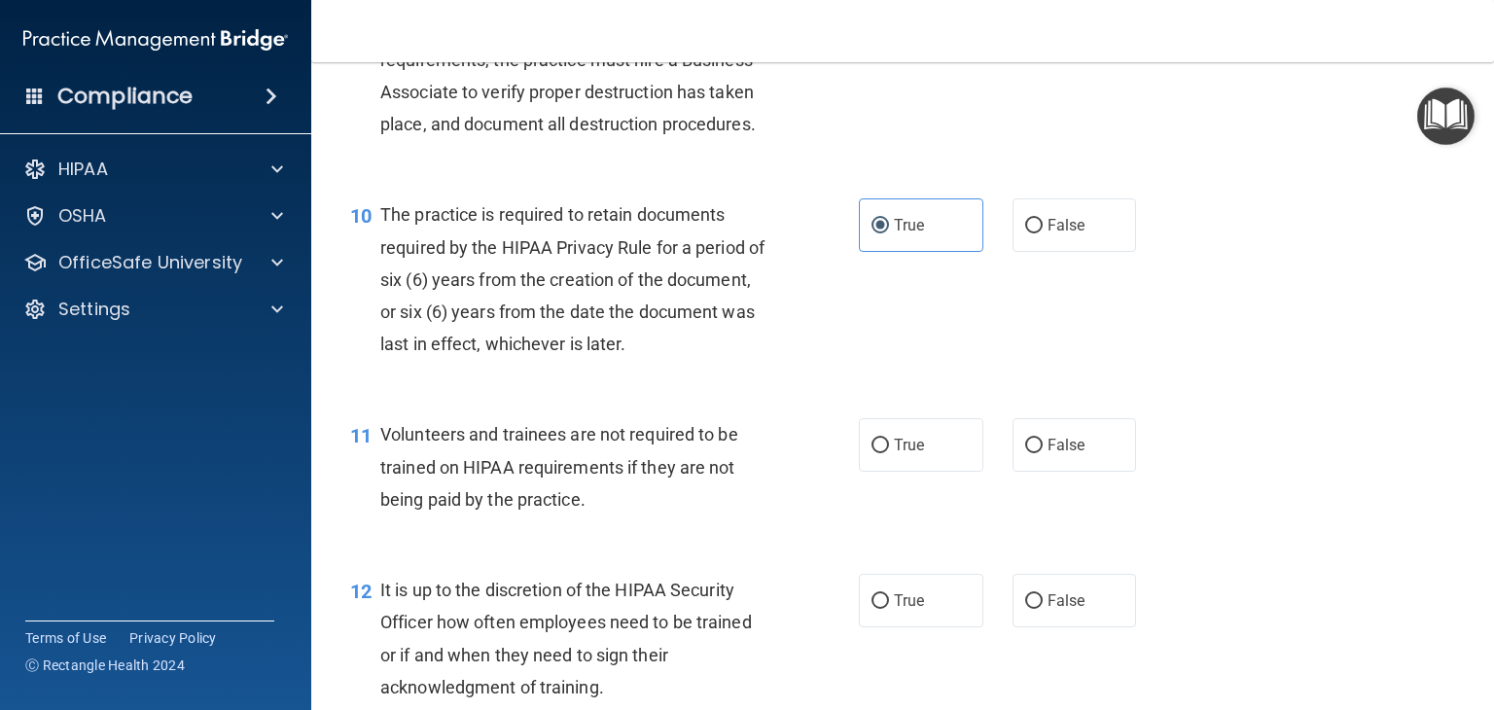
scroll to position [1946, 0]
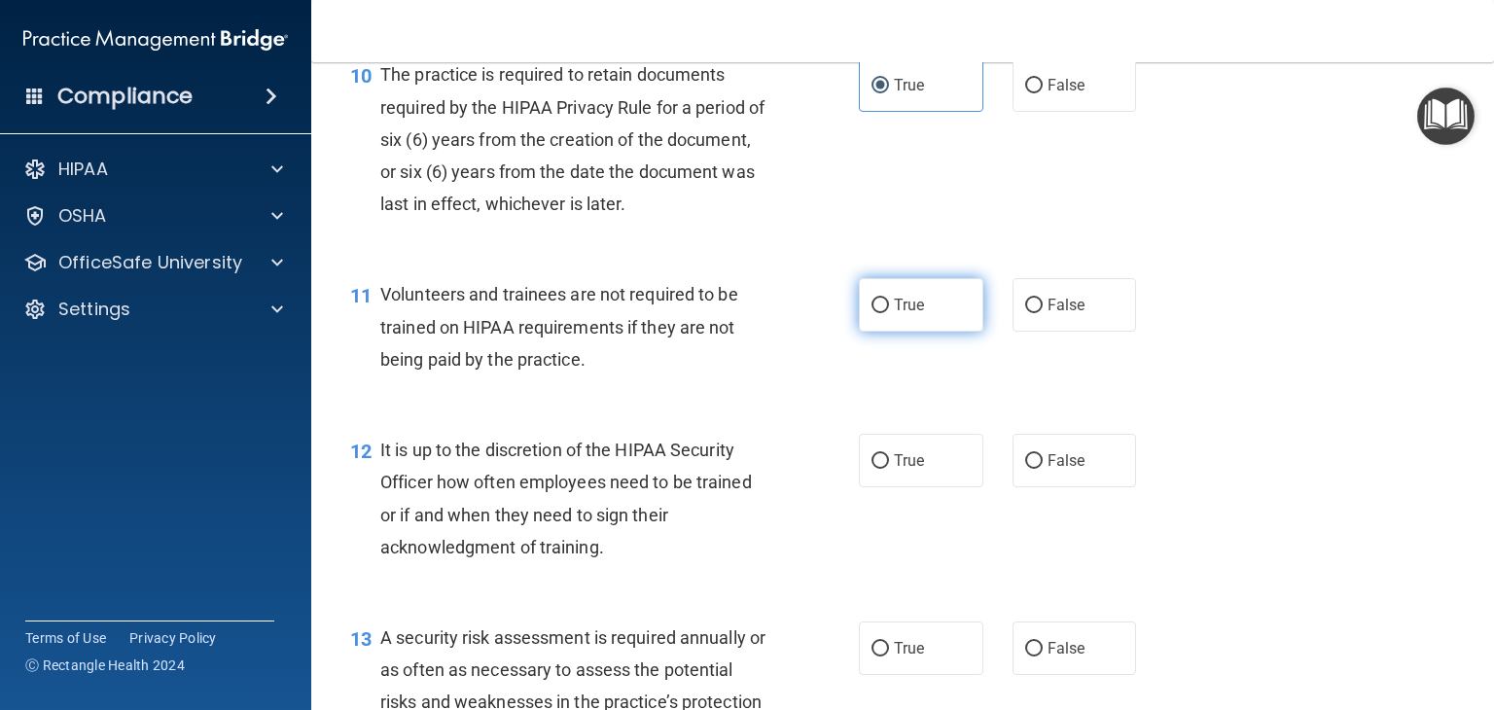
click at [954, 332] on label "True" at bounding box center [921, 305] width 125 height 54
click at [889, 313] on input "True" at bounding box center [881, 306] width 18 height 15
radio input "true"
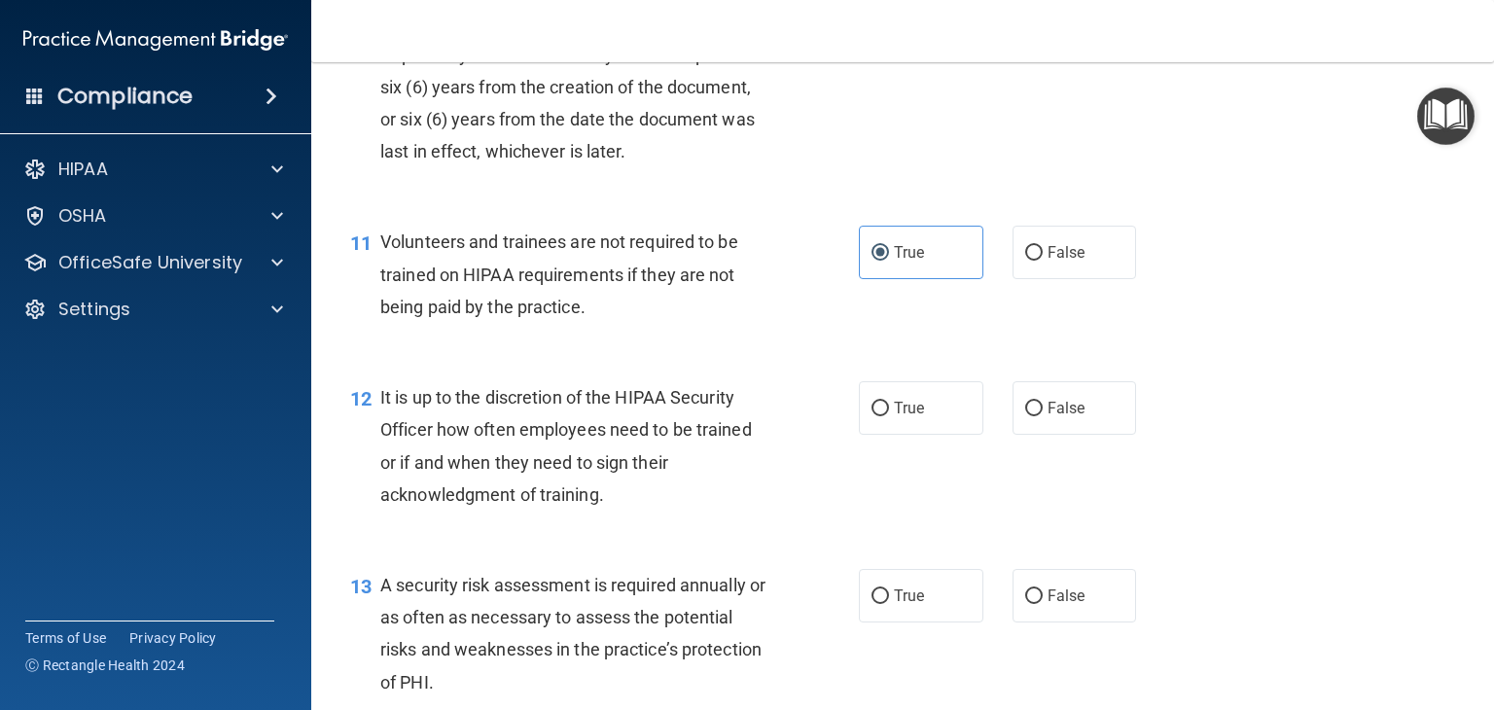
scroll to position [2141, 0]
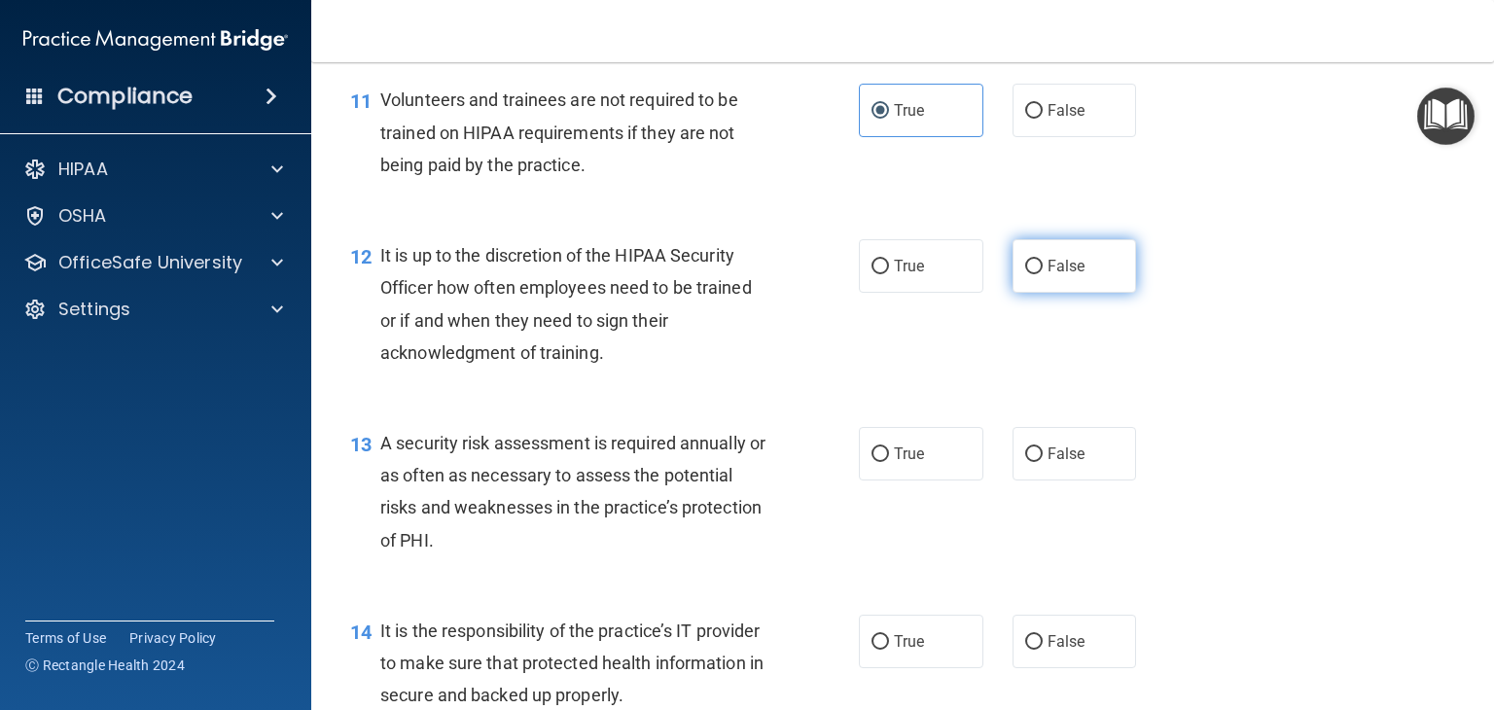
click at [1082, 281] on label "False" at bounding box center [1075, 266] width 125 height 54
click at [1043, 274] on input "False" at bounding box center [1035, 267] width 18 height 15
radio input "true"
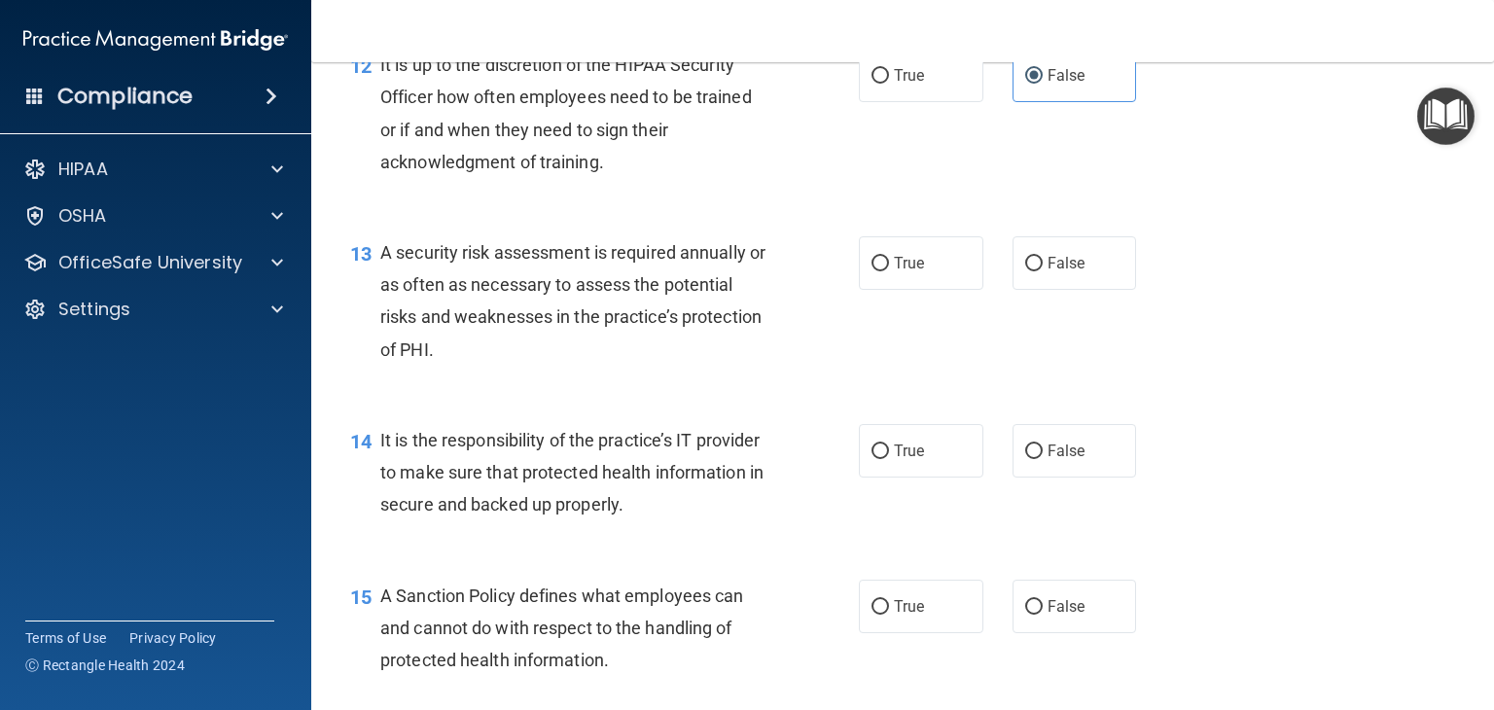
scroll to position [2335, 0]
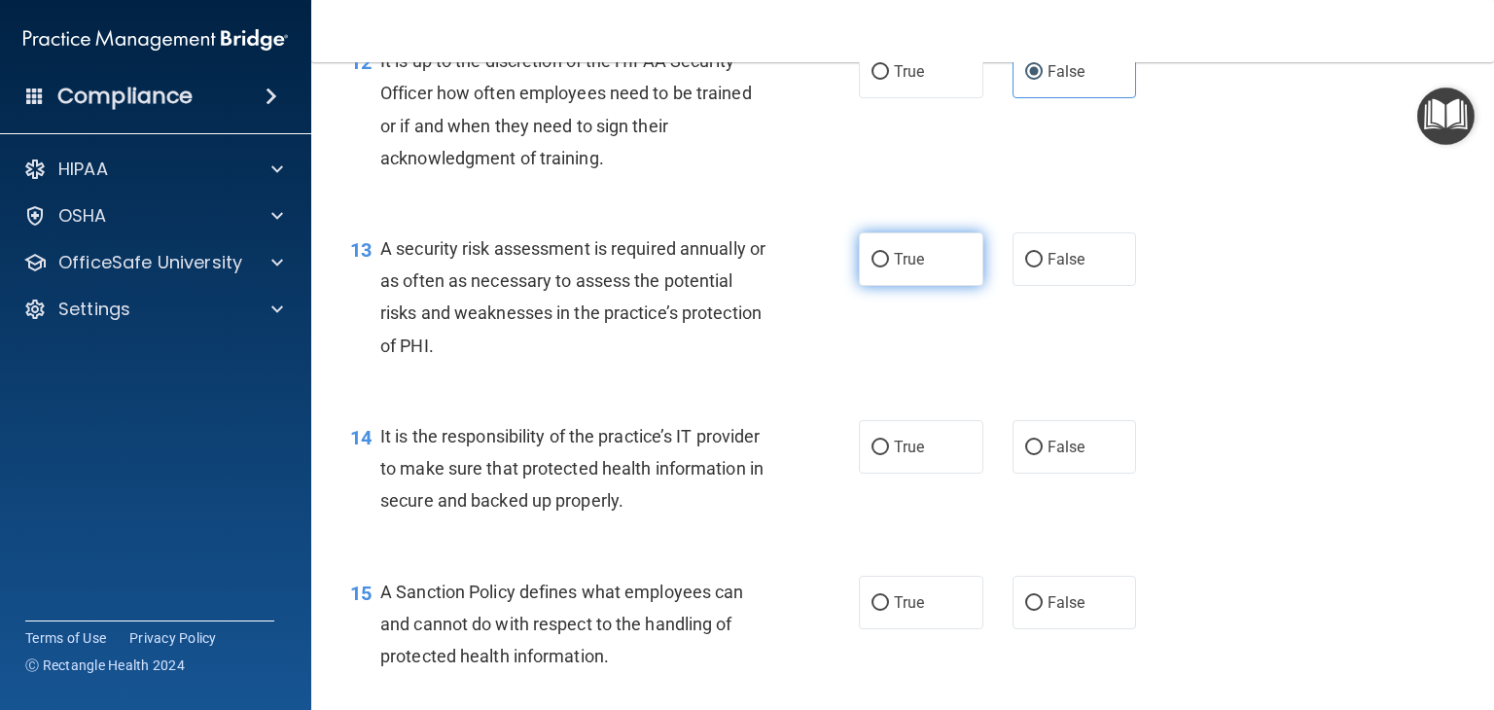
click at [912, 269] on span "True" at bounding box center [909, 259] width 30 height 18
click at [889, 268] on input "True" at bounding box center [881, 260] width 18 height 15
radio input "true"
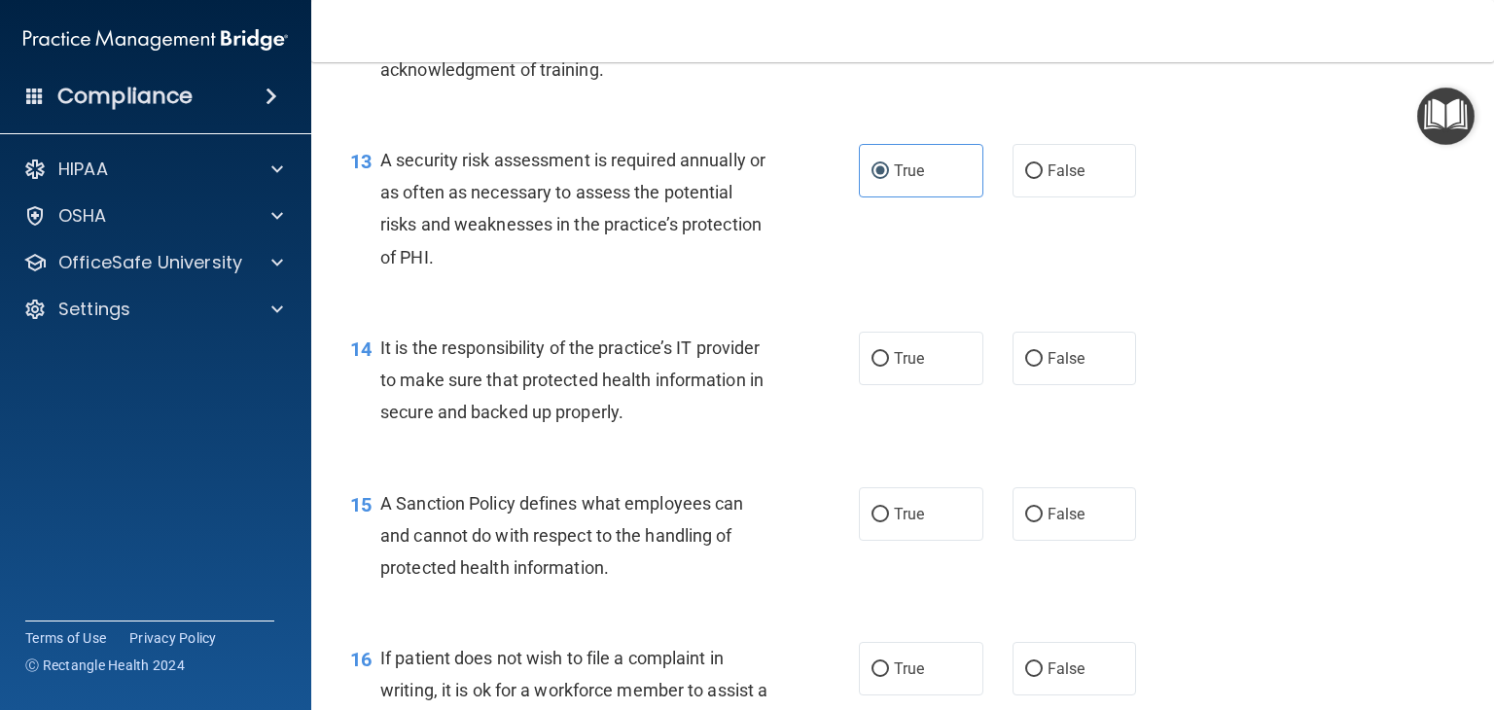
scroll to position [2530, 0]
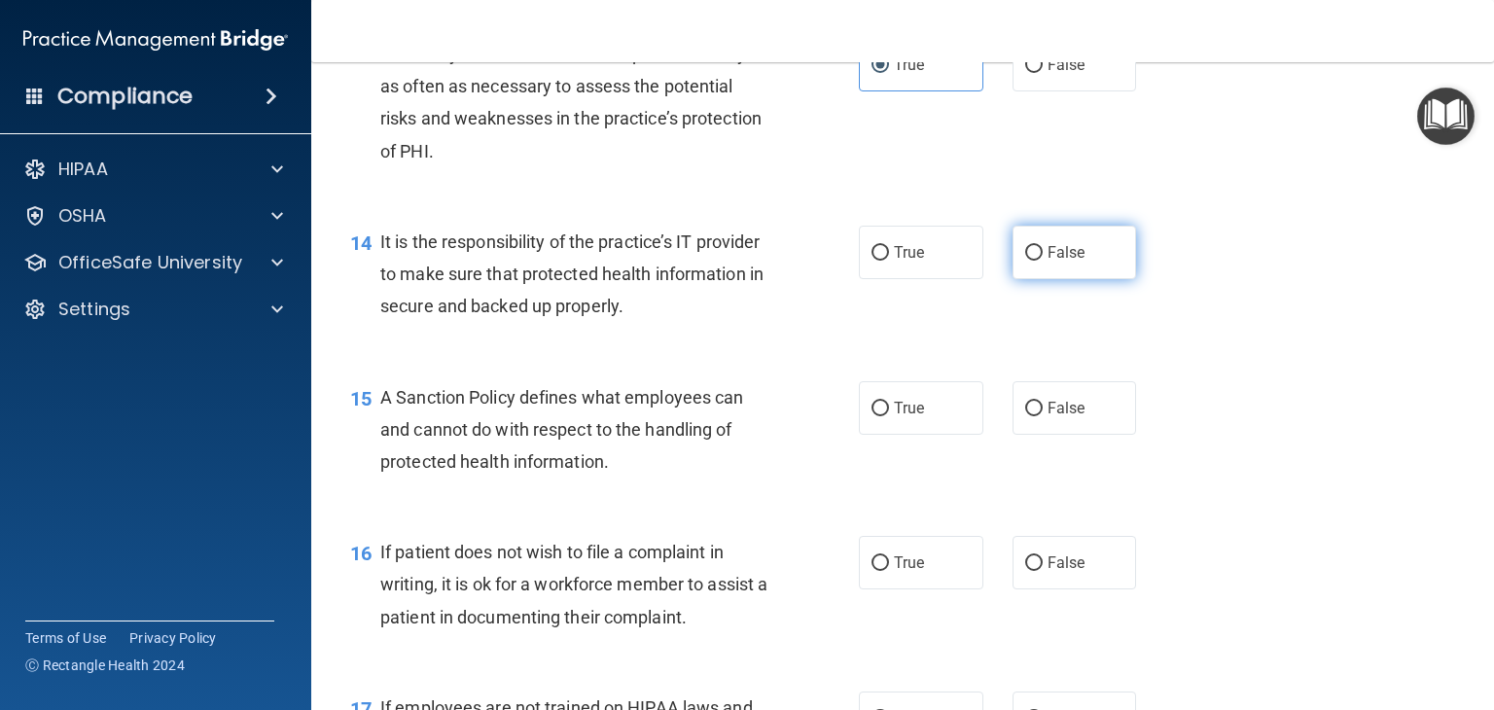
click at [1061, 262] on span "False" at bounding box center [1067, 252] width 38 height 18
click at [1043, 261] on input "False" at bounding box center [1035, 253] width 18 height 15
radio input "true"
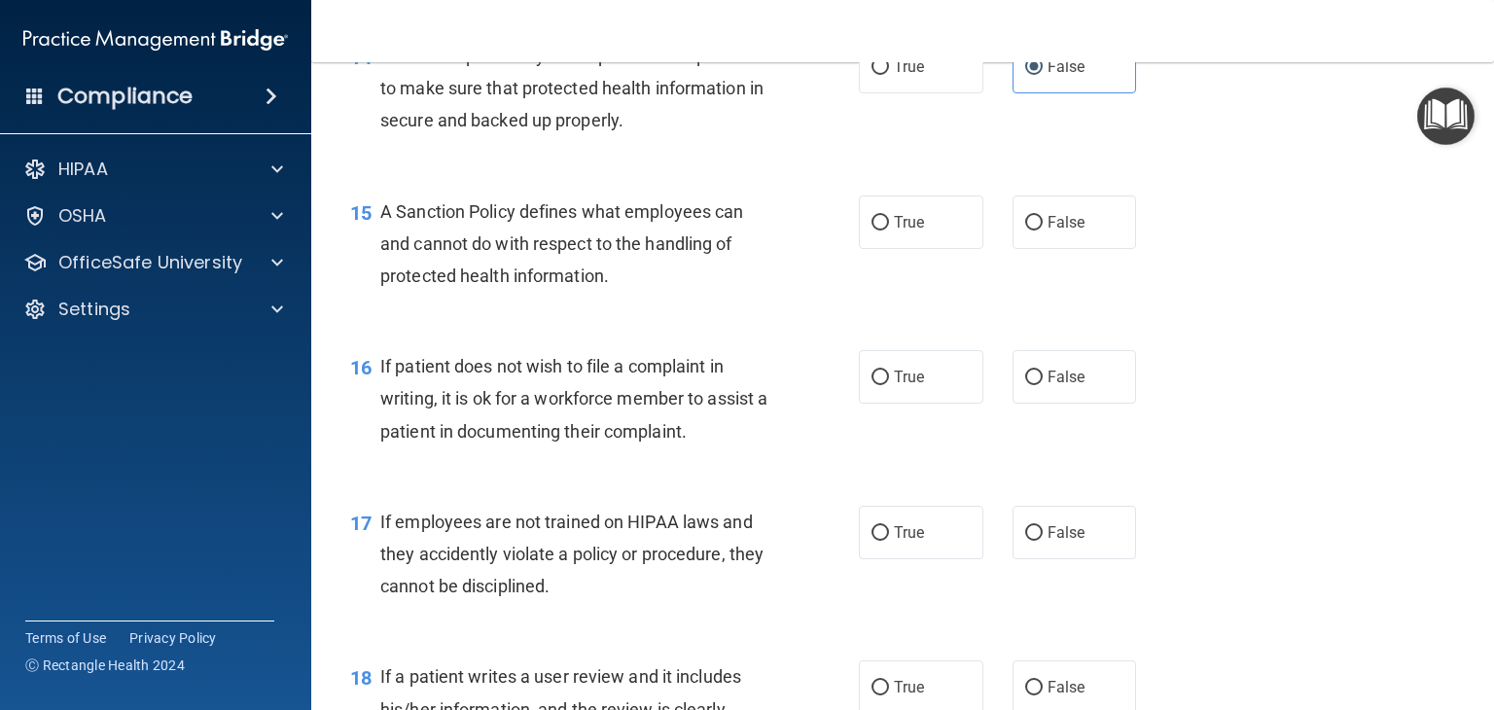
scroll to position [2724, 0]
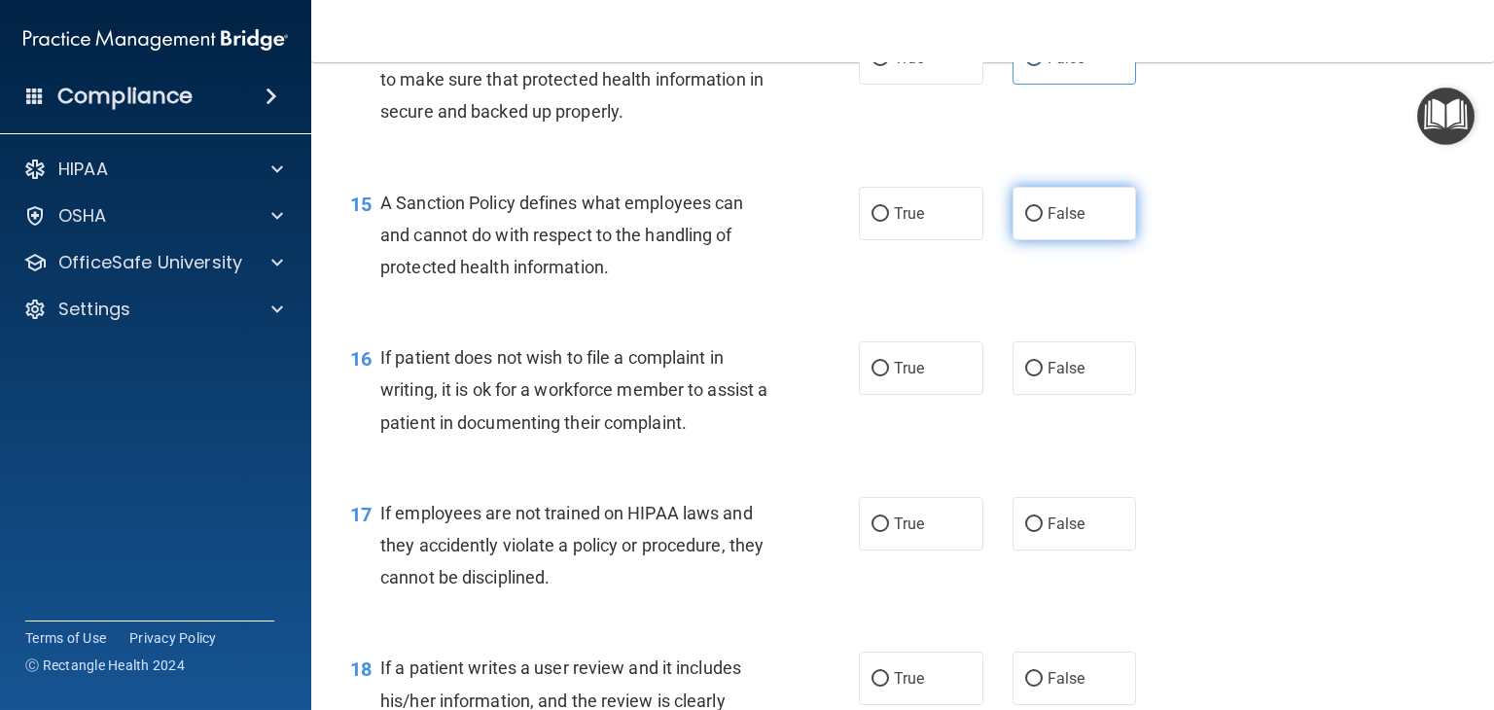
click at [1084, 240] on label "False" at bounding box center [1075, 214] width 125 height 54
click at [1043, 222] on input "False" at bounding box center [1035, 214] width 18 height 15
radio input "true"
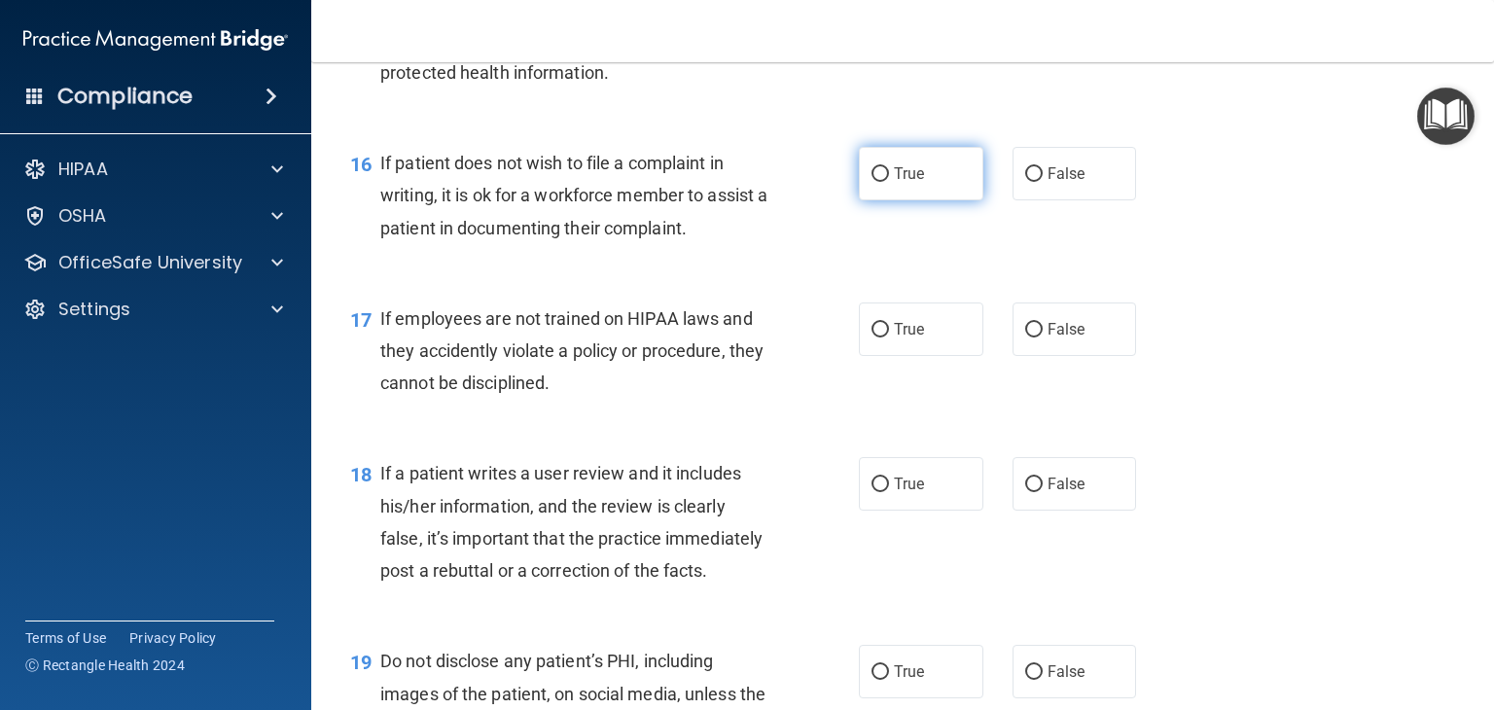
click at [946, 200] on label "True" at bounding box center [921, 174] width 125 height 54
click at [889, 182] on input "True" at bounding box center [881, 174] width 18 height 15
radio input "true"
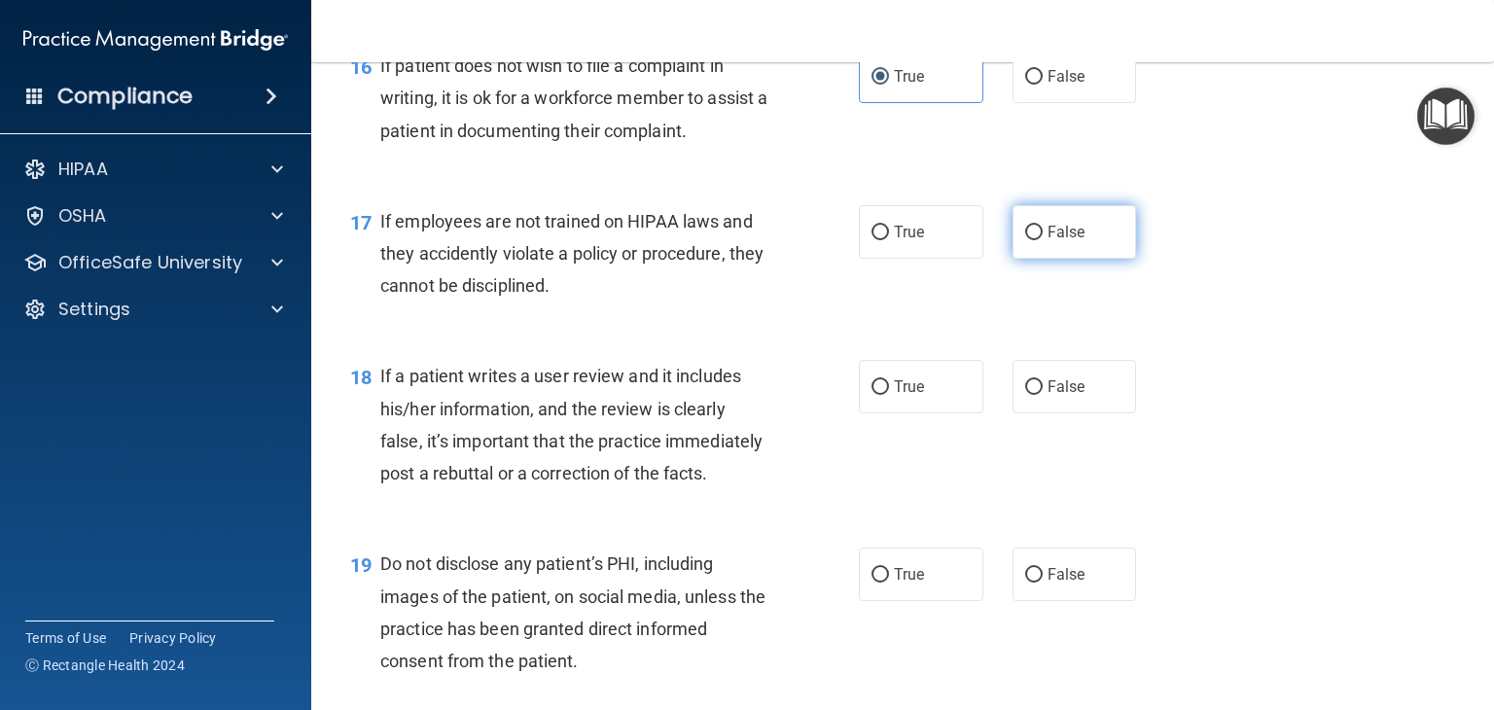
click at [1078, 254] on label "False" at bounding box center [1075, 232] width 125 height 54
click at [1043, 240] on input "False" at bounding box center [1035, 233] width 18 height 15
radio input "true"
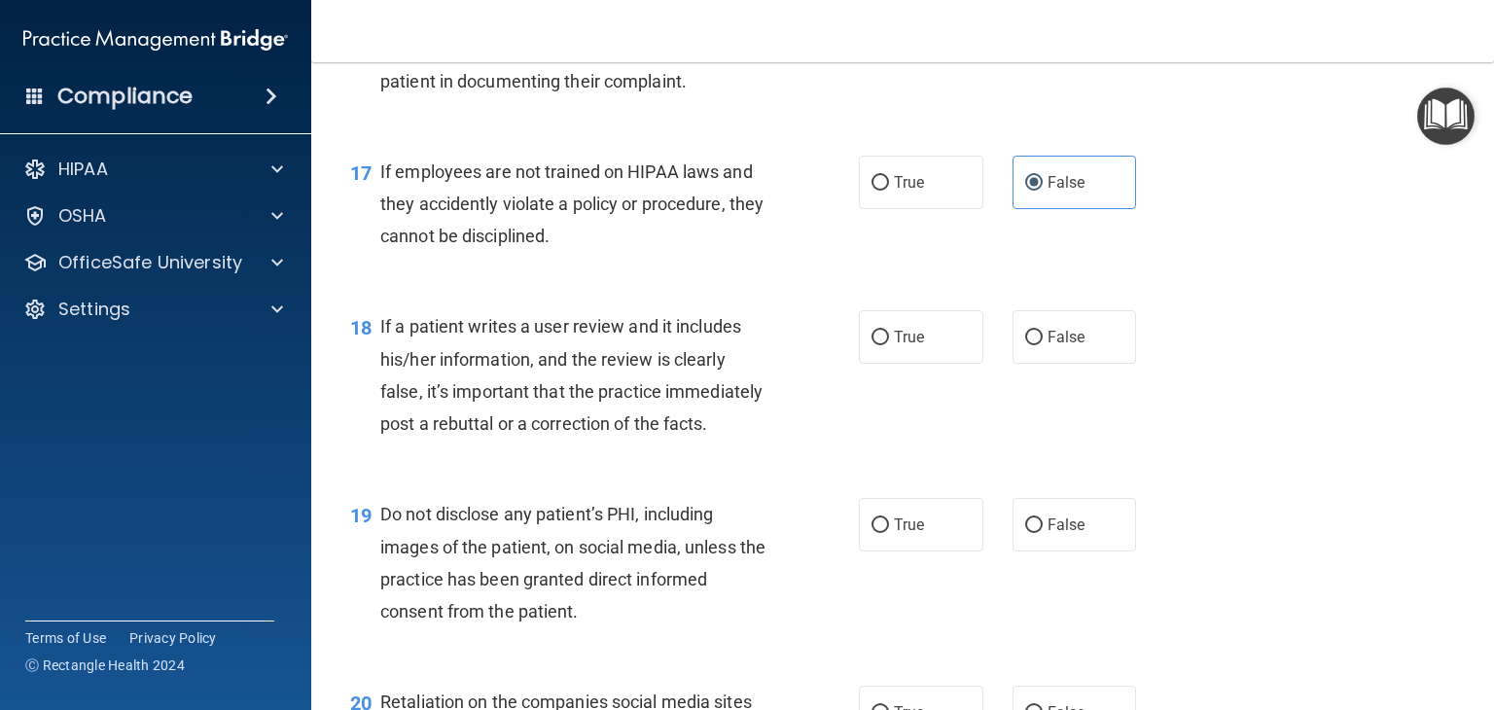
scroll to position [3113, 0]
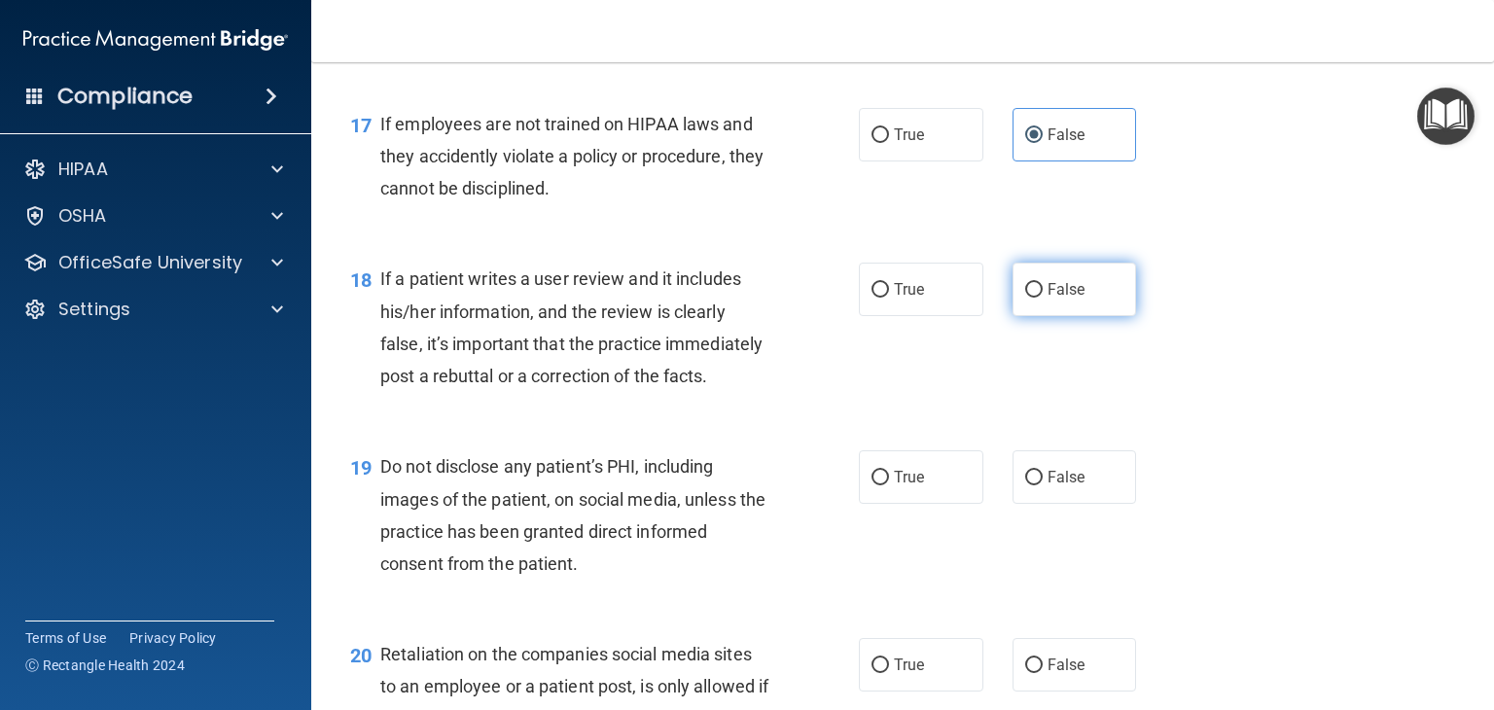
click at [1086, 316] on label "False" at bounding box center [1075, 290] width 125 height 54
click at [1043, 298] on input "False" at bounding box center [1035, 290] width 18 height 15
radio input "true"
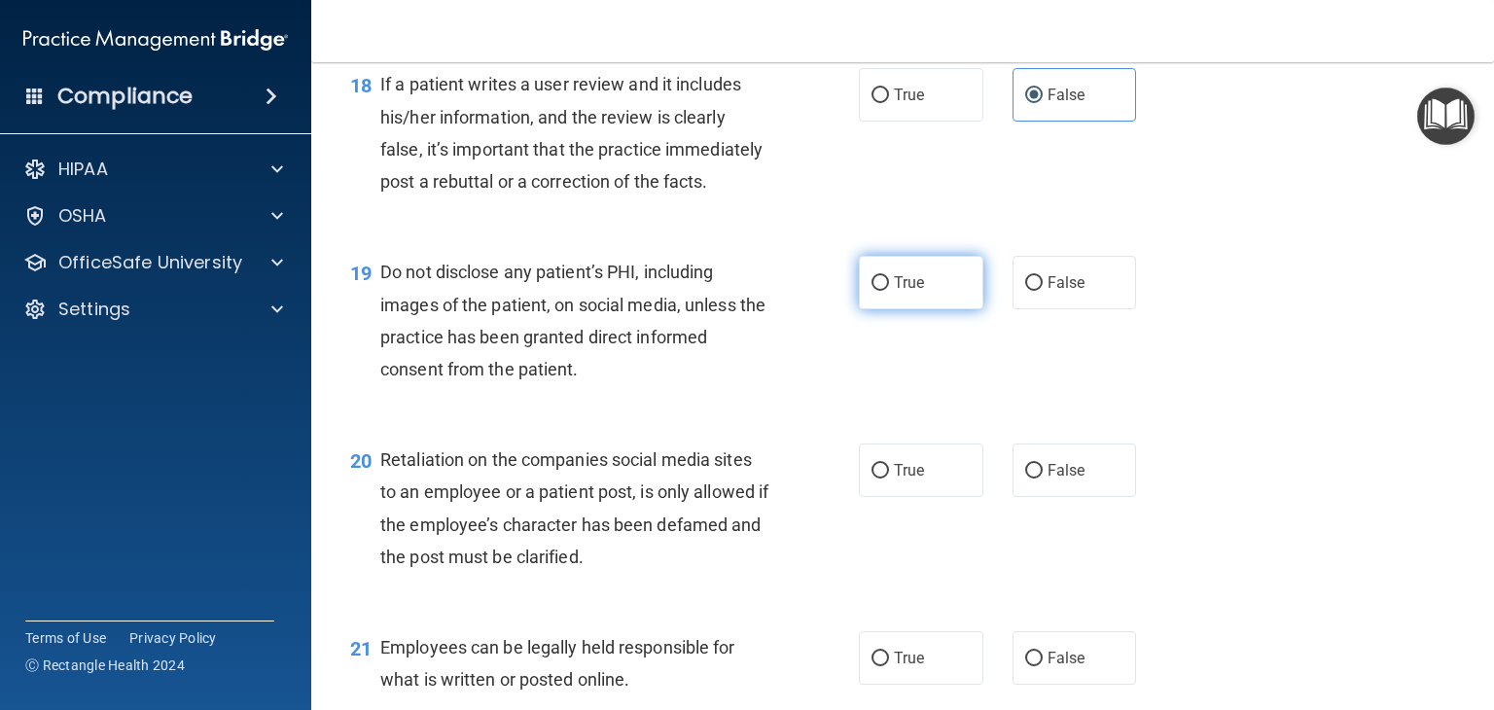
click at [943, 309] on label "True" at bounding box center [921, 283] width 125 height 54
click at [889, 291] on input "True" at bounding box center [881, 283] width 18 height 15
radio input "true"
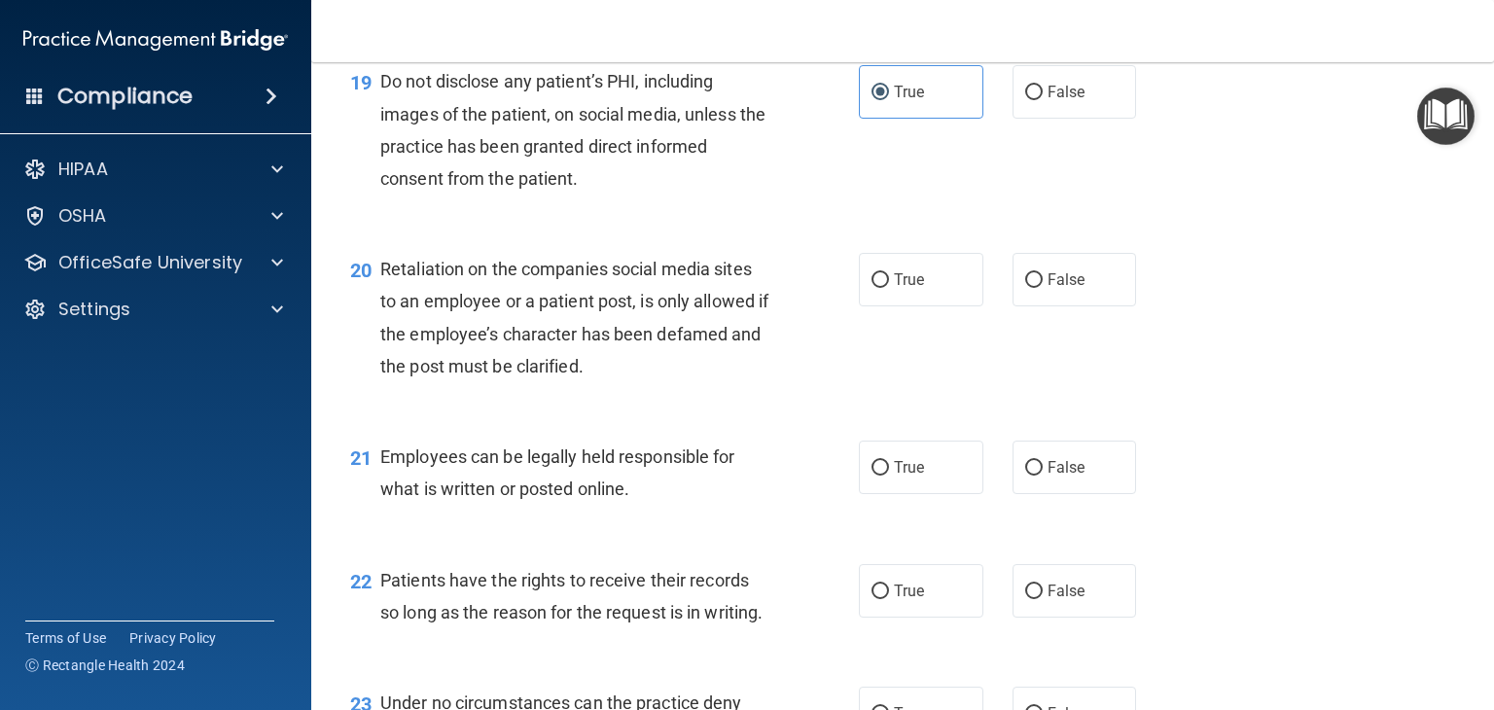
scroll to position [3503, 0]
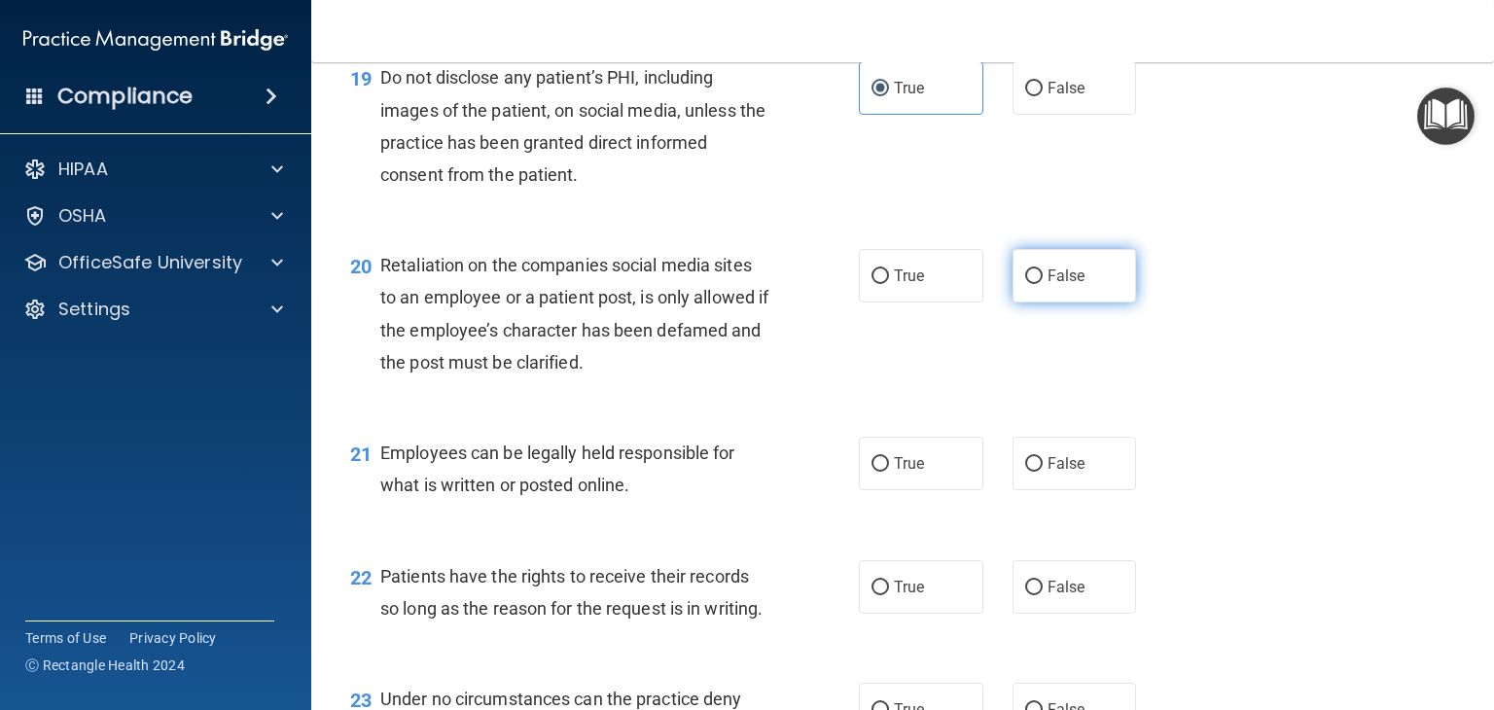
click at [1096, 303] on label "False" at bounding box center [1075, 276] width 125 height 54
click at [1043, 284] on input "False" at bounding box center [1035, 277] width 18 height 15
radio input "true"
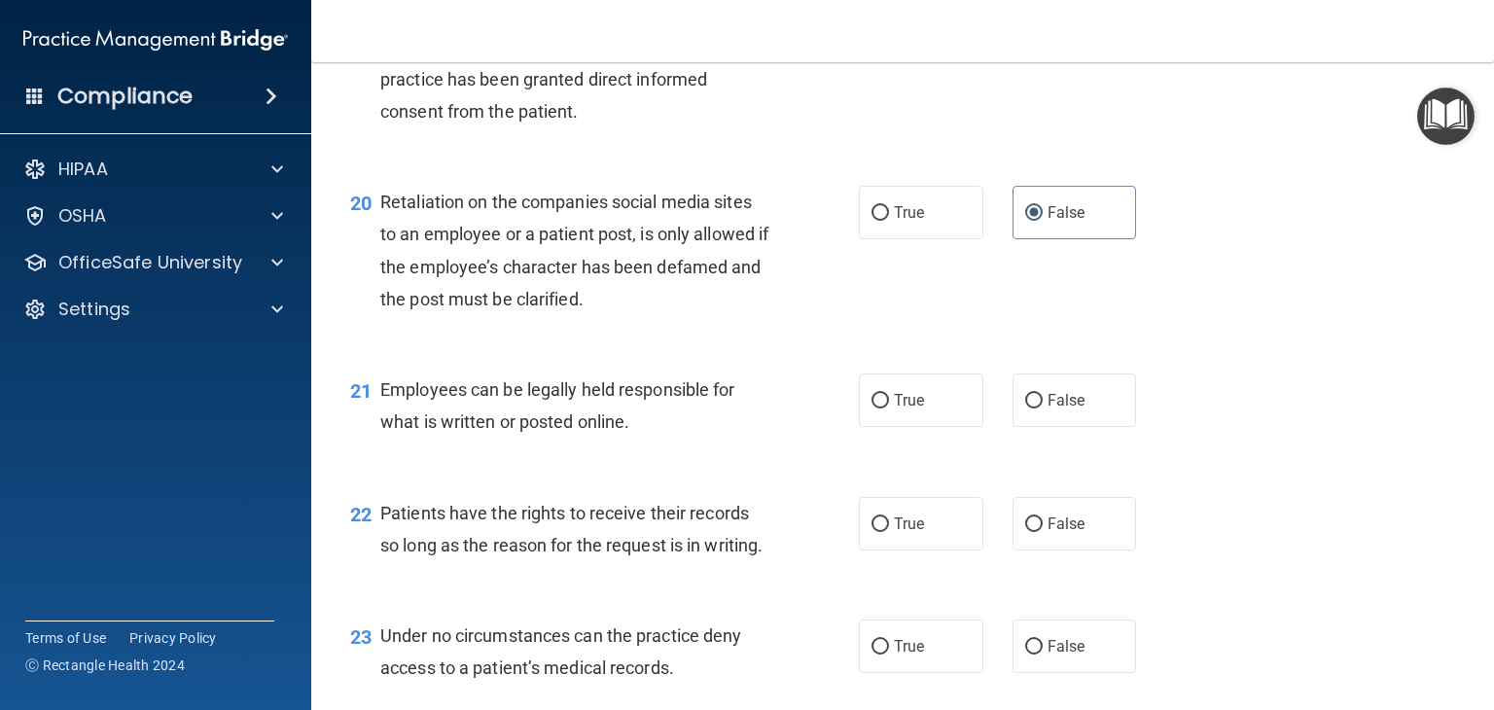
scroll to position [3600, 0]
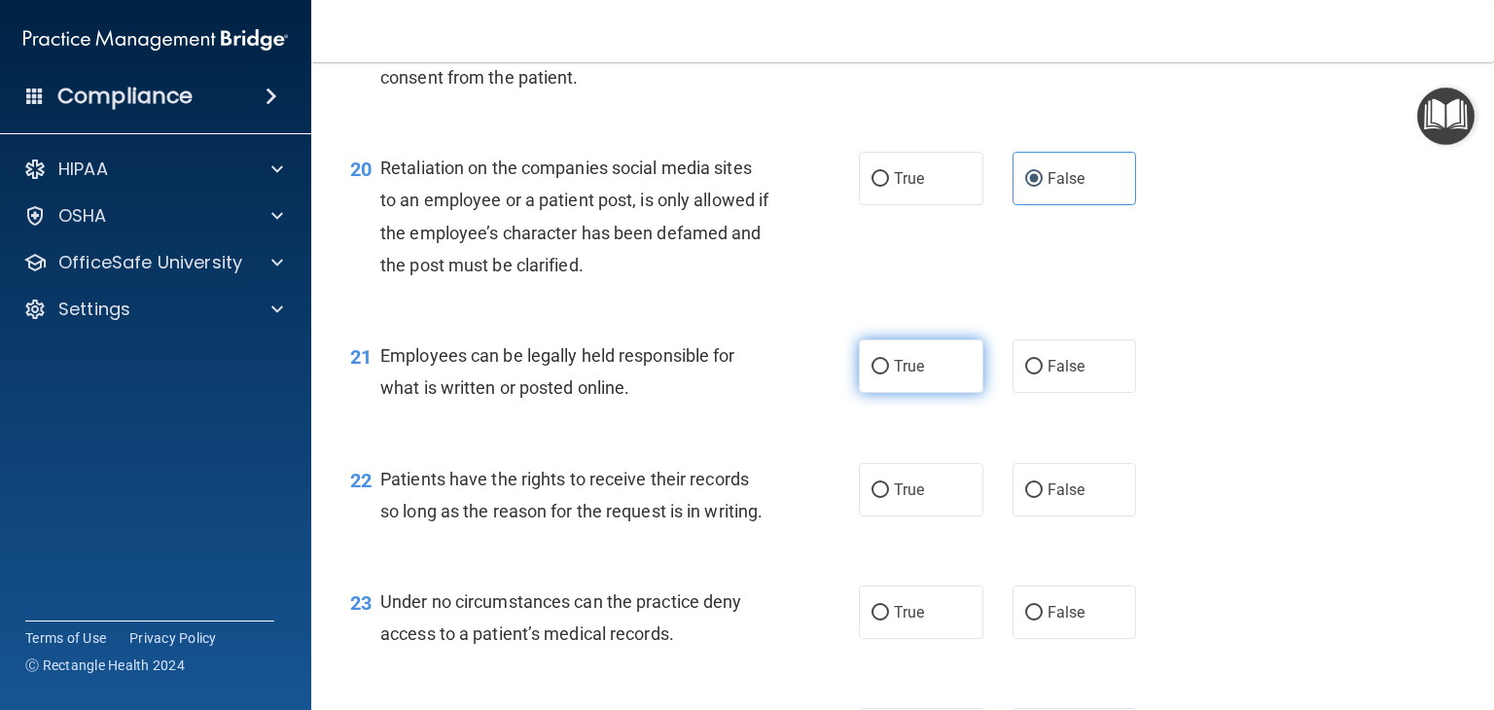
click at [921, 393] on label "True" at bounding box center [921, 367] width 125 height 54
click at [889, 375] on input "True" at bounding box center [881, 367] width 18 height 15
radio input "true"
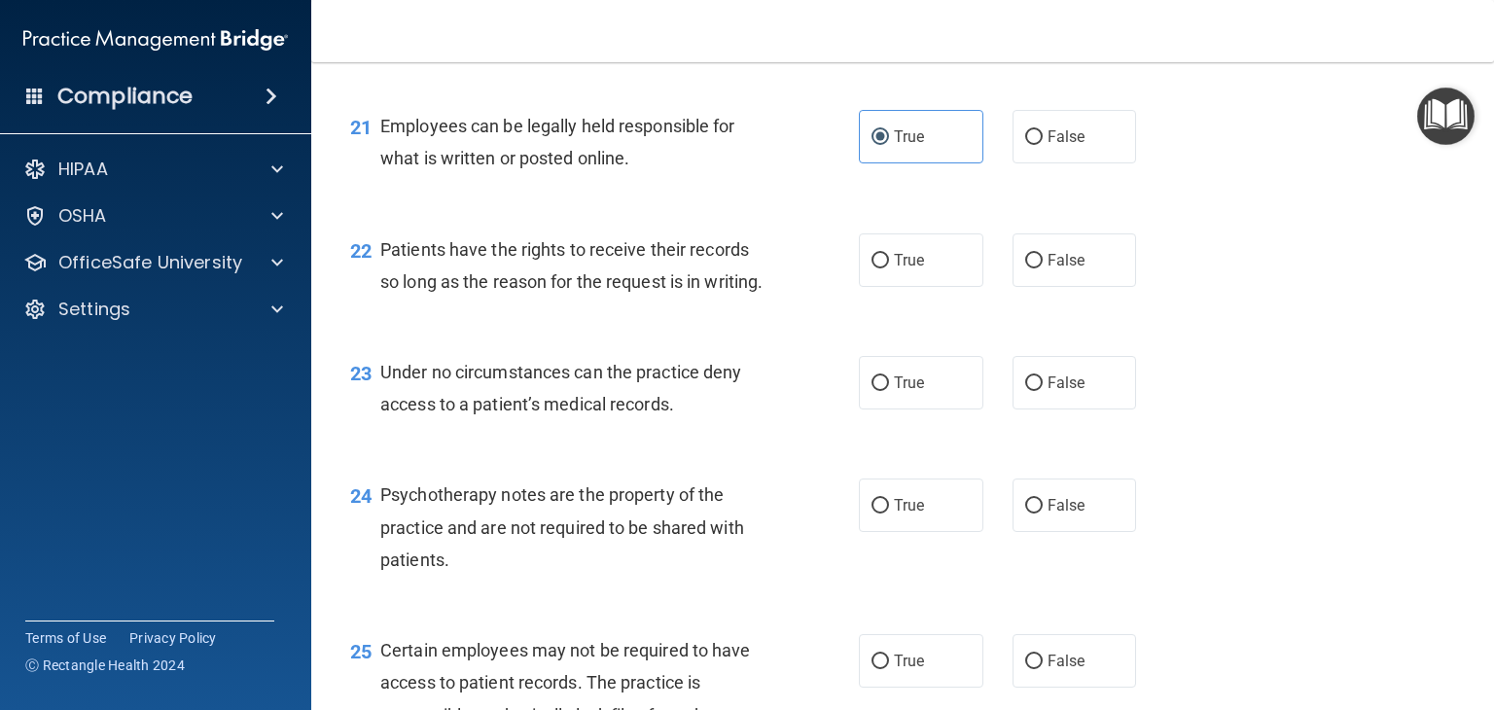
scroll to position [3892, 0]
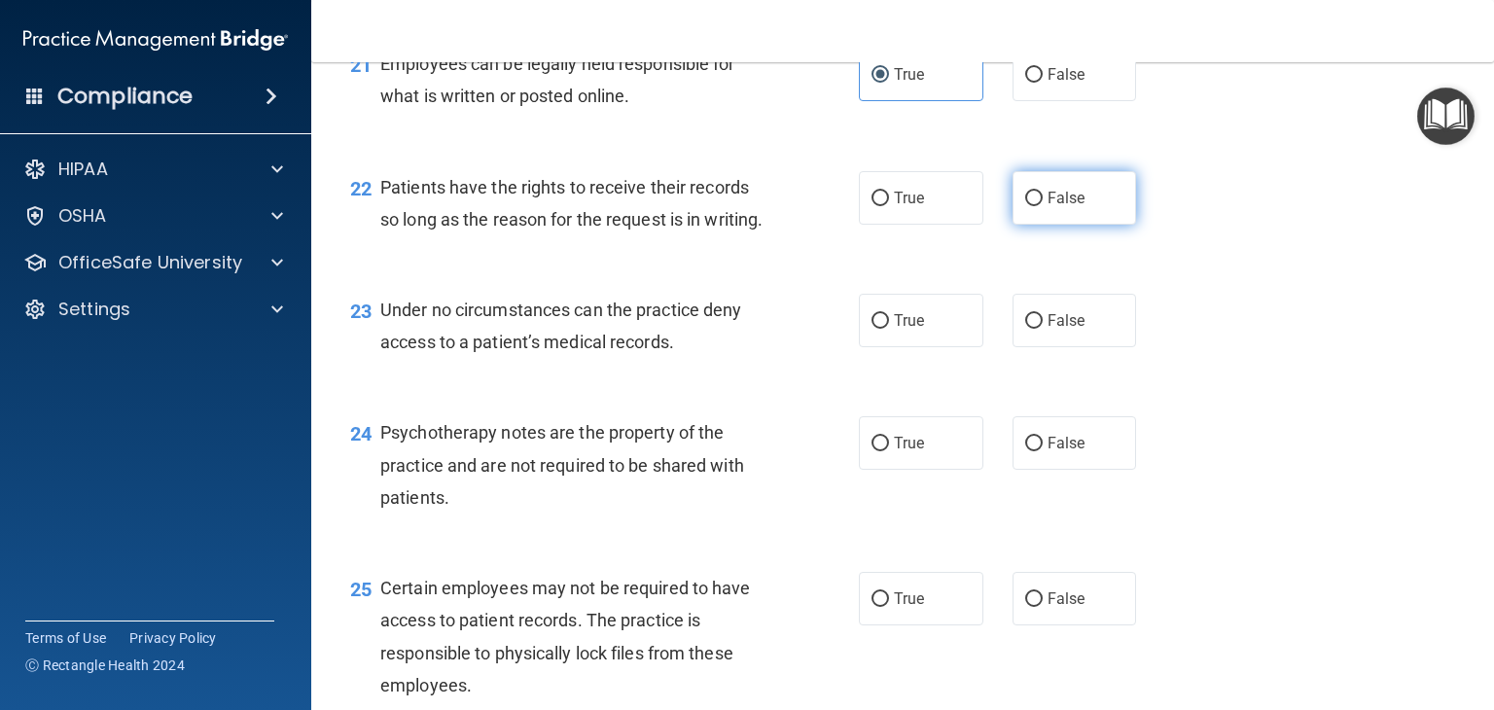
click at [1078, 225] on label "False" at bounding box center [1075, 198] width 125 height 54
click at [1043, 206] on input "False" at bounding box center [1035, 199] width 18 height 15
radio input "true"
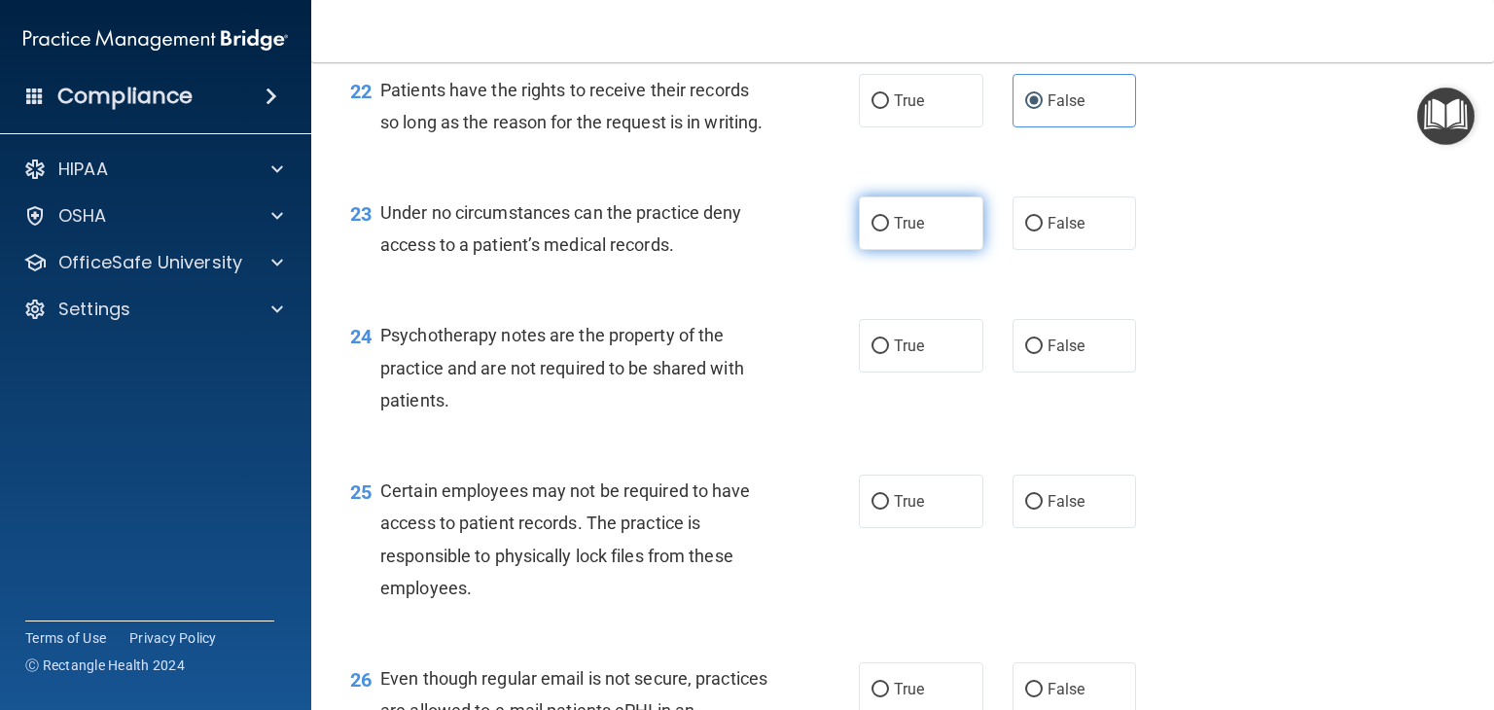
click at [907, 250] on label "True" at bounding box center [921, 224] width 125 height 54
click at [889, 232] on input "True" at bounding box center [881, 224] width 18 height 15
radio input "true"
click at [1094, 250] on label "False" at bounding box center [1075, 224] width 125 height 54
click at [1043, 232] on input "False" at bounding box center [1035, 224] width 18 height 15
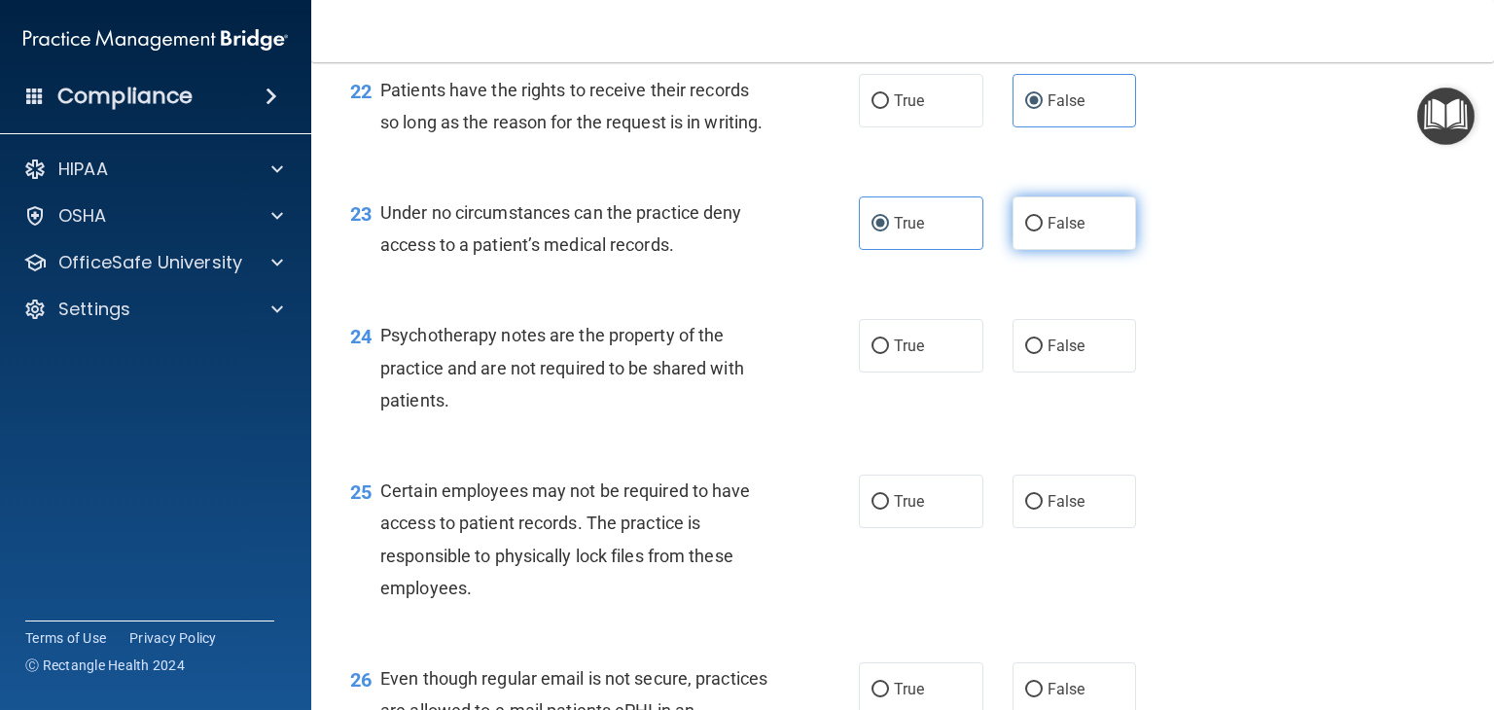
radio input "true"
radio input "false"
click at [905, 373] on label "True" at bounding box center [921, 346] width 125 height 54
click at [889, 354] on input "True" at bounding box center [881, 347] width 18 height 15
radio input "true"
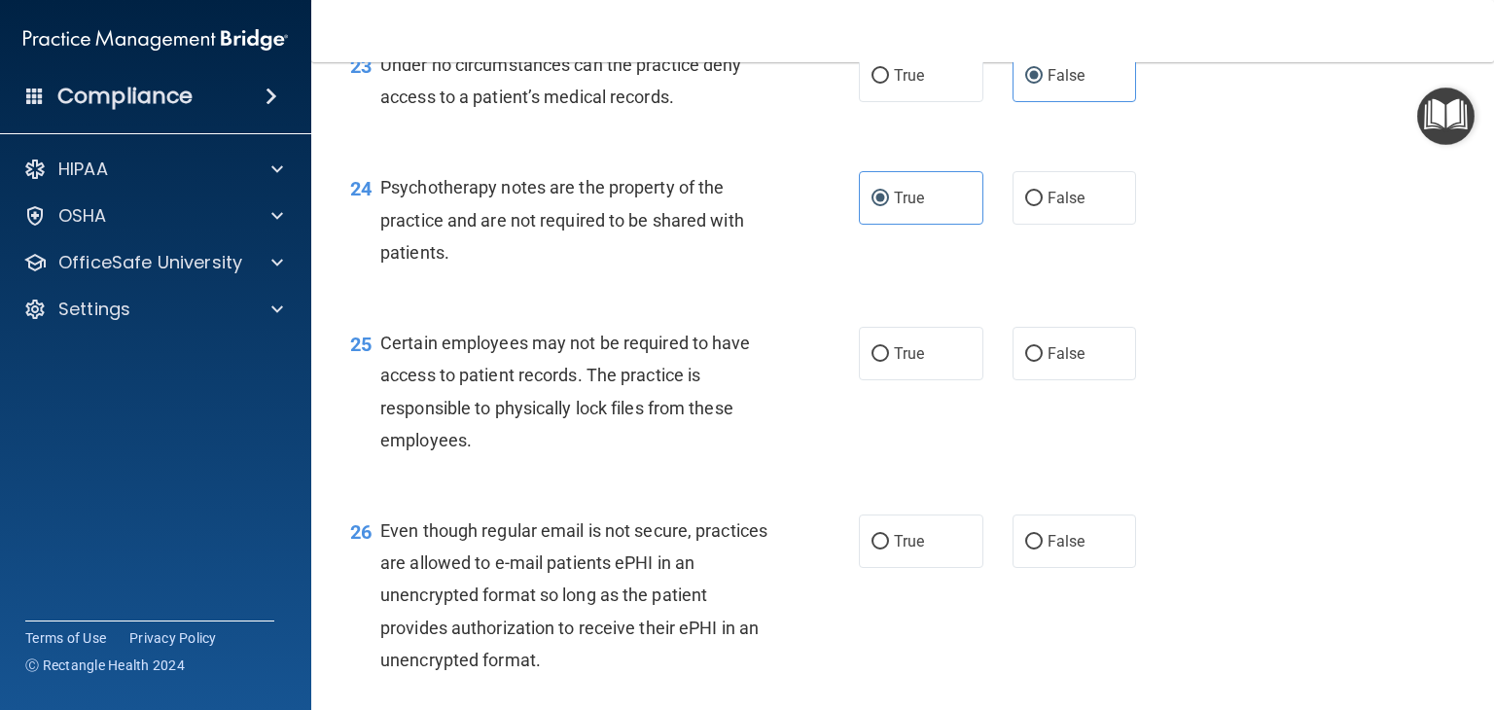
scroll to position [4184, 0]
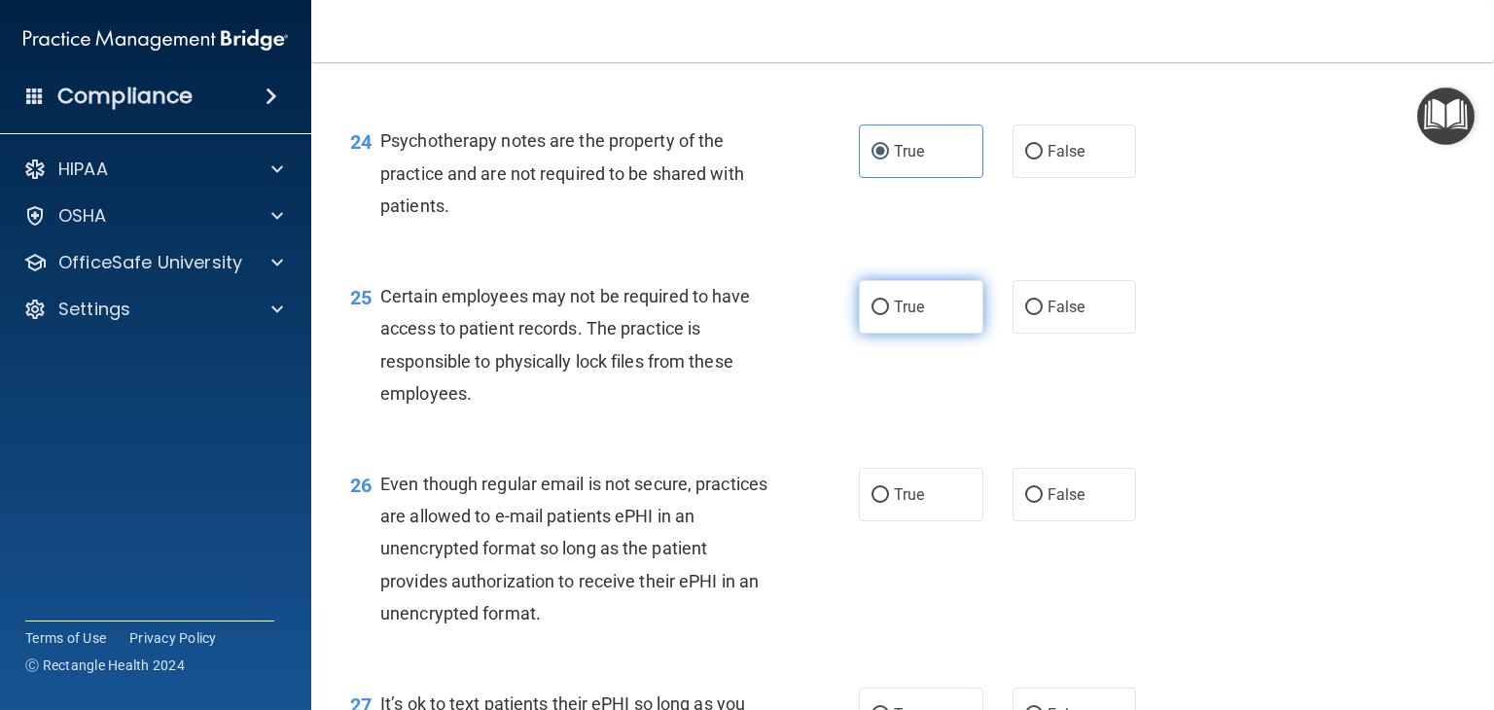
click at [951, 334] on label "True" at bounding box center [921, 307] width 125 height 54
click at [889, 315] on input "True" at bounding box center [881, 308] width 18 height 15
radio input "true"
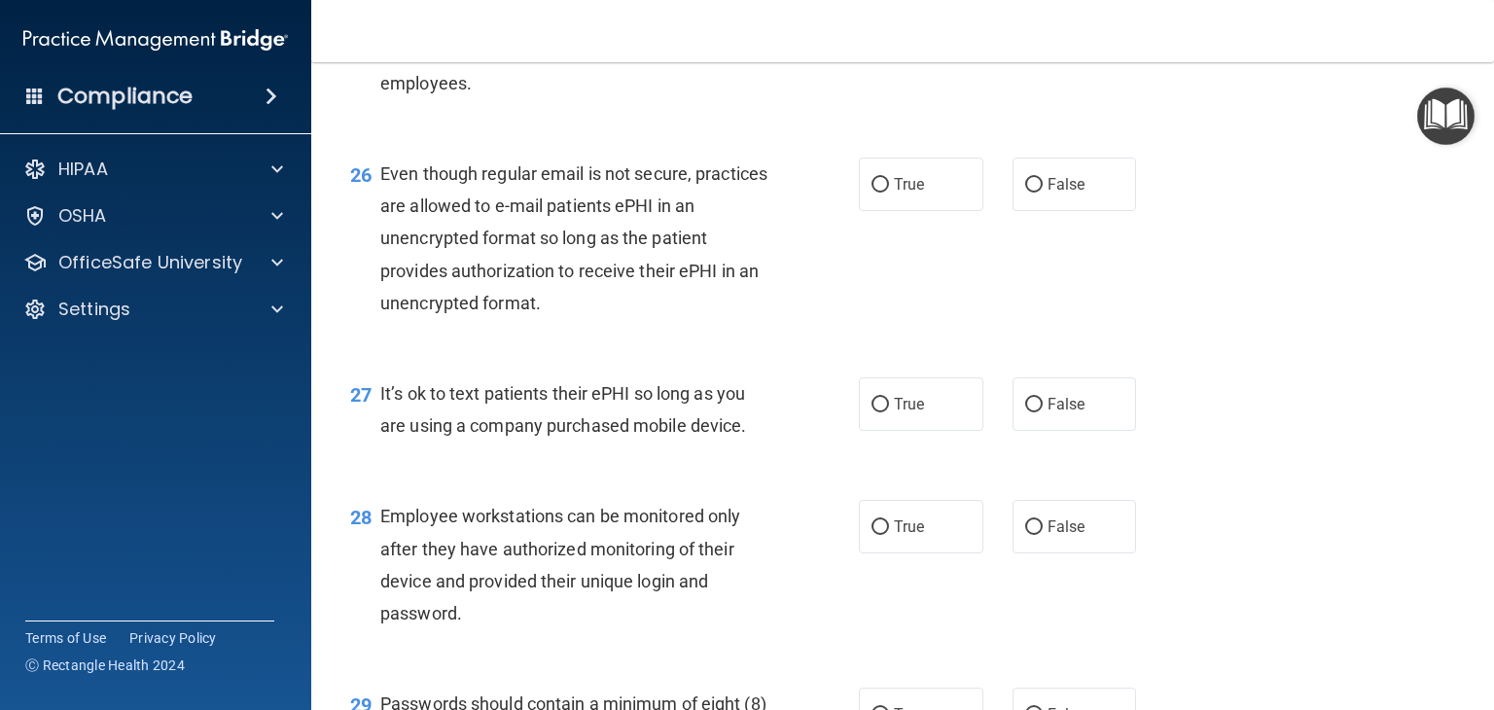
scroll to position [4378, 0]
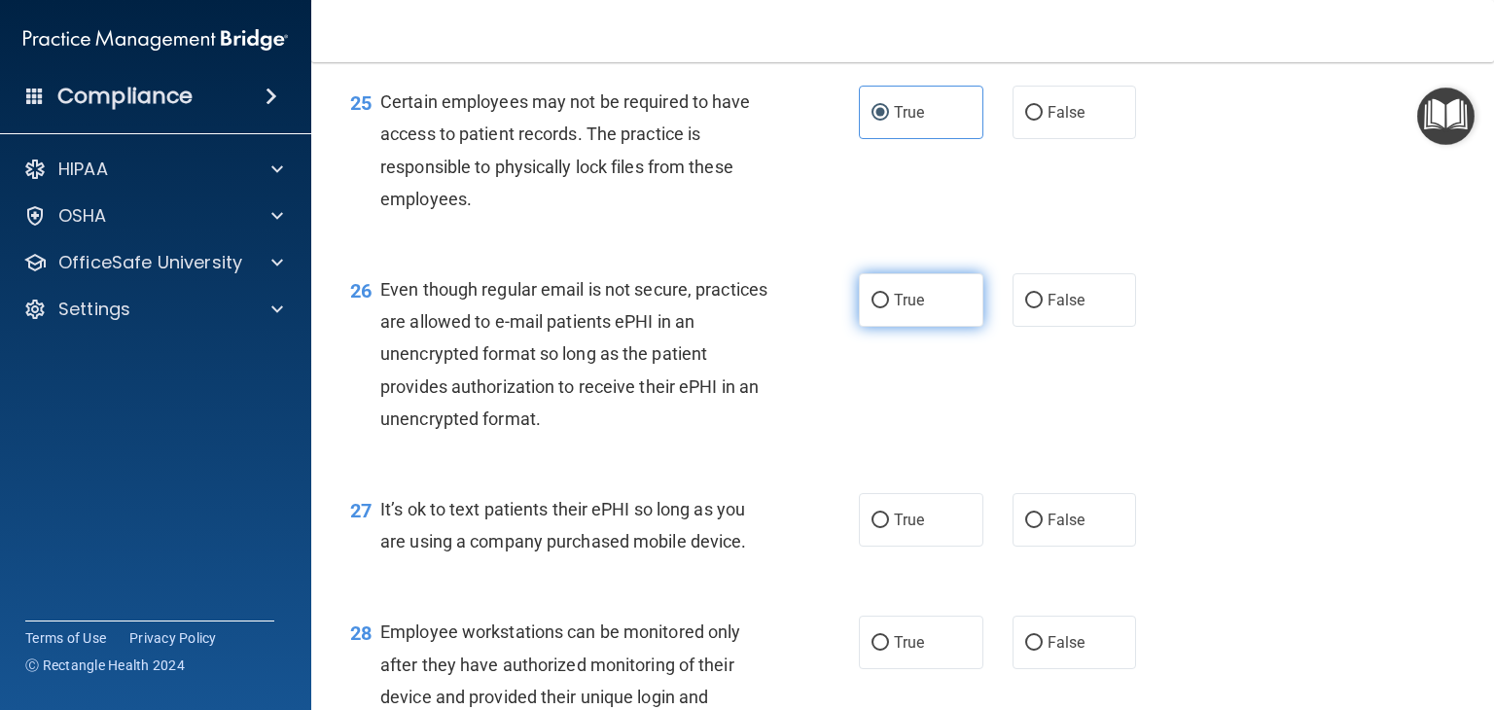
click at [913, 309] on span "True" at bounding box center [909, 300] width 30 height 18
click at [889, 308] on input "True" at bounding box center [881, 301] width 18 height 15
radio input "true"
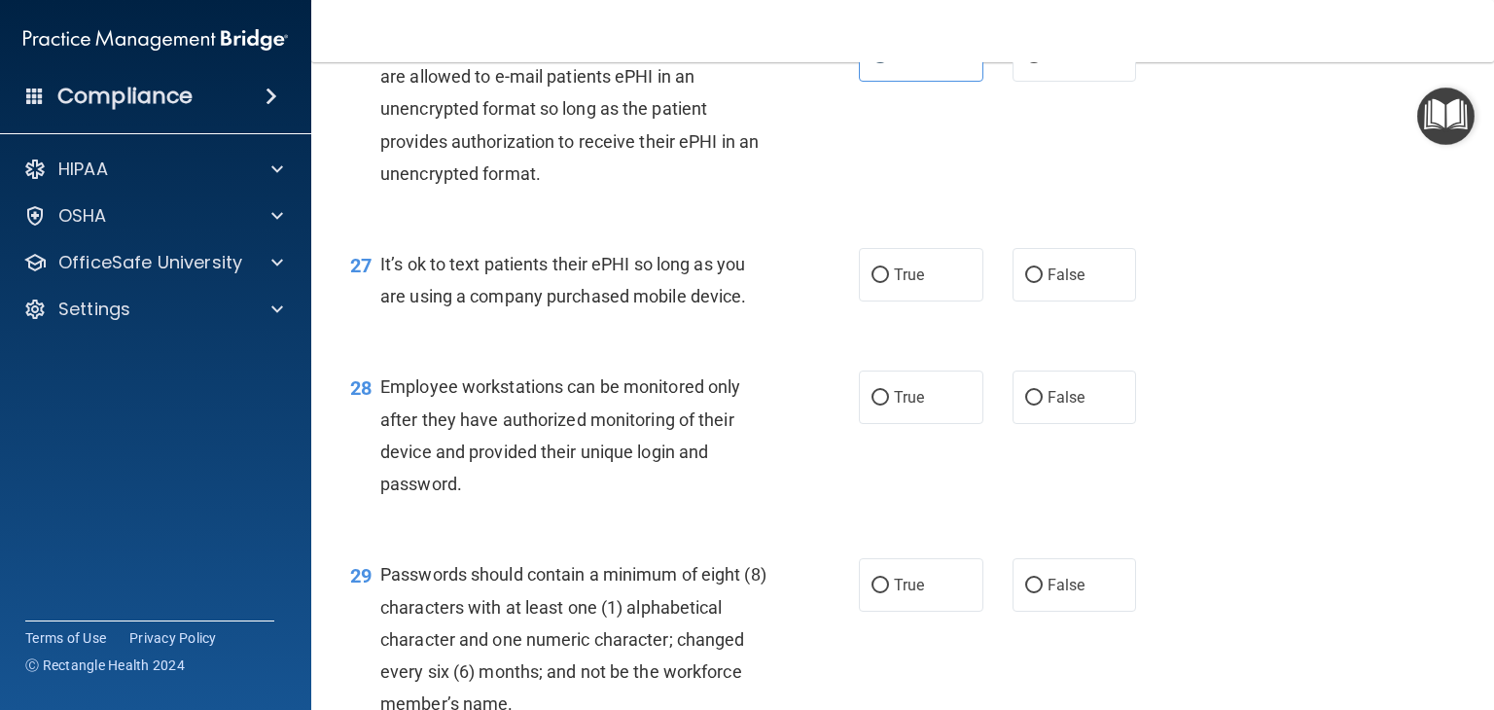
scroll to position [4670, 0]
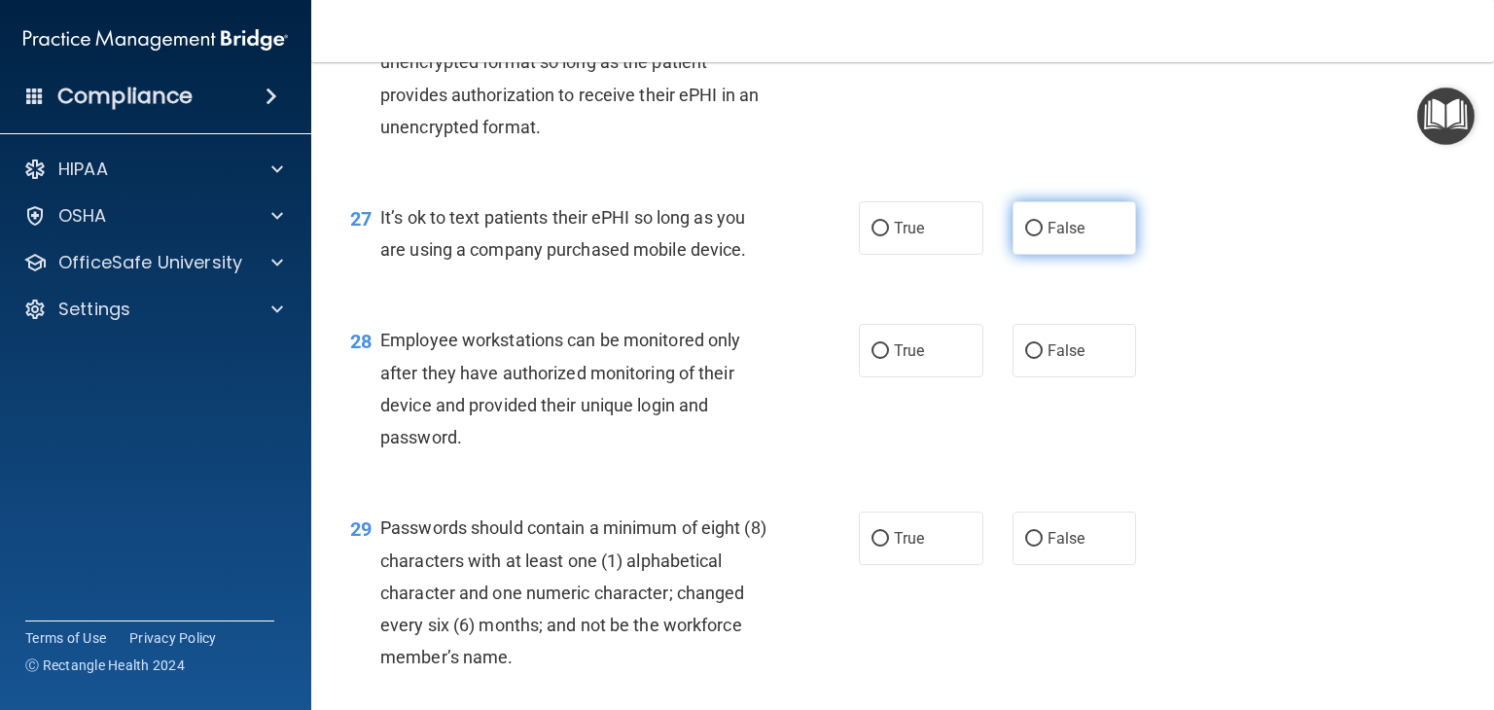
click at [1074, 255] on label "False" at bounding box center [1075, 228] width 125 height 54
click at [1043, 236] on input "False" at bounding box center [1035, 229] width 18 height 15
radio input "true"
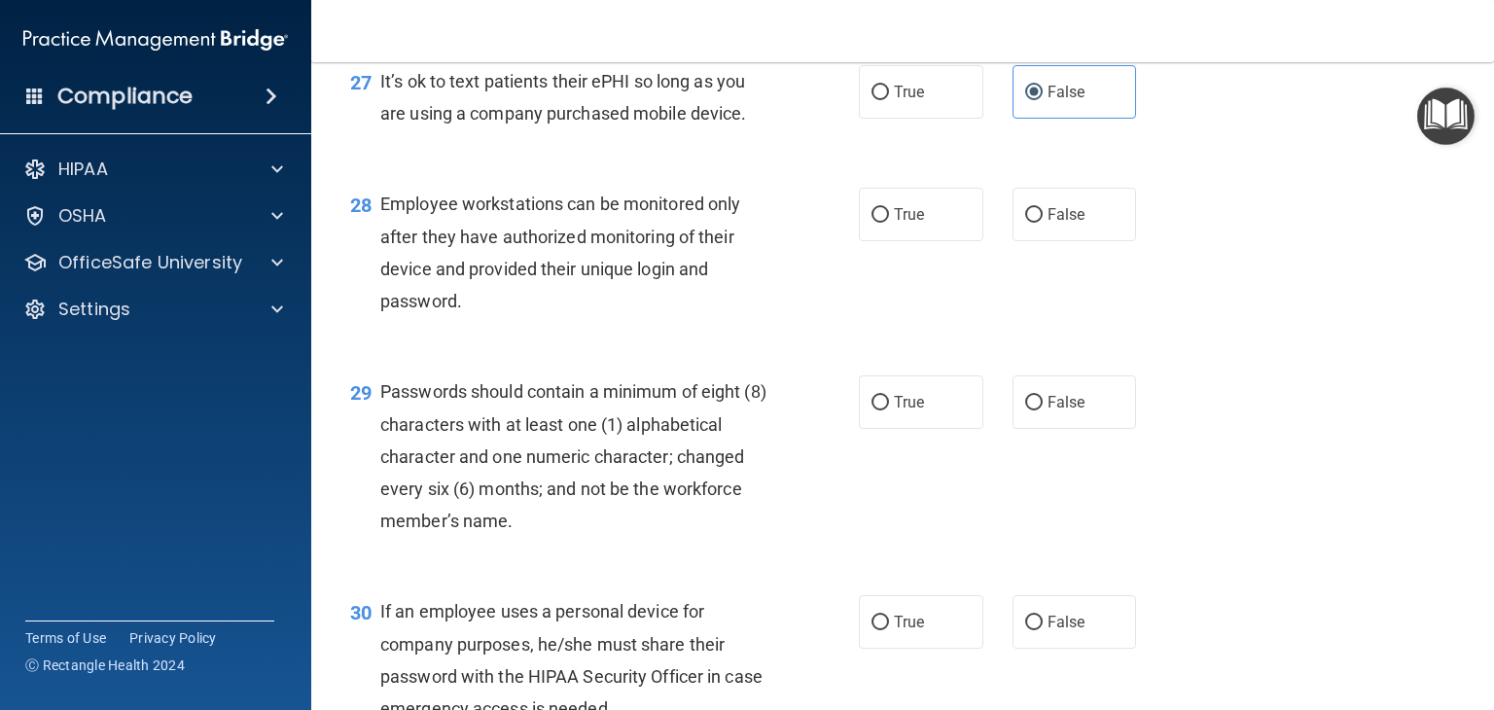
scroll to position [4865, 0]
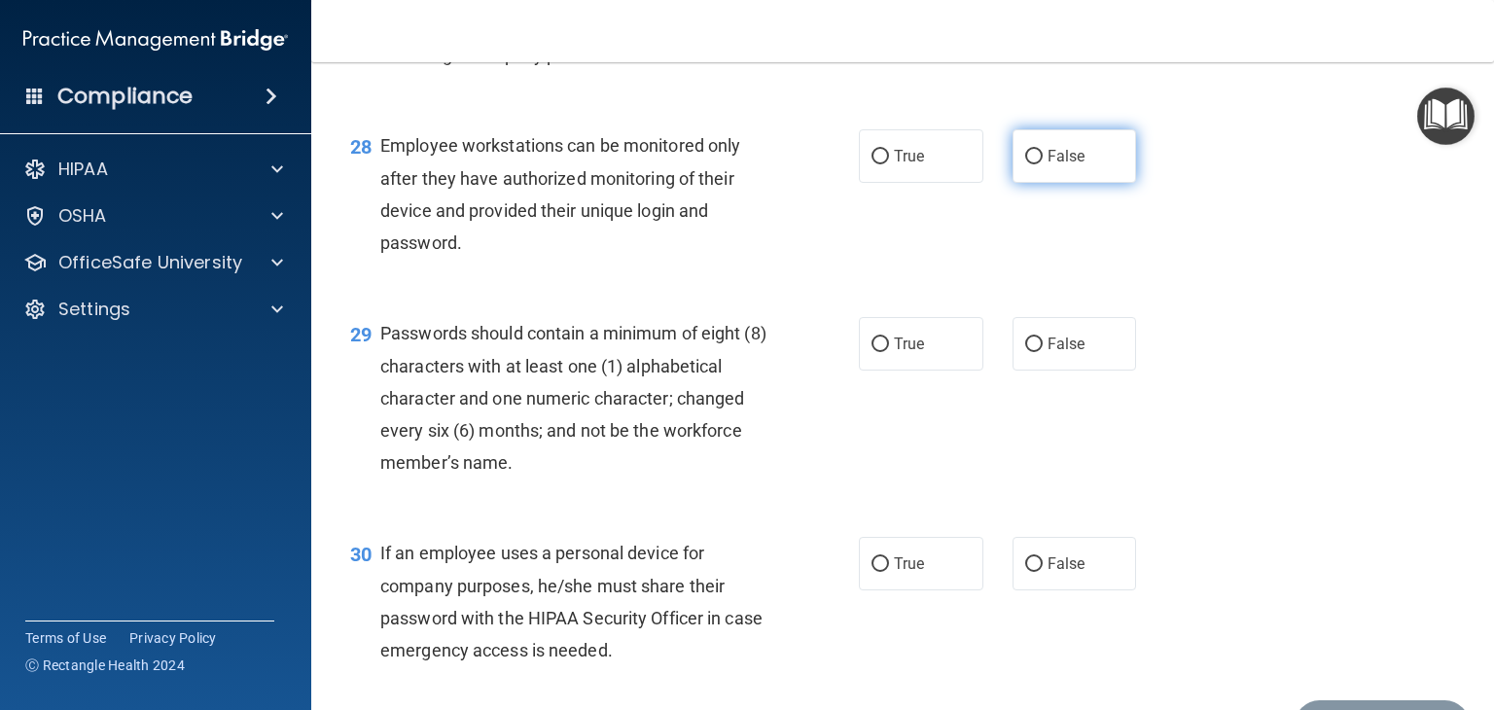
click at [1050, 165] on span "False" at bounding box center [1067, 156] width 38 height 18
click at [1043, 164] on input "False" at bounding box center [1035, 157] width 18 height 15
radio input "true"
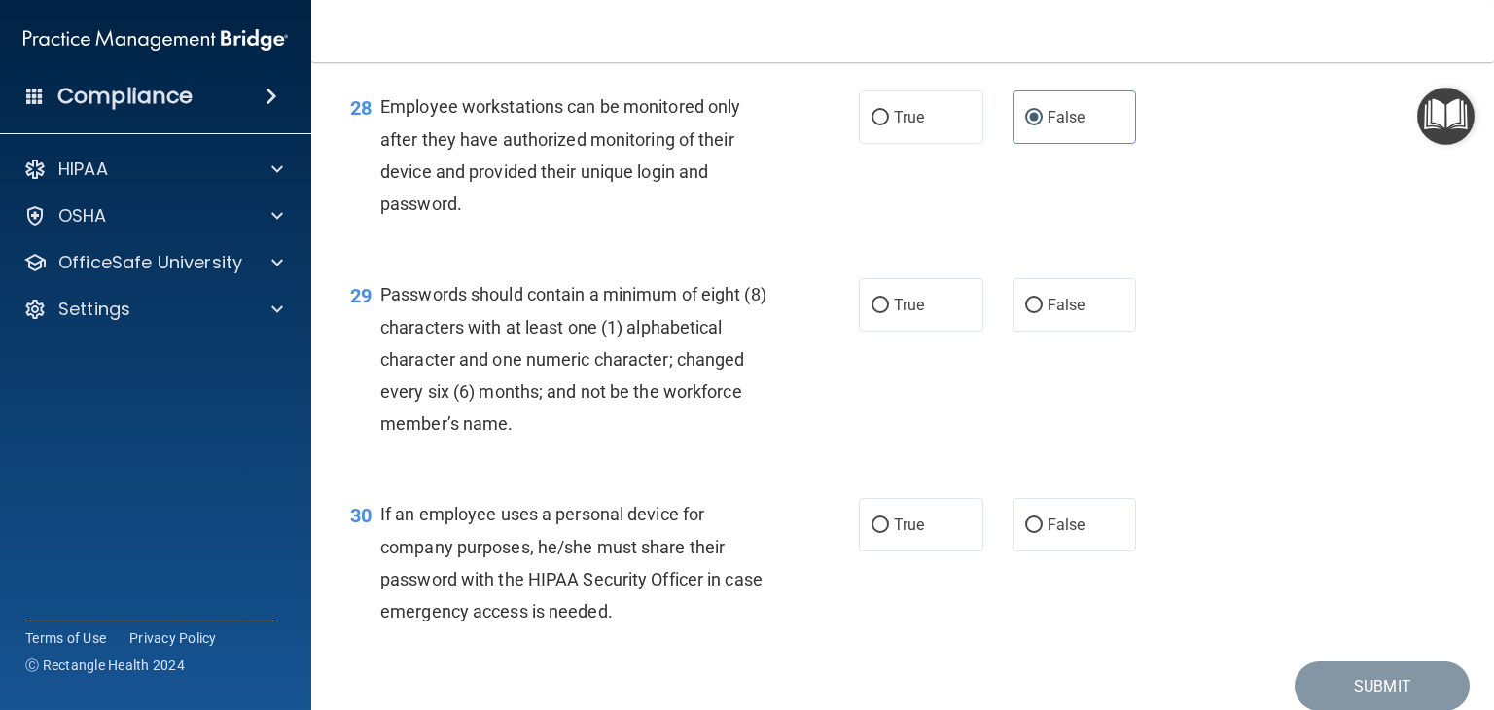
scroll to position [4962, 0]
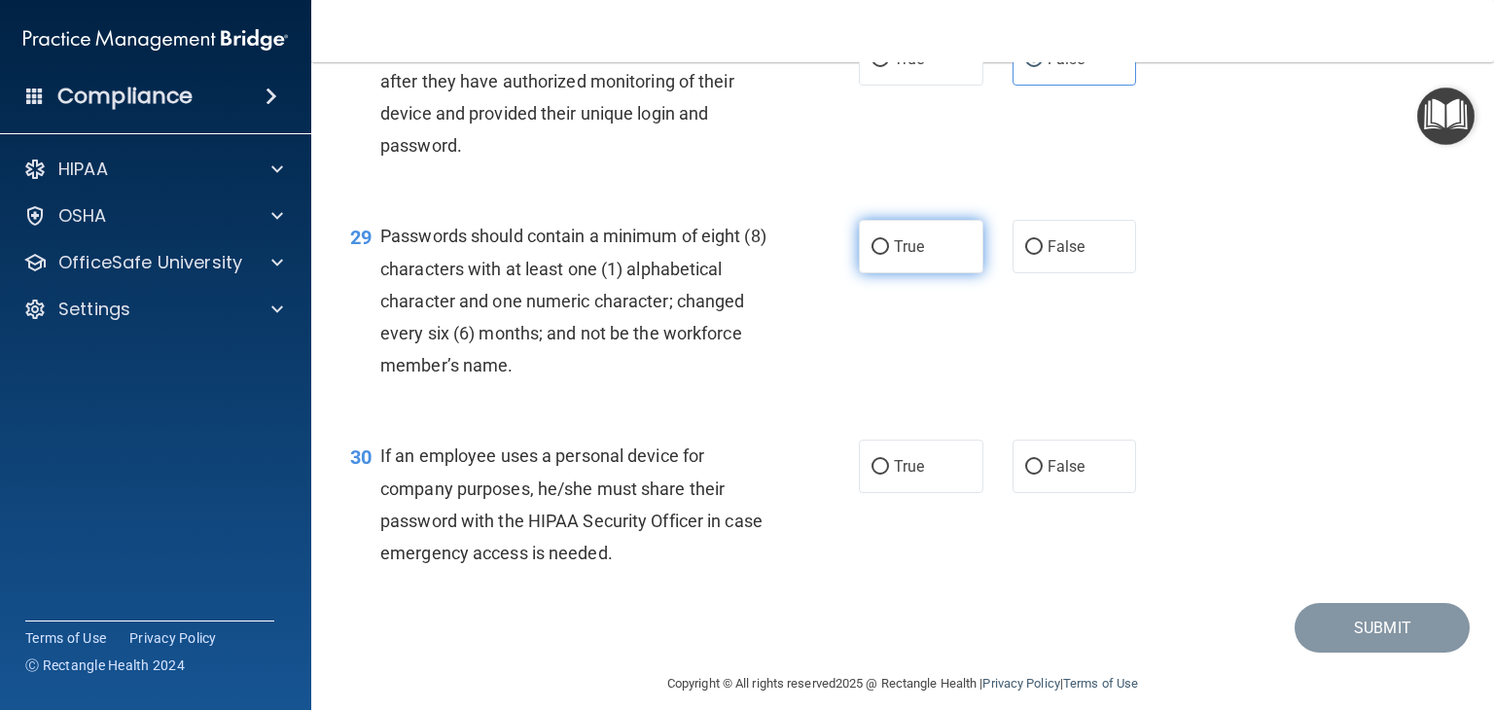
click at [928, 273] on label "True" at bounding box center [921, 247] width 125 height 54
click at [889, 255] on input "True" at bounding box center [881, 247] width 18 height 15
radio input "true"
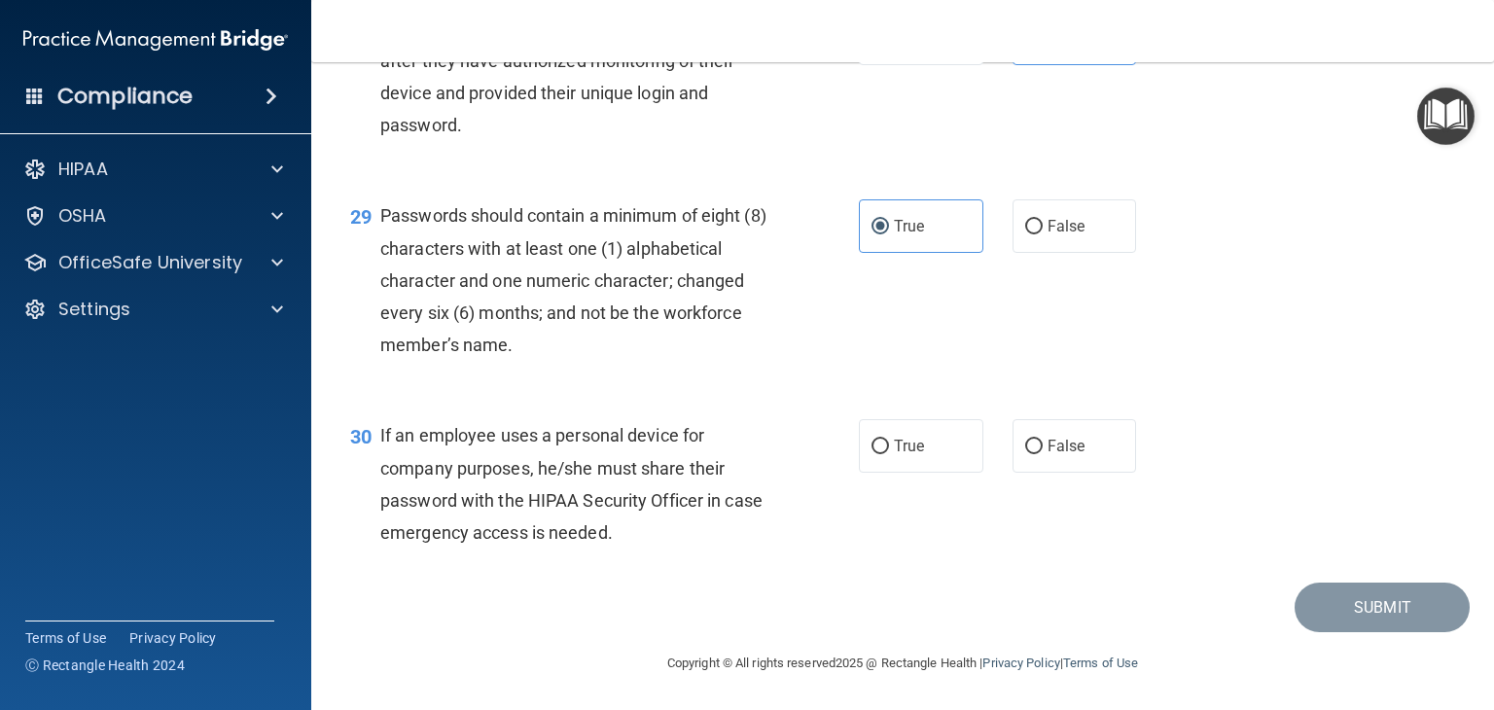
scroll to position [5080, 0]
click at [1056, 429] on label "False" at bounding box center [1075, 446] width 125 height 54
click at [1043, 440] on input "False" at bounding box center [1035, 447] width 18 height 15
radio input "true"
click at [1403, 607] on button "Submit" at bounding box center [1382, 608] width 175 height 50
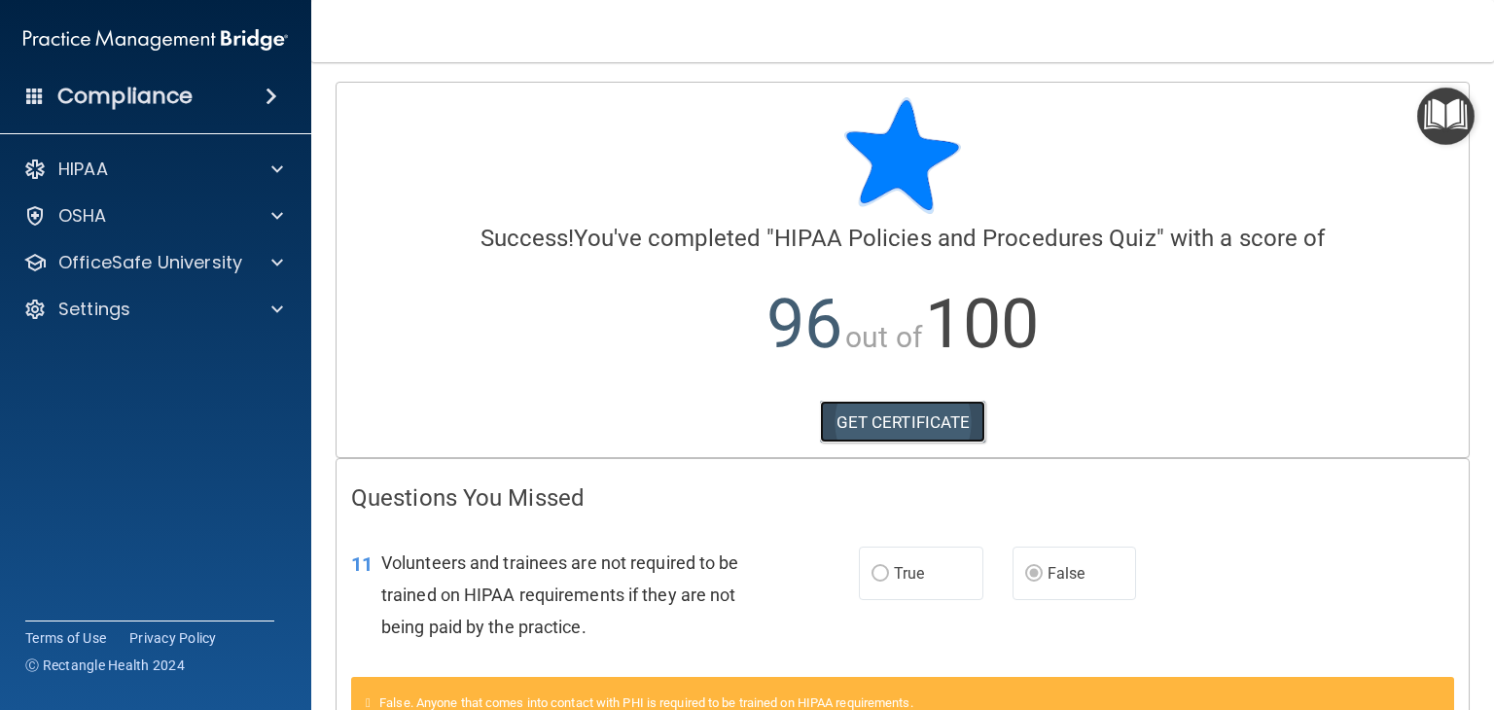
click at [950, 433] on link "GET CERTIFICATE" at bounding box center [903, 422] width 166 height 43
click at [182, 242] on div "HIPAA Documents and Policies Report an Incident Business Associates Emergency P…" at bounding box center [156, 243] width 312 height 202
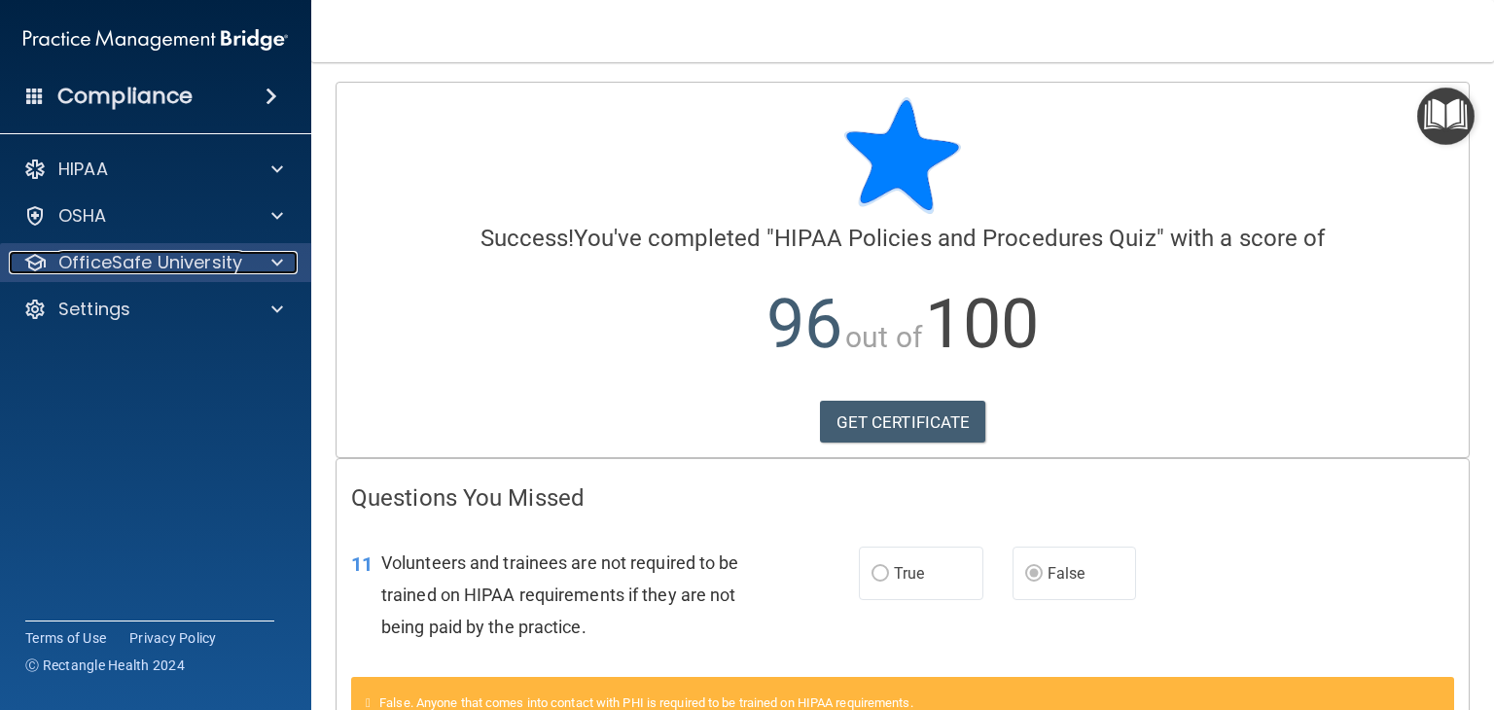
click at [183, 273] on p "OfficeSafe University" at bounding box center [150, 262] width 184 height 23
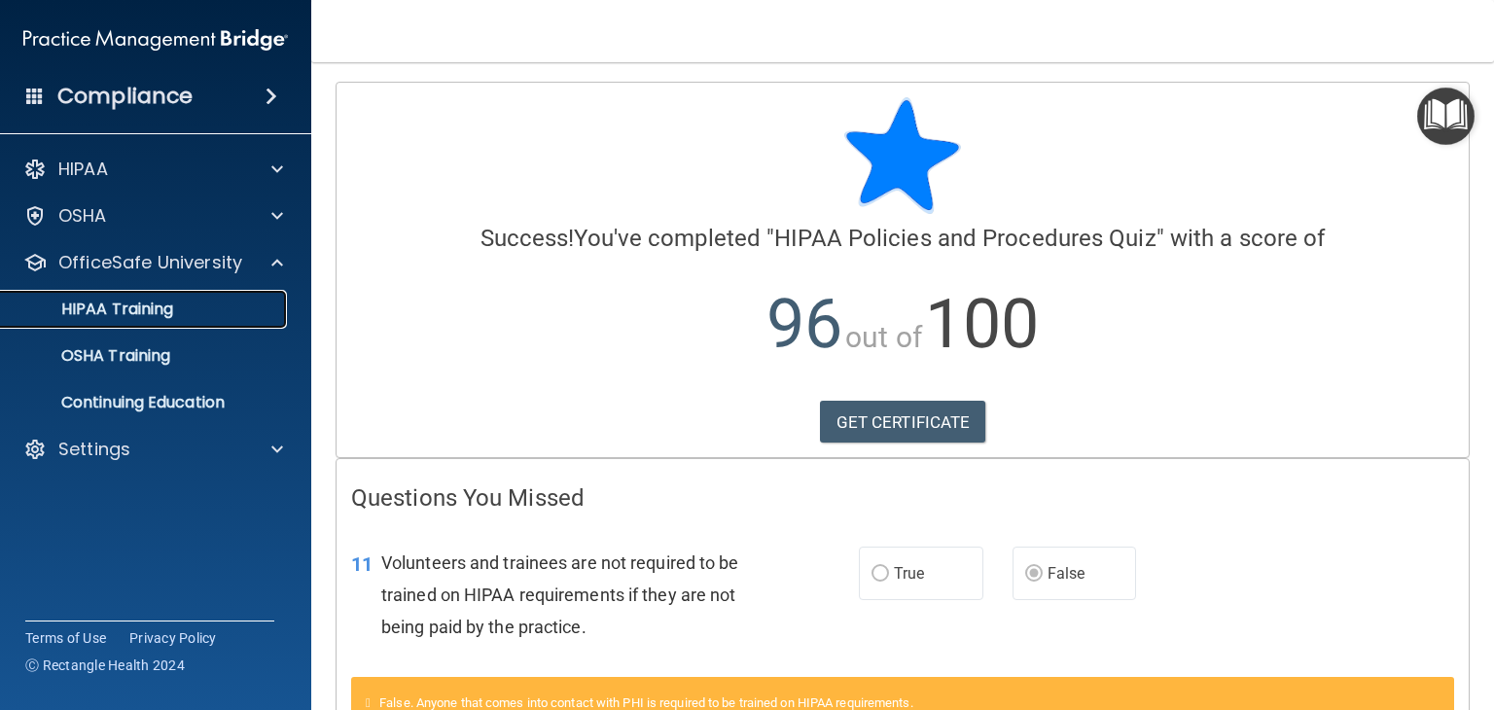
click at [197, 315] on div "HIPAA Training" at bounding box center [146, 309] width 266 height 19
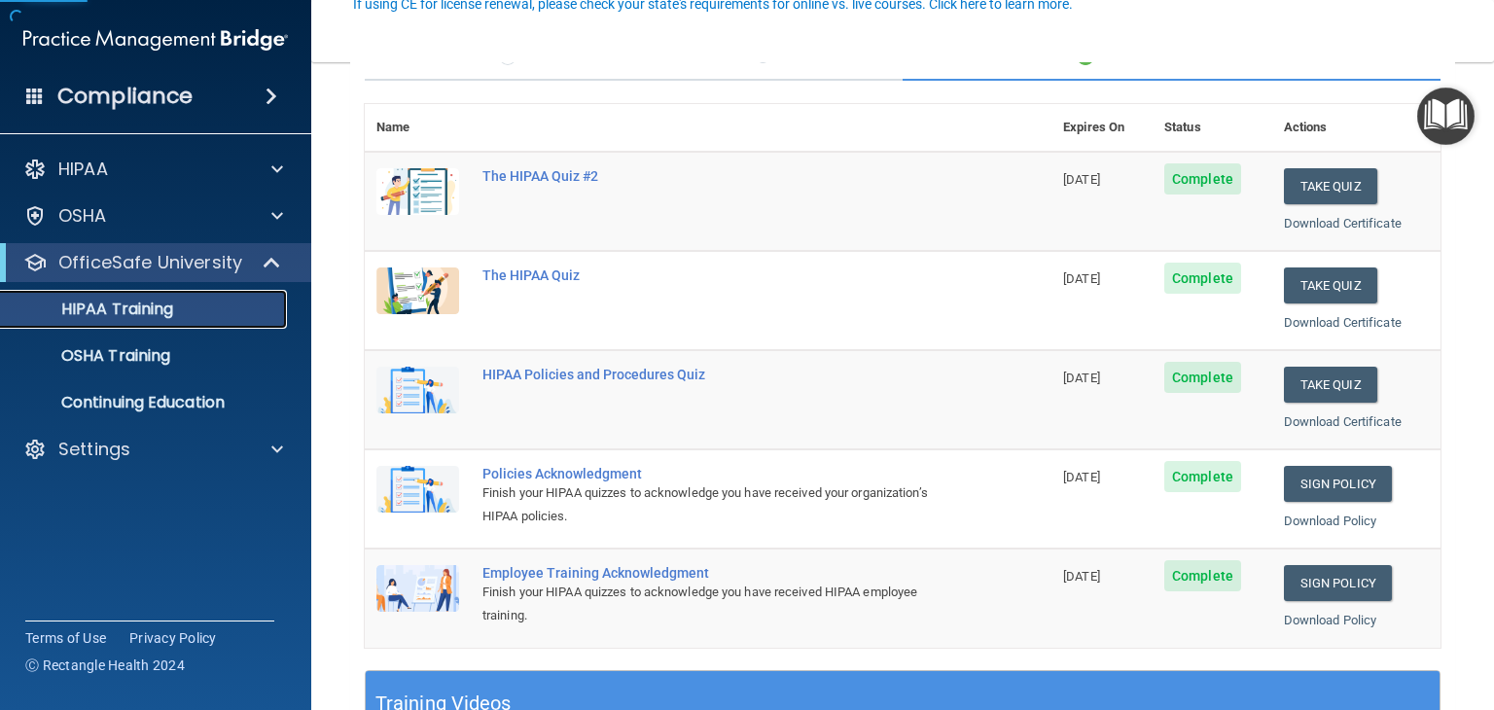
scroll to position [195, 0]
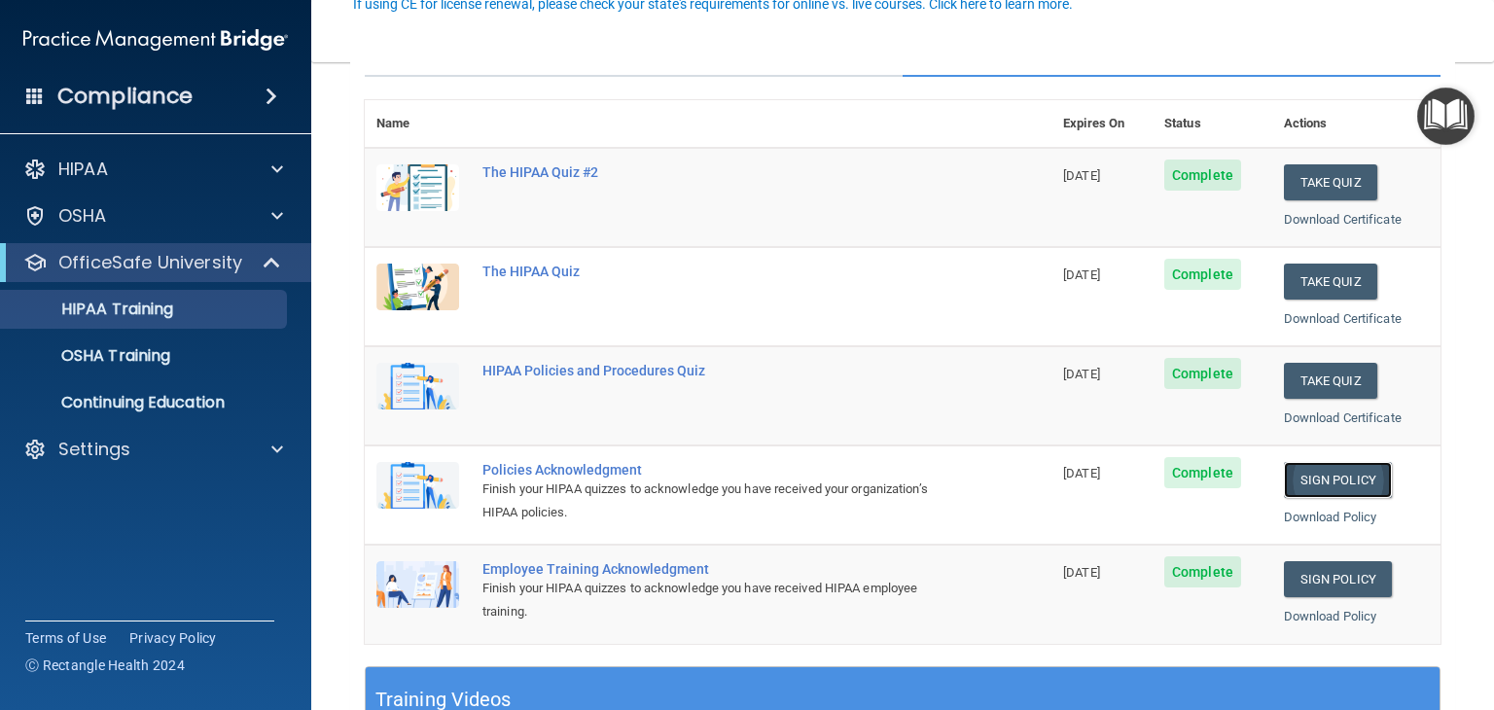
click at [1296, 473] on link "Sign Policy" at bounding box center [1338, 480] width 108 height 36
click at [1319, 568] on link "Sign Policy" at bounding box center [1338, 579] width 108 height 36
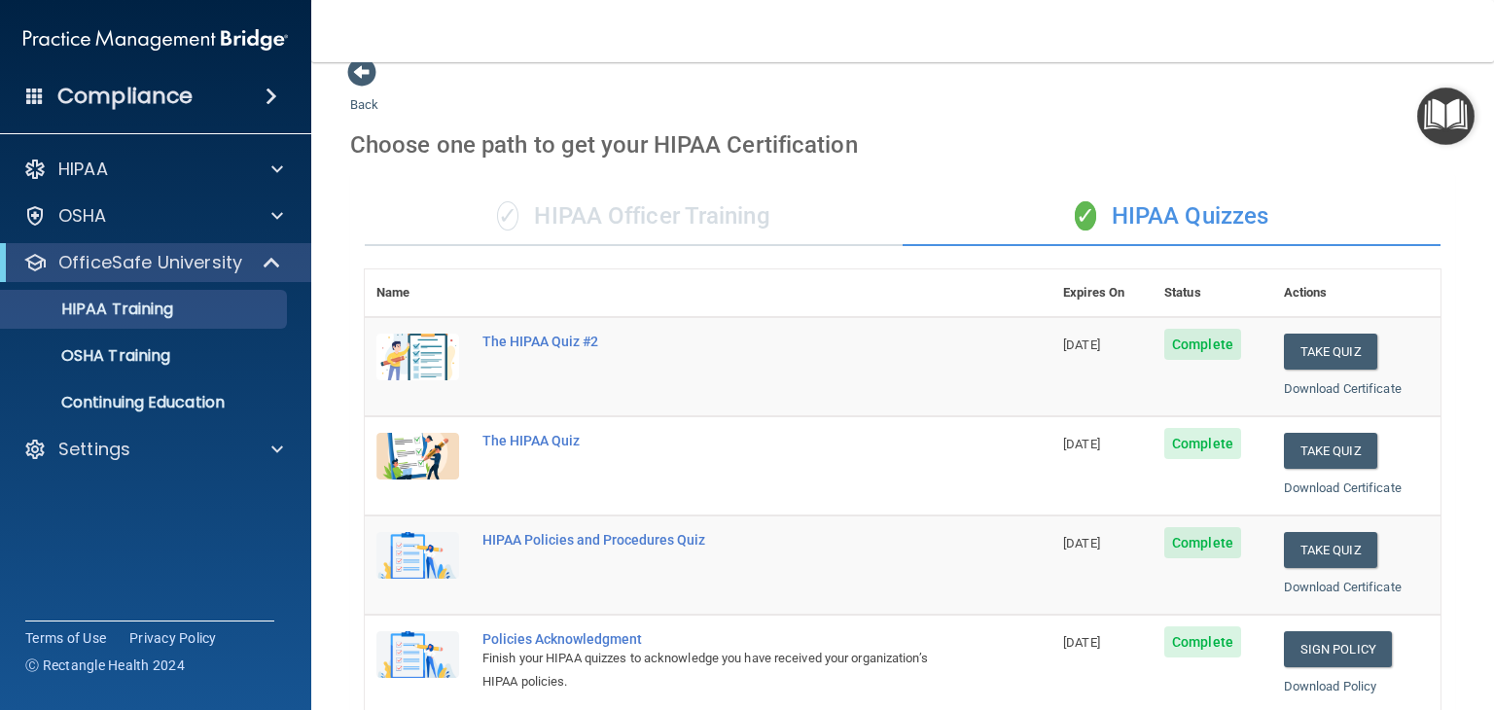
scroll to position [0, 0]
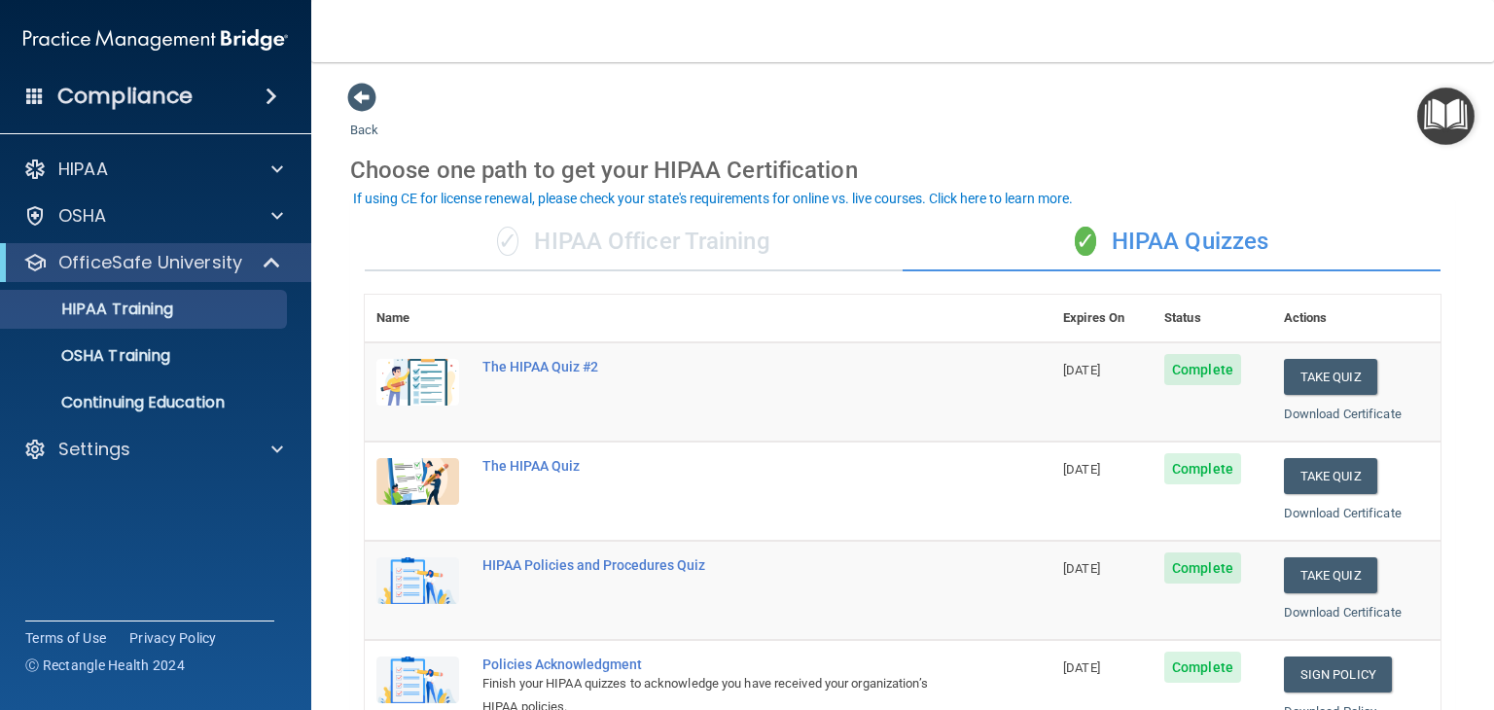
click at [656, 240] on div "✓ HIPAA Officer Training" at bounding box center [634, 242] width 538 height 58
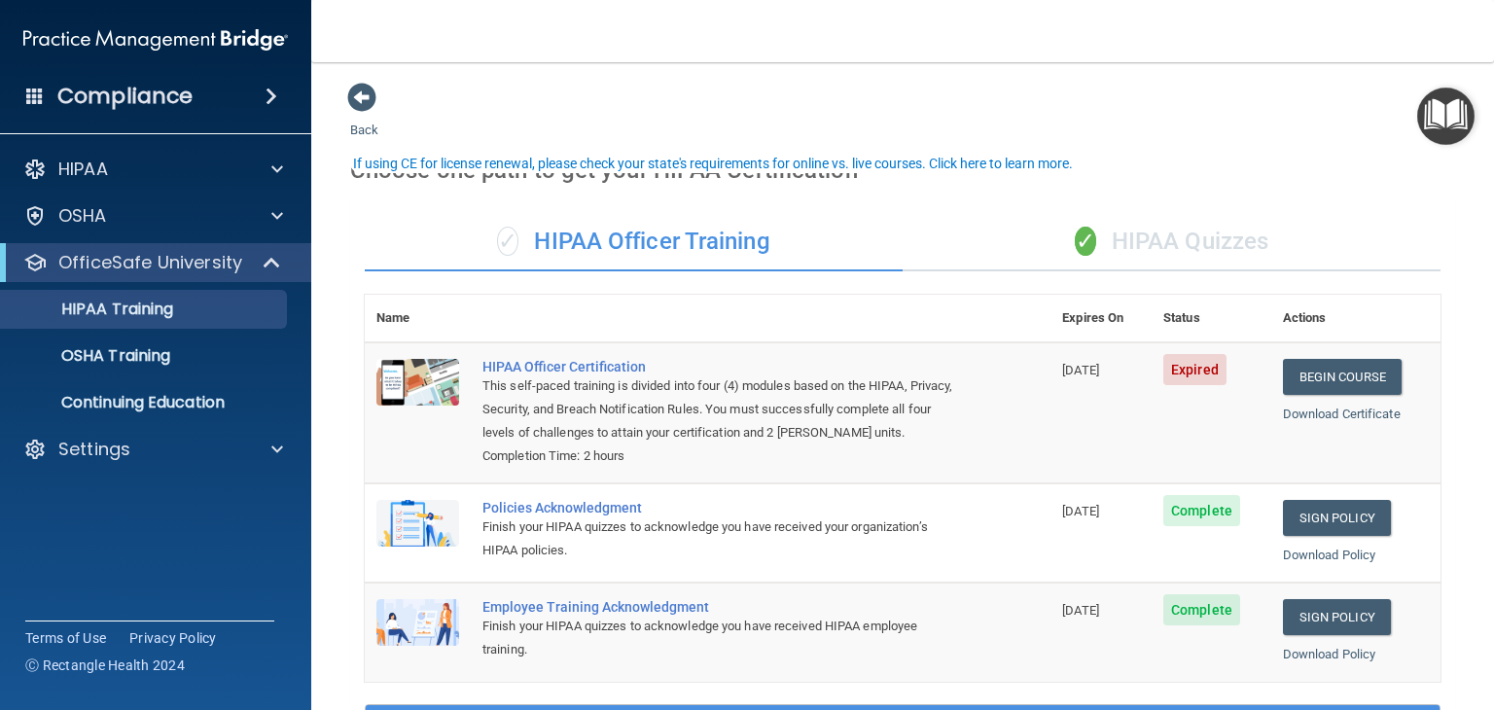
scroll to position [195, 0]
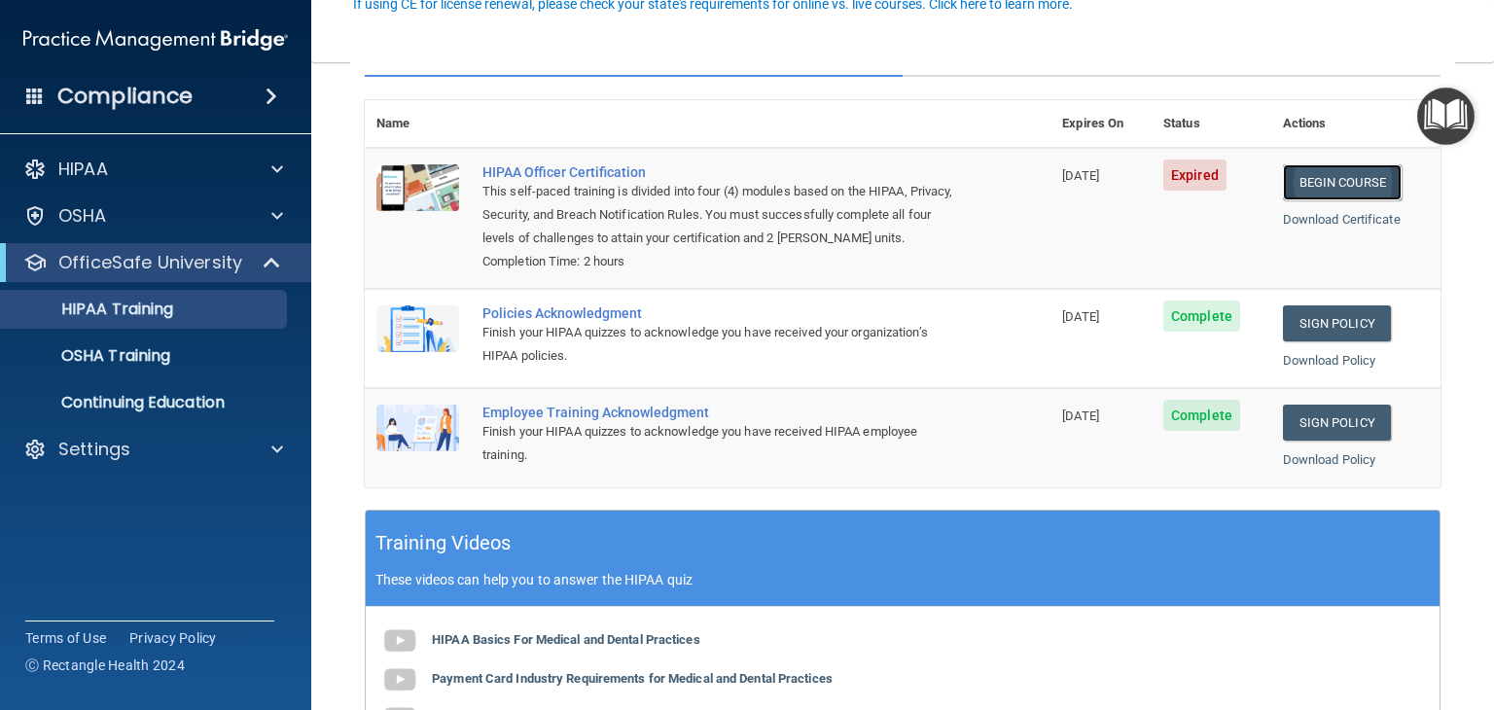
click at [1335, 191] on link "Begin Course" at bounding box center [1342, 182] width 119 height 36
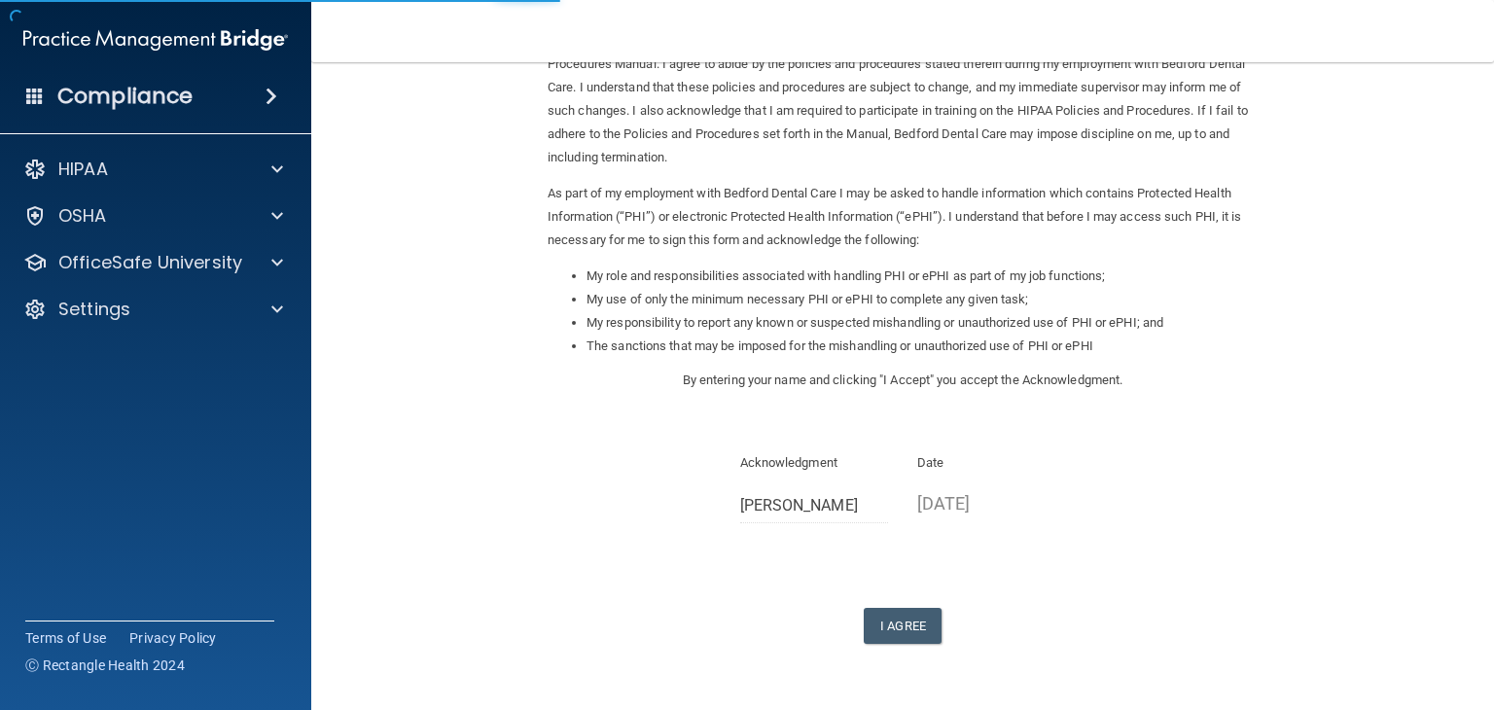
scroll to position [181, 0]
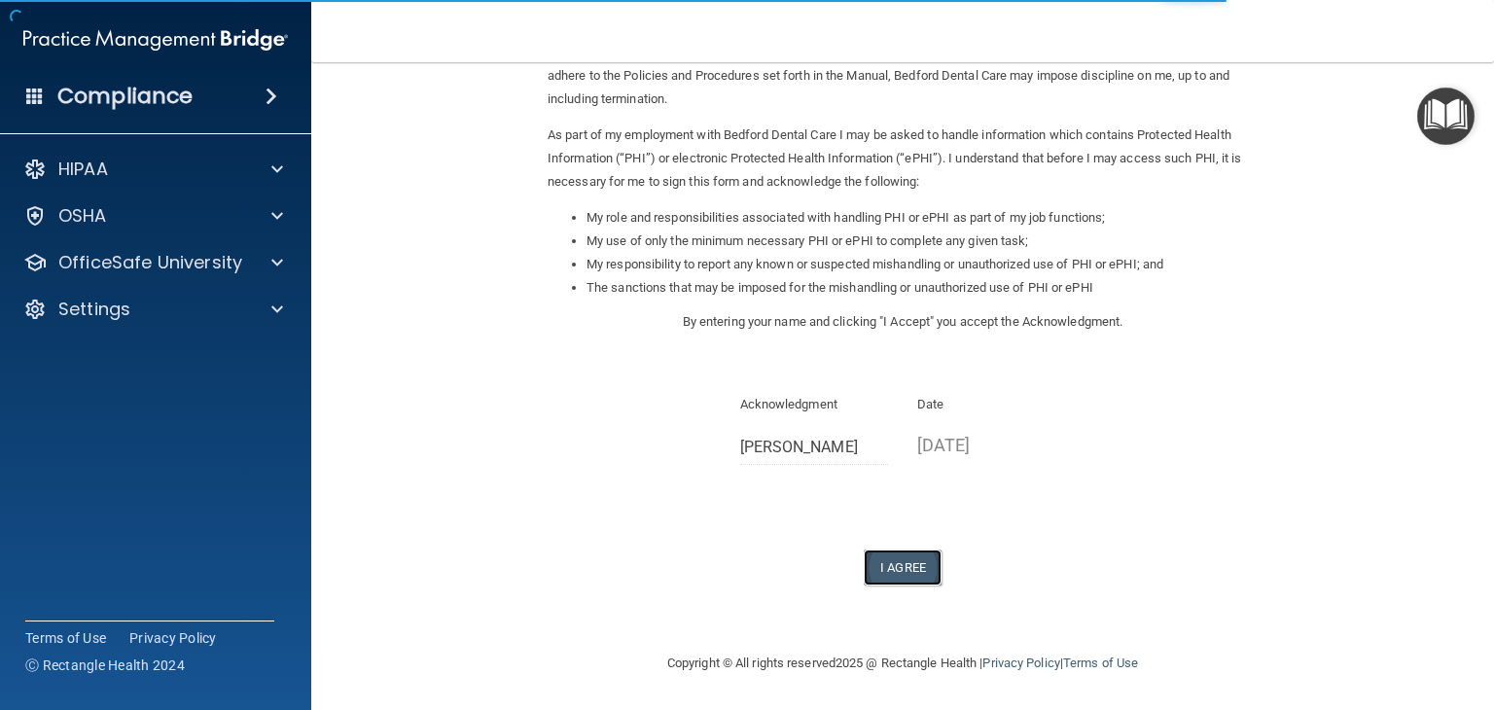
click at [899, 568] on button "I Agree" at bounding box center [903, 568] width 78 height 36
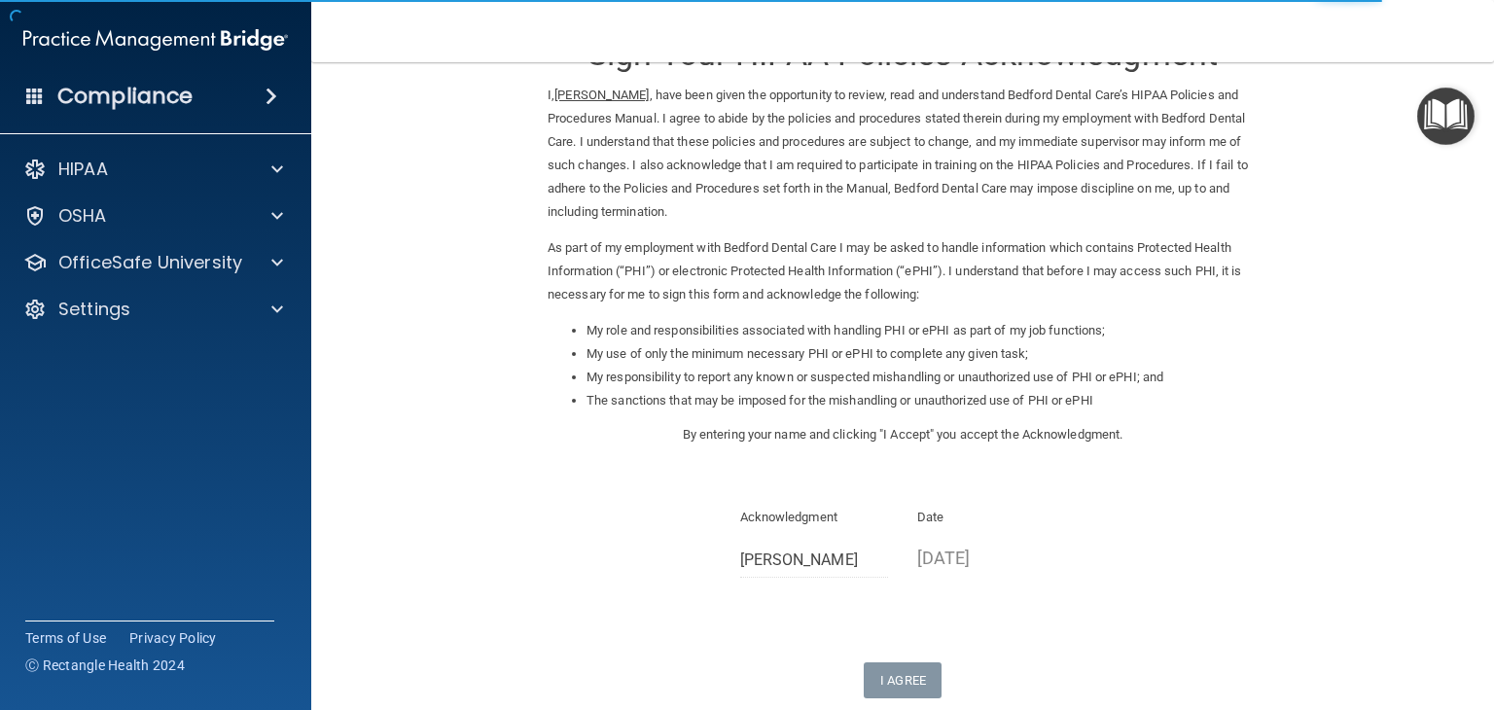
scroll to position [0, 0]
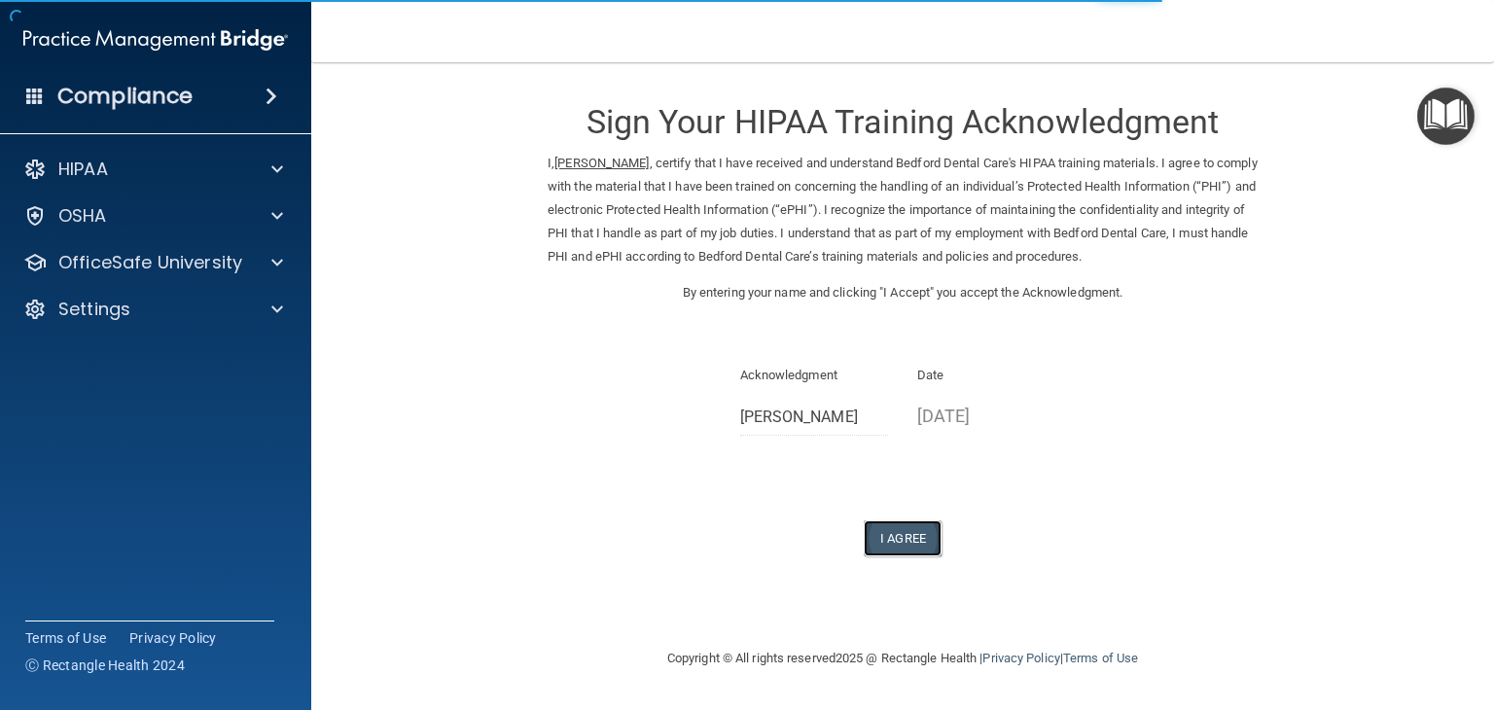
click at [915, 534] on button "I Agree" at bounding box center [903, 539] width 78 height 36
